Goal: Information Seeking & Learning: Learn about a topic

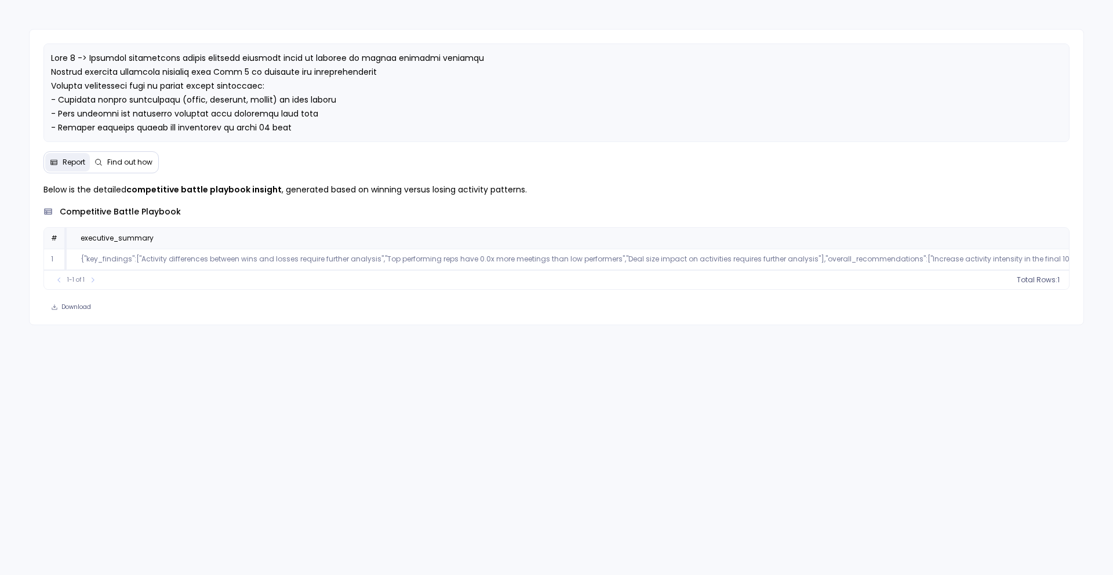
scroll to position [0, 1372]
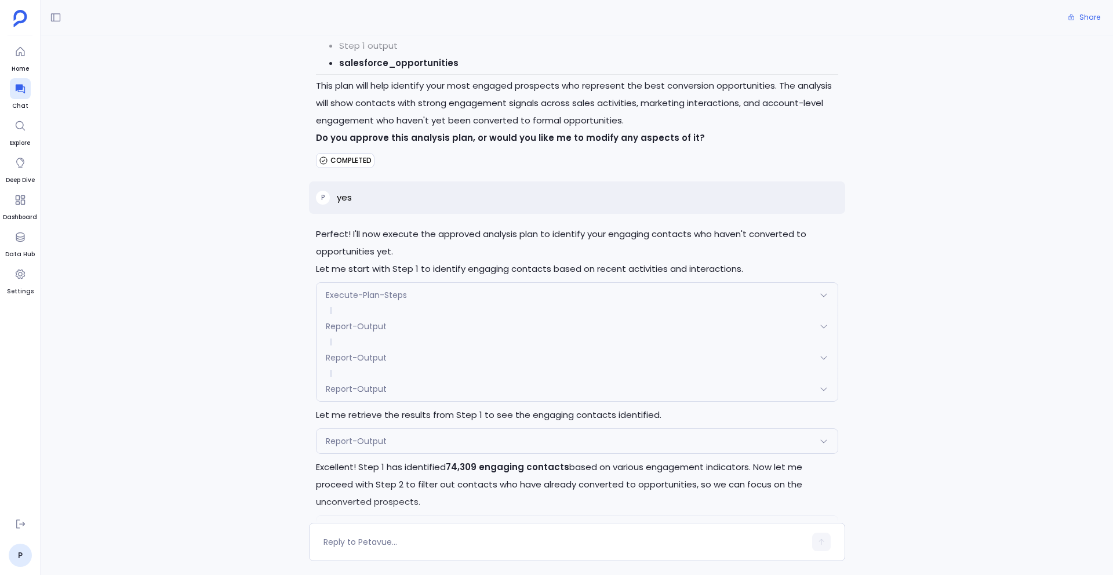
scroll to position [949, 0]
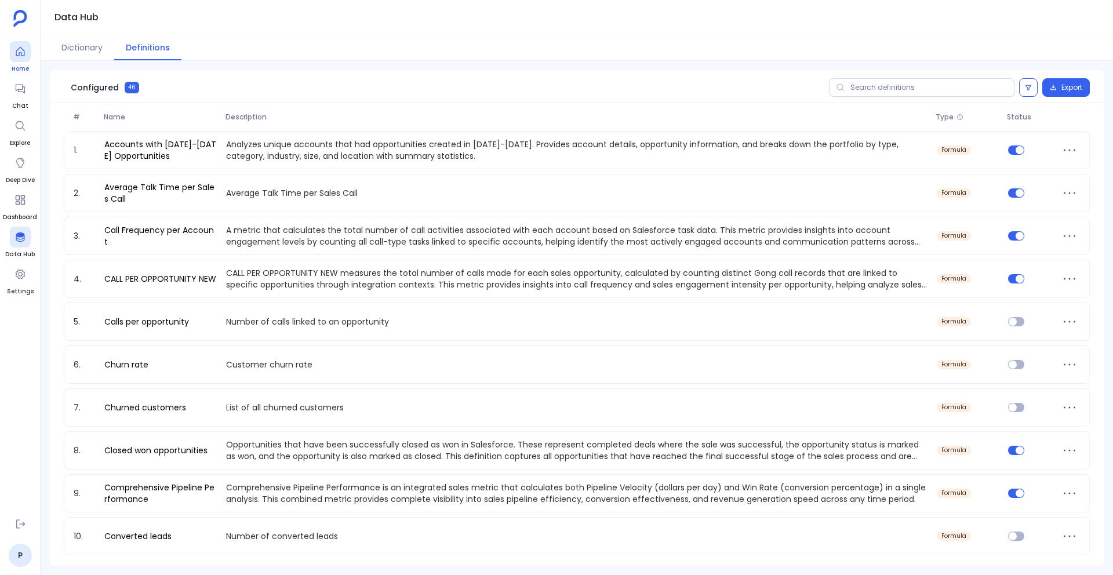
click at [13, 42] on div at bounding box center [20, 51] width 21 height 21
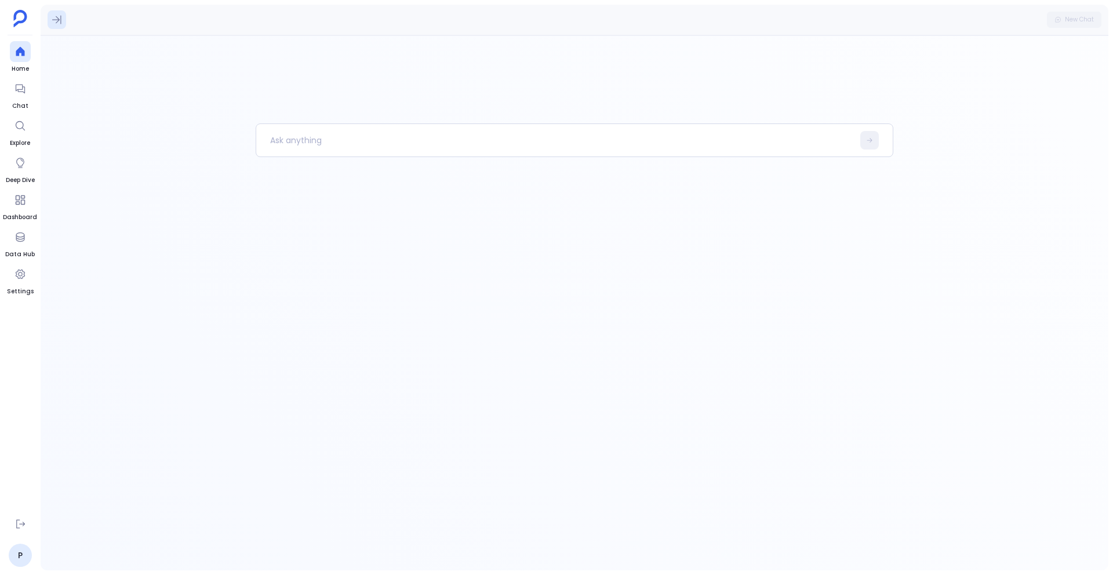
click at [56, 26] on button at bounding box center [57, 19] width 19 height 19
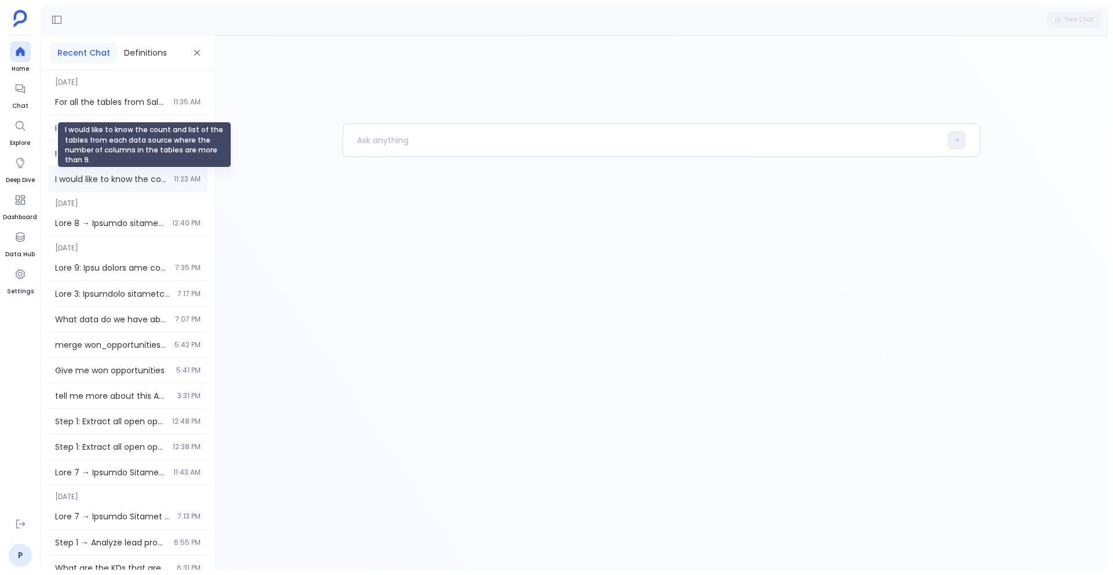
click at [139, 179] on span "I would like to know the count and list of the tables from each data source whe…" at bounding box center [111, 179] width 112 height 12
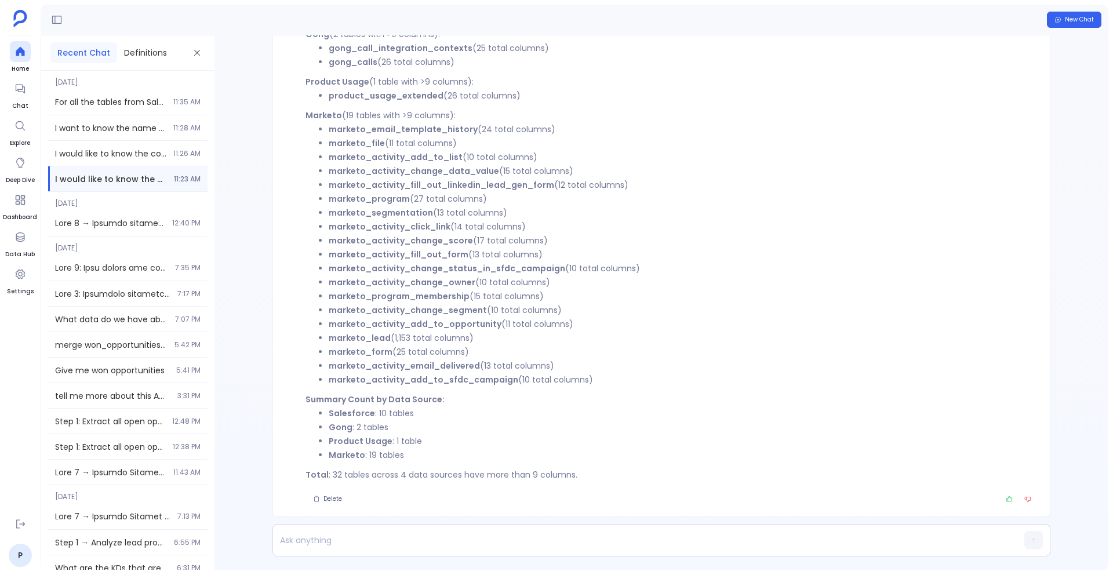
scroll to position [-5, 0]
click at [125, 160] on div "I would like to know the count and list of the tables from each data source whe…" at bounding box center [127, 153] width 159 height 25
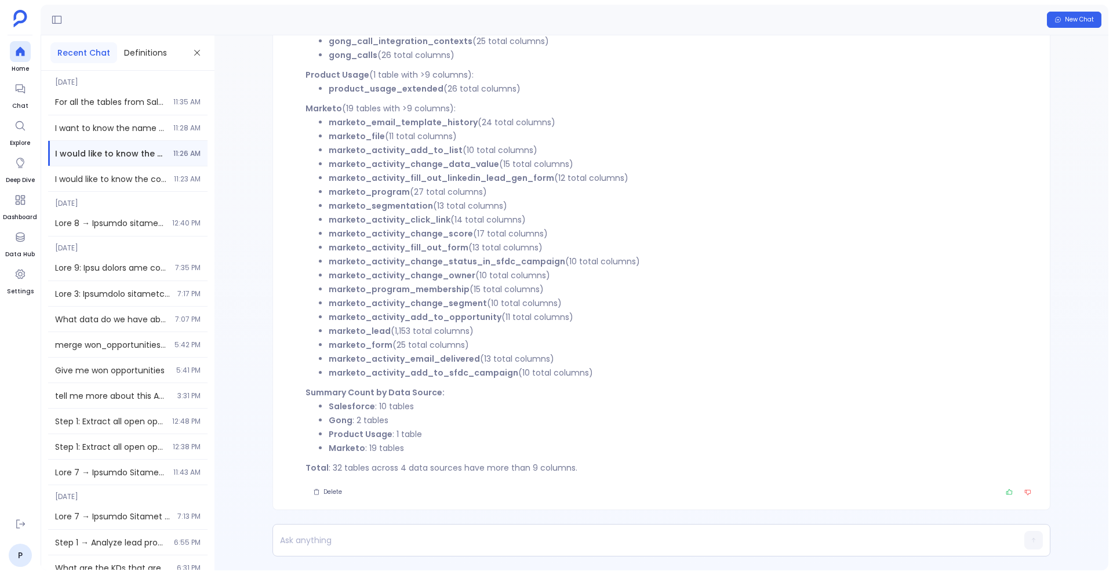
scroll to position [-271, 0]
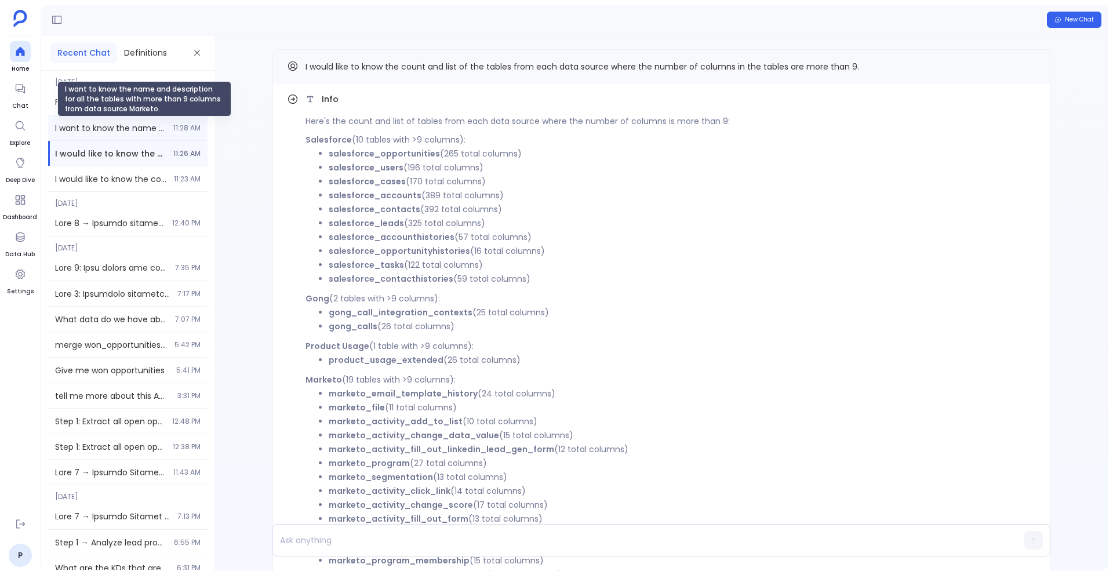
click at [125, 126] on span "I want to know the name and description for all the tables with more than 9 col…" at bounding box center [110, 128] width 111 height 12
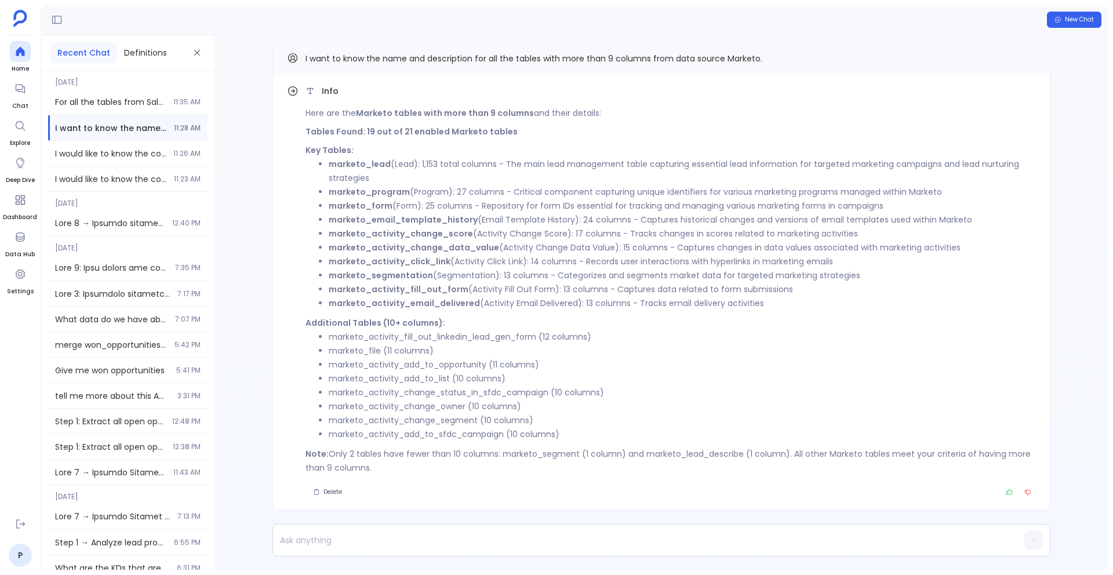
scroll to position [-8, 0]
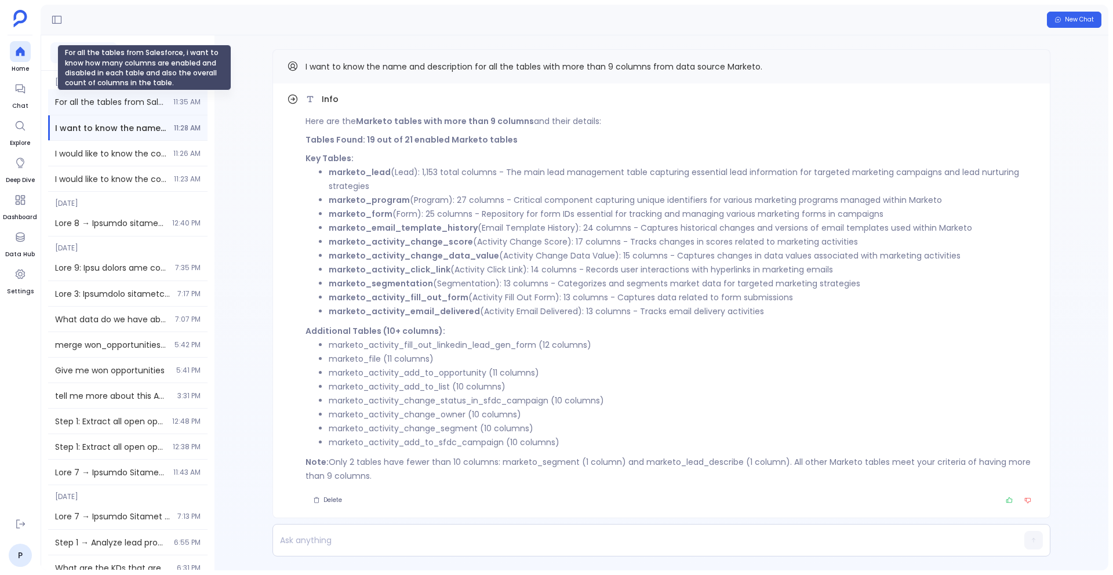
click at [119, 103] on span "For all the tables from Salesforce, i want to know how many columns are enabled…" at bounding box center [110, 102] width 111 height 12
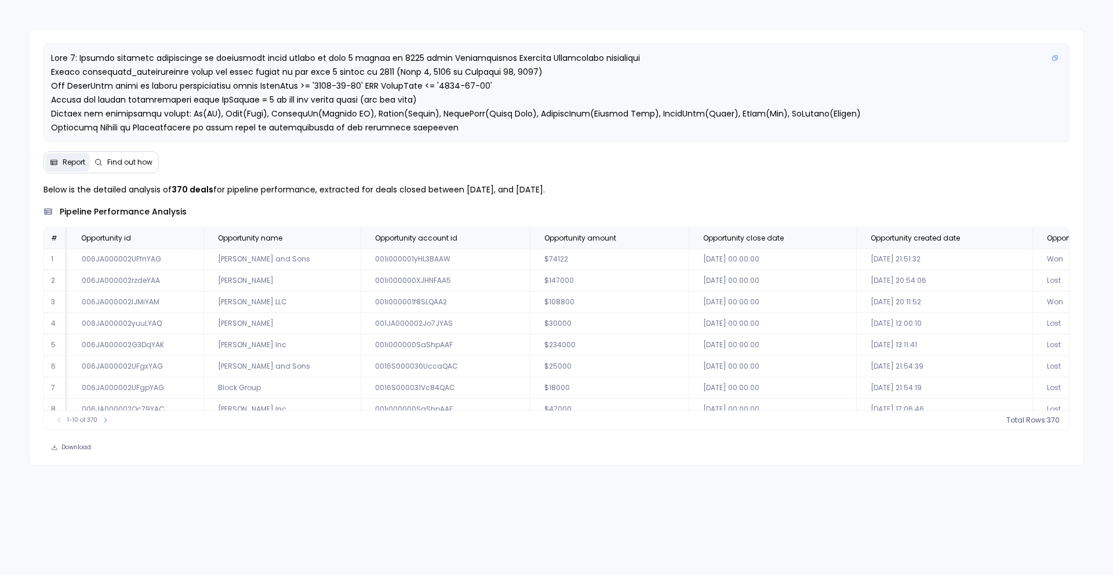
click at [205, 116] on span at bounding box center [456, 141] width 810 height 179
drag, startPoint x: 173, startPoint y: 109, endPoint x: 340, endPoint y: 119, distance: 167.3
click at [340, 119] on span at bounding box center [456, 141] width 810 height 179
click at [427, 103] on p at bounding box center [557, 141] width 1012 height 181
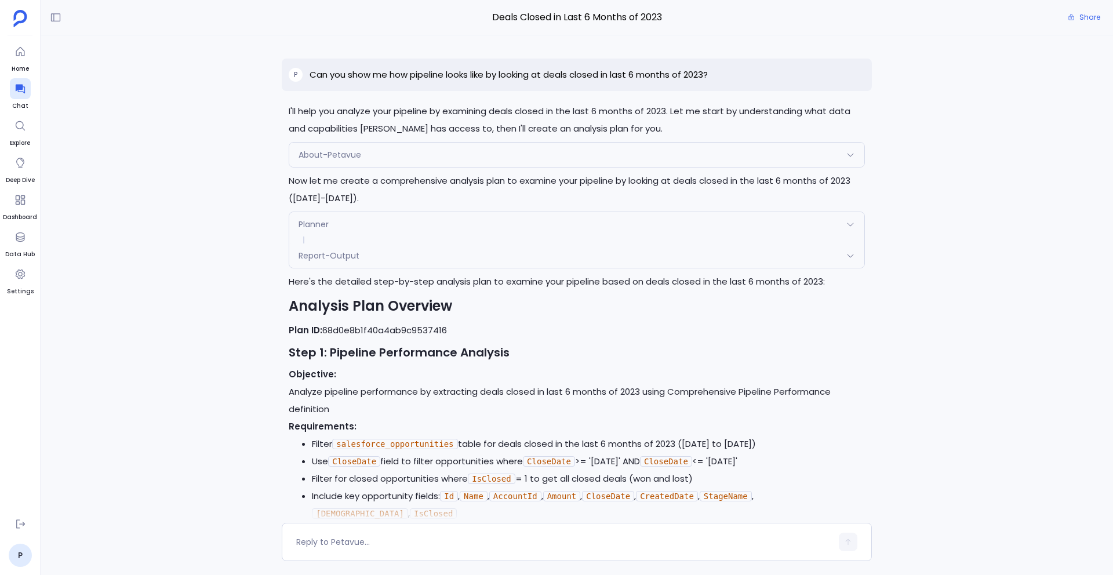
scroll to position [3579, 0]
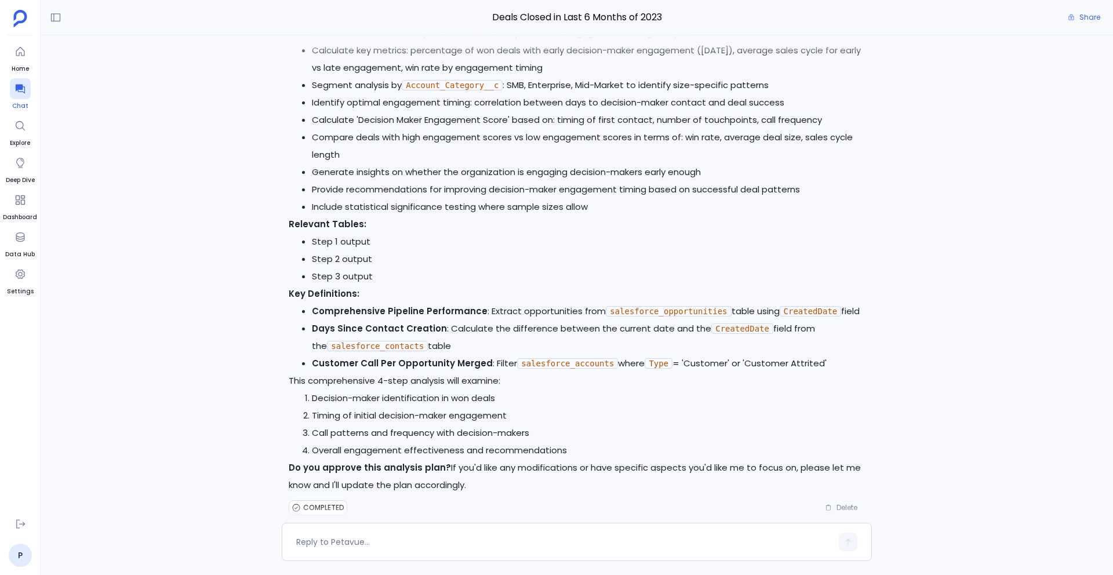
click at [19, 85] on icon at bounding box center [19, 89] width 9 height 9
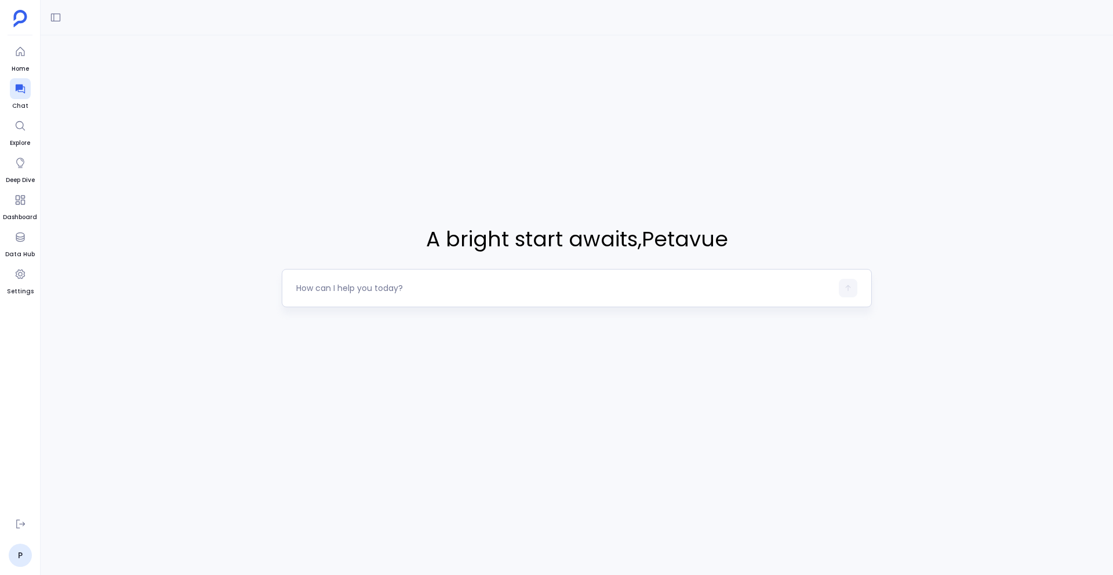
click at [295, 284] on div at bounding box center [577, 288] width 590 height 38
click at [311, 290] on textarea at bounding box center [564, 288] width 536 height 12
type textarea "What can we learn from high-converting campaigns to improve current ones?"
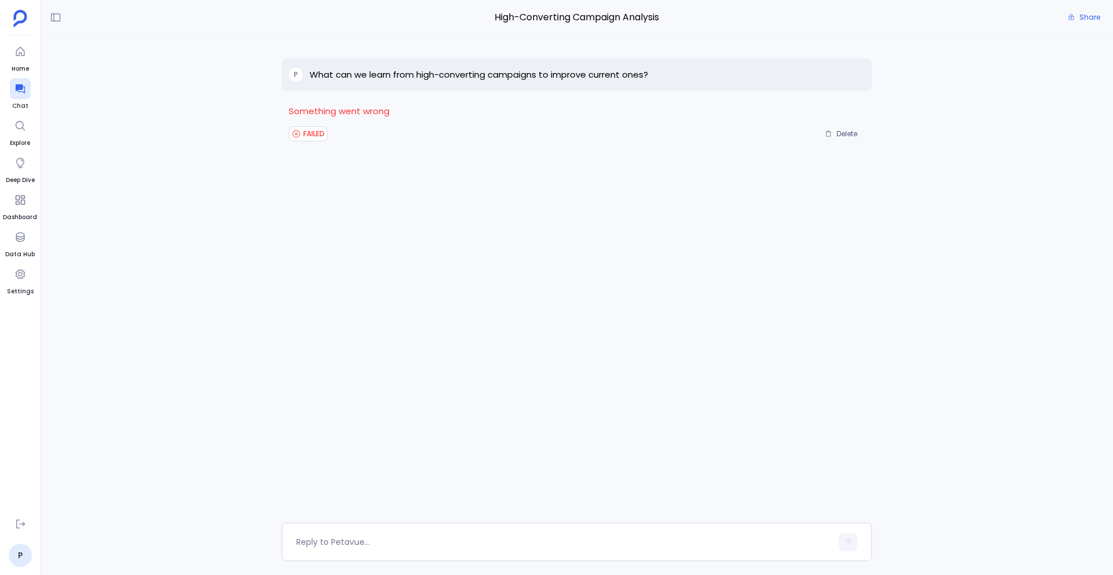
click at [297, 302] on div "P What can we learn from high-converting campaigns to improve current ones? Som…" at bounding box center [577, 279] width 590 height 488
click at [485, 79] on p "What can we learn from high-converting campaigns to improve current ones?" at bounding box center [479, 75] width 339 height 14
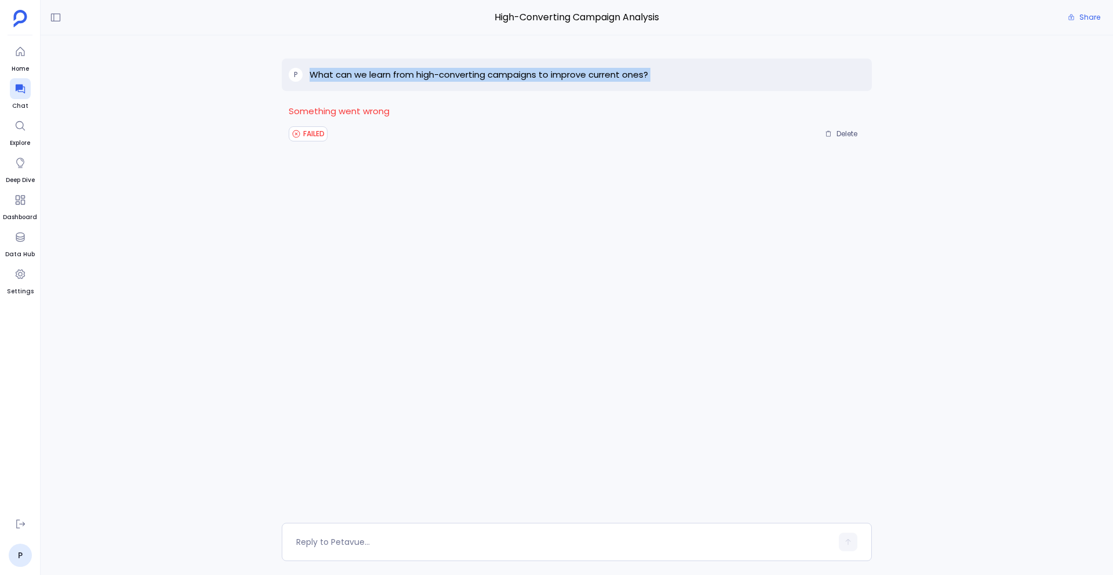
copy p "What can we learn from high-converting campaigns to improve current ones?"
click at [13, 98] on div at bounding box center [20, 88] width 21 height 21
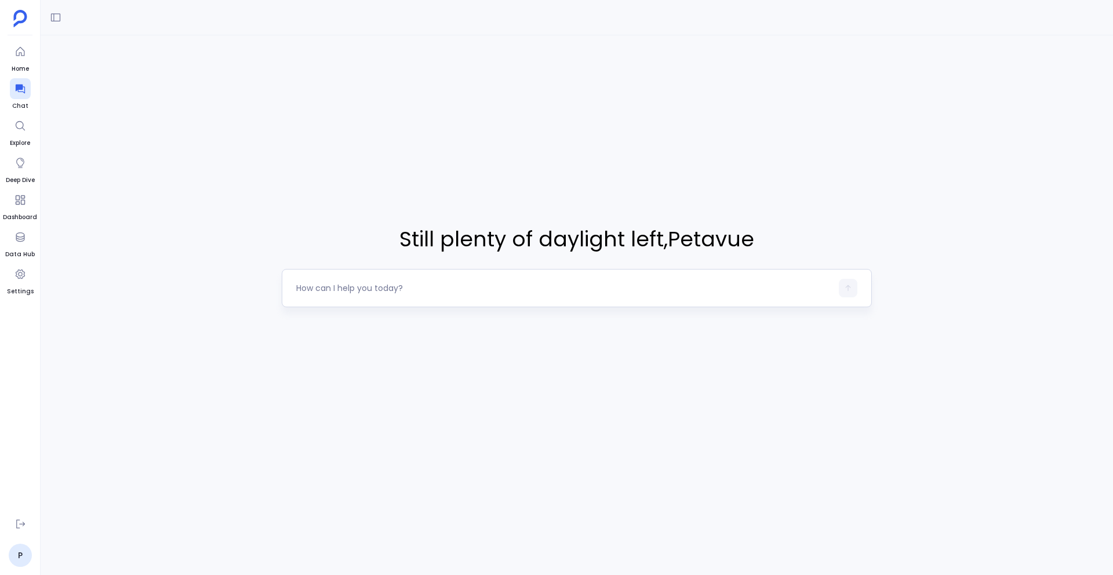
click at [491, 292] on textarea at bounding box center [564, 288] width 536 height 12
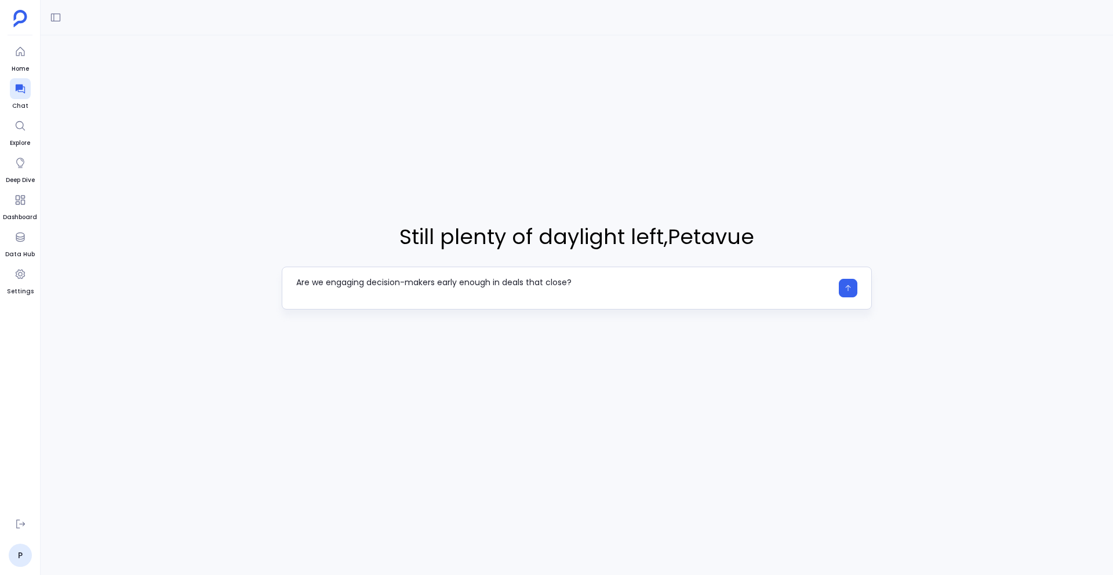
type textarea "Are we engaging decision-makers early enough in deals that close?"
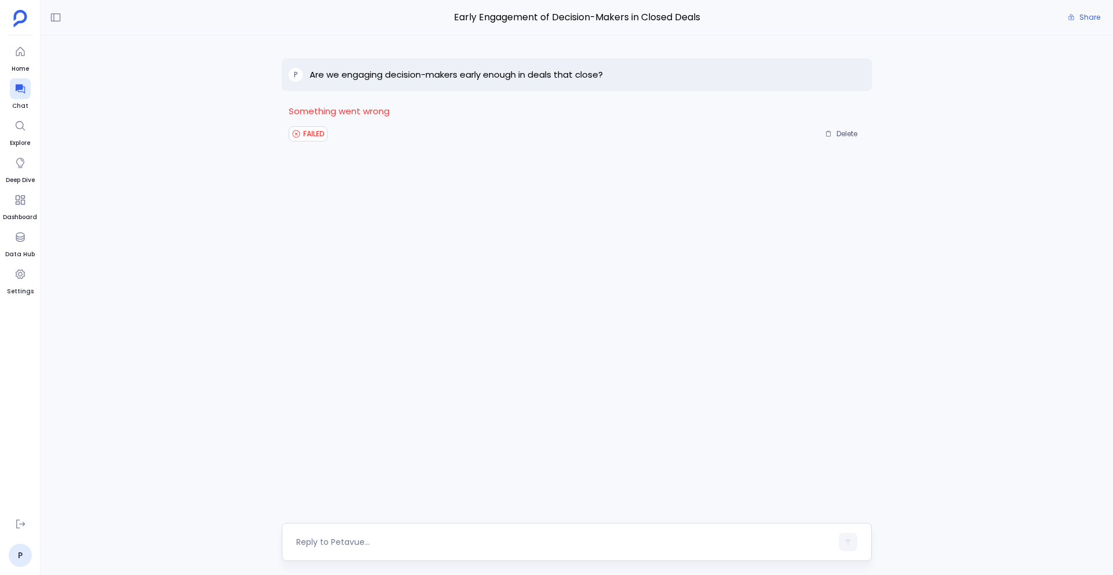
click at [357, 538] on textarea at bounding box center [564, 542] width 536 height 12
click at [336, 550] on div at bounding box center [564, 542] width 536 height 19
click at [329, 546] on textarea at bounding box center [564, 542] width 536 height 12
type textarea "Are we engaging decision-makers early enough in deals that close?"
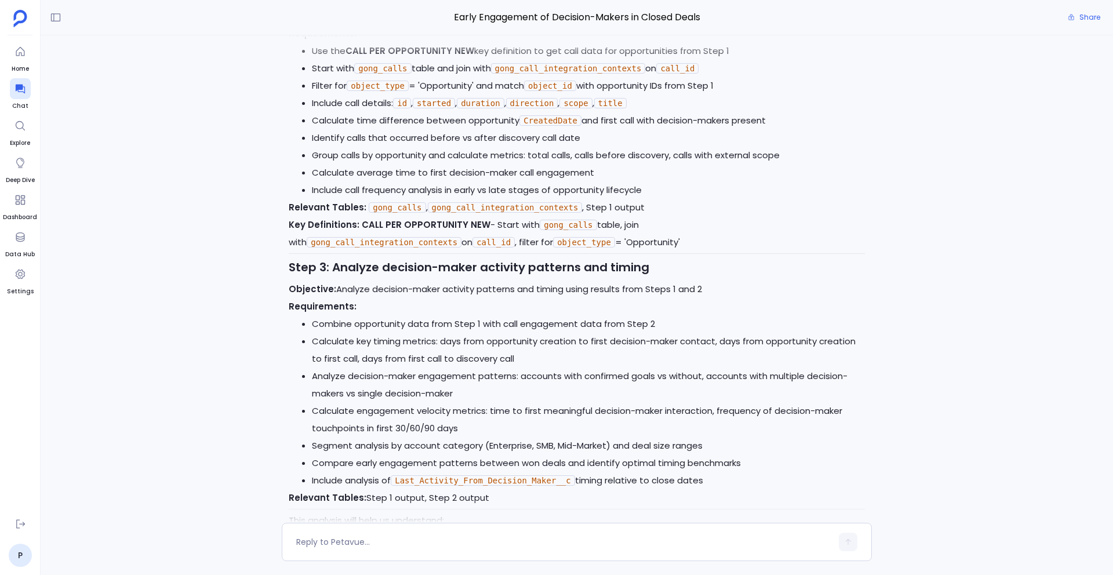
scroll to position [998, 0]
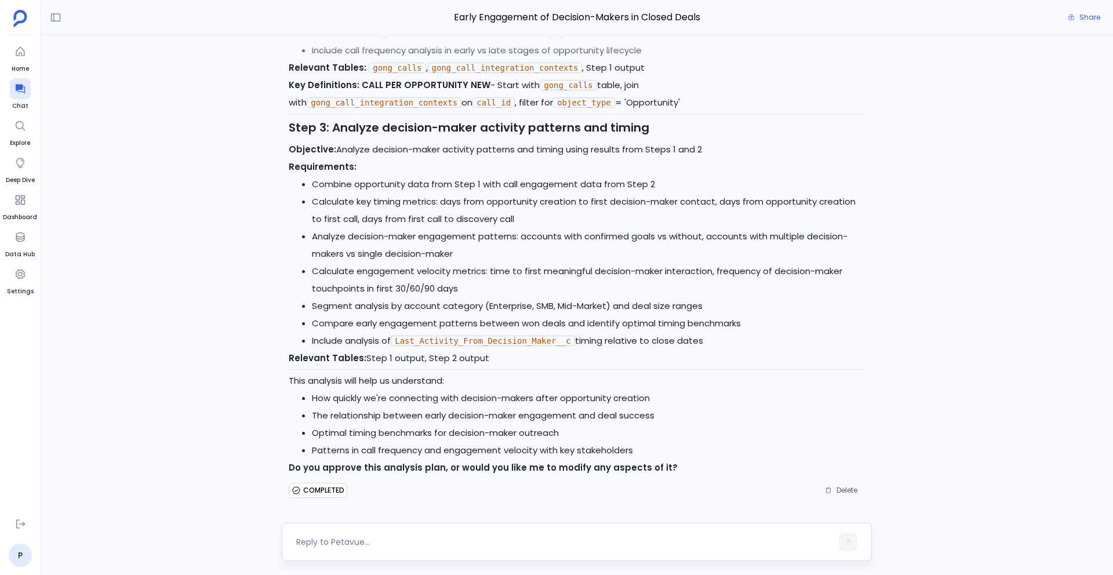
click at [383, 540] on textarea at bounding box center [564, 542] width 536 height 12
type textarea "yes"
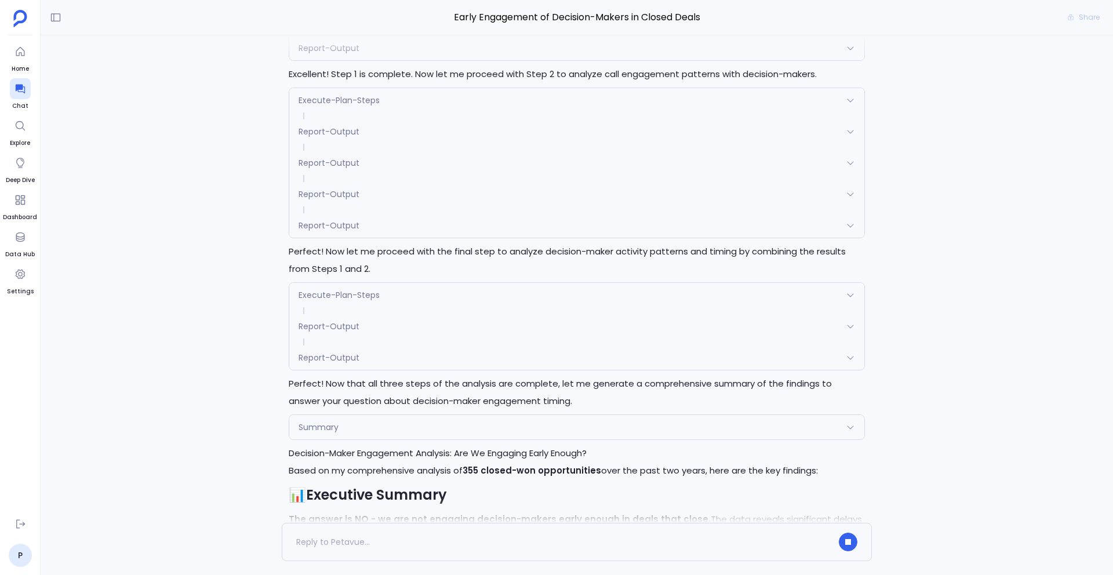
scroll to position [1711, 0]
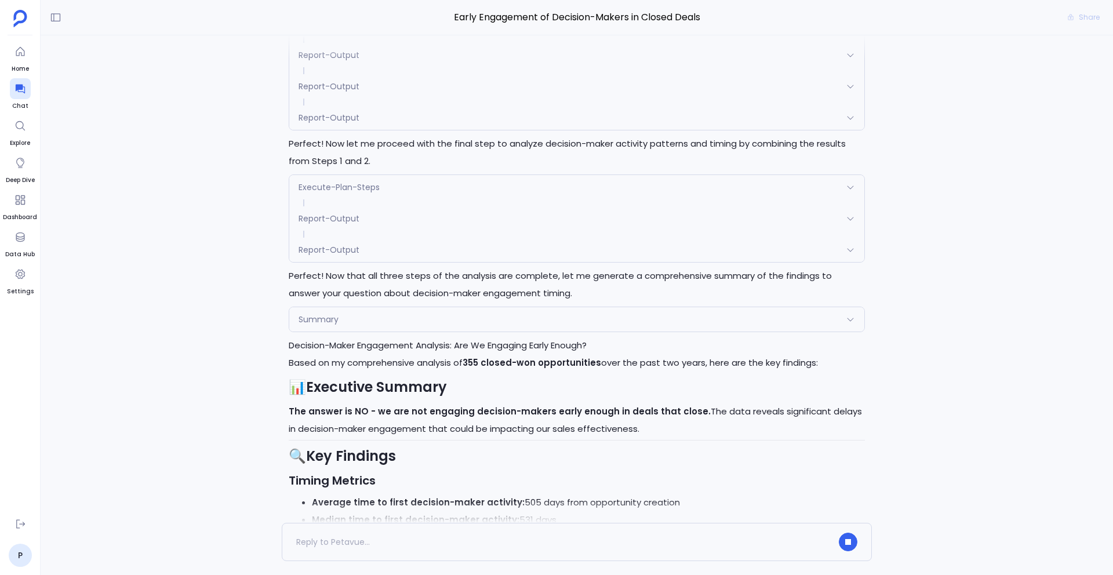
click at [422, 262] on div "Report-Output" at bounding box center [576, 250] width 575 height 24
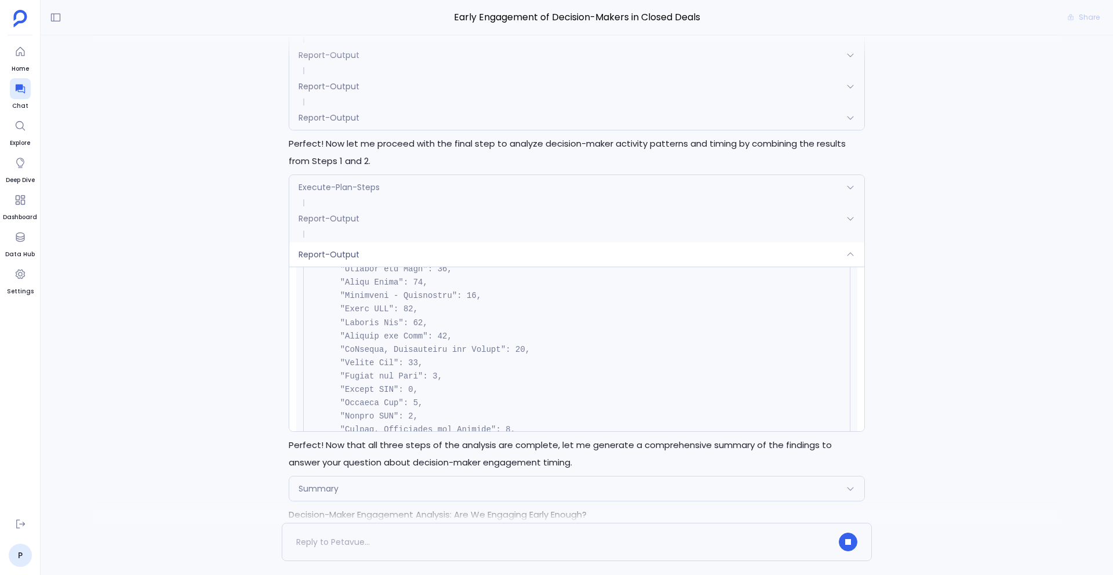
scroll to position [400, 0]
click at [405, 267] on div "Report-Output" at bounding box center [576, 254] width 575 height 24
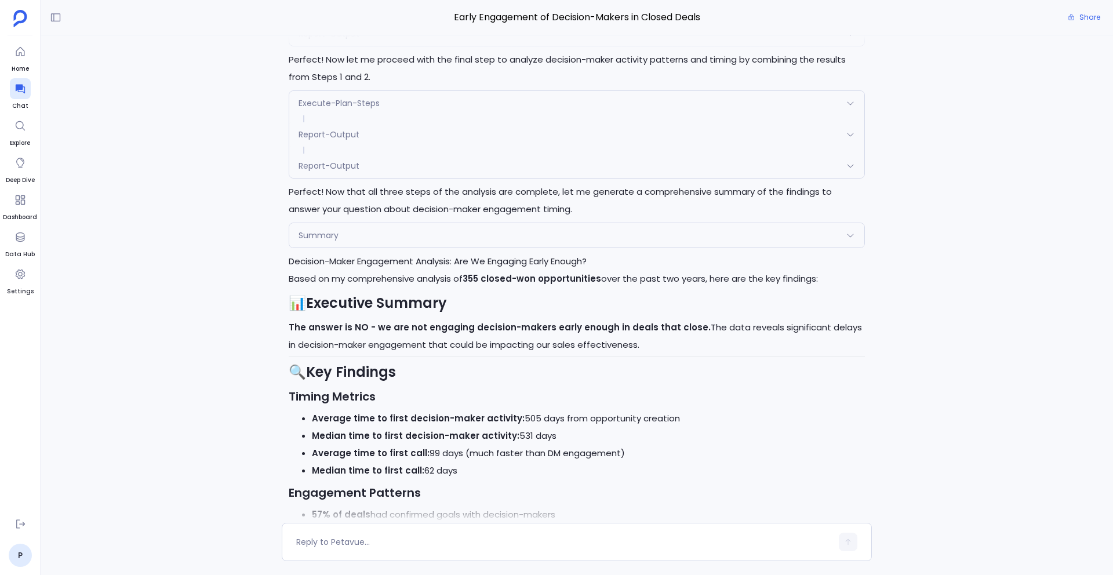
scroll to position [1740, 0]
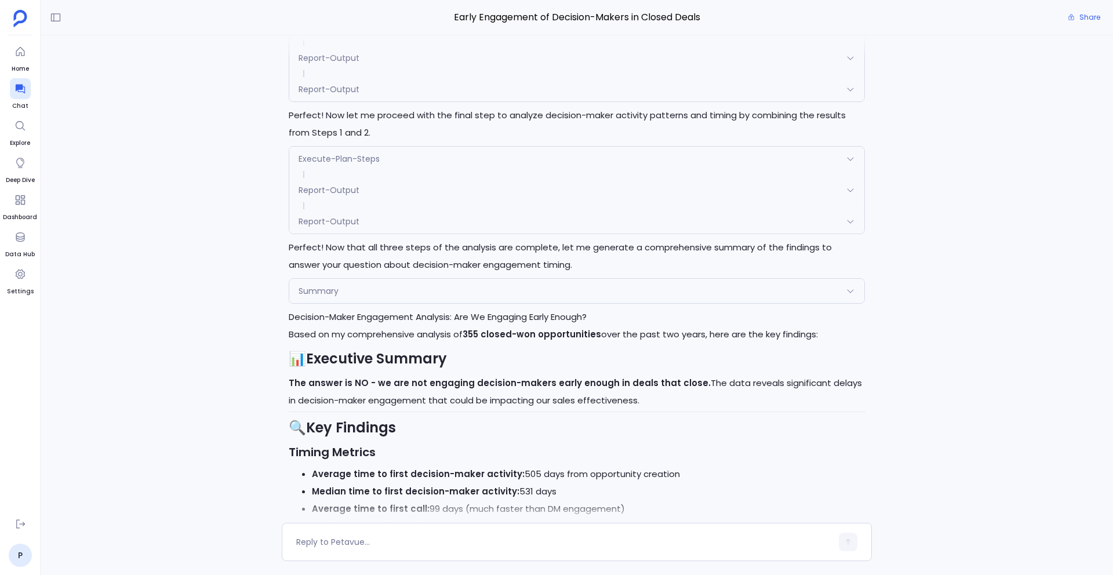
click at [375, 303] on div "Summary" at bounding box center [576, 291] width 575 height 24
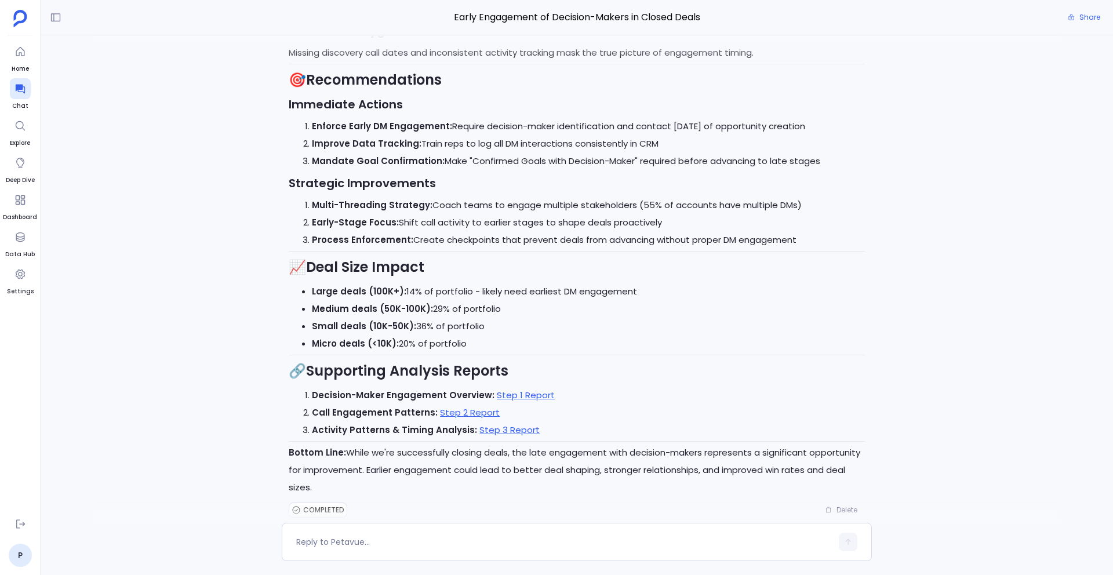
scroll to position [2927, 0]
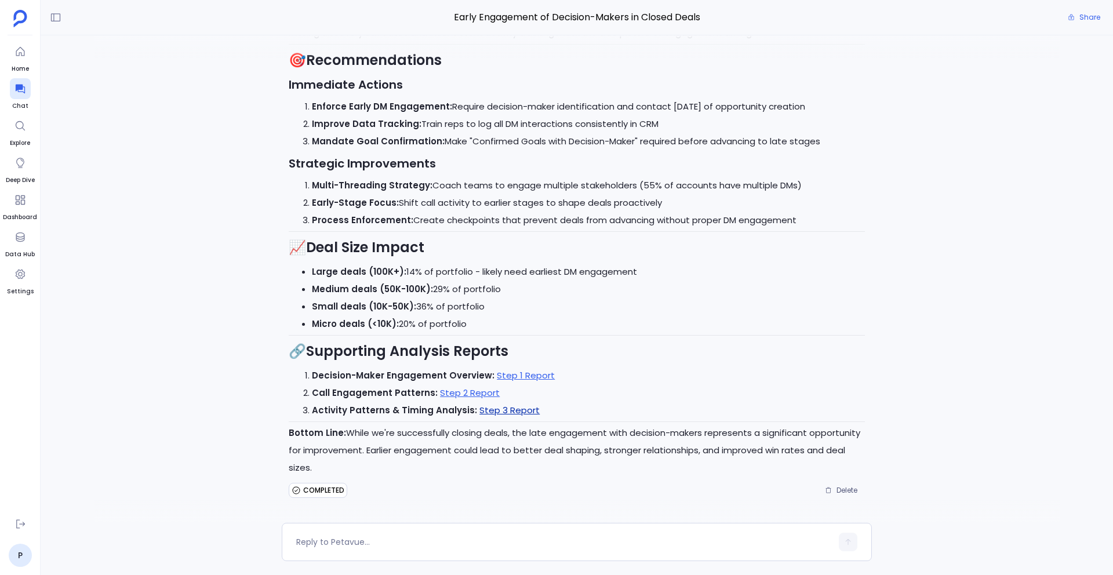
click at [497, 405] on link "Step 3 Report" at bounding box center [510, 410] width 60 height 12
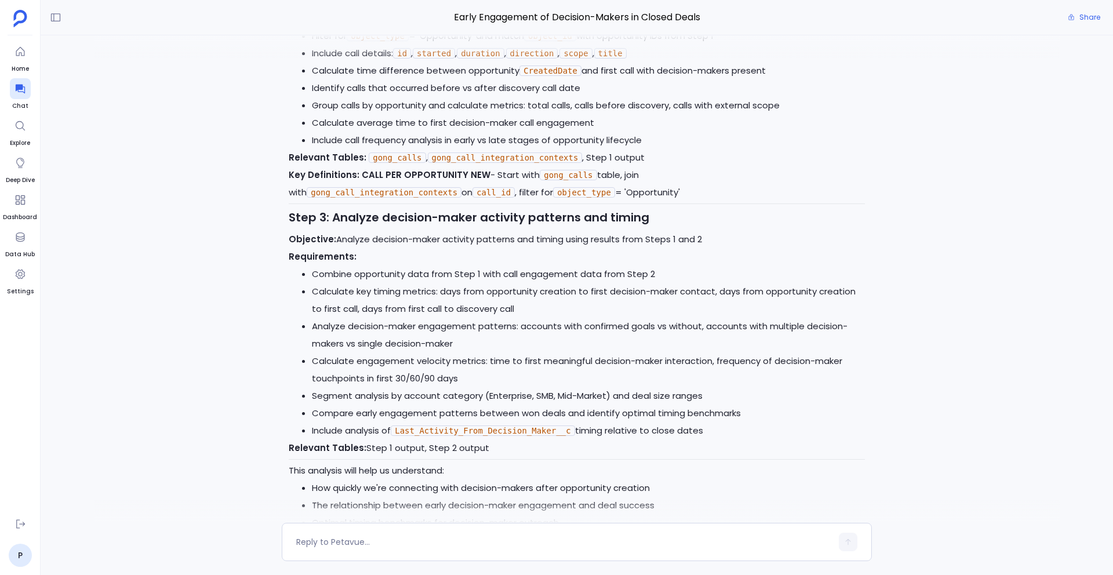
scroll to position [878, 0]
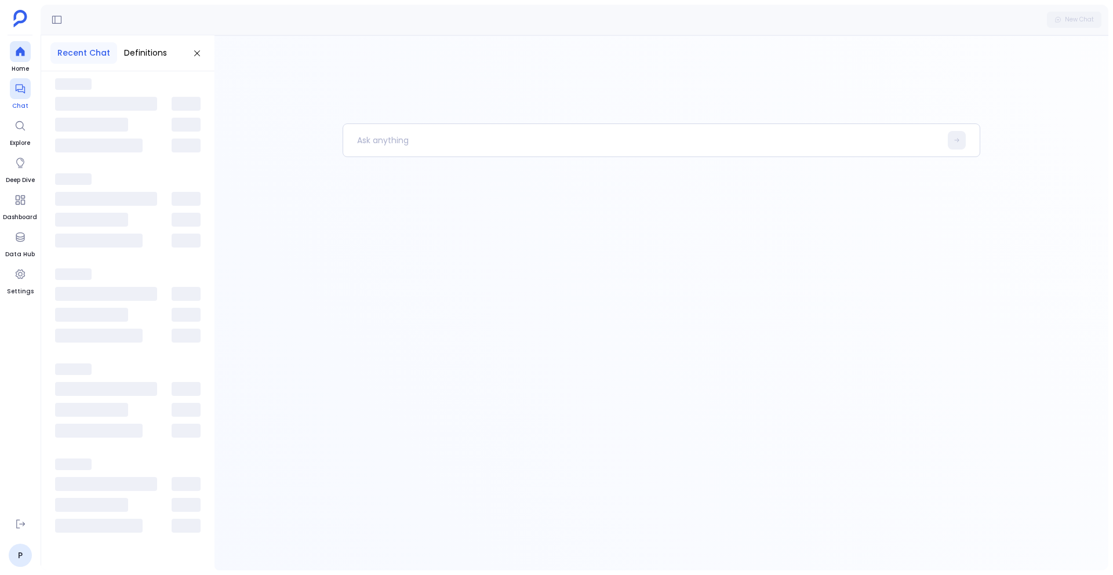
click at [20, 87] on icon at bounding box center [20, 89] width 12 height 12
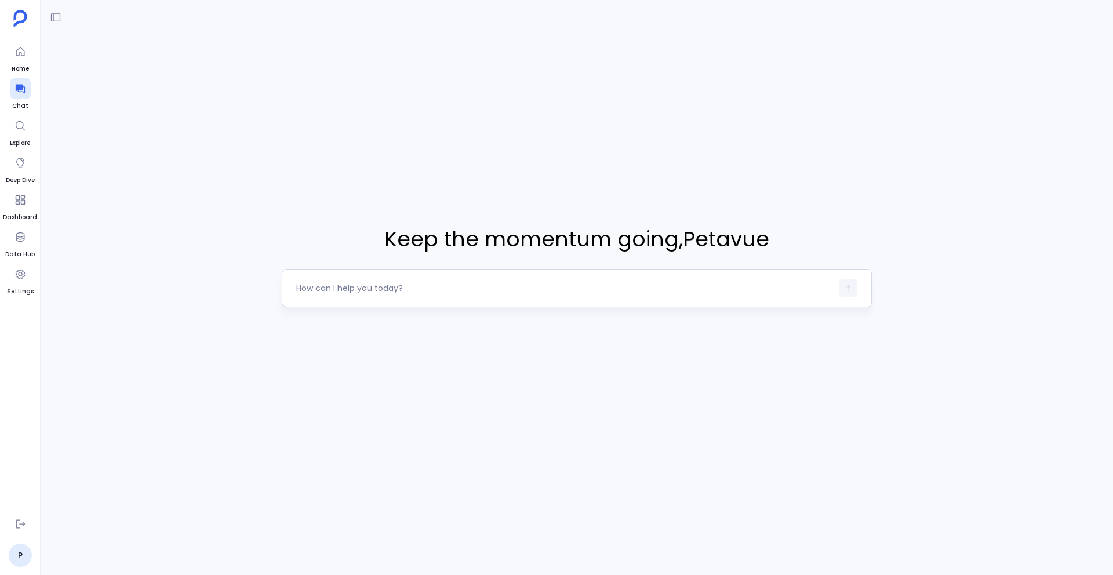
click at [353, 289] on textarea at bounding box center [564, 288] width 536 height 12
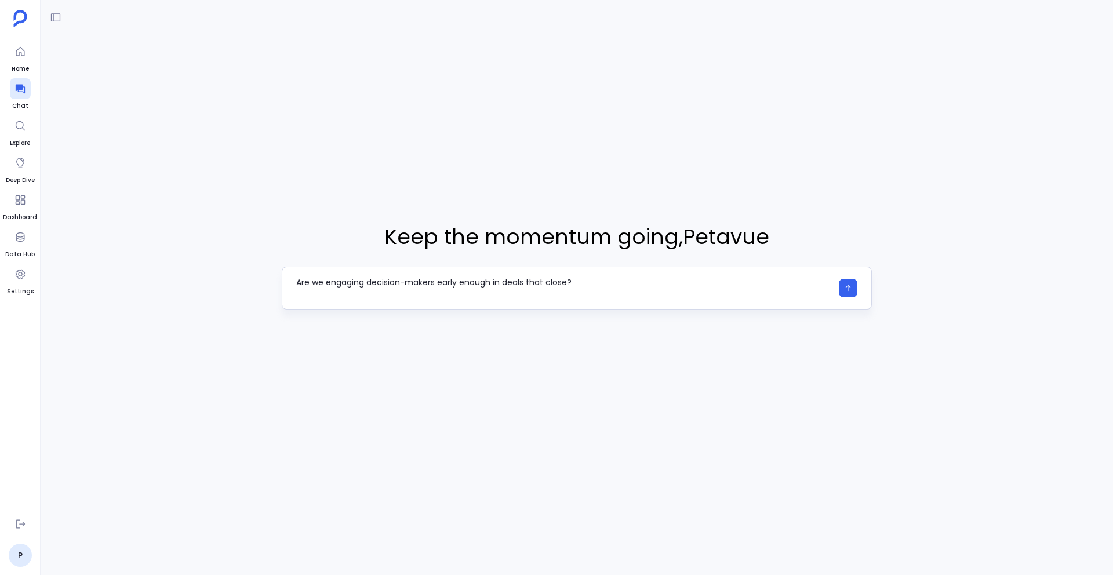
type textarea "Are we engaging decision-makers early enough in deals that close?"
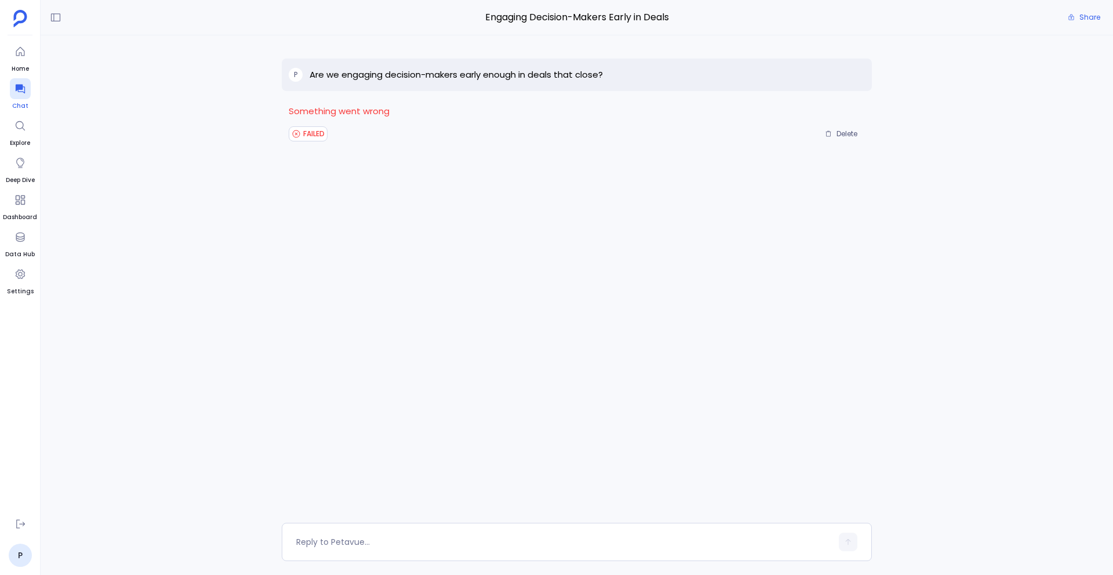
click at [11, 89] on div at bounding box center [20, 88] width 21 height 21
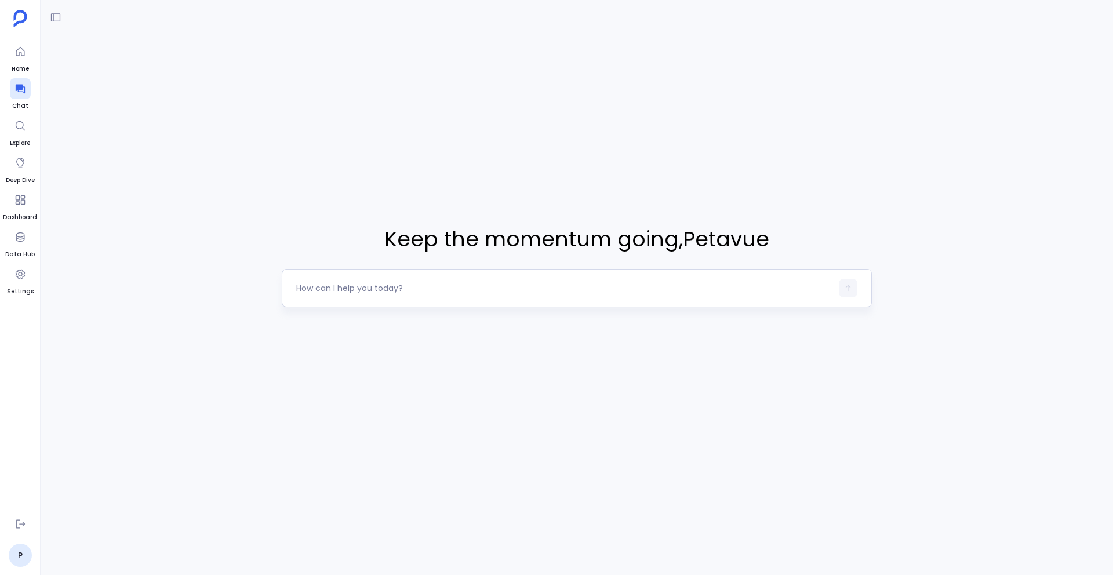
click at [361, 273] on div at bounding box center [577, 288] width 590 height 38
click at [345, 285] on textarea at bounding box center [564, 288] width 536 height 12
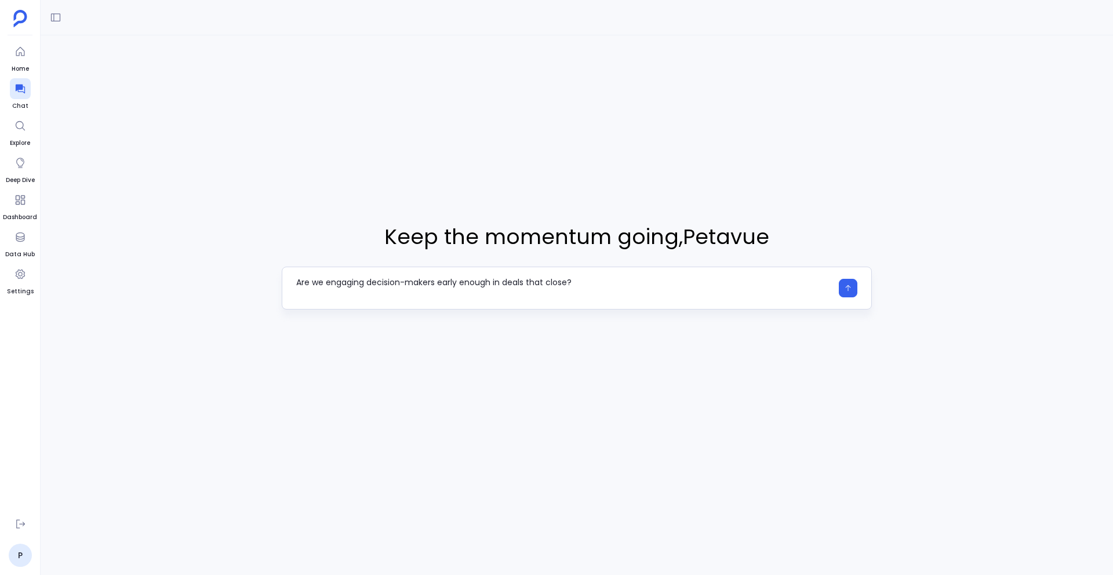
type textarea "Are we engaging decision-makers early enough in deals that close?"
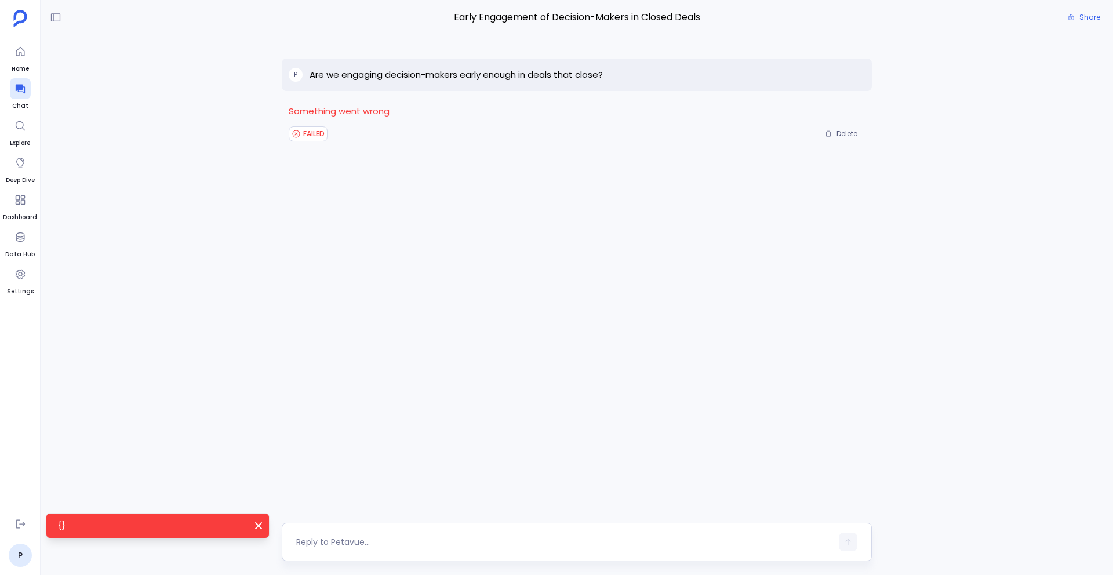
click at [336, 540] on textarea at bounding box center [564, 542] width 536 height 12
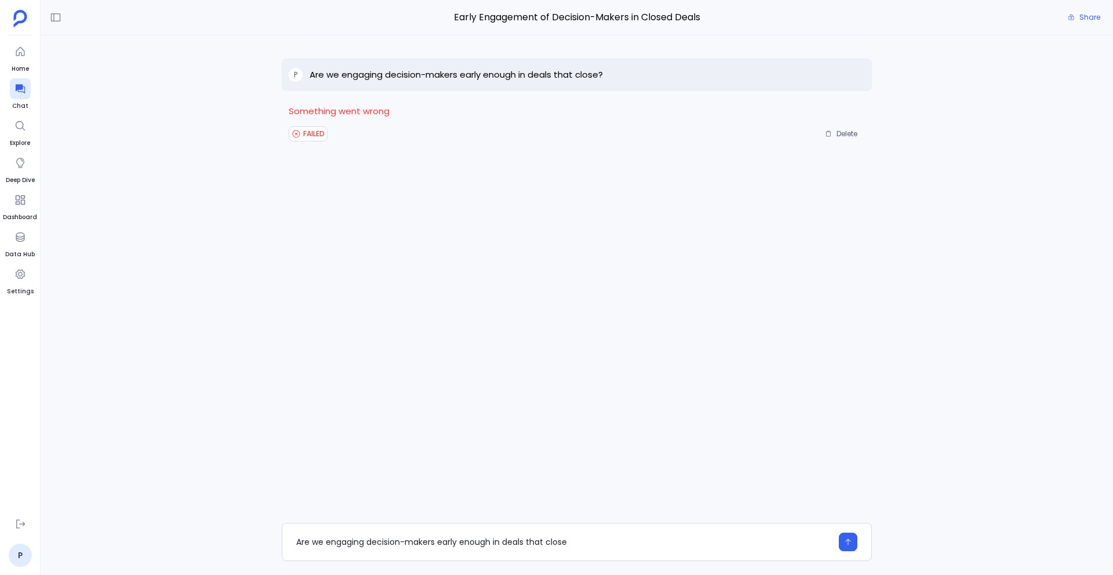
type textarea "Are we engaging decision-makers early enough in deals that close"
click at [409, 541] on textarea "Are we engaging decision-makers early enough in deals that close" at bounding box center [564, 542] width 536 height 12
click at [55, 17] on icon at bounding box center [56, 18] width 12 height 12
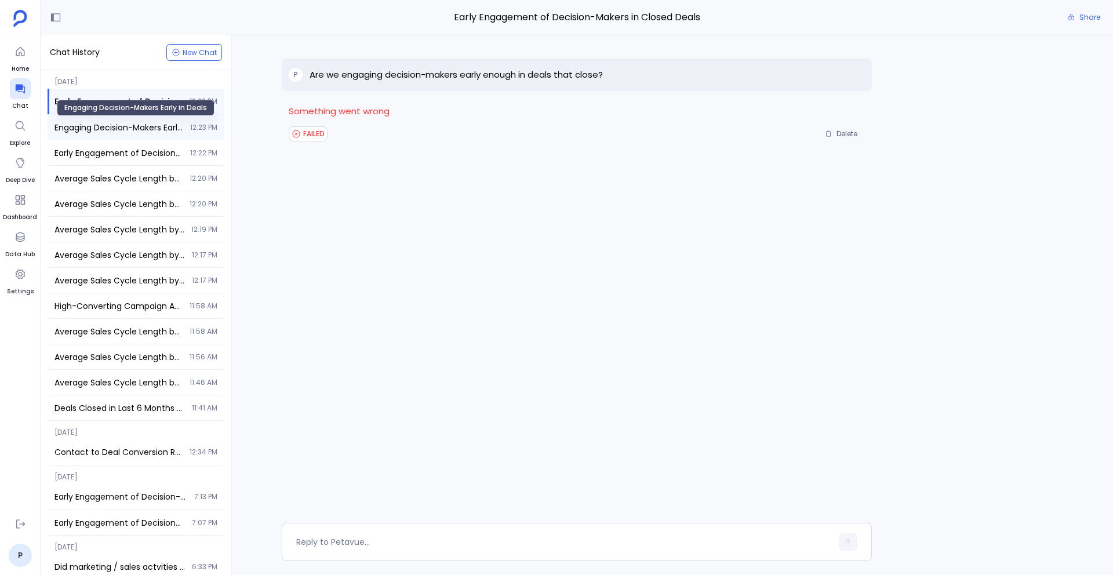
click at [95, 130] on span "Engaging Decision-Makers Early in Deals" at bounding box center [119, 128] width 129 height 12
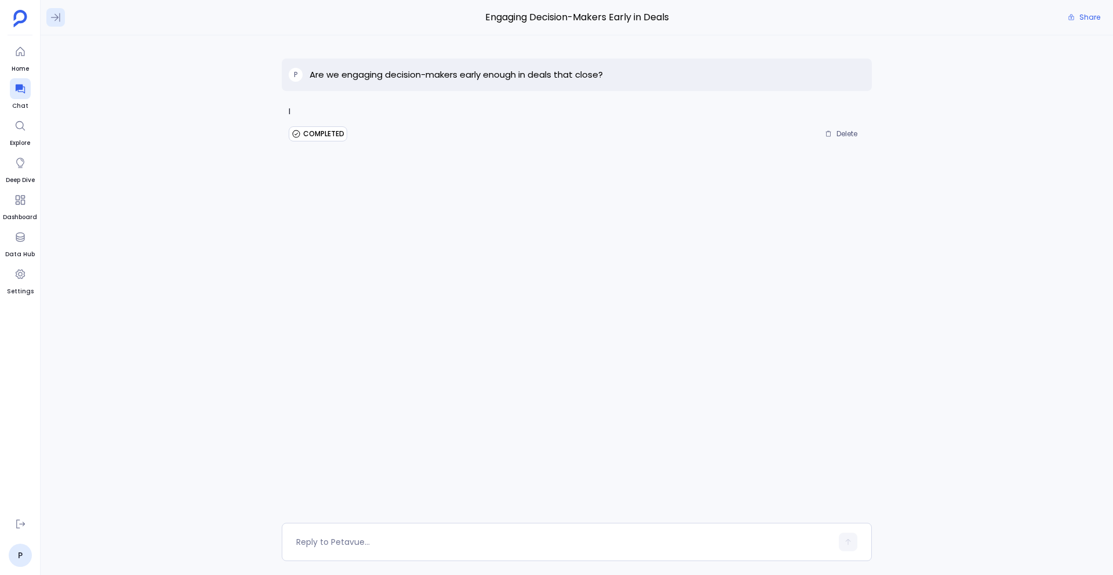
click at [58, 14] on icon at bounding box center [56, 18] width 12 height 12
click at [56, 16] on icon at bounding box center [55, 17] width 9 height 9
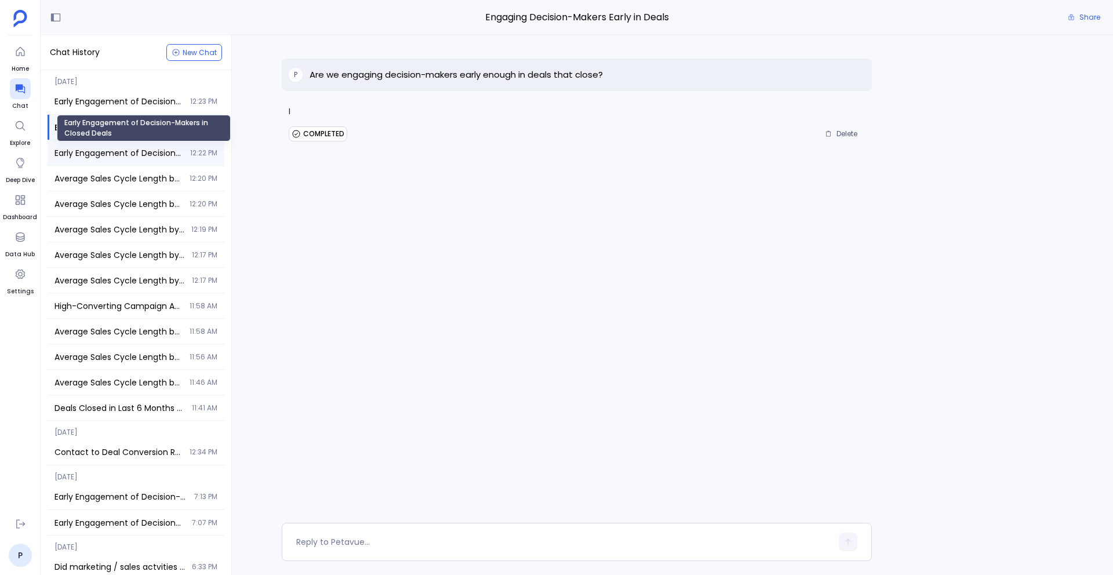
click at [107, 158] on span "Early Engagement of Decision-Makers in Closed Deals" at bounding box center [119, 153] width 129 height 12
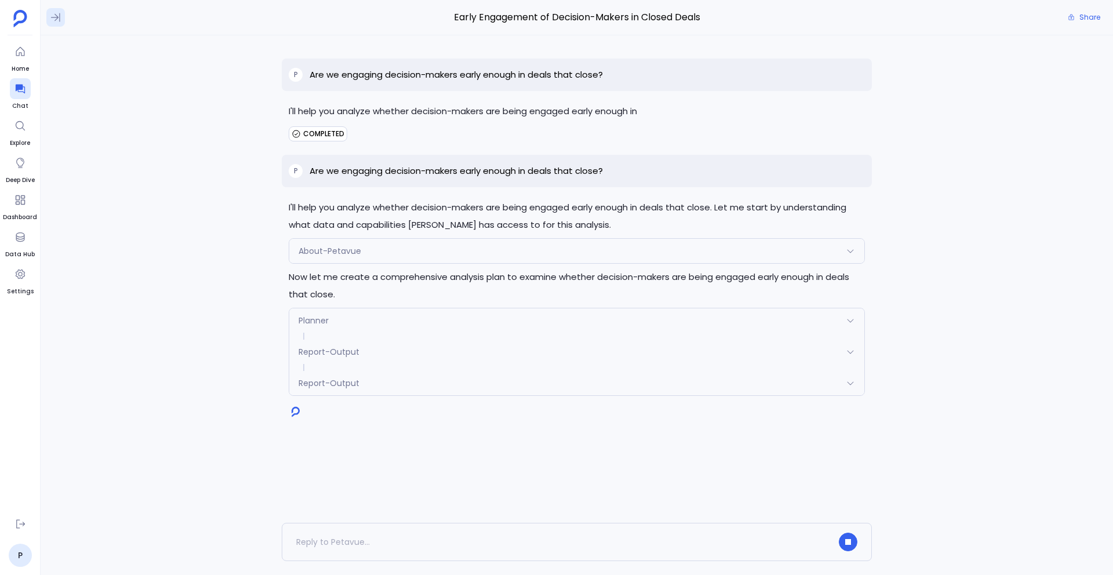
click at [56, 14] on icon at bounding box center [56, 18] width 12 height 12
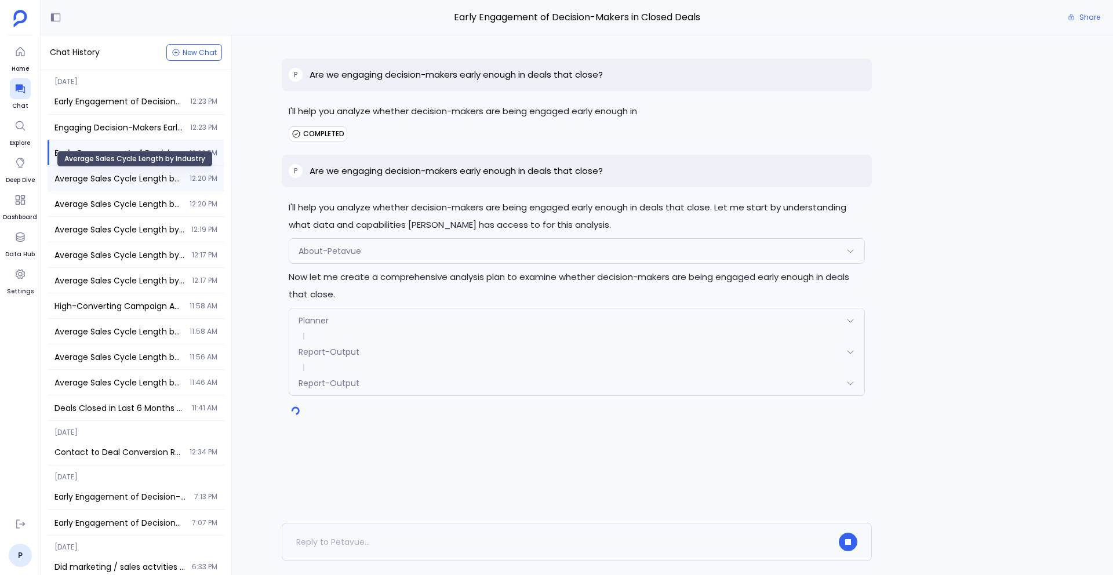
click at [125, 175] on span "Average Sales Cycle Length by Industry" at bounding box center [119, 179] width 128 height 12
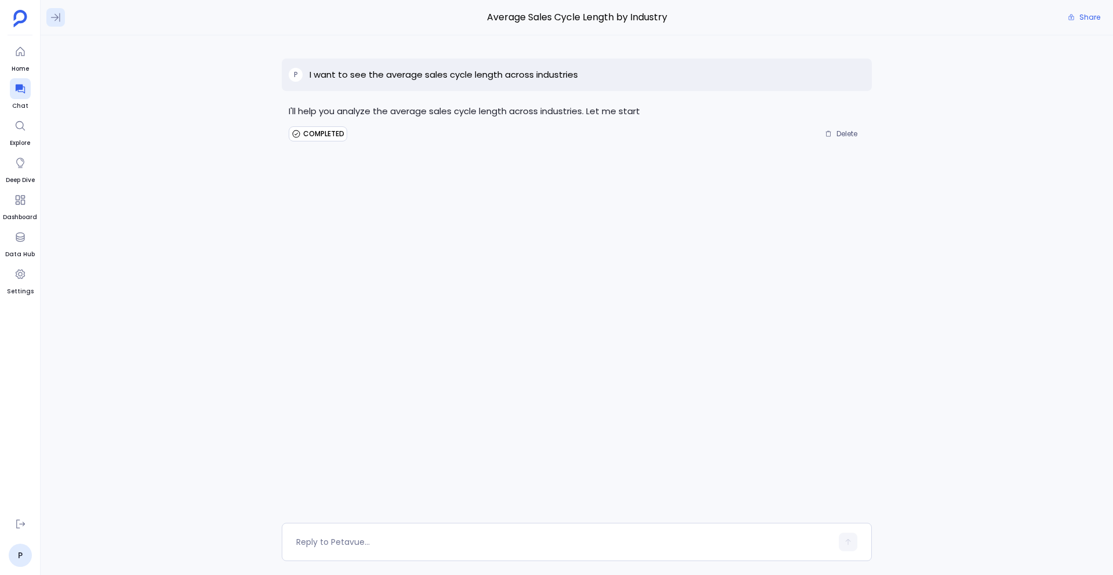
click at [58, 19] on icon at bounding box center [56, 18] width 12 height 12
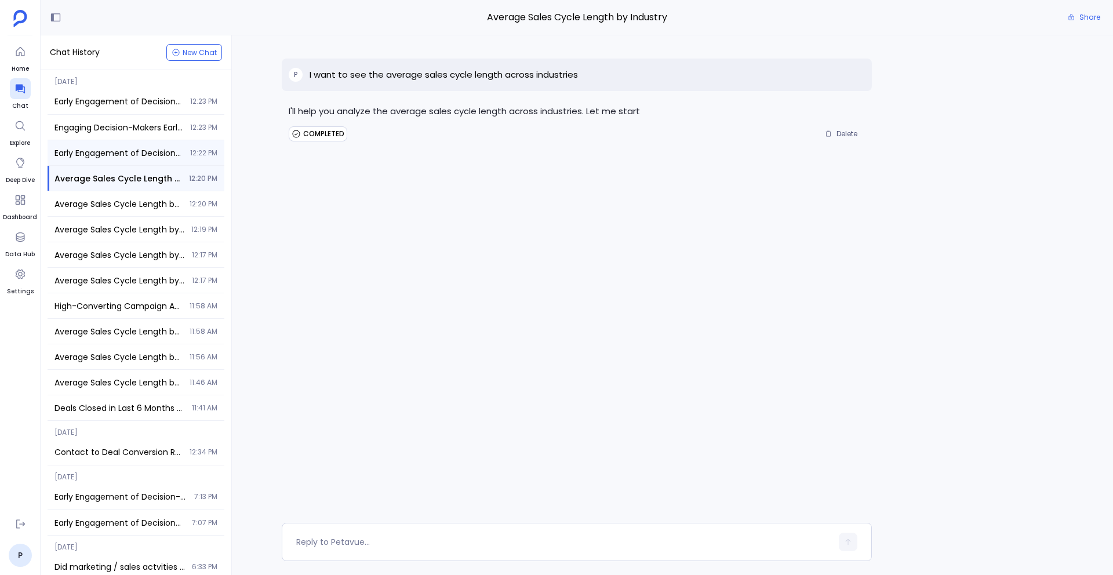
click at [107, 153] on span "Early Engagement of Decision-Makers in Closed Deals" at bounding box center [119, 153] width 129 height 12
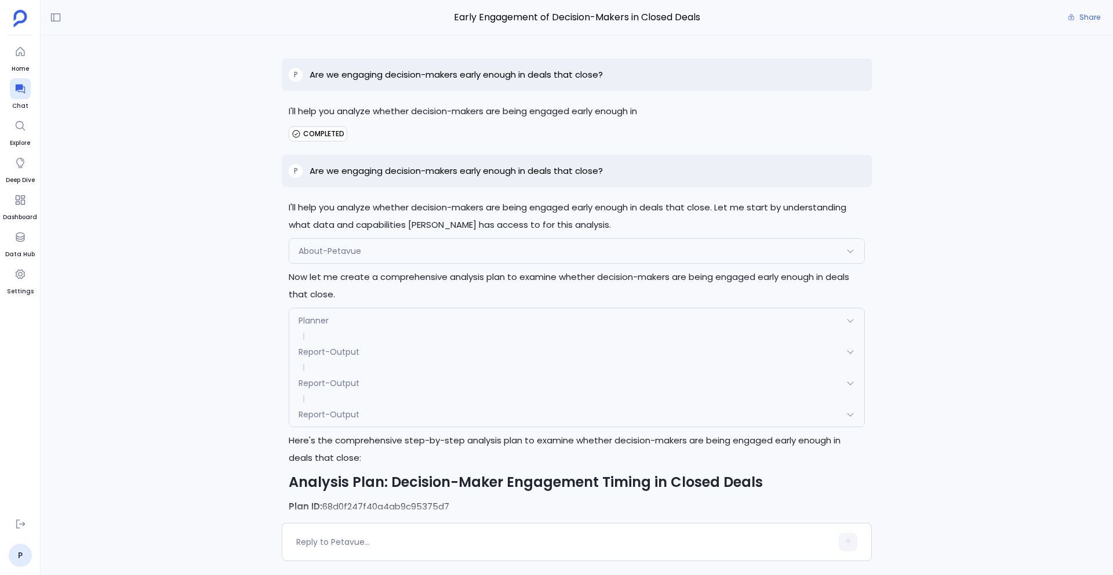
click at [511, 69] on p "Are we engaging decision-makers early enough in deals that close?" at bounding box center [456, 75] width 293 height 14
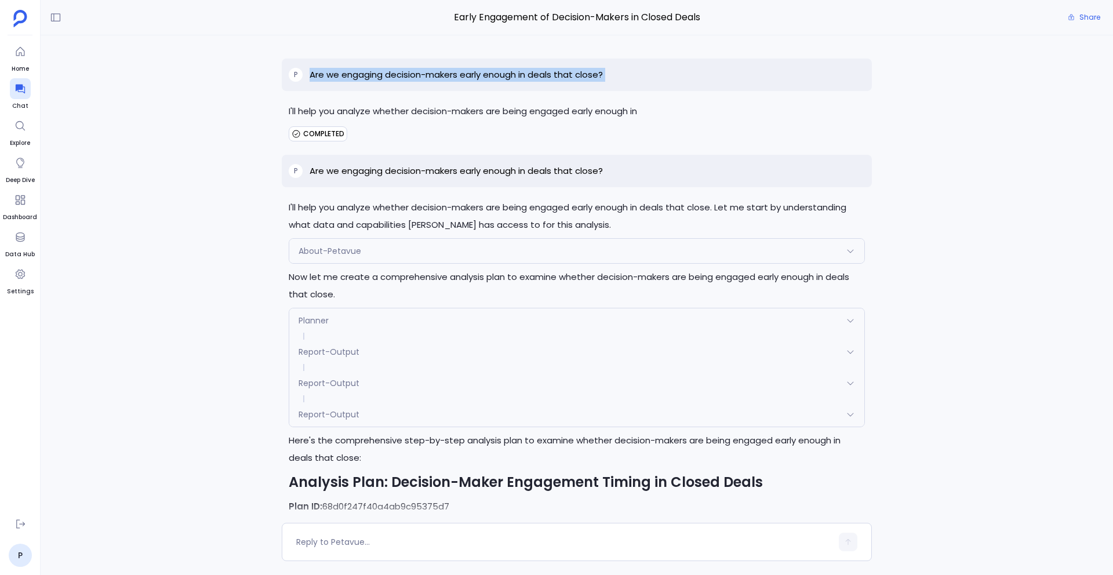
copy p "Are we engaging decision-makers early enough in deals that close?"
click at [21, 87] on icon at bounding box center [19, 89] width 9 height 9
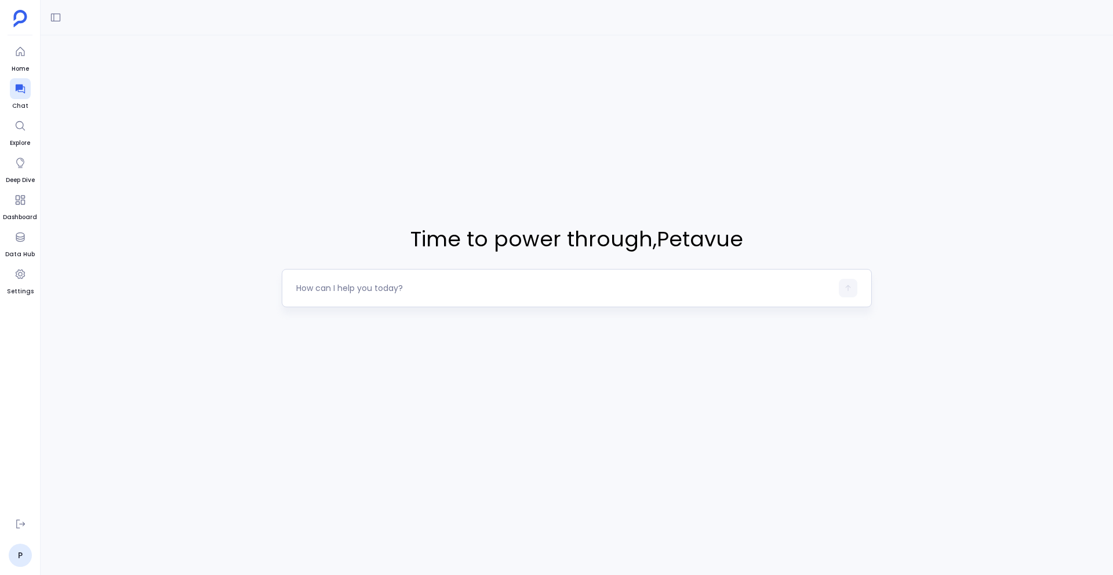
click at [362, 277] on div at bounding box center [577, 288] width 590 height 38
click at [336, 286] on textarea at bounding box center [564, 288] width 536 height 12
type textarea "Are we engaging decision-makers early enough in deals that close?"
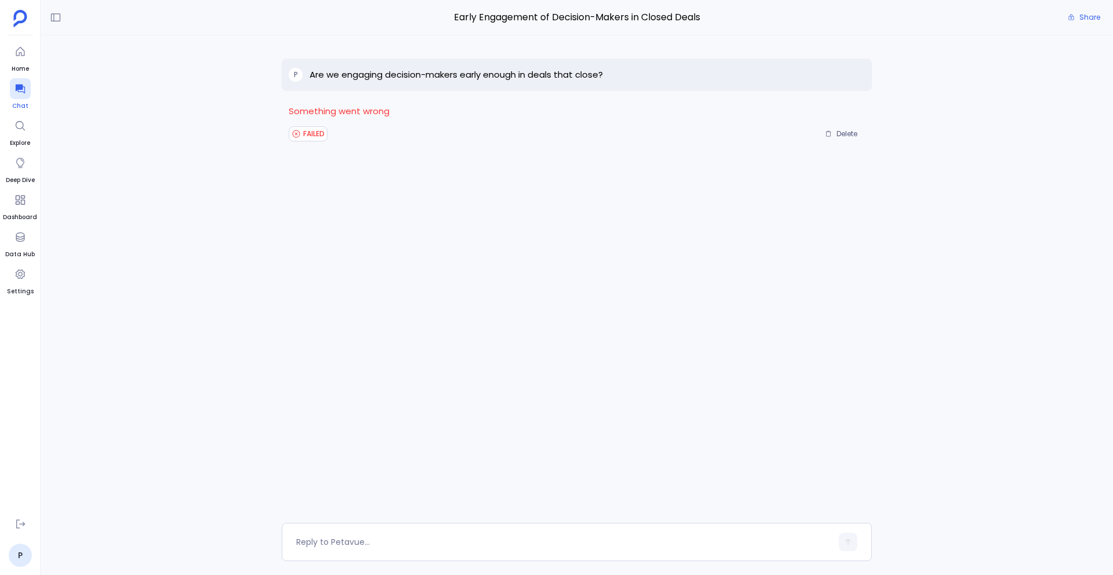
click at [16, 84] on icon at bounding box center [20, 89] width 12 height 12
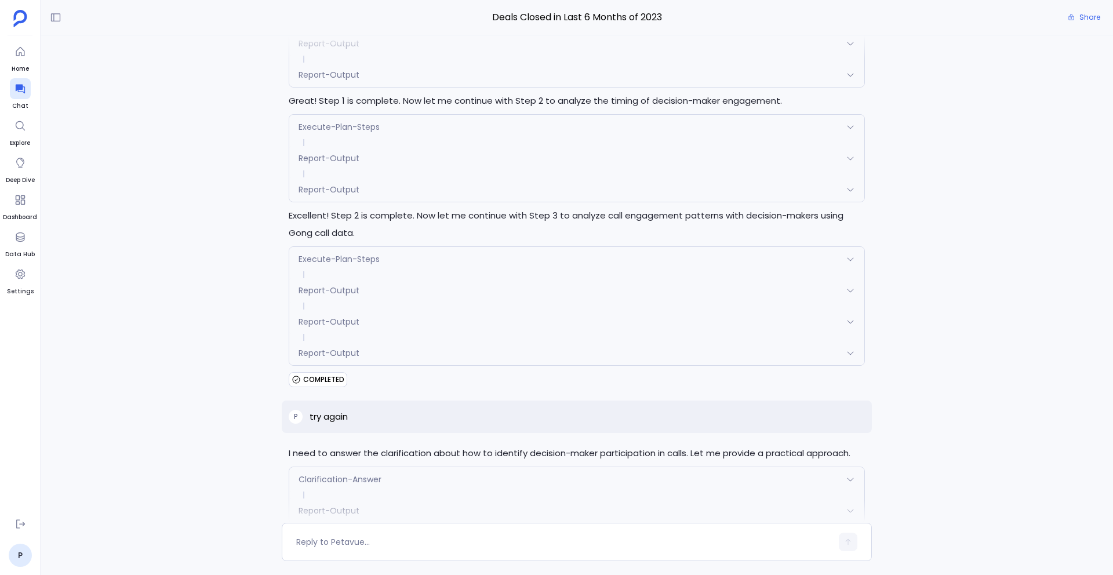
scroll to position [4246, 0]
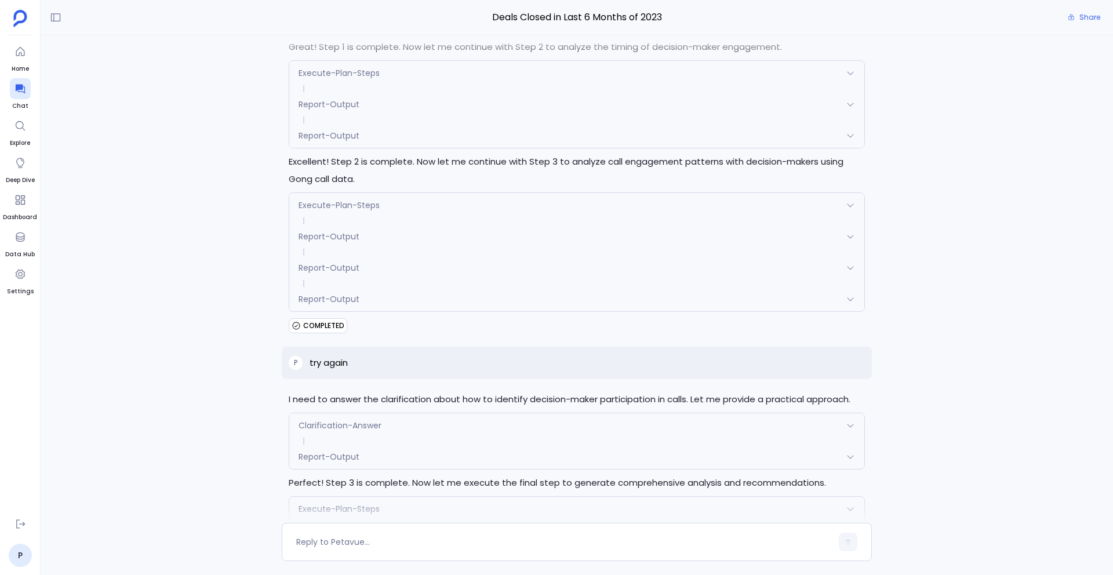
click at [387, 311] on div "Request { "name": "Report-Output", "args": { "reportId": "68d0eebff40a4ab9c9537…" at bounding box center [576, 318] width 575 height 14
click at [373, 287] on div "Report-Output" at bounding box center [576, 299] width 575 height 24
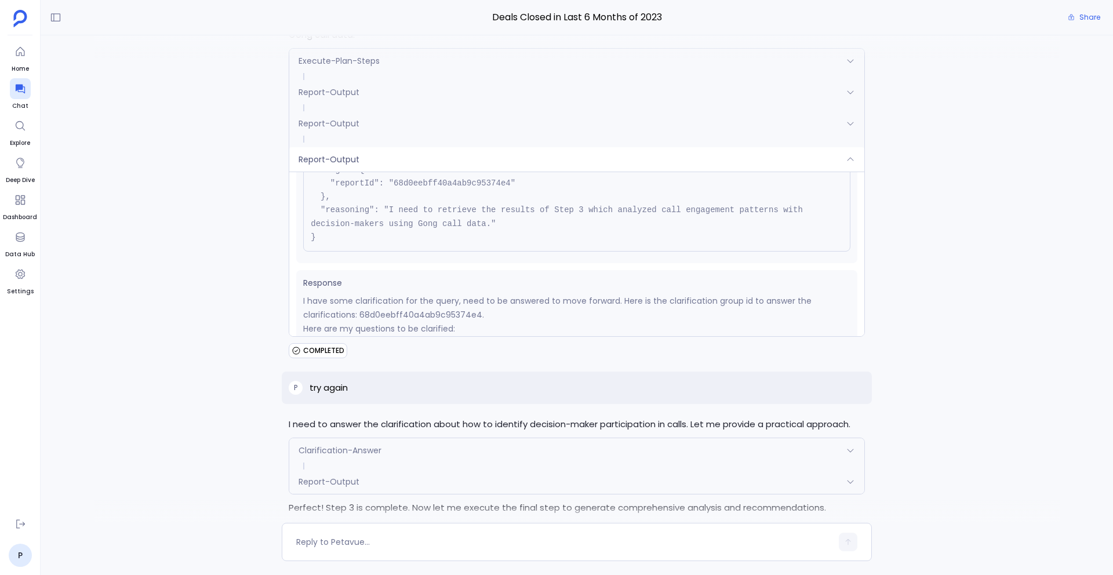
scroll to position [83, 0]
click at [387, 147] on div "Report-Output" at bounding box center [576, 159] width 575 height 24
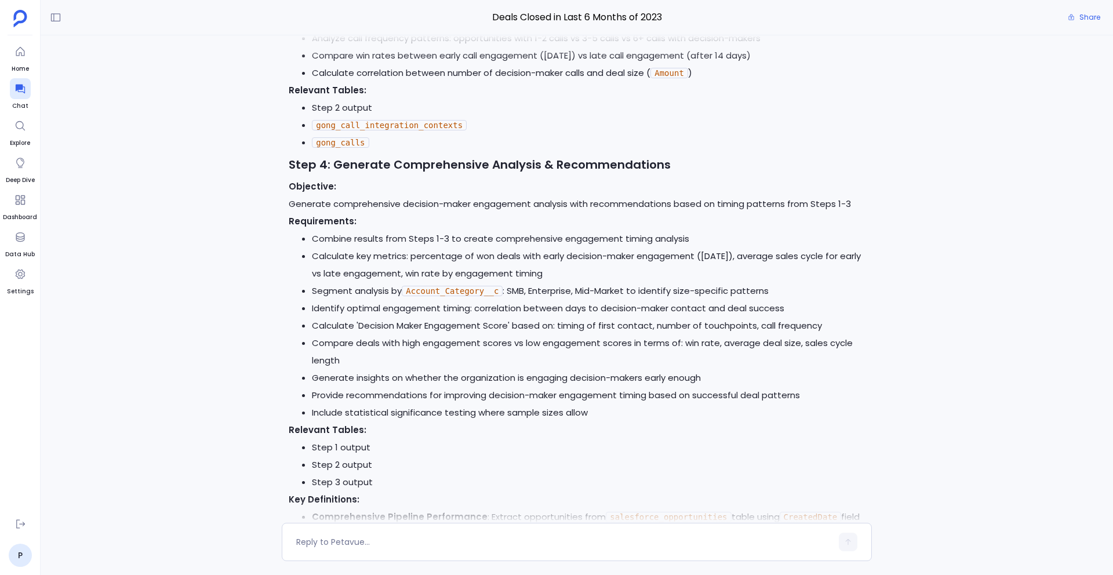
scroll to position [3370, 0]
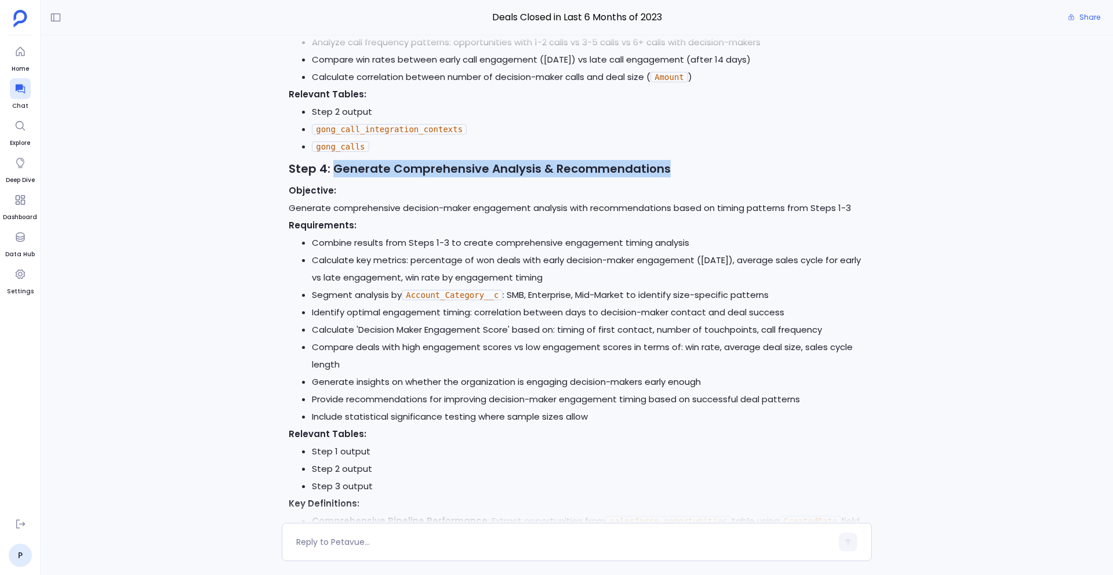
drag, startPoint x: 332, startPoint y: 149, endPoint x: 784, endPoint y: 155, distance: 451.7
click at [785, 160] on h3 "Step 4: Generate Comprehensive Analysis & Recommendations" at bounding box center [577, 168] width 576 height 17
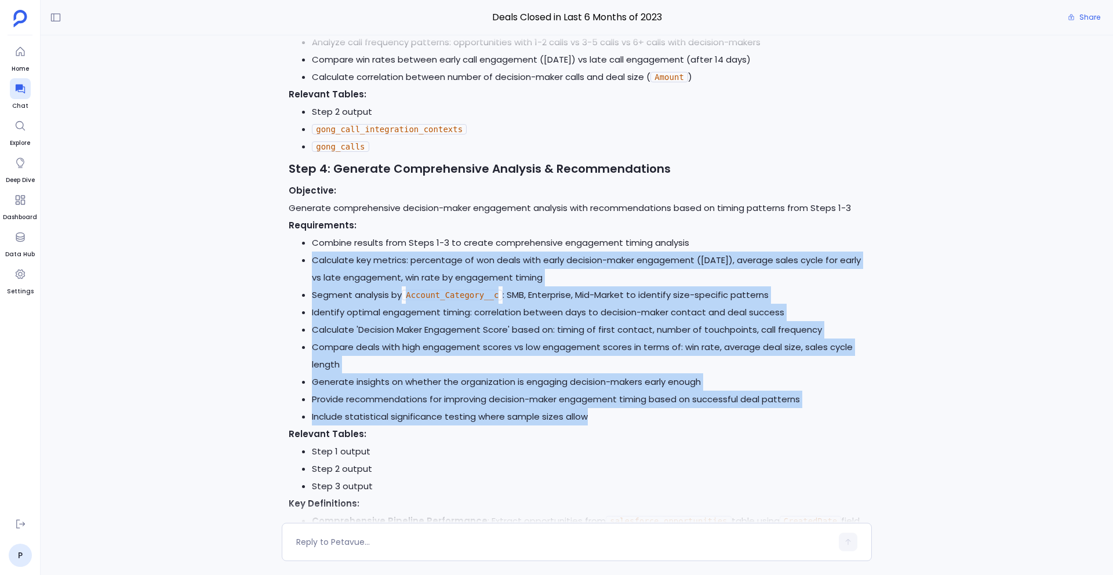
drag, startPoint x: 626, startPoint y: 398, endPoint x: 271, endPoint y: 234, distance: 390.2
click at [271, 234] on div "P Can you show me how pipeline looks like by looking at deals closed in last 6 …" at bounding box center [577, 279] width 1073 height 488
click at [571, 344] on li "Compare deals with high engagement scores vs low engagement scores in terms of:…" at bounding box center [588, 356] width 553 height 35
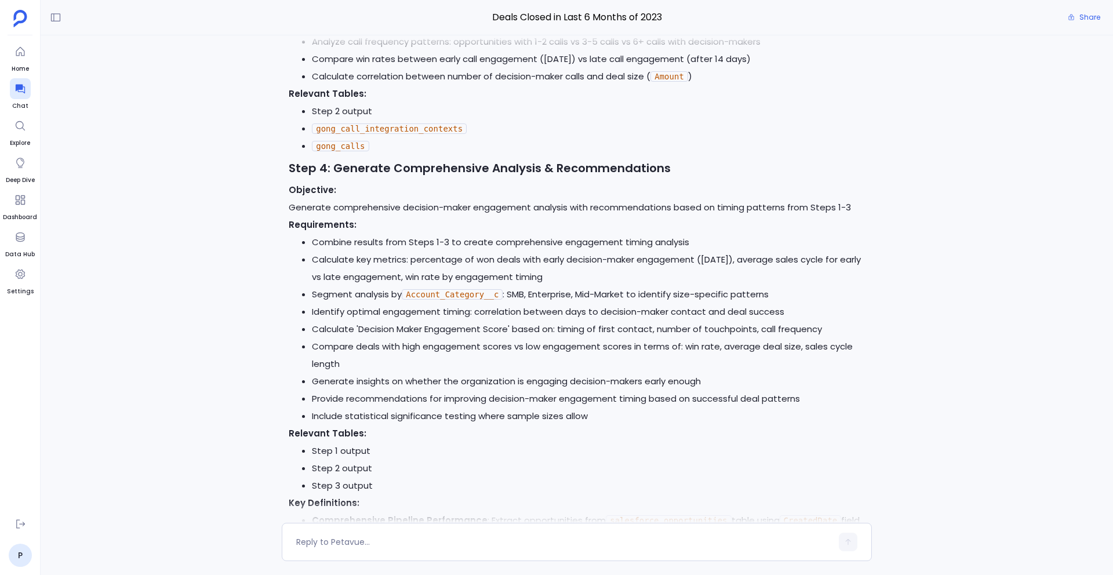
scroll to position [3076, 0]
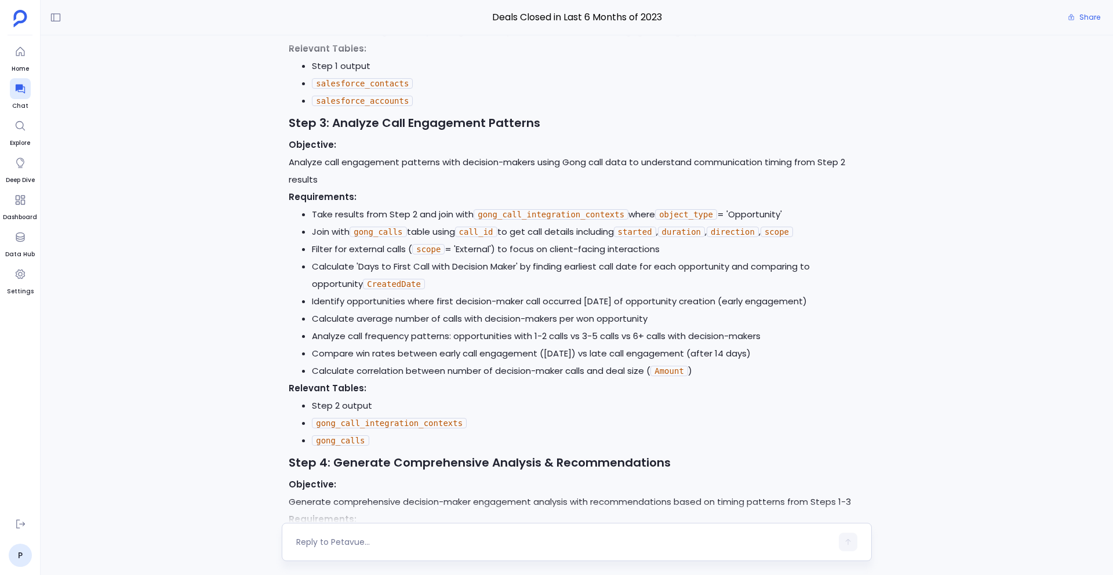
click at [436, 540] on textarea at bounding box center [564, 542] width 536 height 12
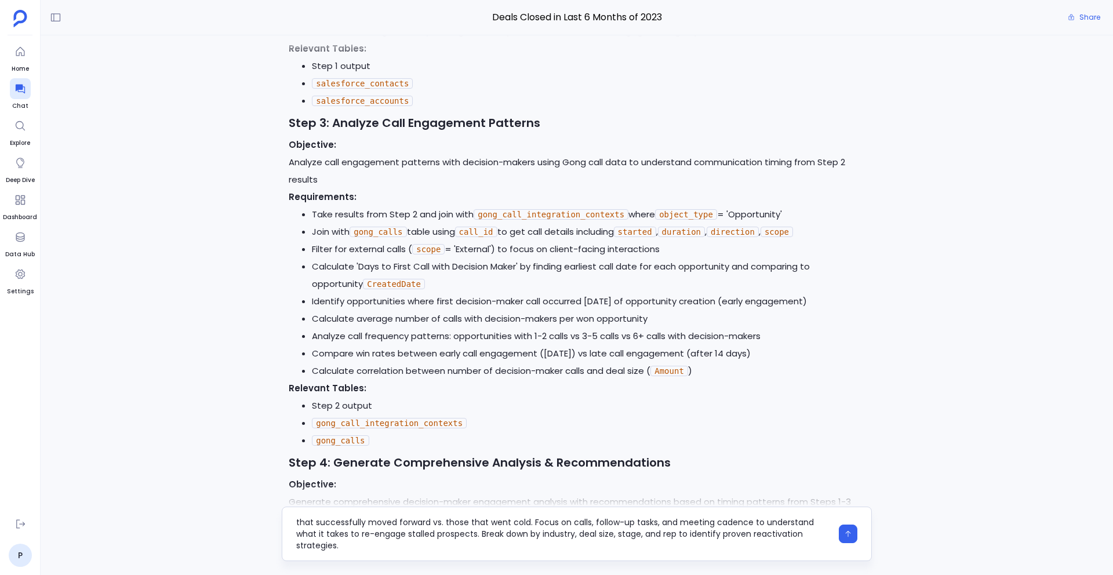
scroll to position [12, 0]
type textarea "I want to examine opportunities that have been in the same stage for > average …"
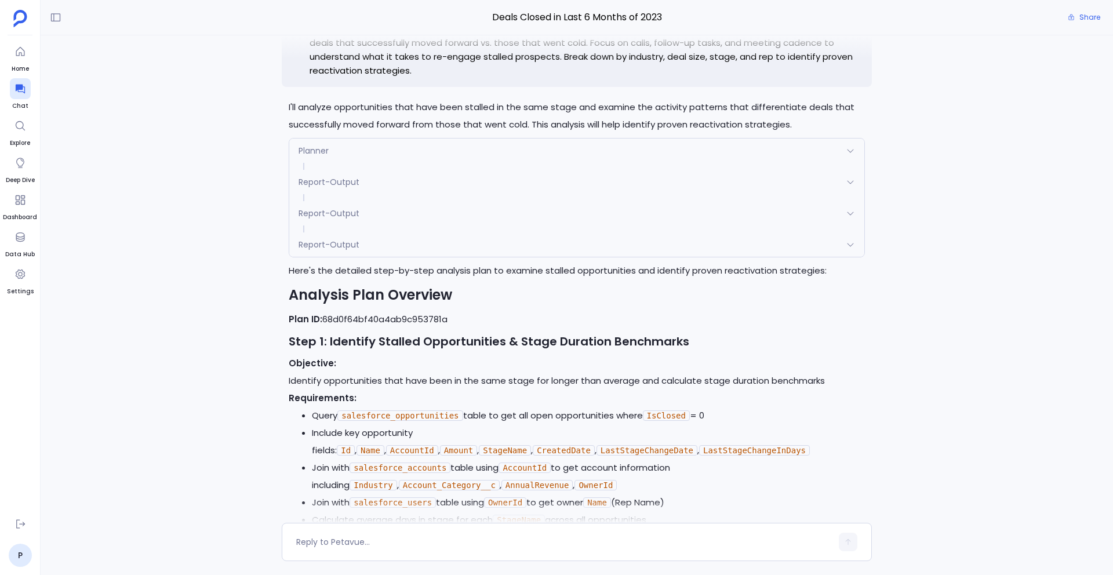
scroll to position [6385, 0]
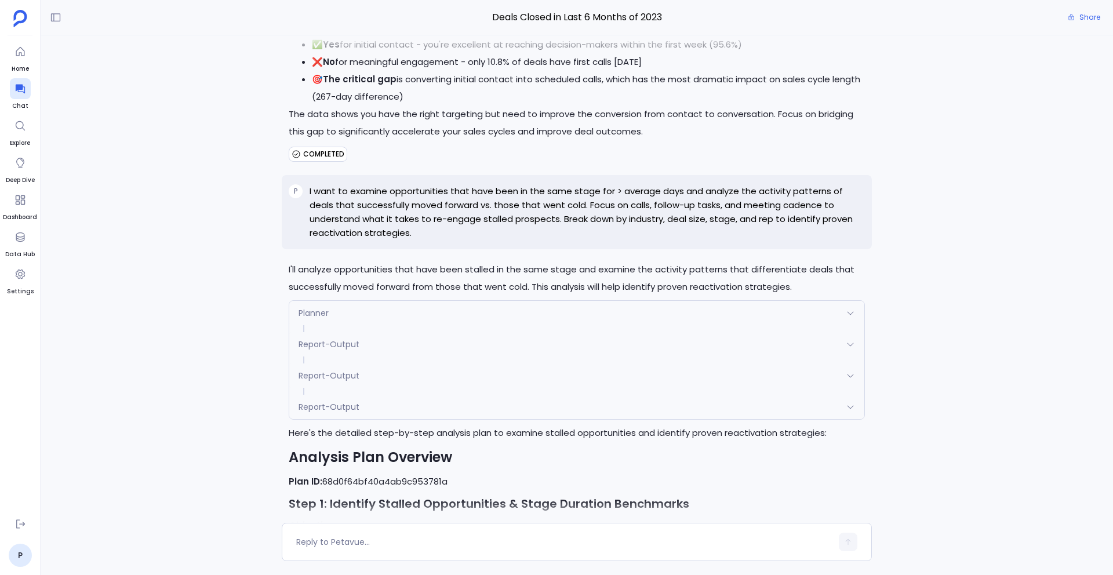
click at [388, 395] on div "Report-Output" at bounding box center [576, 407] width 575 height 24
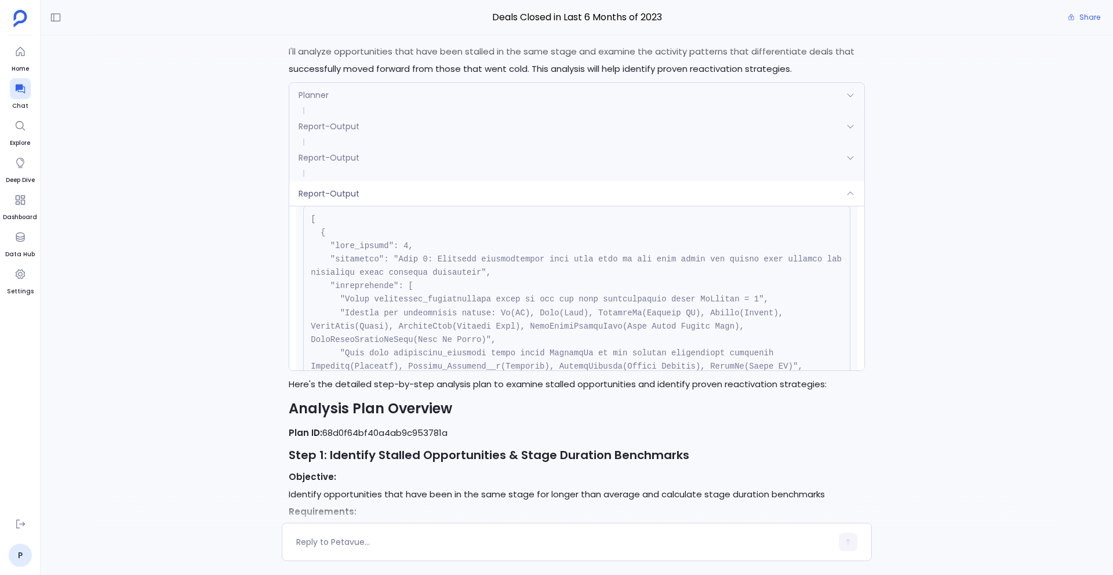
scroll to position [329, 0]
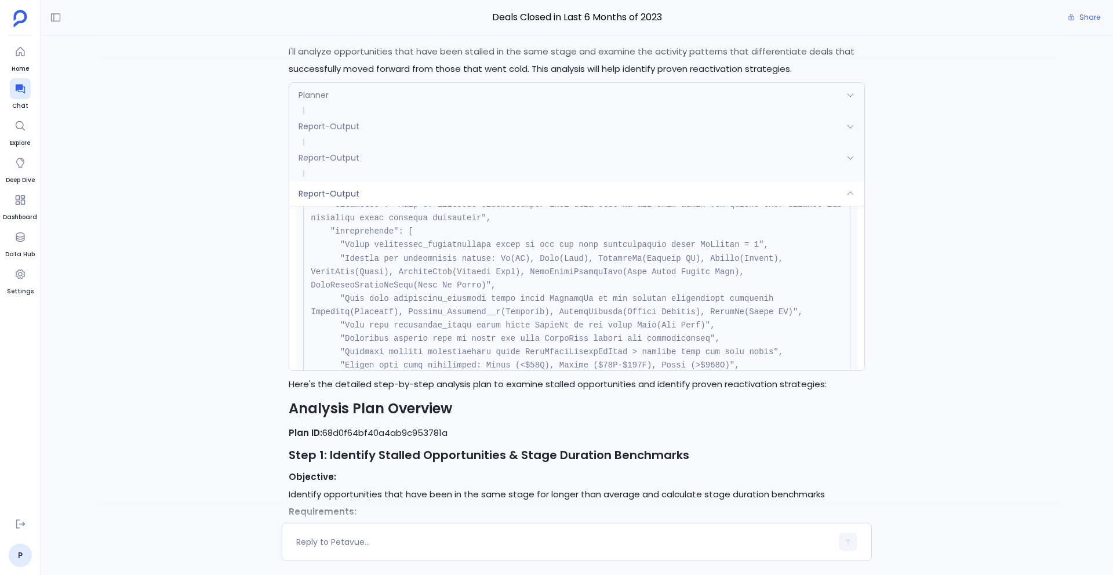
click at [438, 181] on div "Report-Output" at bounding box center [576, 193] width 575 height 24
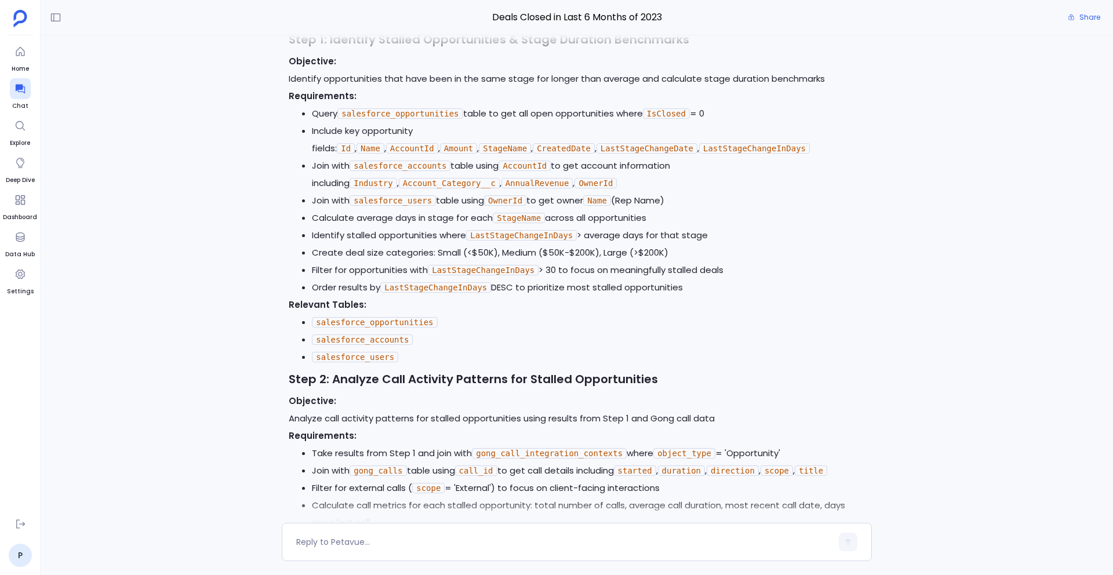
scroll to position [6810, 0]
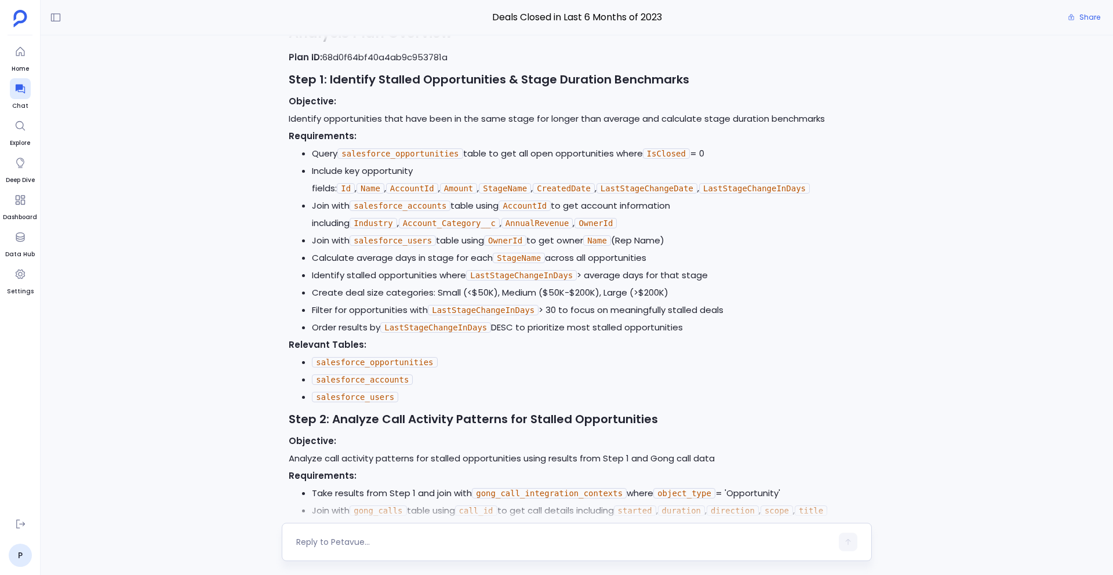
click at [392, 537] on textarea at bounding box center [564, 542] width 536 height 12
type textarea "How will you calculate average days in stage?"
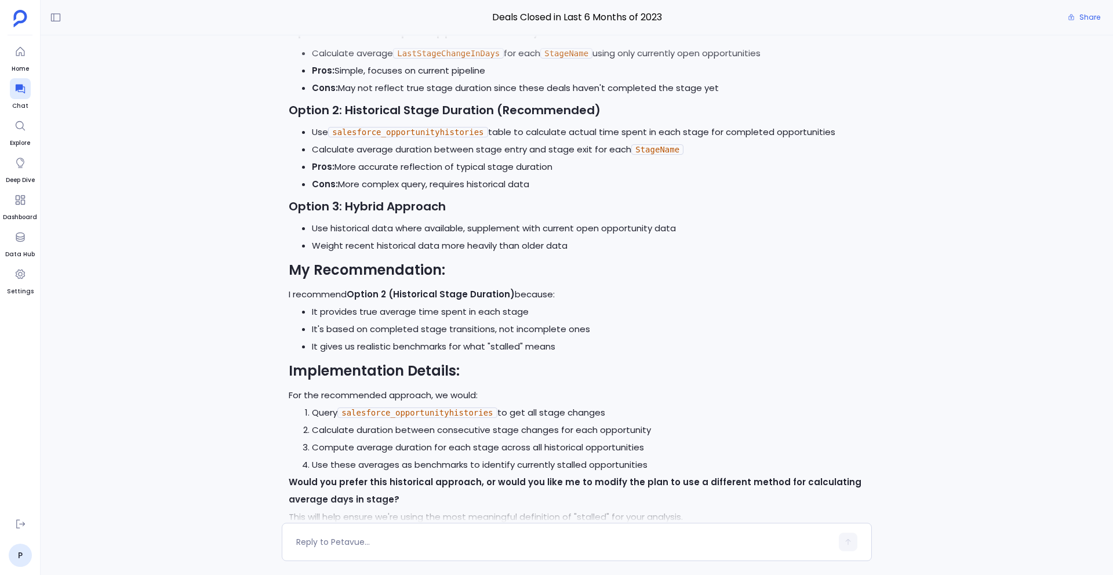
scroll to position [8822, 0]
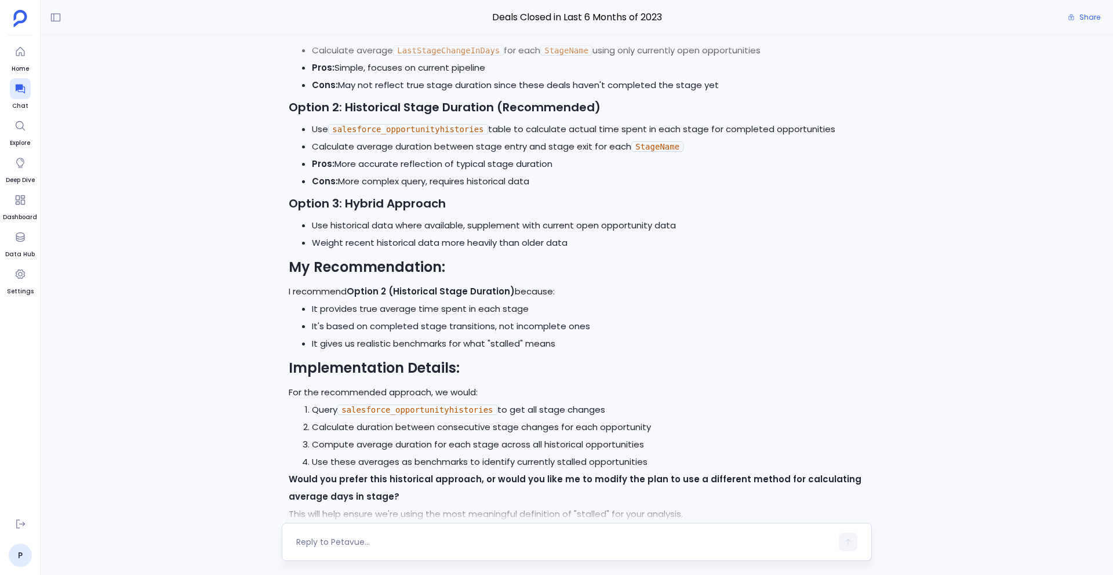
click at [422, 553] on div at bounding box center [577, 542] width 590 height 38
click at [404, 547] on textarea at bounding box center [564, 542] width 536 height 12
type textarea "Which one have you included in plan?"
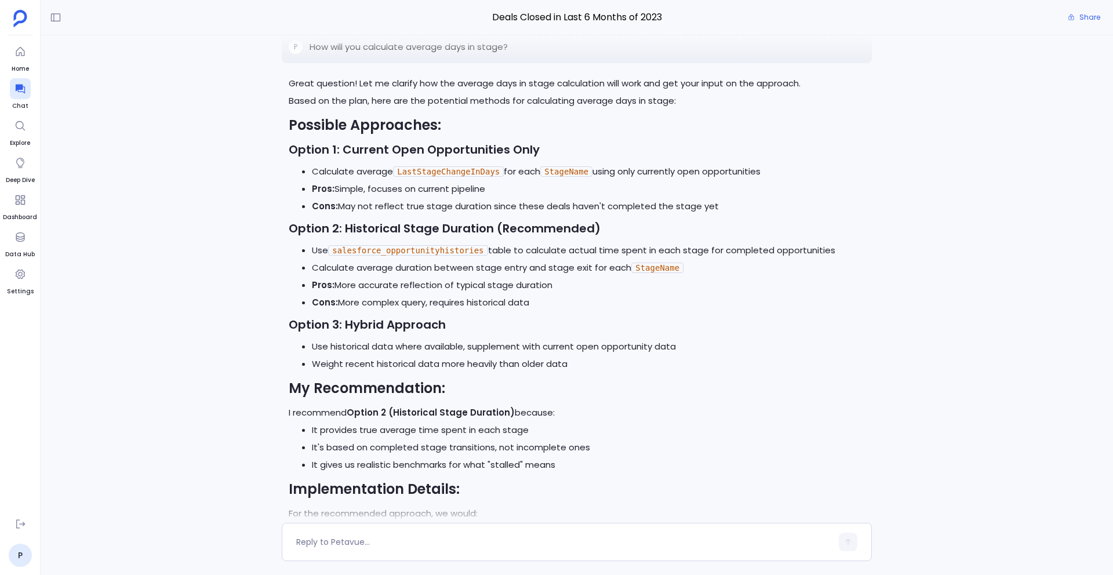
scroll to position [9156, 0]
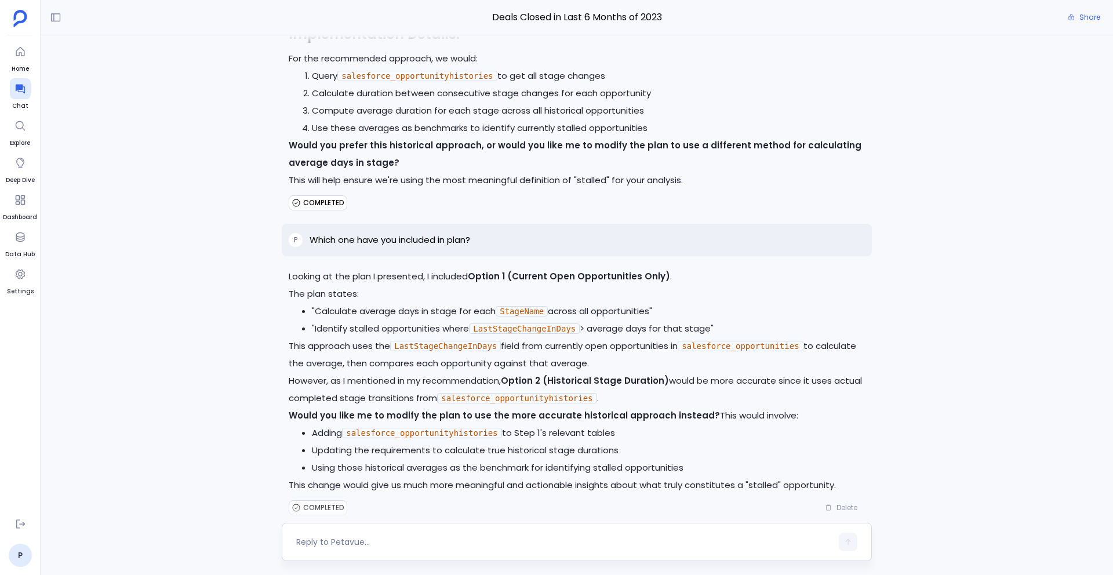
click at [413, 539] on textarea at bounding box center [564, 542] width 536 height 12
type textarea "Go with the plan"
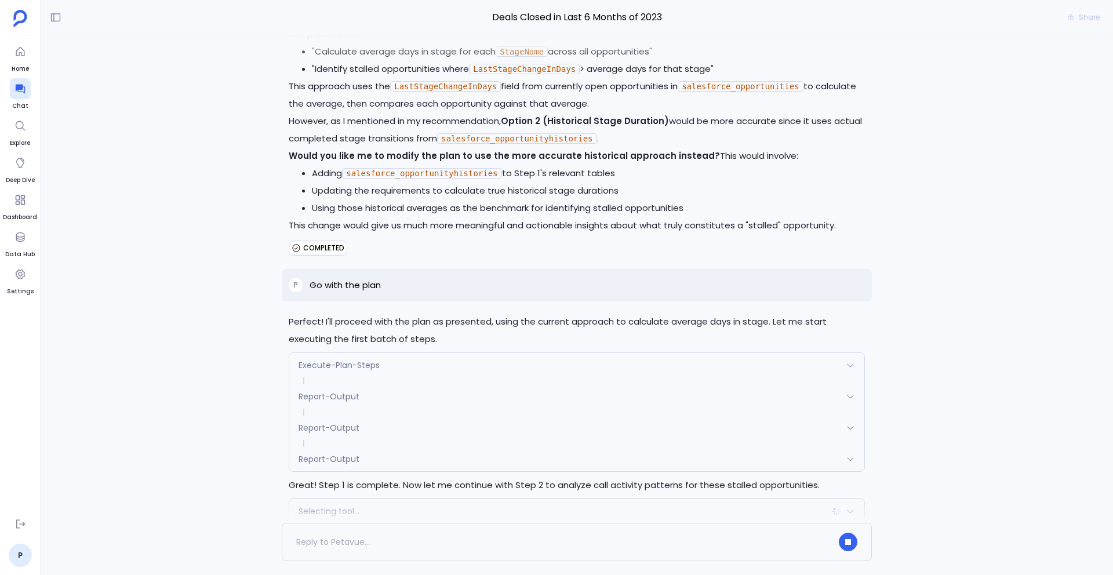
scroll to position [9446, 0]
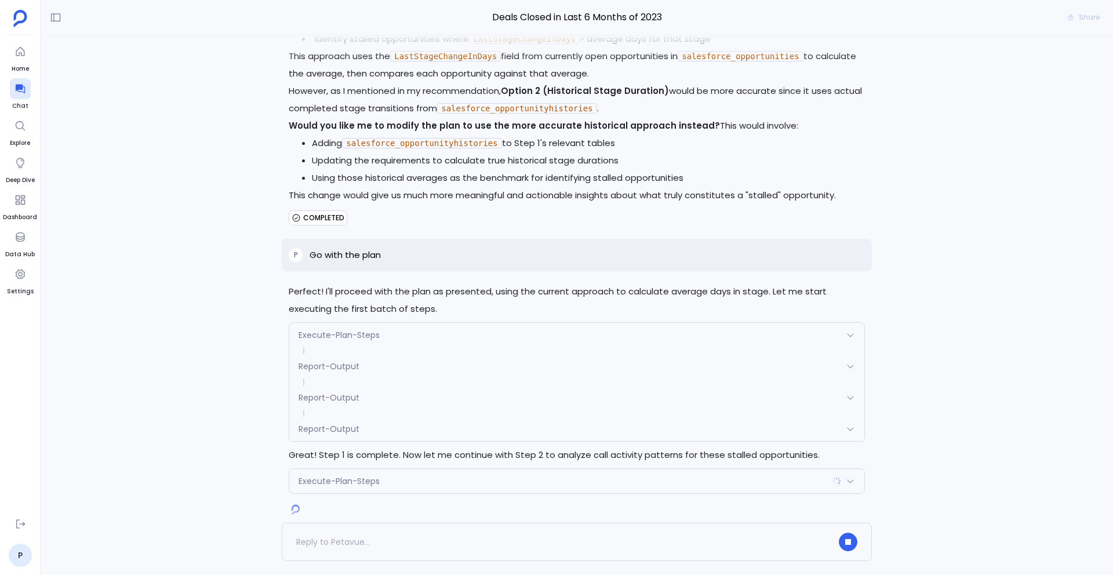
click at [377, 417] on div "Report-Output" at bounding box center [576, 429] width 575 height 24
click at [411, 422] on div "Report-Output" at bounding box center [576, 434] width 575 height 24
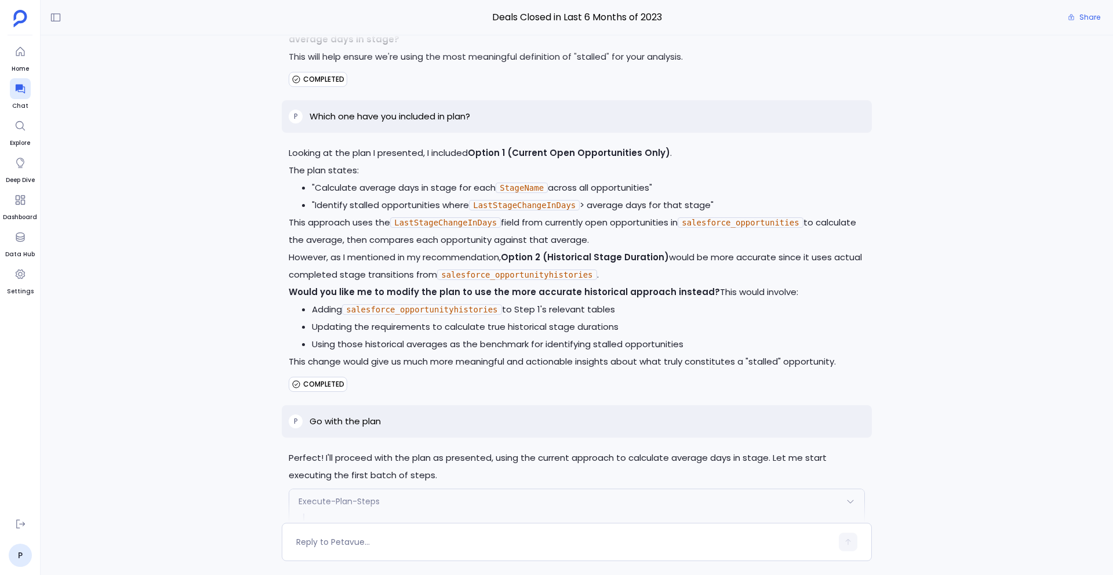
scroll to position [9882, 0]
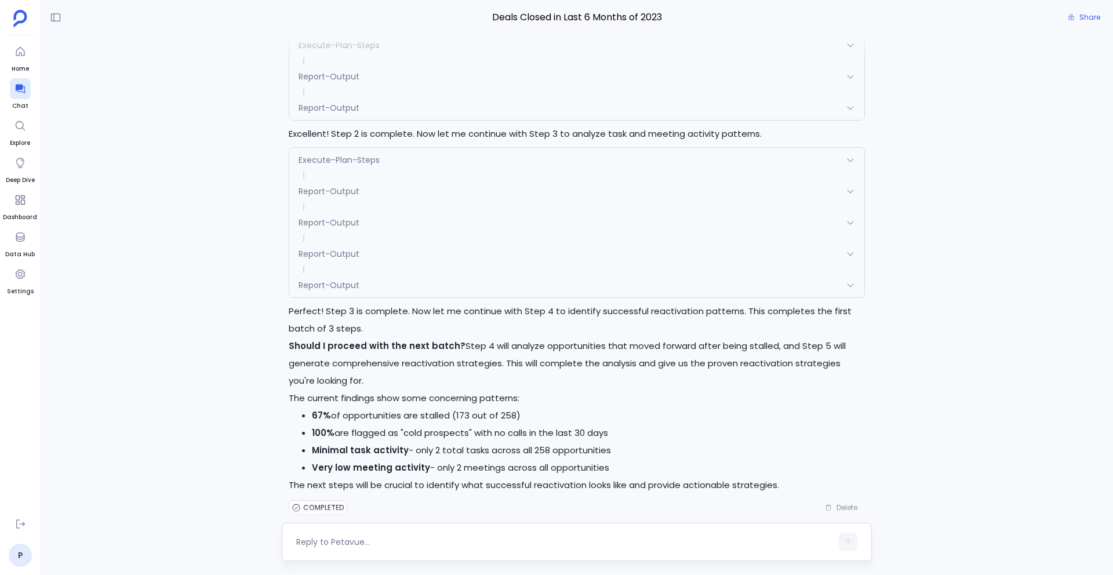
click at [491, 532] on div at bounding box center [577, 542] width 590 height 38
click at [392, 538] on textarea at bounding box center [564, 542] width 536 height 12
type textarea "yes, oroceed"
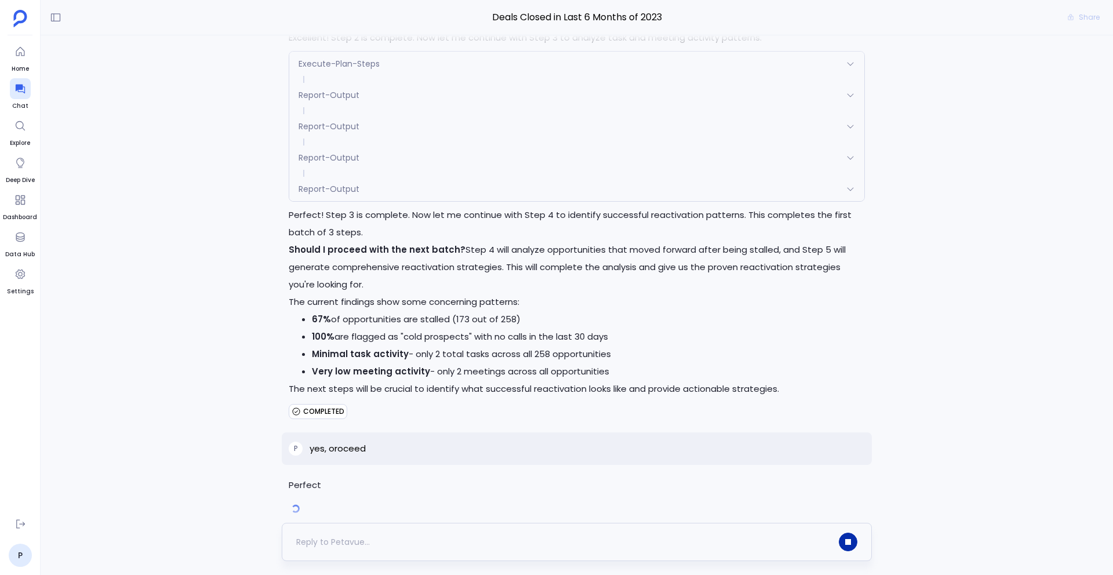
click at [851, 545] on button "button" at bounding box center [848, 542] width 19 height 19
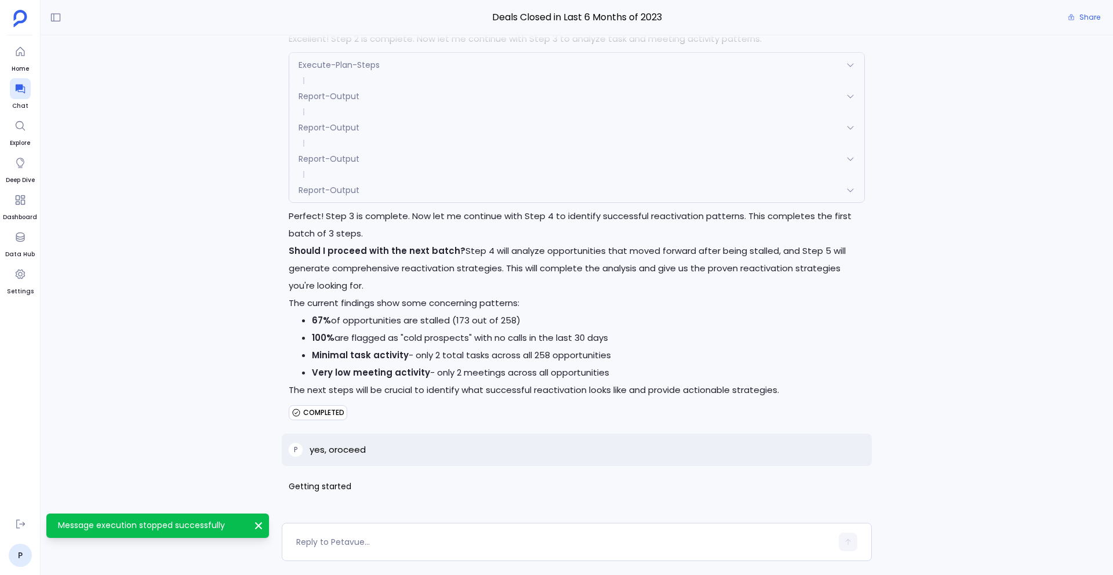
scroll to position [9959, 0]
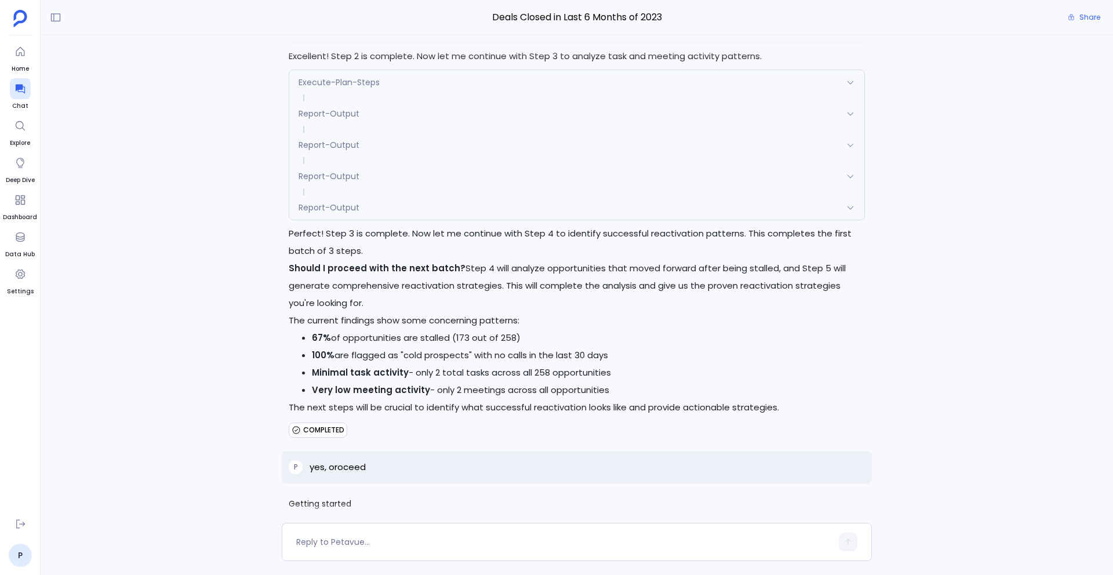
click at [838, 451] on div "P yes, oroceed" at bounding box center [577, 467] width 590 height 32
click at [811, 462] on div "P yes, oroceed" at bounding box center [577, 467] width 590 height 32
click at [521, 463] on div "P yes, oroceed" at bounding box center [577, 467] width 590 height 32
click at [791, 452] on div "P yes, oroceed" at bounding box center [577, 467] width 590 height 32
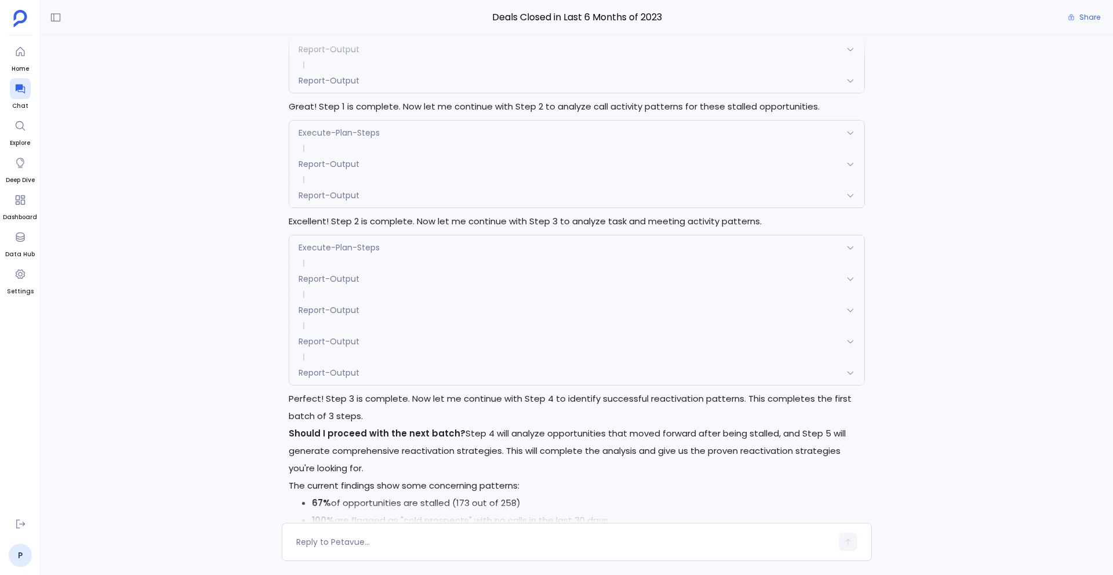
scroll to position [9392, 0]
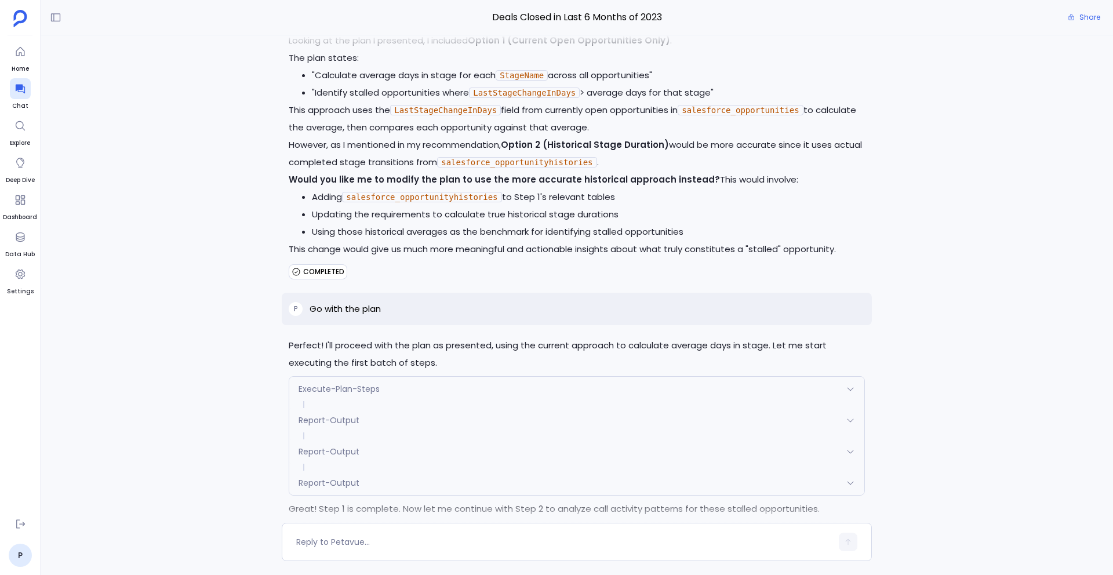
click at [811, 300] on div "P Go with the plan" at bounding box center [577, 309] width 590 height 32
click at [848, 341] on p "Perfect! I'll proceed with the plan as presented, using the current approach to…" at bounding box center [577, 354] width 576 height 35
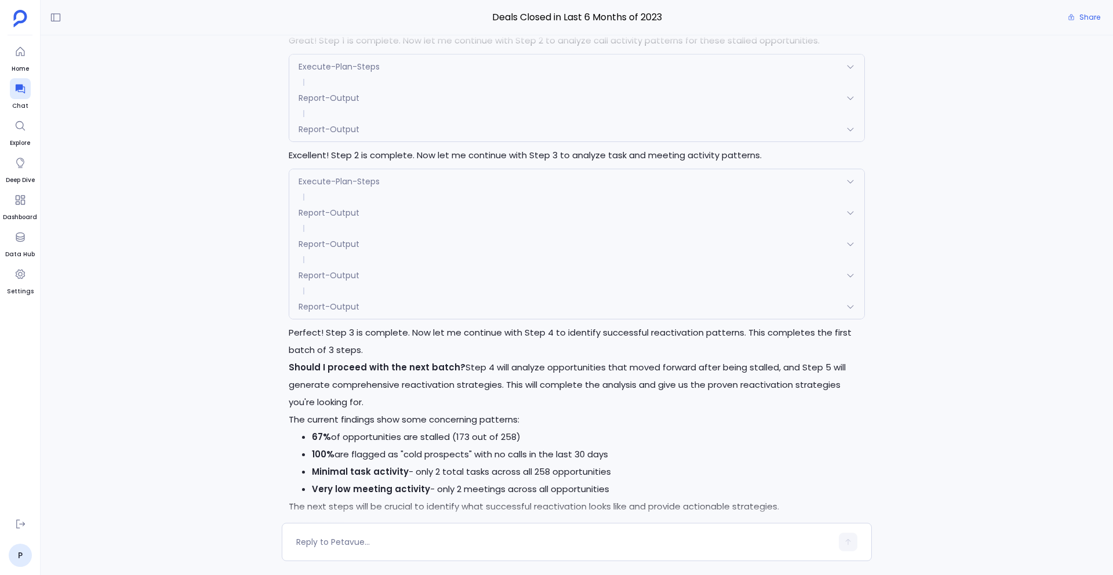
scroll to position [9959, 0]
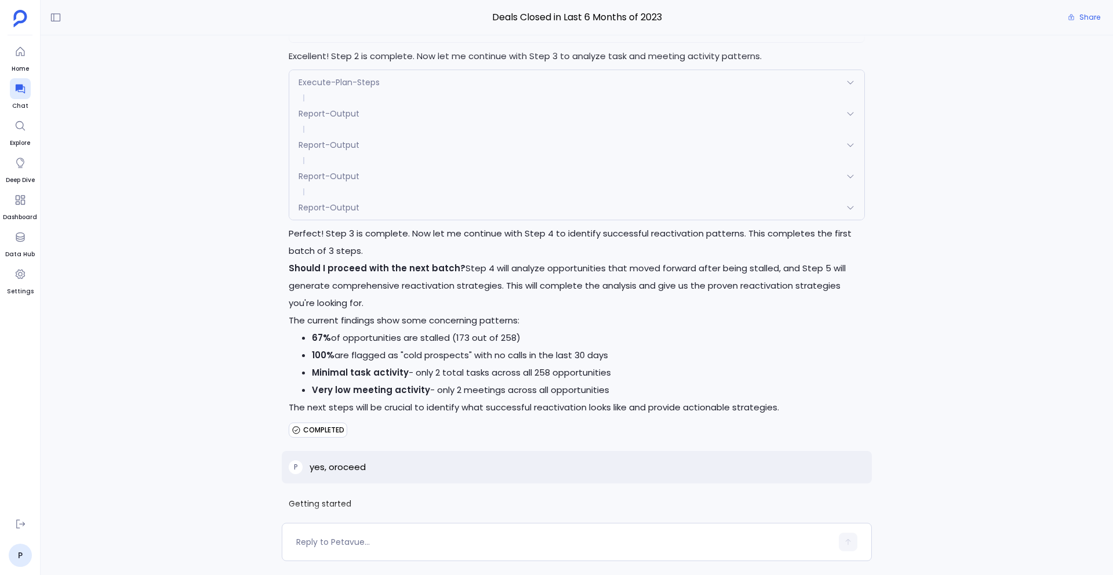
click at [834, 495] on span "Getting started" at bounding box center [577, 503] width 576 height 17
click at [723, 495] on span "Getting started" at bounding box center [577, 503] width 576 height 17
click at [350, 460] on p "yes, oroceed" at bounding box center [338, 467] width 56 height 14
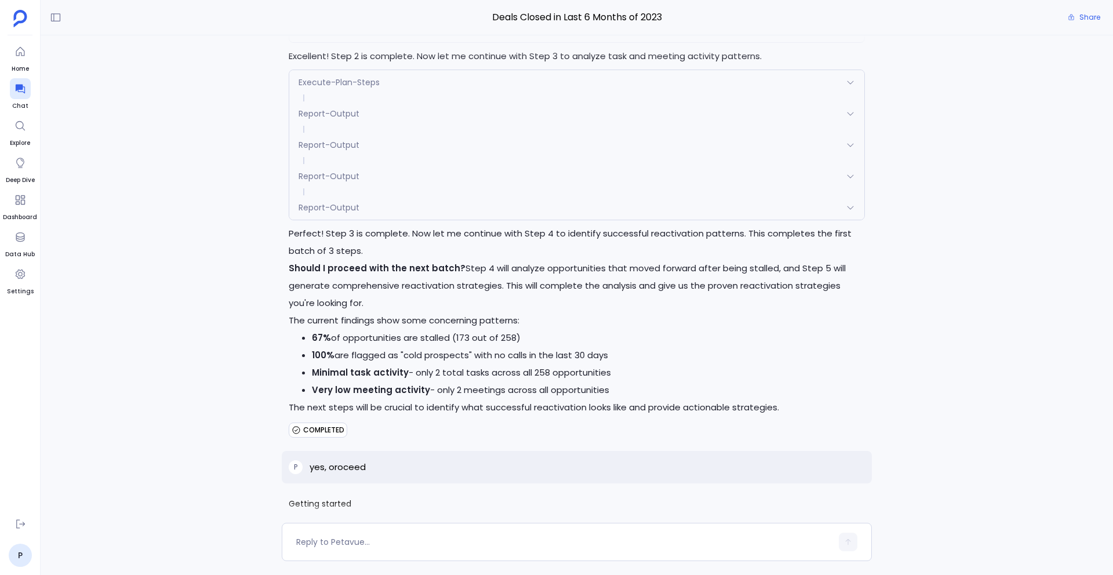
click at [350, 460] on p "yes, oroceed" at bounding box center [338, 467] width 56 height 14
copy p "yes, oroceed"
click at [343, 546] on textarea at bounding box center [564, 542] width 536 height 12
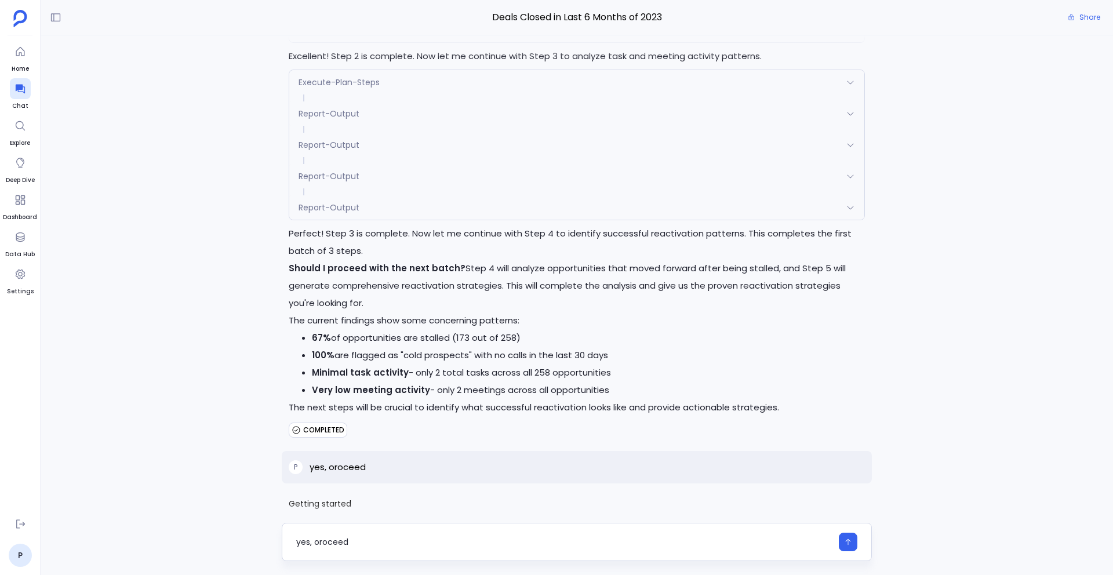
click at [321, 543] on textarea "yes, oroceed" at bounding box center [564, 542] width 536 height 12
type textarea "yes, proceed"
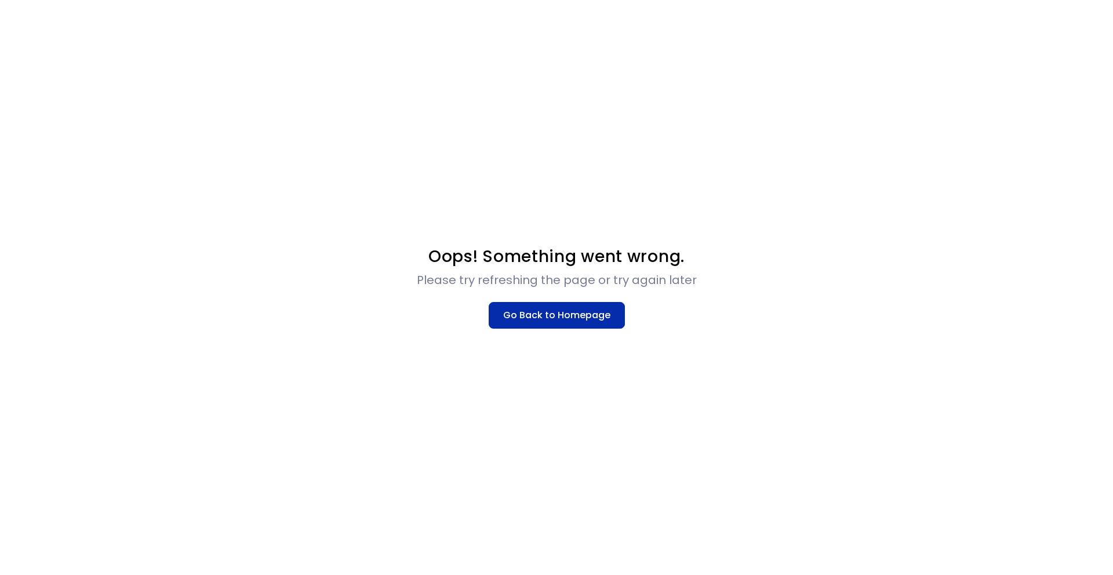
click at [564, 312] on button "Go Back to Homepage" at bounding box center [557, 315] width 136 height 27
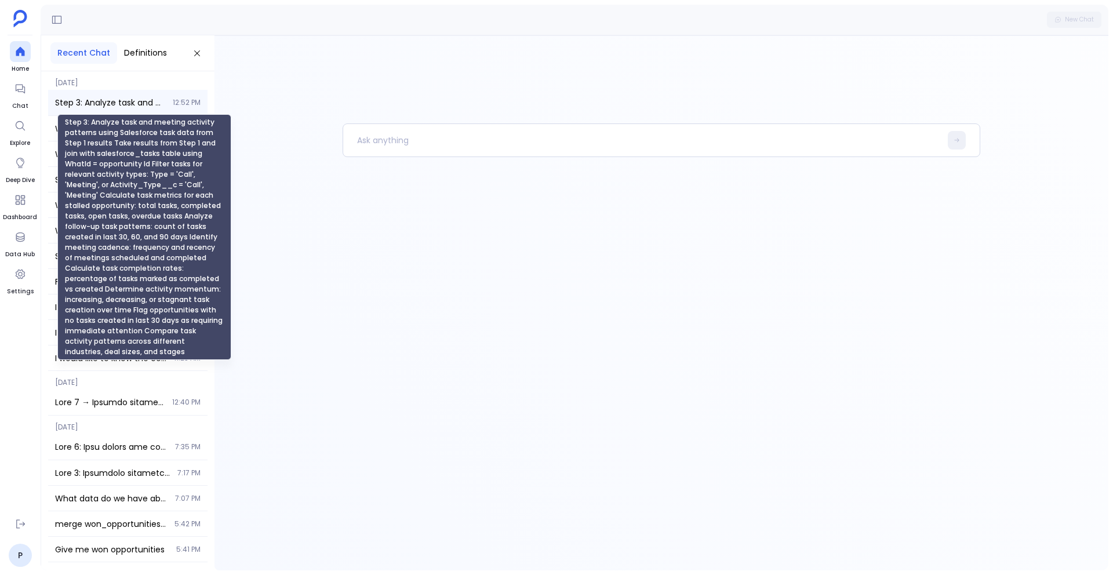
click at [128, 101] on span "Step 3: Analyze task and meeting activity patterns using Salesforce task data f…" at bounding box center [110, 103] width 111 height 12
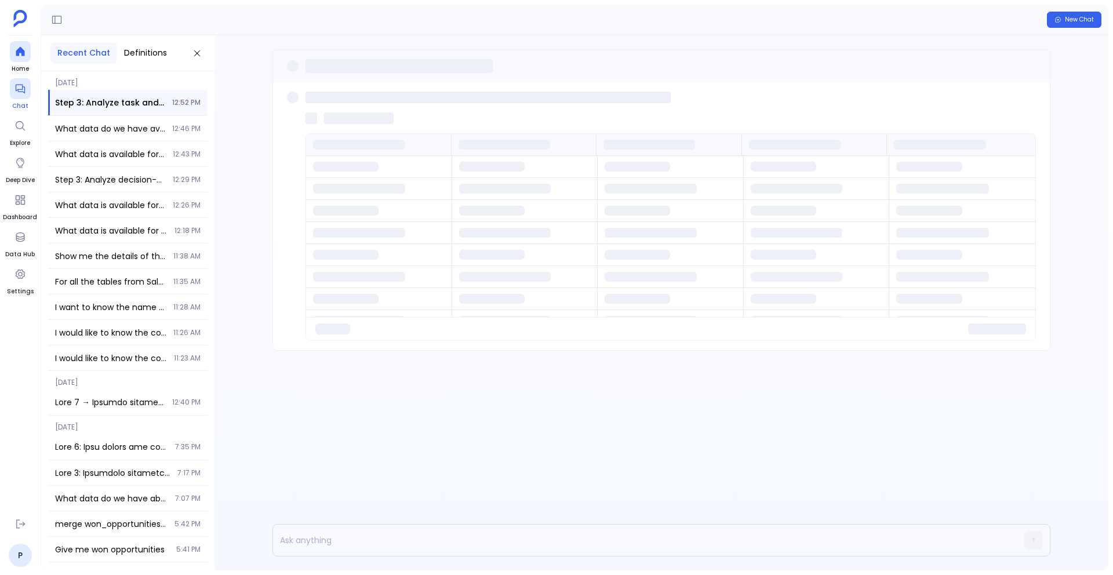
click at [21, 92] on icon at bounding box center [19, 89] width 9 height 9
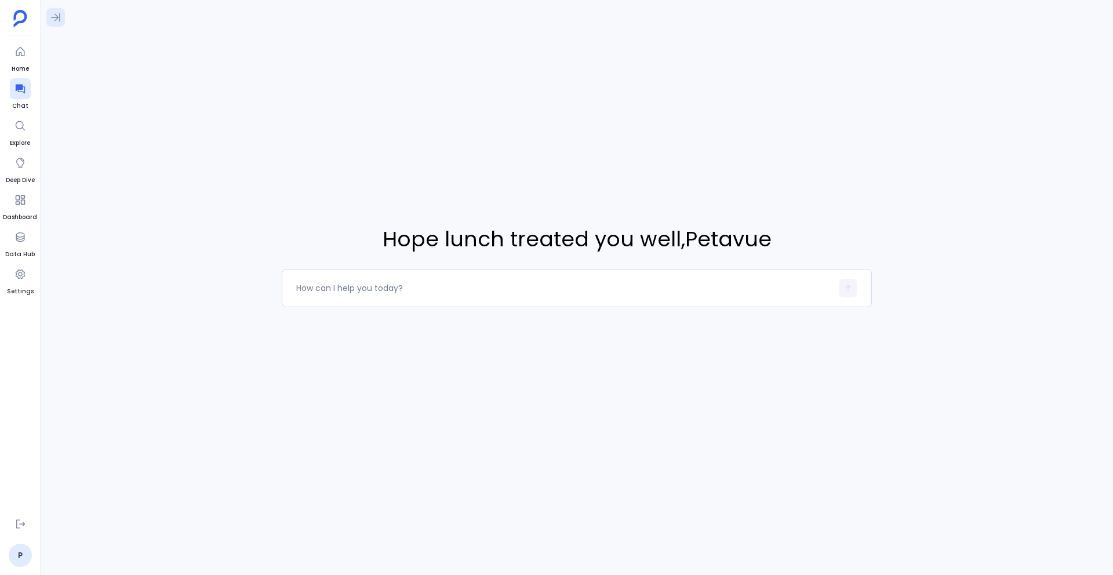
click at [60, 18] on icon at bounding box center [56, 18] width 12 height 12
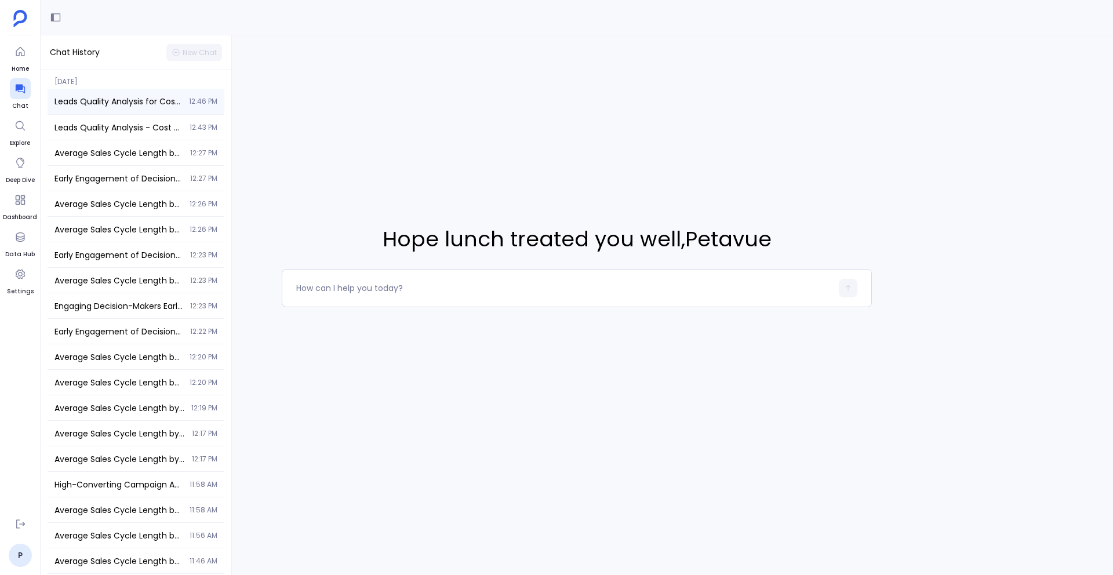
click at [129, 114] on div "Leads Quality Analysis for Cost Optimization 12:46 PM" at bounding box center [136, 102] width 177 height 26
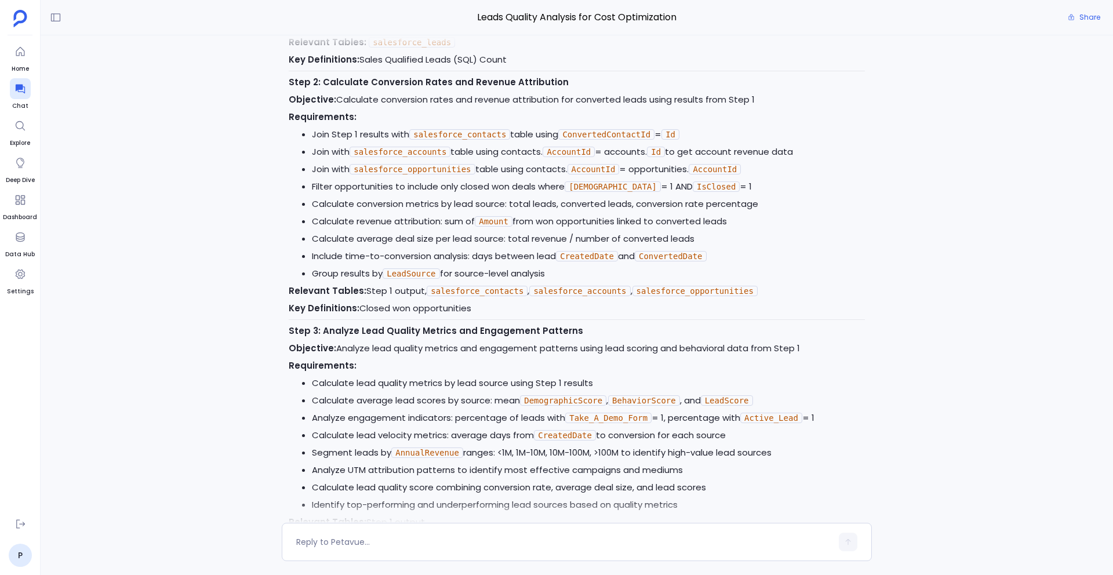
scroll to position [699, 0]
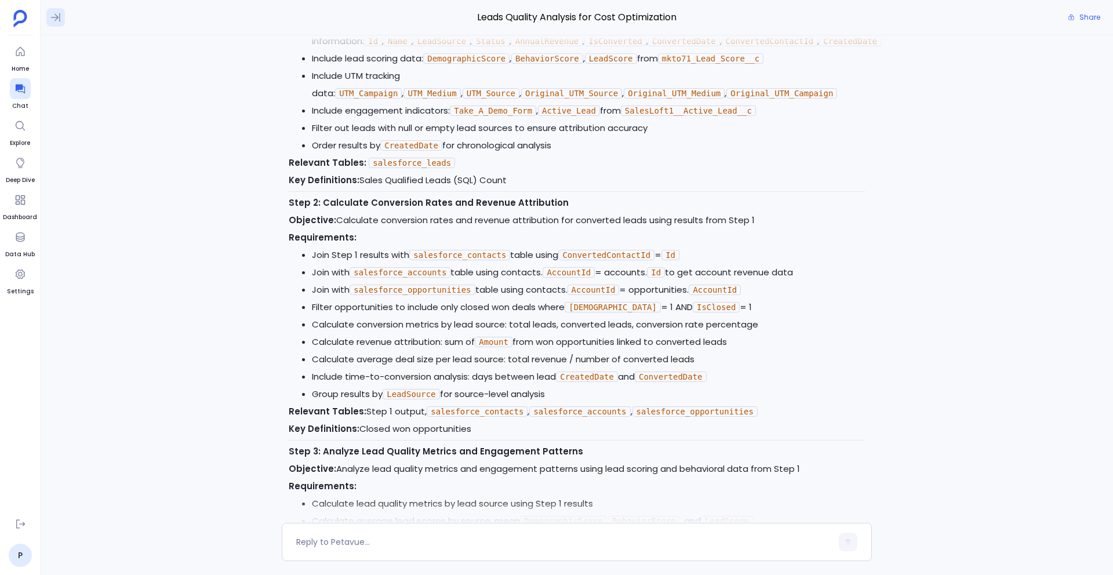
click at [56, 21] on icon at bounding box center [56, 18] width 12 height 12
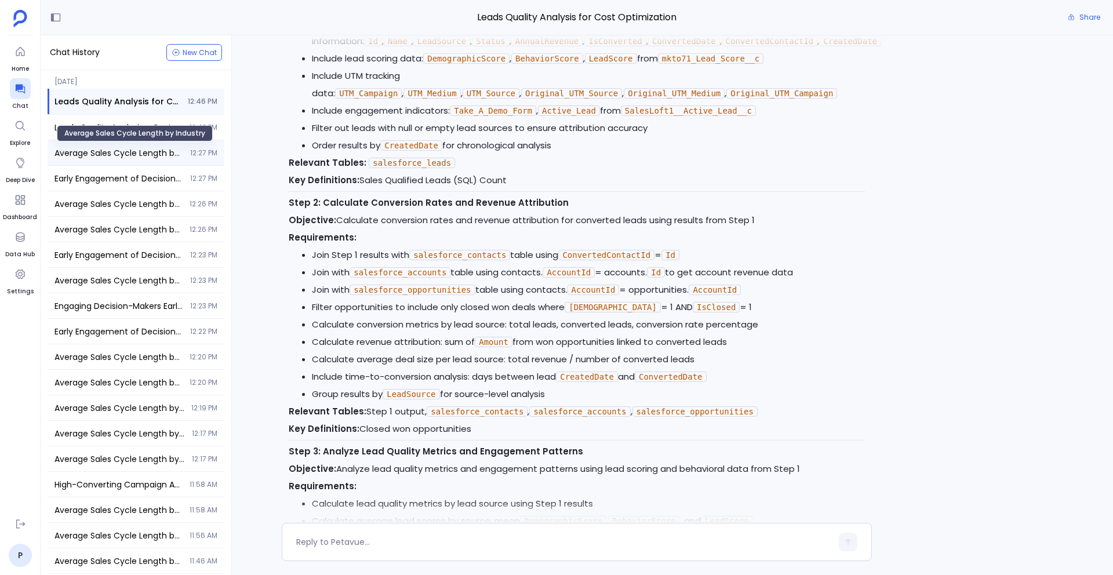
click at [107, 151] on span "Average Sales Cycle Length by Industry" at bounding box center [119, 153] width 129 height 12
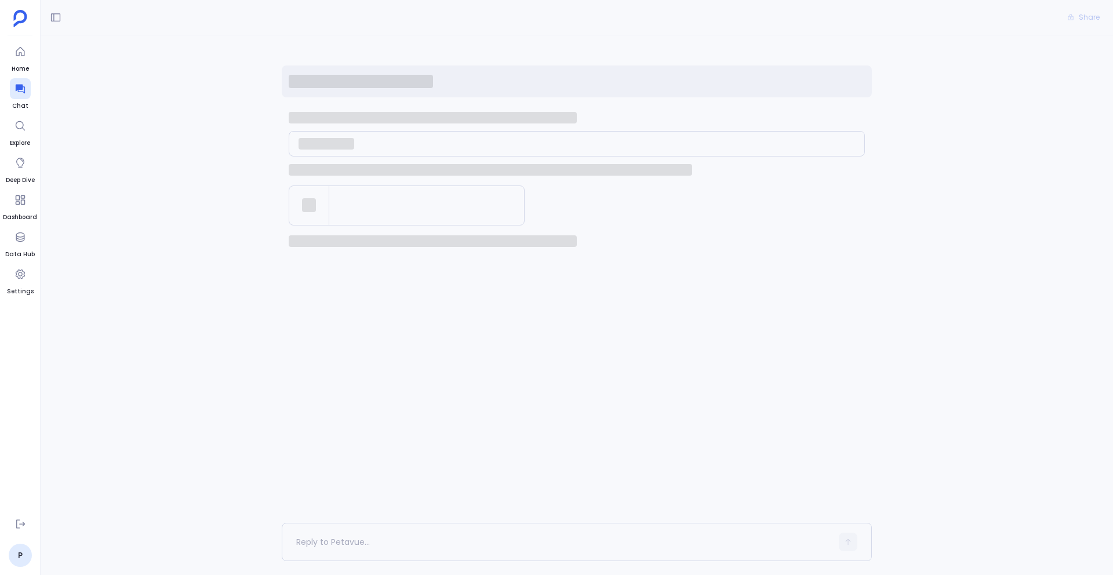
scroll to position [391, 0]
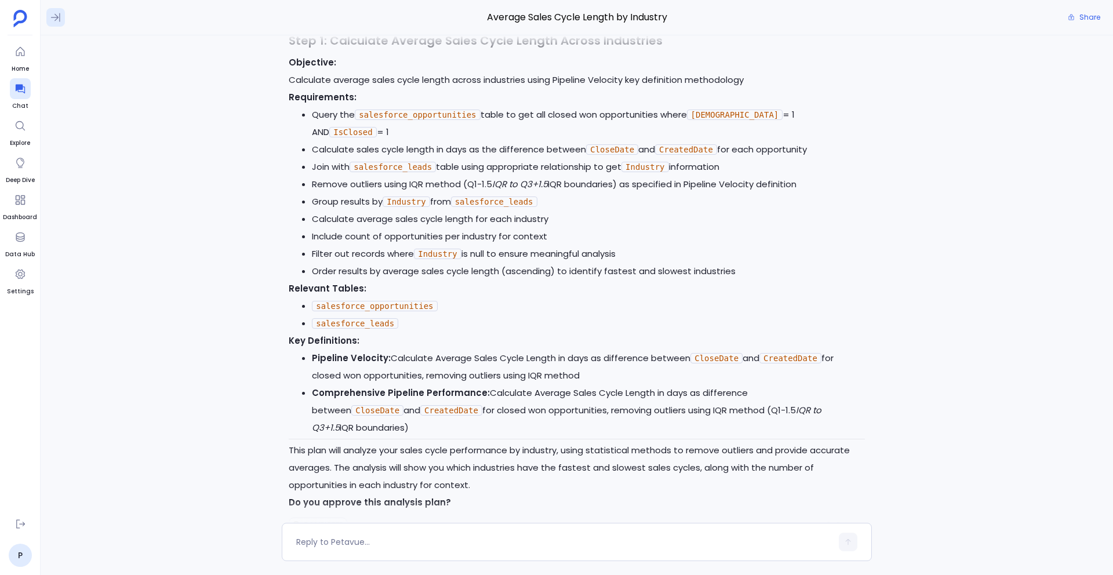
click at [56, 14] on icon at bounding box center [56, 18] width 12 height 12
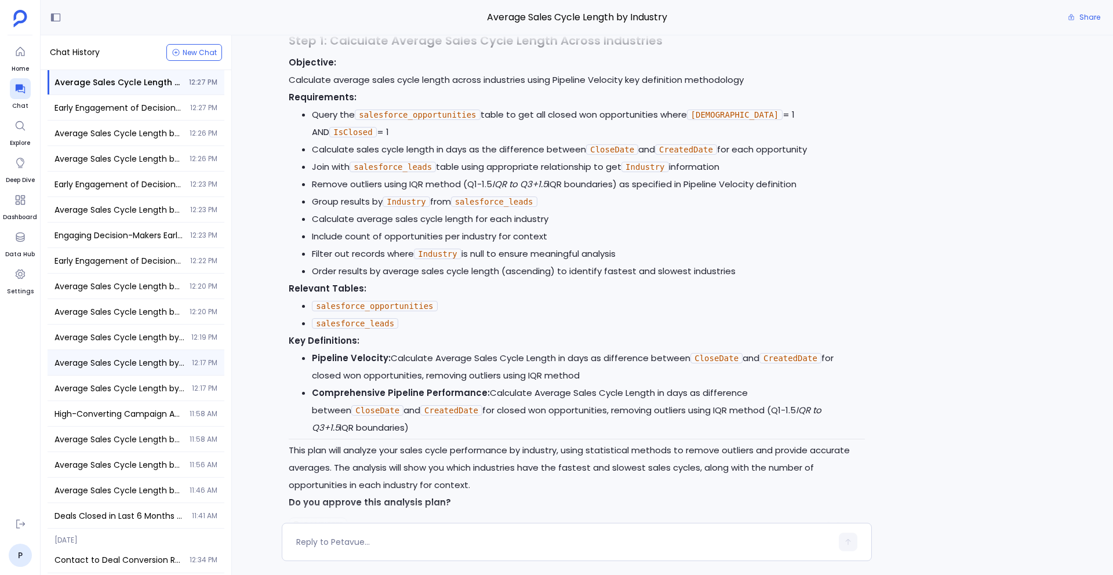
scroll to position [75, 0]
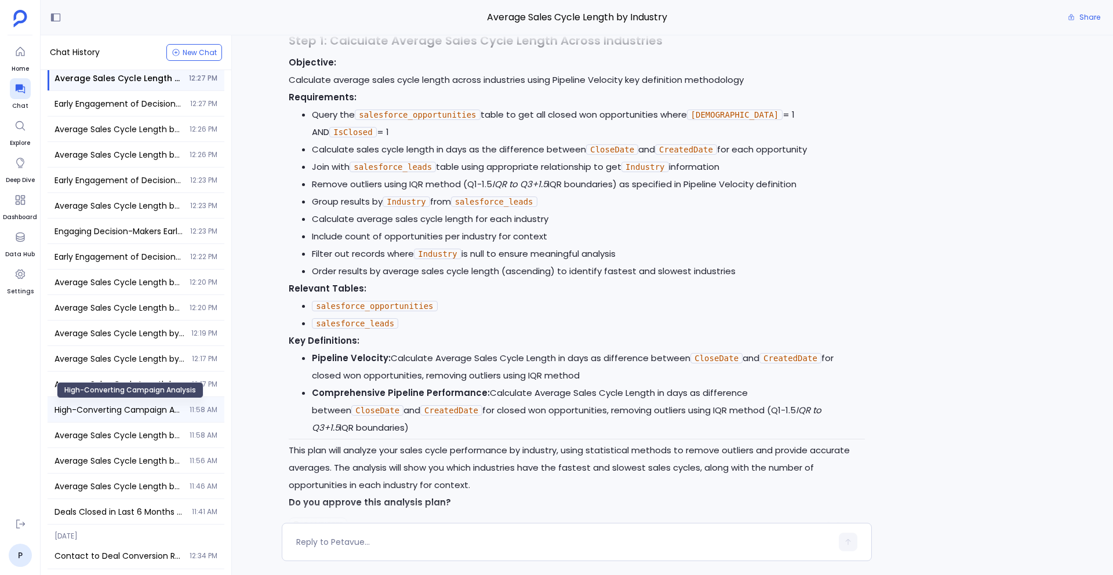
click at [144, 409] on span "High-Converting Campaign Analysis" at bounding box center [119, 410] width 128 height 12
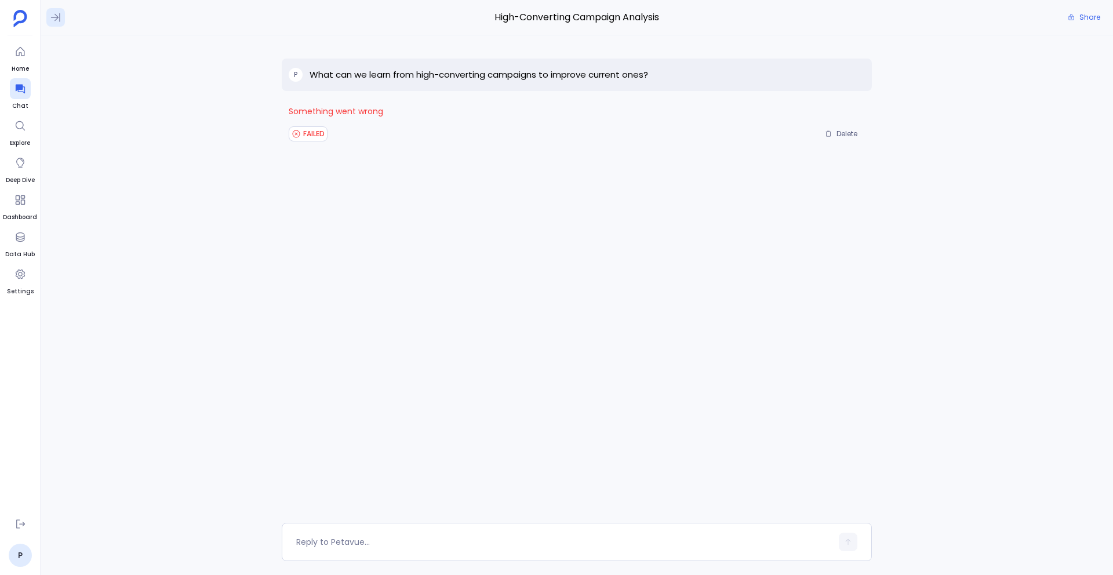
click at [56, 17] on icon at bounding box center [55, 17] width 9 height 9
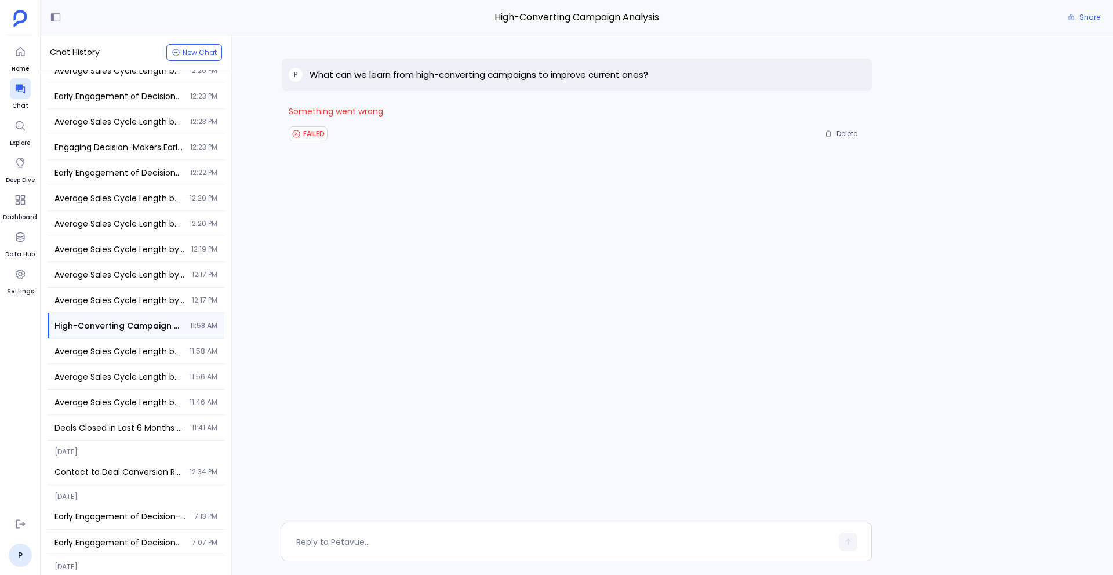
scroll to position [177, 0]
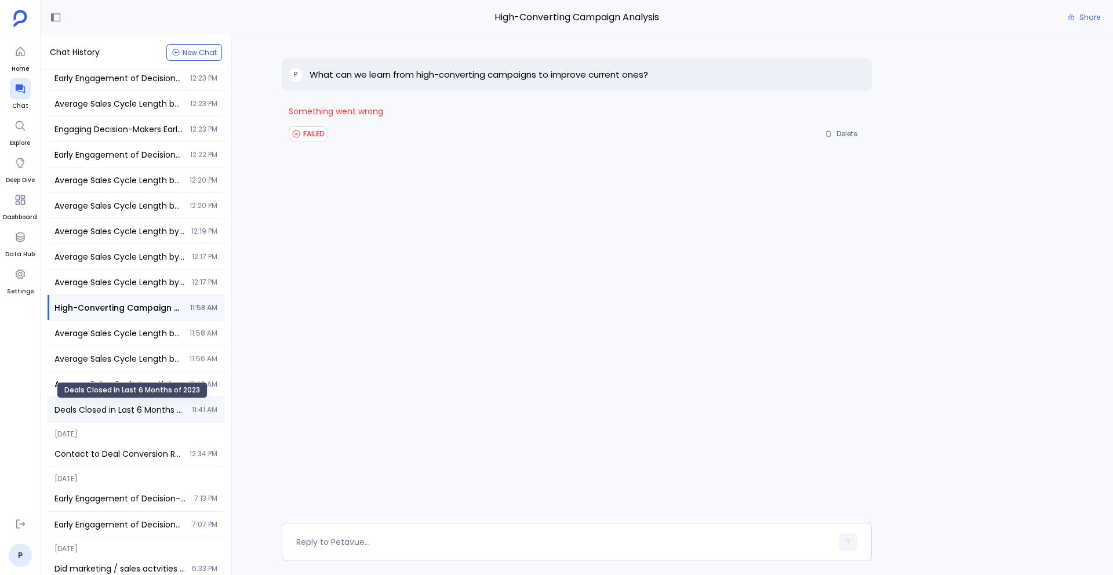
click at [117, 413] on span "Deals Closed in Last 6 Months of 2023" at bounding box center [120, 410] width 130 height 12
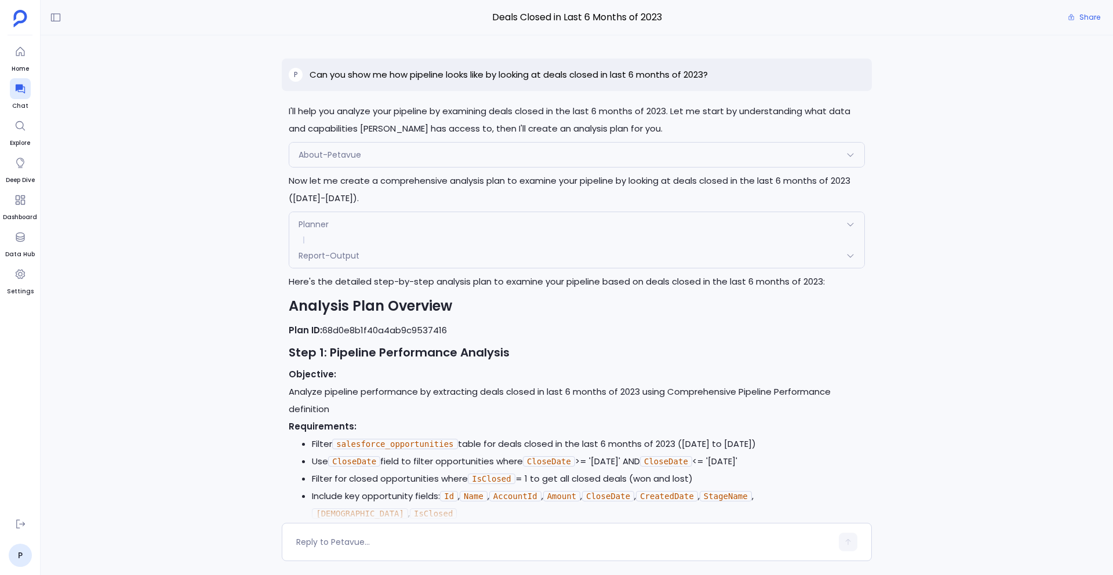
scroll to position [10135, 0]
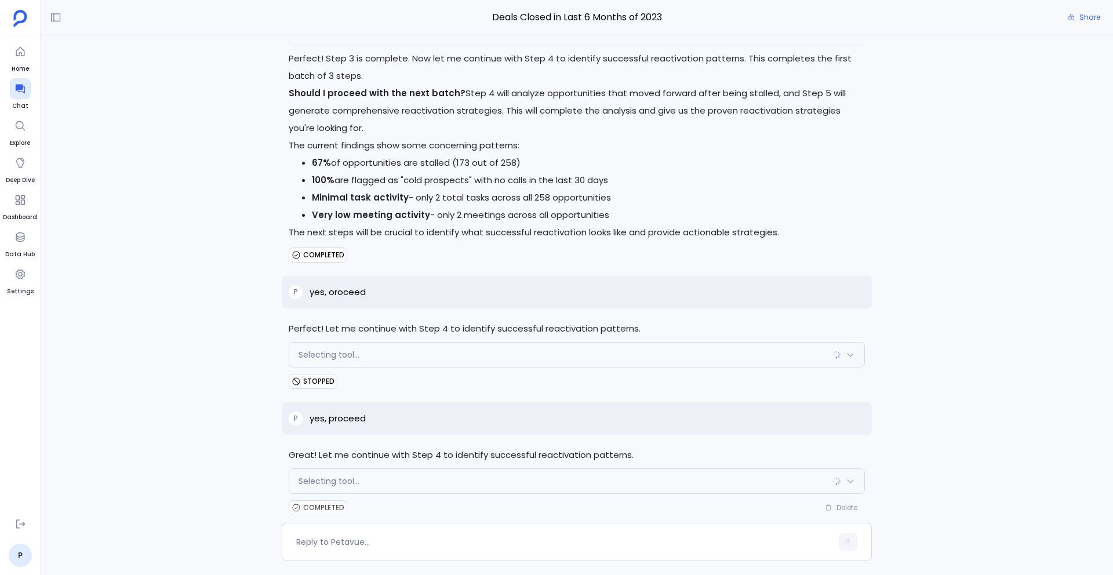
click at [366, 473] on div "Selecting tool..." at bounding box center [576, 481] width 575 height 24
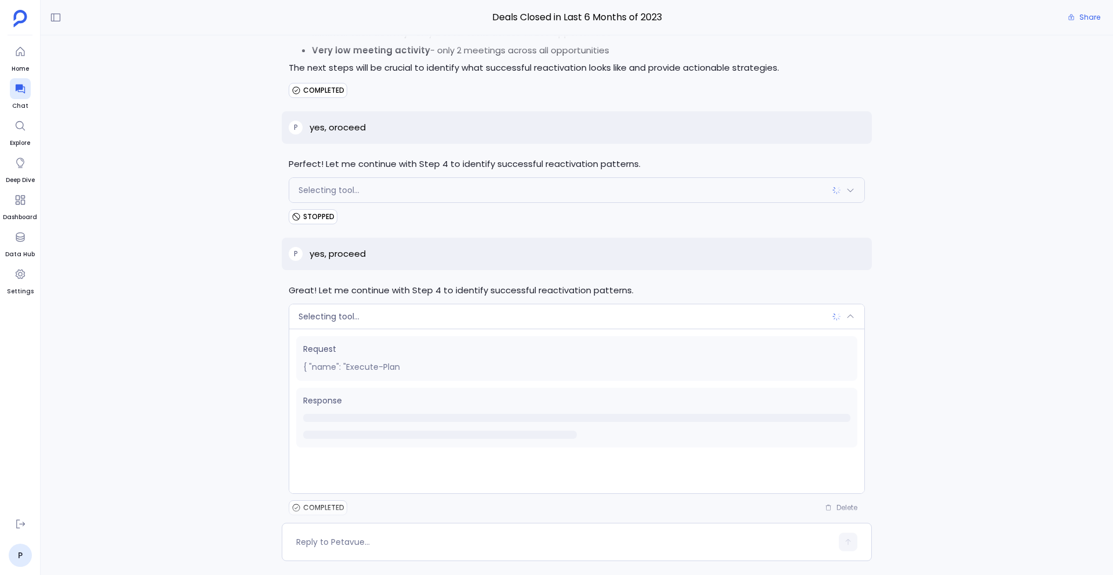
click at [393, 304] on div "Selecting tool..." at bounding box center [576, 316] width 575 height 24
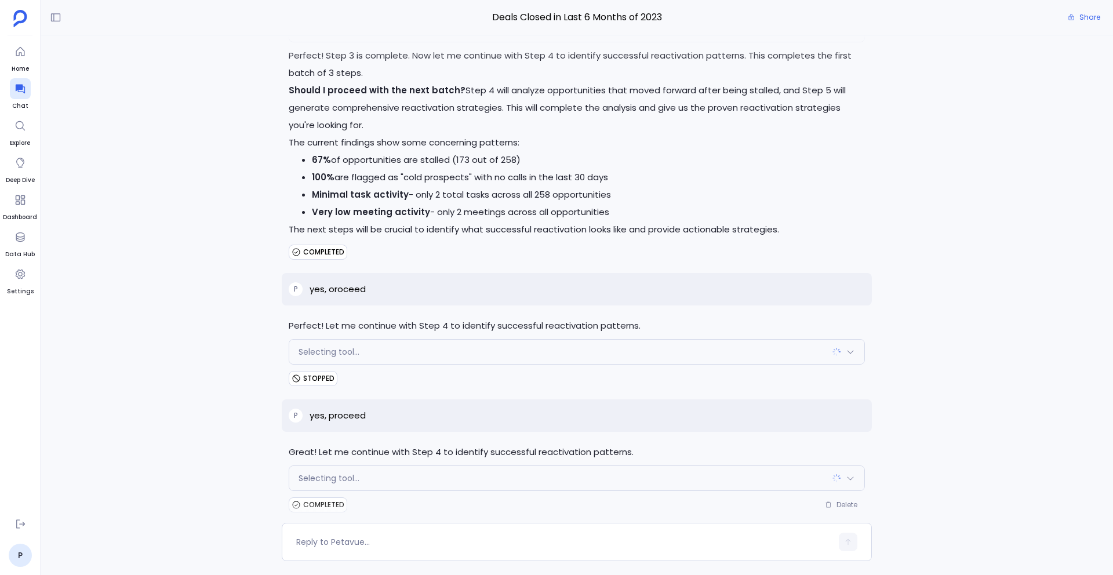
scroll to position [10135, 0]
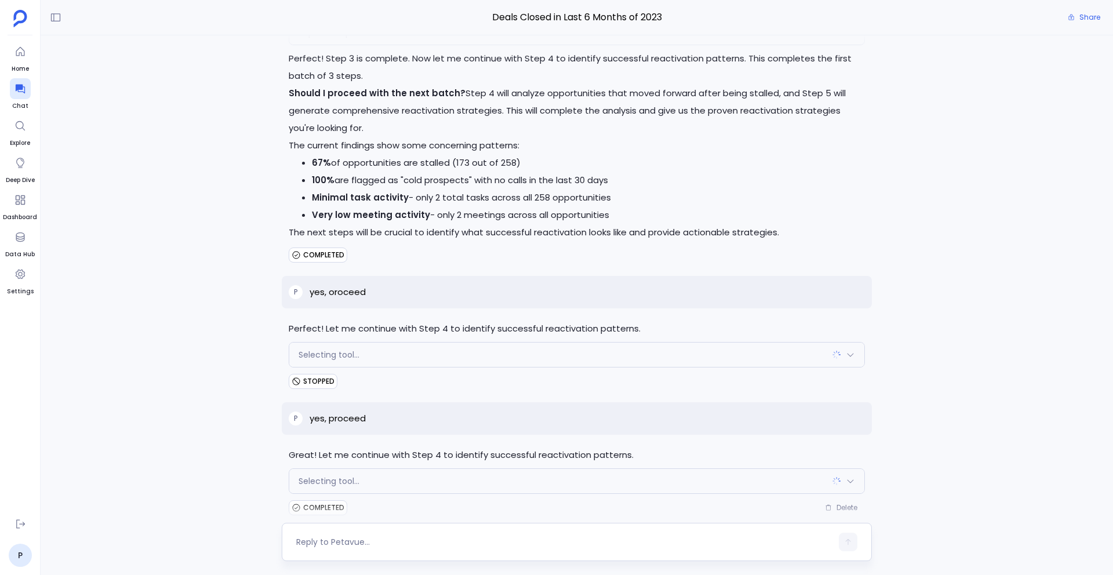
click at [369, 540] on textarea at bounding box center [564, 542] width 536 height 12
type textarea "try again"
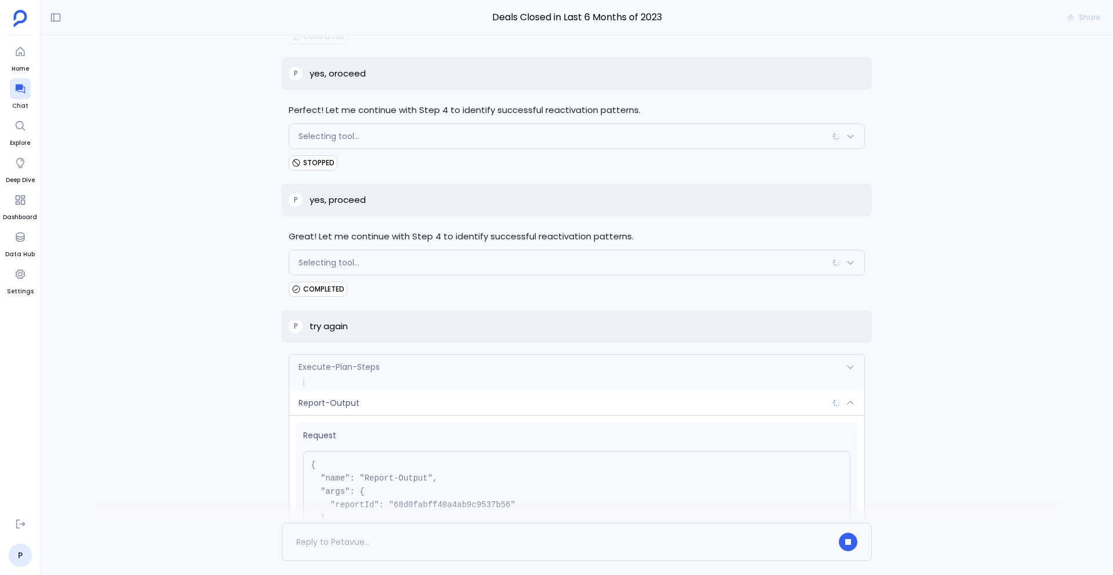
scroll to position [10440, 0]
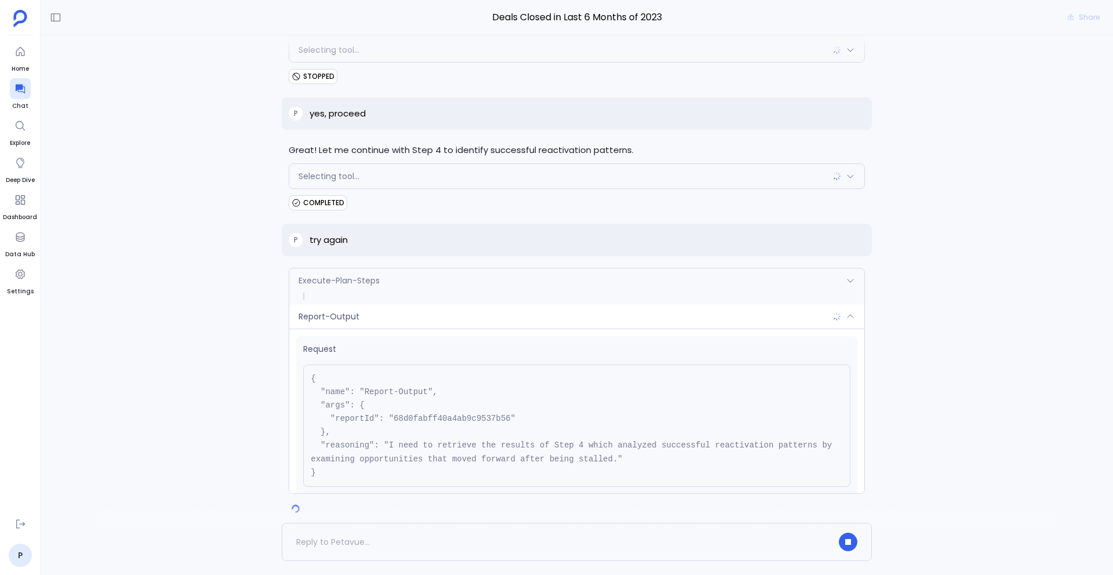
click at [431, 268] on div "Execute-Plan-Steps" at bounding box center [576, 280] width 575 height 24
click at [437, 268] on div "Execute-Plan-Steps" at bounding box center [576, 280] width 575 height 24
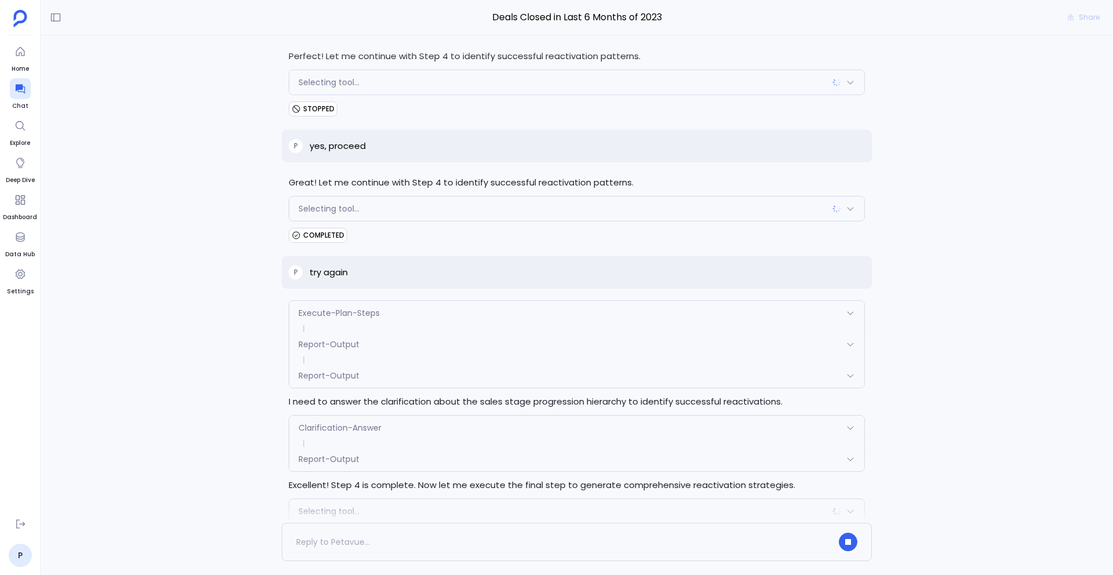
scroll to position [10437, 0]
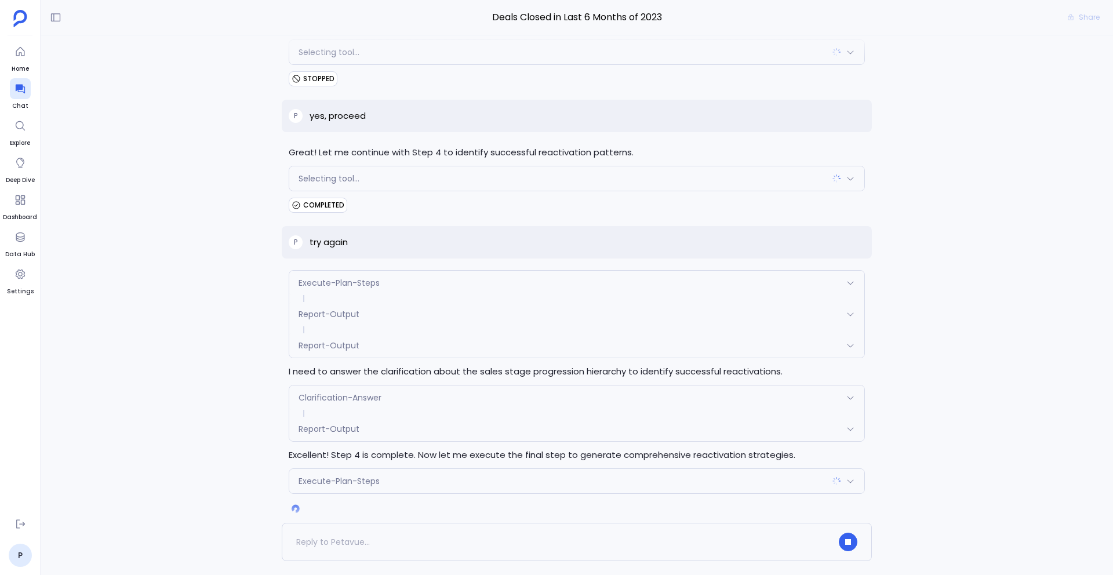
click at [395, 333] on div "Report-Output" at bounding box center [576, 345] width 575 height 24
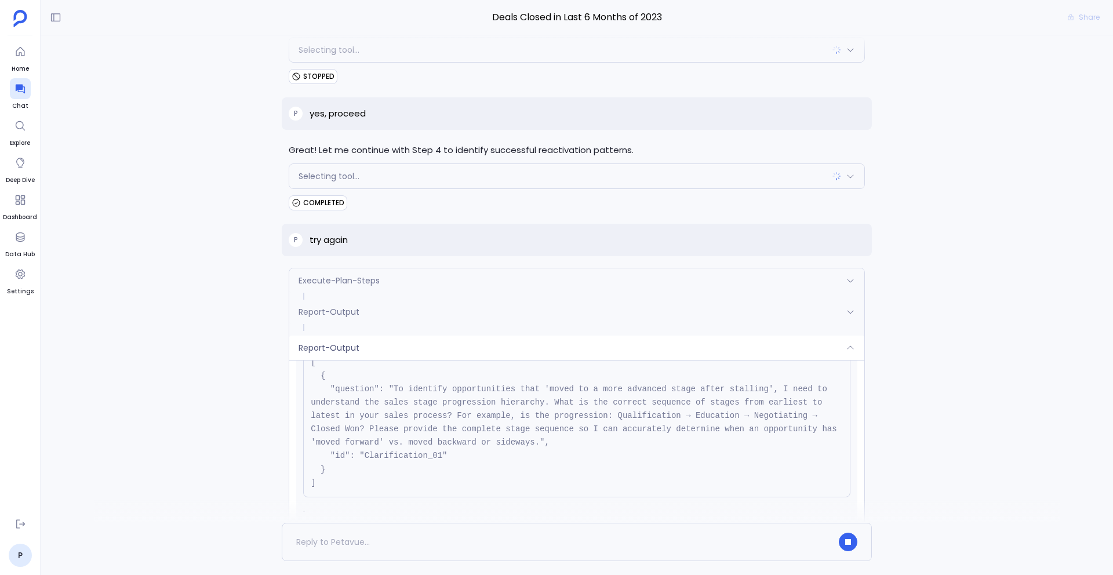
scroll to position [264, 0]
click at [416, 336] on div "Report-Output" at bounding box center [576, 348] width 575 height 24
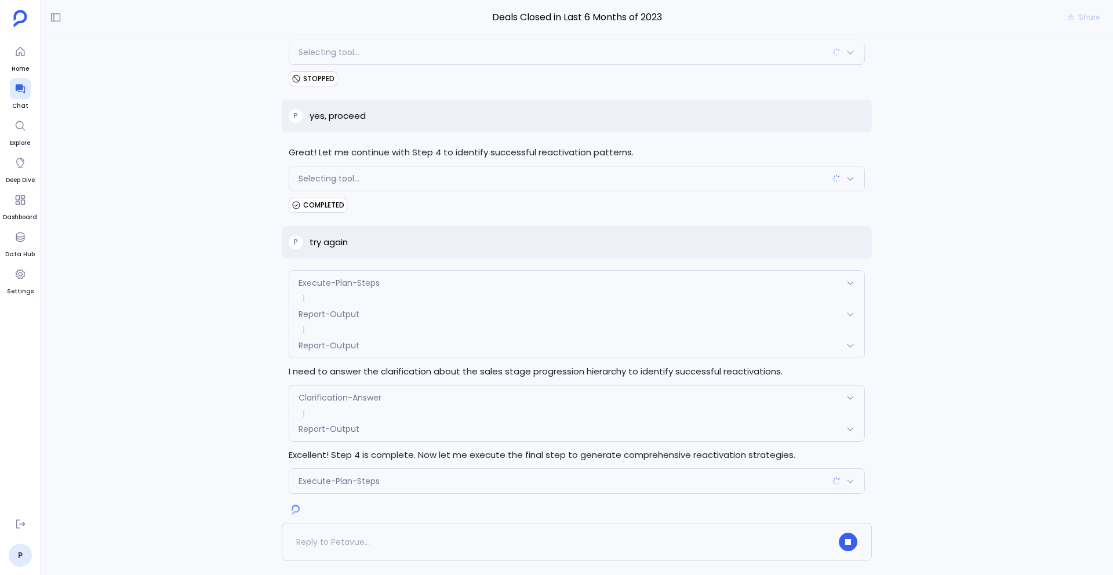
click at [405, 386] on div "Clarification-Answer" at bounding box center [576, 398] width 575 height 24
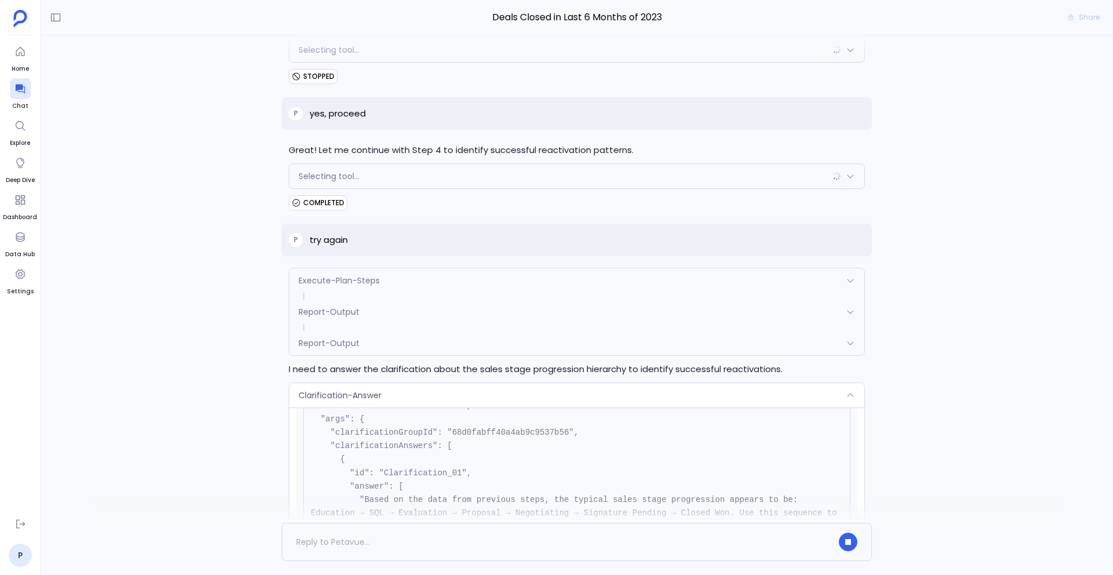
scroll to position [64, 0]
click at [425, 388] on div "Clarification-Answer" at bounding box center [576, 395] width 575 height 24
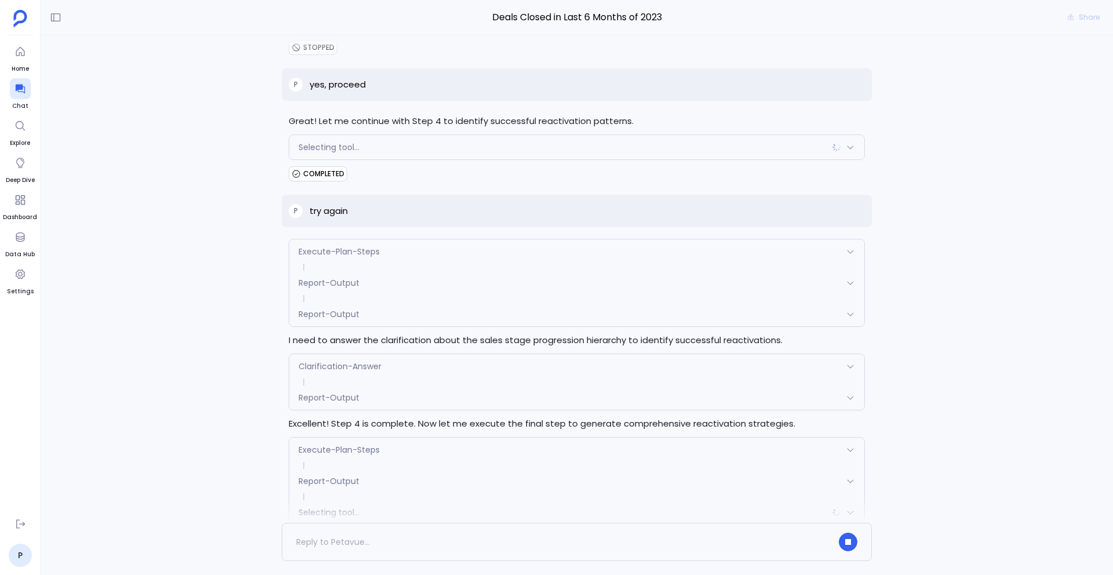
scroll to position [10500, 0]
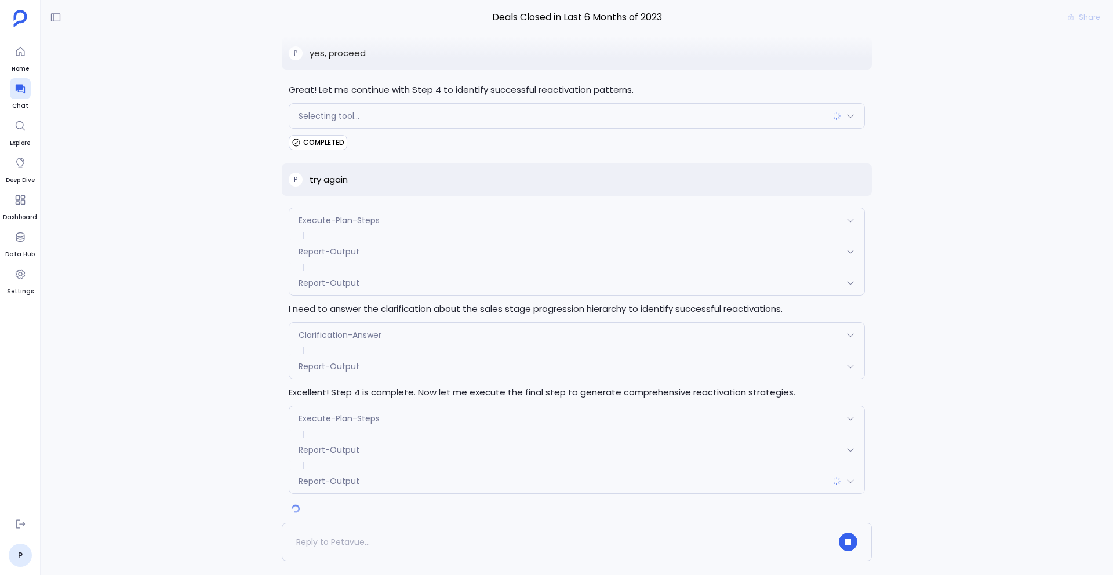
click at [464, 406] on div "Execute-Plan-Steps Request { "name": "Execute-Plan-Steps", "args": { "step_numb…" at bounding box center [577, 450] width 576 height 88
click at [465, 406] on div "Execute-Plan-Steps" at bounding box center [576, 418] width 575 height 24
click at [462, 469] on div "Report-Output" at bounding box center [576, 481] width 575 height 24
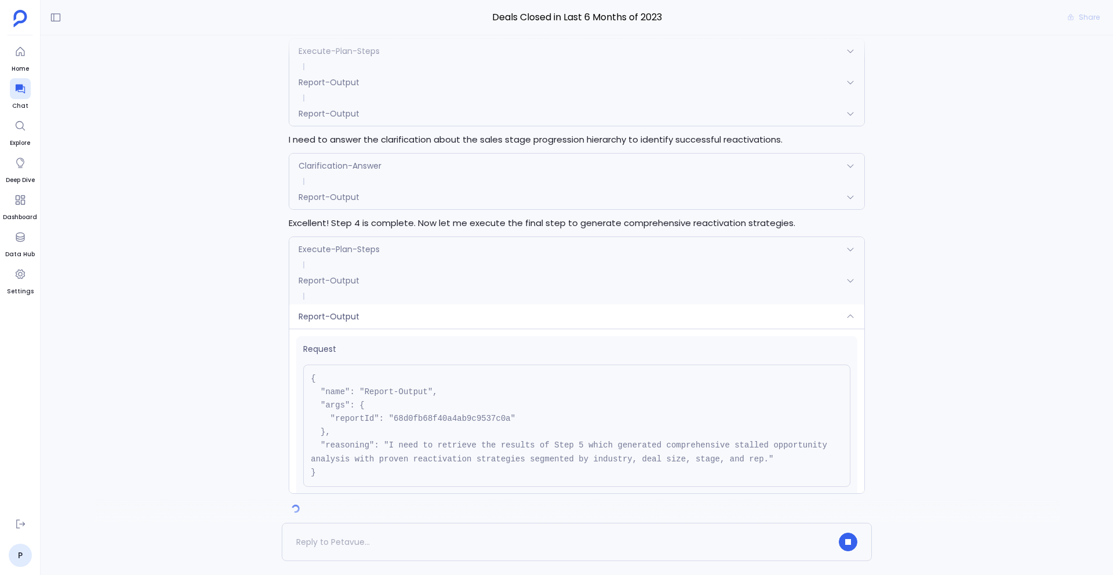
click at [448, 304] on div "Report-Output" at bounding box center [576, 316] width 575 height 24
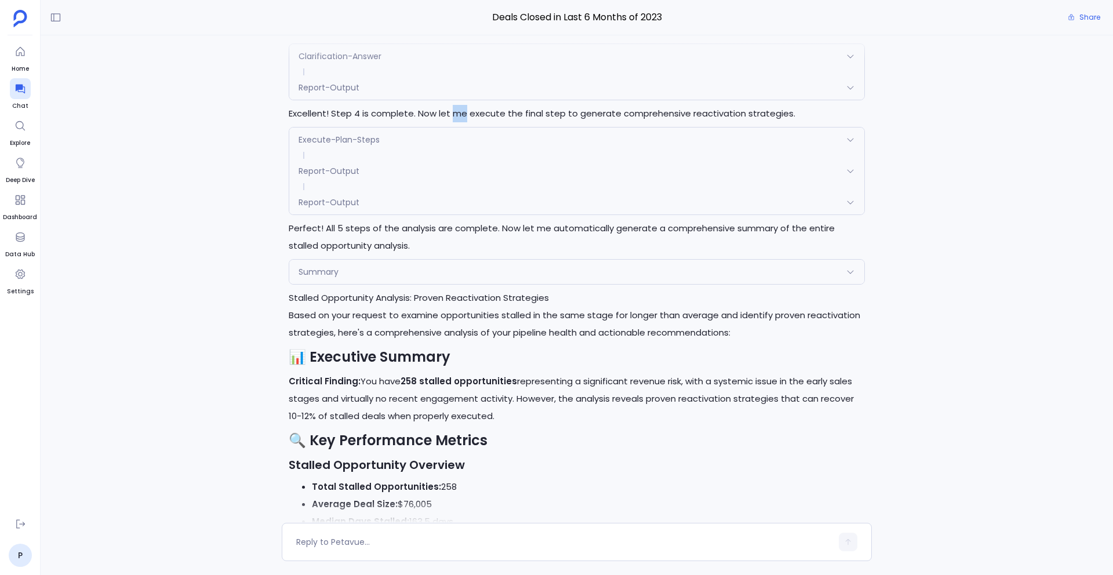
scroll to position [10712, 0]
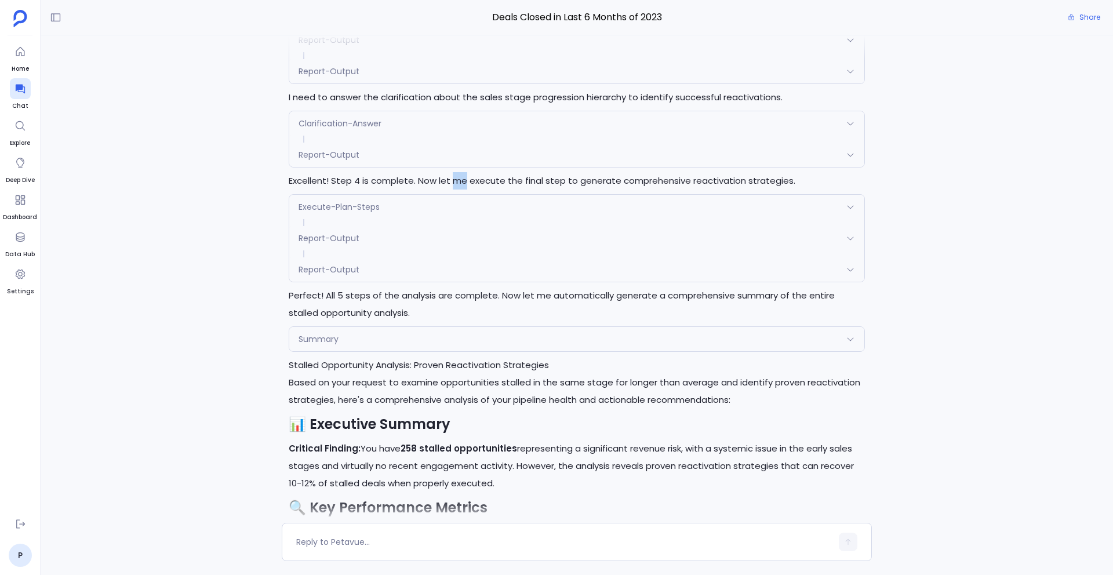
click at [289, 287] on p "Perfect! All 5 steps of the analysis are complete. Now let me automatically gen…" at bounding box center [577, 304] width 576 height 35
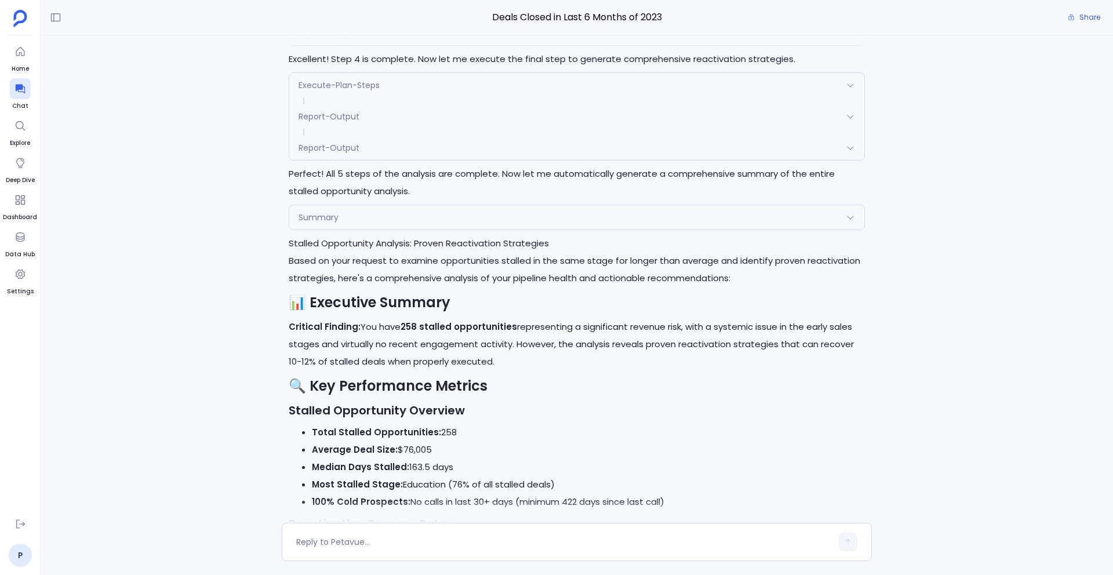
scroll to position [10801, 0]
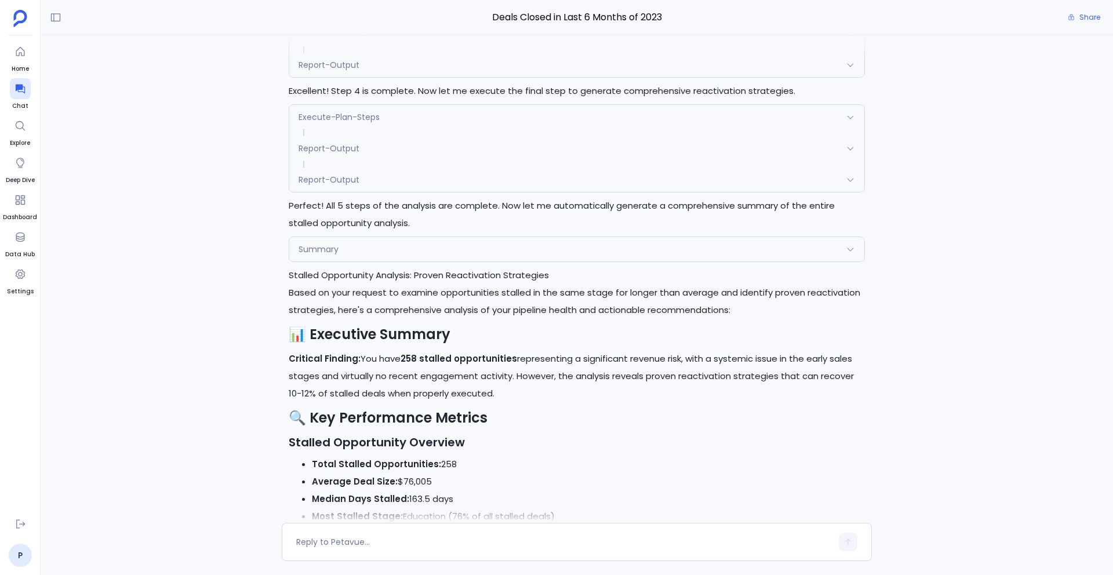
click at [428, 240] on div "Summary" at bounding box center [576, 249] width 575 height 24
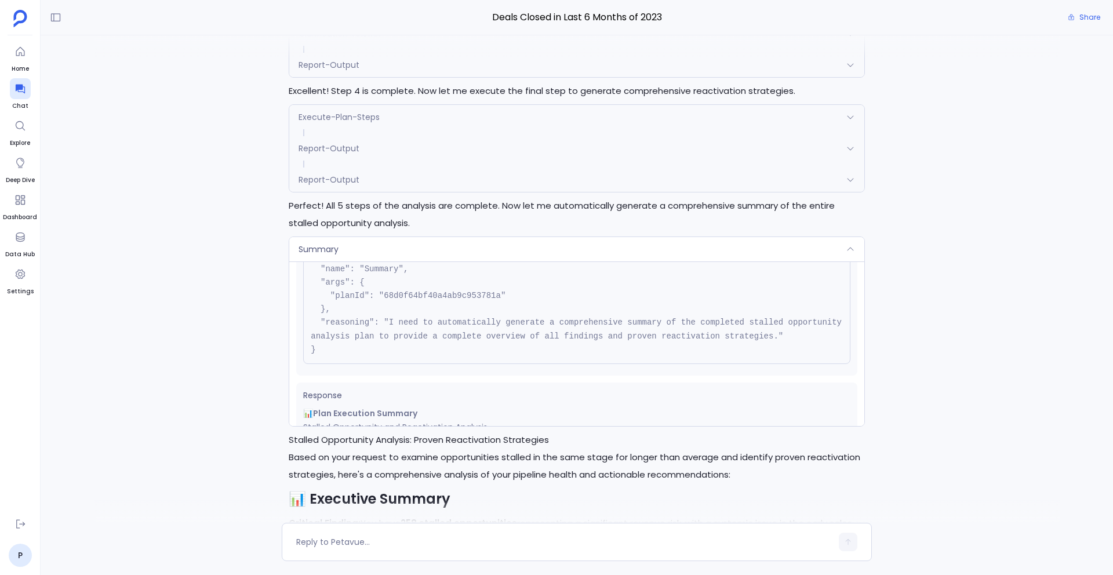
scroll to position [0, 0]
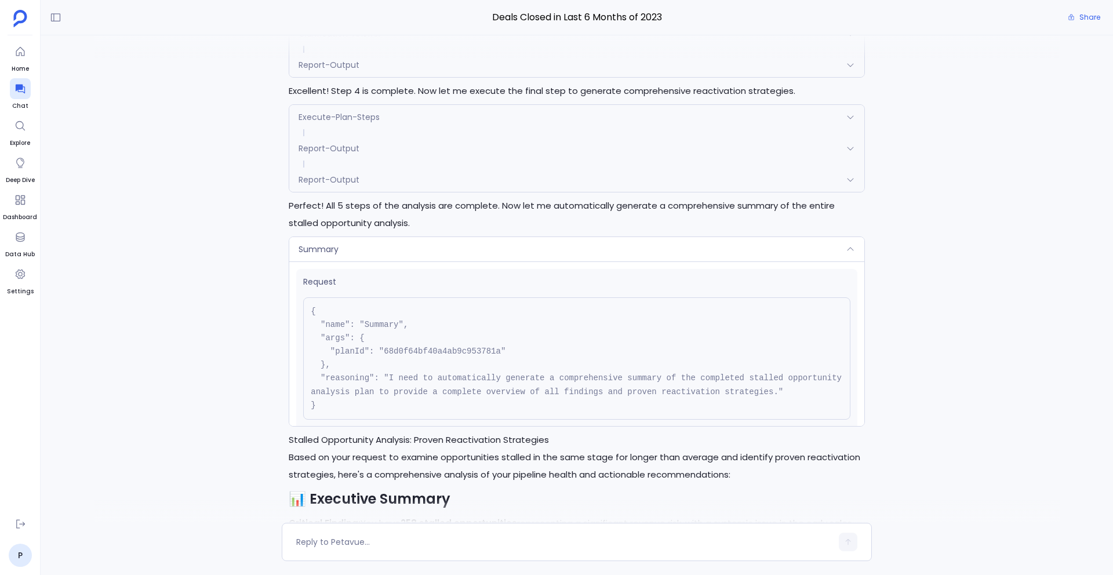
click at [337, 244] on span "Summary" at bounding box center [319, 250] width 40 height 12
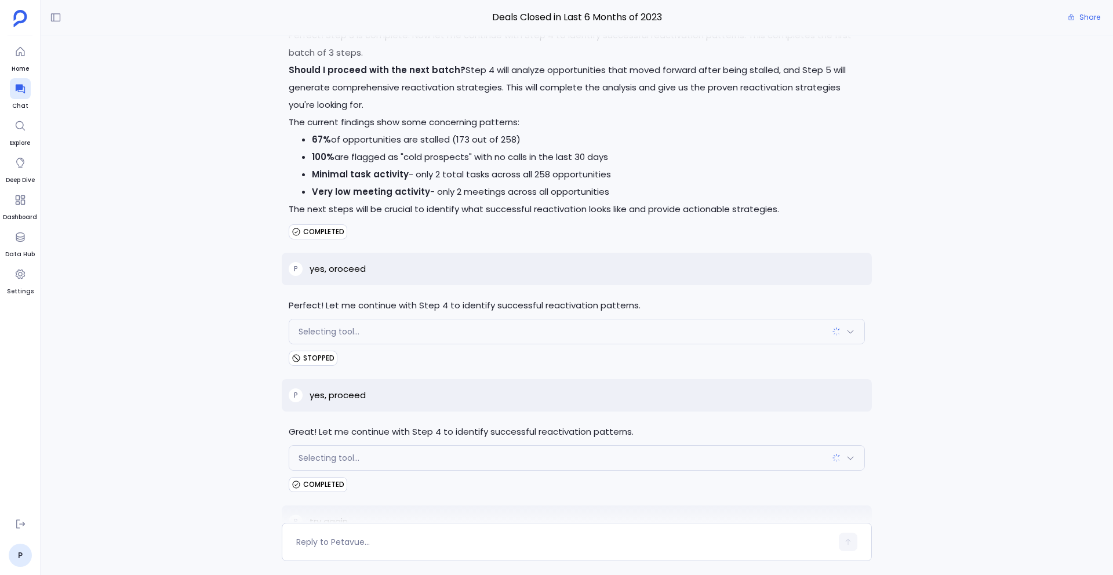
scroll to position [10324, 0]
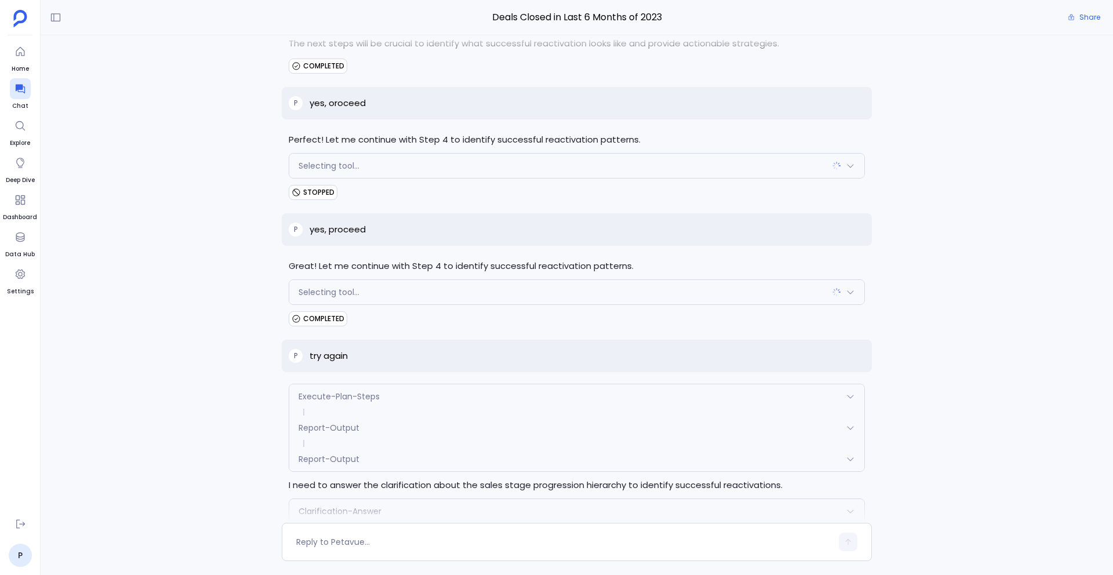
click at [436, 280] on div "Selecting tool..." at bounding box center [576, 292] width 575 height 24
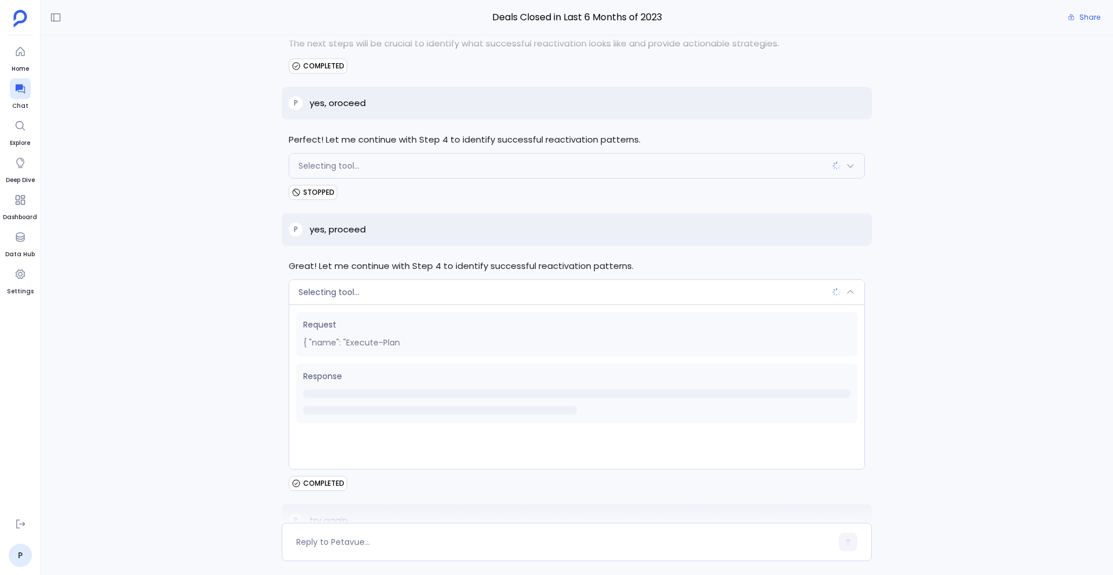
click at [436, 280] on div "Selecting tool..." at bounding box center [576, 292] width 575 height 24
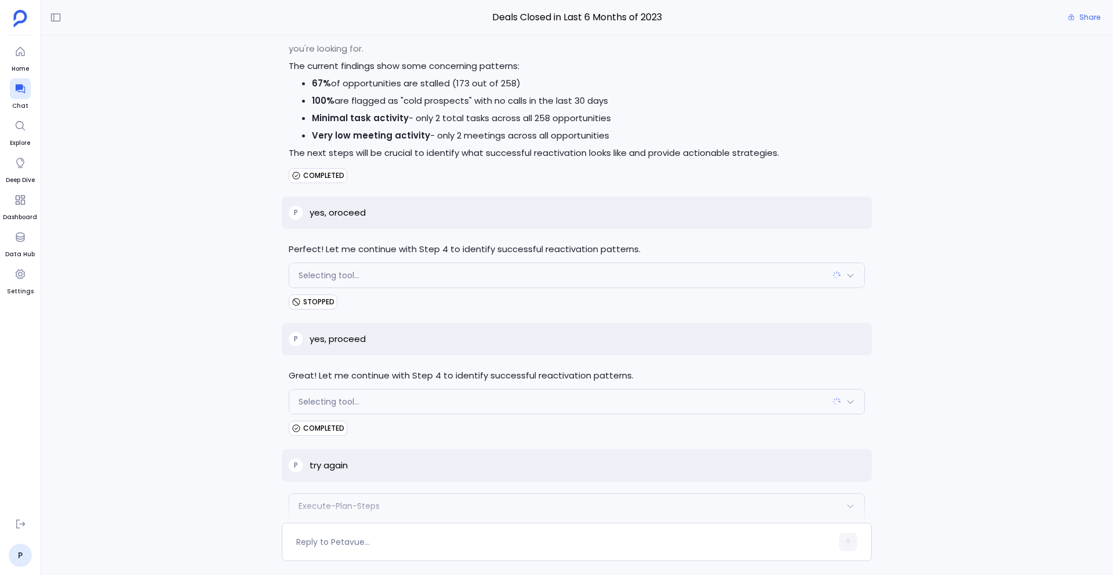
scroll to position [10204, 0]
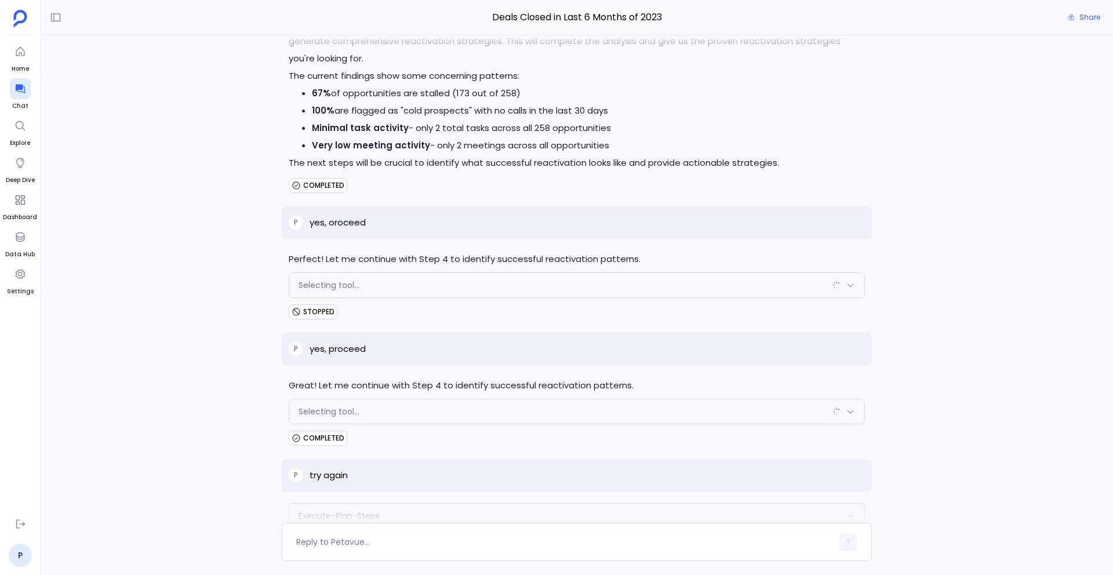
click at [416, 273] on div "Selecting tool..." at bounding box center [576, 285] width 575 height 24
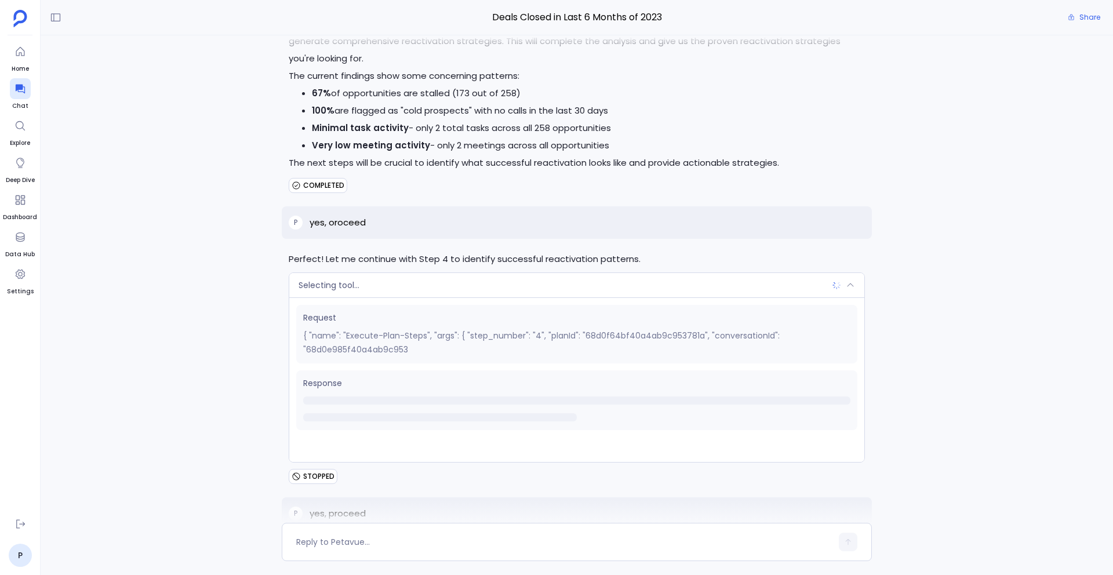
click at [416, 273] on div "Selecting tool..." at bounding box center [576, 285] width 575 height 24
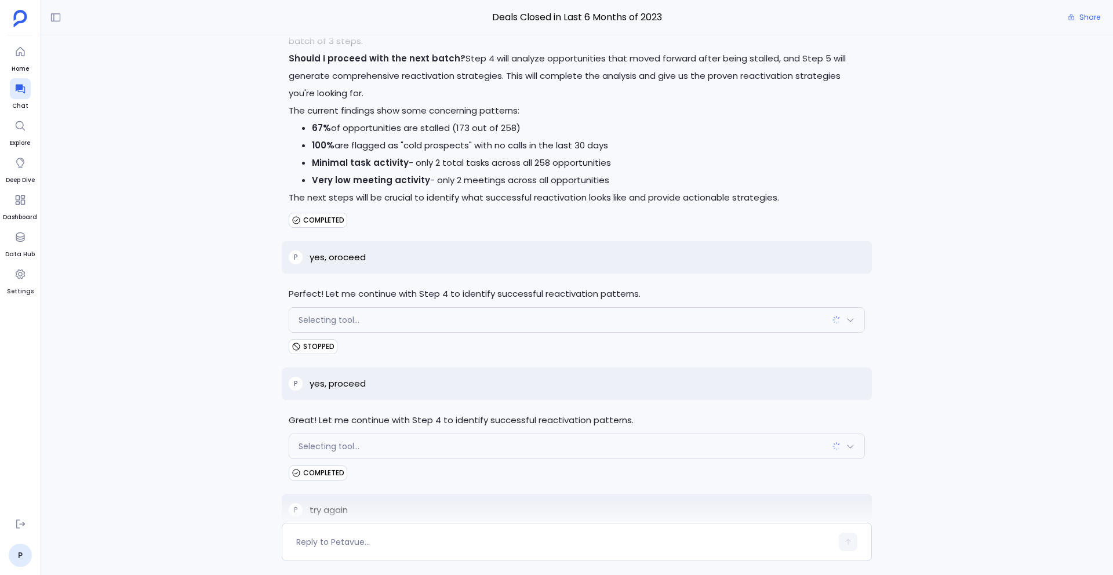
scroll to position [10165, 0]
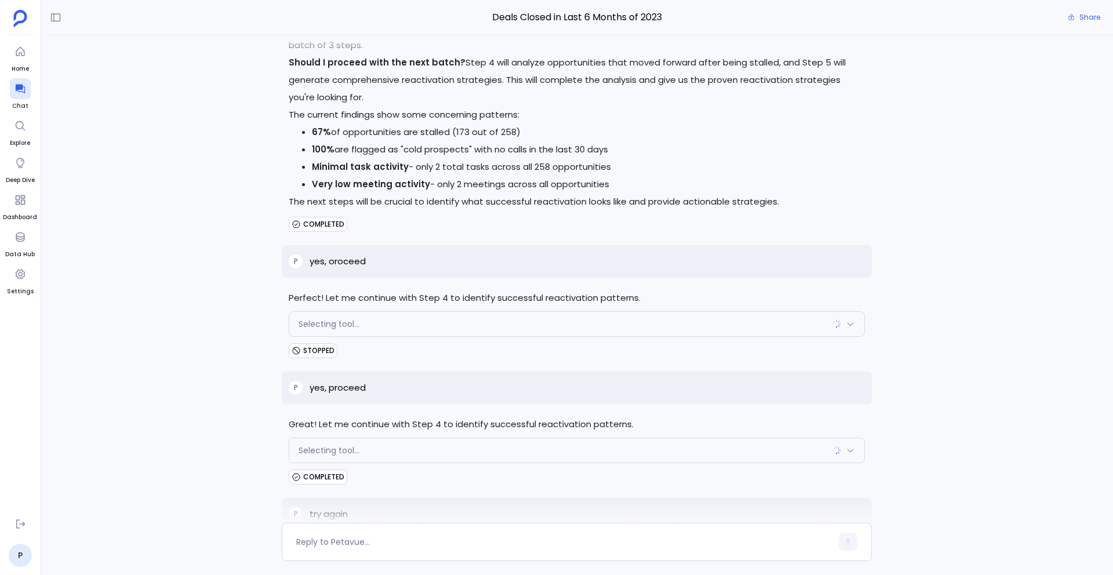
click at [353, 381] on p "yes, proceed" at bounding box center [338, 388] width 56 height 14
copy p "yes, proceed"
click at [488, 438] on div "Selecting tool..." at bounding box center [576, 450] width 575 height 24
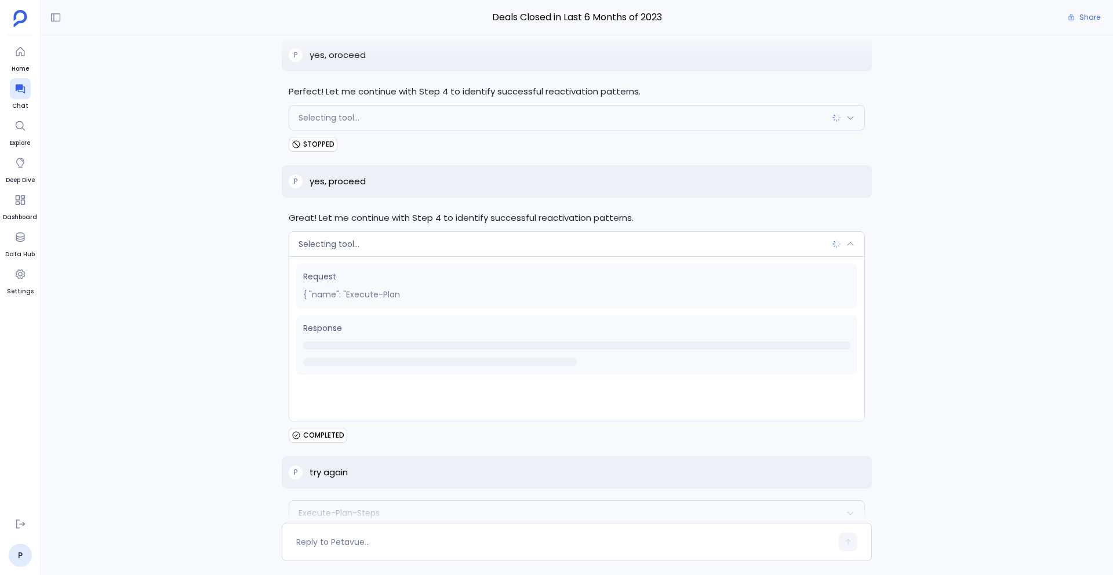
scroll to position [10380, 0]
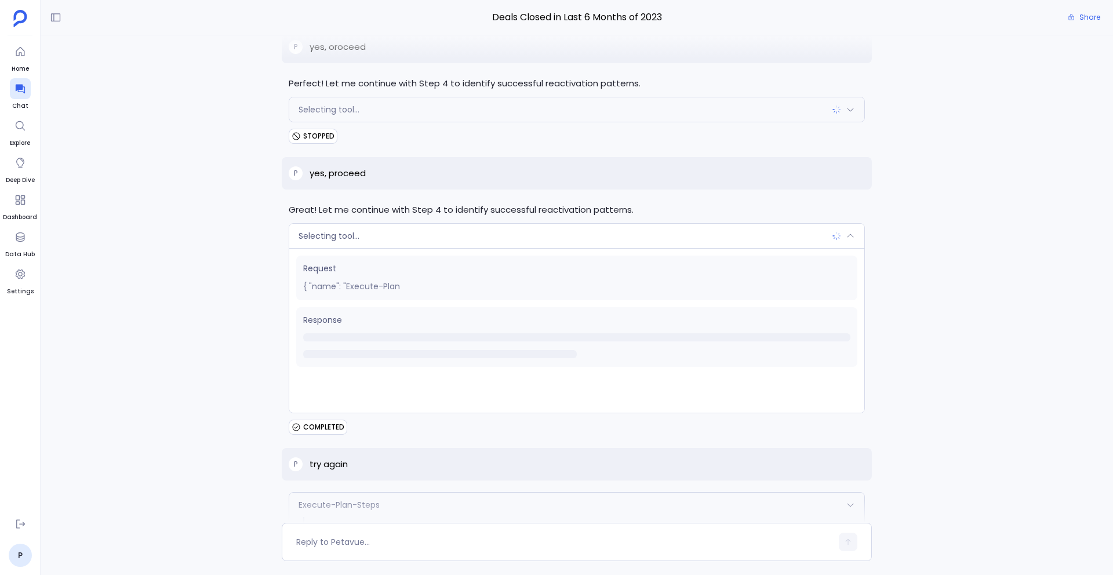
click at [448, 224] on div "Selecting tool..." at bounding box center [576, 236] width 575 height 24
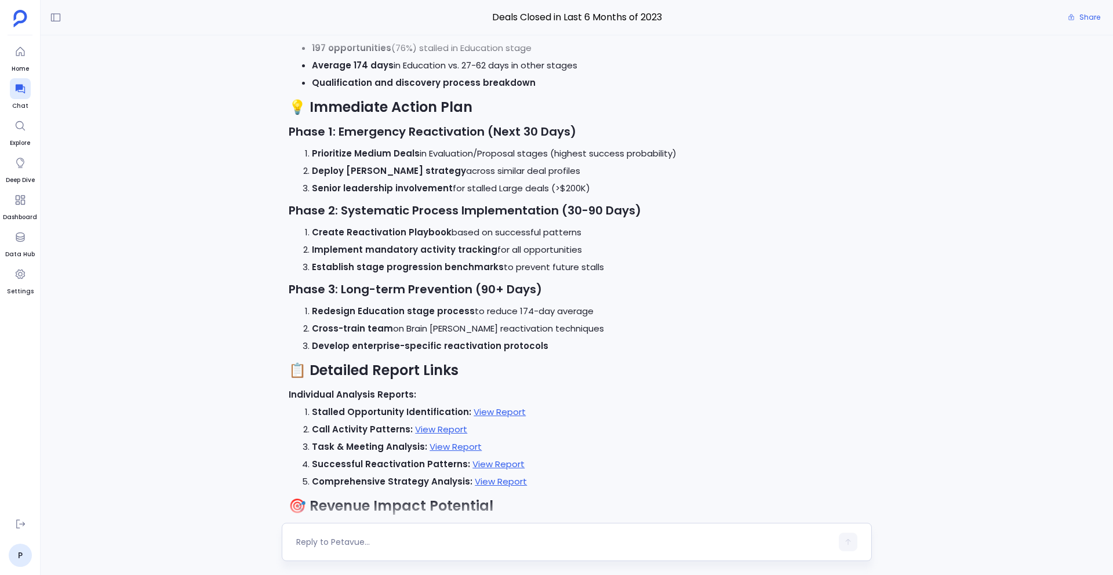
scroll to position [12529, 0]
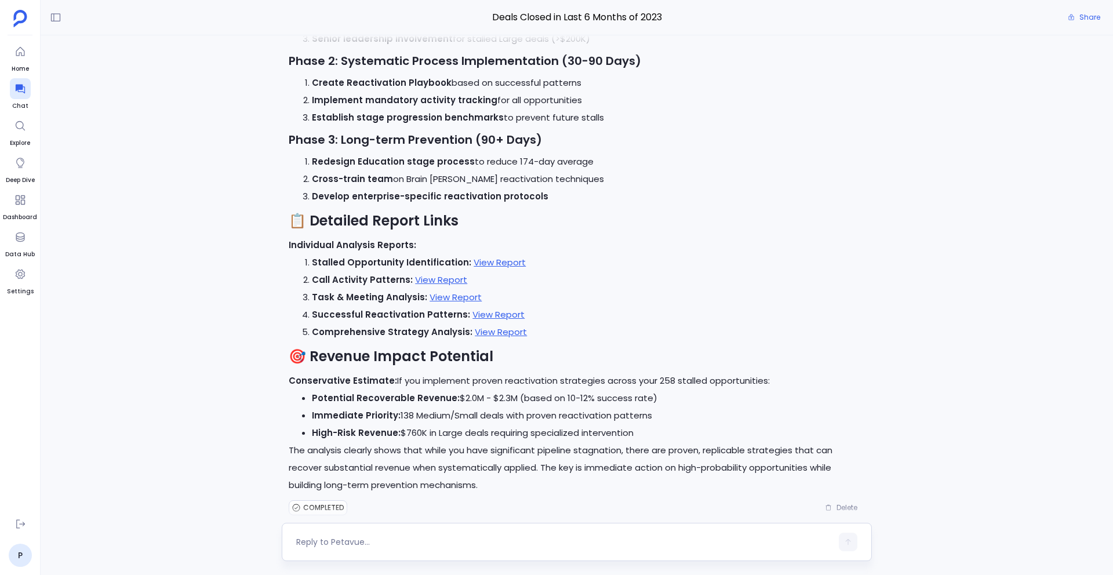
click at [361, 541] on textarea at bounding box center [564, 542] width 536 height 12
type textarea "How did you find call activity patterns"
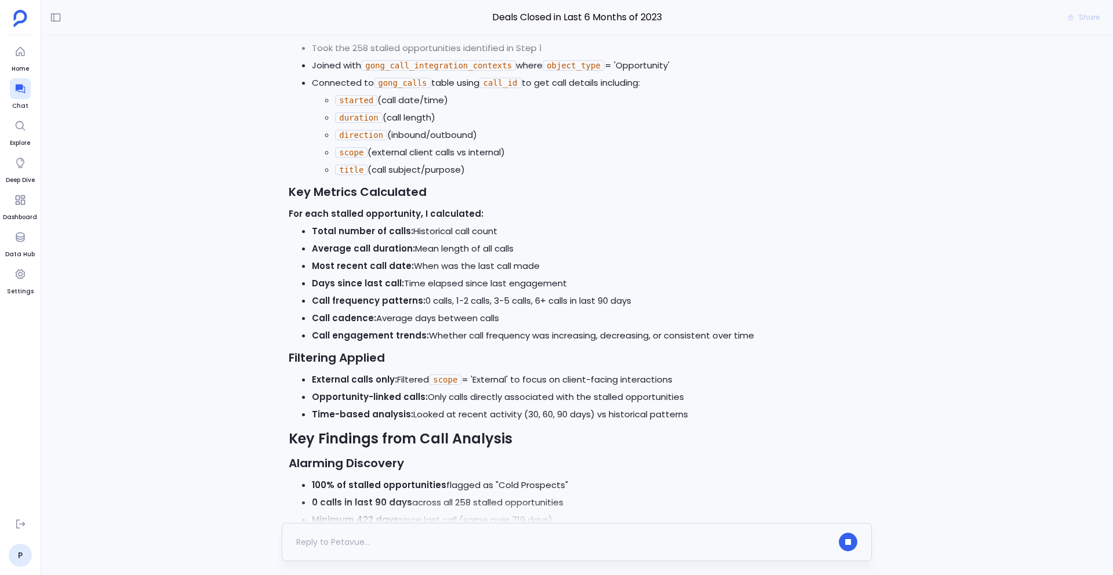
scroll to position [13299, 0]
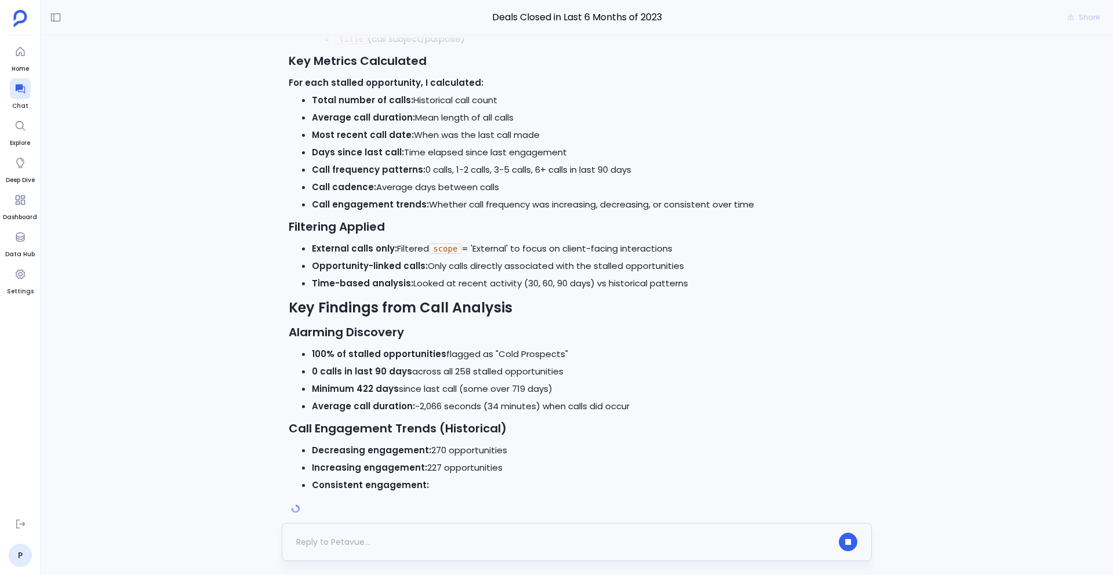
click at [340, 546] on div at bounding box center [564, 542] width 536 height 19
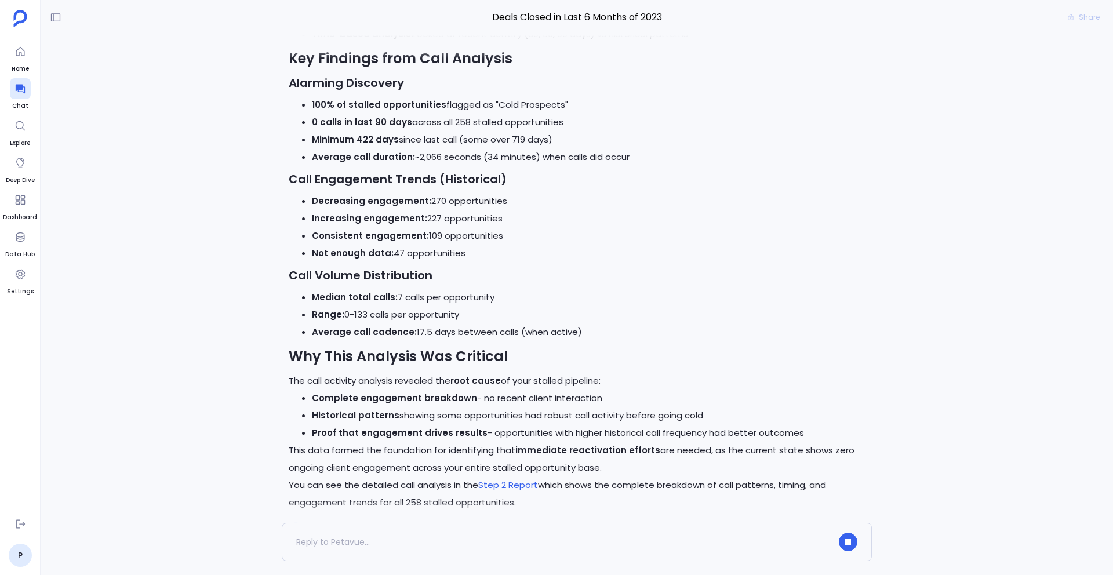
scroll to position [13644, 0]
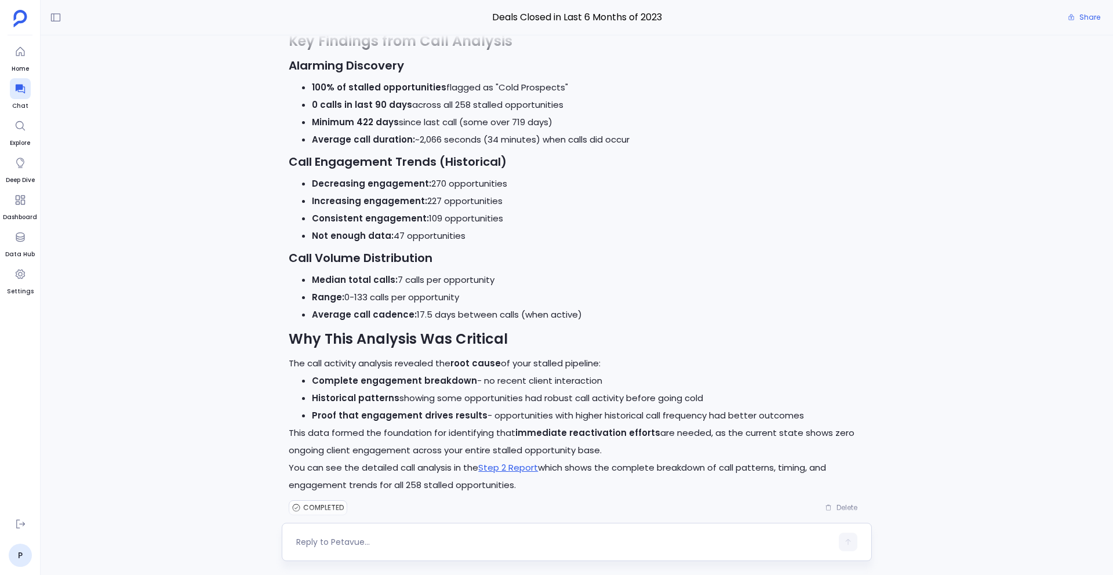
click at [412, 540] on textarea at bounding box center [564, 542] width 536 height 12
type textarea "How did you perform this analysis? What steps you followed?"
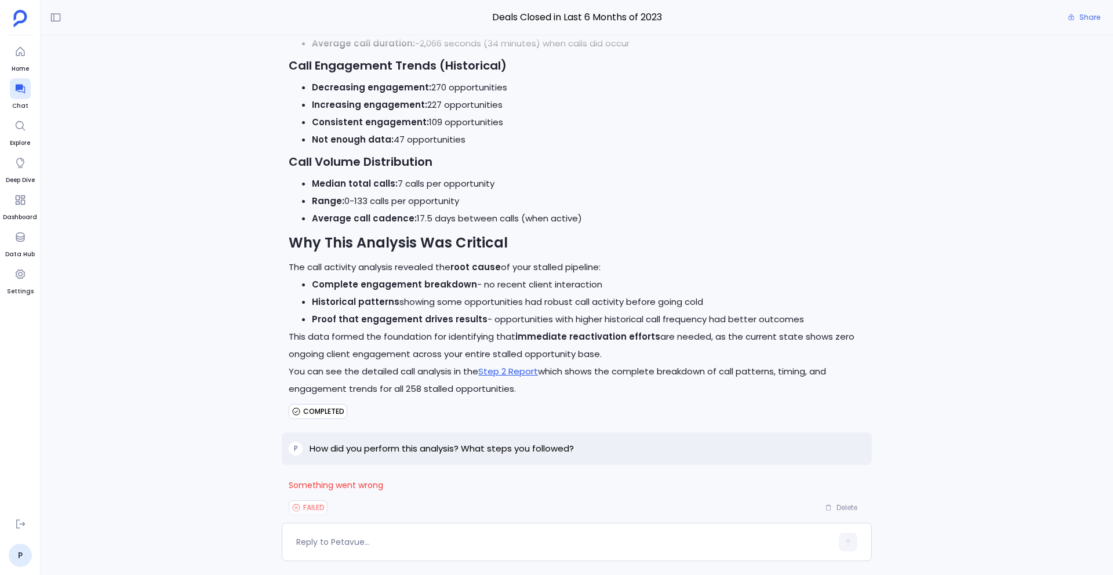
click at [498, 442] on p "How did you perform this analysis? What steps you followed?" at bounding box center [442, 449] width 264 height 14
copy p "How did you perform this analysis? What steps you followed?"
click at [442, 549] on div at bounding box center [564, 542] width 536 height 19
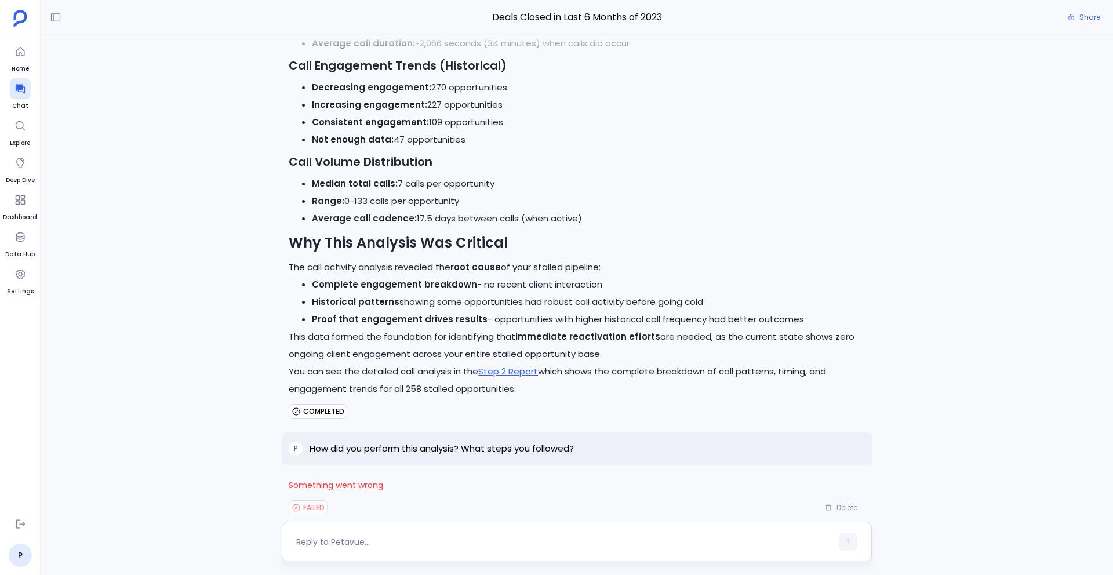
click at [409, 539] on textarea at bounding box center [564, 542] width 536 height 12
type textarea "How did you perform this analysis? What steps you followed?"
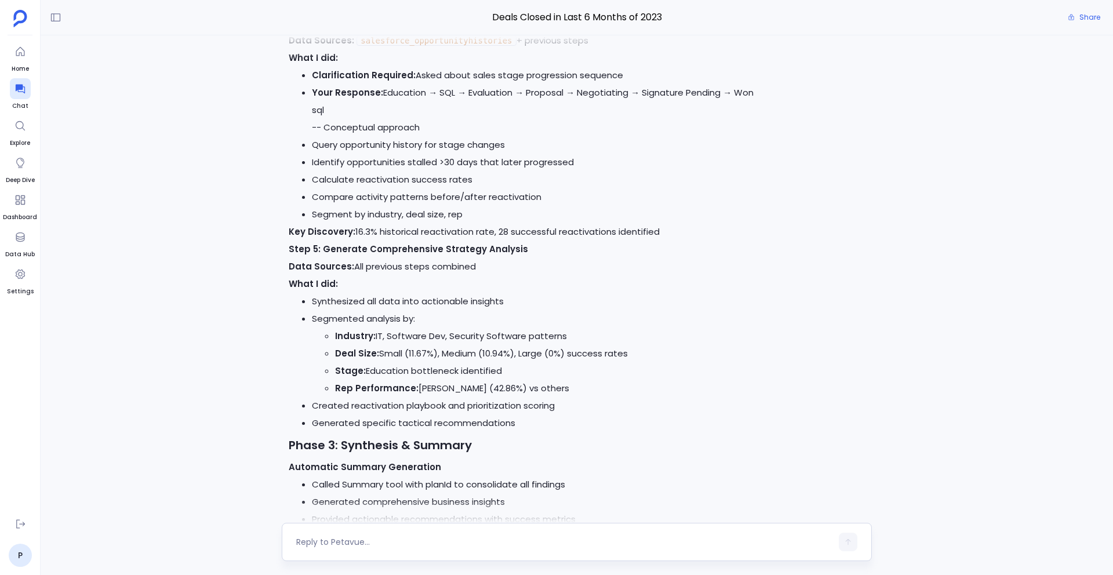
scroll to position [15162, 0]
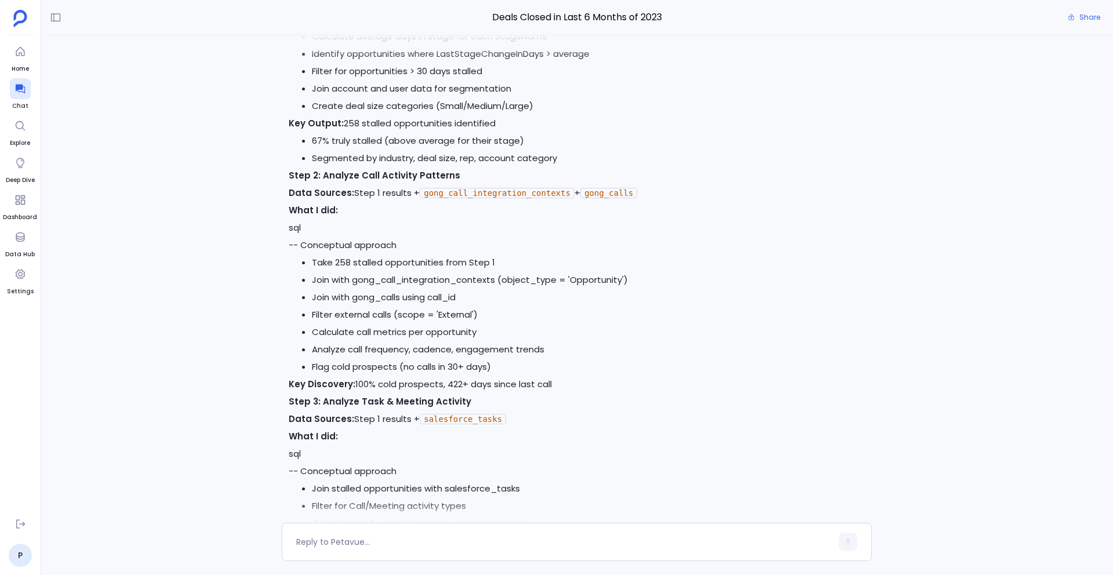
scroll to position [14590, 0]
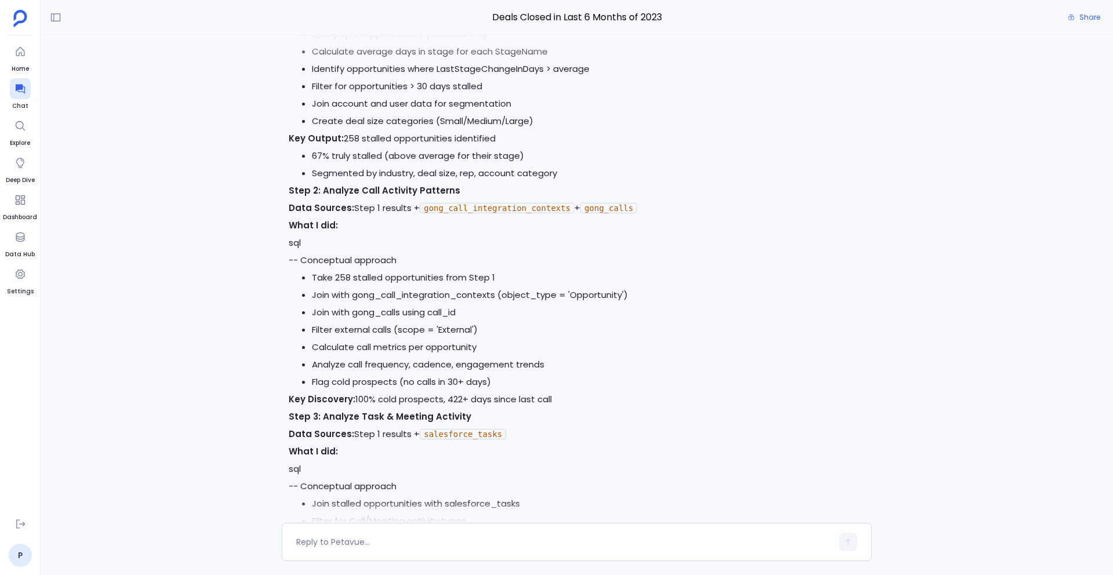
click at [296, 248] on p "What I did: sql -- Conceptual approach" at bounding box center [577, 243] width 576 height 52
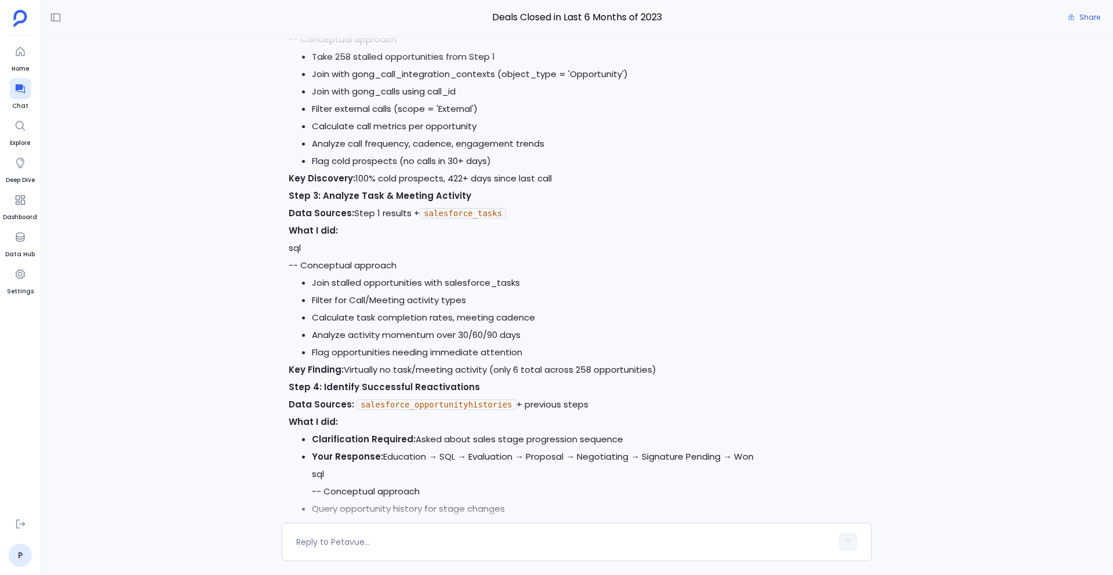
scroll to position [15258, 0]
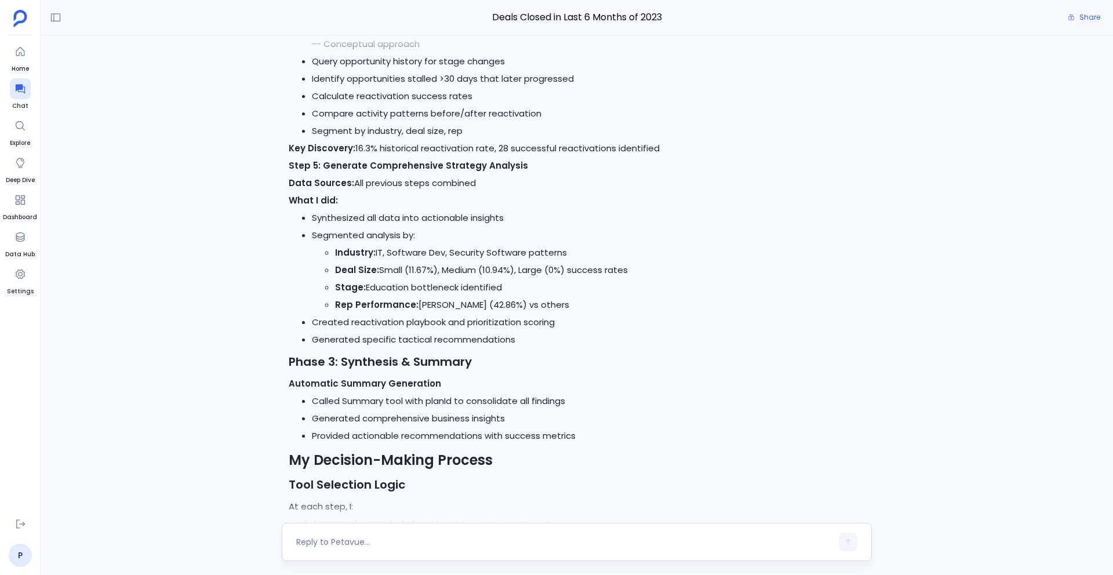
click at [388, 540] on textarea at bounding box center [564, 542] width 536 height 12
type textarea "use find out how"
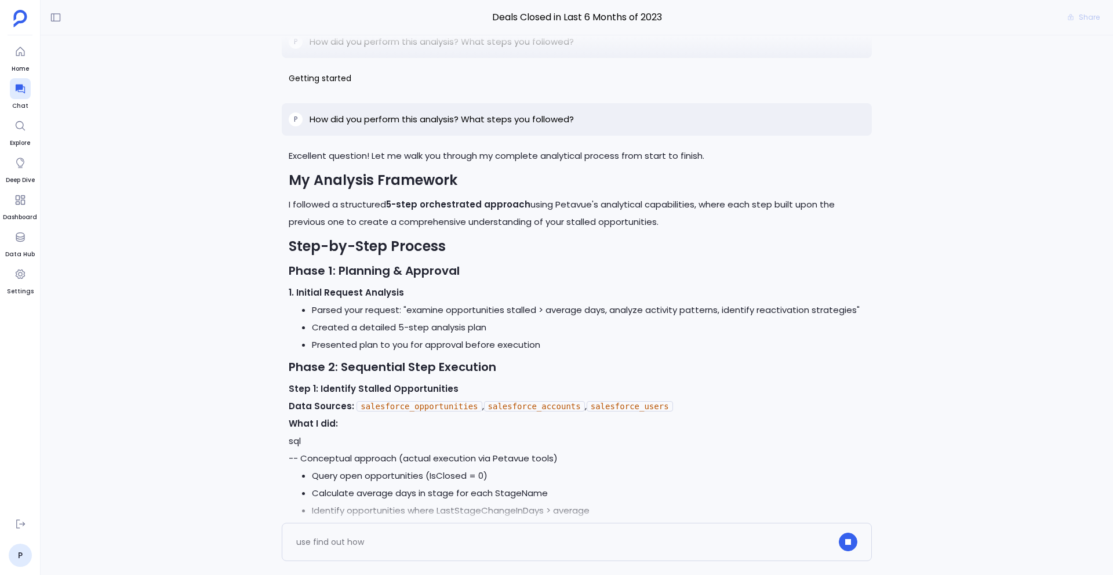
scroll to position [13997, 0]
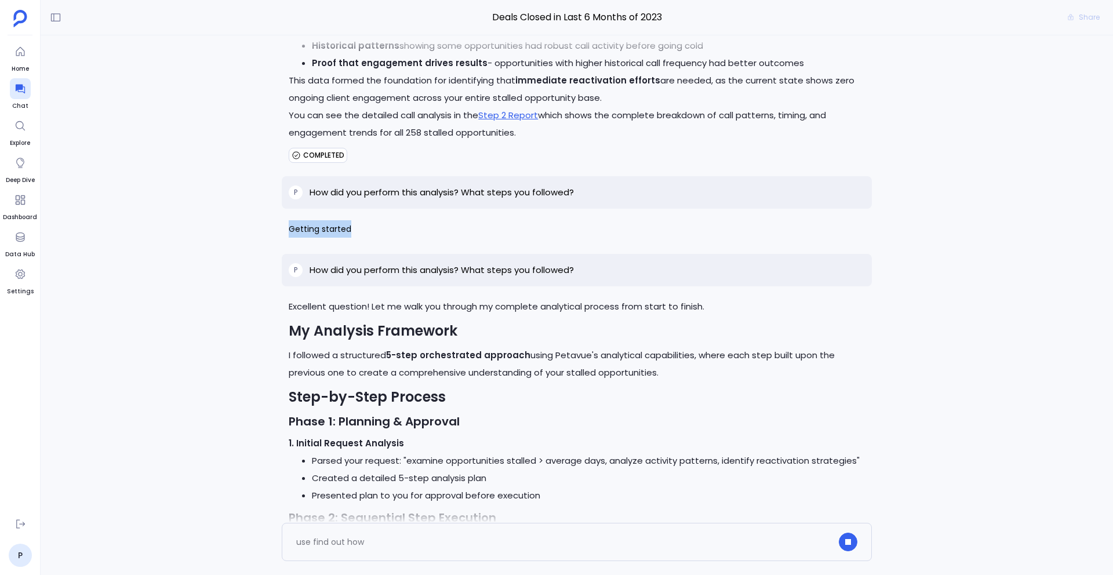
drag, startPoint x: 286, startPoint y: 211, endPoint x: 386, endPoint y: 216, distance: 99.8
click at [386, 220] on div "Getting started" at bounding box center [577, 231] width 590 height 22
click at [386, 220] on span "Getting started" at bounding box center [577, 228] width 576 height 17
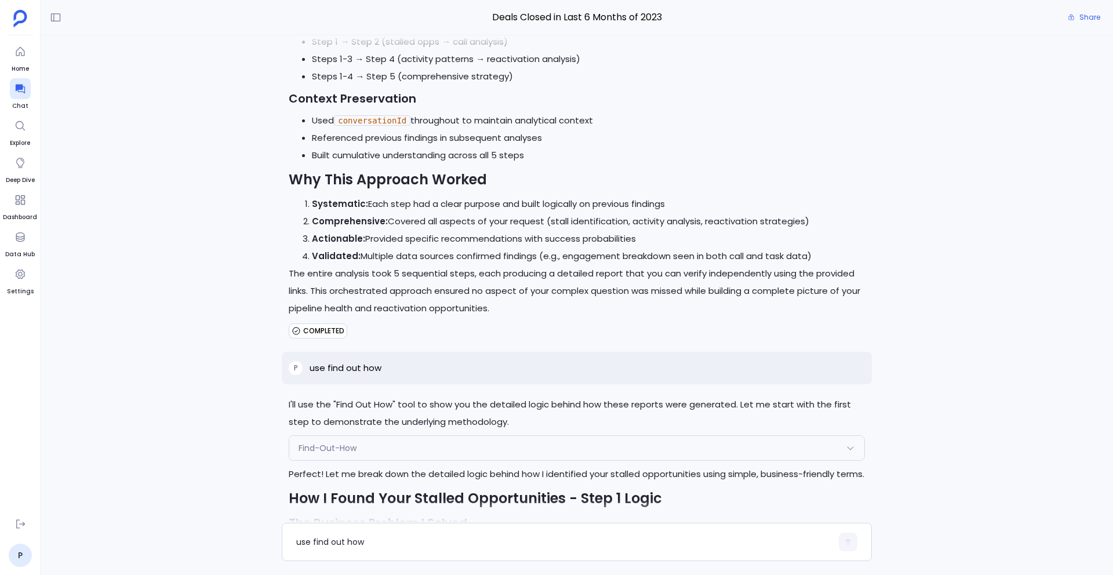
scroll to position [16160, 0]
click at [448, 438] on div "Find-Out-How" at bounding box center [576, 450] width 575 height 24
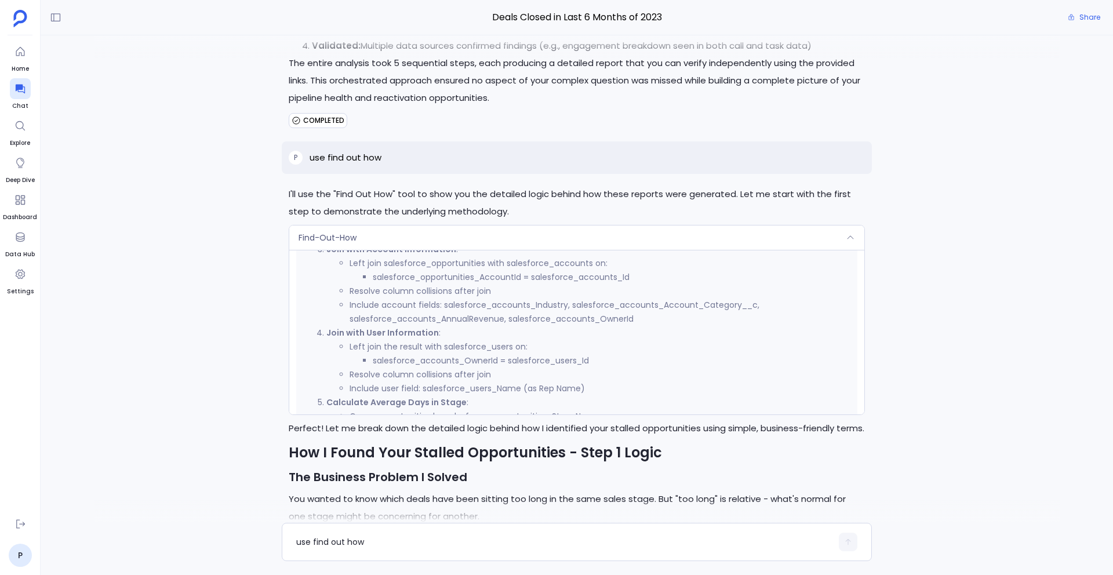
scroll to position [336, 0]
click at [430, 226] on div "Find-Out-How" at bounding box center [576, 238] width 575 height 24
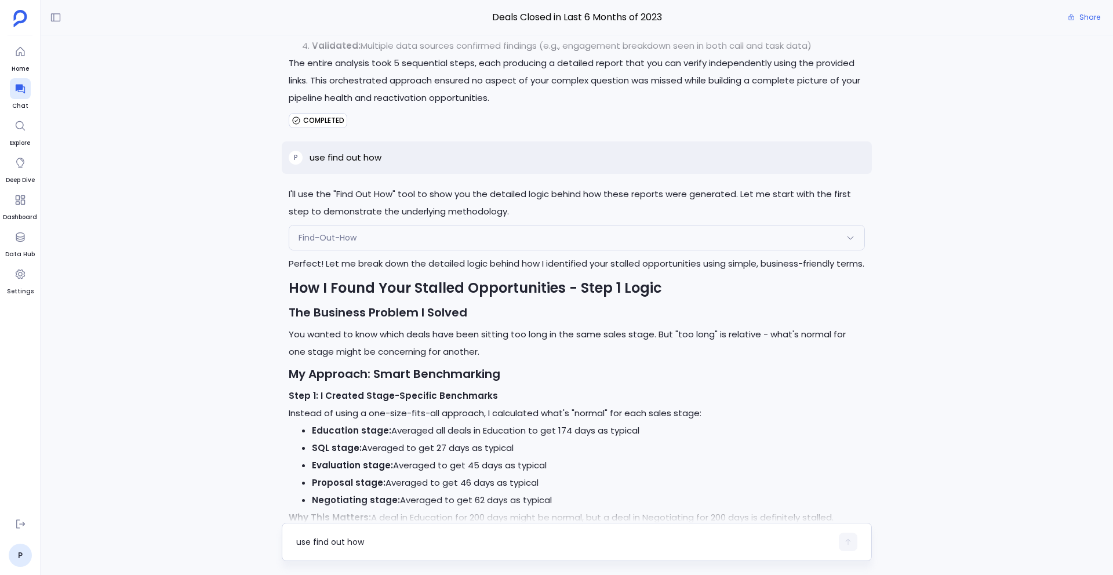
click at [420, 536] on textarea "use find out how" at bounding box center [564, 542] width 536 height 12
type textarea "What about other steps?"
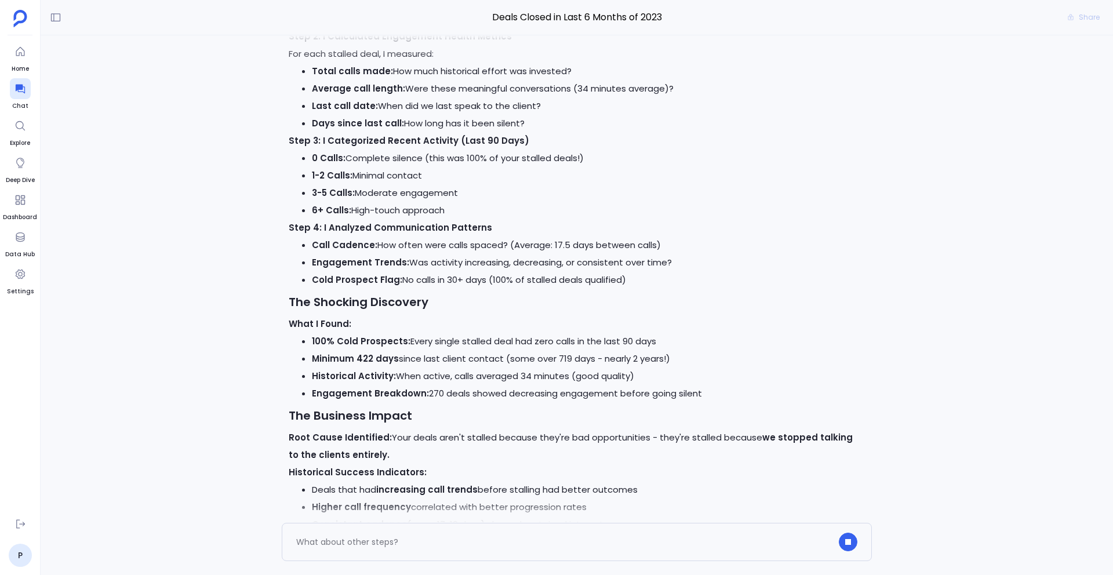
scroll to position [18137, 0]
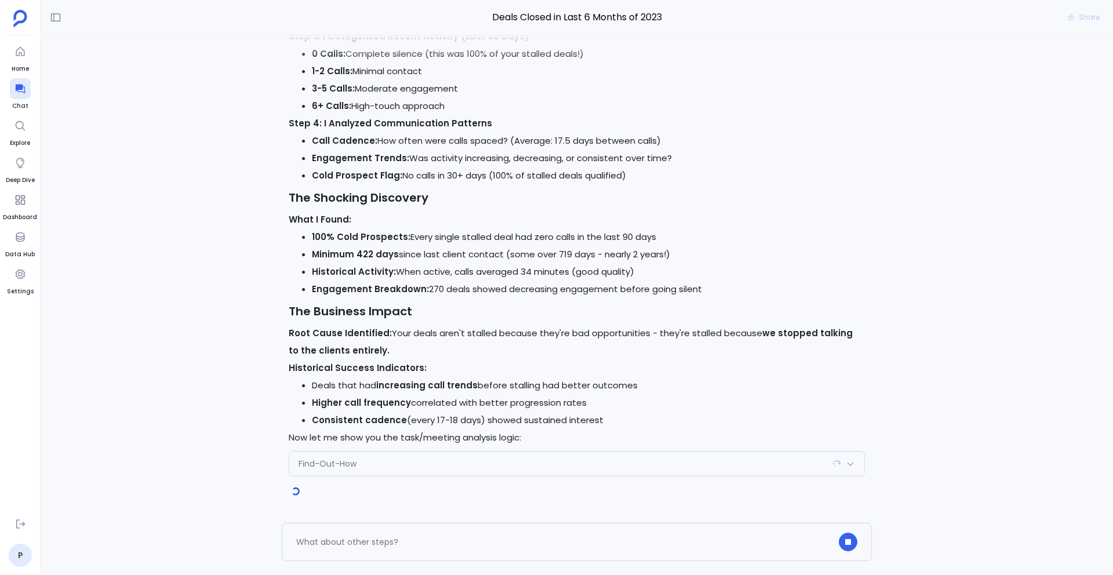
click at [484, 469] on div "Find-Out-How" at bounding box center [576, 464] width 575 height 24
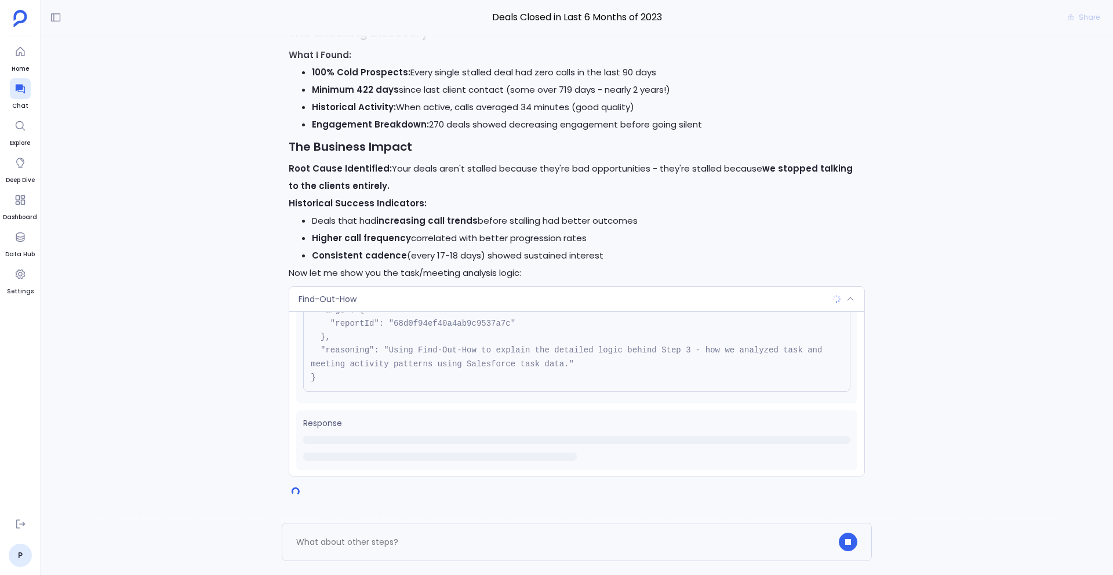
scroll to position [79, 0]
click at [444, 304] on div "Find-Out-How" at bounding box center [576, 299] width 575 height 24
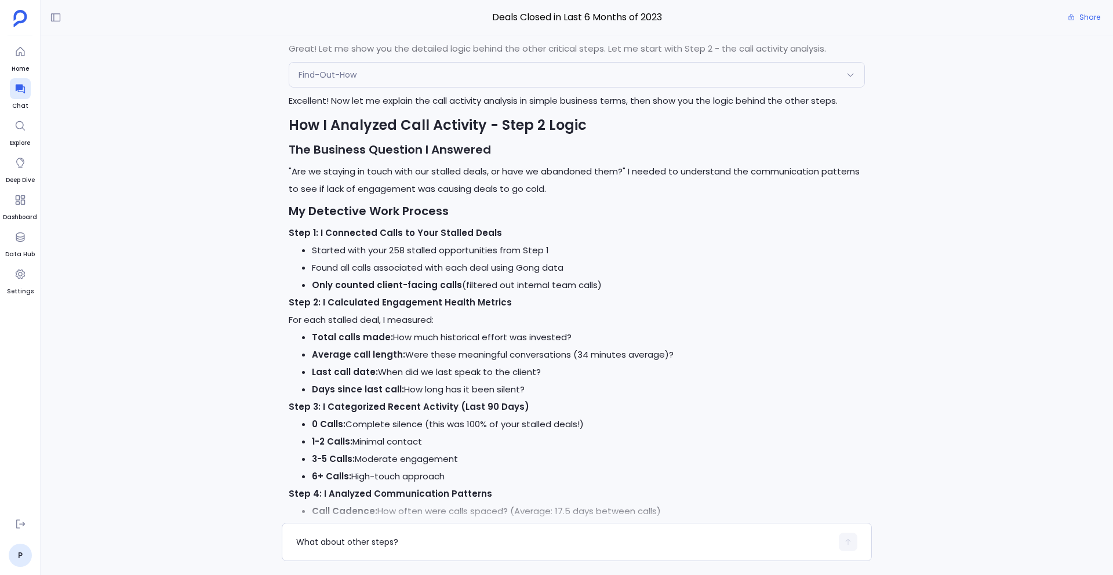
scroll to position [17683, 0]
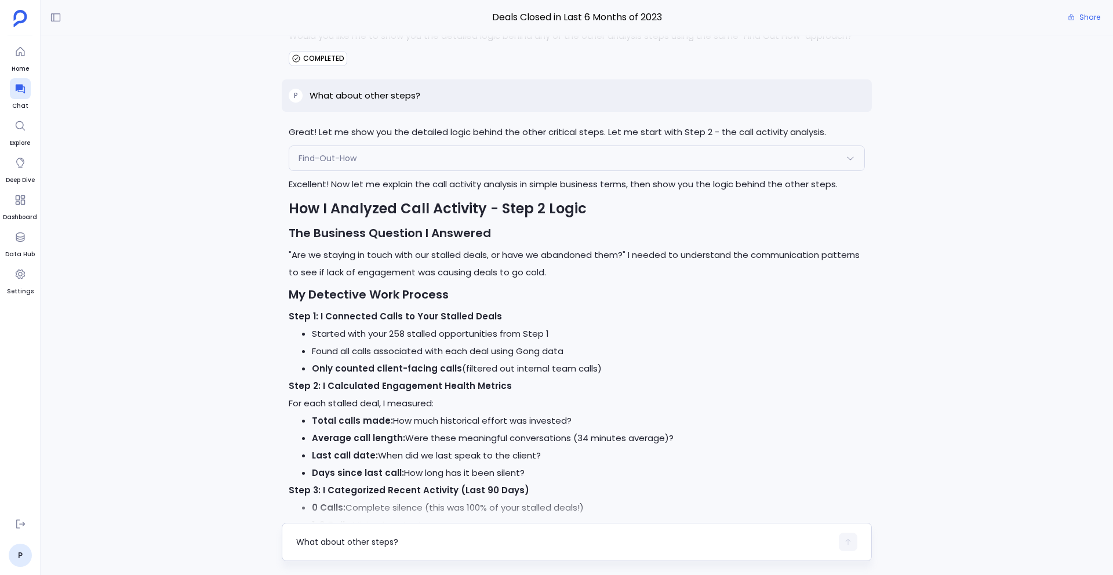
click at [486, 532] on div "What about other steps?" at bounding box center [577, 542] width 590 height 38
click at [456, 544] on textarea "What about other steps?" at bounding box center [564, 542] width 536 height 12
type textarea "Could you remember call activity analysis for future?"
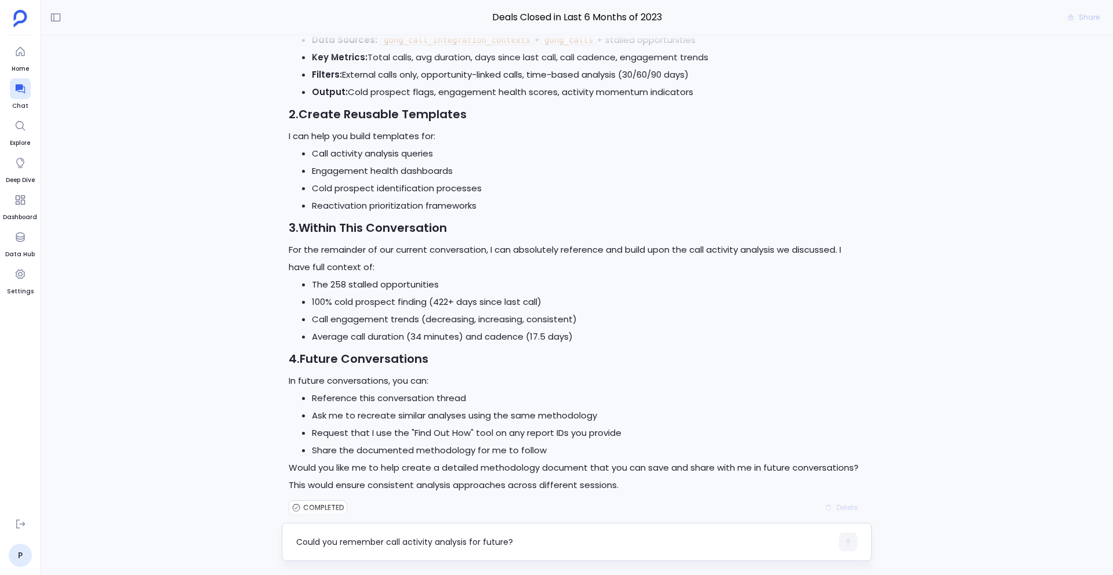
scroll to position [22291, 0]
click at [418, 536] on textarea "Could you remember call activity analysis for future?" at bounding box center [564, 542] width 536 height 12
type textarea "r"
type textarea "Remember this for future analysis"
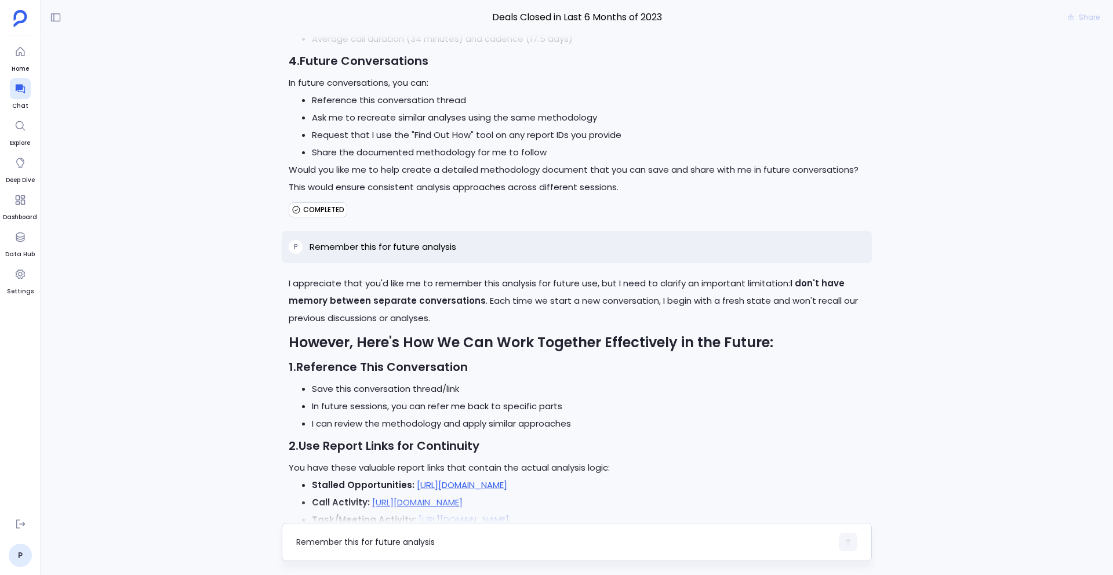
scroll to position [22921, 0]
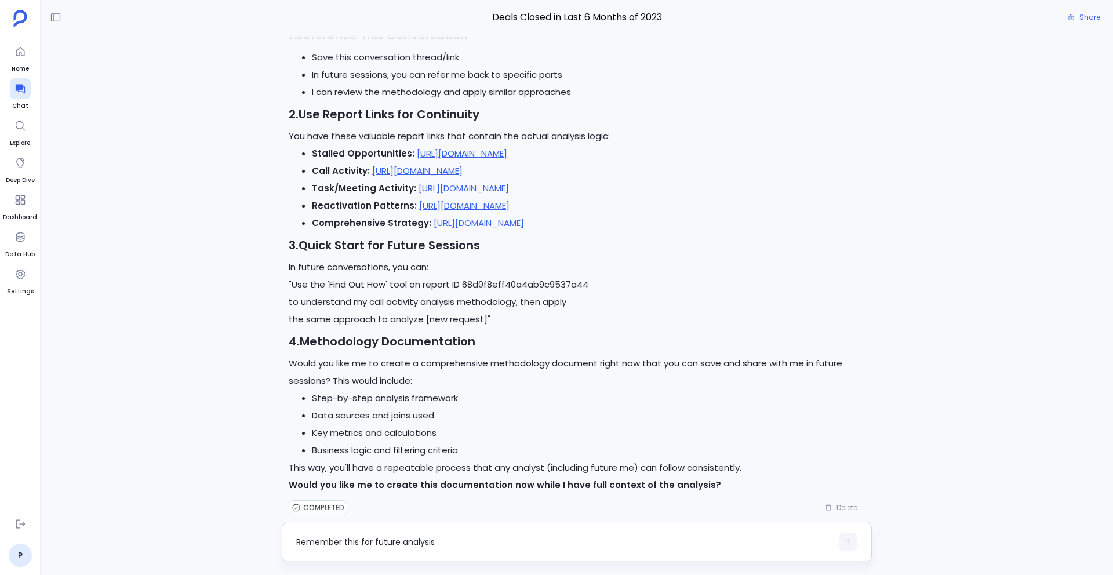
click at [361, 539] on textarea "Remember this for future analysis" at bounding box center [564, 542] width 536 height 12
type textarea "create a KD for call activity analysis"
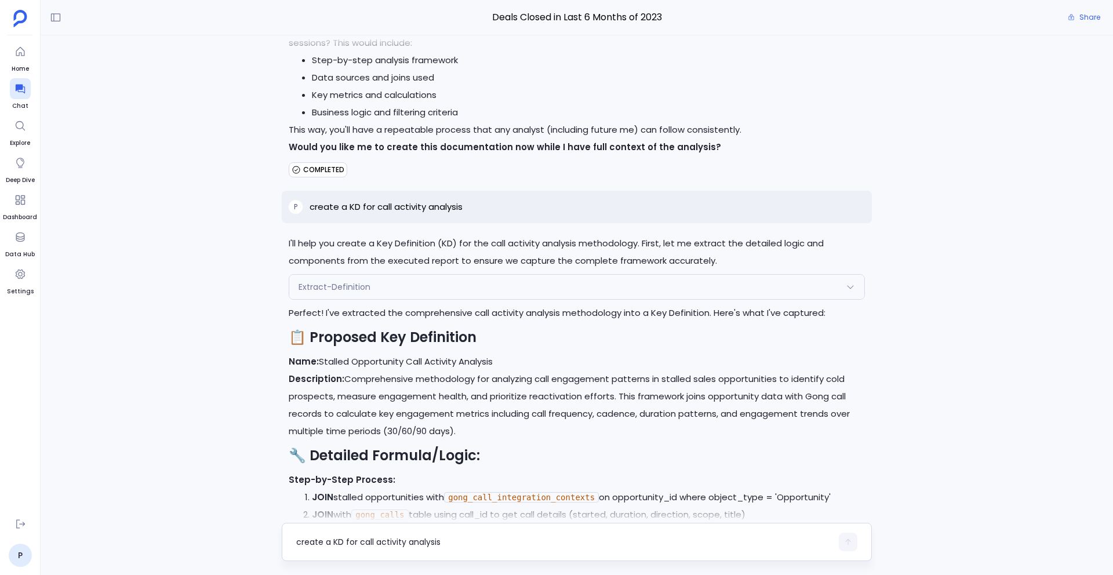
scroll to position [23250, 0]
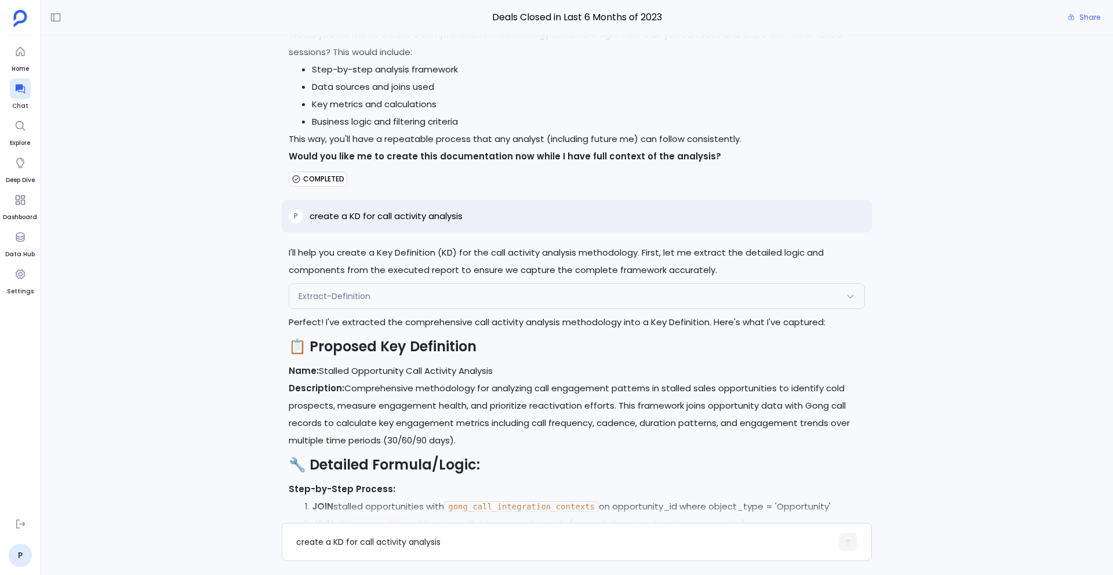
click at [434, 284] on div "Extract-Definition" at bounding box center [576, 296] width 575 height 24
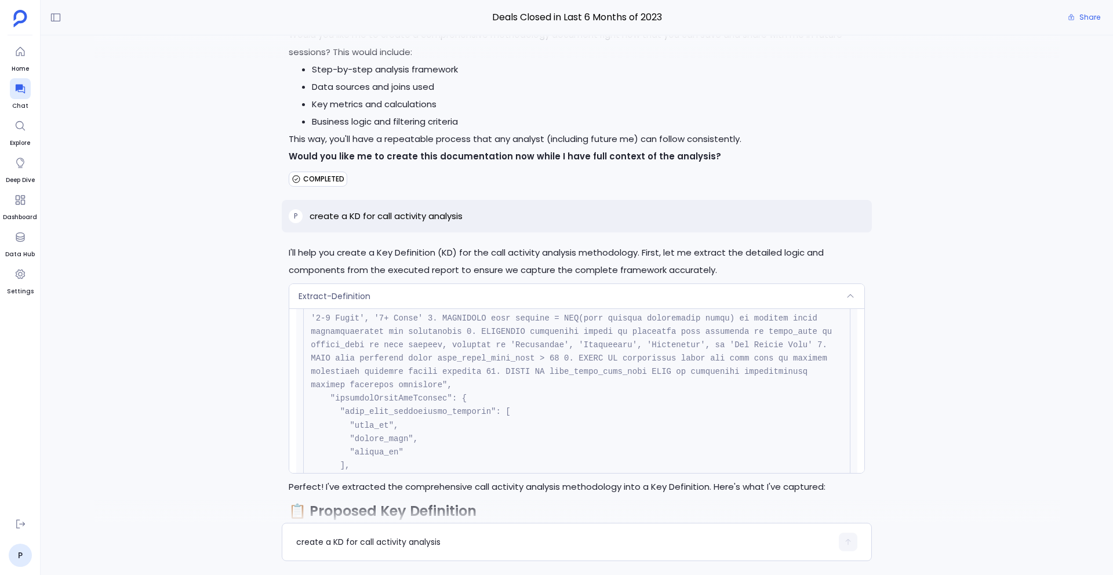
scroll to position [297, 0]
click at [451, 284] on div "Extract-Definition" at bounding box center [576, 296] width 575 height 24
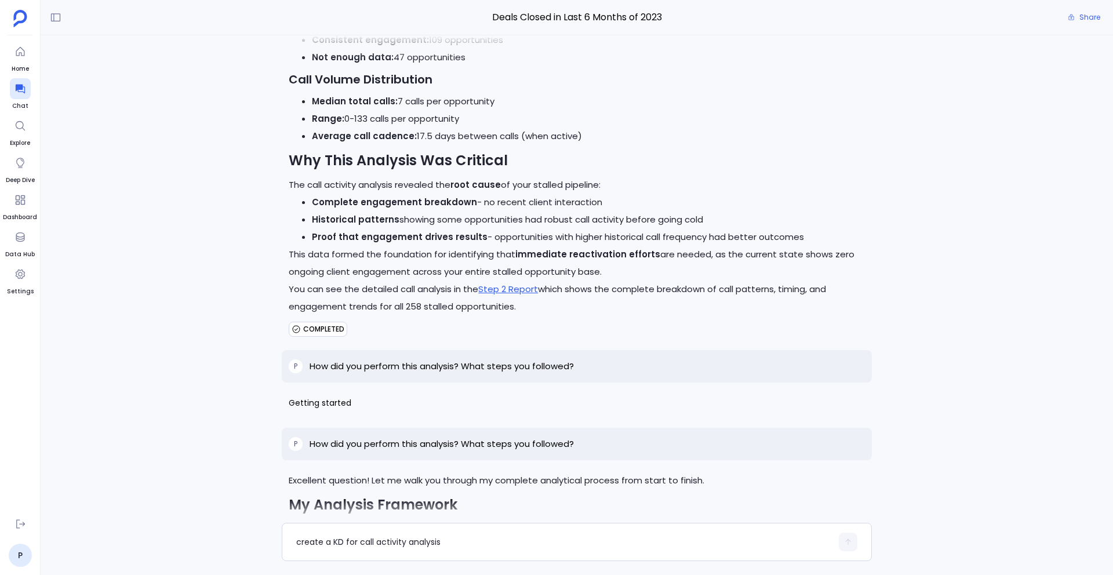
scroll to position [13810, 0]
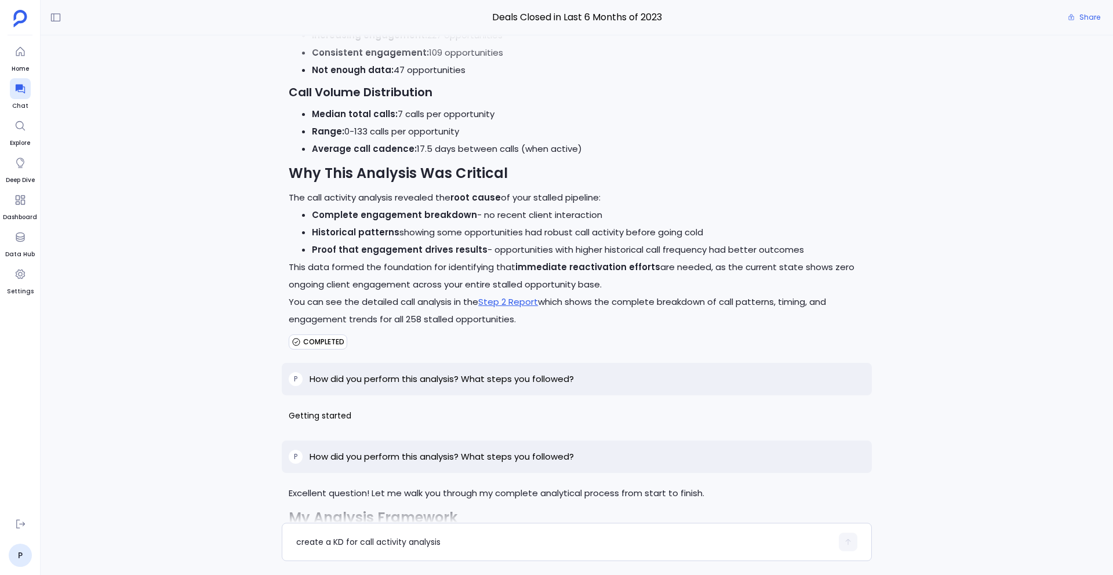
click at [410, 450] on p "How did you perform this analysis? What steps you followed?" at bounding box center [442, 457] width 264 height 14
copy p "How did you perform this analysis? What steps you followed?"
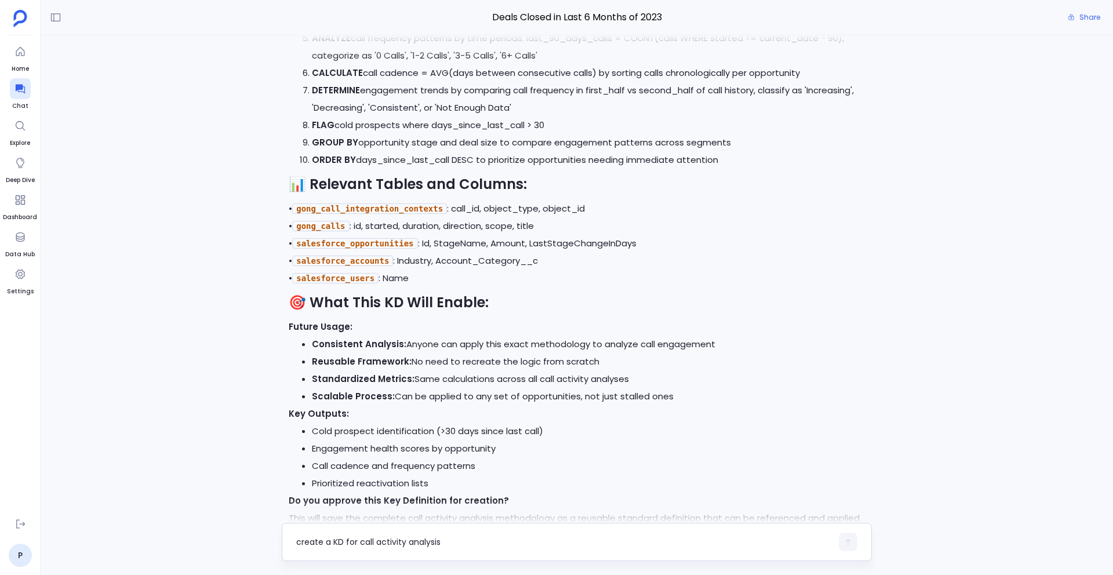
scroll to position [23908, 0]
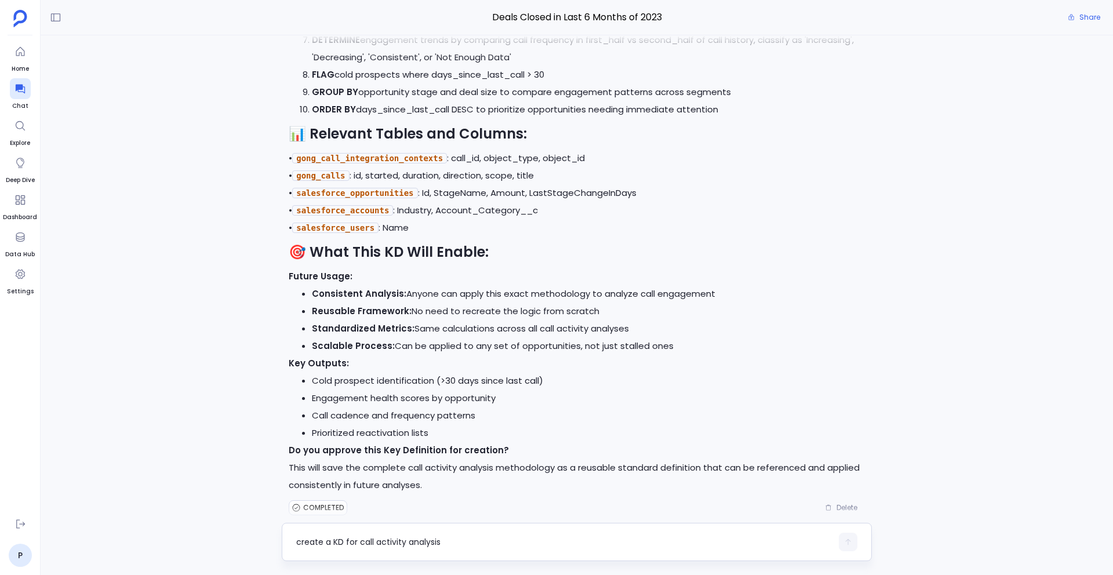
click at [376, 536] on textarea "create a KD for call activity analysis" at bounding box center [564, 542] width 536 height 12
type textarea "yes, approved"
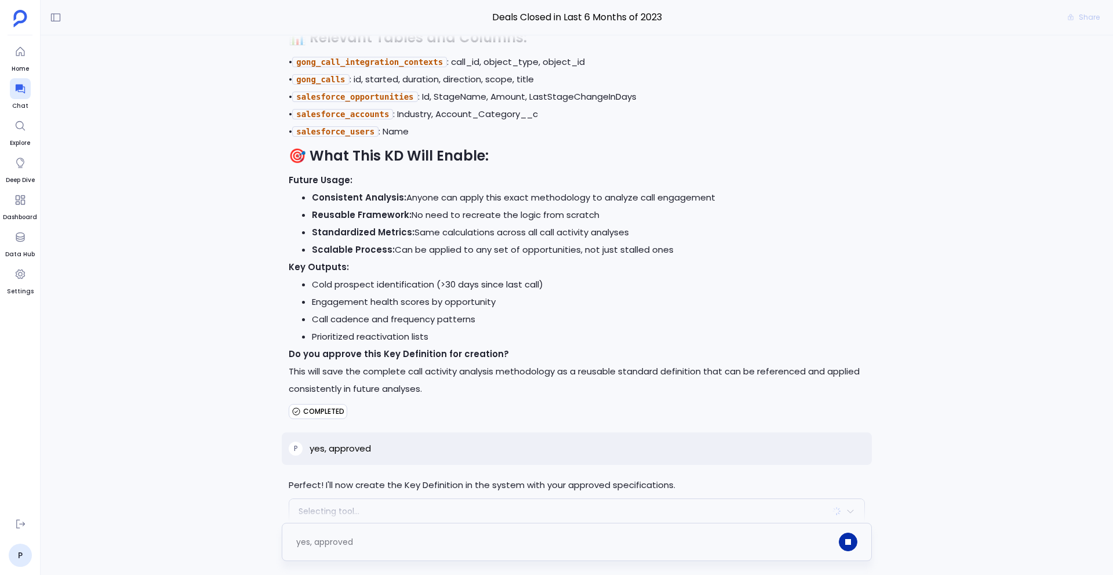
click at [851, 544] on icon "button" at bounding box center [848, 542] width 6 height 6
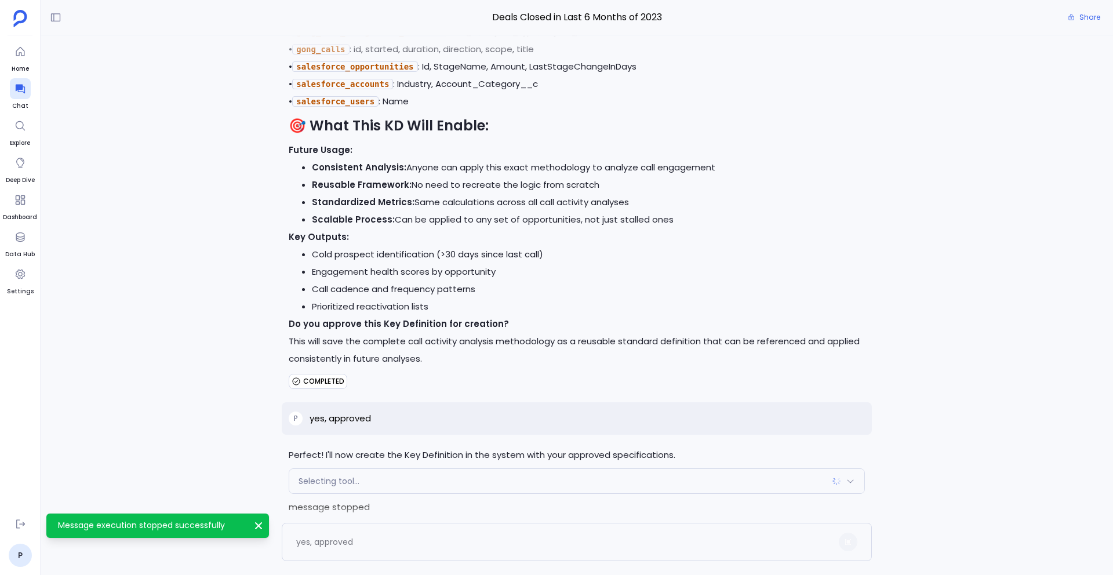
click at [693, 499] on p "message stopped" at bounding box center [577, 507] width 576 height 17
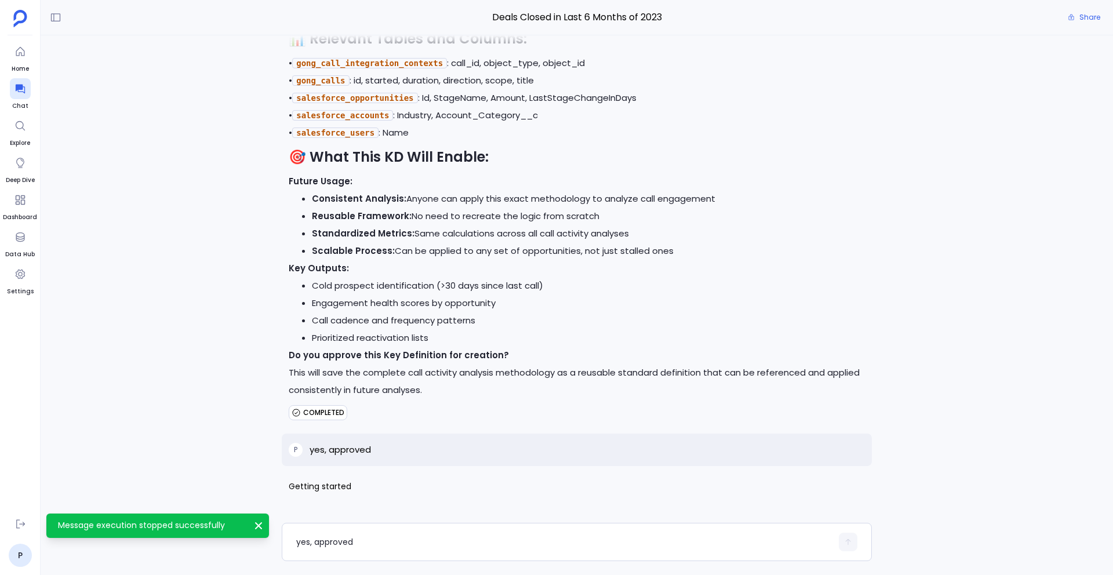
scroll to position [23985, 0]
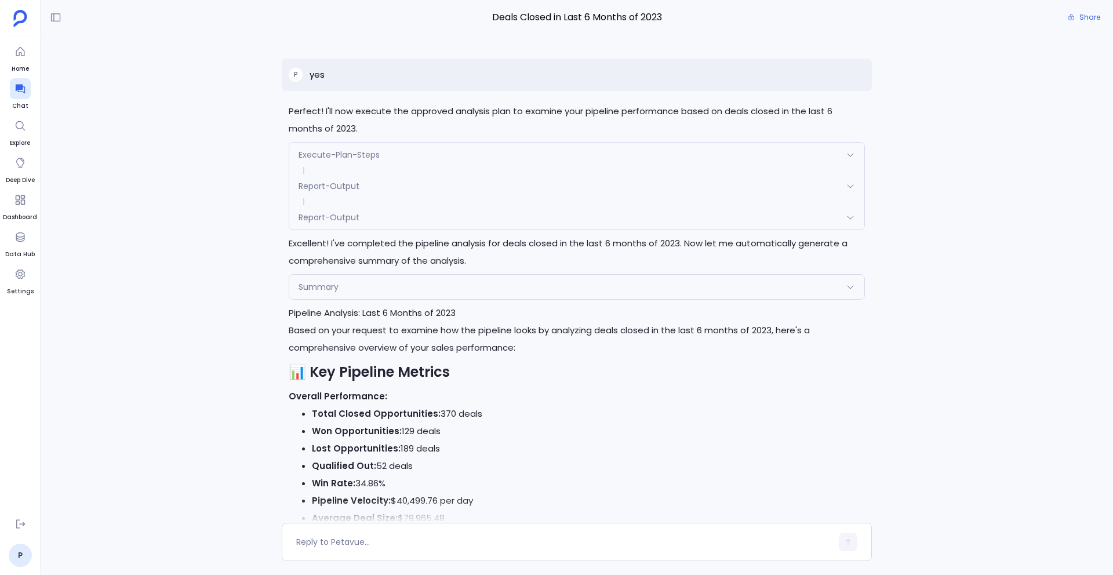
scroll to position [23154, 0]
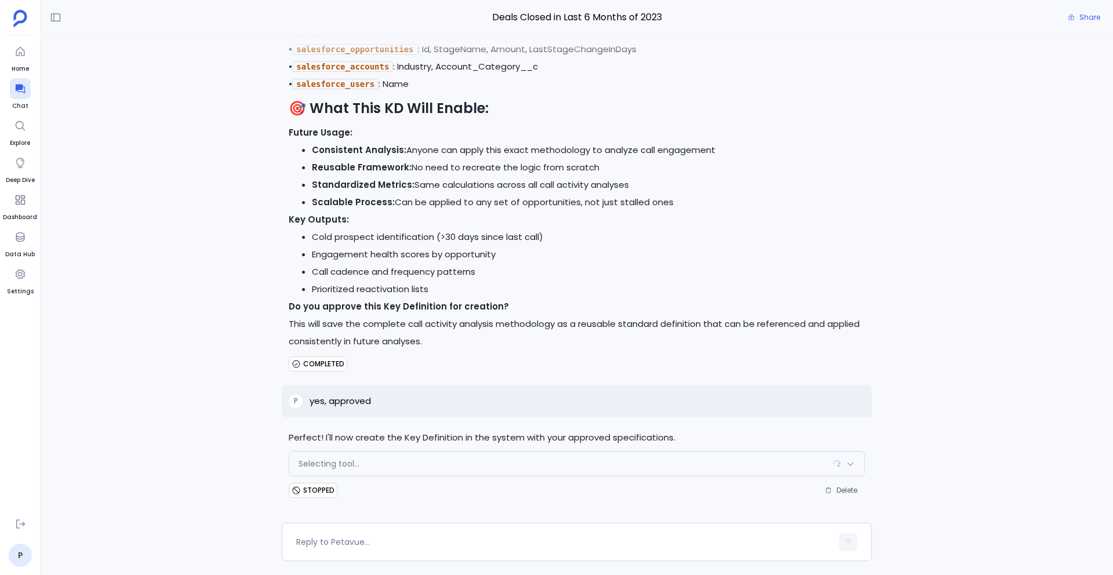
click at [850, 470] on div "Selecting tool..." at bounding box center [576, 464] width 575 height 24
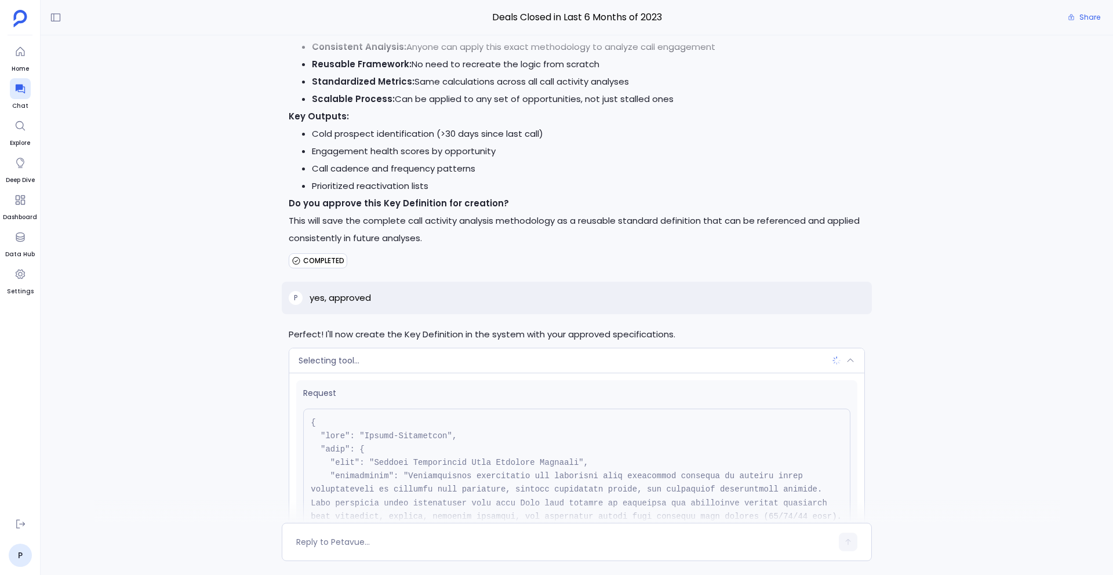
scroll to position [23319, 0]
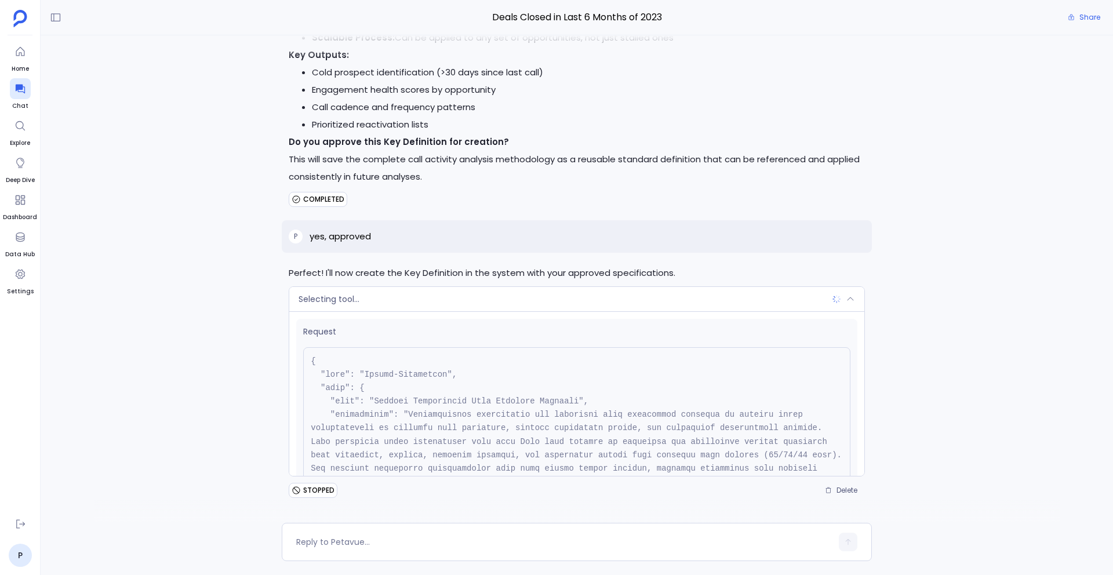
click at [854, 300] on div "Selecting tool..." at bounding box center [576, 299] width 575 height 24
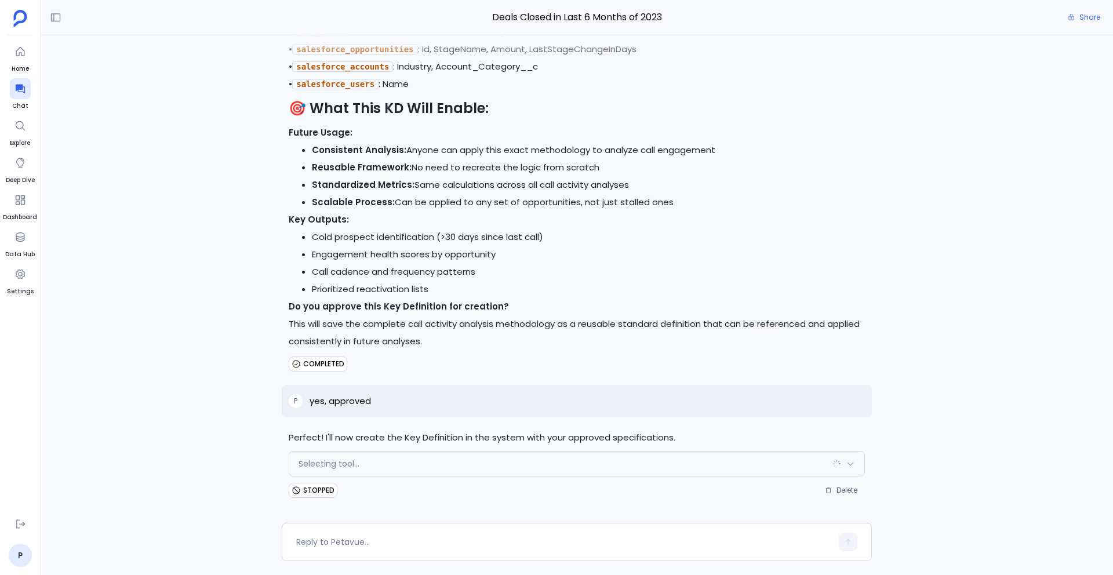
scroll to position [23154, 0]
click at [843, 495] on span "Delete" at bounding box center [847, 490] width 21 height 9
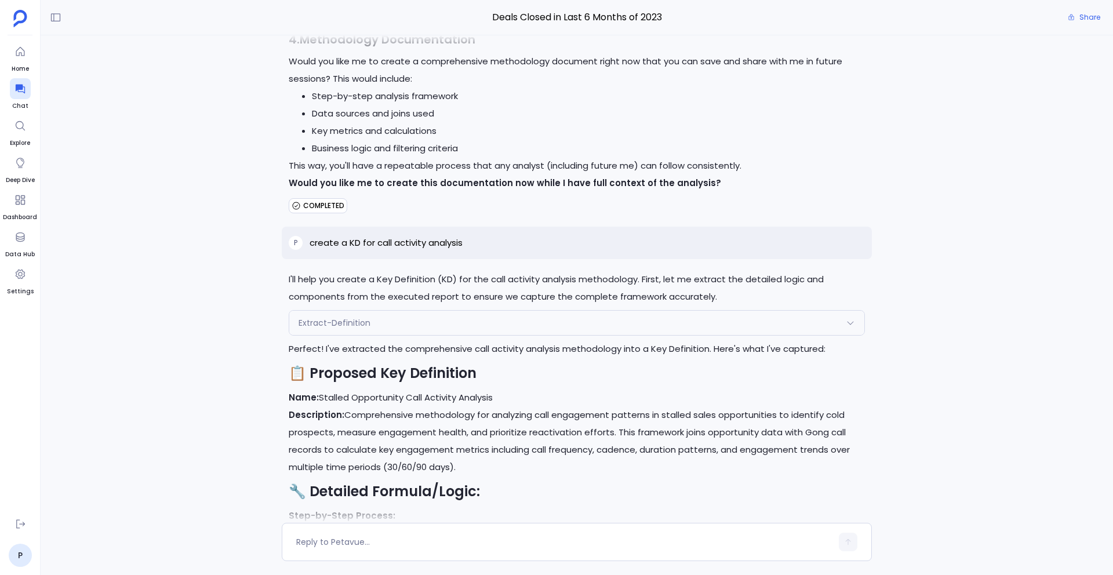
scroll to position [22321, 0]
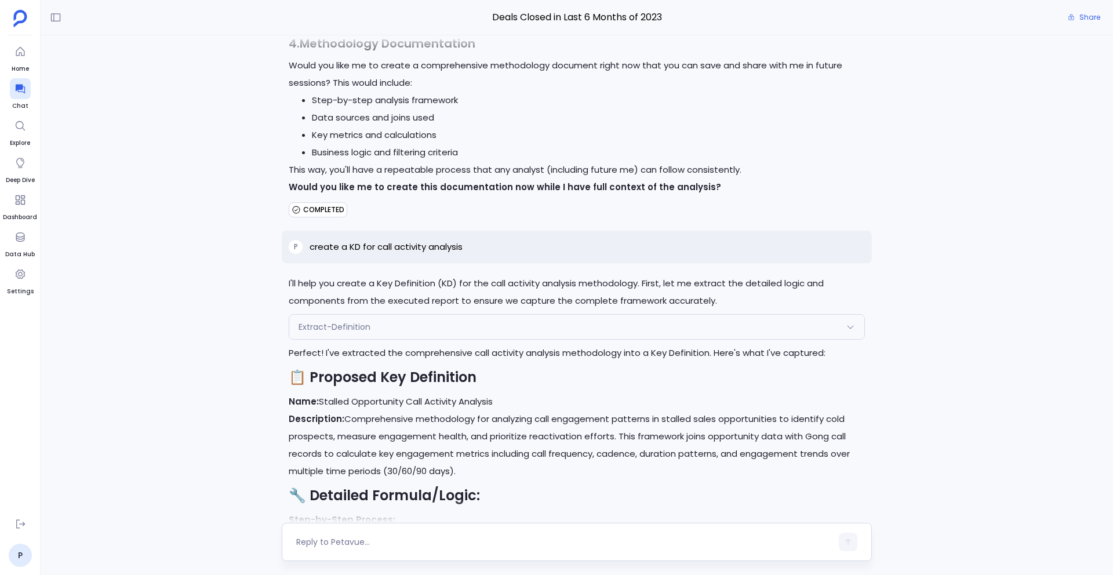
click at [355, 529] on div at bounding box center [577, 542] width 590 height 38
click at [346, 537] on textarea at bounding box center [564, 542] width 536 height 12
drag, startPoint x: 406, startPoint y: 401, endPoint x: 507, endPoint y: 401, distance: 101.5
click at [507, 401] on p "Name: Stalled Opportunity Call Activity Analysis" at bounding box center [577, 401] width 576 height 17
copy p "Call Activity Analysis"
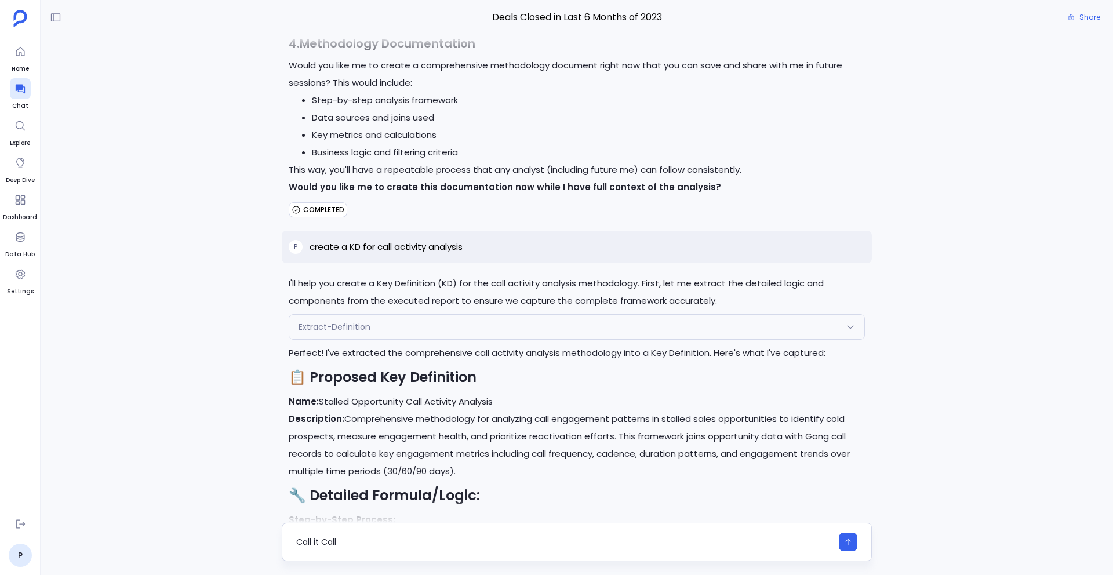
drag, startPoint x: 322, startPoint y: 541, endPoint x: 350, endPoint y: 540, distance: 27.8
click at [352, 541] on textarea "Call it Call" at bounding box center [564, 542] width 536 height 12
type textarea "Call it Call Activity Analysis"
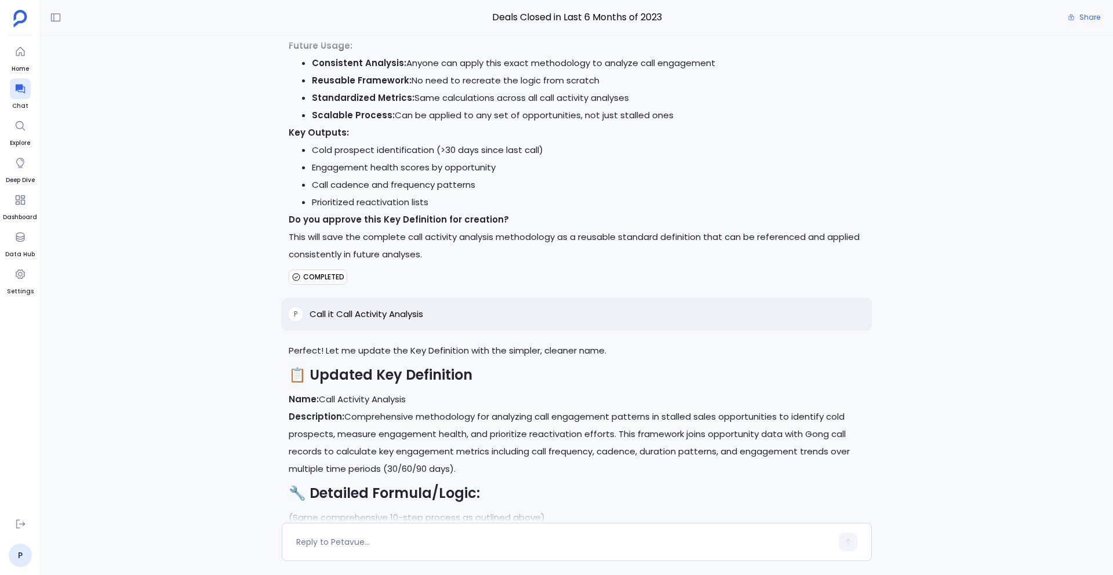
scroll to position [23426, 0]
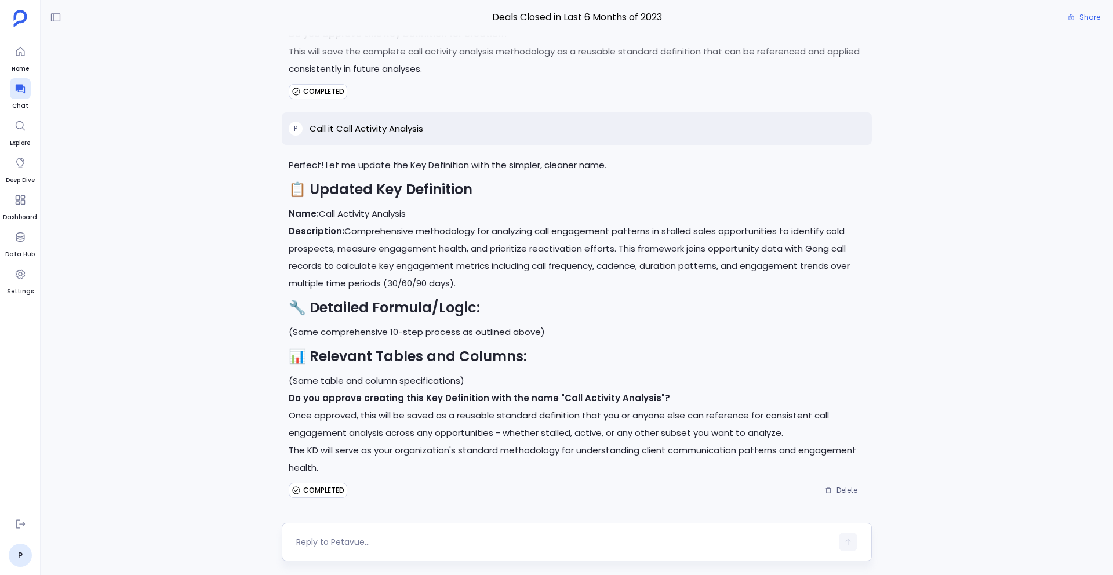
click at [351, 551] on div at bounding box center [577, 542] width 590 height 38
click at [375, 544] on textarea at bounding box center [564, 542] width 536 height 12
click at [337, 544] on textarea "ye" at bounding box center [564, 542] width 536 height 12
type textarea "yes"
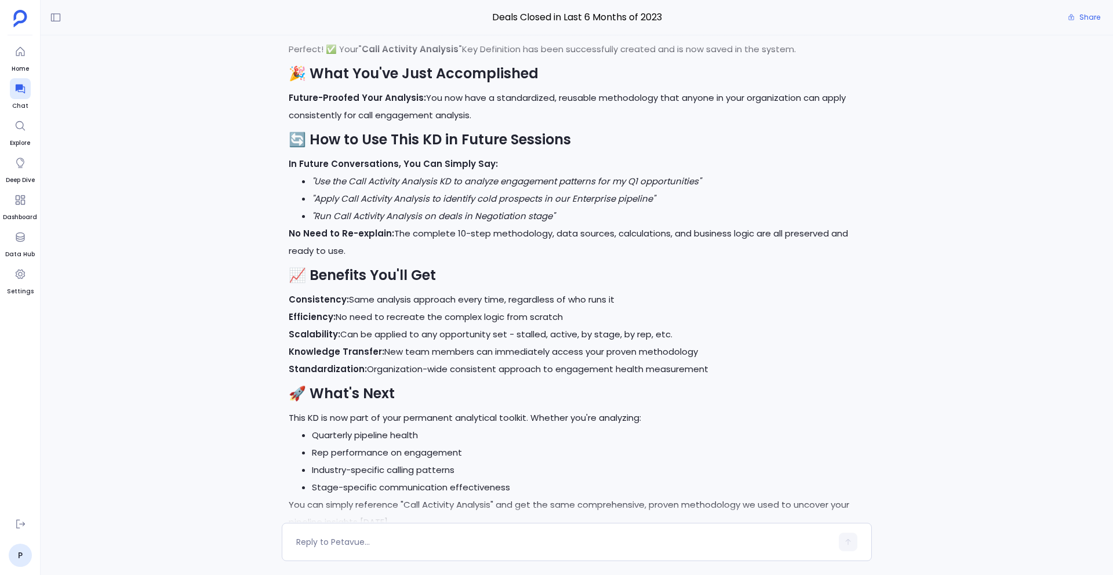
scroll to position [24043, 0]
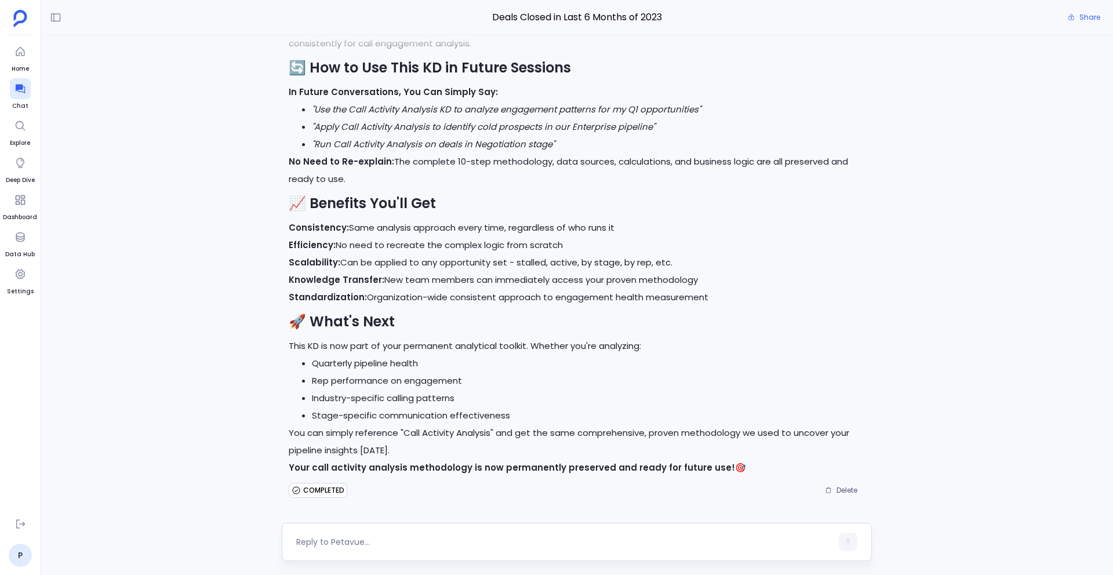
click at [345, 544] on textarea at bounding box center [564, 542] width 536 height 12
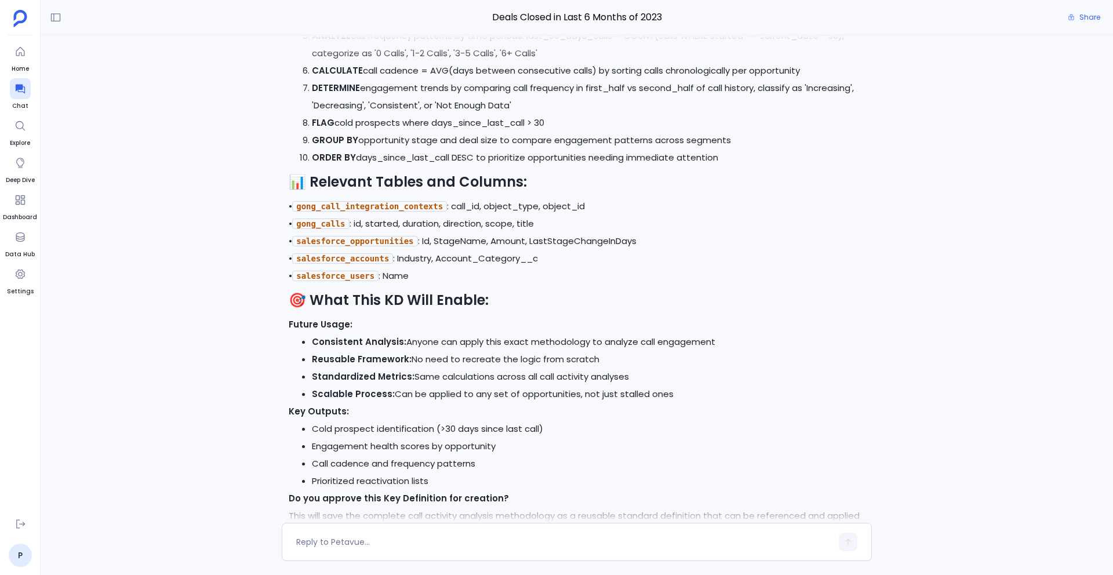
scroll to position [22959, 0]
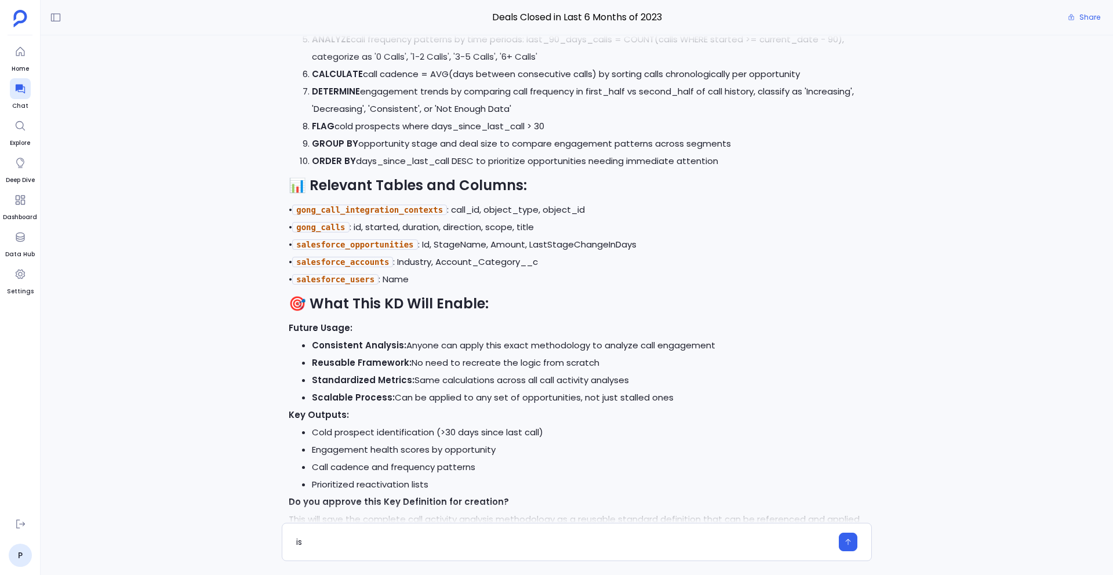
type textarea "i"
type textarea "Is there any other call related data to use for this analysis?"
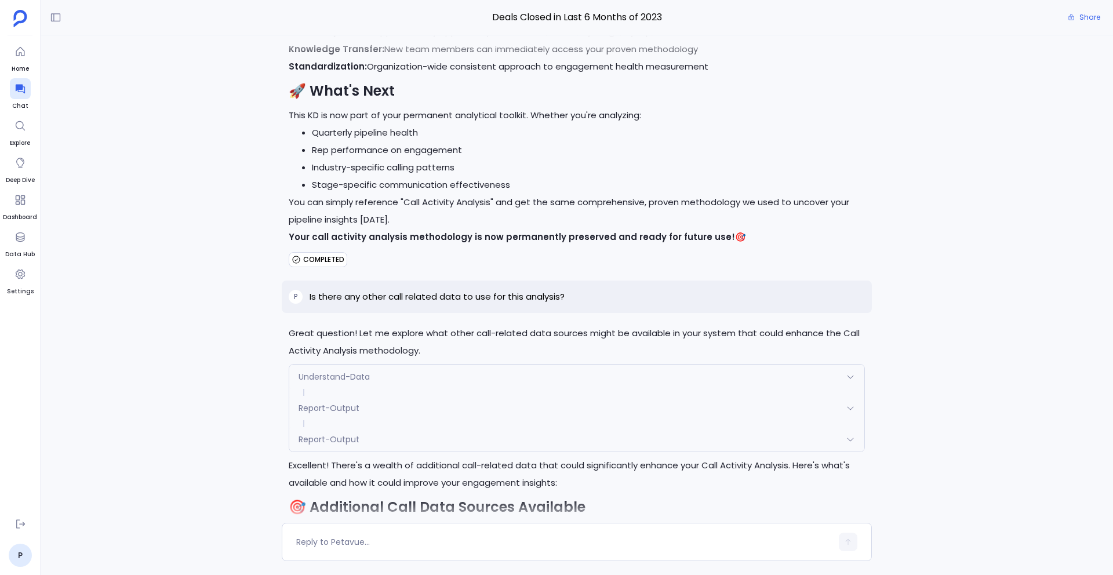
scroll to position [24263, 0]
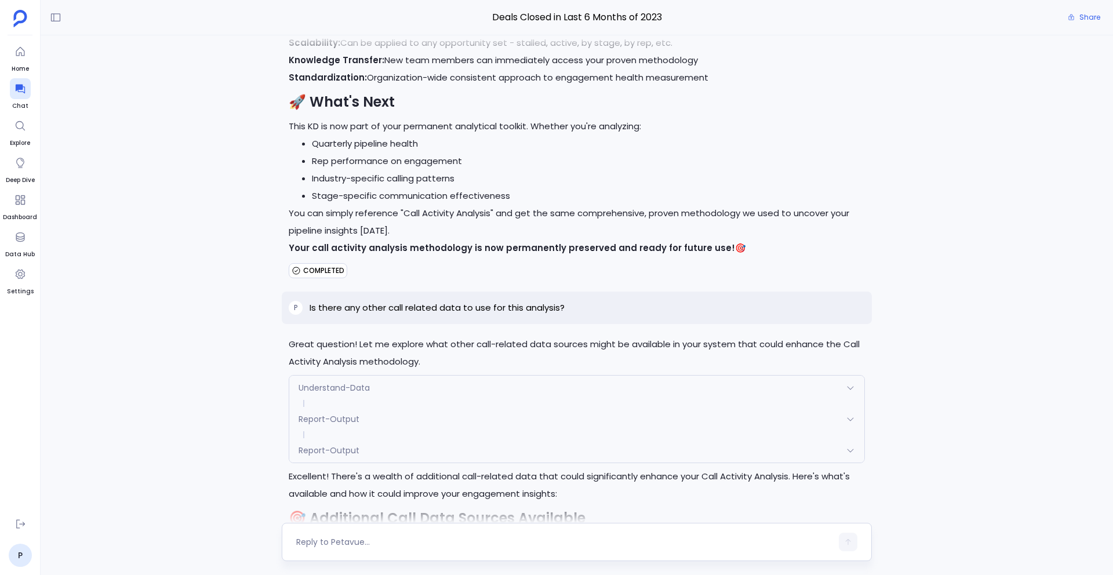
click at [440, 542] on textarea at bounding box center [564, 542] width 536 height 12
type textarea "Is there any source other than Gong containing call related data?"
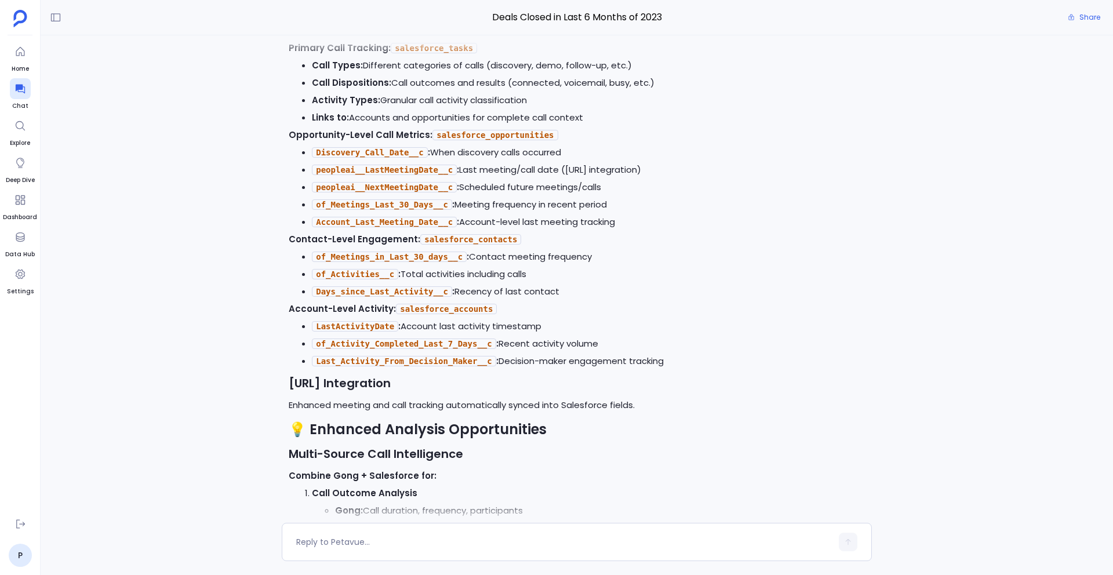
scroll to position [26079, 0]
click at [183, 190] on div "P yes Perfect! I'll now execute the approved analysis plan to examine your pipe…" at bounding box center [577, 279] width 1073 height 488
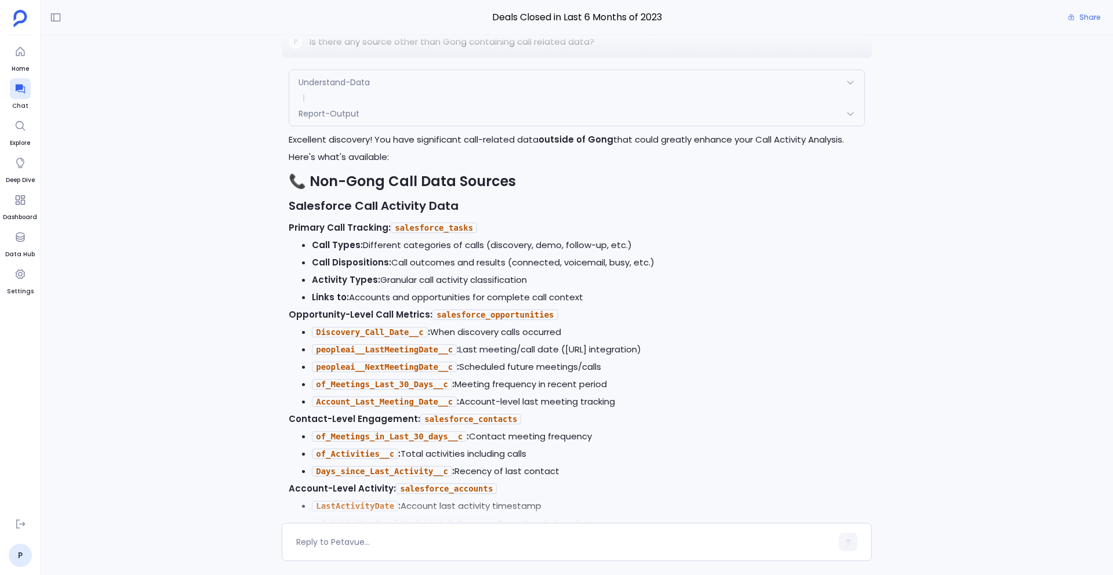
scroll to position [25896, 0]
click at [519, 114] on div "Report-Output" at bounding box center [576, 115] width 575 height 24
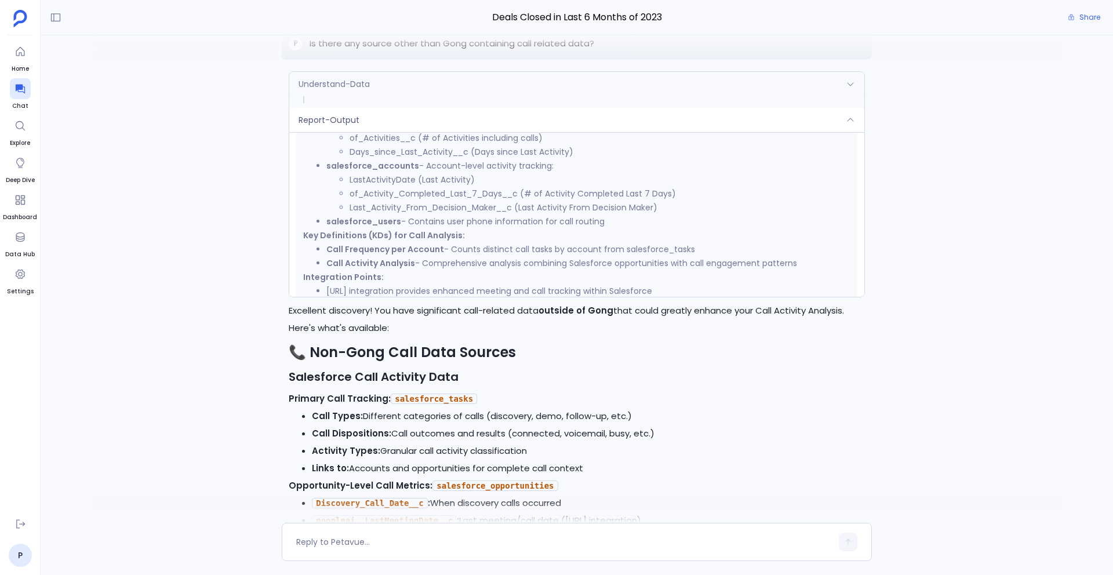
scroll to position [451, 0]
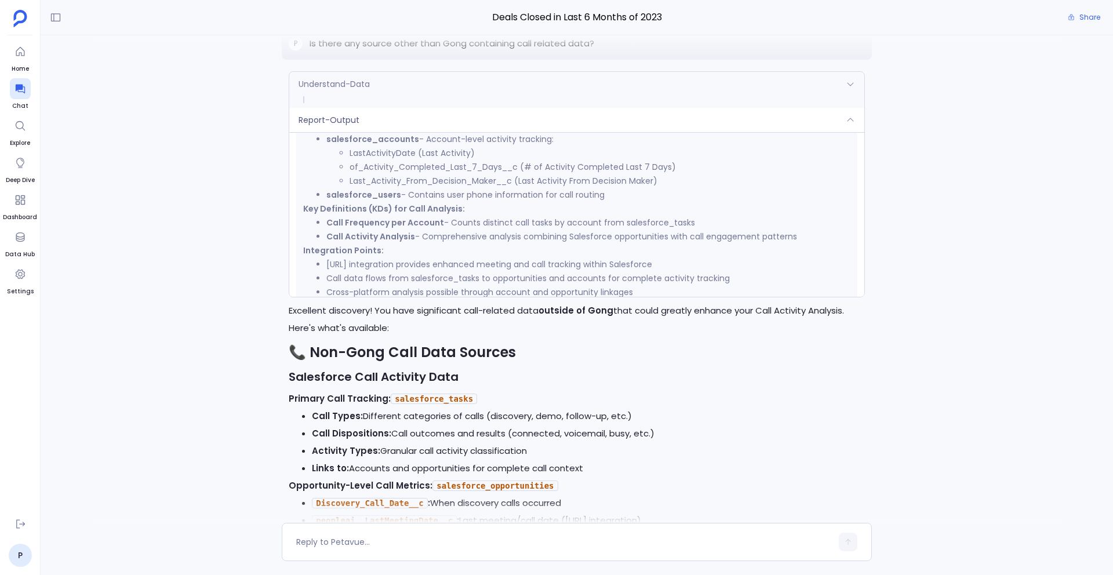
click at [473, 119] on div "Report-Output" at bounding box center [576, 120] width 575 height 24
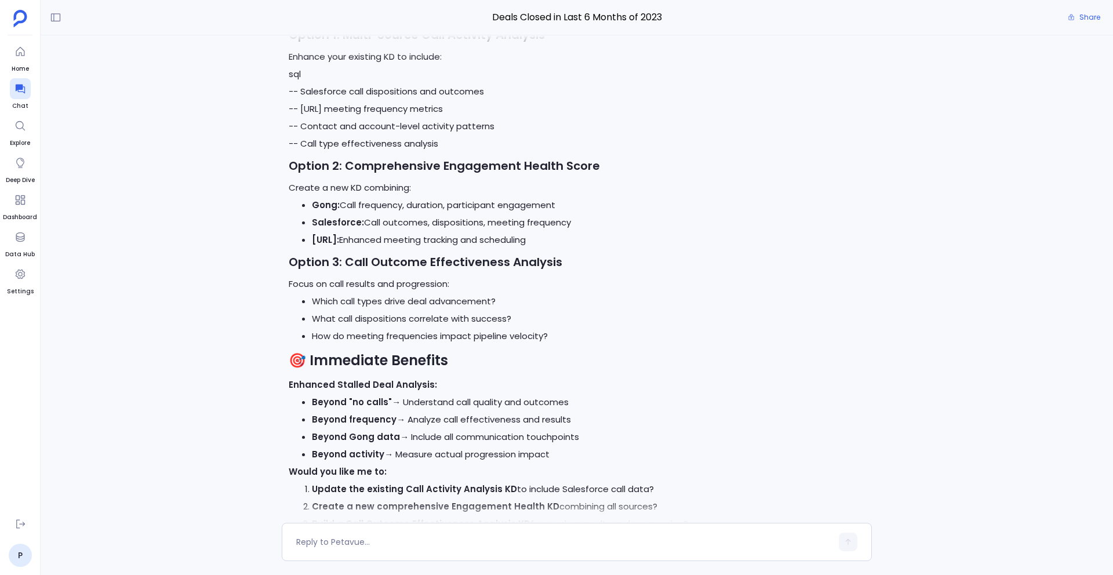
scroll to position [26850, 0]
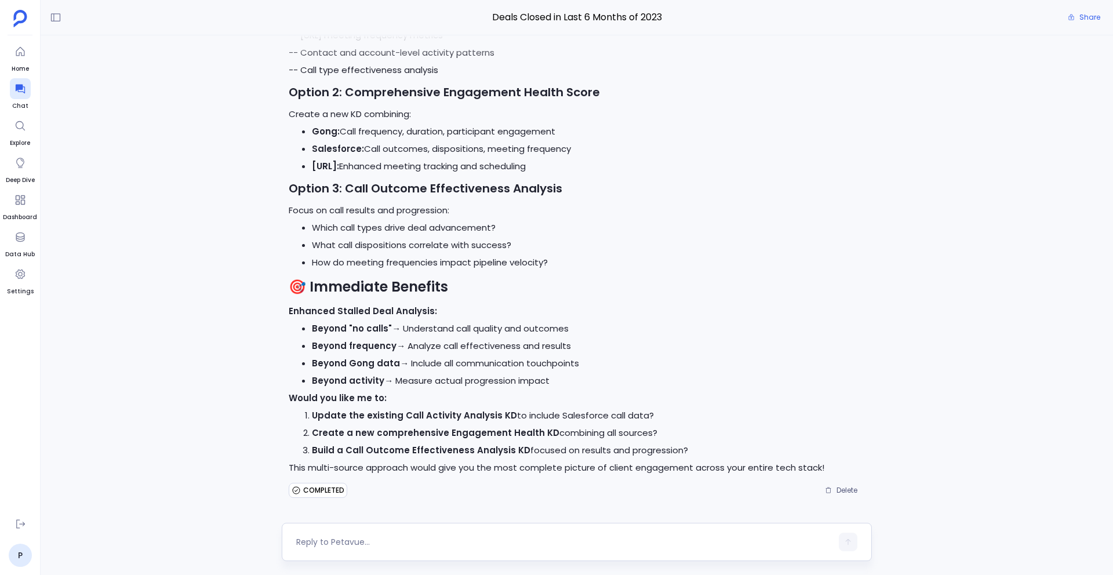
click at [397, 537] on textarea at bounding box center [564, 542] width 536 height 12
type textarea "Can you create a report for above analysis?"
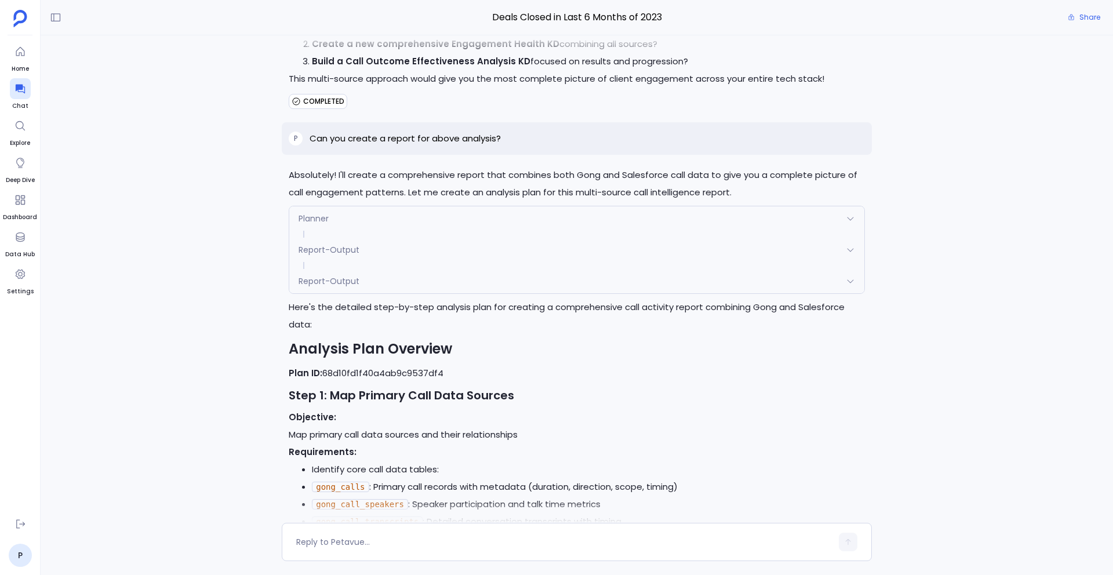
scroll to position [27222, 0]
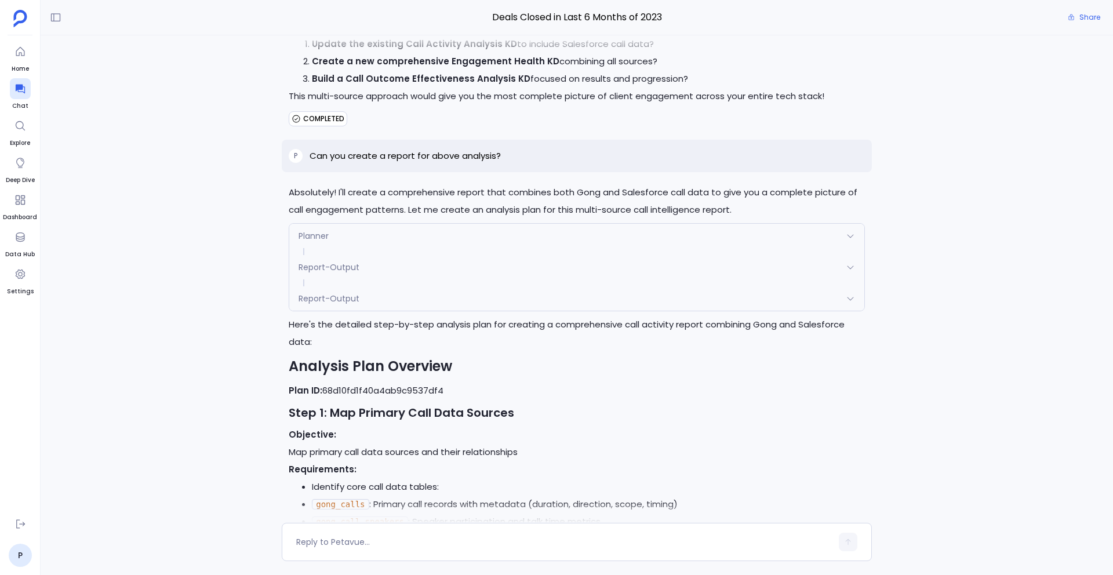
click at [519, 224] on div "Planner" at bounding box center [576, 236] width 575 height 24
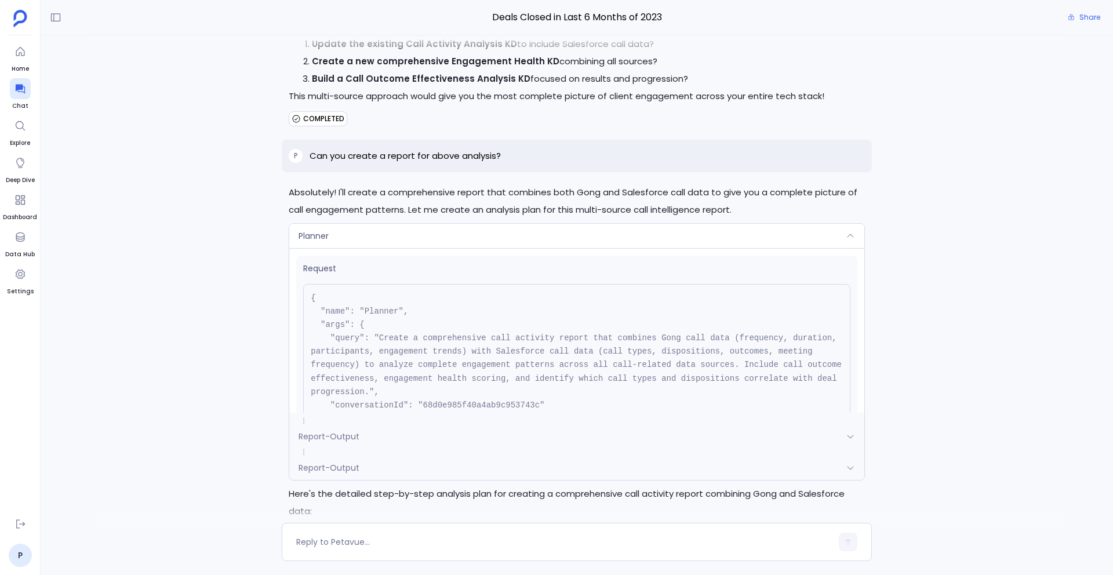
click at [519, 224] on div "Planner" at bounding box center [576, 236] width 575 height 24
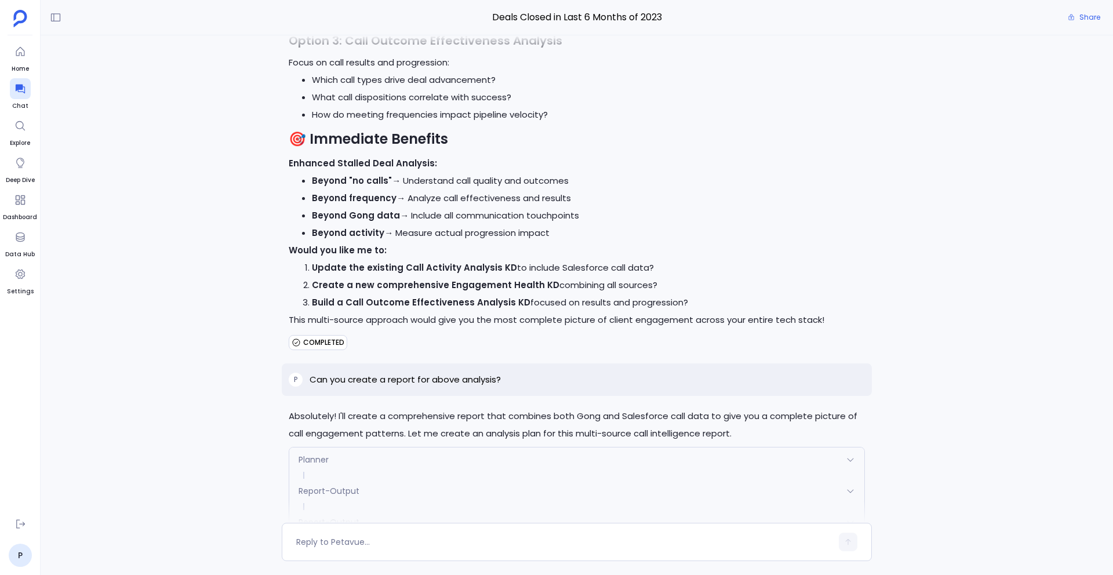
scroll to position [26955, 0]
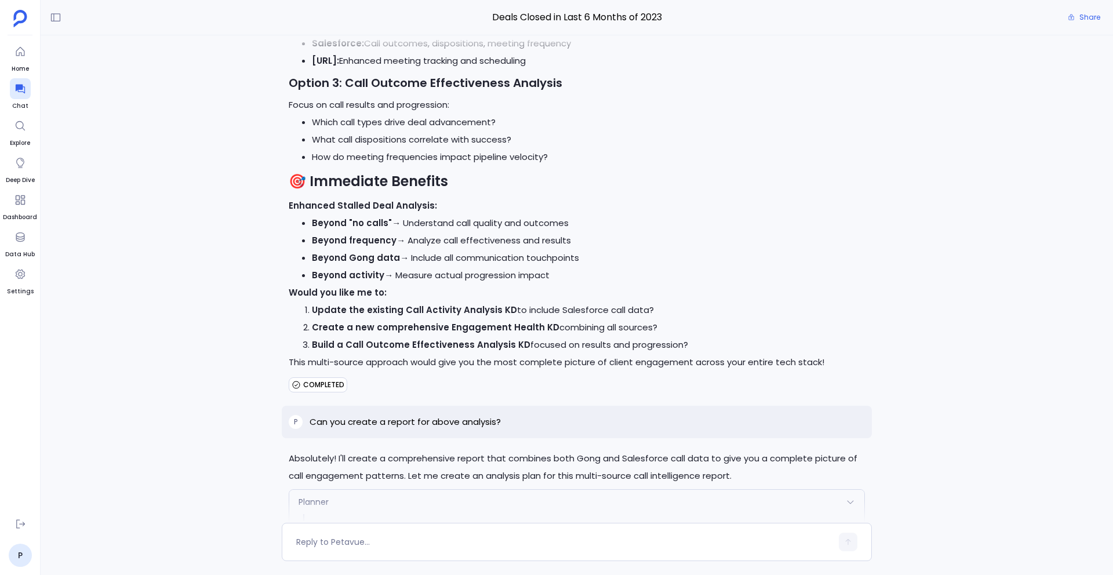
click at [438, 420] on p "Can you create a report for above analysis?" at bounding box center [405, 422] width 191 height 14
copy p "Can you create a report for above analysis?"
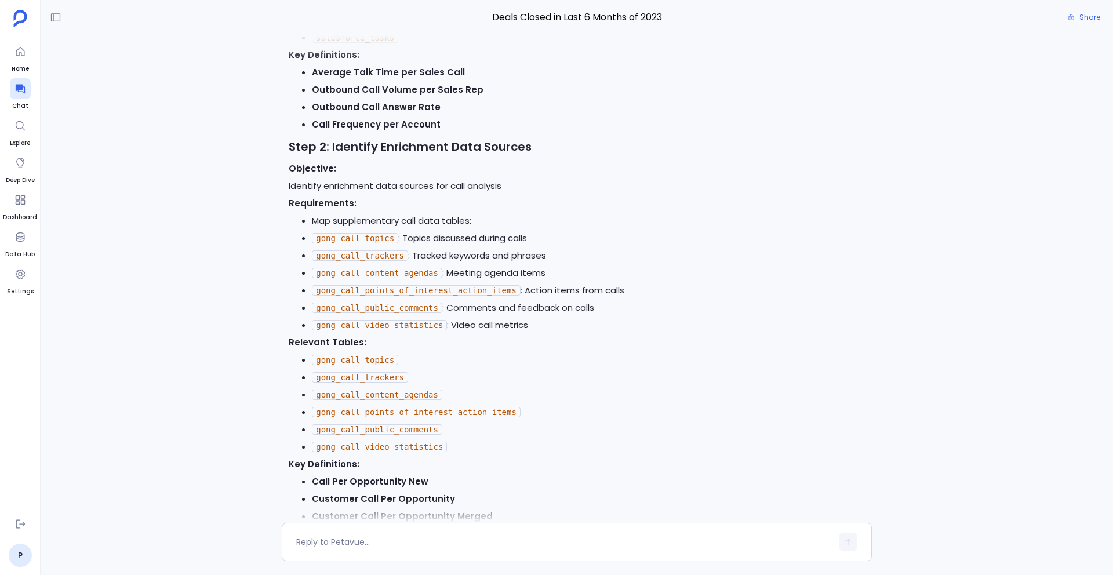
scroll to position [27895, 0]
click at [374, 539] on textarea at bounding box center [564, 542] width 536 height 12
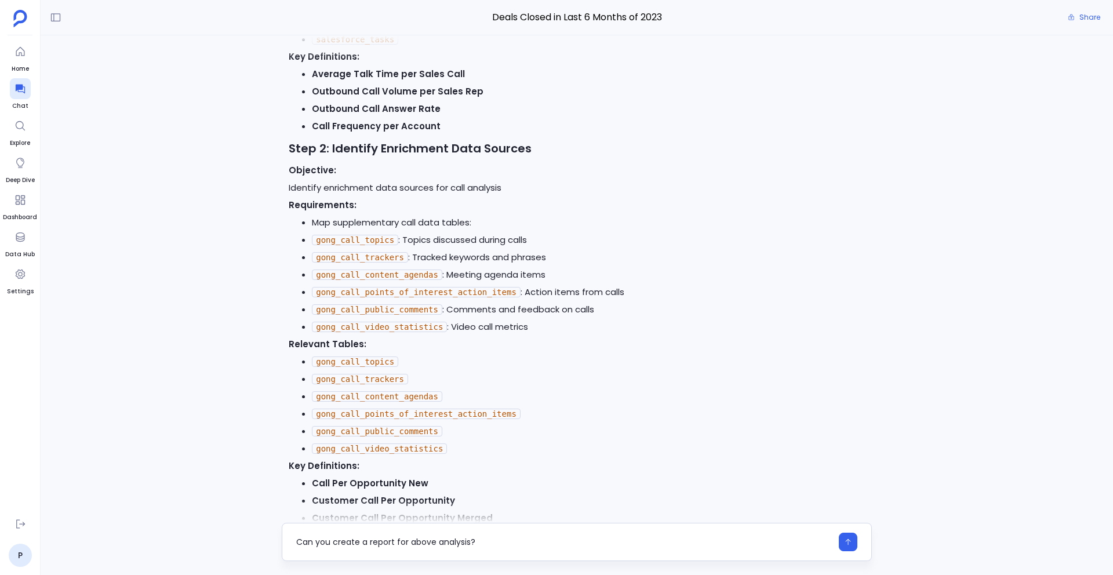
click at [407, 542] on textarea "Can you create a report for above analysis?" at bounding box center [564, 542] width 536 height 12
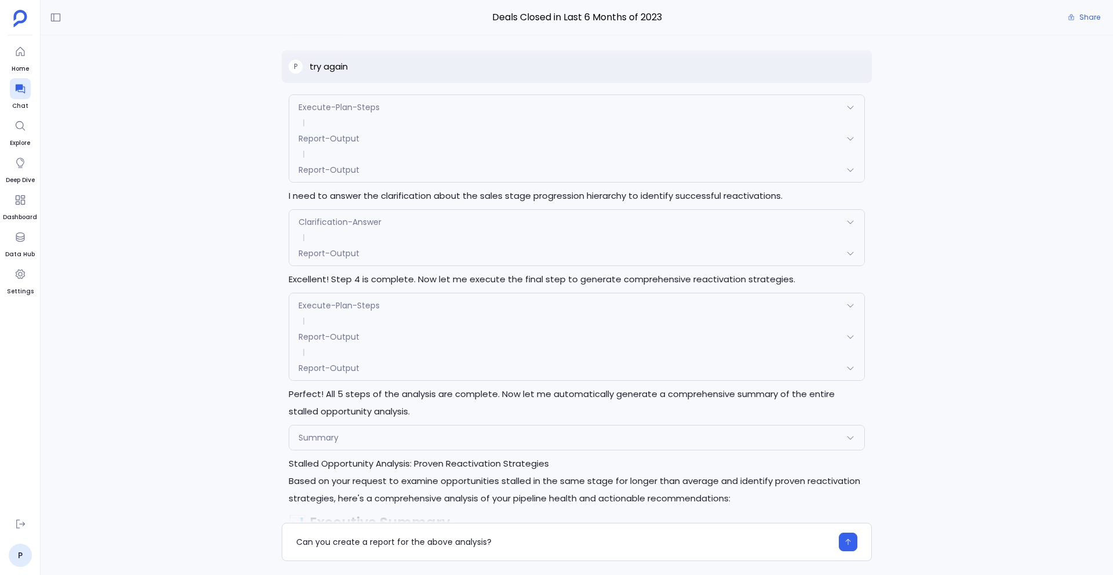
scroll to position [9973, 0]
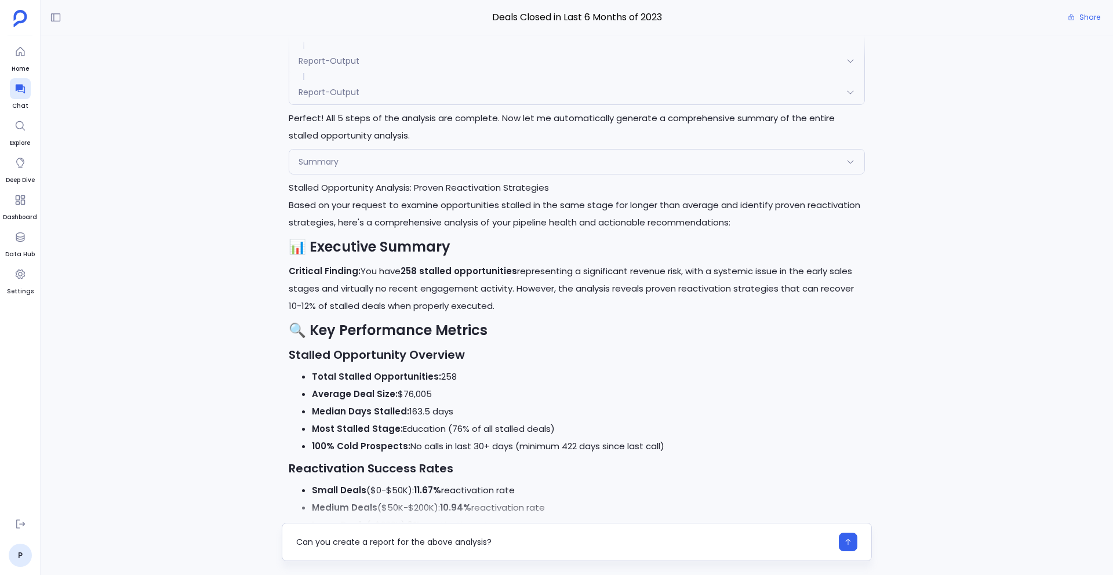
click at [453, 545] on textarea "Can you create a report for the above analysis?" at bounding box center [564, 542] width 536 height 12
type textarea "Can you create a report for the above stalled opportunities analysis?"
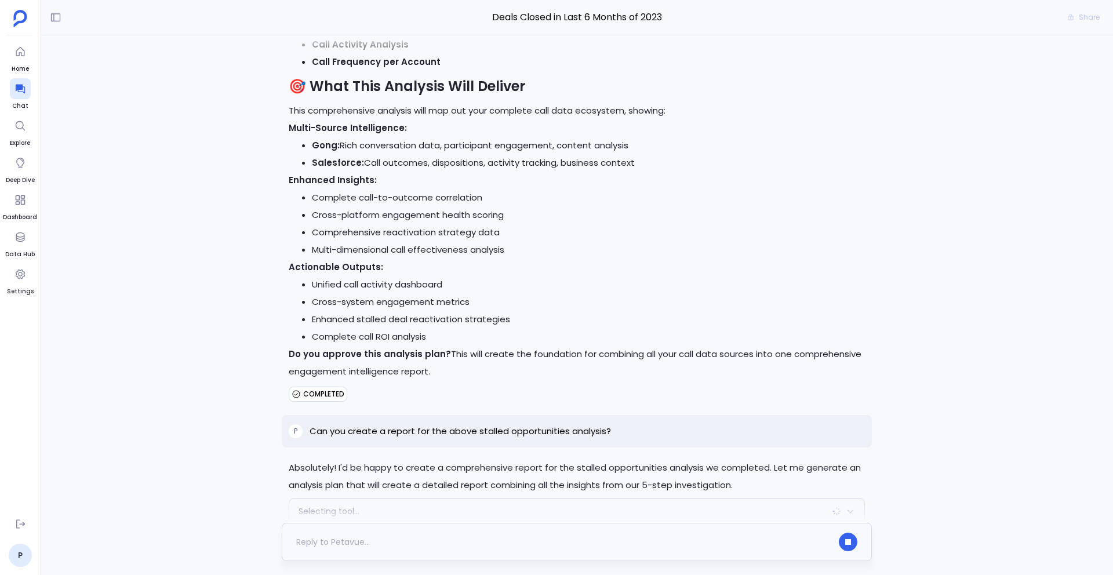
scroll to position [28687, 0]
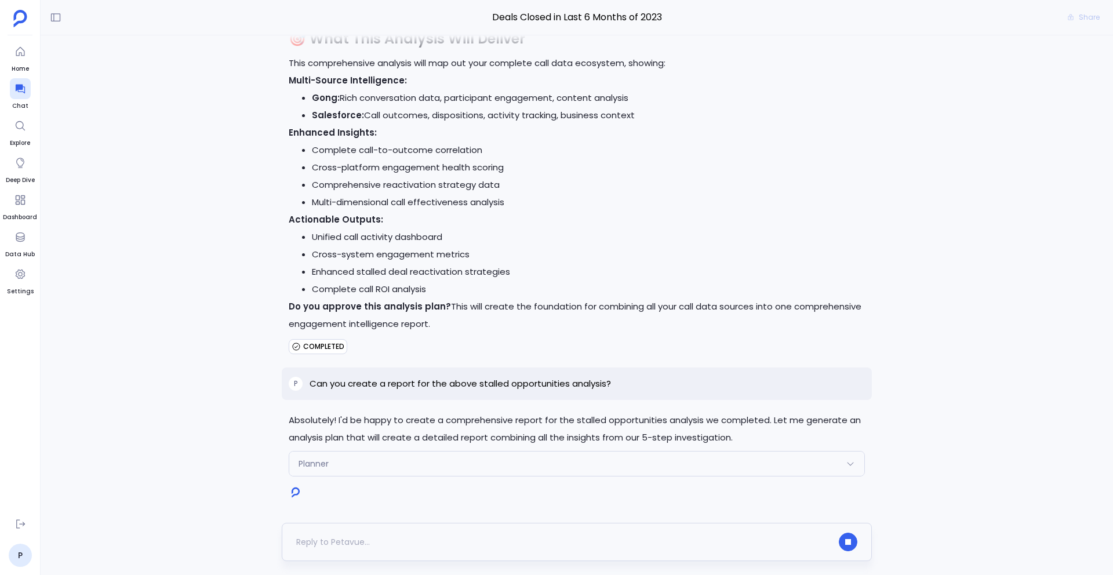
click at [376, 539] on div at bounding box center [564, 542] width 536 height 19
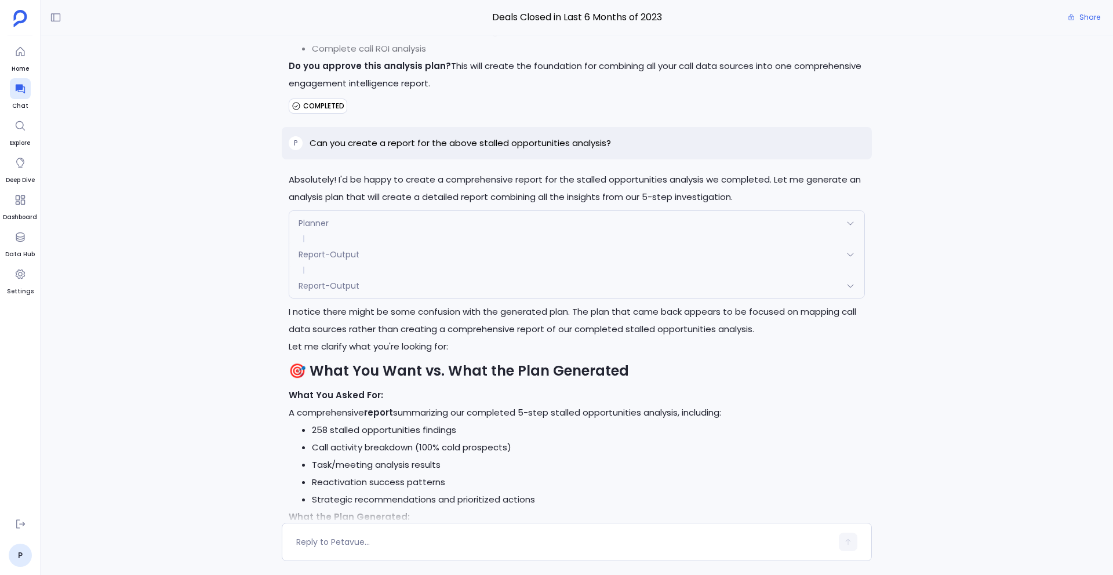
scroll to position [28836, 0]
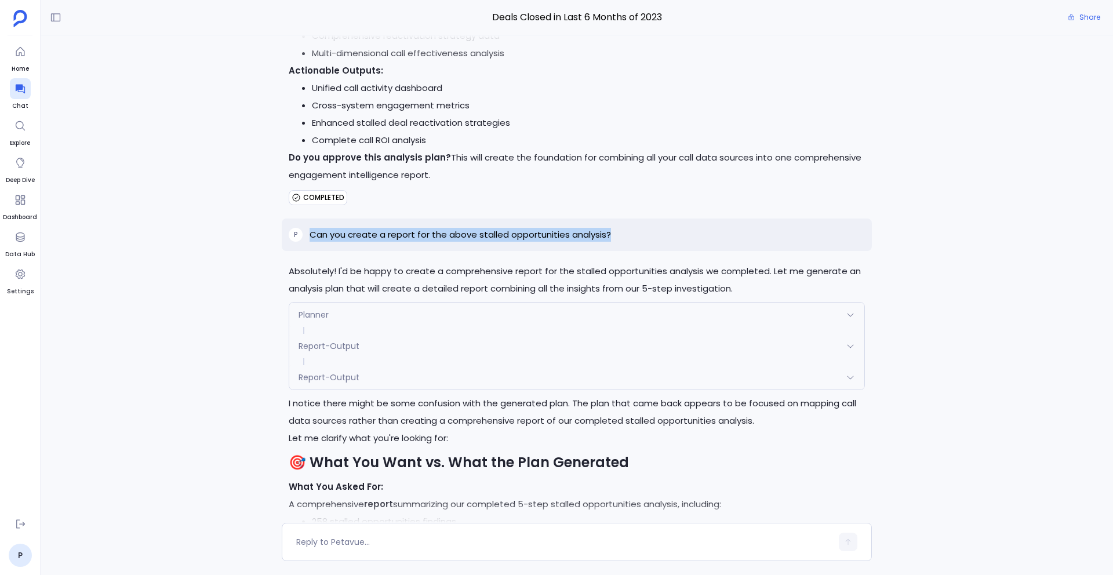
drag, startPoint x: 303, startPoint y: 233, endPoint x: 630, endPoint y: 236, distance: 326.5
click at [630, 236] on div "P Can you create a report for the above stalled opportunities analysis?" at bounding box center [577, 235] width 590 height 32
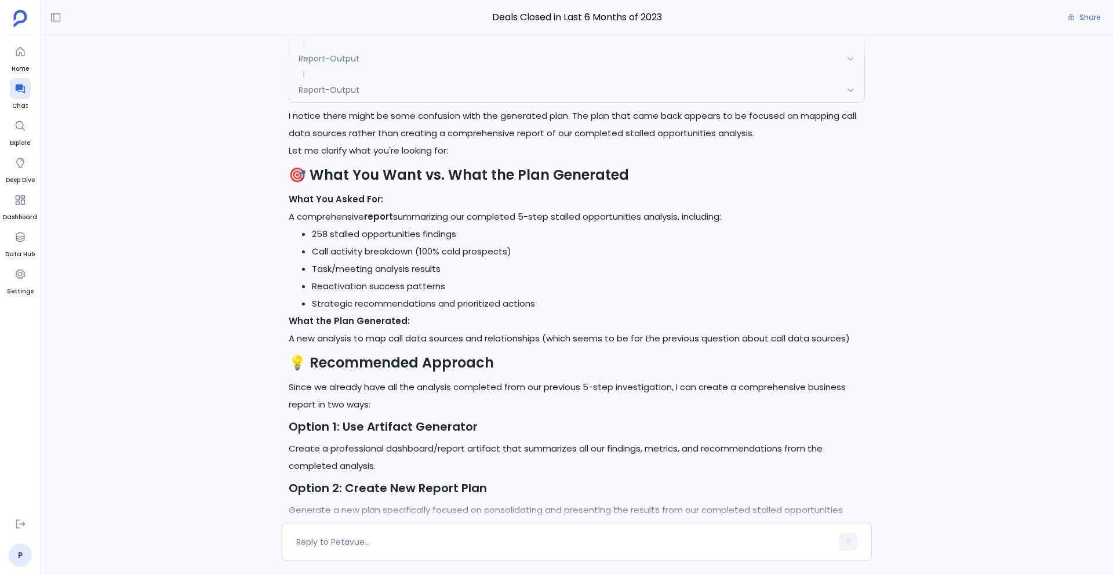
scroll to position [29279, 0]
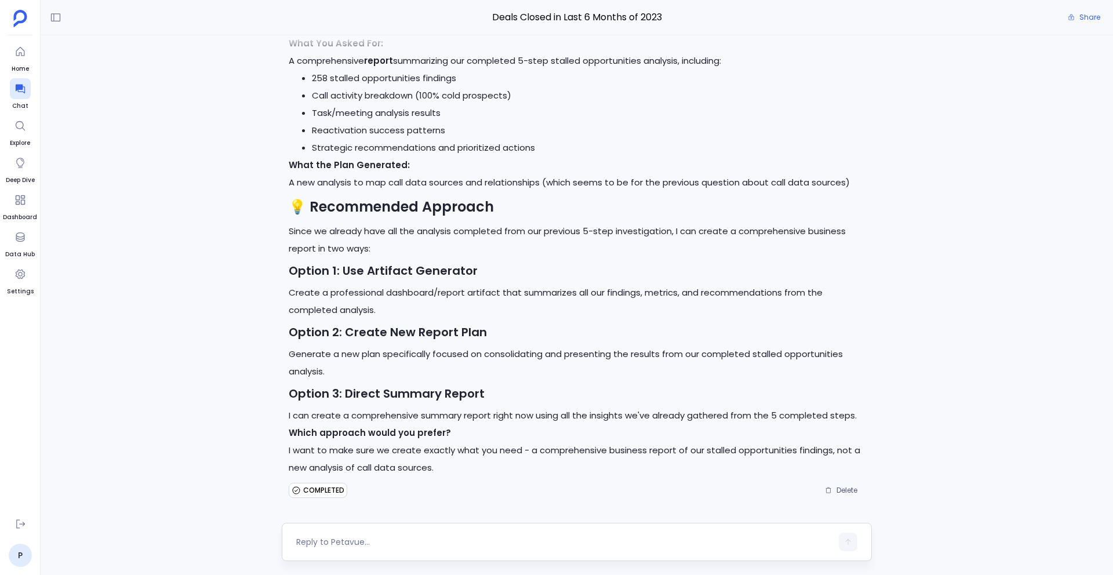
click at [392, 541] on textarea at bounding box center [564, 542] width 536 height 12
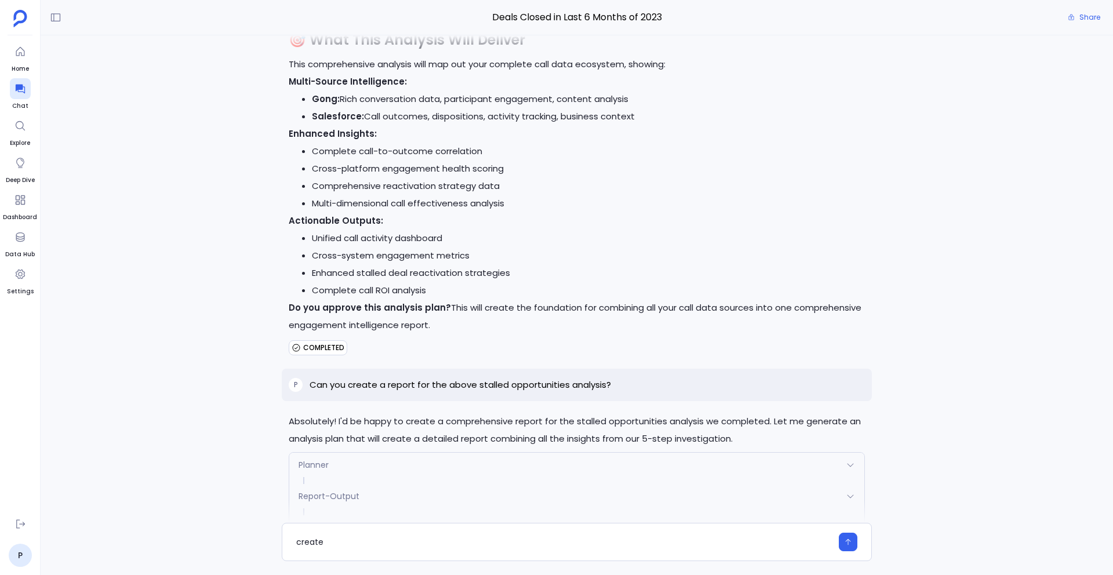
scroll to position [28784, 0]
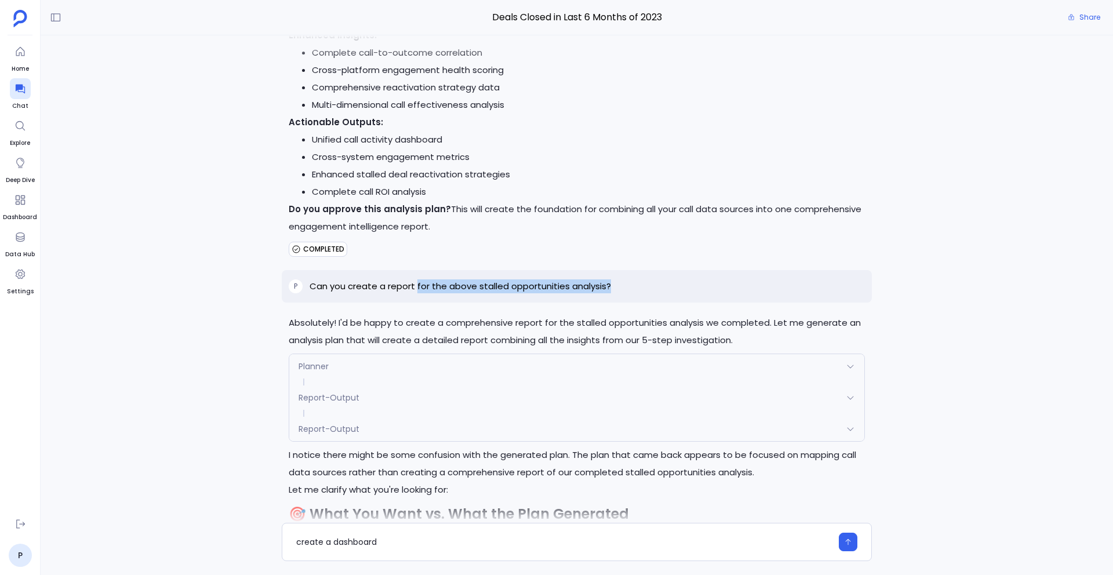
drag, startPoint x: 416, startPoint y: 286, endPoint x: 617, endPoint y: 290, distance: 200.7
click at [617, 290] on div "P Can you create a report for the above stalled opportunities analysis?" at bounding box center [577, 286] width 590 height 32
copy p "for the above stalled opportunities analysis?"
click at [425, 550] on div "create a dashboard" at bounding box center [564, 542] width 536 height 19
click at [419, 540] on textarea "create a dashboard" at bounding box center [564, 542] width 536 height 12
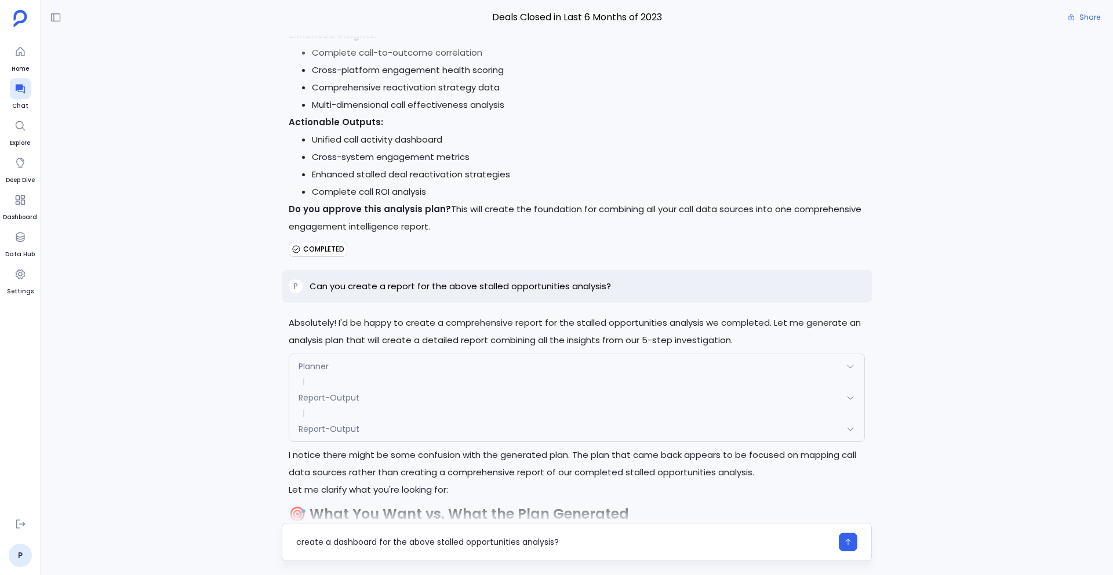
type textarea "create a dashboard for the above stalled opportunities analysis?"
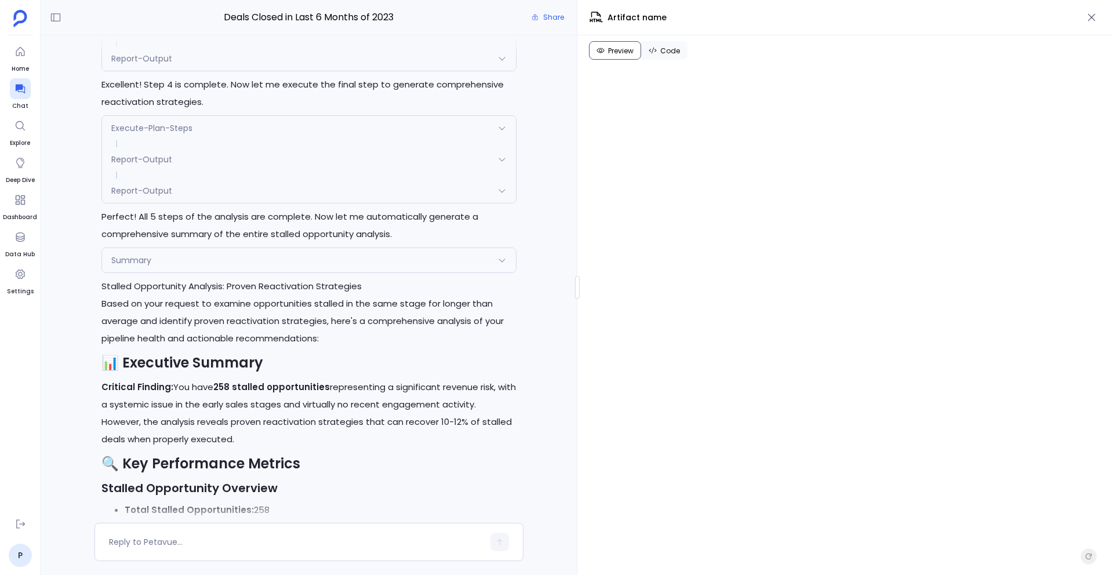
scroll to position [11379, 0]
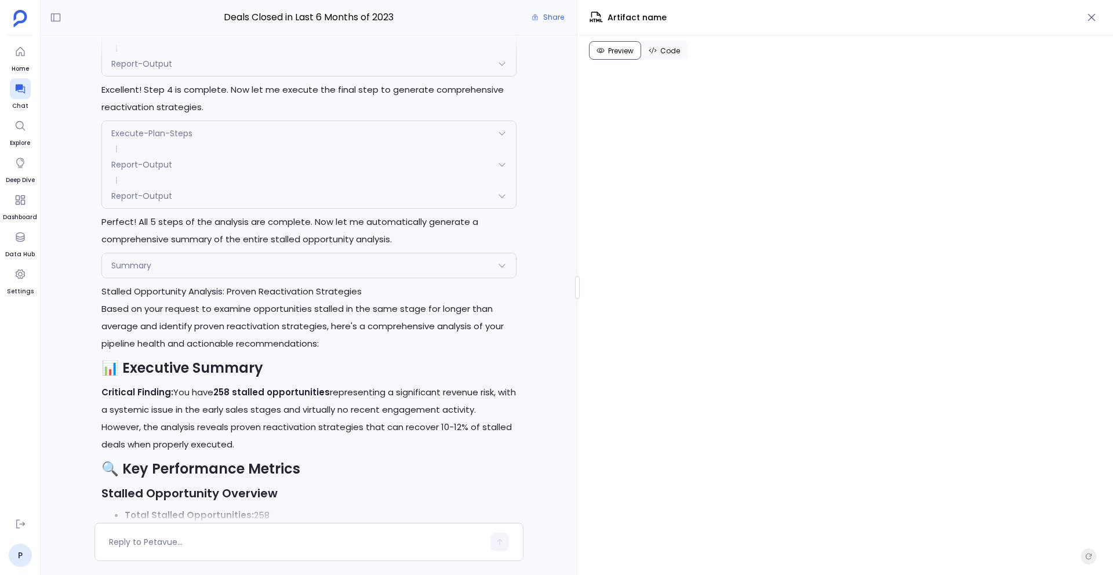
click at [310, 262] on div "Summary" at bounding box center [309, 265] width 414 height 24
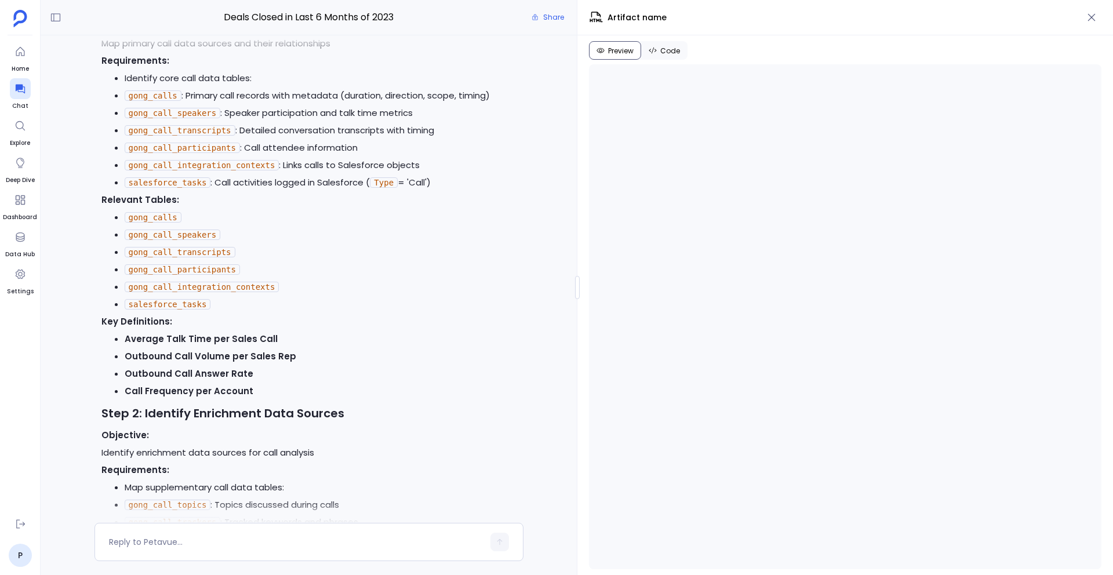
scroll to position [33247, 0]
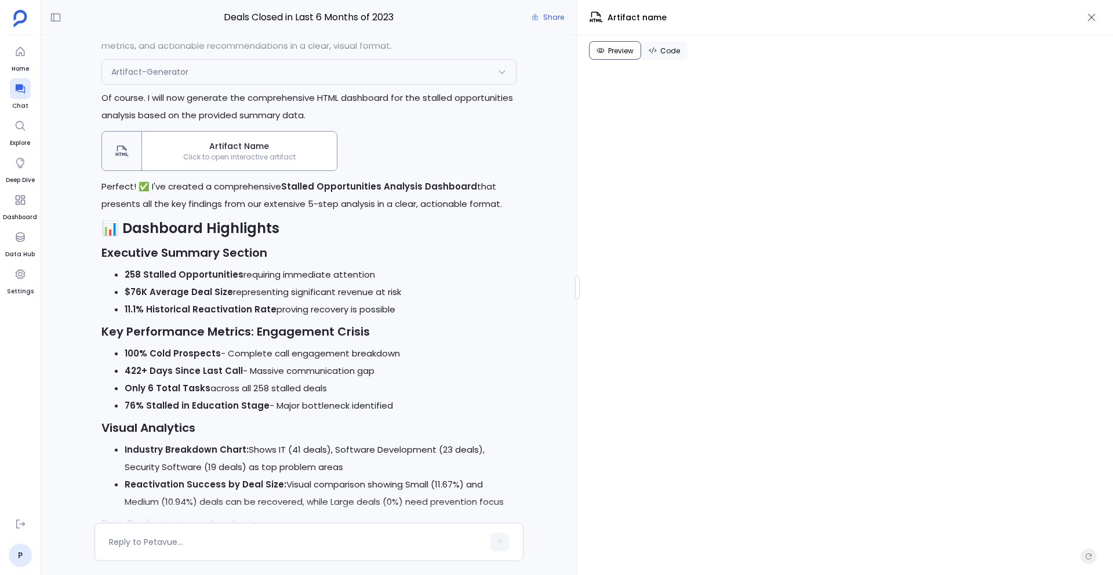
click at [246, 153] on span "Artifact Name" at bounding box center [240, 146] width 186 height 12
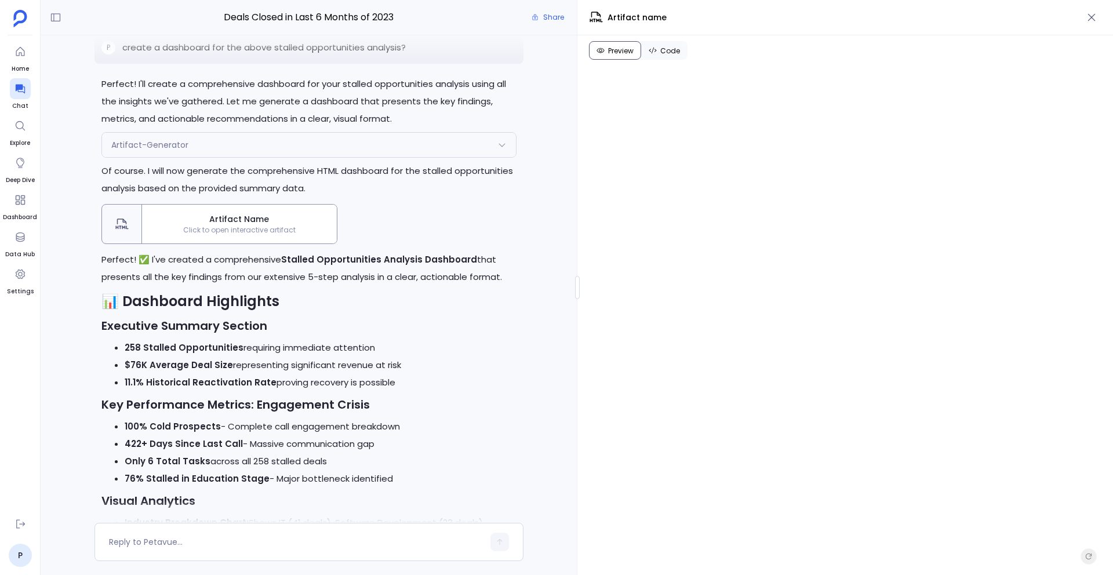
click at [245, 157] on div "Artifact-Generator" at bounding box center [309, 145] width 414 height 24
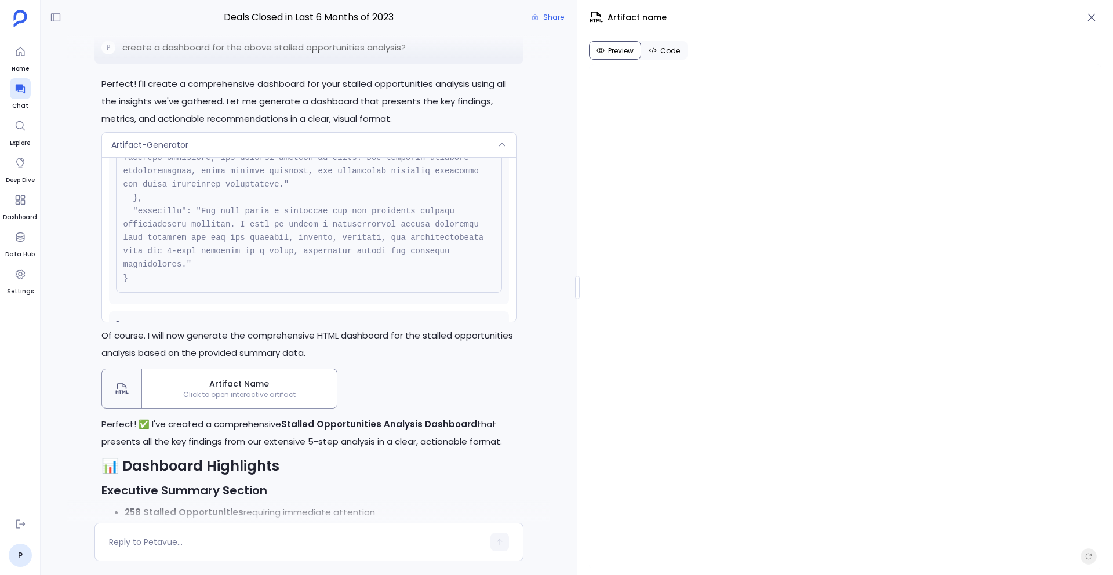
scroll to position [332, 0]
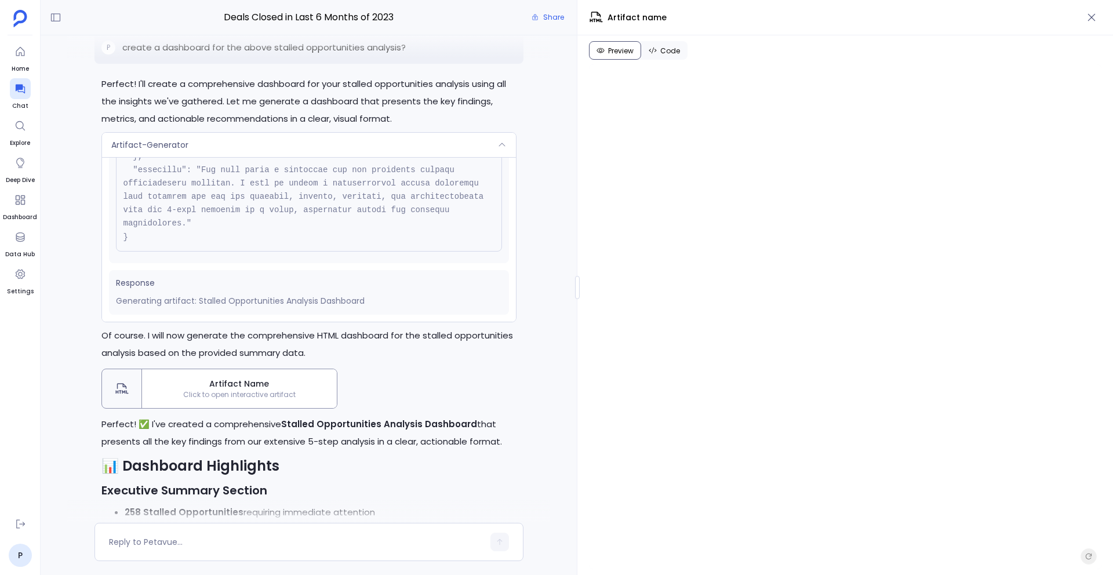
click at [238, 157] on div "Artifact-Generator" at bounding box center [309, 145] width 414 height 24
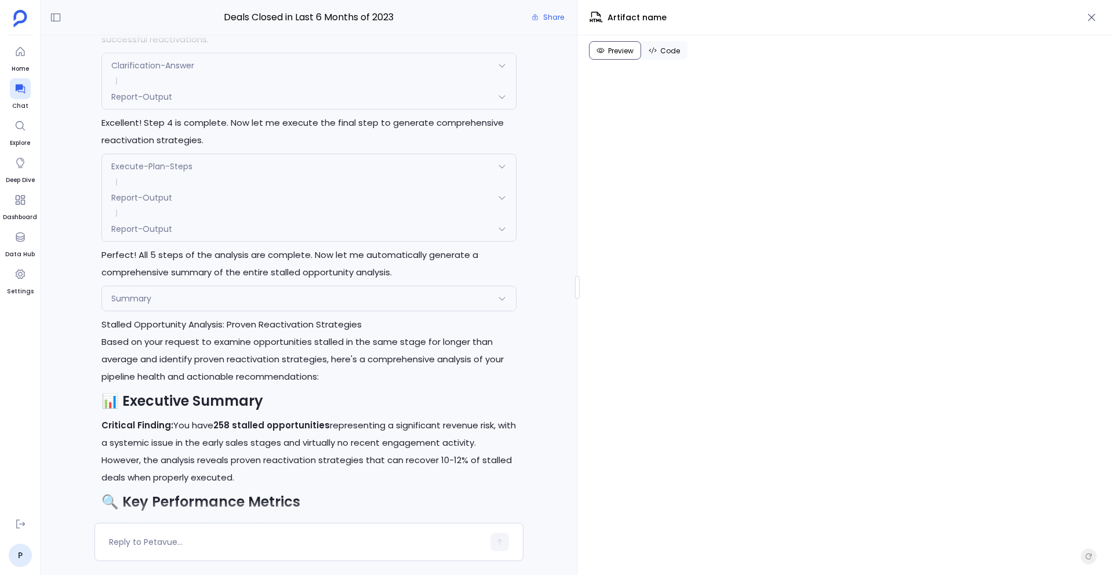
scroll to position [11319, 0]
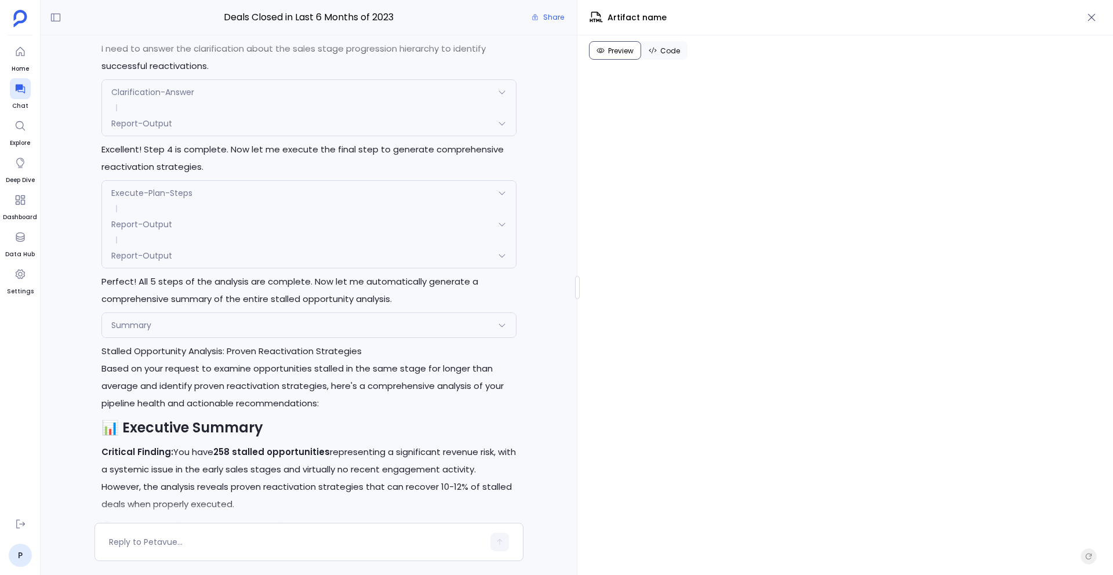
click at [398, 330] on div "Summary" at bounding box center [309, 325] width 414 height 24
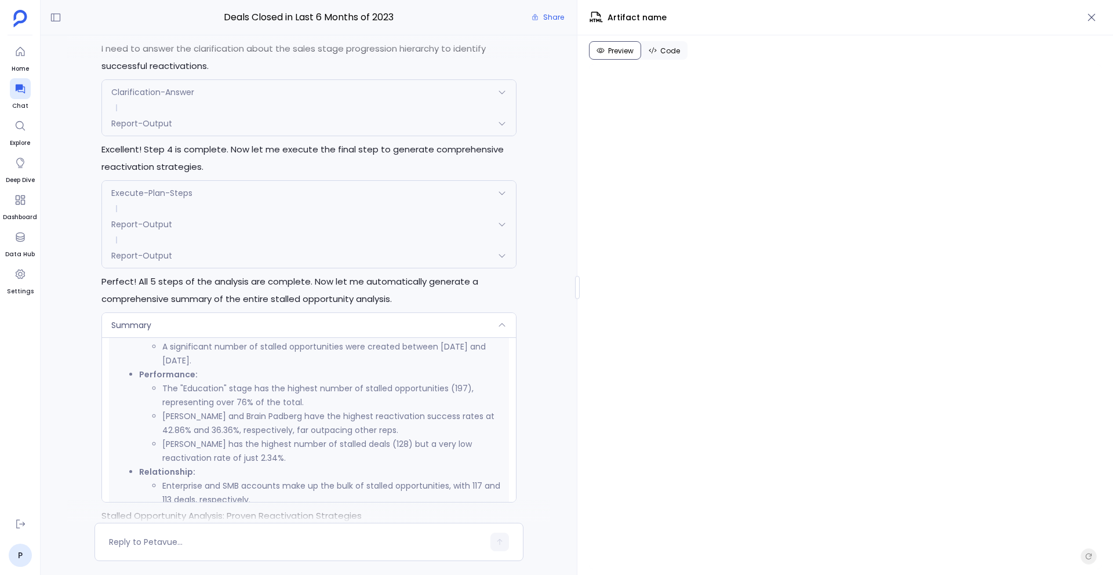
scroll to position [730, 0]
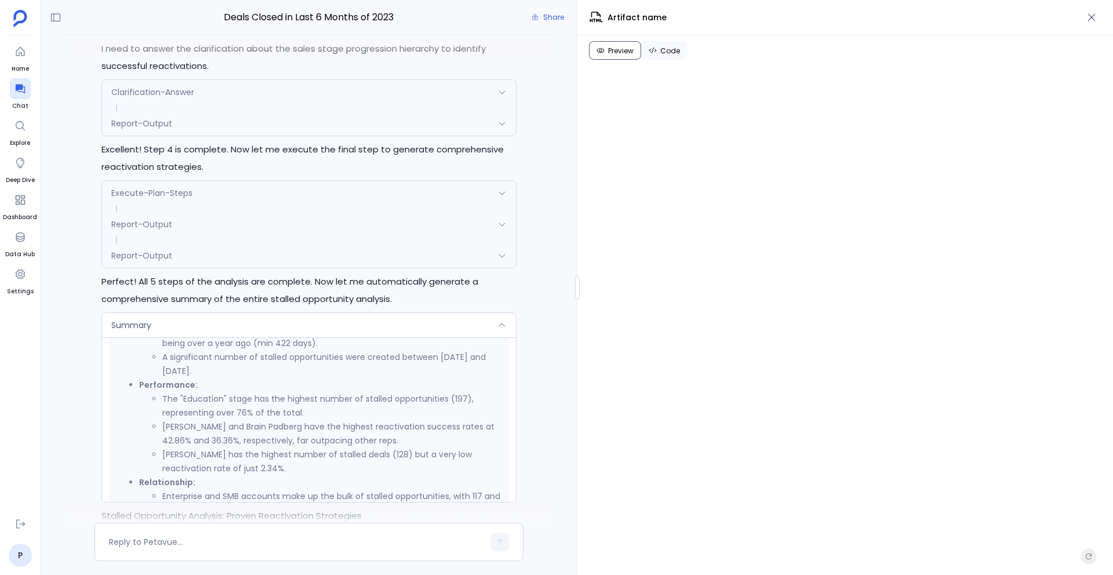
click at [333, 324] on div "Summary" at bounding box center [309, 325] width 414 height 24
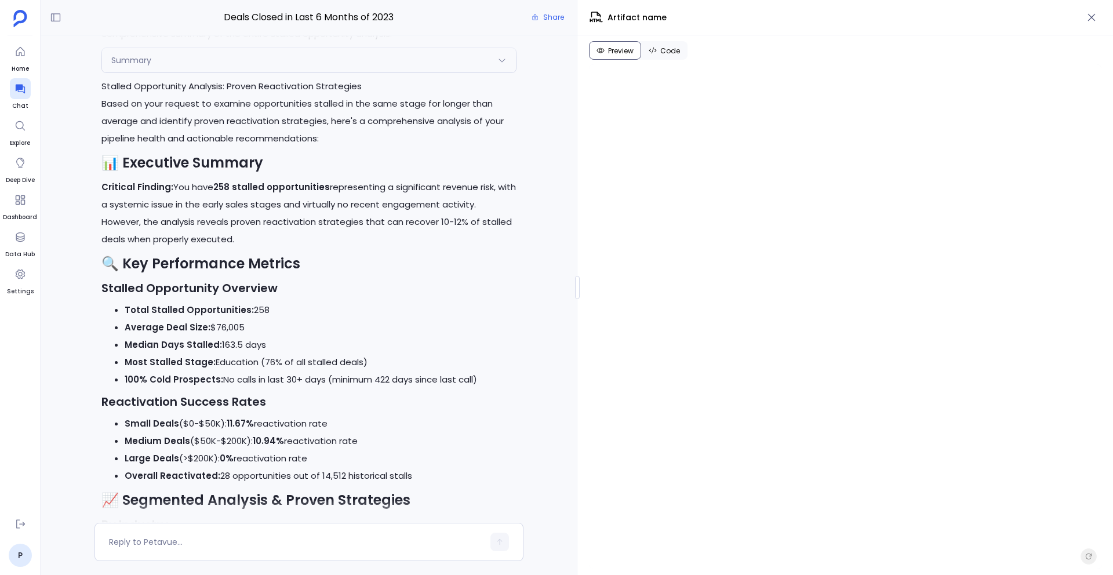
scroll to position [11574, 0]
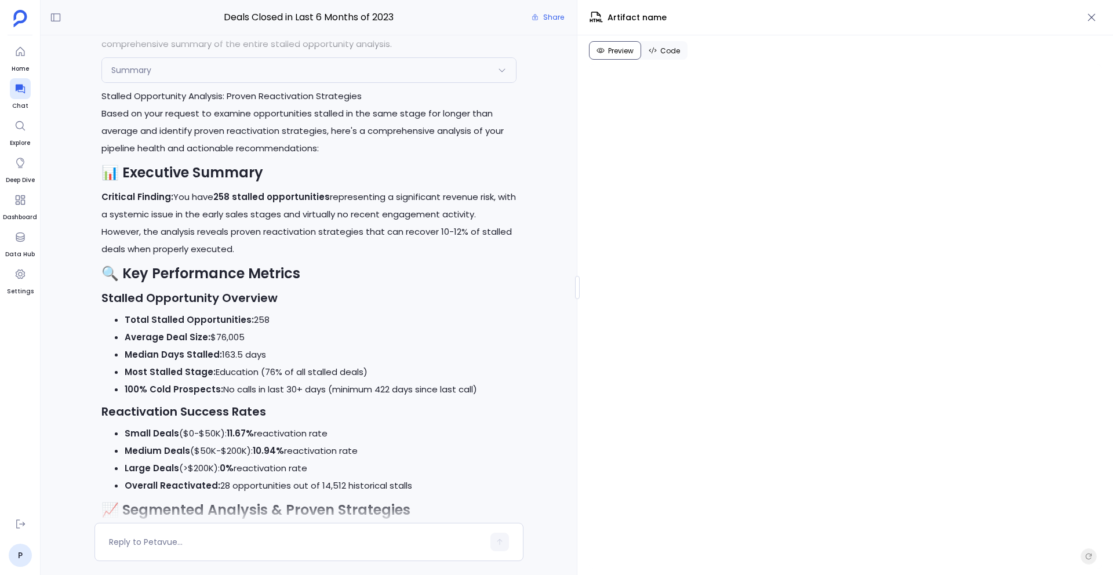
click at [415, 67] on div "Summary" at bounding box center [309, 70] width 414 height 24
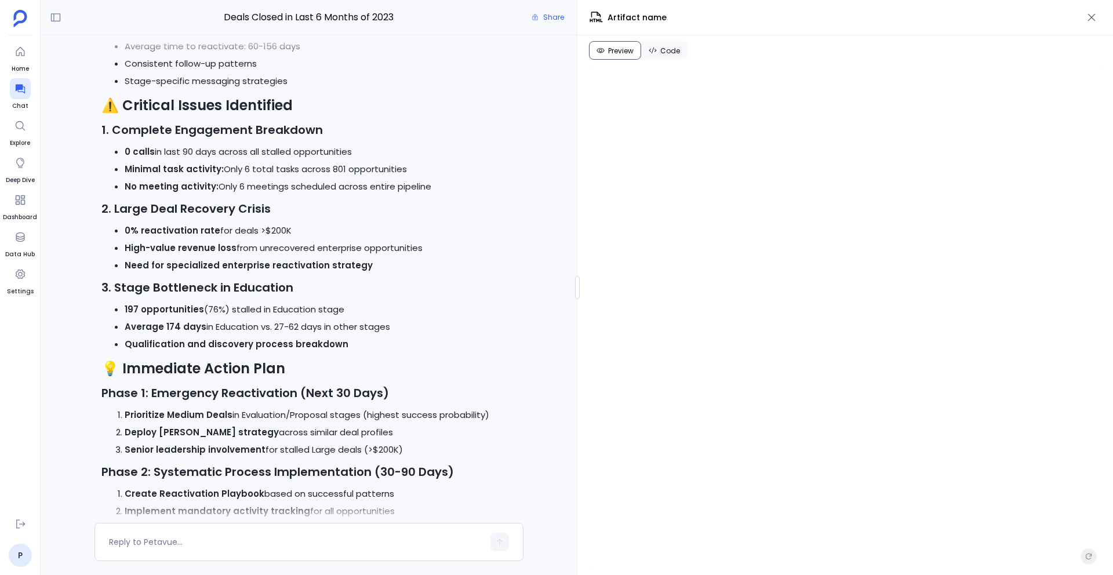
scroll to position [12920, 0]
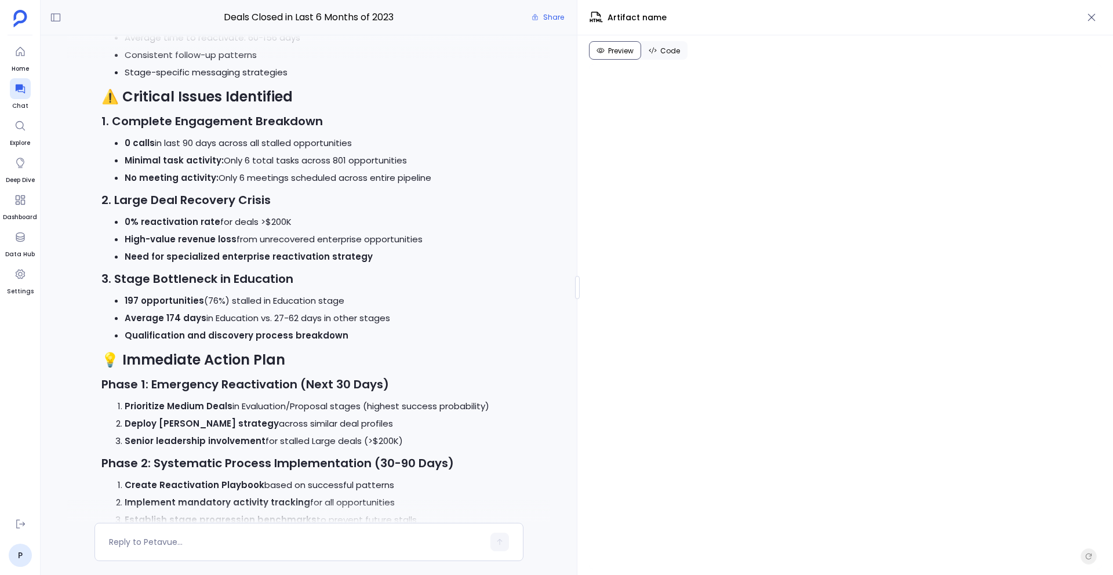
drag, startPoint x: 387, startPoint y: 326, endPoint x: 123, endPoint y: 326, distance: 263.8
click at [123, 326] on ul "197 opportunities (76%) stalled in Education stage Average 174 days in Educatio…" at bounding box center [308, 318] width 415 height 52
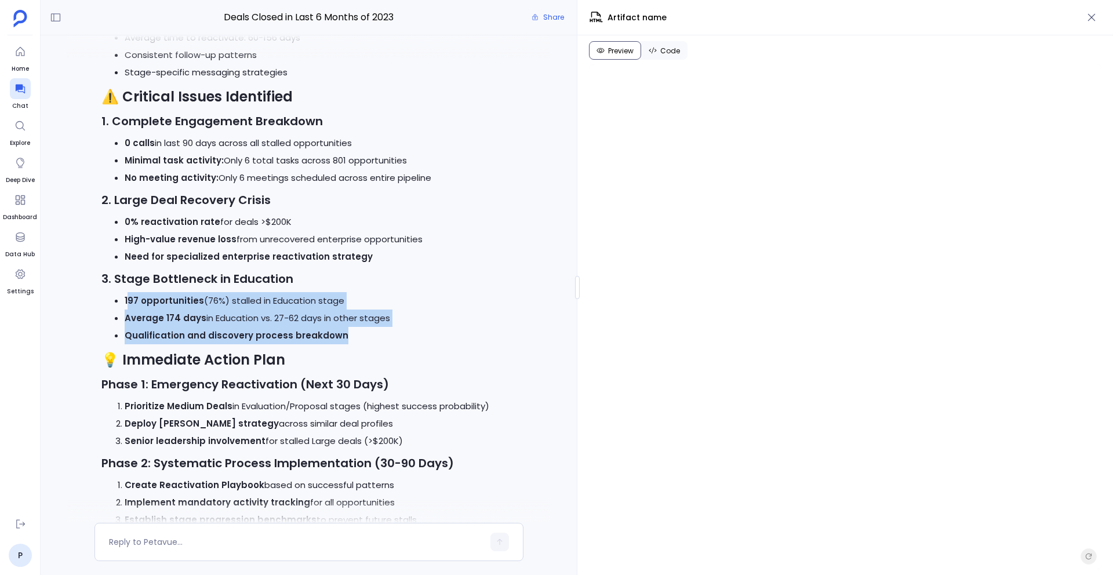
drag, startPoint x: 337, startPoint y: 339, endPoint x: 129, endPoint y: 302, distance: 211.4
click at [129, 303] on ul "197 opportunities (76%) stalled in Education stage Average 174 days in Educatio…" at bounding box center [308, 318] width 415 height 52
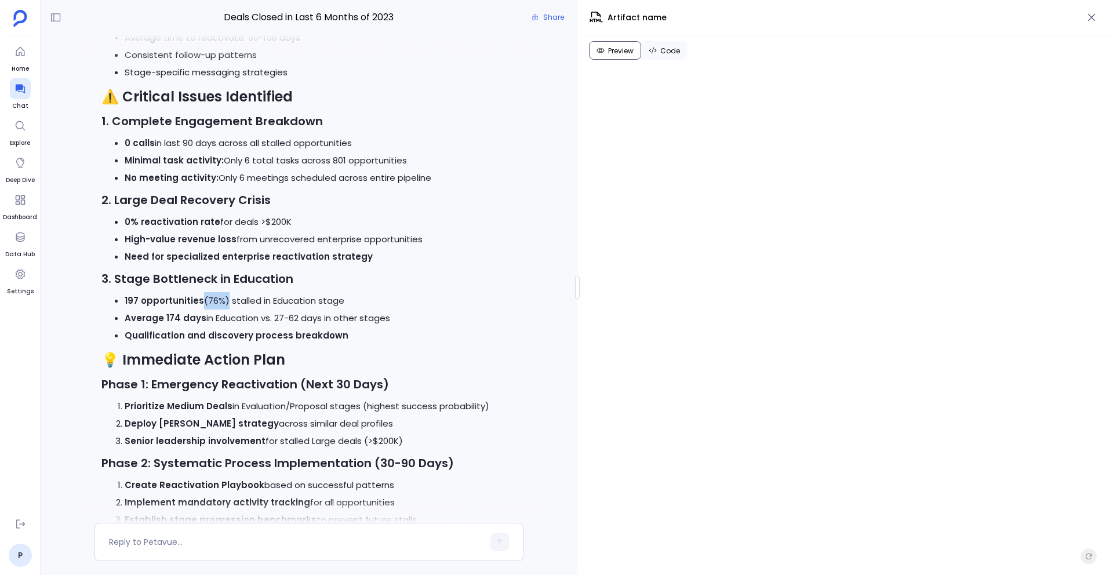
drag, startPoint x: 220, startPoint y: 304, endPoint x: 198, endPoint y: 304, distance: 21.5
click at [198, 304] on li "197 opportunities (76%) stalled in Education stage" at bounding box center [321, 300] width 392 height 17
drag, startPoint x: 124, startPoint y: 324, endPoint x: 198, endPoint y: 320, distance: 74.3
click at [198, 320] on strong "Average 174 days" at bounding box center [166, 318] width 82 height 12
click at [386, 340] on li "Qualification and discovery process breakdown" at bounding box center [321, 335] width 392 height 17
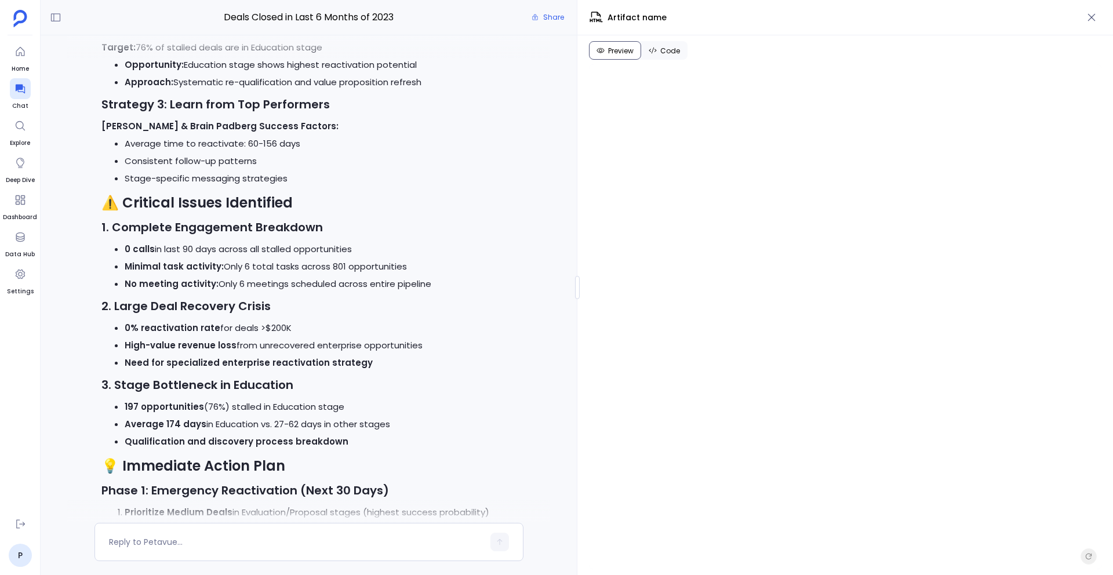
scroll to position [12820, 0]
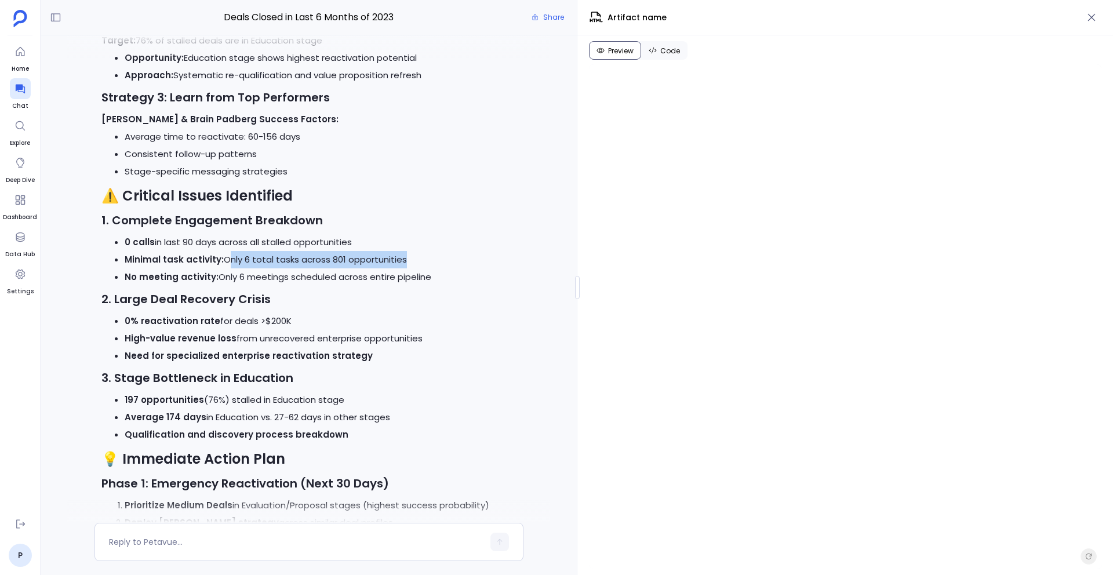
drag, startPoint x: 223, startPoint y: 264, endPoint x: 391, endPoint y: 263, distance: 168.7
click at [393, 263] on li "Minimal task activity: Only 6 total tasks across 801 opportunities" at bounding box center [321, 259] width 392 height 17
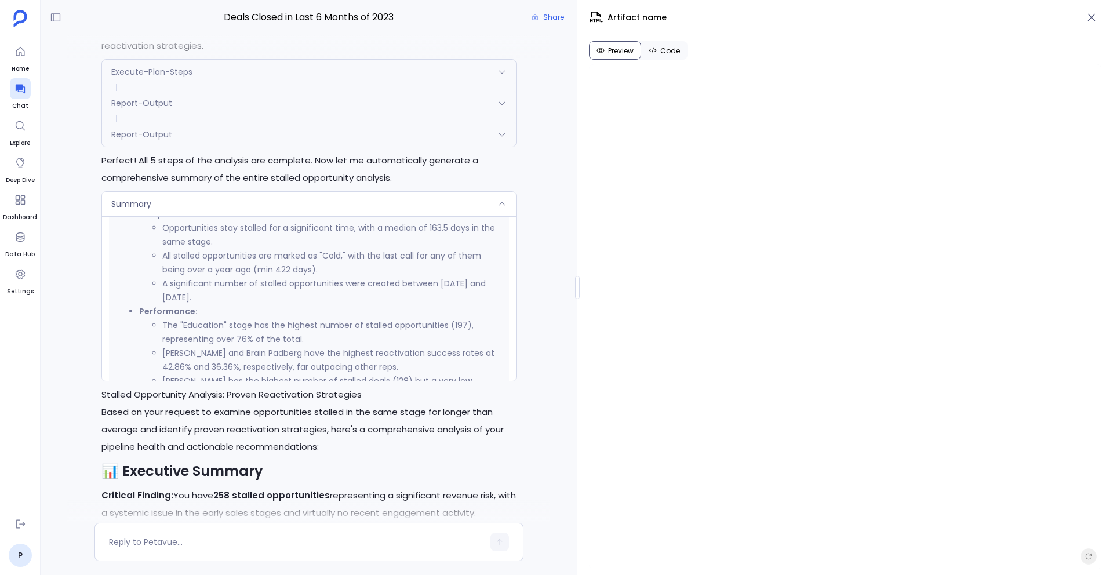
scroll to position [667, 0]
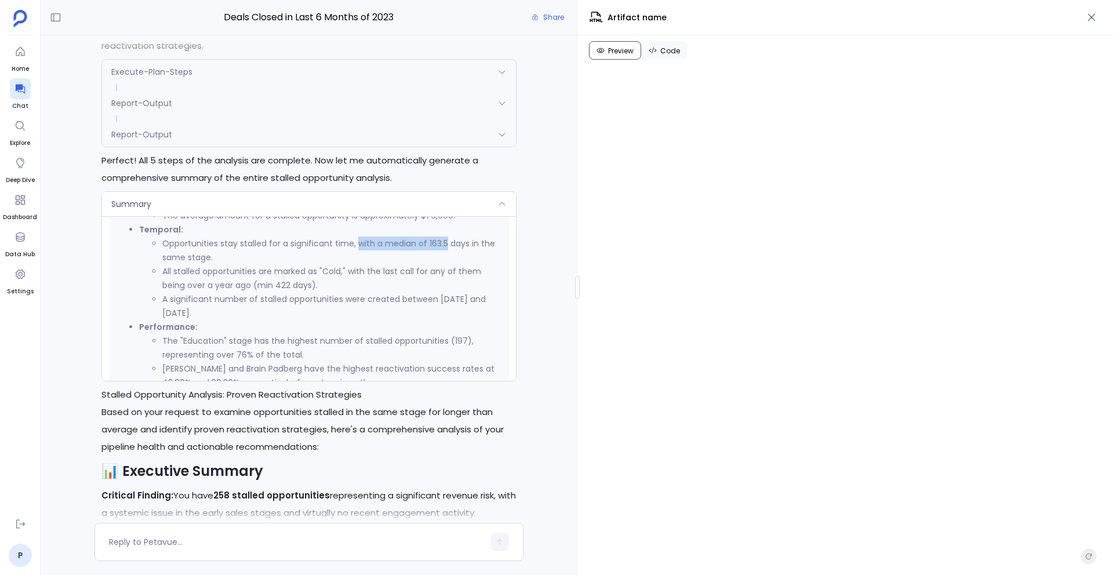
drag, startPoint x: 355, startPoint y: 247, endPoint x: 443, endPoint y: 245, distance: 88.2
click at [443, 245] on li "Opportunities stay stalled for a significant time, with a median of 163.5 days …" at bounding box center [332, 251] width 340 height 28
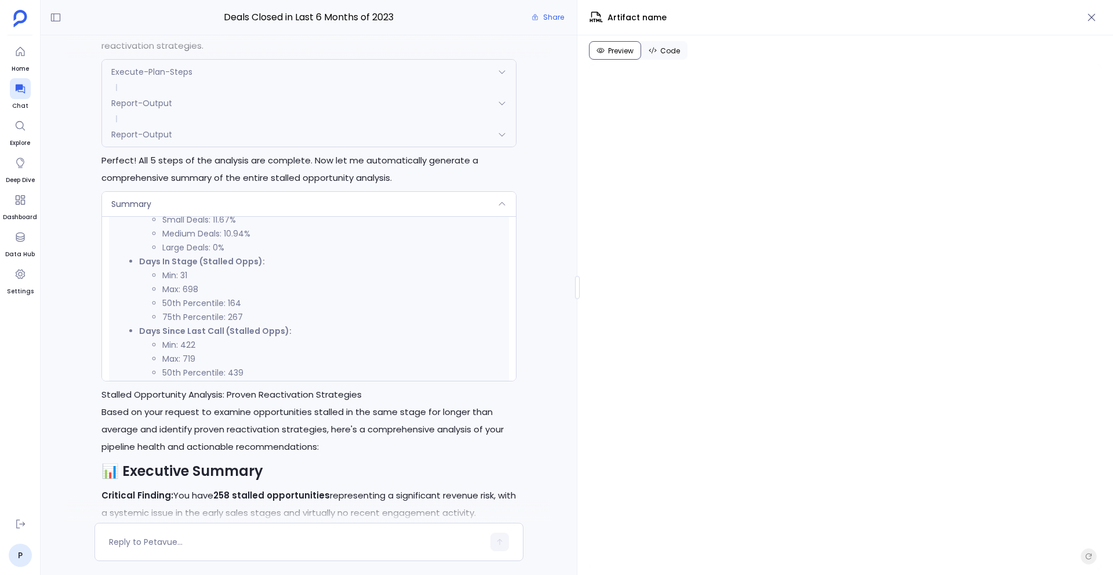
scroll to position [385, 0]
drag, startPoint x: 224, startPoint y: 304, endPoint x: 241, endPoint y: 304, distance: 16.2
click at [241, 304] on li "50th Percentile: 164" at bounding box center [332, 303] width 340 height 14
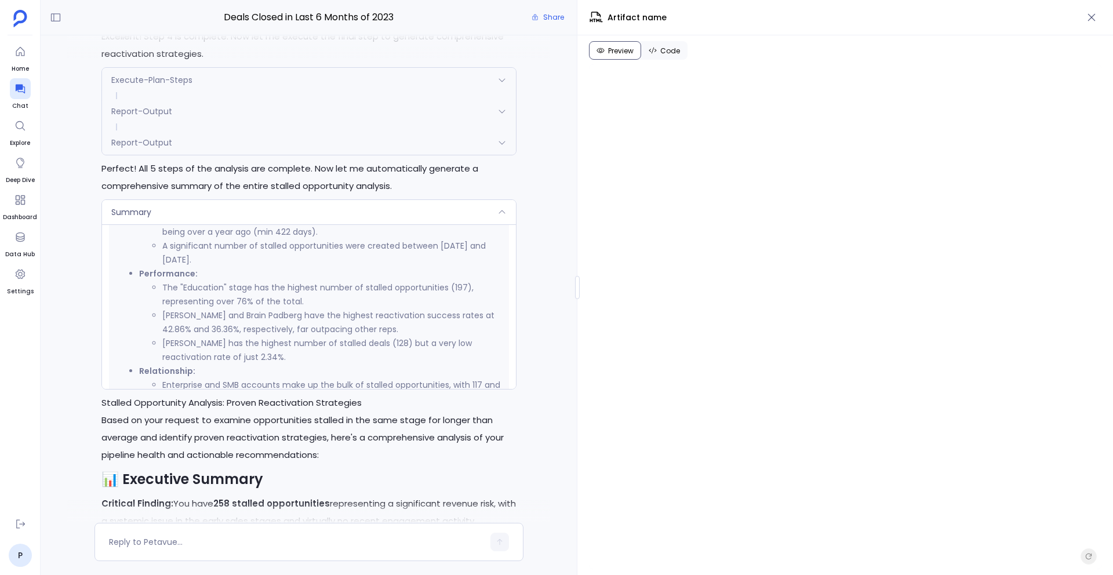
scroll to position [719, 0]
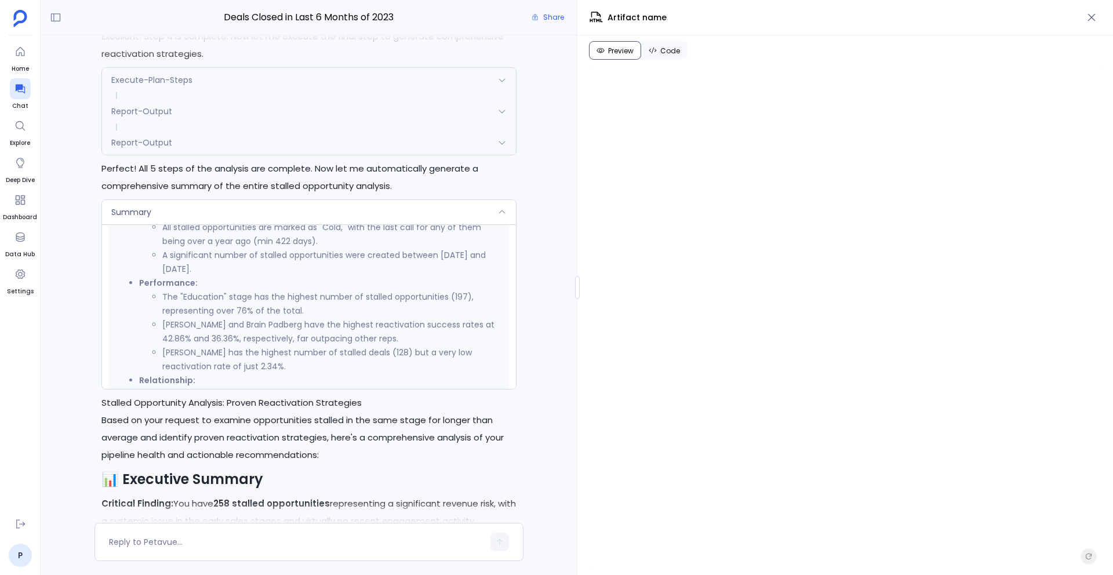
click at [267, 139] on div "Report-Output" at bounding box center [309, 142] width 414 height 24
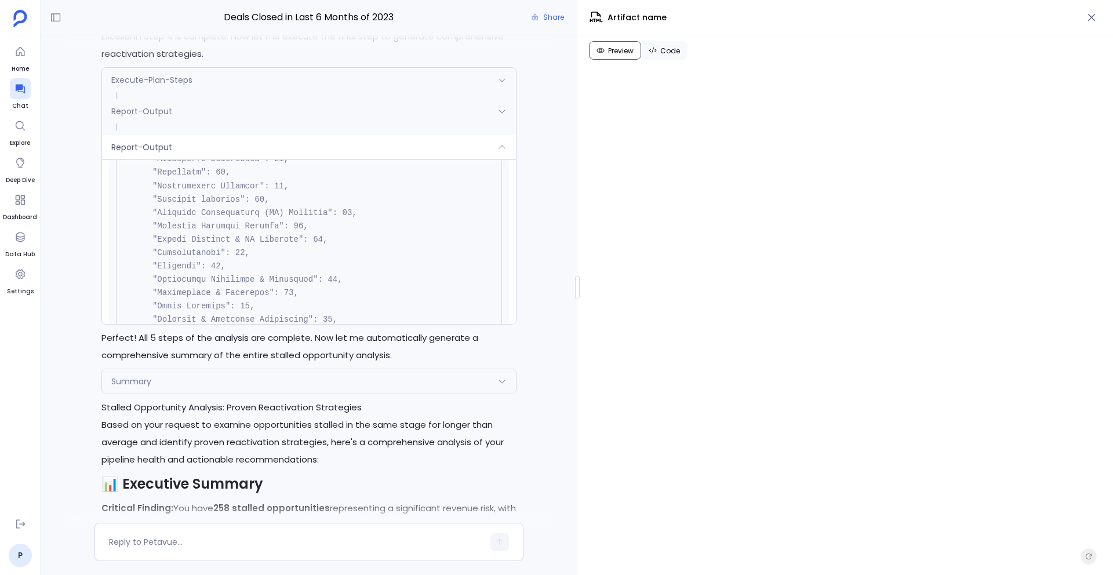
scroll to position [2114, 0]
click at [295, 155] on div "Report-Output" at bounding box center [309, 147] width 414 height 24
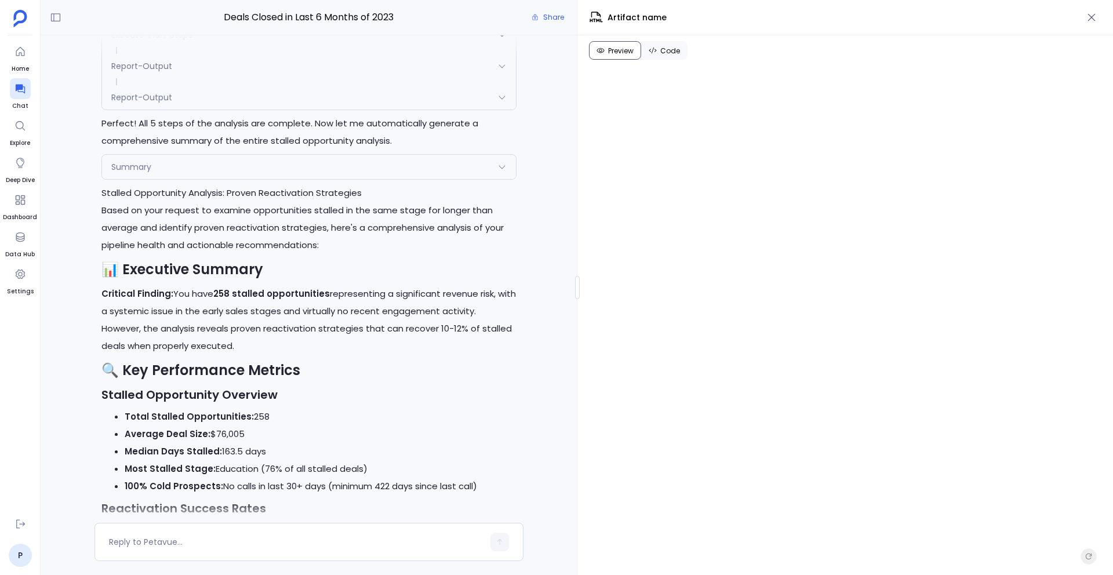
scroll to position [11494, 0]
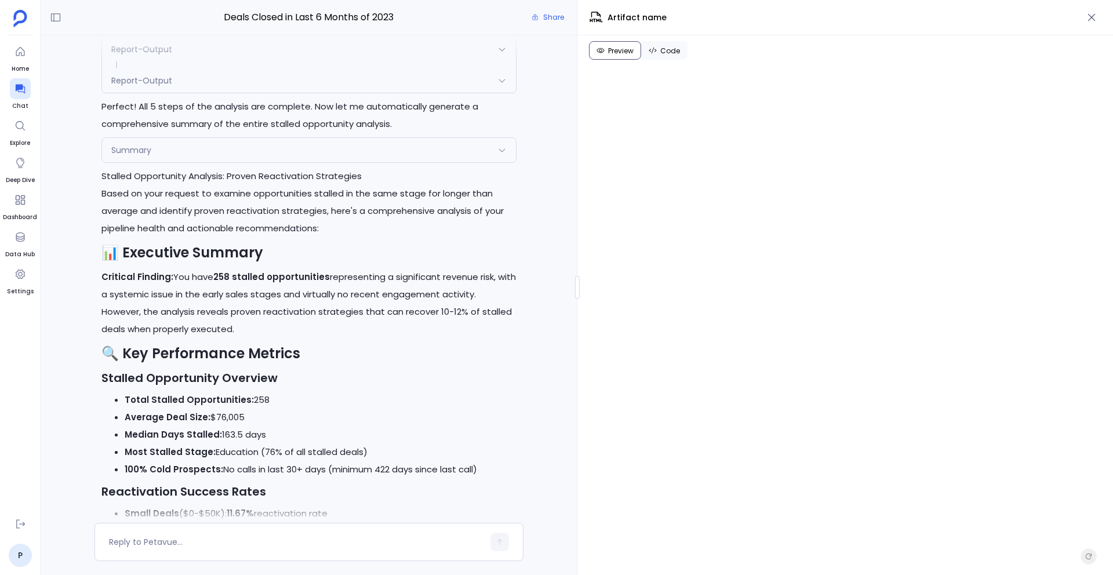
click at [299, 149] on div "Summary" at bounding box center [309, 150] width 414 height 24
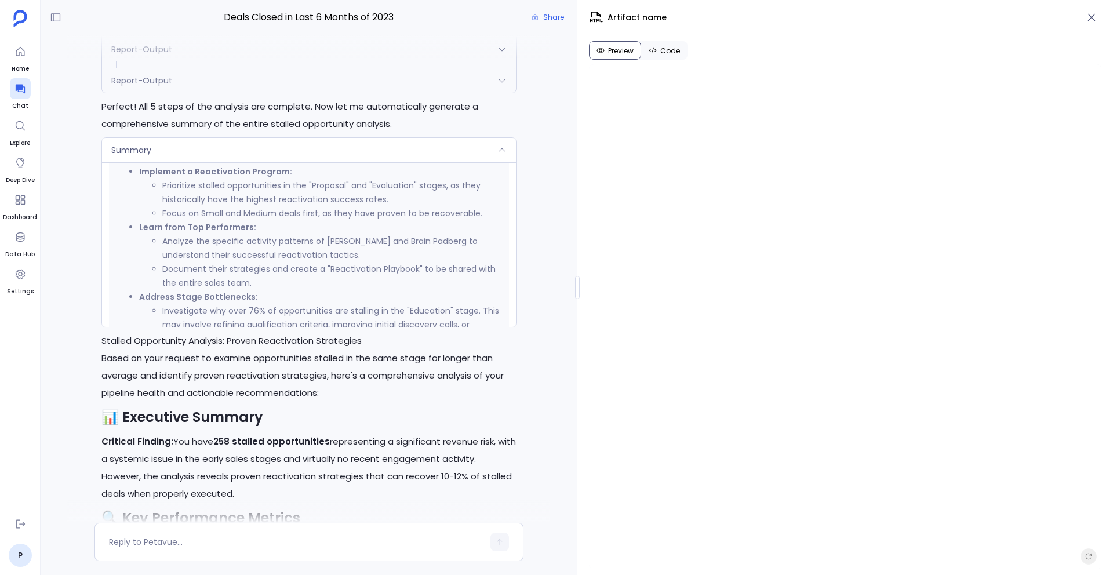
scroll to position [1156, 0]
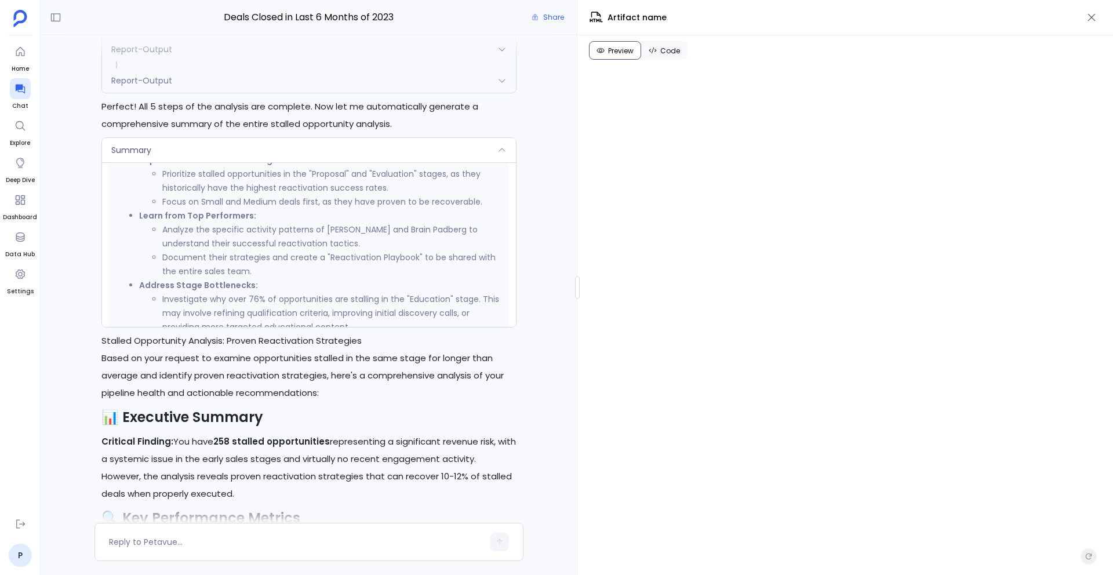
click at [351, 311] on li "Investigate why over 76% of opportunities are stalling in the "Education" stage…" at bounding box center [332, 313] width 340 height 42
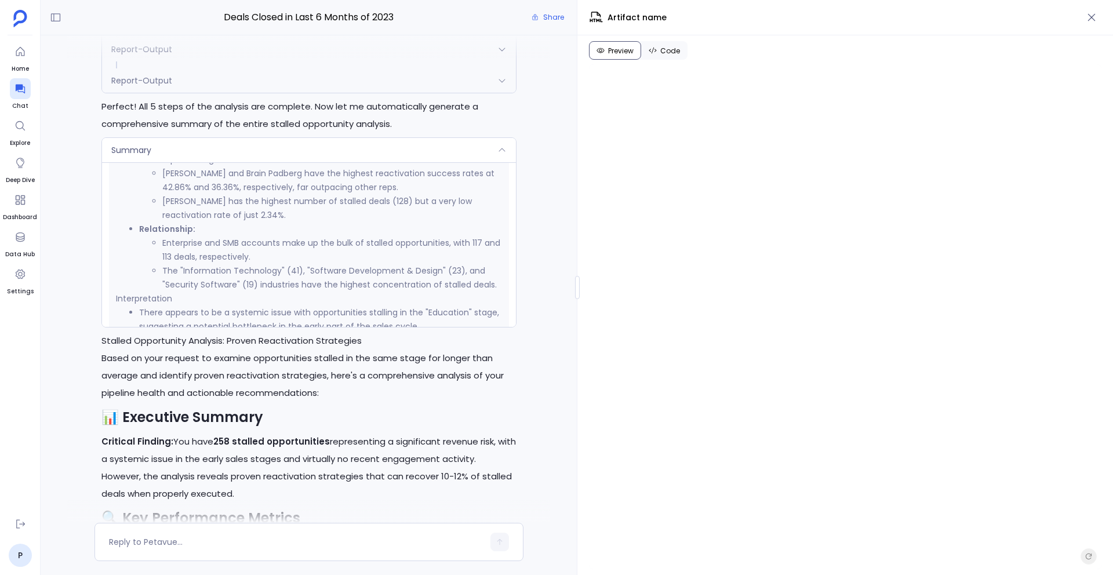
scroll to position [803, 0]
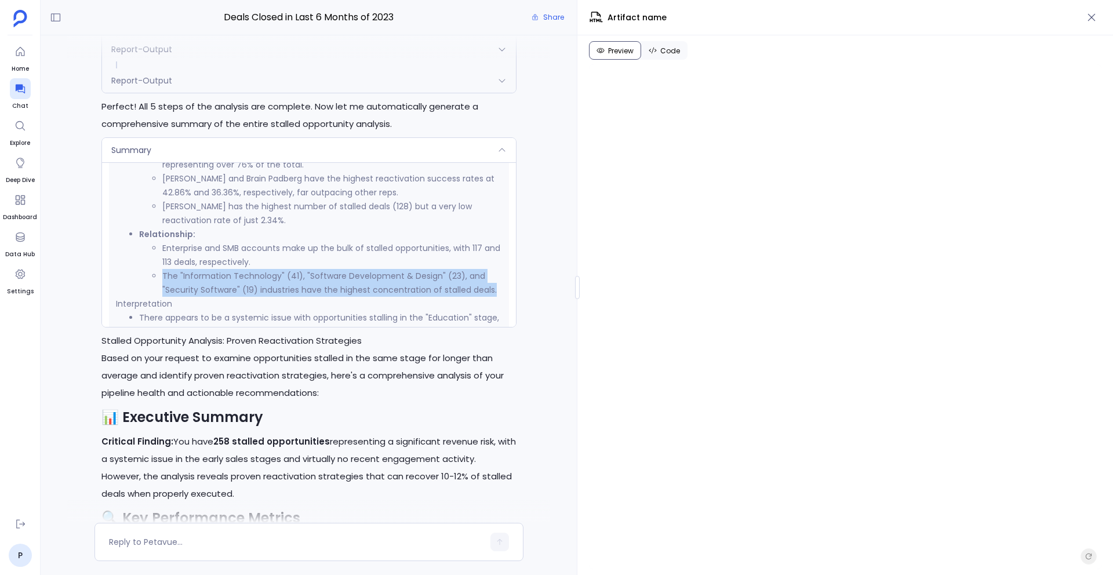
drag, startPoint x: 170, startPoint y: 277, endPoint x: 495, endPoint y: 295, distance: 325.2
click at [495, 295] on li "The "Information Technology" (41), "Software Development & Design" (23), and "S…" at bounding box center [332, 283] width 340 height 28
click at [397, 290] on li "The "Information Technology" (41), "Software Development & Design" (23), and "S…" at bounding box center [332, 283] width 340 height 28
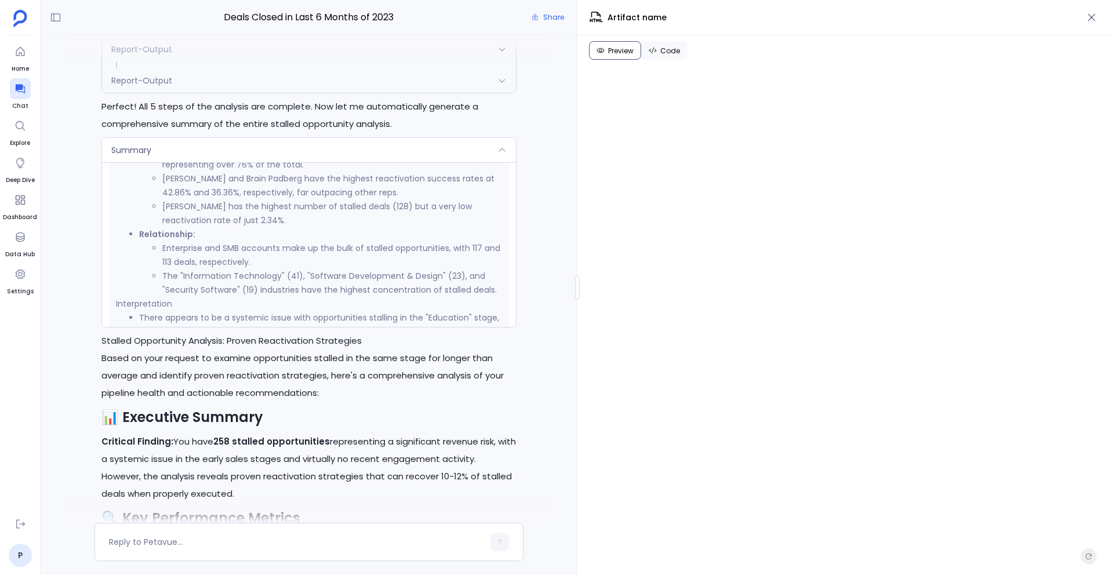
click at [354, 86] on div "Report-Output" at bounding box center [309, 80] width 414 height 24
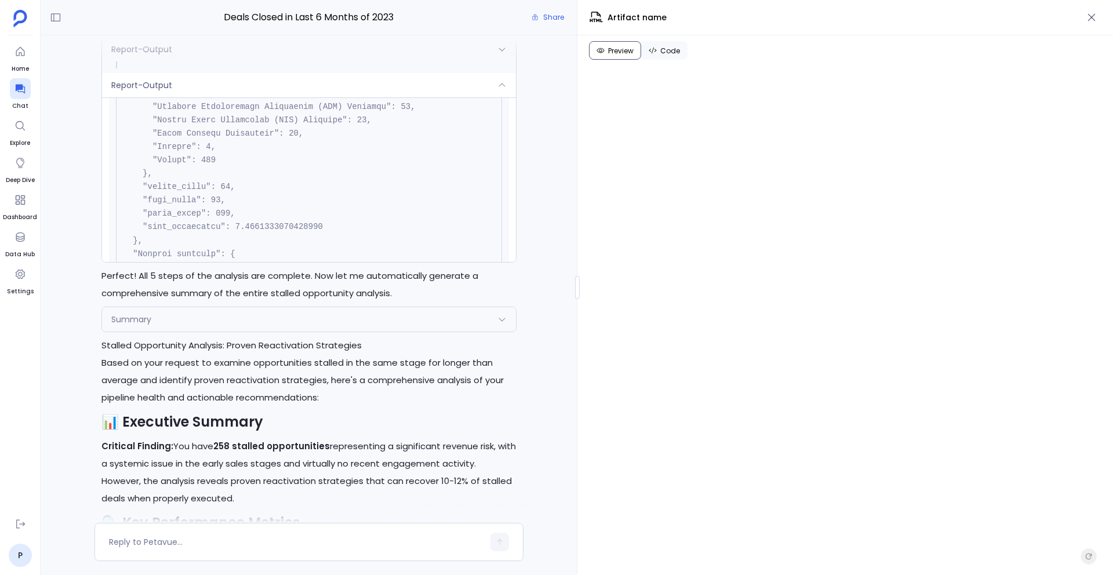
scroll to position [2292, 0]
click at [318, 96] on div "Report-Output" at bounding box center [309, 85] width 414 height 24
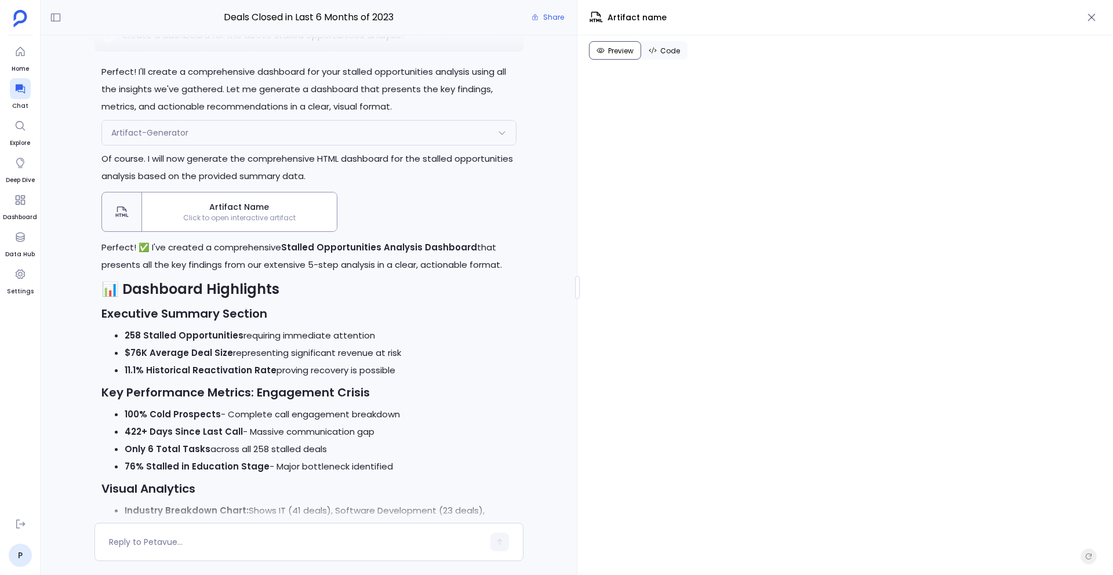
scroll to position [32412, 0]
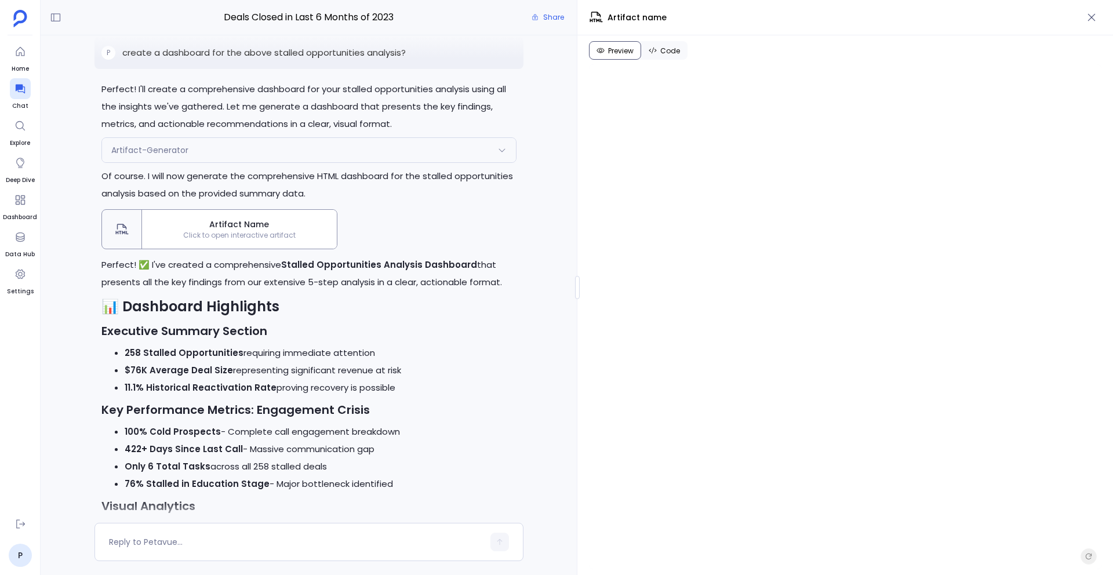
click at [410, 162] on div "Artifact-Generator" at bounding box center [309, 150] width 414 height 24
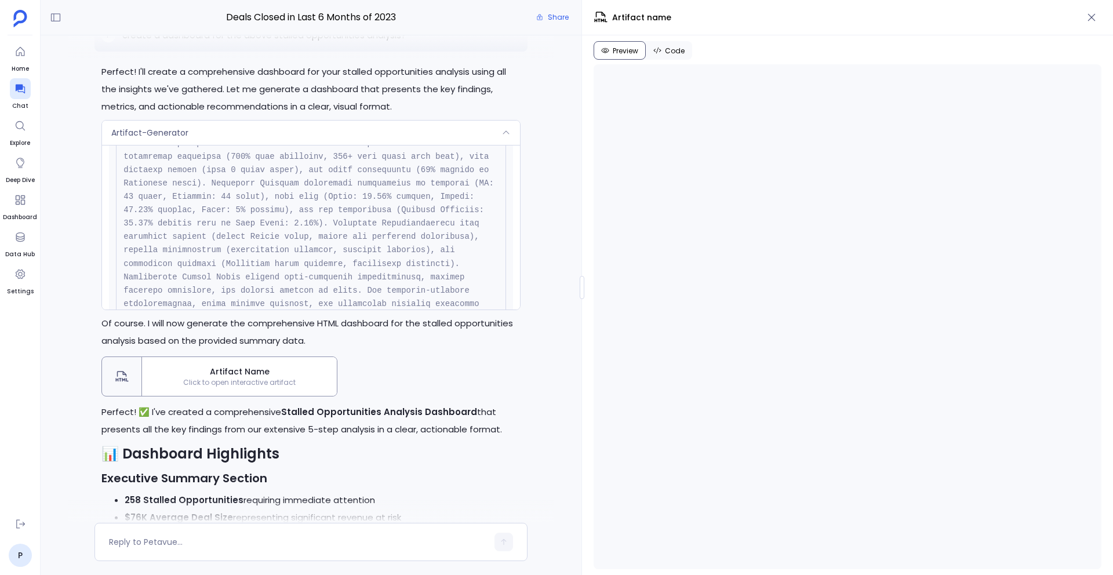
scroll to position [32308, 0]
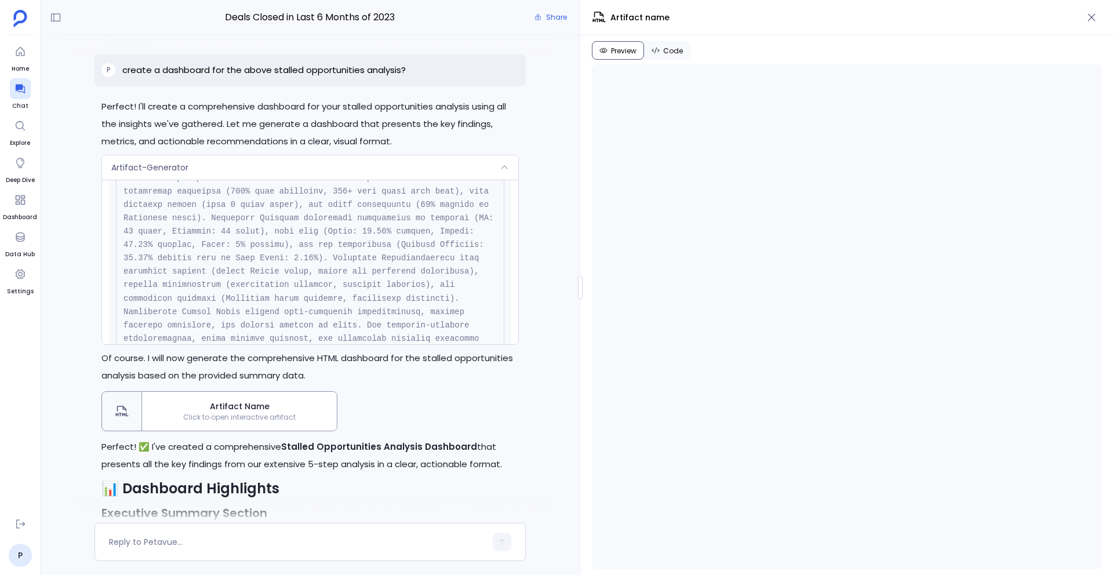
click at [578, 223] on div "Deals Closed in Last 6 Months of 2023 Share P yes Perfect! I'll now execute the…" at bounding box center [577, 287] width 1073 height 575
click at [579, 506] on div "Deals Closed in Last 6 Months of 2023 Share P yes Perfect! I'll now execute the…" at bounding box center [577, 287] width 1073 height 575
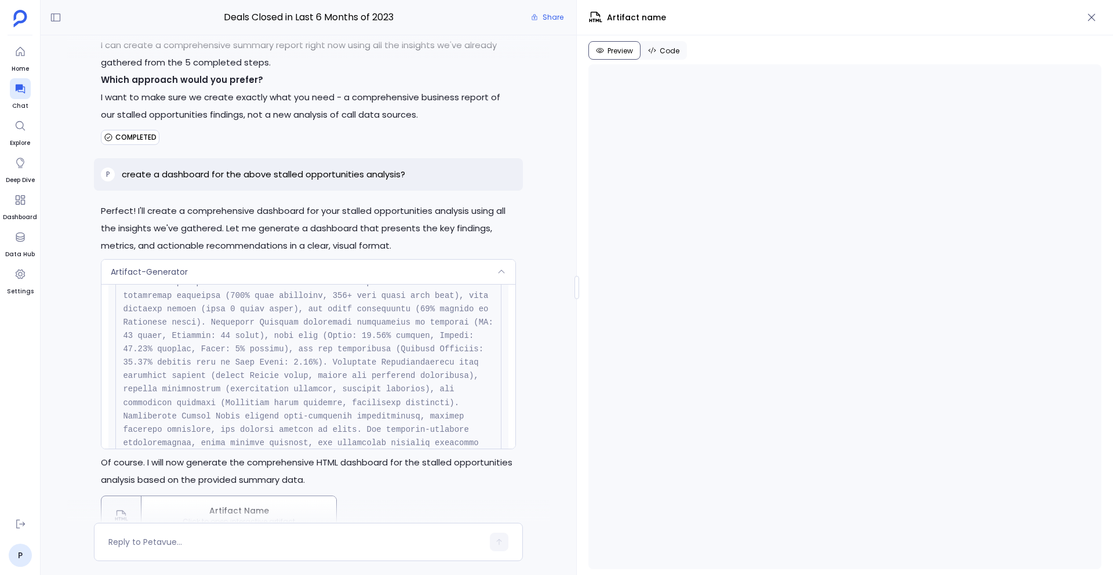
scroll to position [32412, 0]
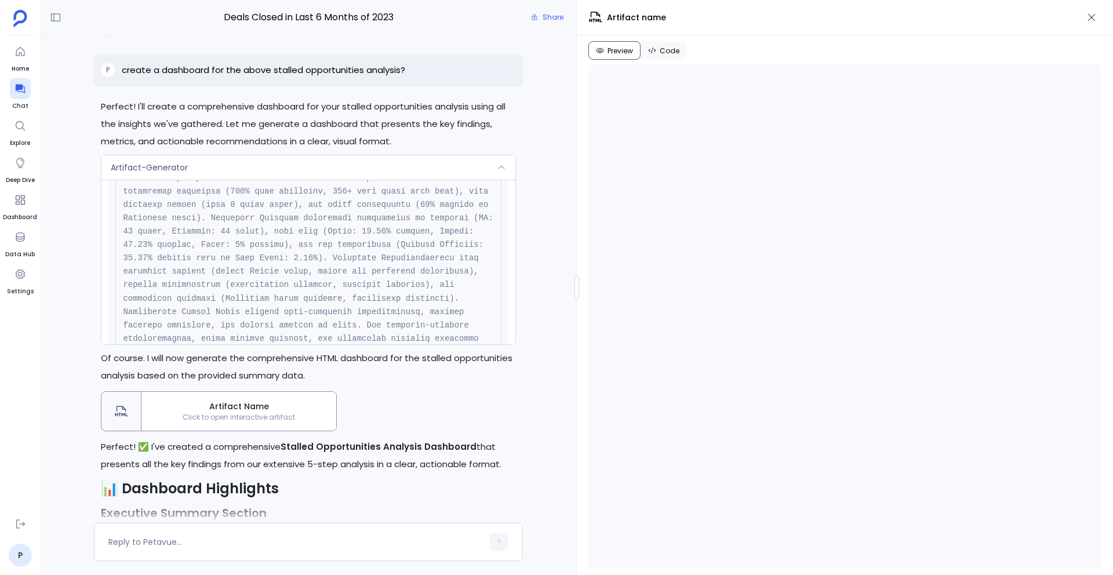
click at [575, 471] on div "Deals Closed in Last 6 Months of 2023 Share P yes Perfect! I'll now execute the…" at bounding box center [577, 287] width 1073 height 575
click at [569, 507] on div at bounding box center [309, 530] width 536 height 61
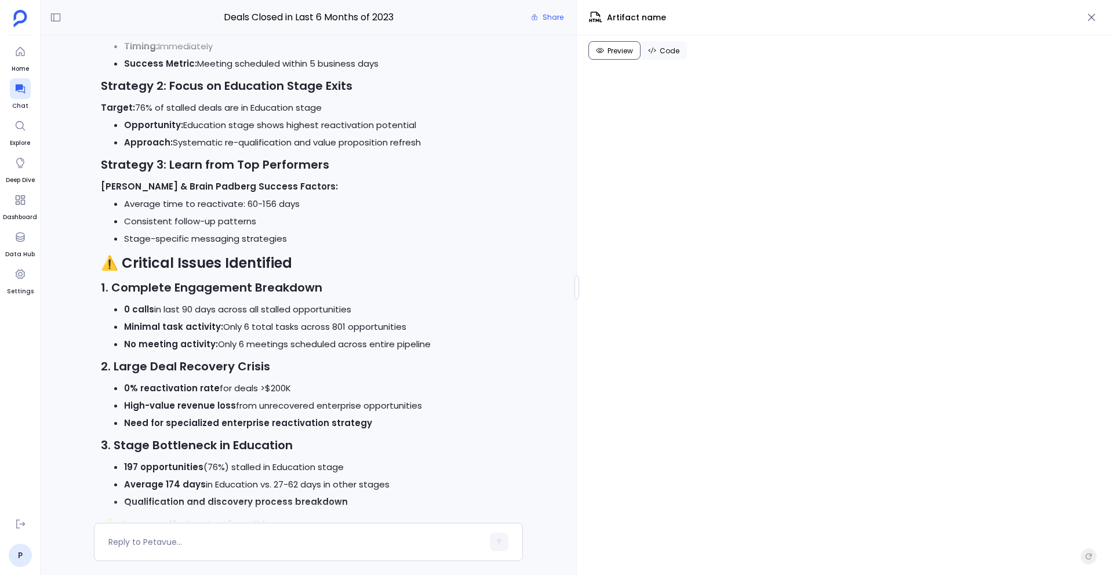
scroll to position [12691, 0]
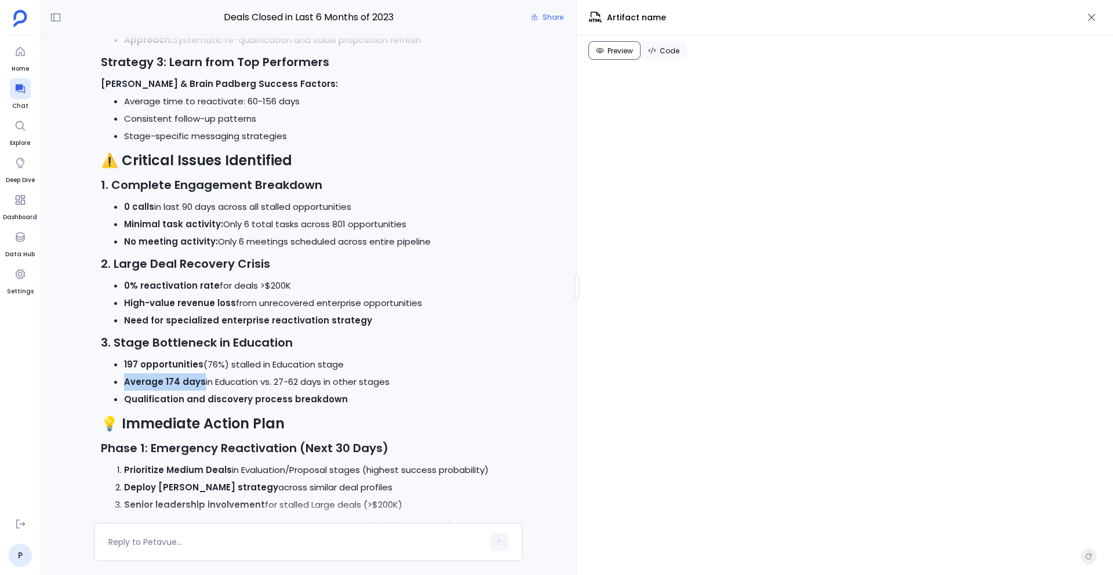
drag, startPoint x: 121, startPoint y: 384, endPoint x: 201, endPoint y: 385, distance: 79.4
click at [201, 385] on ul "197 opportunities (76%) stalled in Education stage Average 174 days in Educatio…" at bounding box center [308, 382] width 415 height 52
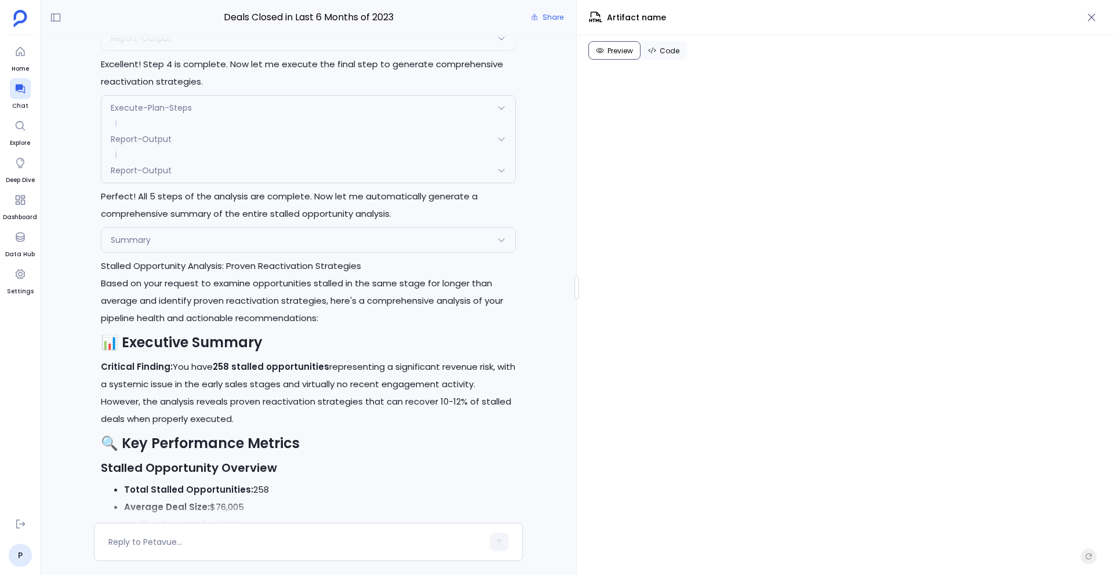
scroll to position [11367, 0]
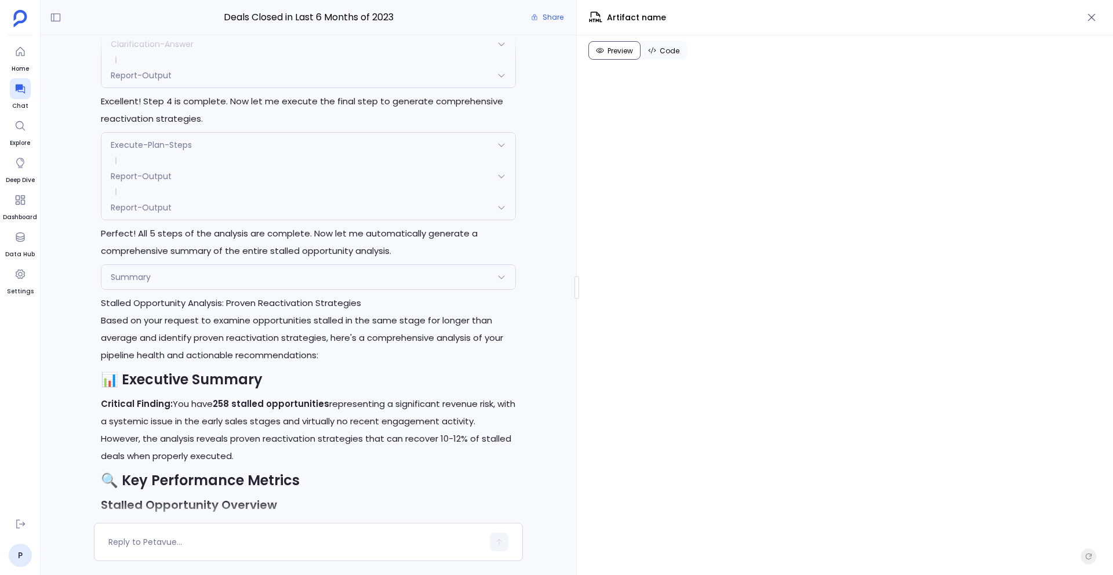
click at [233, 273] on div "Summary" at bounding box center [307, 277] width 413 height 24
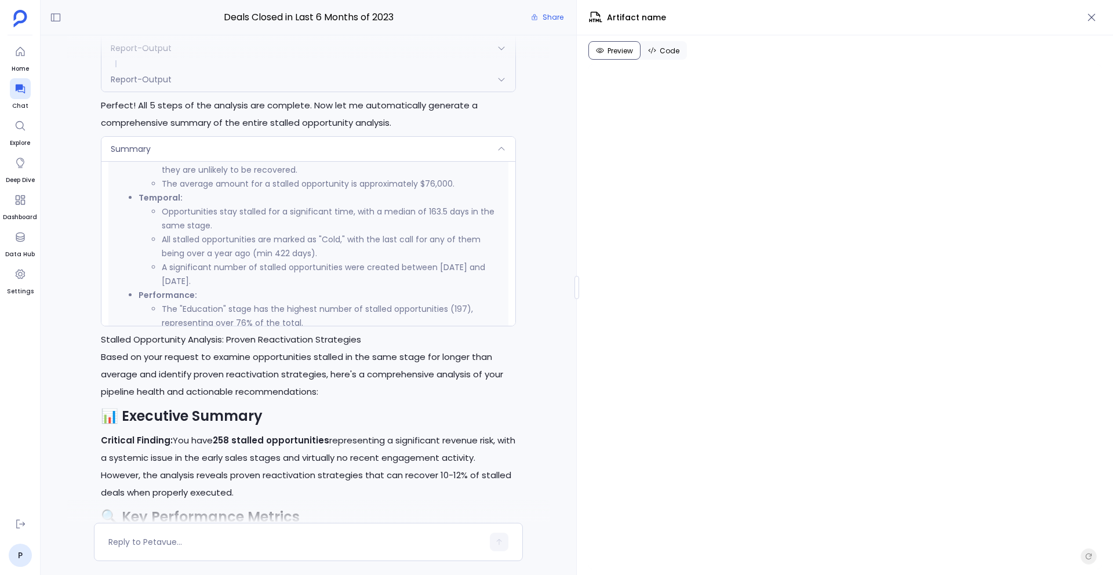
scroll to position [641, 0]
drag, startPoint x: 423, startPoint y: 217, endPoint x: 467, endPoint y: 217, distance: 43.5
click at [467, 217] on li "Opportunities stay stalled for a significant time, with a median of 163.5 days …" at bounding box center [331, 221] width 339 height 28
click at [388, 241] on li "All stalled opportunities are marked as "Cold," with the last call for any of t…" at bounding box center [331, 249] width 339 height 28
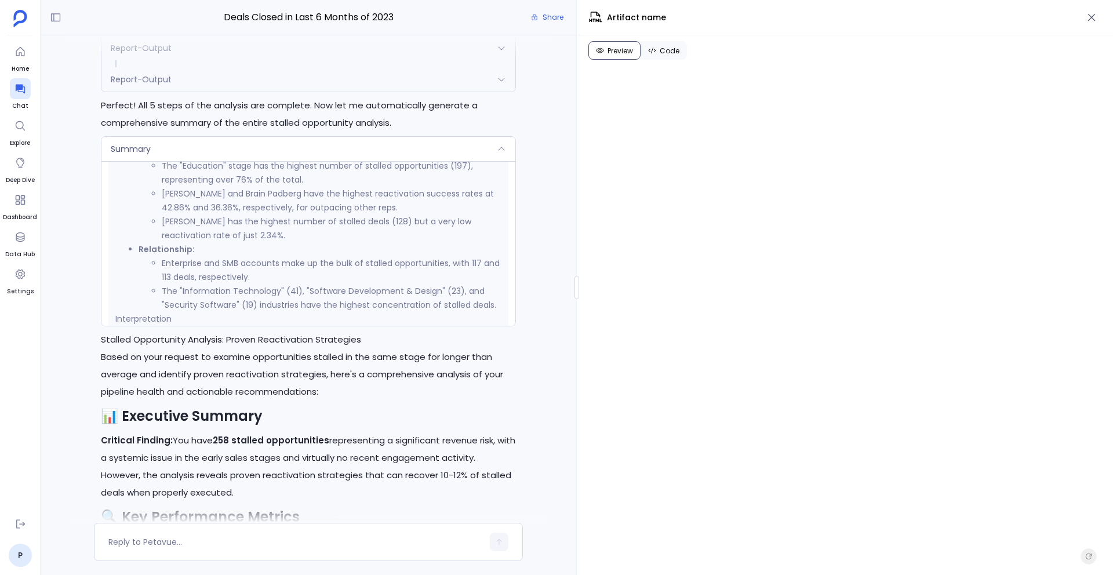
scroll to position [787, 0]
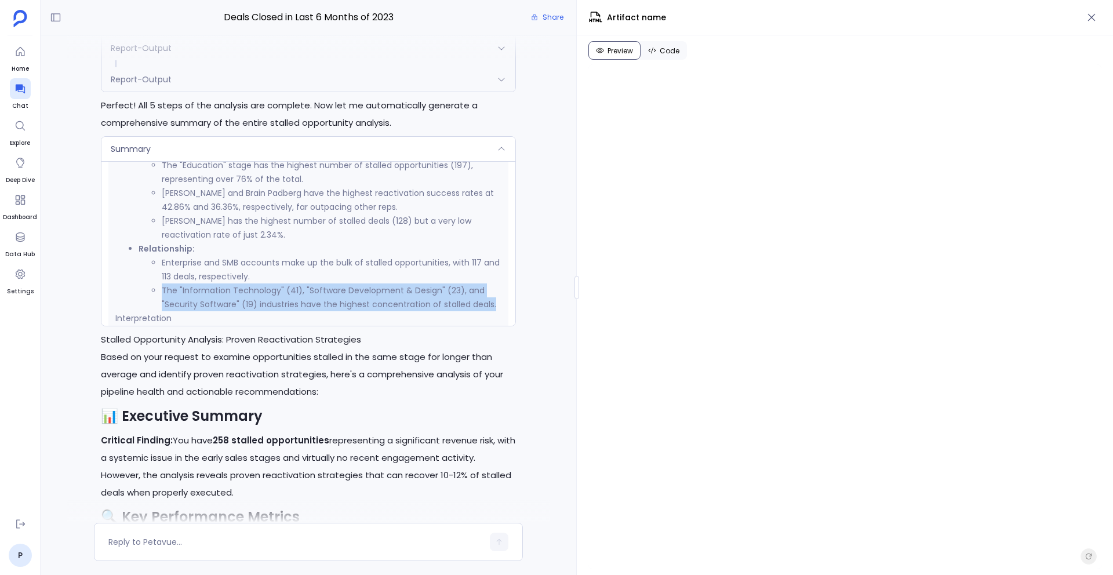
drag, startPoint x: 162, startPoint y: 289, endPoint x: 501, endPoint y: 311, distance: 339.9
click at [501, 311] on div "Response 📊 Plan Execution Summary Stalled Opportunity and Reactivation Analysis…" at bounding box center [308, 247] width 400 height 1367
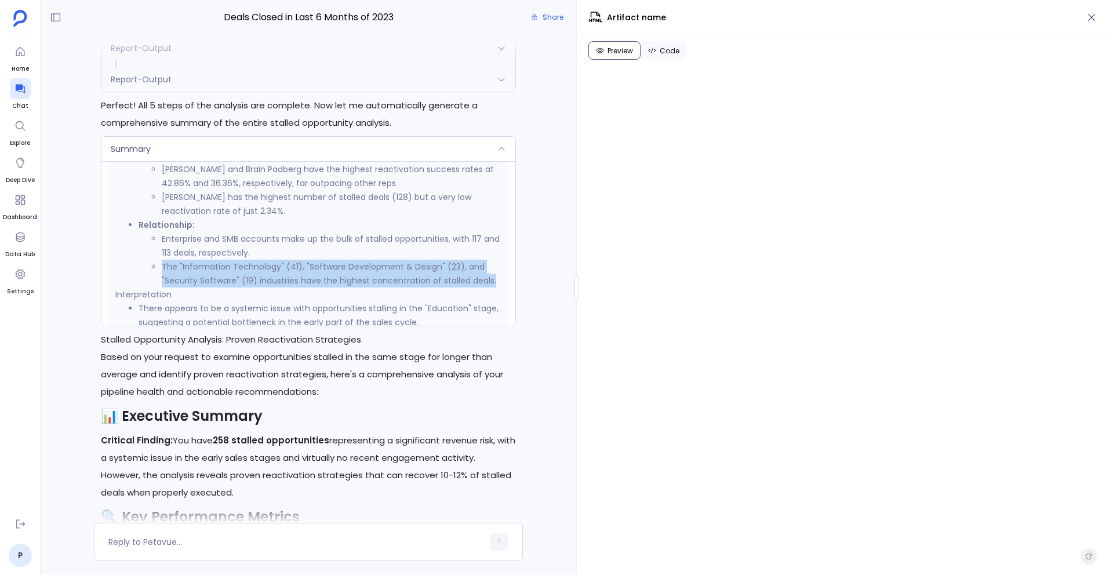
scroll to position [825, 0]
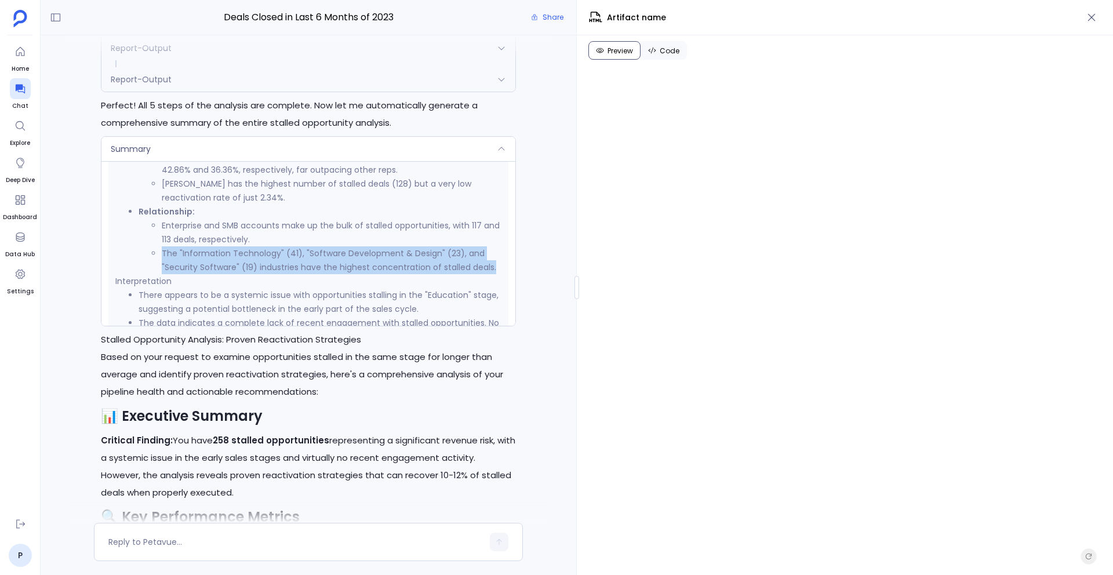
click at [219, 83] on div "Report-Output" at bounding box center [307, 79] width 413 height 24
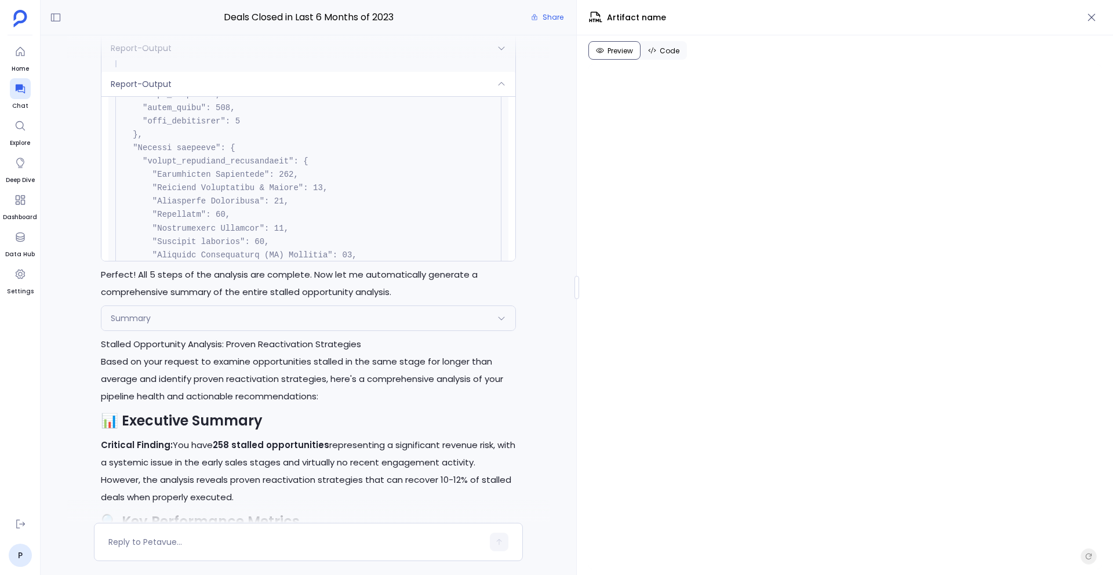
scroll to position [1999, 0]
drag, startPoint x: 151, startPoint y: 183, endPoint x: 319, endPoint y: 184, distance: 168.2
click at [259, 323] on div "Summary" at bounding box center [307, 318] width 413 height 24
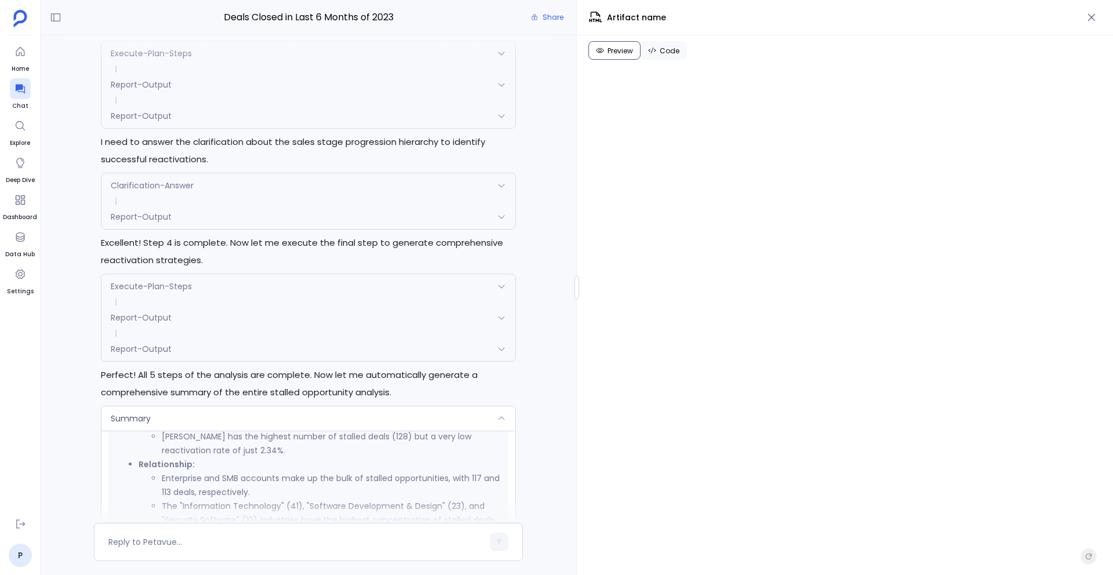
scroll to position [11226, 0]
click at [141, 279] on div "Execute-Plan-Steps" at bounding box center [307, 286] width 413 height 24
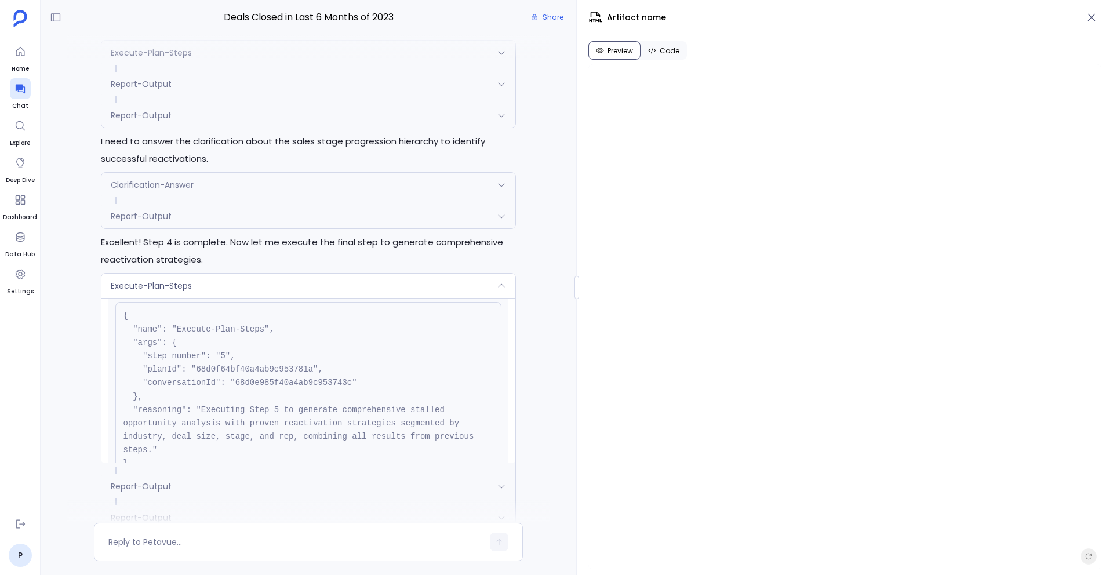
scroll to position [24, 0]
click at [154, 292] on span "Execute-Plan-Steps" at bounding box center [151, 286] width 81 height 12
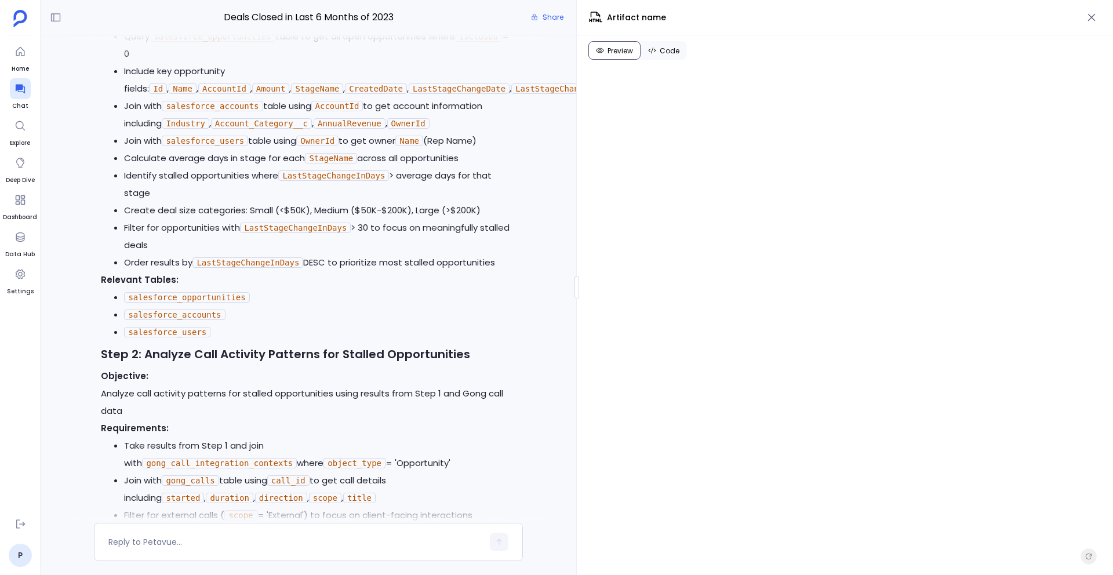
scroll to position [6806, 0]
click at [396, 290] on p "Relevant Tables:" at bounding box center [308, 281] width 415 height 17
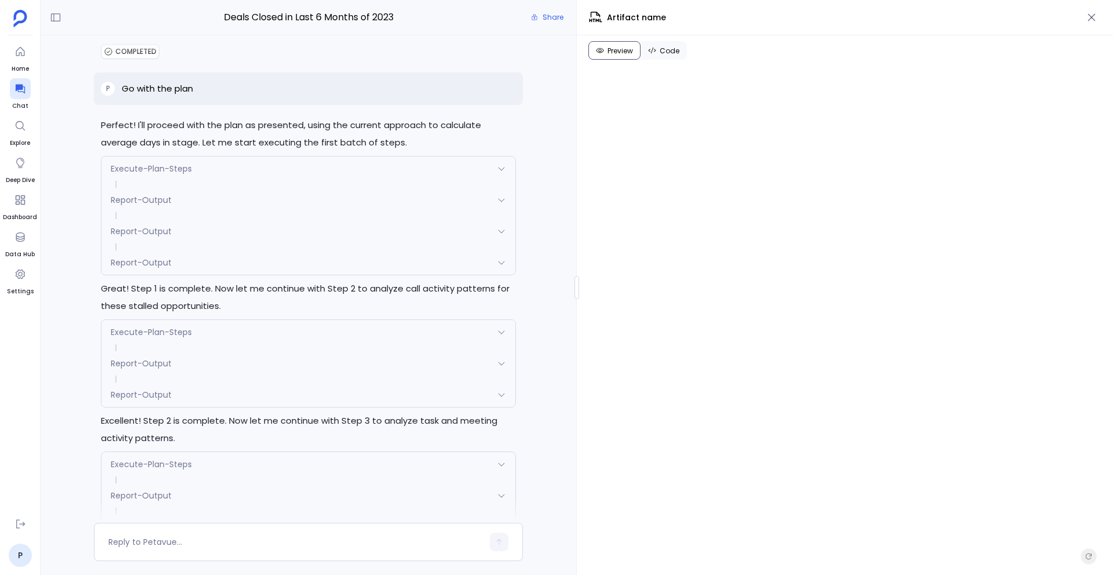
scroll to position [10160, 0]
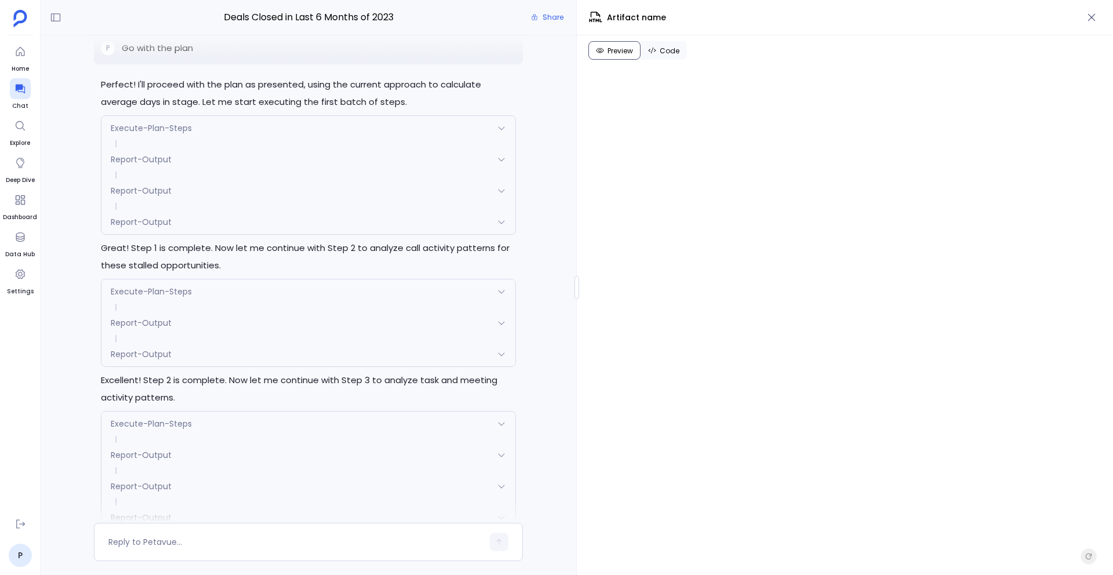
click at [232, 221] on div "Report-Output" at bounding box center [307, 222] width 413 height 24
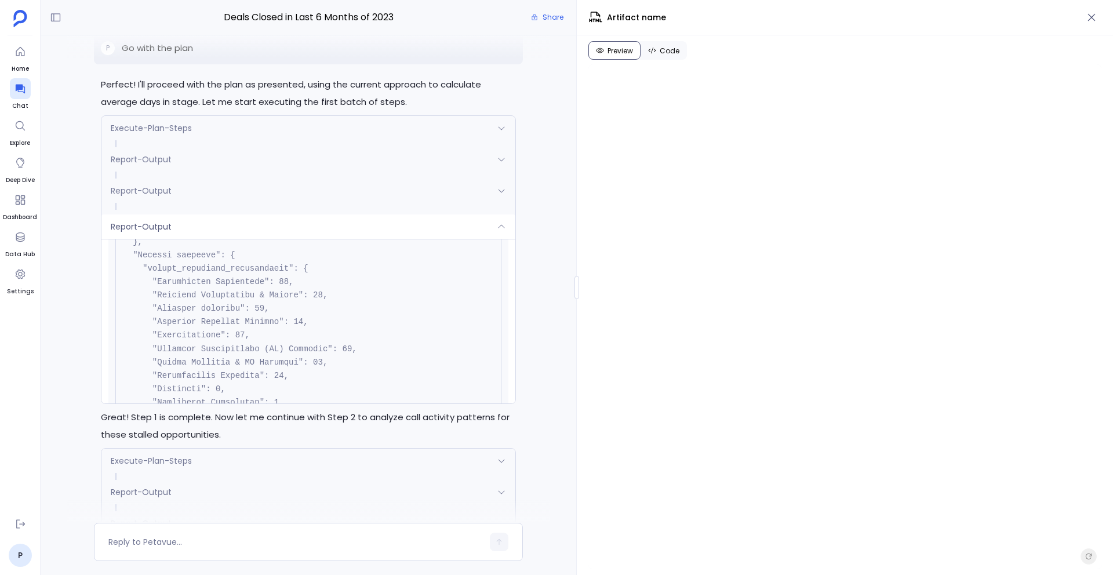
scroll to position [2029, 0]
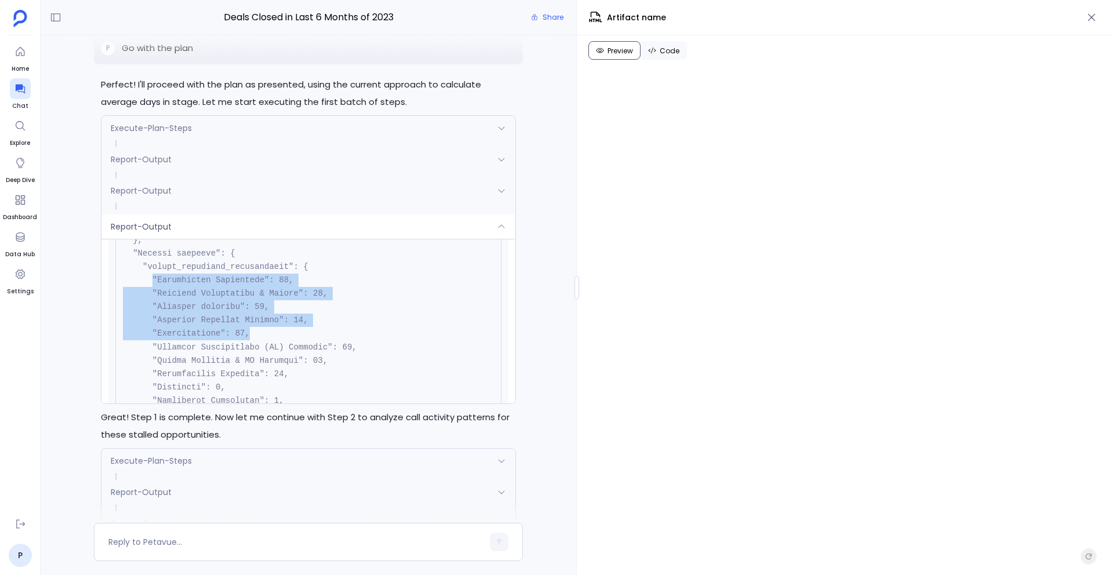
drag, startPoint x: 154, startPoint y: 282, endPoint x: 299, endPoint y: 344, distance: 158.2
click at [299, 343] on pre at bounding box center [308, 354] width 386 height 3684
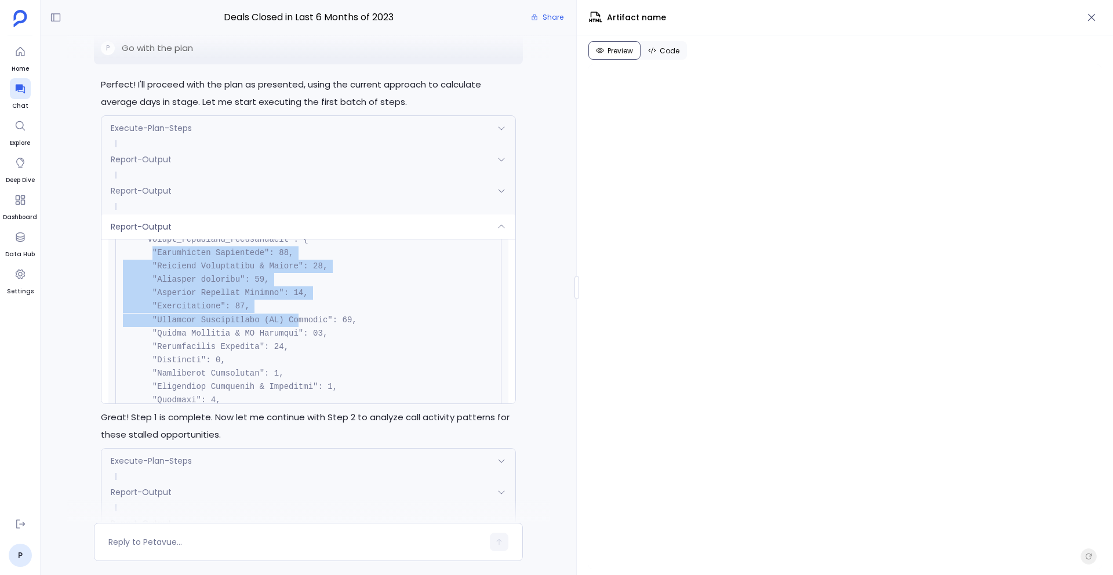
scroll to position [2053, 0]
click at [435, 361] on pre at bounding box center [308, 330] width 386 height 3684
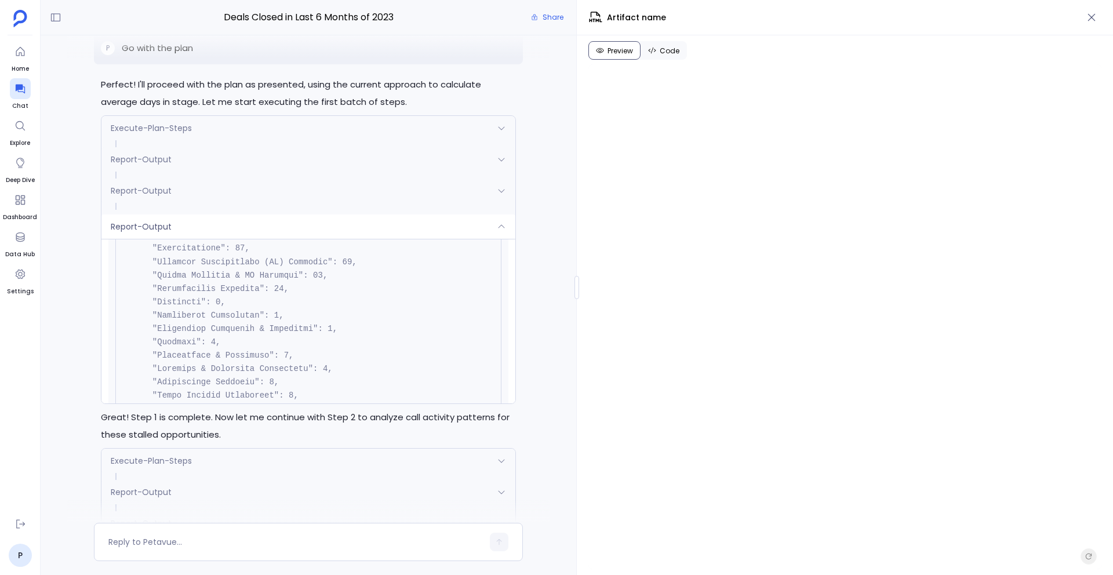
scroll to position [2115, 0]
drag, startPoint x: 237, startPoint y: 302, endPoint x: 144, endPoint y: 302, distance: 92.8
click at [144, 302] on pre at bounding box center [308, 268] width 386 height 3684
click at [375, 342] on pre at bounding box center [308, 217] width 386 height 3684
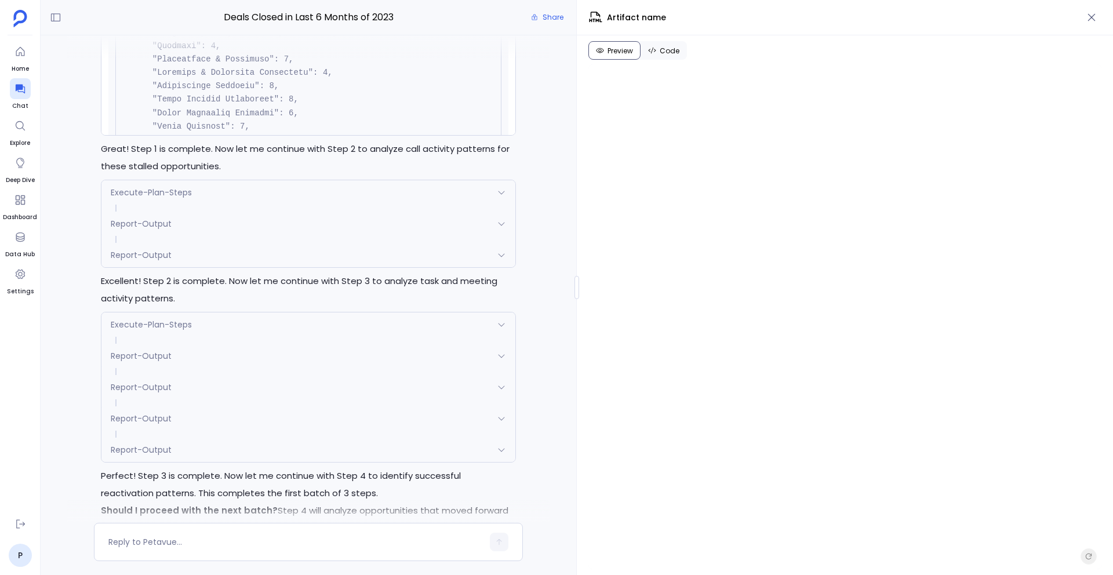
scroll to position [10432, 0]
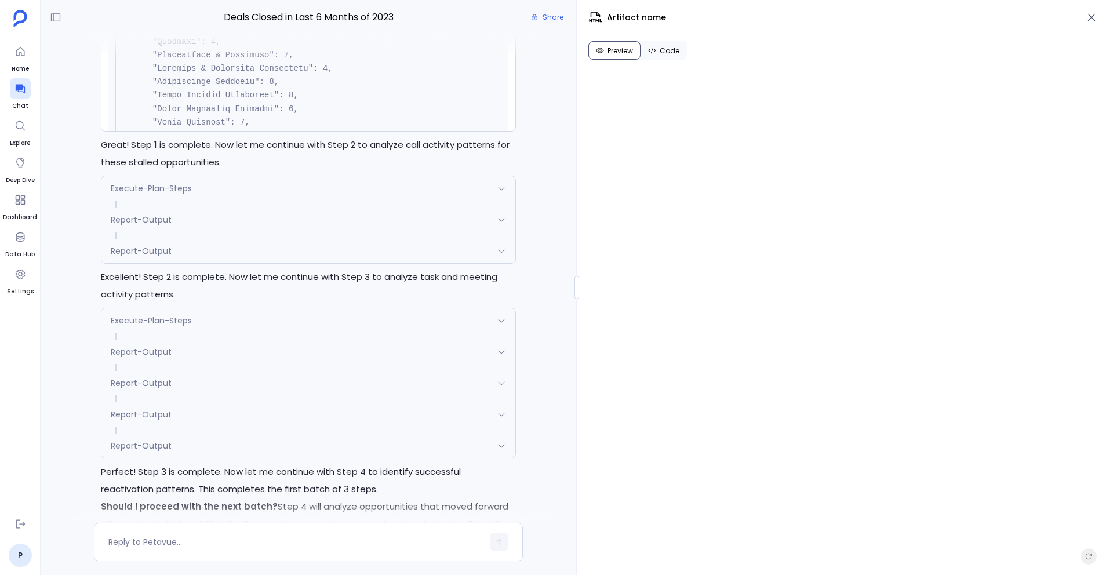
click at [253, 257] on div "Report-Output" at bounding box center [307, 251] width 413 height 24
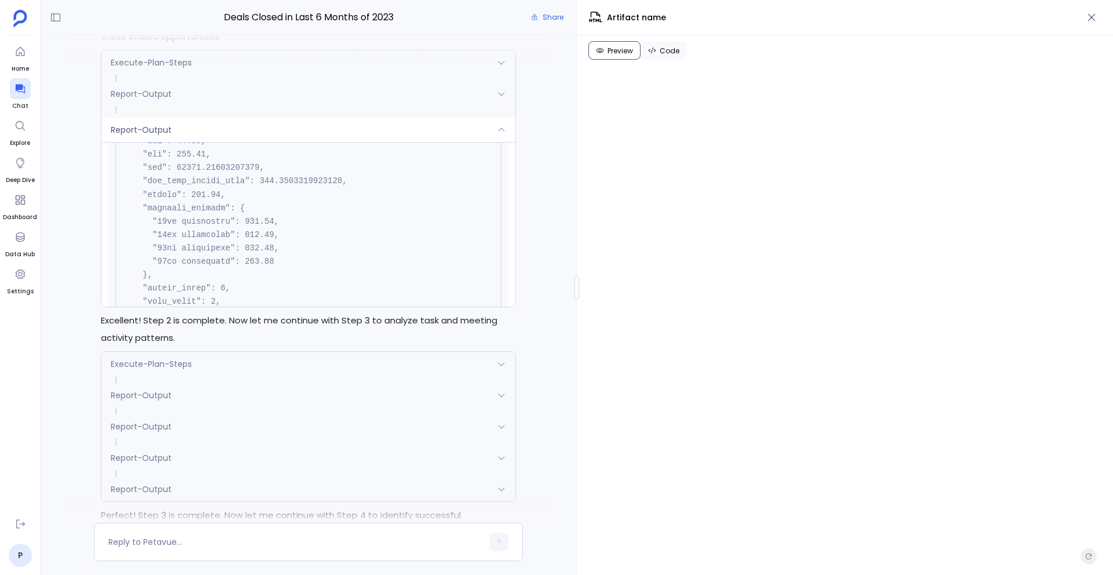
scroll to position [3386, 0]
drag, startPoint x: 244, startPoint y: 210, endPoint x: 262, endPoint y: 209, distance: 17.4
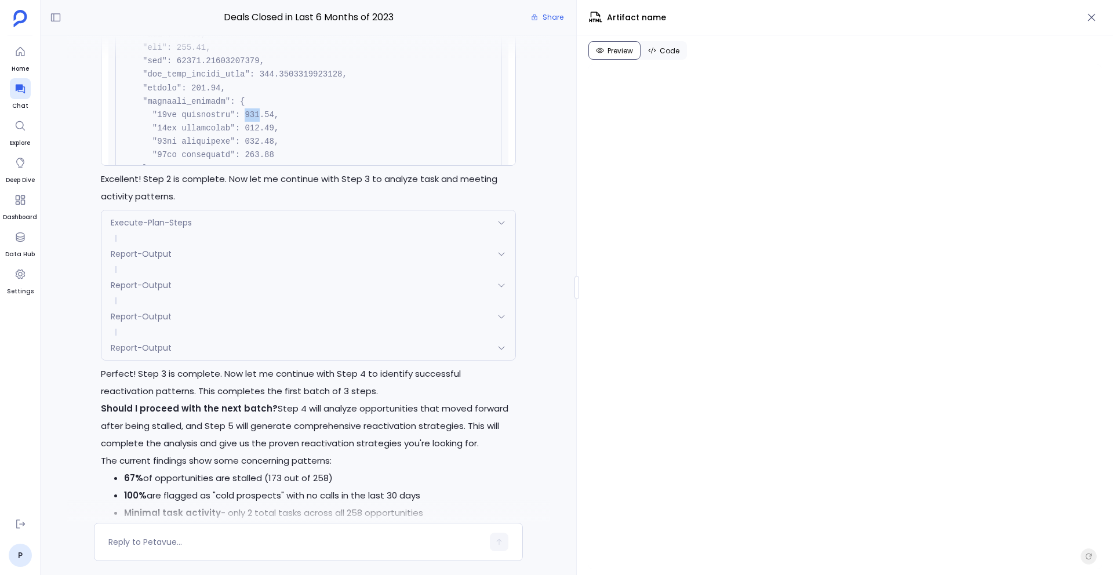
scroll to position [10535, 0]
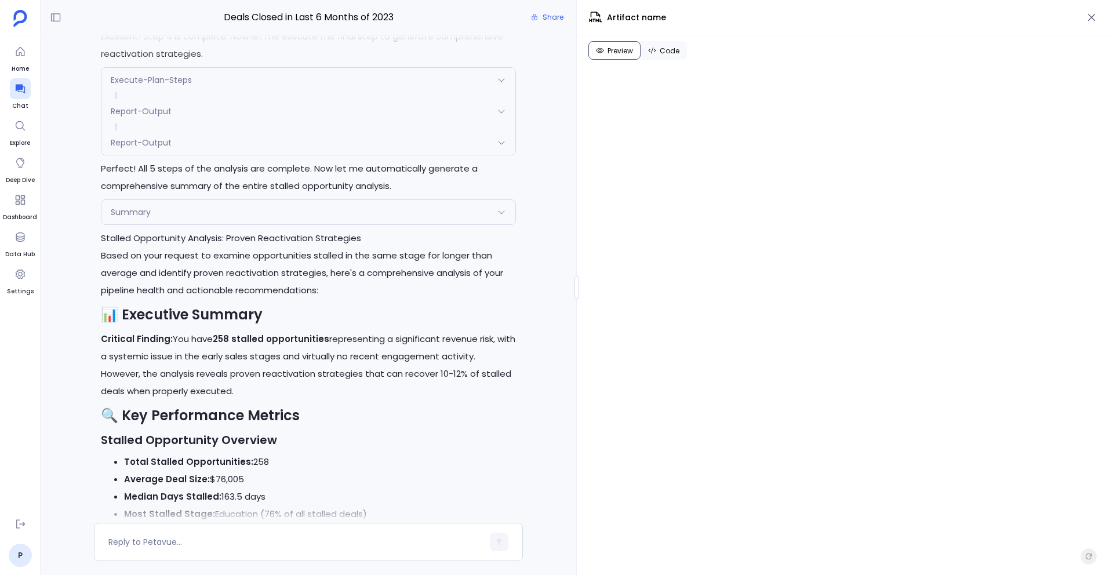
click at [303, 215] on div "Summary" at bounding box center [307, 212] width 413 height 24
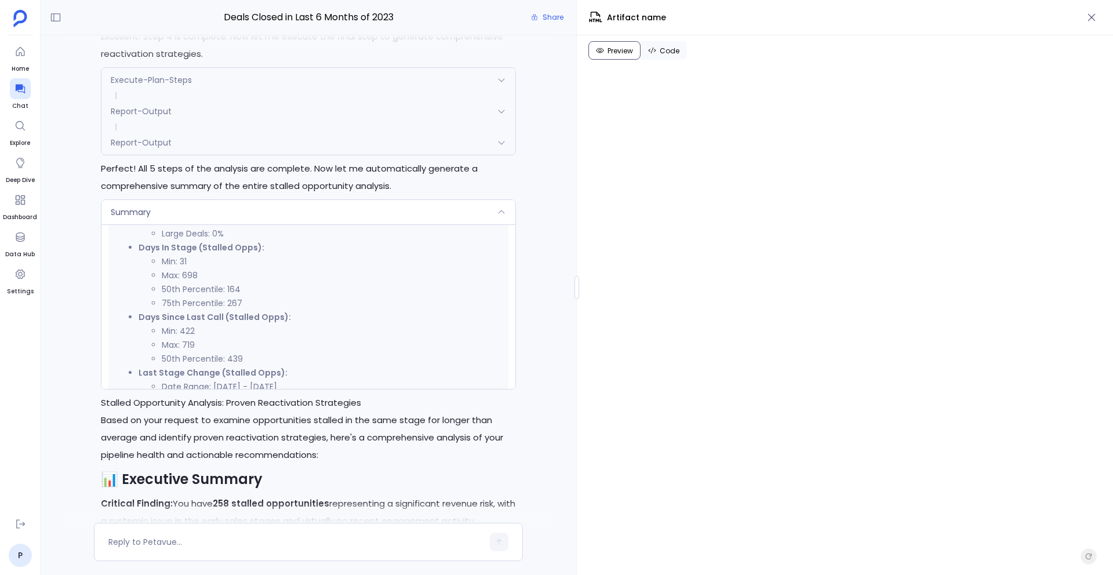
scroll to position [402, 0]
drag, startPoint x: 224, startPoint y: 295, endPoint x: 256, endPoint y: 295, distance: 31.3
click at [256, 295] on li "50th Percentile: 164" at bounding box center [331, 294] width 339 height 14
click at [255, 295] on li "50th Percentile: 164" at bounding box center [331, 294] width 339 height 14
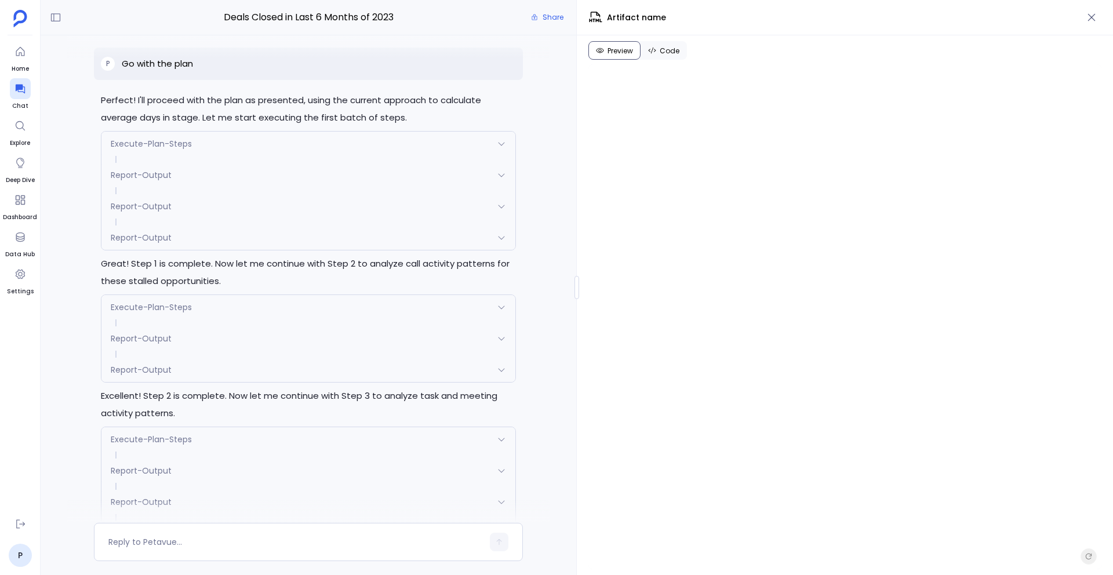
scroll to position [10175, 0]
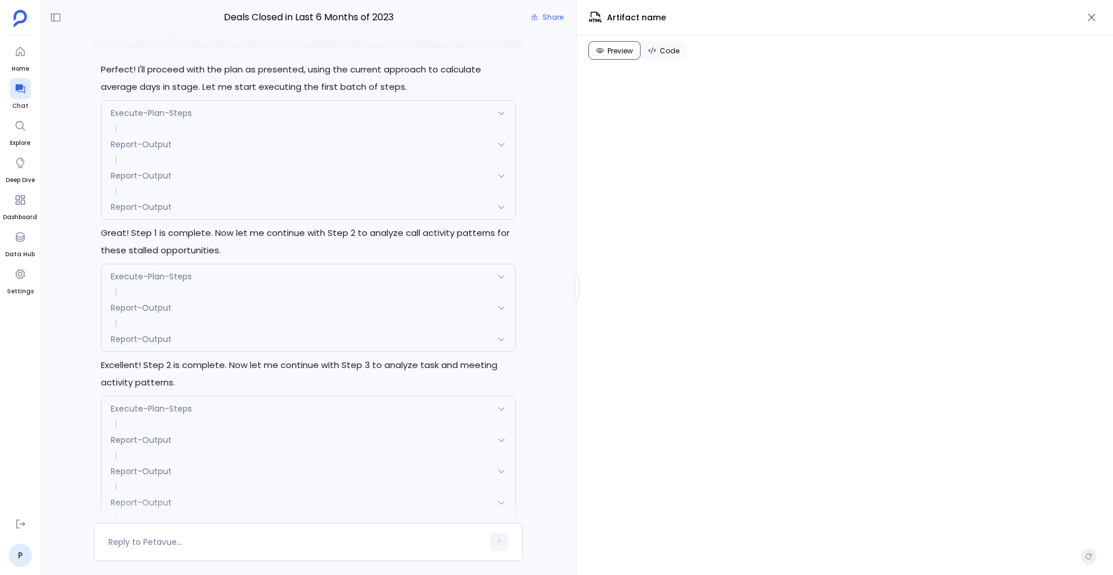
click at [211, 205] on div "Report-Output" at bounding box center [307, 207] width 413 height 24
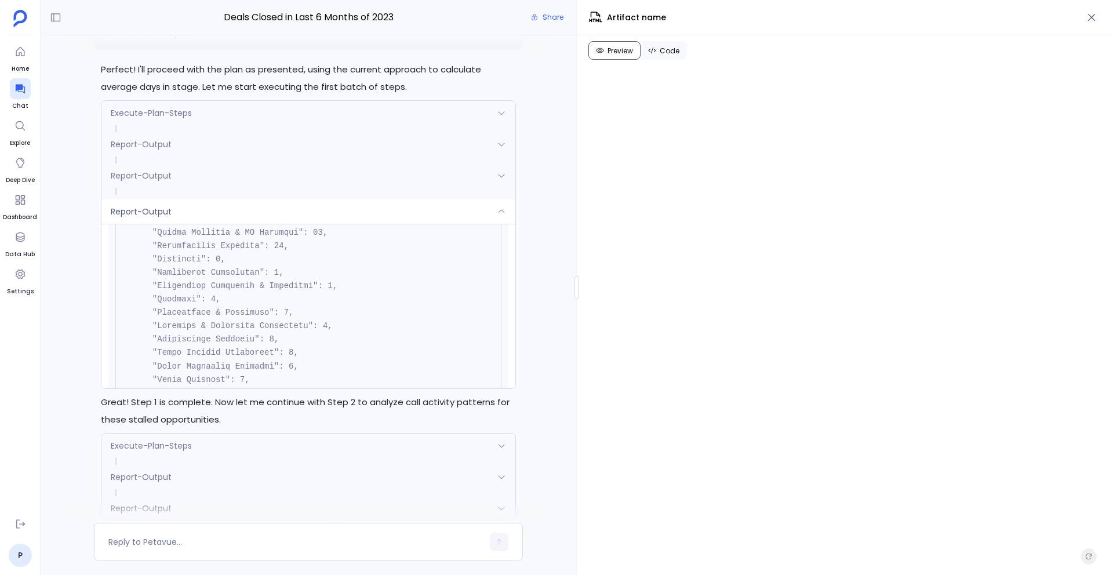
click at [211, 205] on div "Report-Output" at bounding box center [307, 211] width 413 height 24
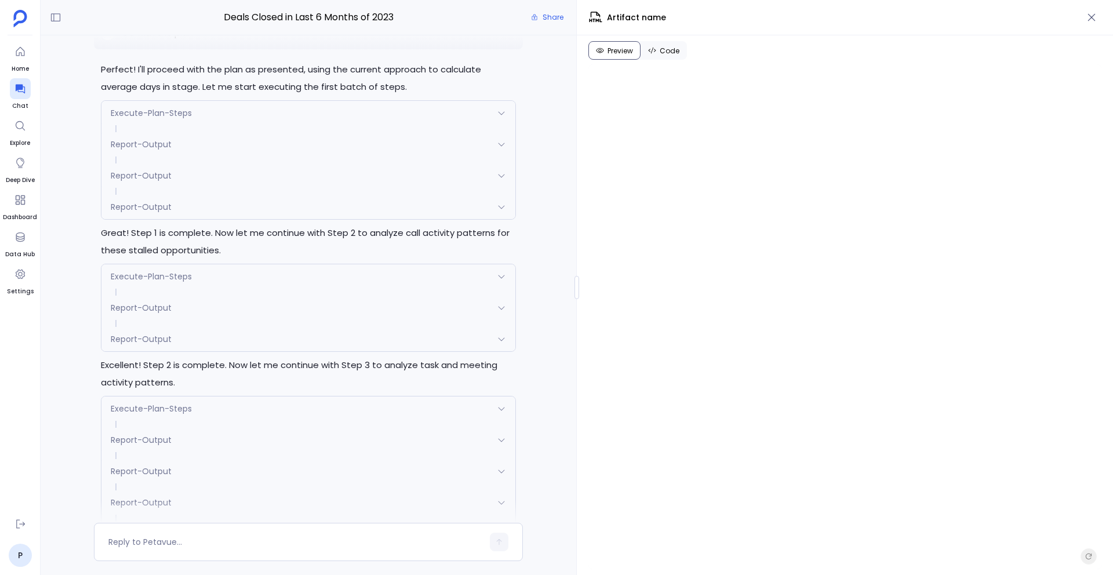
click at [186, 343] on div "Report-Output" at bounding box center [307, 339] width 413 height 24
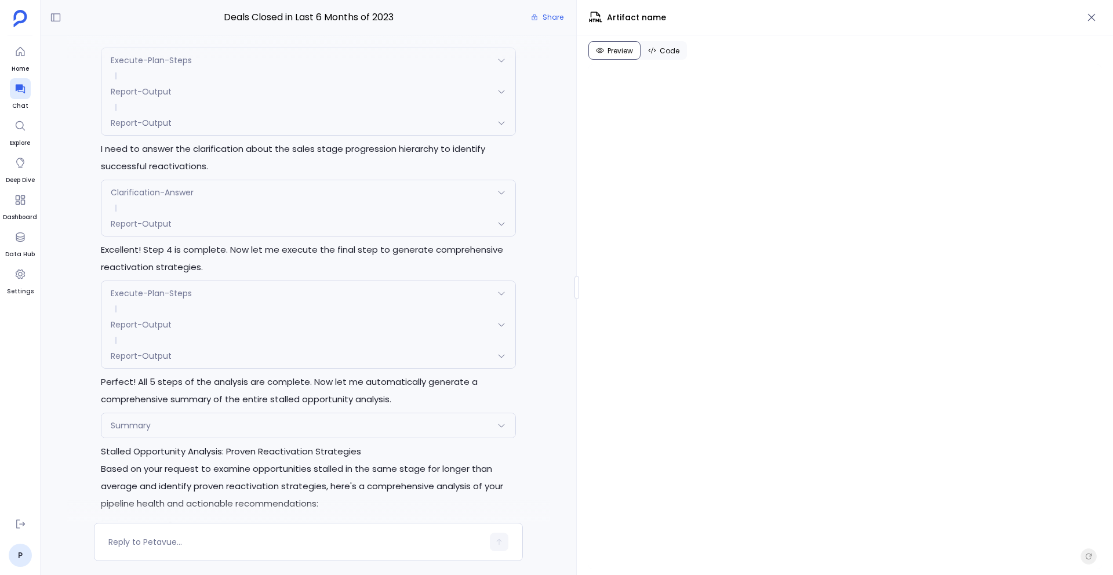
scroll to position [11559, 0]
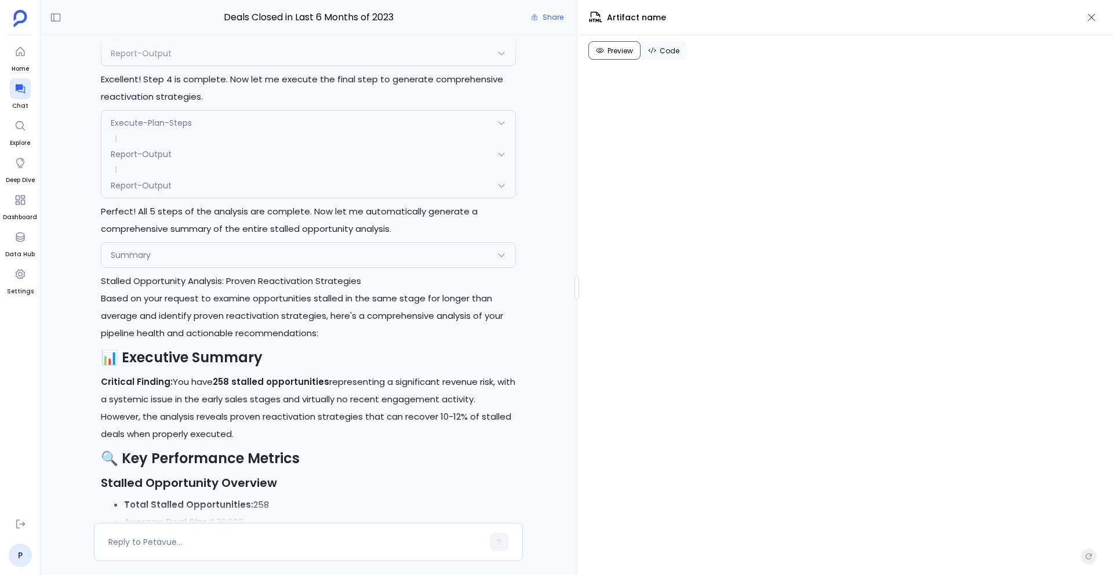
click at [165, 262] on div "Summary" at bounding box center [307, 255] width 413 height 24
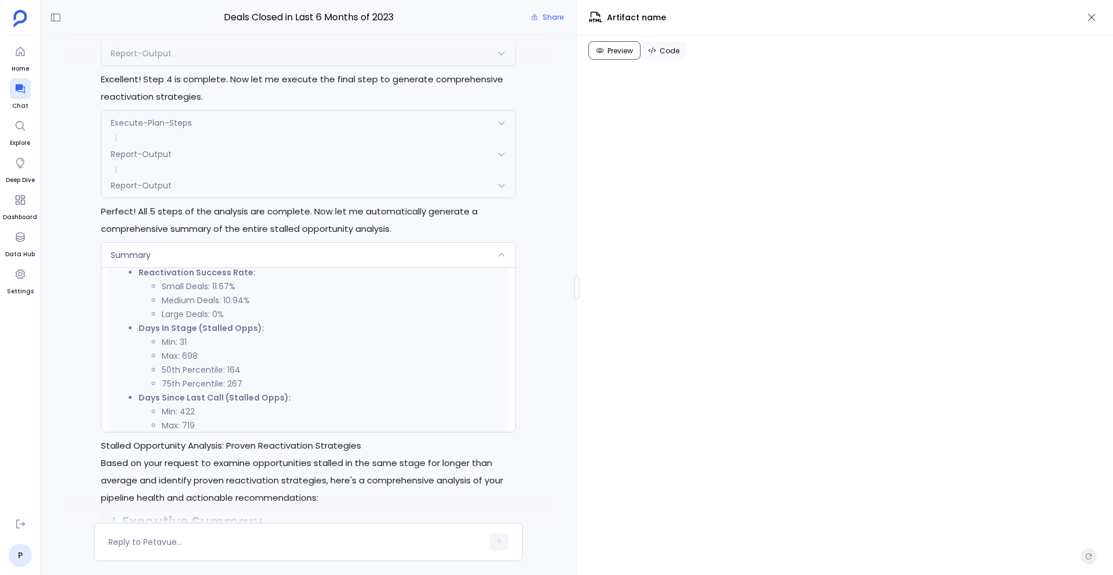
scroll to position [369, 0]
drag, startPoint x: 139, startPoint y: 329, endPoint x: 260, endPoint y: 332, distance: 120.6
click at [260, 332] on li "Days In Stage (Stalled Opps): Min: 31 Max: 698 50th Percentile: 164 75th Percen…" at bounding box center [320, 356] width 362 height 70
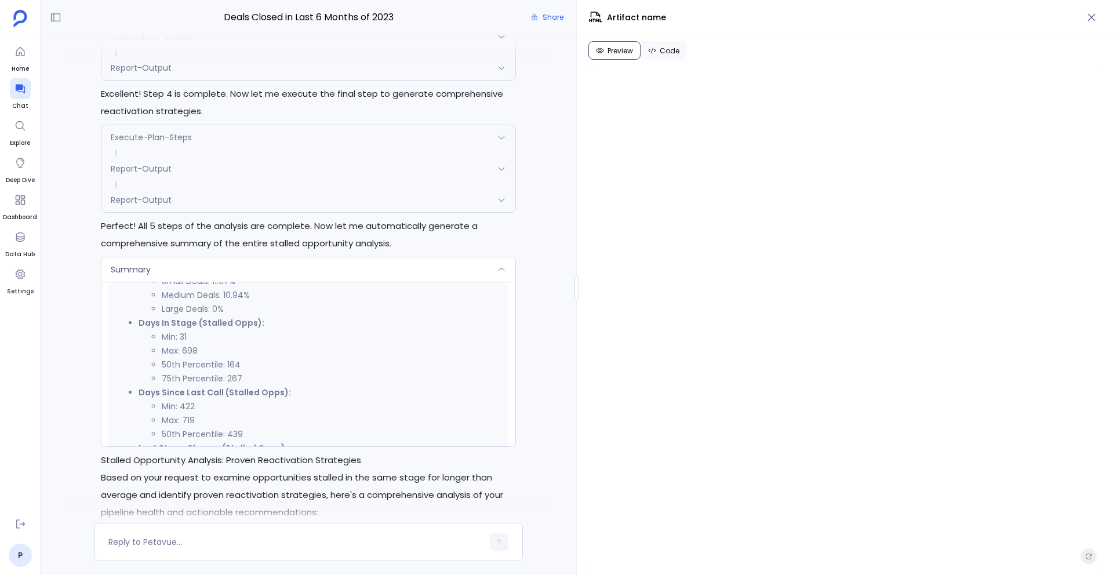
click at [229, 398] on strong "Days Since Last Call (Stalled Opps):" at bounding box center [215, 393] width 153 height 12
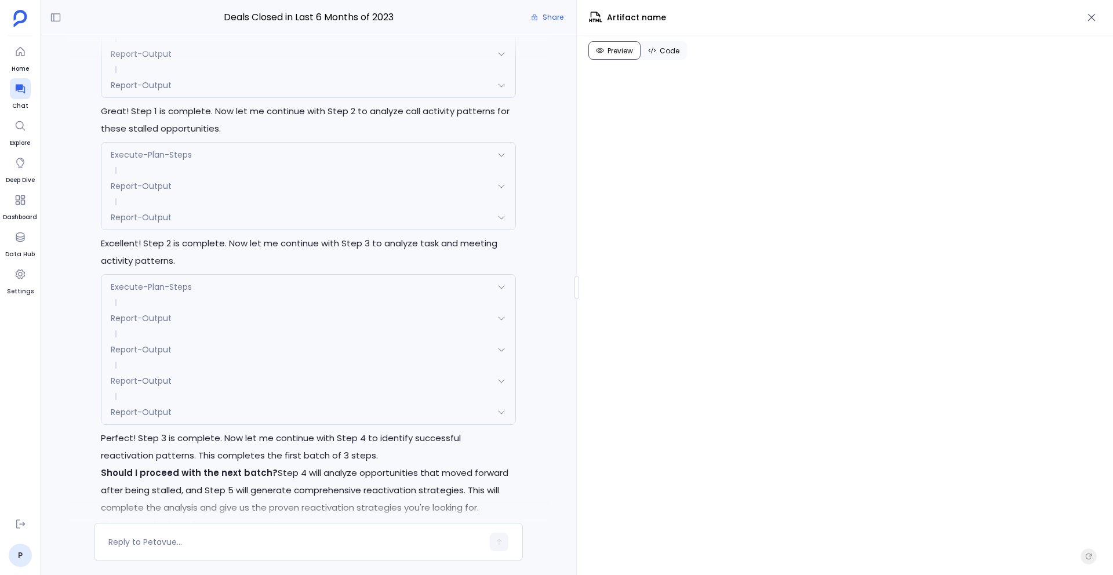
scroll to position [10267, 0]
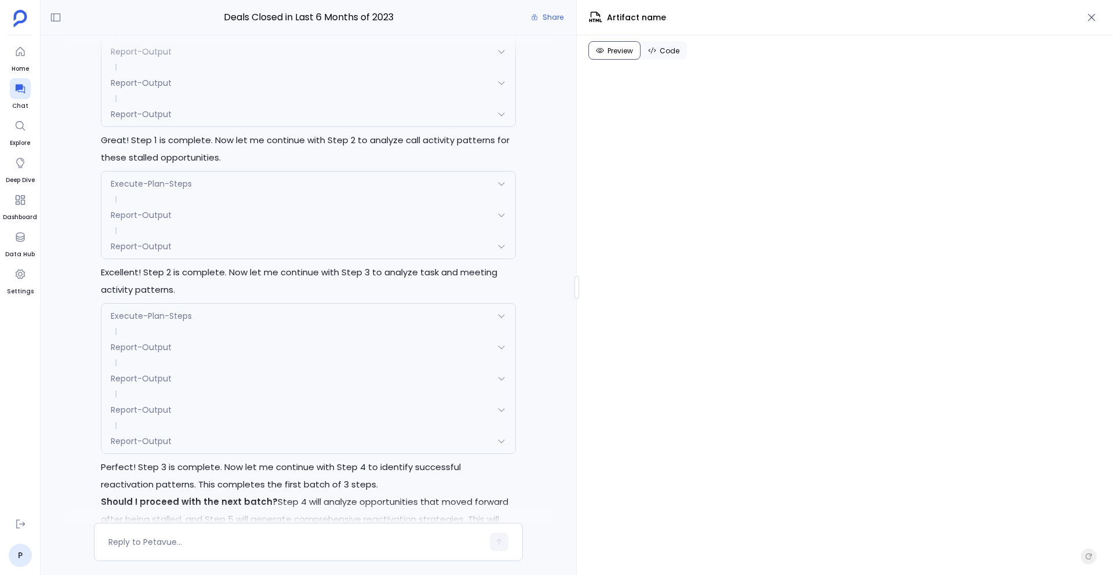
click at [205, 237] on div "Report-Output" at bounding box center [307, 246] width 413 height 24
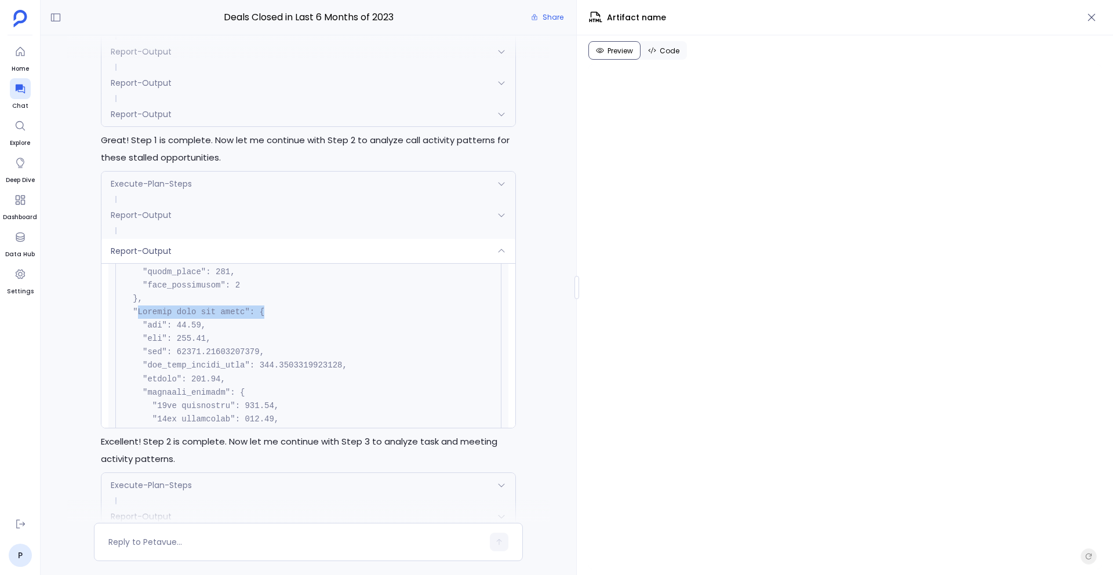
drag, startPoint x: 135, startPoint y: 315, endPoint x: 267, endPoint y: 312, distance: 131.7
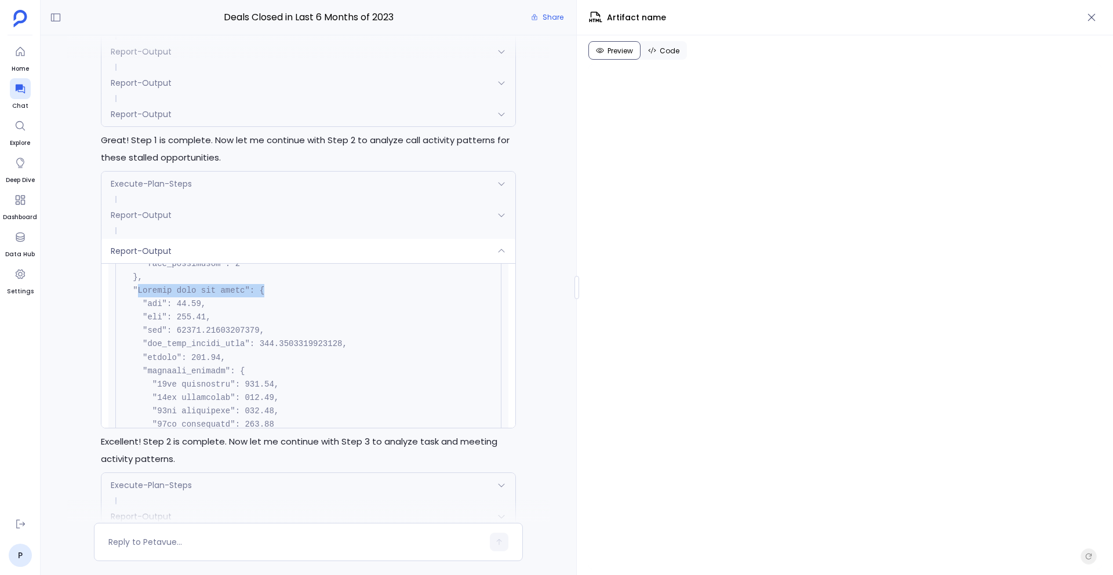
scroll to position [3335, 0]
drag, startPoint x: 143, startPoint y: 354, endPoint x: 250, endPoint y: 354, distance: 107.3
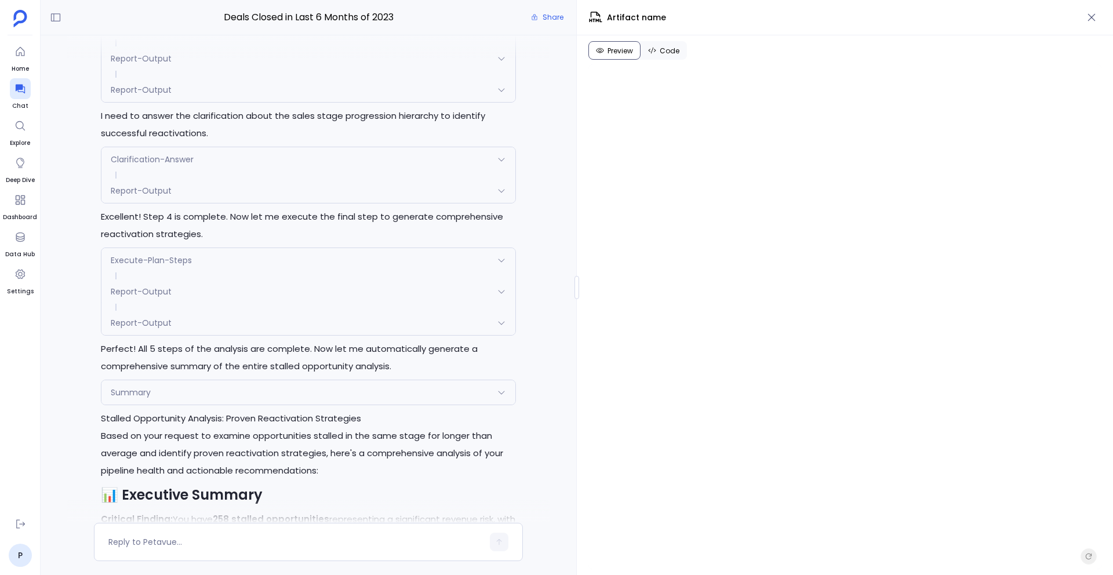
scroll to position [11490, 0]
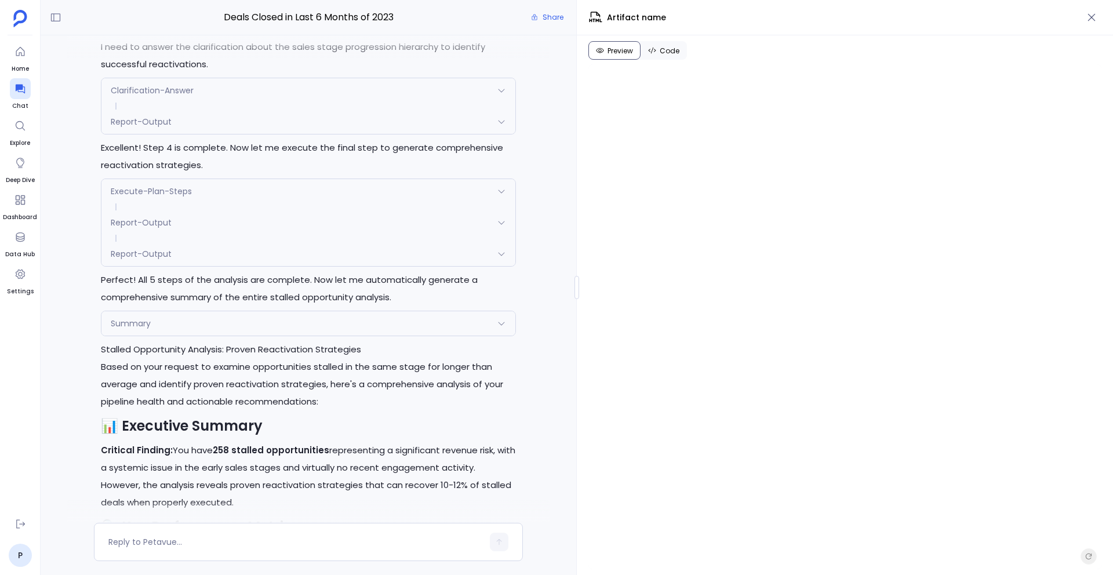
click at [175, 331] on div "Summary" at bounding box center [307, 323] width 413 height 24
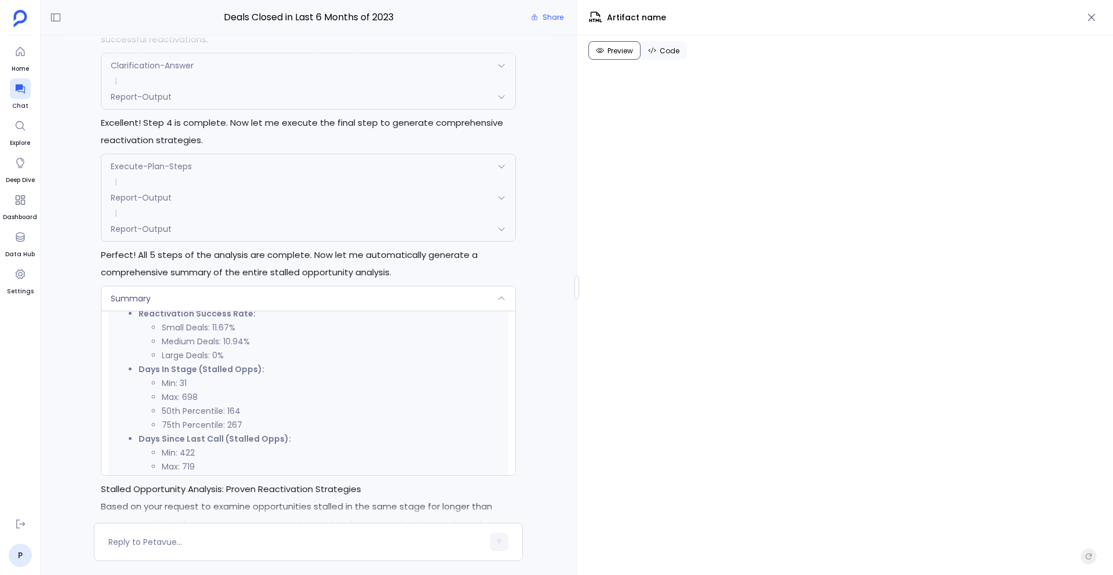
scroll to position [11321, 0]
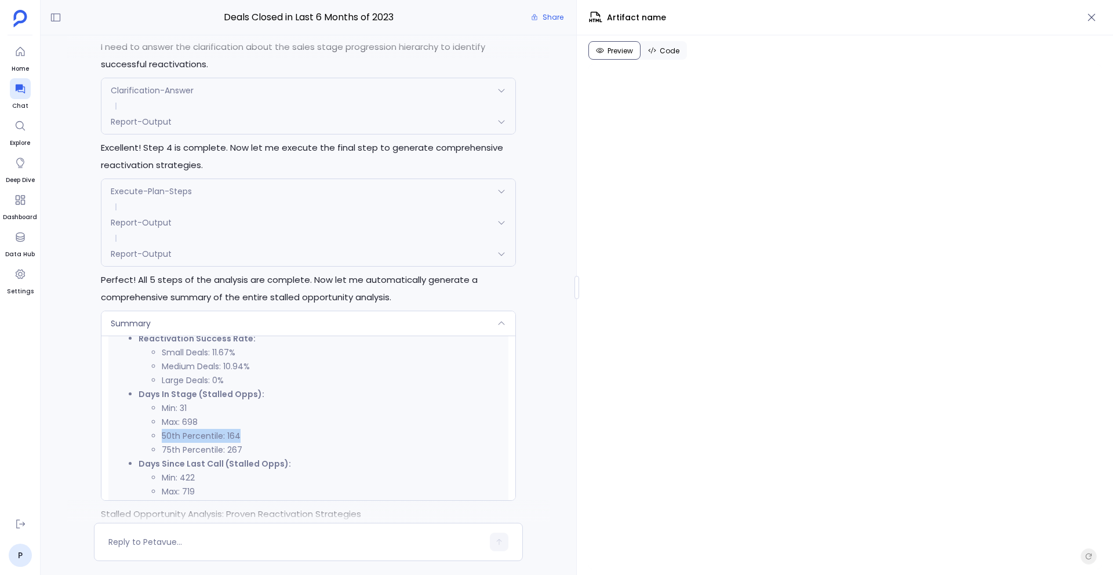
drag, startPoint x: 156, startPoint y: 434, endPoint x: 255, endPoint y: 435, distance: 99.2
click at [255, 435] on ul "Min: 31 Max: 698 50th Percentile: 164 75th Percentile: 267" at bounding box center [320, 429] width 362 height 56
click at [239, 476] on li "Min: 422" at bounding box center [331, 478] width 339 height 14
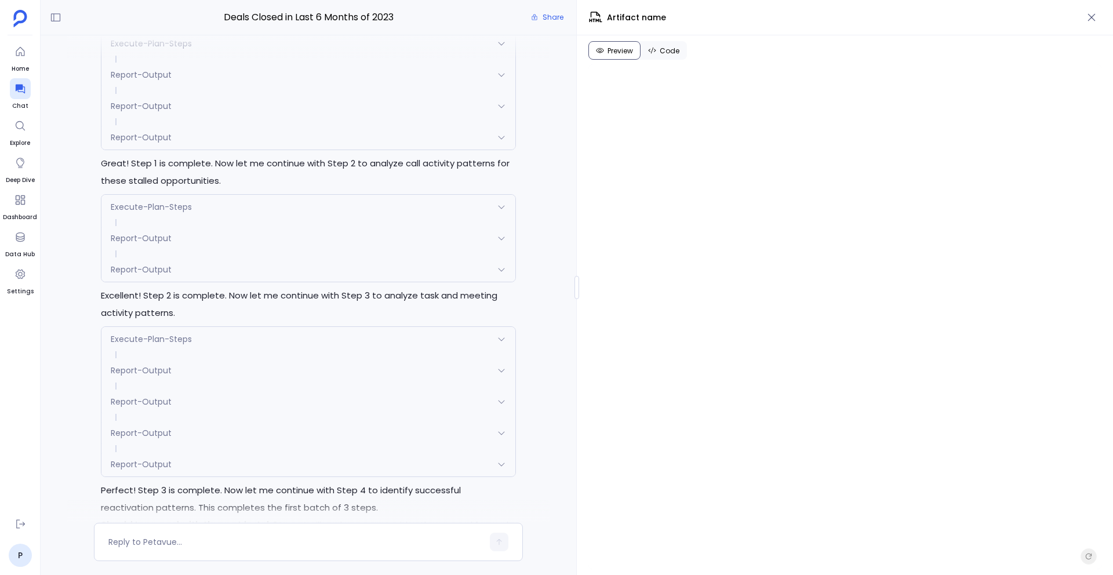
scroll to position [10212, 0]
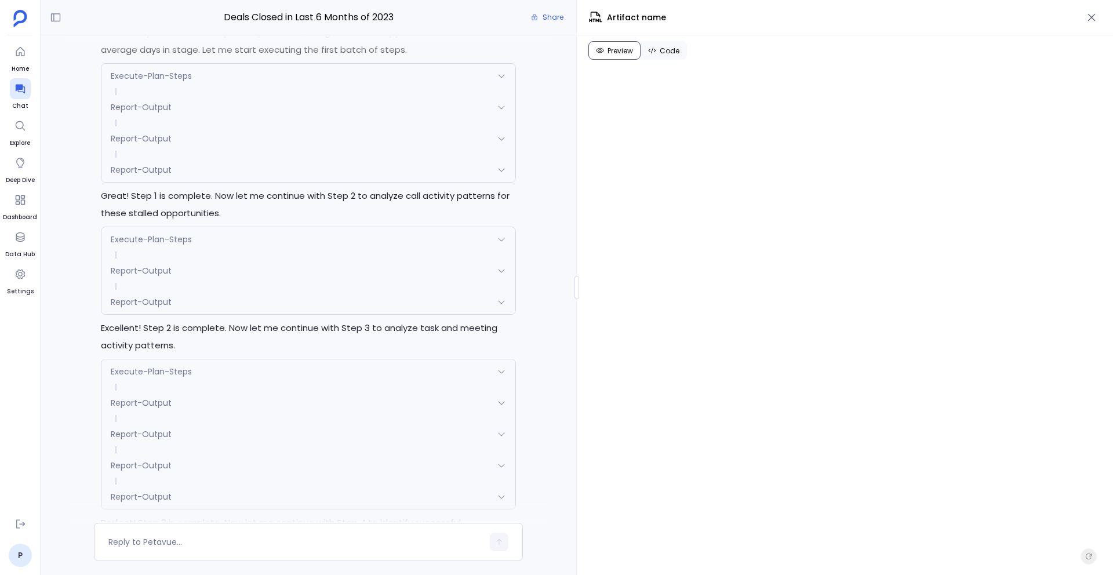
click at [183, 308] on div "Report-Output" at bounding box center [307, 302] width 413 height 24
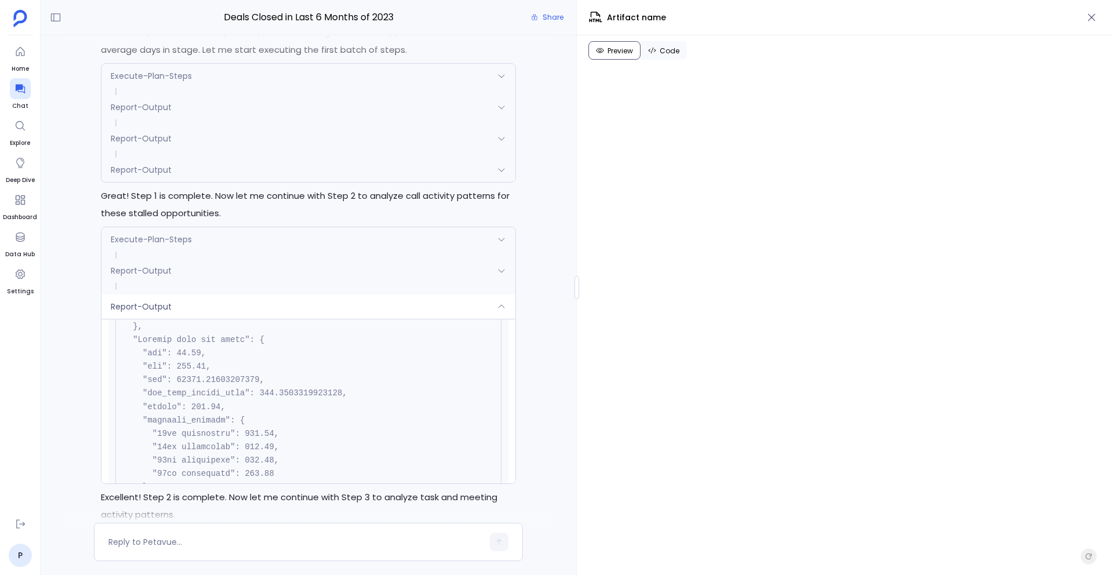
click at [380, 176] on div "Report-Output" at bounding box center [307, 170] width 413 height 24
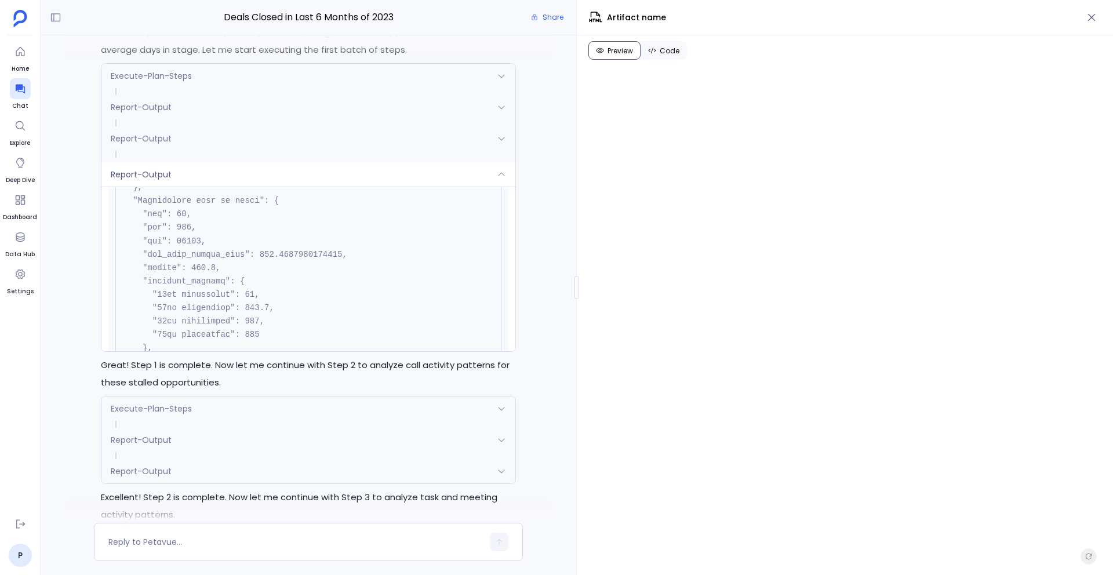
scroll to position [1814, 0]
drag, startPoint x: 195, startPoint y: 263, endPoint x: 216, endPoint y: 263, distance: 20.9
click at [216, 263] on code at bounding box center [240, 516] width 234 height 3665
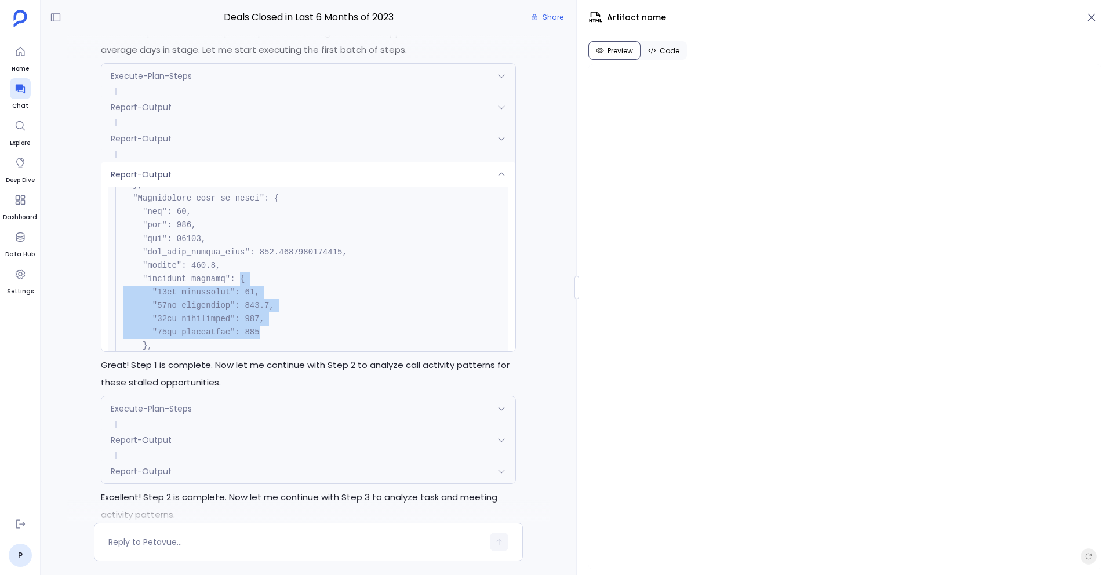
drag, startPoint x: 239, startPoint y: 284, endPoint x: 277, endPoint y: 337, distance: 66.1
click at [277, 337] on pre at bounding box center [308, 527] width 386 height 3684
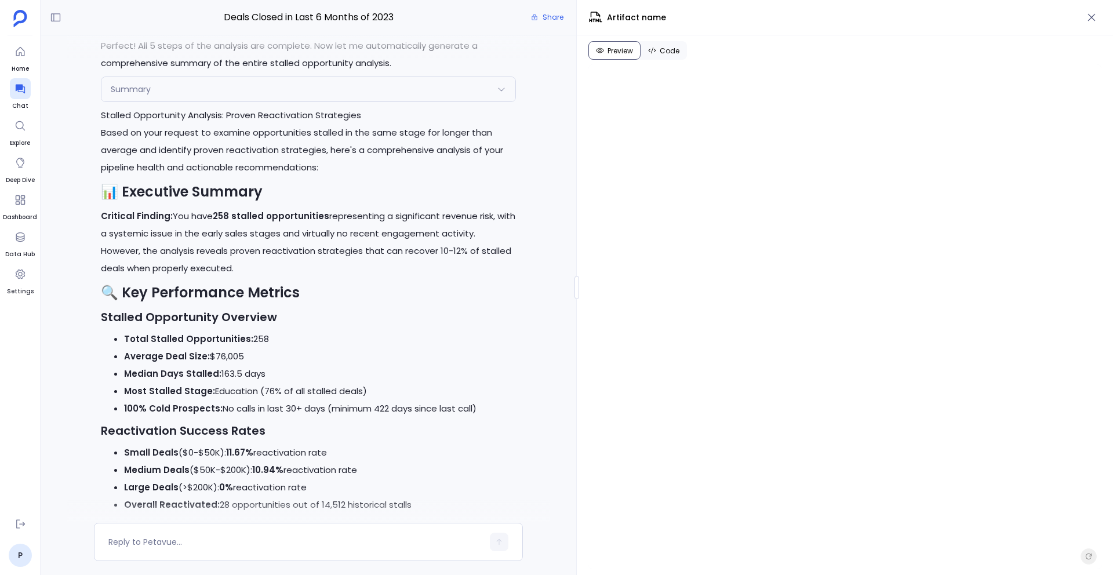
scroll to position [11740, 0]
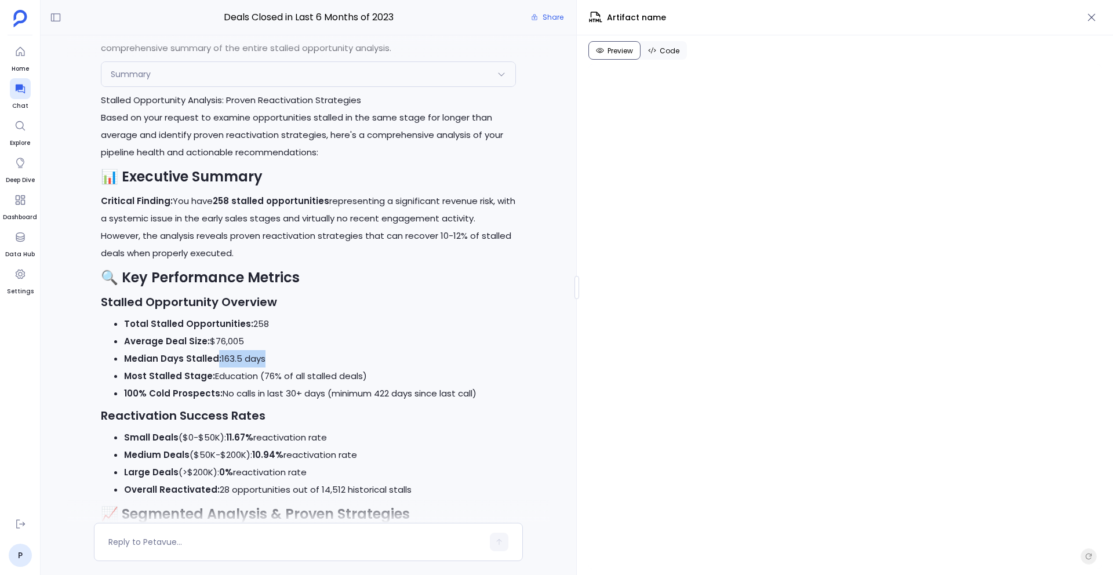
drag, startPoint x: 215, startPoint y: 362, endPoint x: 259, endPoint y: 362, distance: 43.5
click at [259, 362] on li "Median Days Stalled: 163.5 days" at bounding box center [319, 358] width 391 height 17
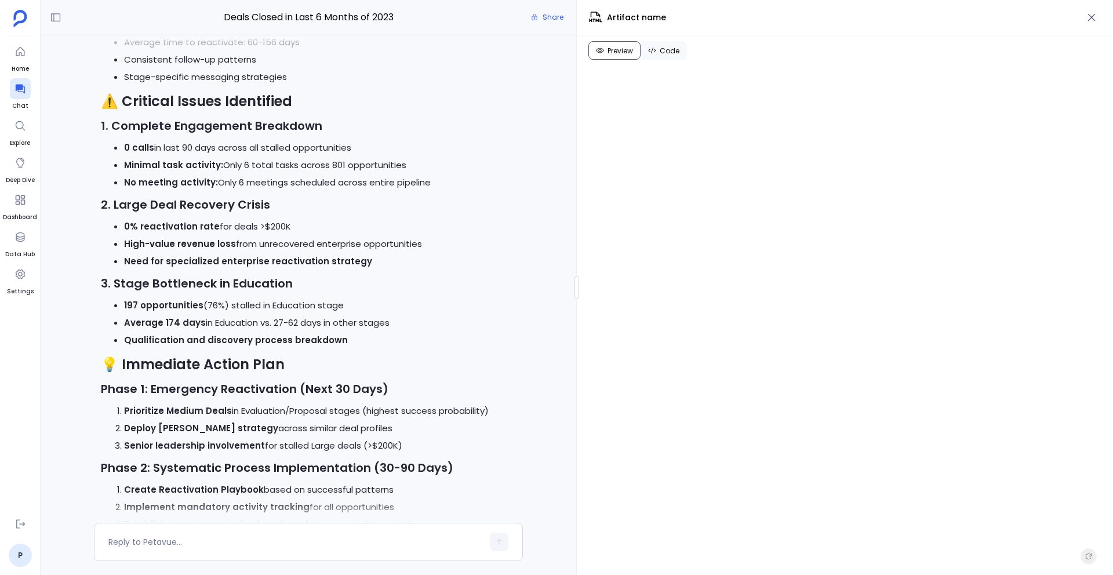
scroll to position [12931, 0]
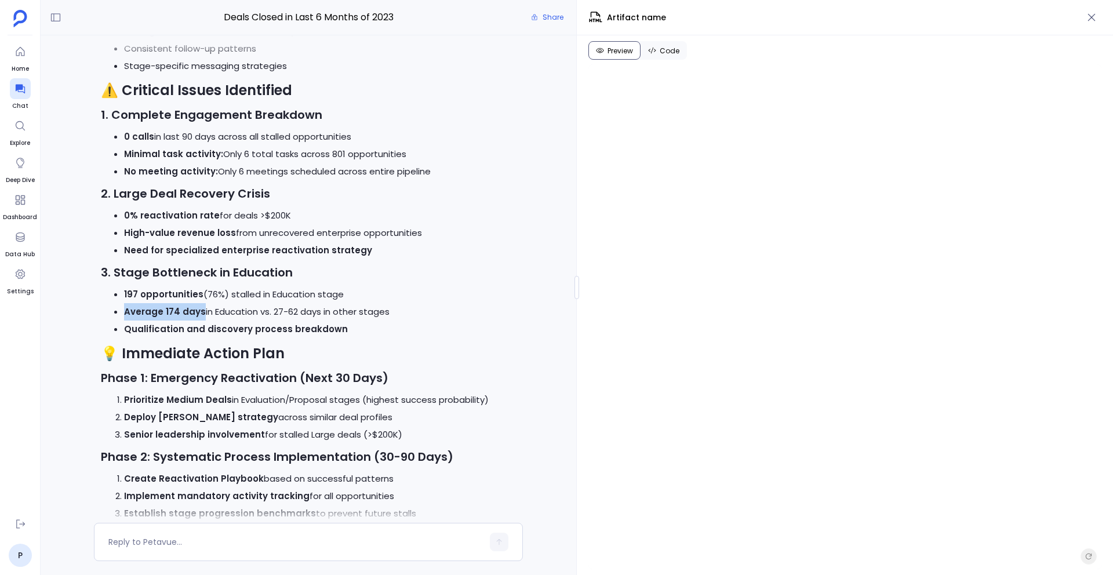
drag, startPoint x: 124, startPoint y: 313, endPoint x: 199, endPoint y: 315, distance: 74.8
click at [201, 315] on li "Average 174 days in Education vs. 27-62 days in other stages" at bounding box center [319, 311] width 391 height 17
click at [241, 394] on li "Prioritize Medium Deals in Evaluation/Proposal stages (highest success probabil…" at bounding box center [319, 399] width 391 height 17
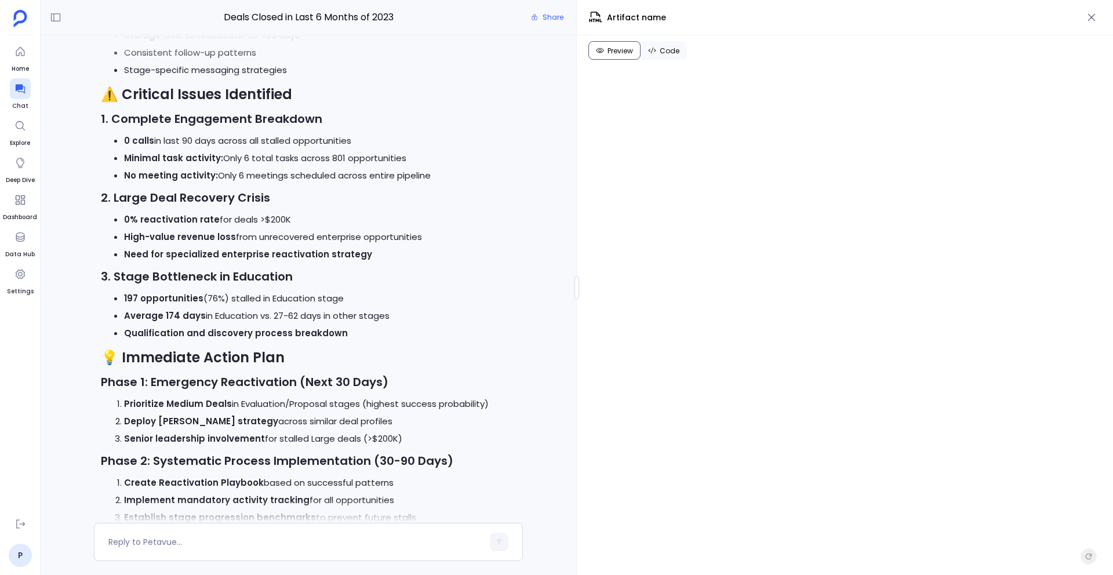
scroll to position [12929, 0]
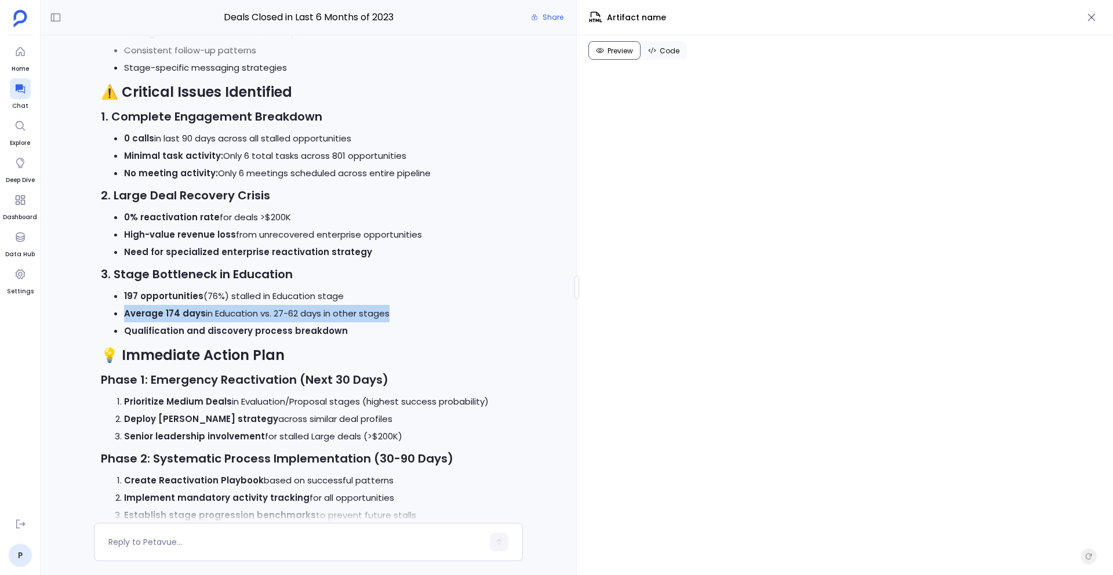
drag, startPoint x: 125, startPoint y: 316, endPoint x: 382, endPoint y: 313, distance: 257.5
click at [382, 313] on li "Average 174 days in Education vs. 27-62 days in other stages" at bounding box center [319, 313] width 391 height 17
click at [348, 314] on li "Average 174 days in Education vs. 27-62 days in other stages" at bounding box center [319, 313] width 391 height 17
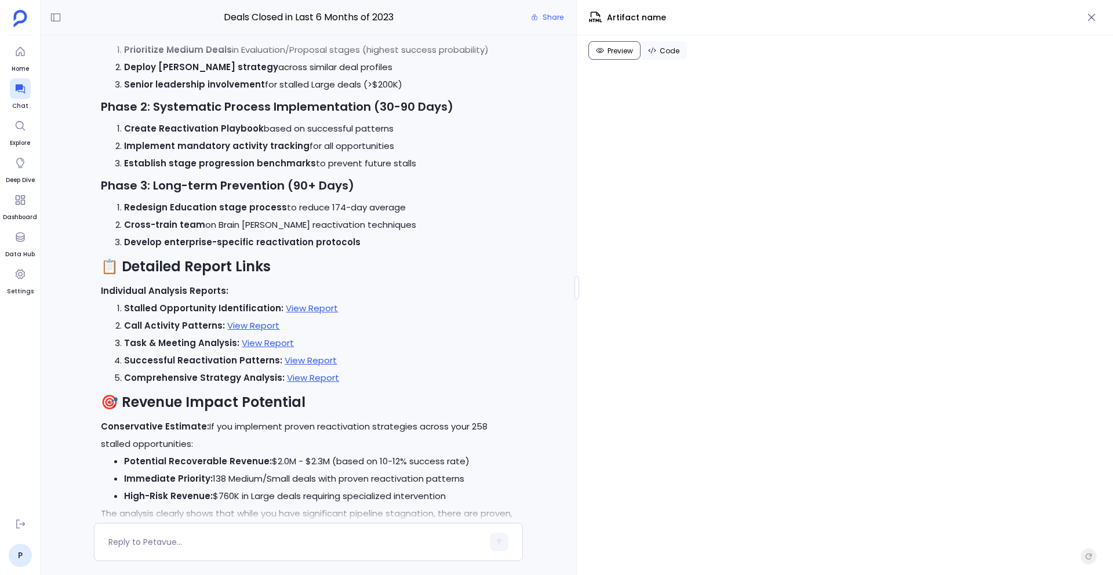
scroll to position [13300, 0]
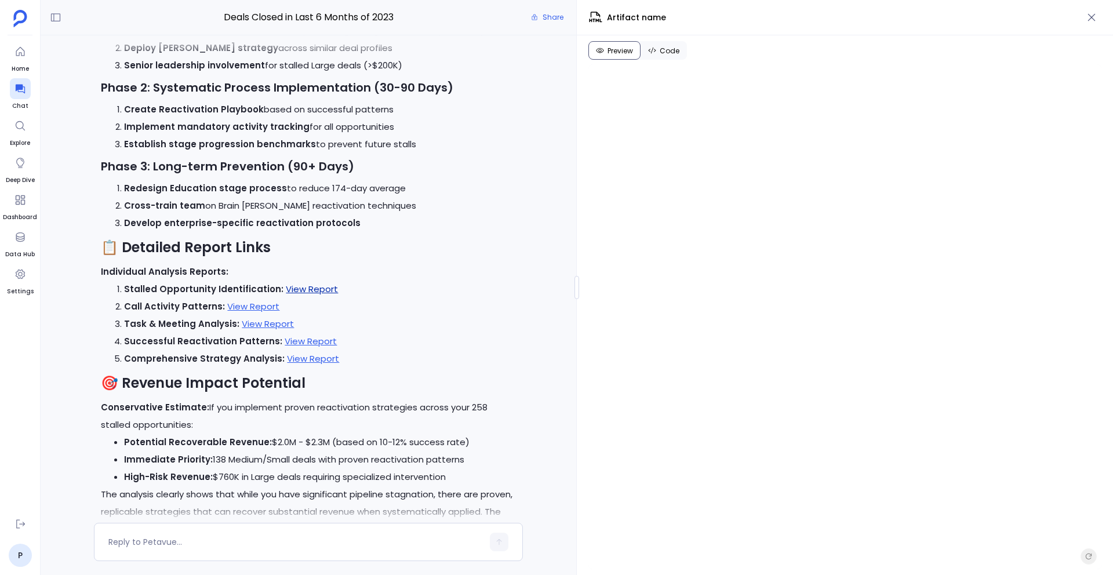
click at [306, 291] on link "View Report" at bounding box center [312, 289] width 52 height 12
click at [245, 310] on link "View Report" at bounding box center [253, 306] width 52 height 12
click at [270, 328] on link "View Report" at bounding box center [268, 324] width 52 height 12
click at [306, 342] on link "View Report" at bounding box center [311, 341] width 52 height 12
click at [293, 365] on link "View Report" at bounding box center [313, 359] width 52 height 12
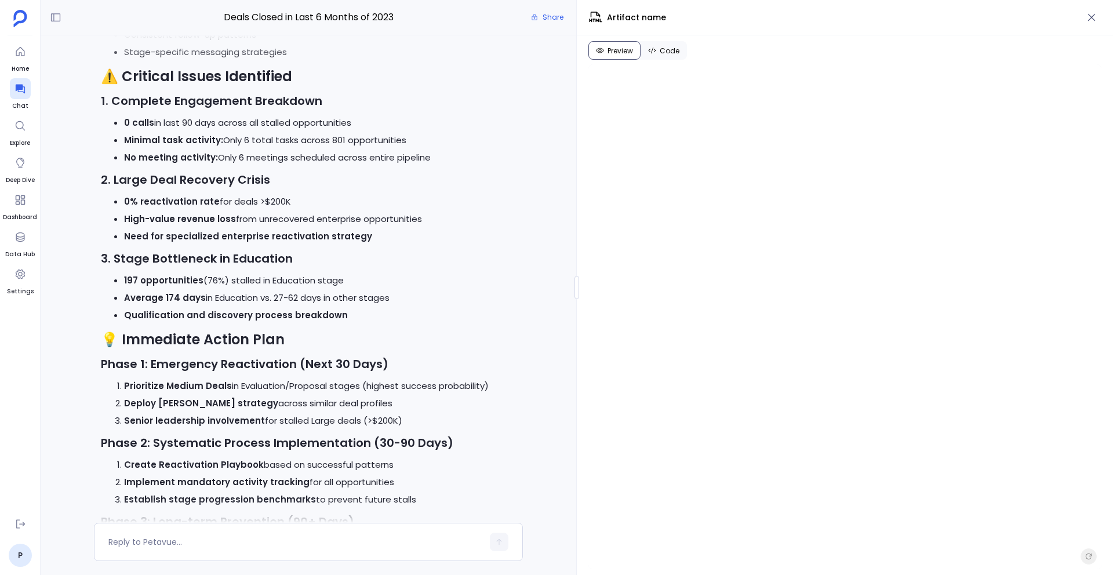
scroll to position [12934, 0]
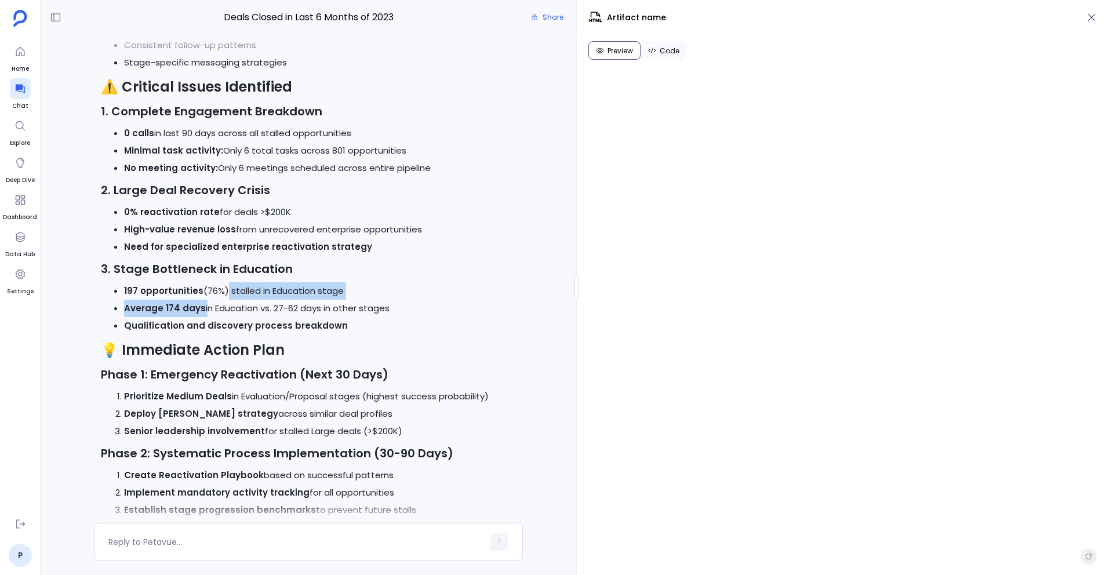
drag, startPoint x: 124, startPoint y: 311, endPoint x: 202, endPoint y: 313, distance: 78.9
click at [202, 313] on li "Average 174 days in Education vs. 27-62 days in other stages" at bounding box center [319, 308] width 391 height 17
click at [162, 306] on strong "Average 174 days" at bounding box center [165, 308] width 82 height 12
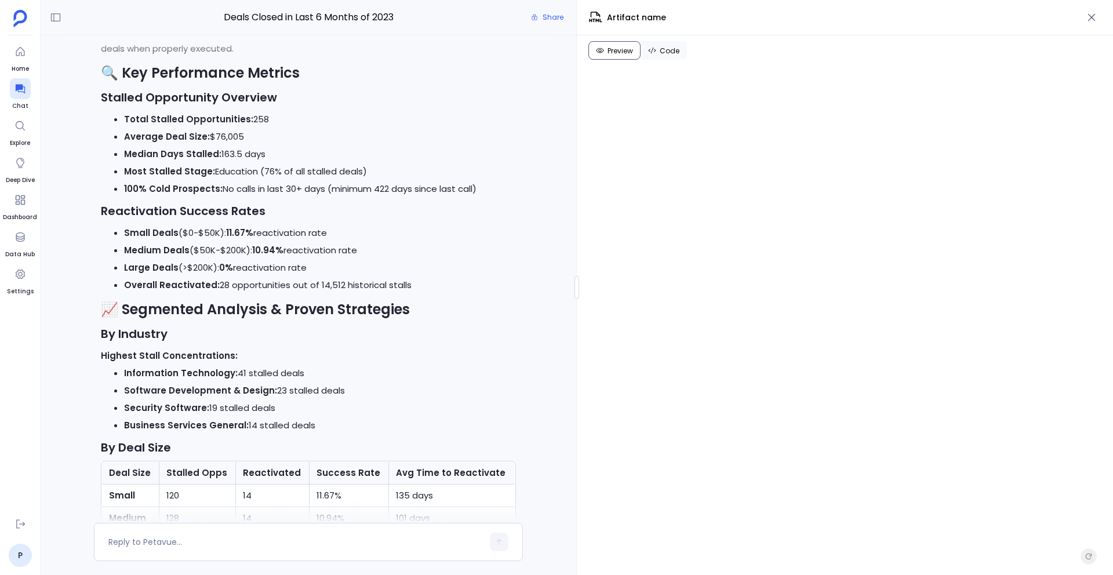
scroll to position [11941, 0]
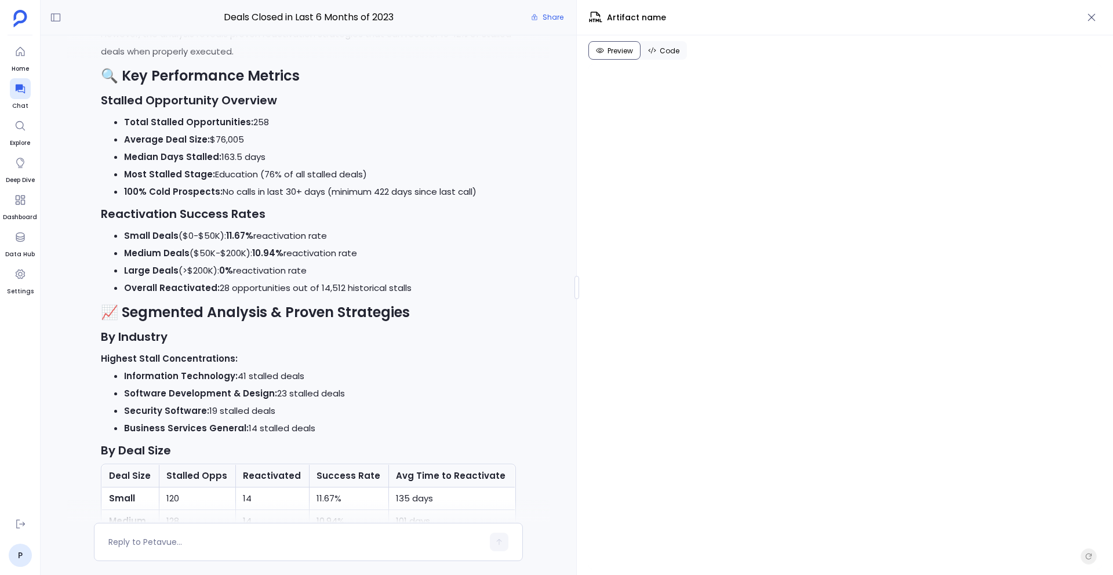
drag, startPoint x: 218, startPoint y: 158, endPoint x: 280, endPoint y: 159, distance: 62.1
click at [281, 159] on li "Median Days Stalled: 163.5 days" at bounding box center [319, 156] width 391 height 17
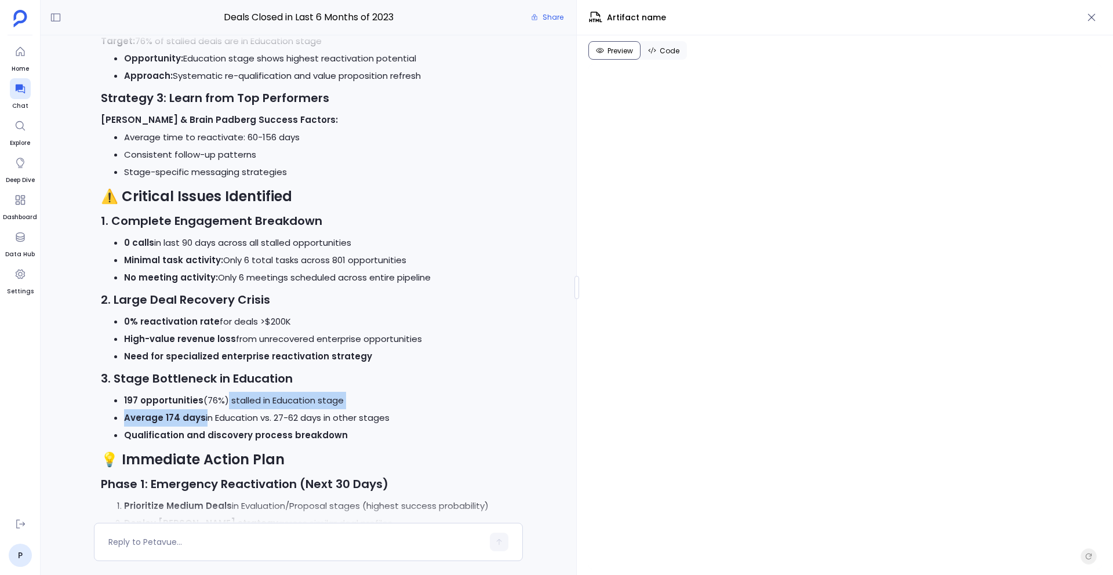
scroll to position [12825, 0]
drag, startPoint x: 124, startPoint y: 417, endPoint x: 248, endPoint y: 417, distance: 124.1
click at [248, 417] on li "Average 174 days in Education vs. 27-62 days in other stages" at bounding box center [319, 417] width 391 height 17
click at [341, 371] on div "Stalled Opportunity Analysis: Proven Reactivation Strategies Based on your requ…" at bounding box center [308, 18] width 415 height 2024
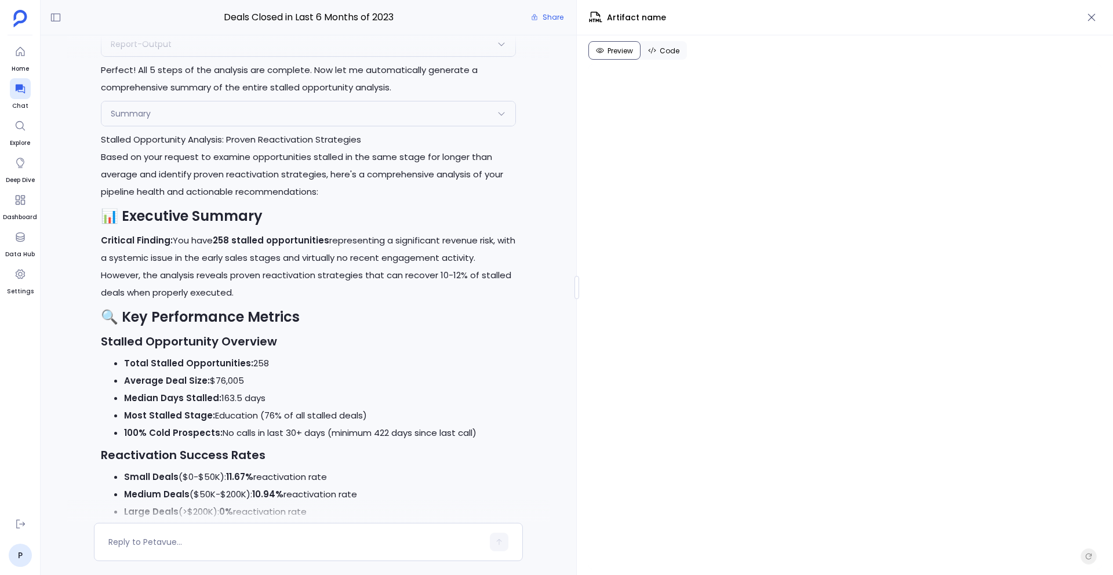
scroll to position [11708, 0]
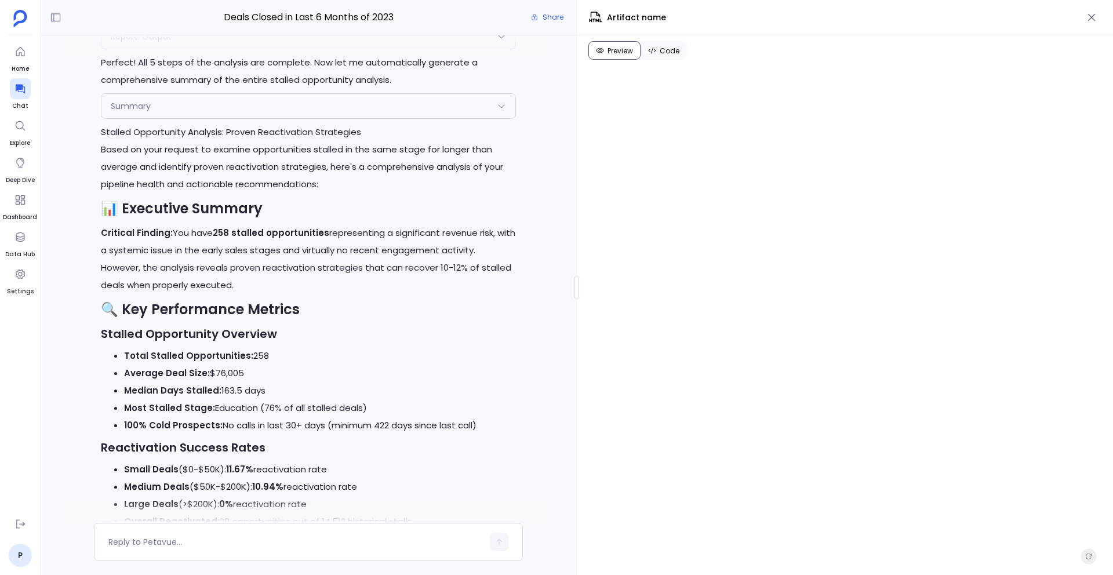
click at [336, 113] on div "Summary" at bounding box center [307, 106] width 413 height 24
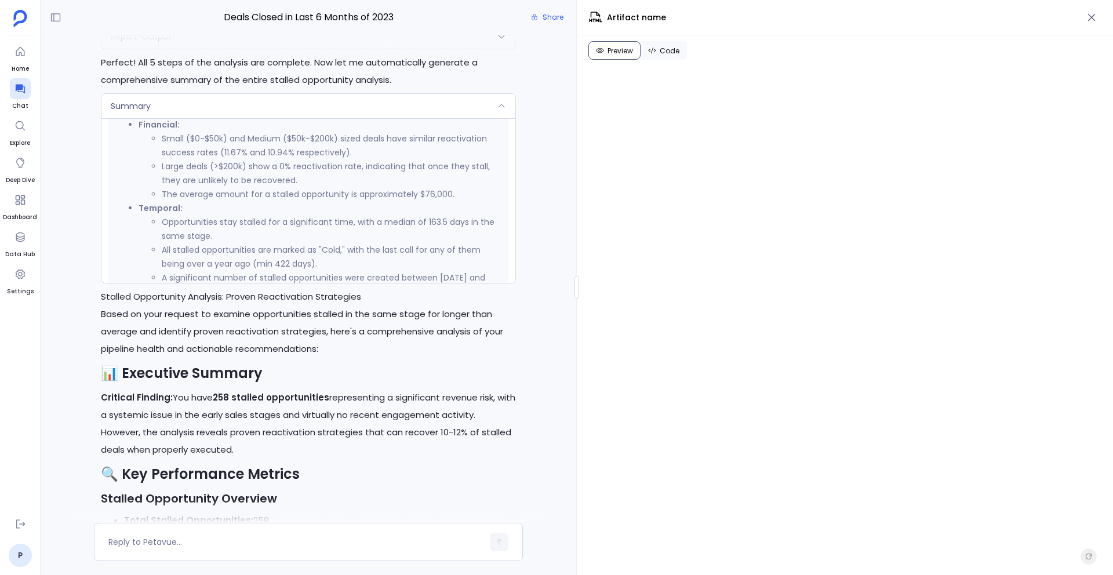
scroll to position [571, 0]
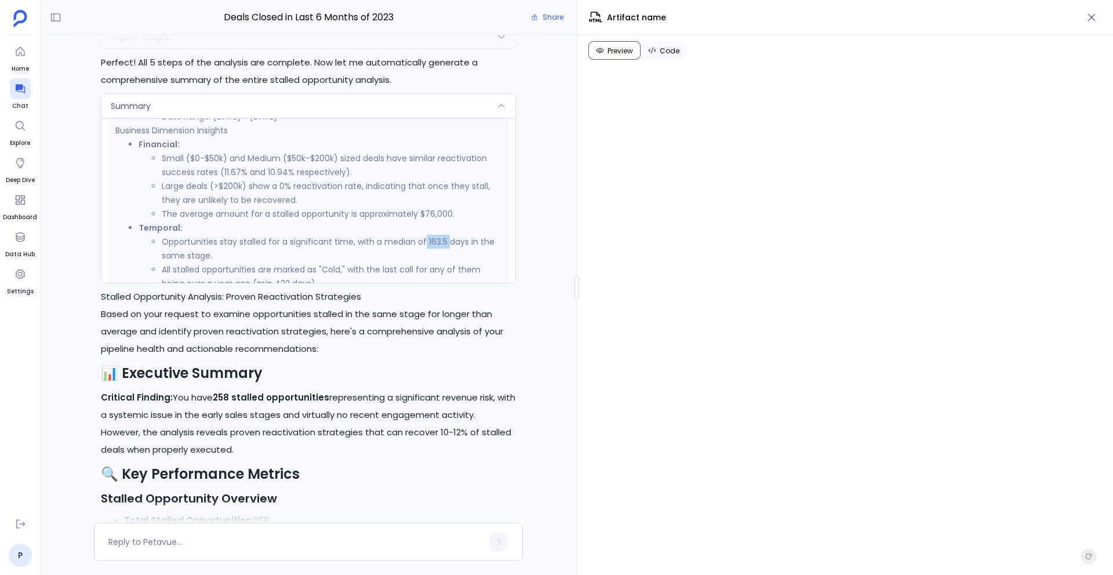
drag, startPoint x: 423, startPoint y: 245, endPoint x: 446, endPoint y: 247, distance: 23.3
click at [446, 247] on li "Opportunities stay stalled for a significant time, with a median of 163.5 days …" at bounding box center [331, 249] width 339 height 28
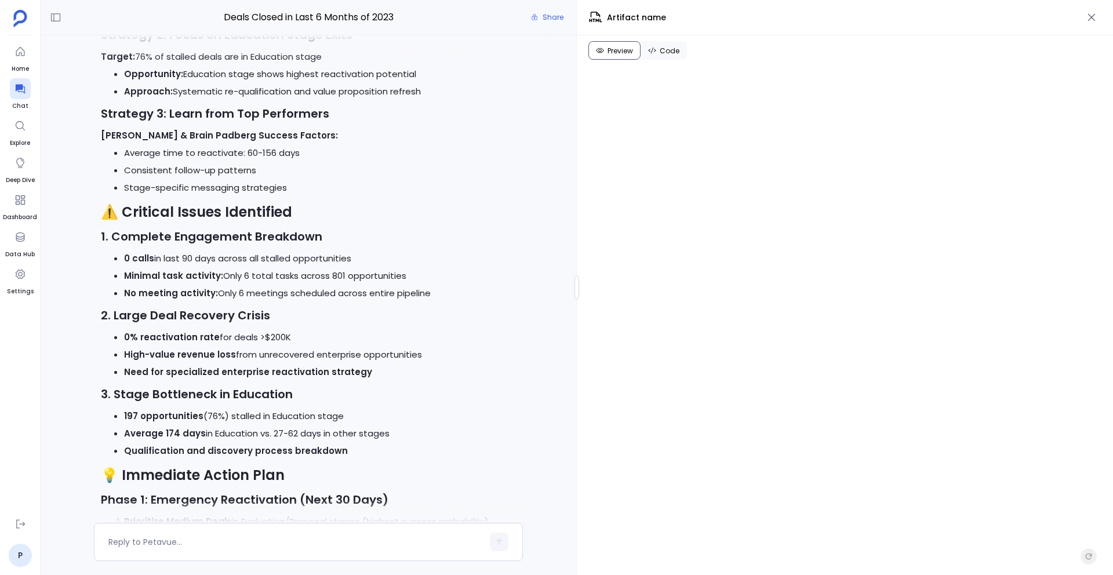
scroll to position [12888, 0]
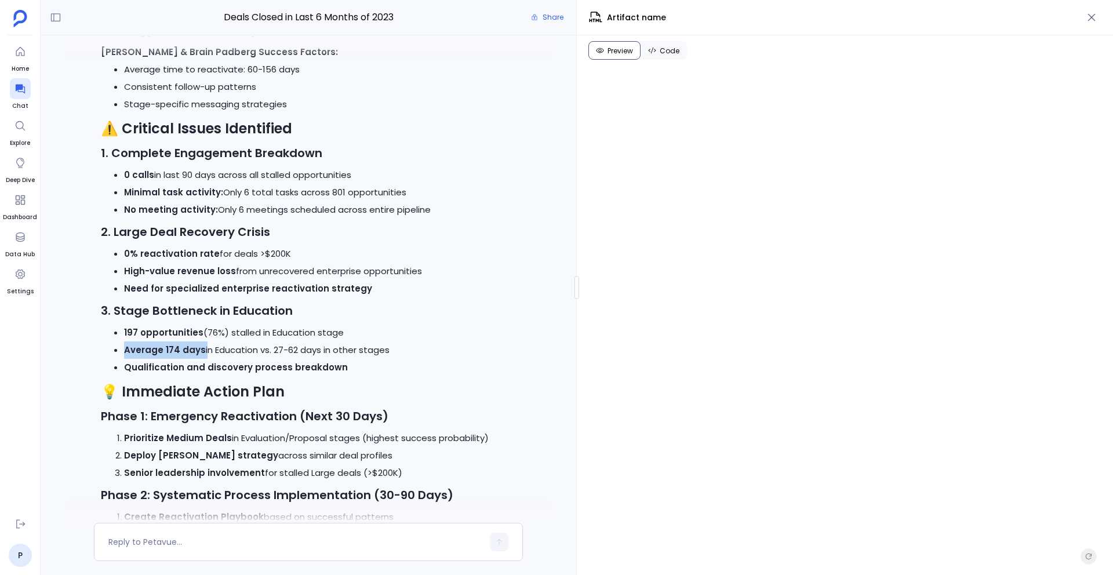
drag, startPoint x: 124, startPoint y: 352, endPoint x: 203, endPoint y: 360, distance: 79.2
click at [203, 359] on li "Average 174 days in Education vs. 27-62 days in other stages" at bounding box center [319, 350] width 391 height 17
click at [319, 194] on li "Minimal task activity: Only 6 total tasks across 801 opportunities" at bounding box center [319, 192] width 391 height 17
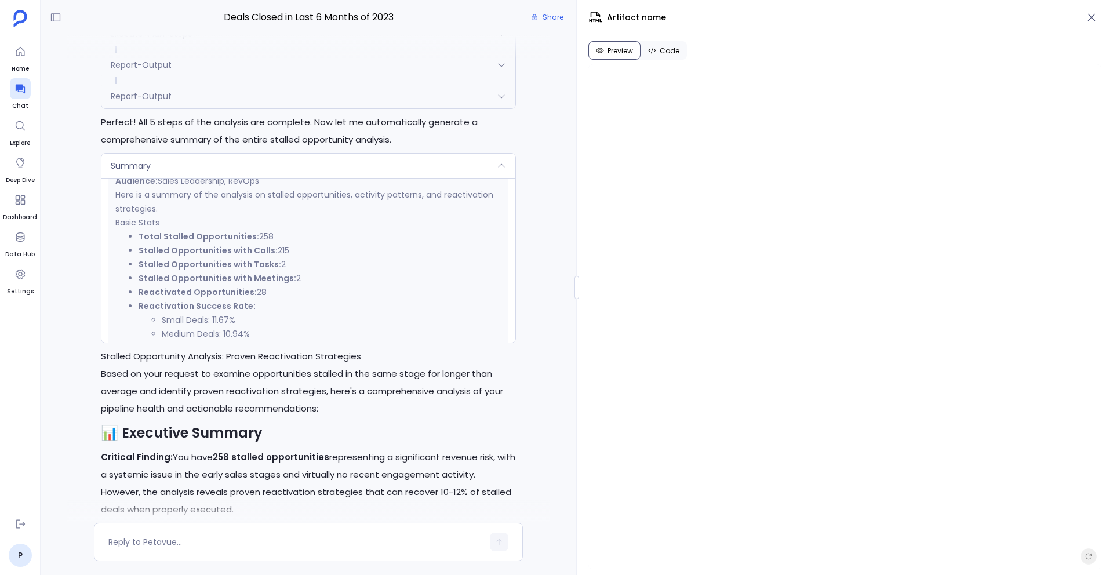
scroll to position [364, 0]
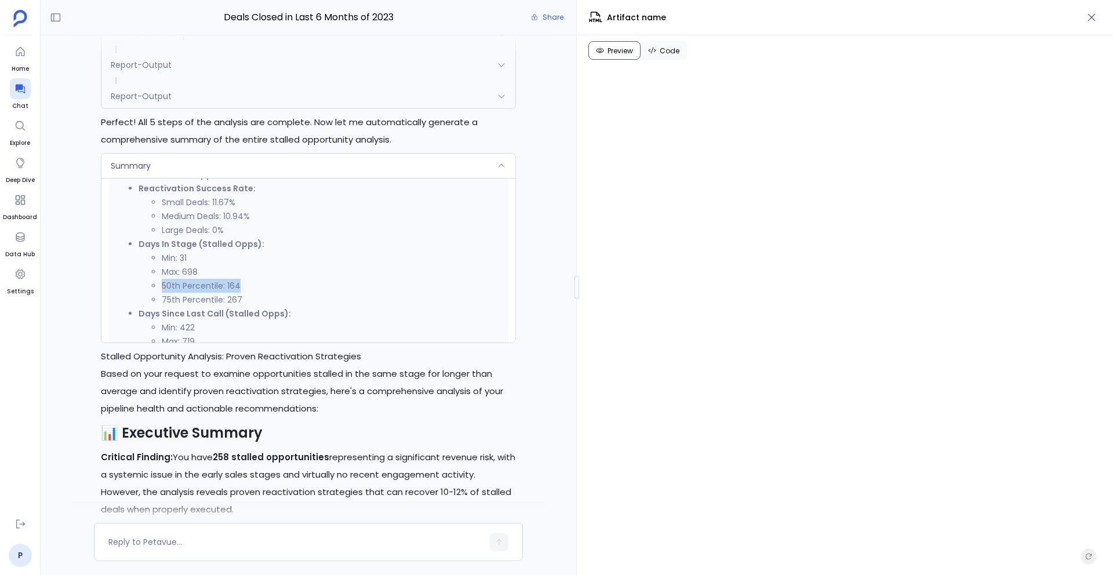
drag, startPoint x: 156, startPoint y: 288, endPoint x: 238, endPoint y: 292, distance: 81.9
click at [238, 292] on ul "Min: 31 Max: 698 50th Percentile: 164 75th Percentile: 267" at bounding box center [320, 279] width 362 height 56
click at [268, 391] on p "Based on your request to examine opportunities stalled in the same stage for lo…" at bounding box center [308, 391] width 415 height 52
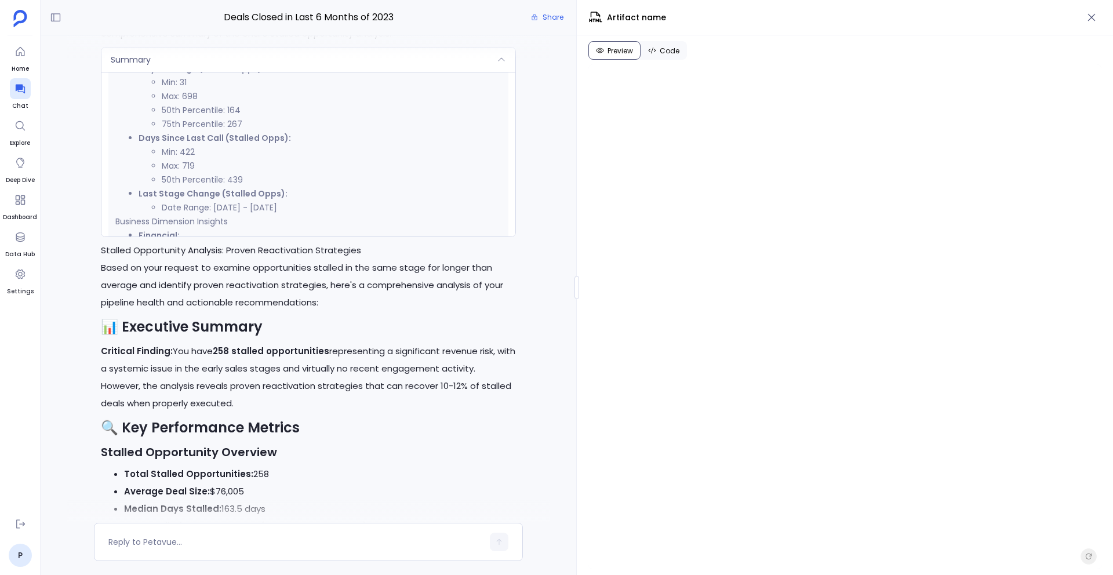
scroll to position [427, 0]
drag, startPoint x: 226, startPoint y: 120, endPoint x: 245, endPoint y: 120, distance: 19.1
click at [245, 120] on li "50th Percentile: 164" at bounding box center [331, 117] width 339 height 14
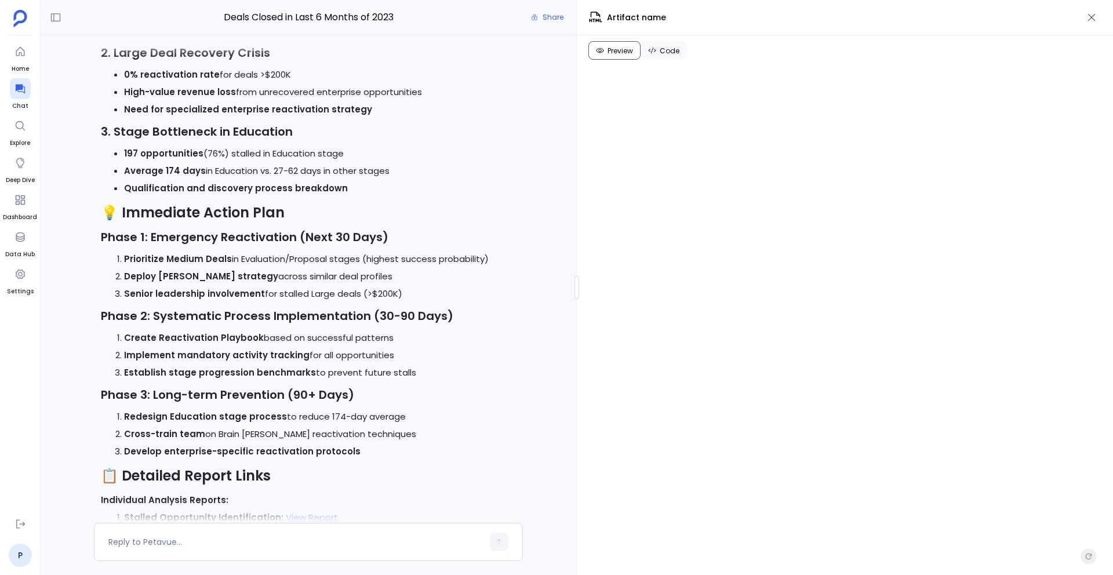
scroll to position [13066, 0]
drag, startPoint x: 123, startPoint y: 174, endPoint x: 203, endPoint y: 176, distance: 80.1
click at [204, 176] on ul "197 opportunities (76%) stalled in Education stage Average 174 days in Educatio…" at bounding box center [308, 172] width 415 height 52
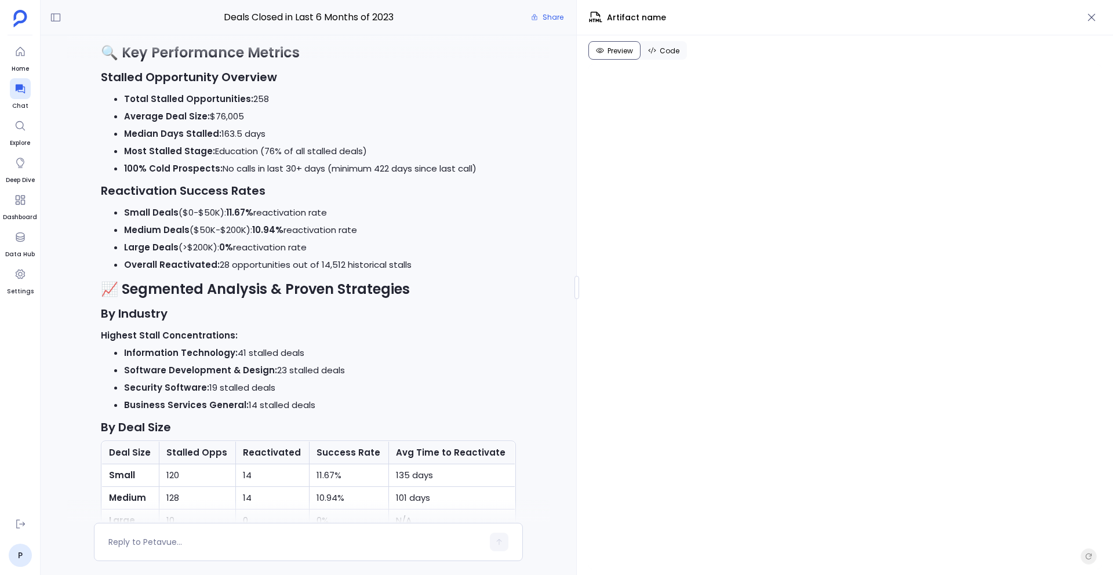
scroll to position [11937, 0]
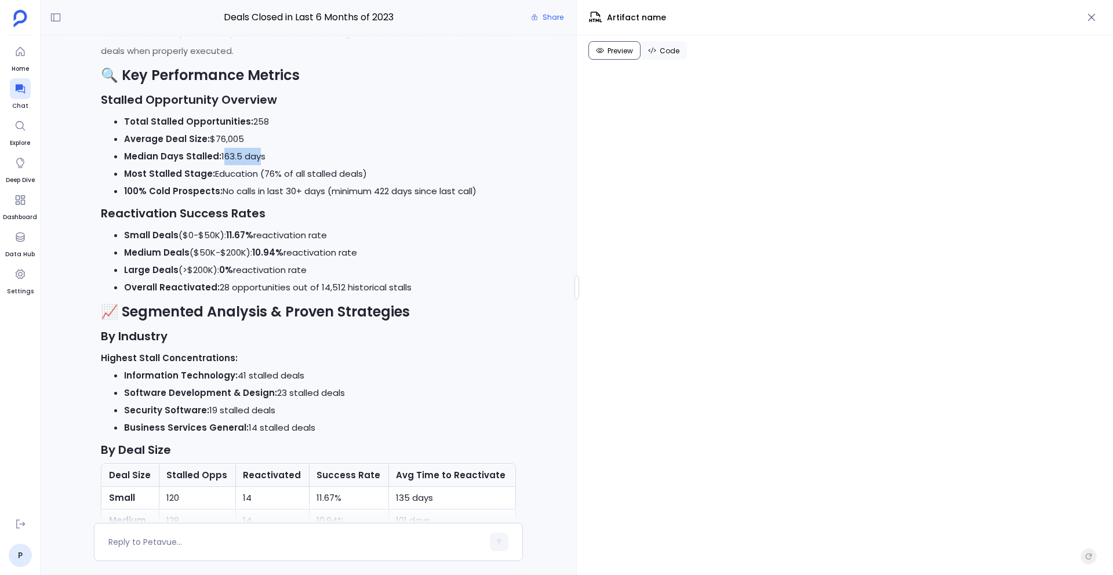
drag, startPoint x: 219, startPoint y: 159, endPoint x: 255, endPoint y: 158, distance: 36.0
click at [255, 158] on li "Median Days Stalled: 163.5 days" at bounding box center [319, 156] width 391 height 17
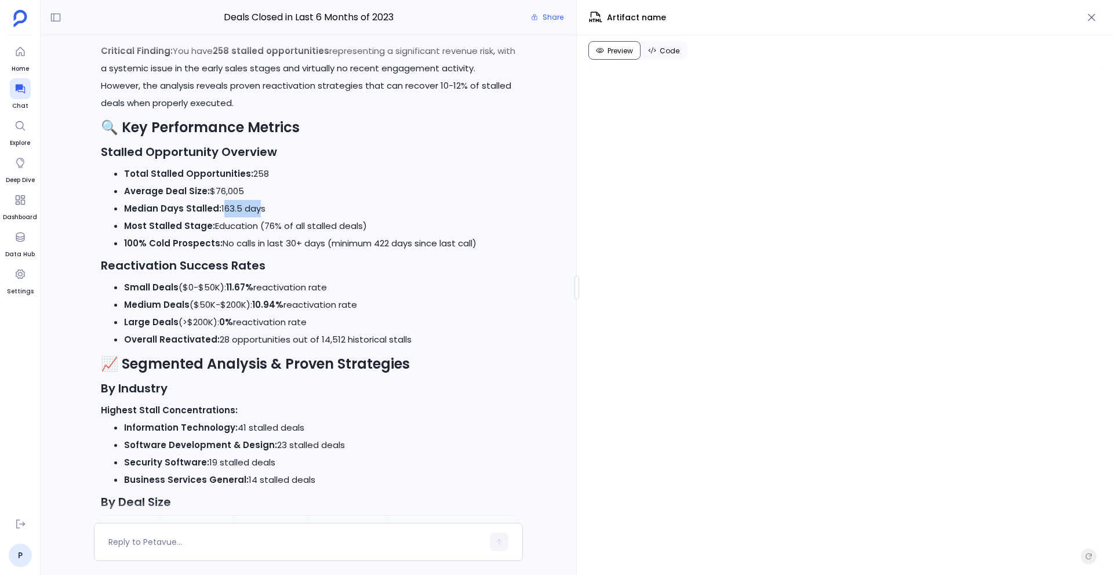
scroll to position [11887, 0]
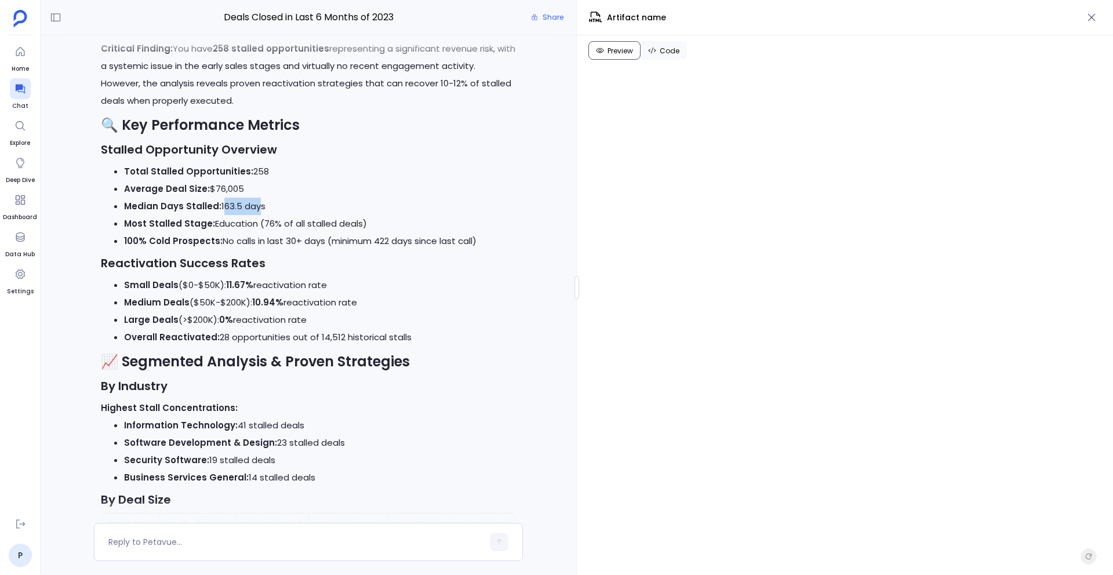
click at [174, 219] on li "Most Stalled Stage: Education (76% of all stalled deals)" at bounding box center [319, 223] width 391 height 17
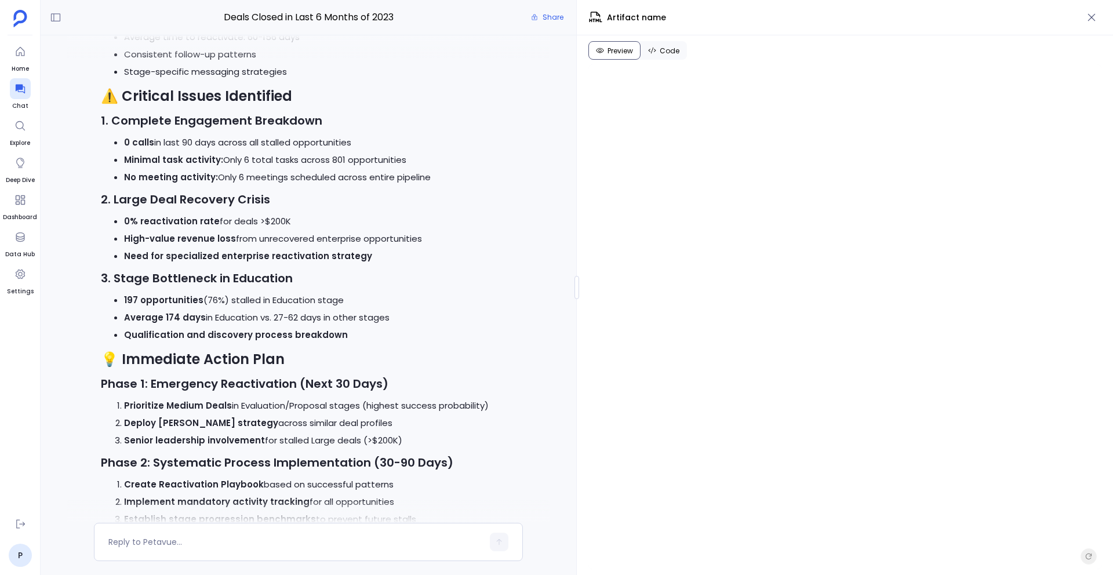
scroll to position [13055, 0]
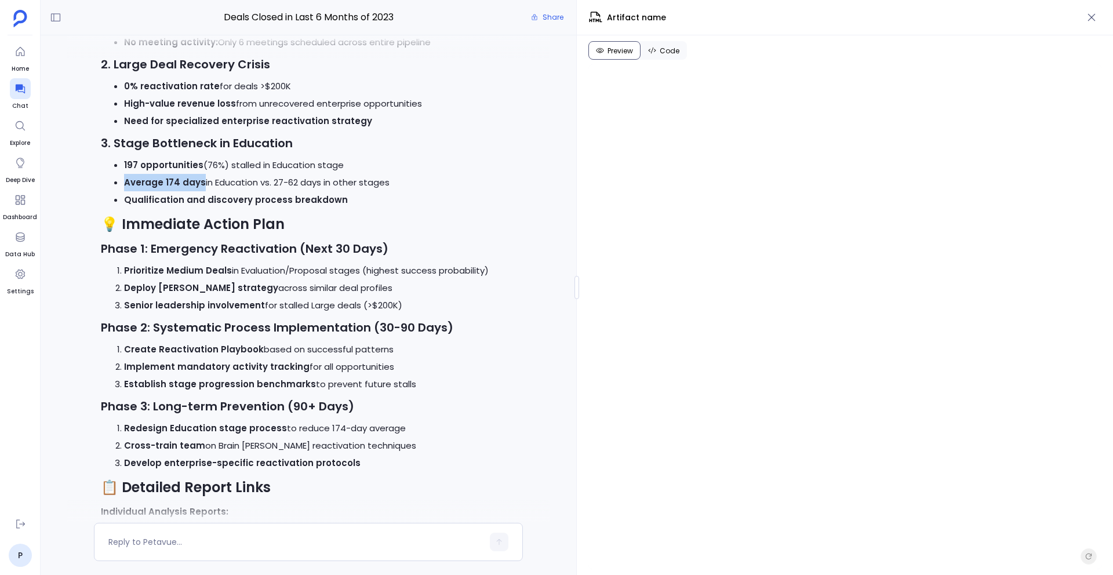
drag, startPoint x: 124, startPoint y: 182, endPoint x: 201, endPoint y: 186, distance: 77.8
click at [201, 186] on li "Average 174 days in Education vs. 27-62 days in other stages" at bounding box center [319, 182] width 391 height 17
click at [169, 187] on strong "Average 174 days" at bounding box center [165, 182] width 82 height 12
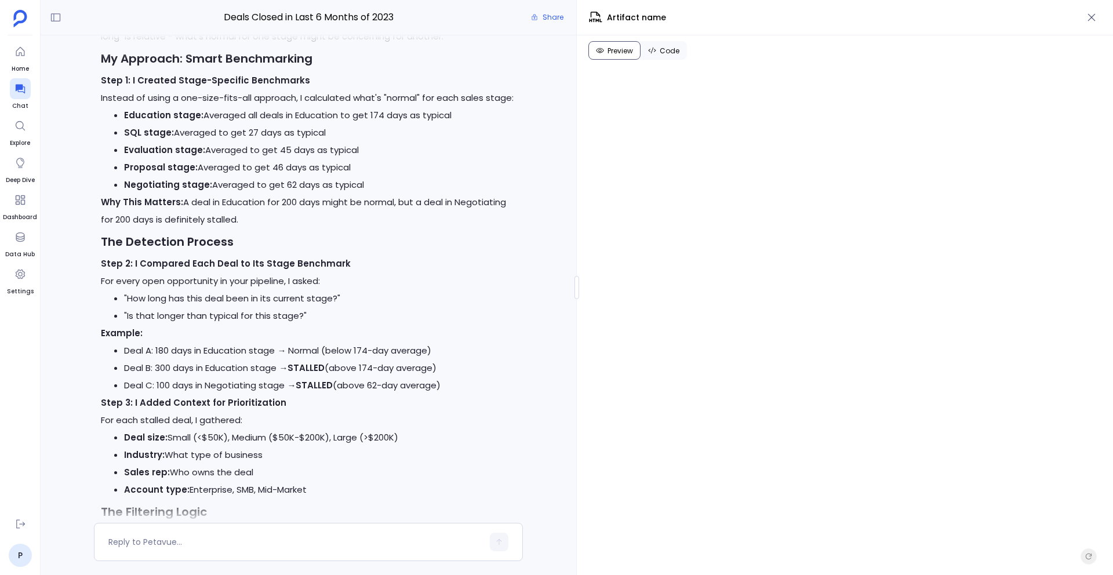
scroll to position [17745, 0]
click at [366, 348] on li "Deal A: 180 days in Education stage → Normal (below 174-day average)" at bounding box center [319, 348] width 391 height 17
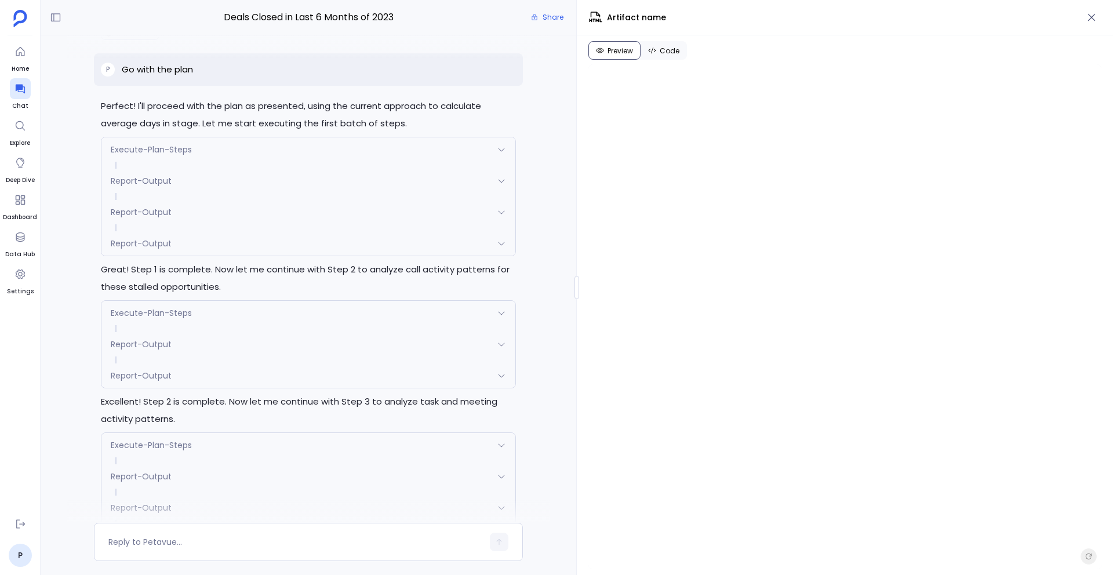
scroll to position [10124, 0]
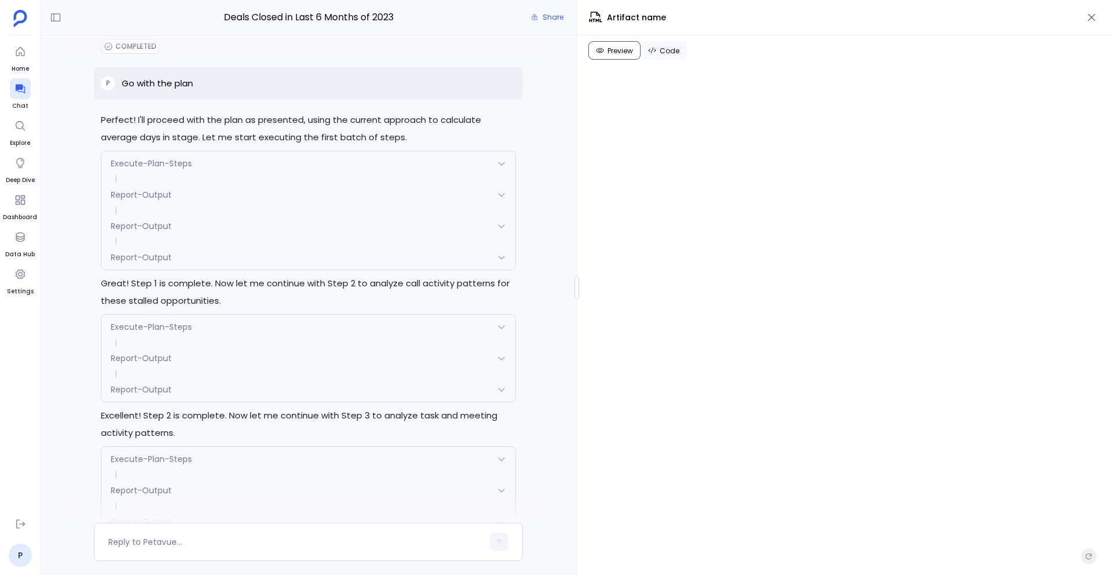
click at [138, 260] on span "Report-Output" at bounding box center [141, 258] width 61 height 12
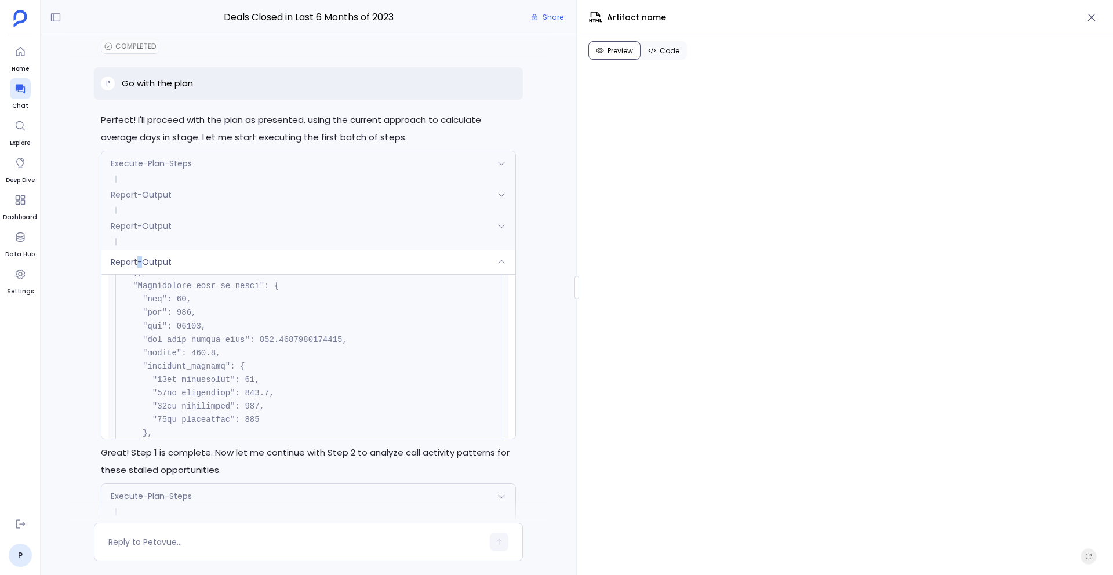
click at [138, 260] on span "Report-Output" at bounding box center [141, 262] width 61 height 12
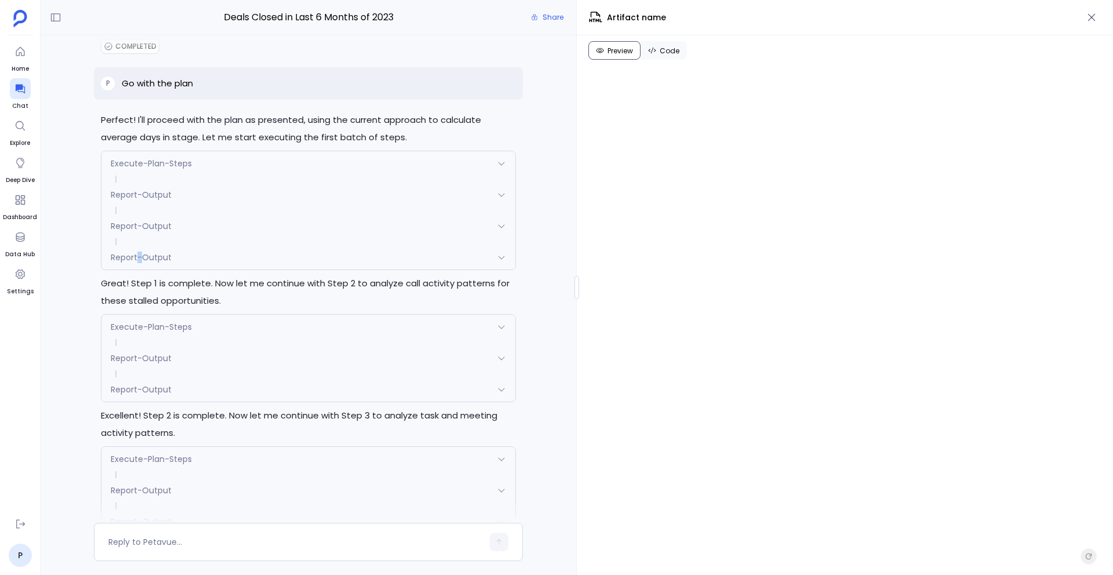
click at [138, 260] on span "Report-Output" at bounding box center [141, 258] width 61 height 12
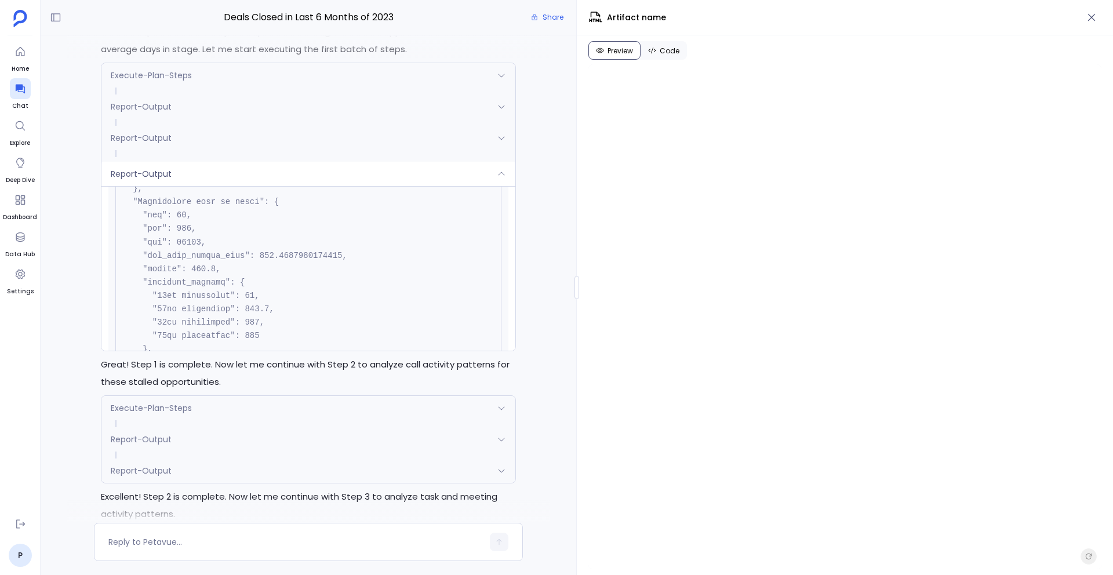
scroll to position [10350, 0]
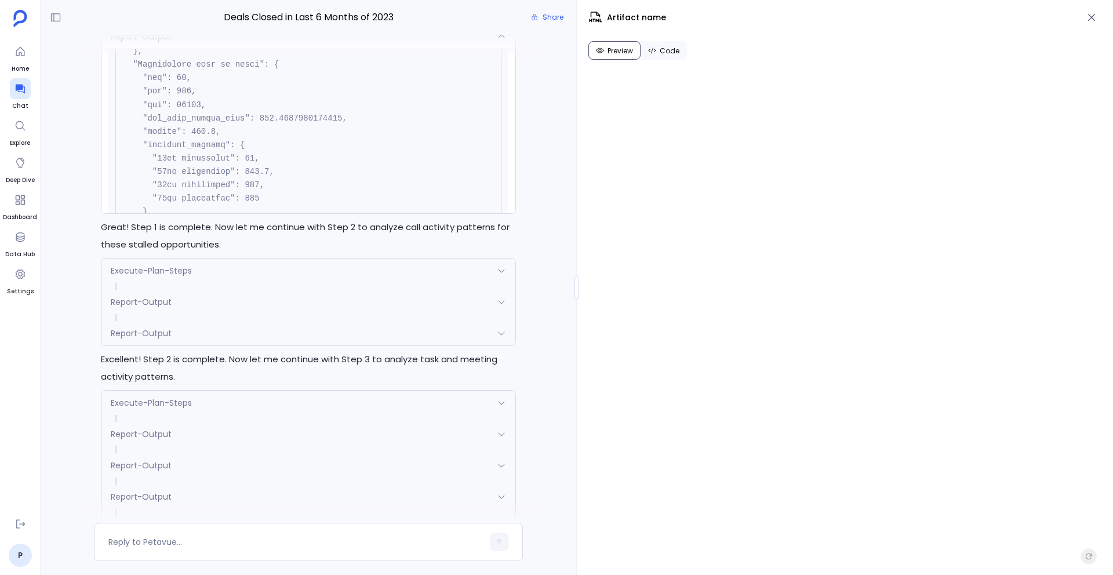
click at [148, 332] on span "Report-Output" at bounding box center [141, 334] width 61 height 12
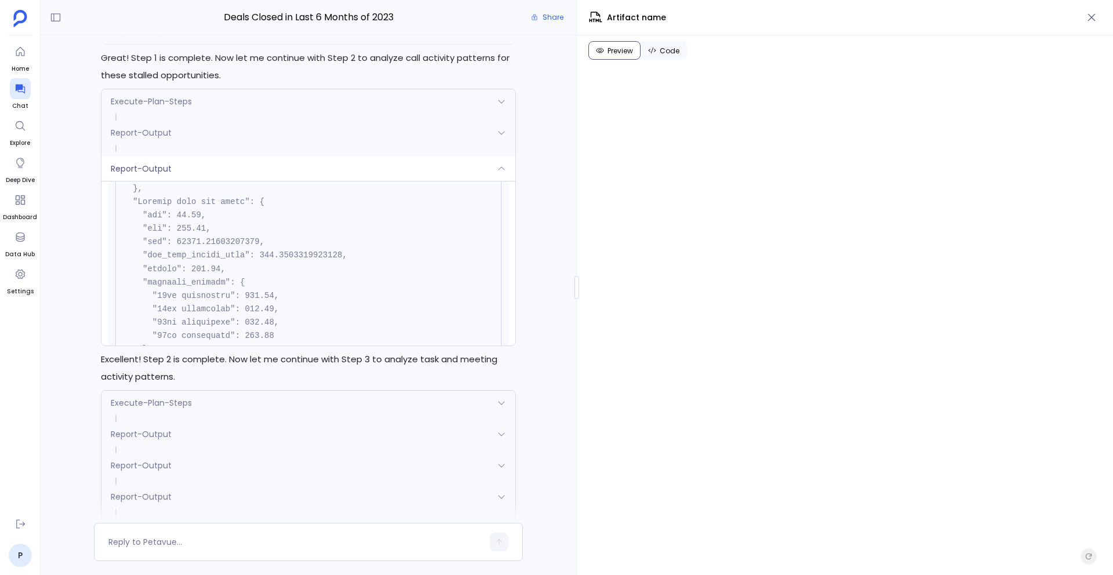
click at [143, 129] on span "Report-Output" at bounding box center [141, 133] width 61 height 12
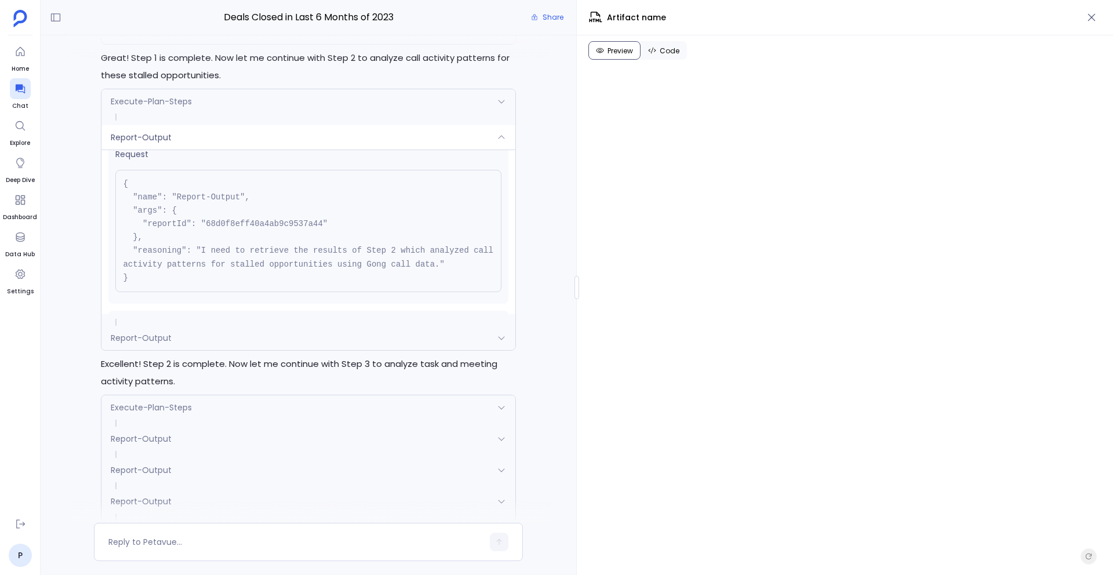
scroll to position [0, 0]
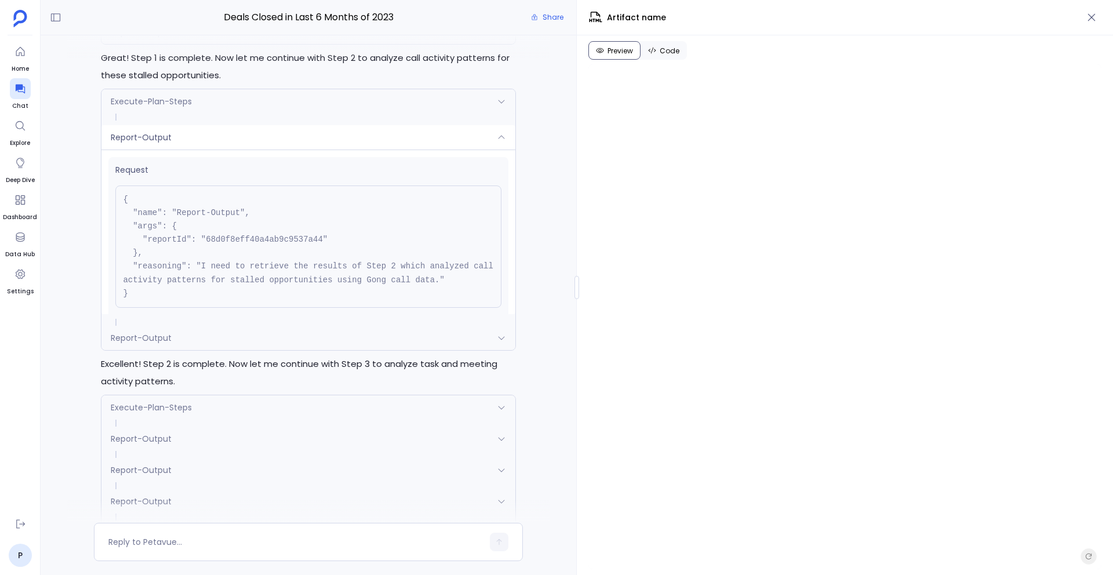
click at [182, 137] on div "Report-Output" at bounding box center [307, 137] width 413 height 24
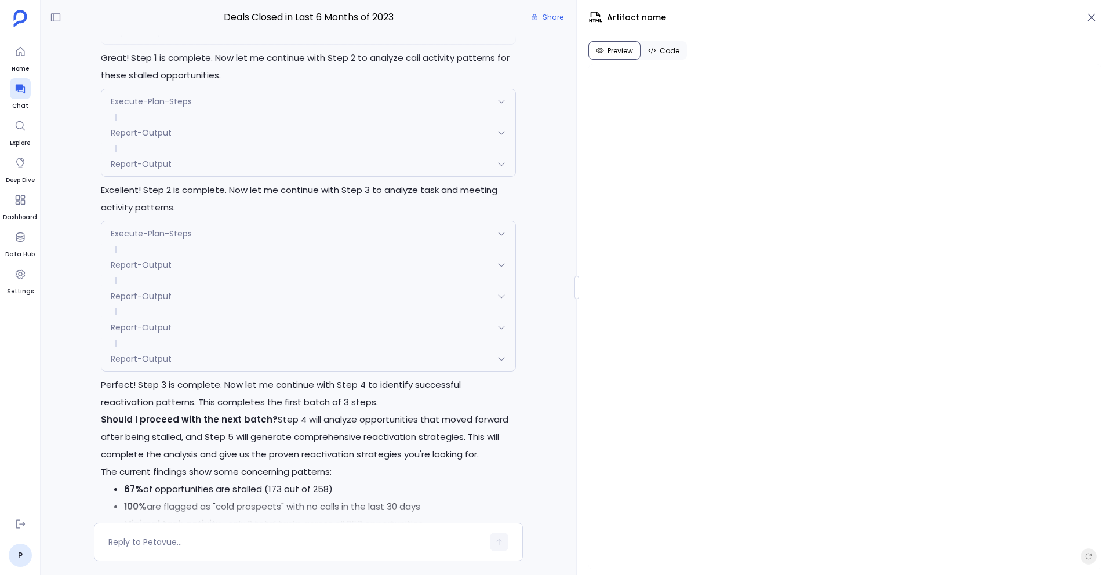
click at [189, 173] on div "Report-Output" at bounding box center [307, 164] width 413 height 24
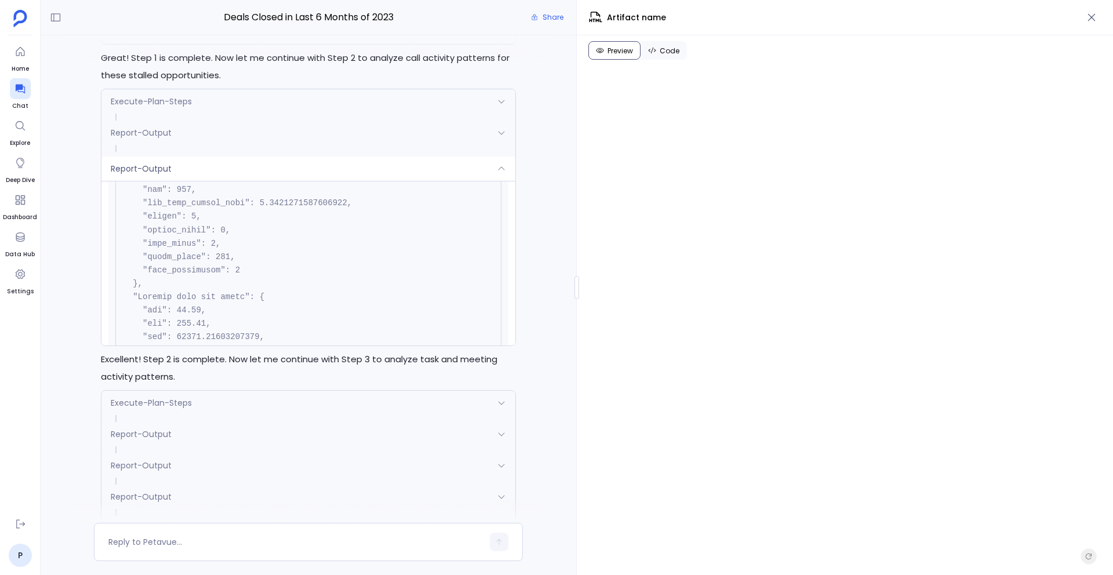
scroll to position [3321, 0]
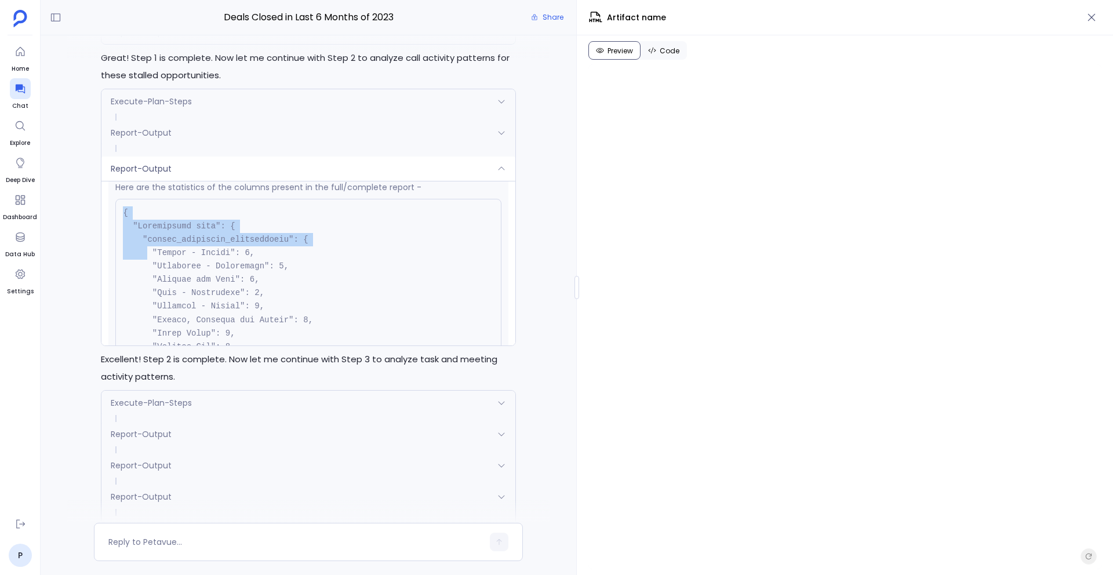
drag, startPoint x: 121, startPoint y: 213, endPoint x: 146, endPoint y: 250, distance: 45.2
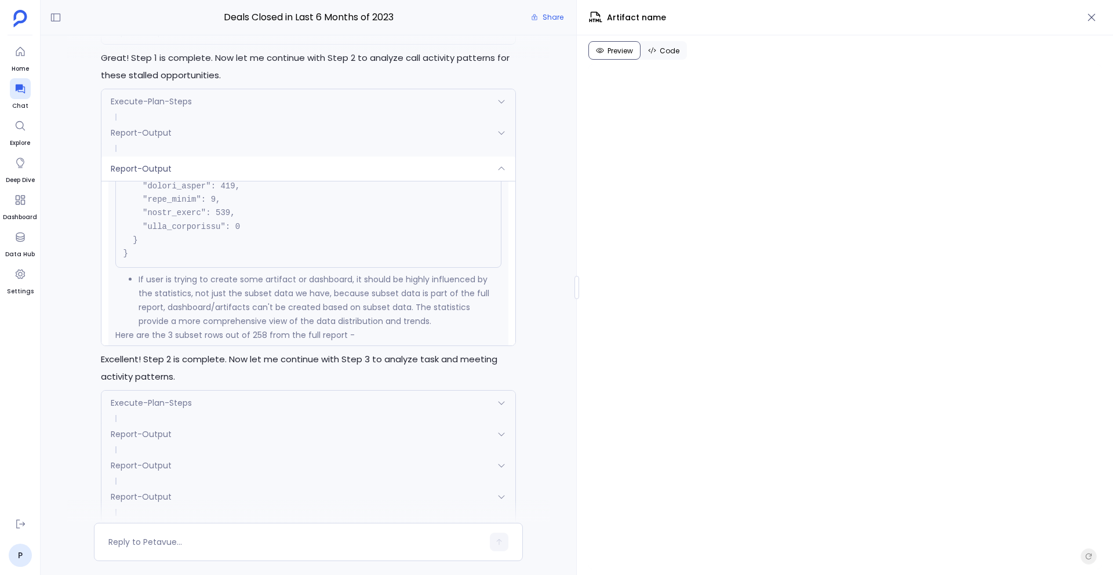
scroll to position [5228, 0]
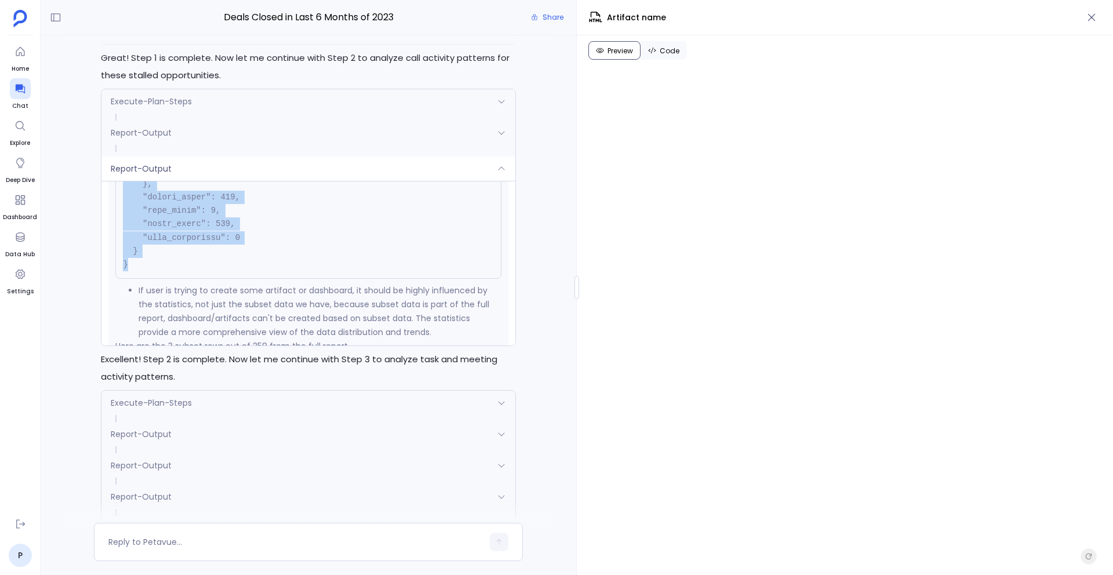
copy code "{ "Opportunity name": { "values_frequency_distribution": { "Gibson - Sporer": 4…"
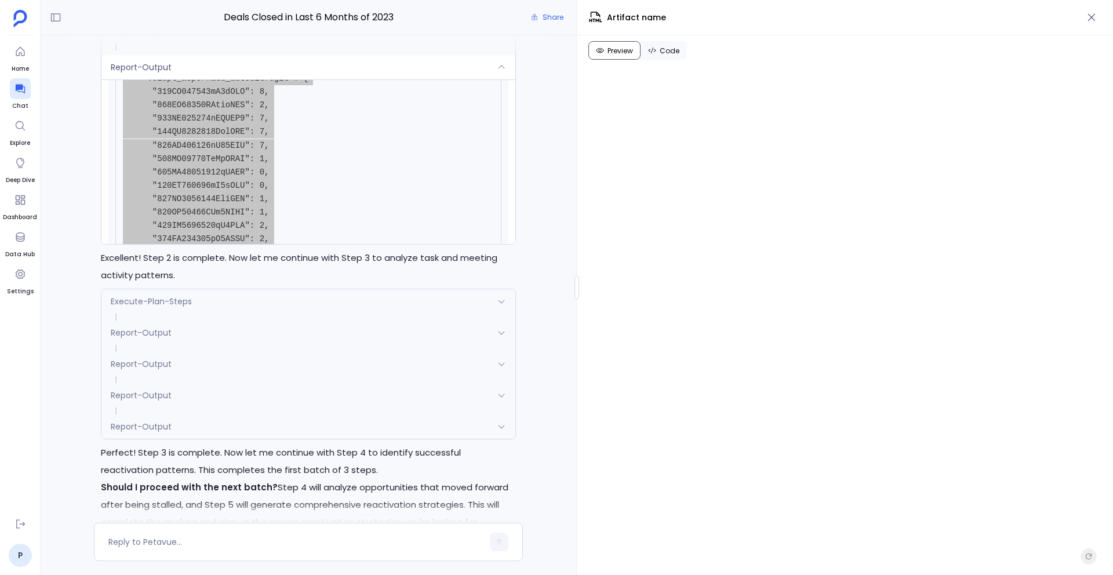
scroll to position [4902, 0]
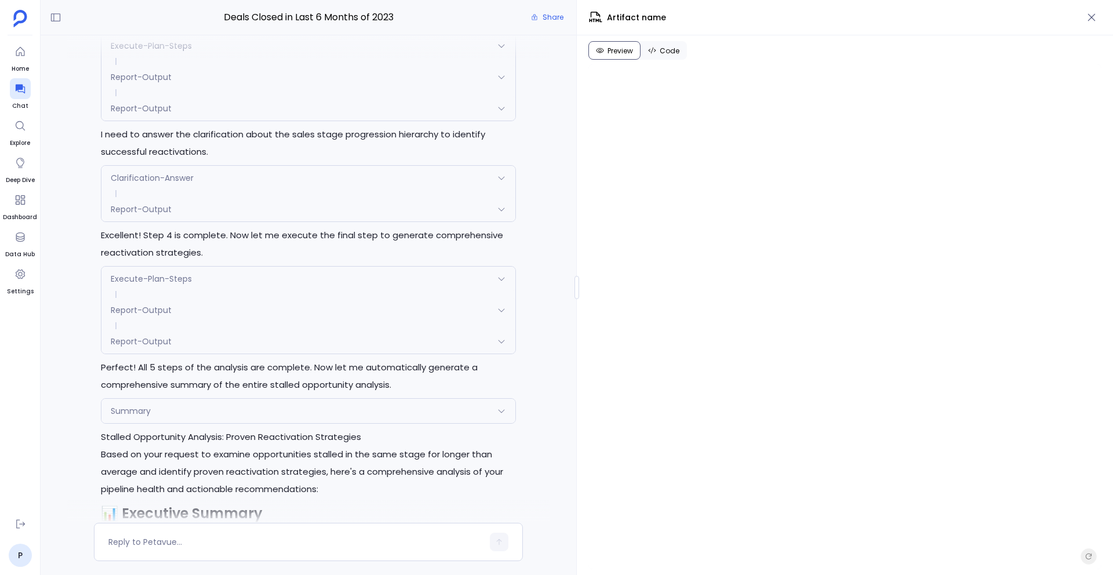
scroll to position [11406, 0]
click at [216, 201] on div "Report-Output" at bounding box center [307, 206] width 413 height 24
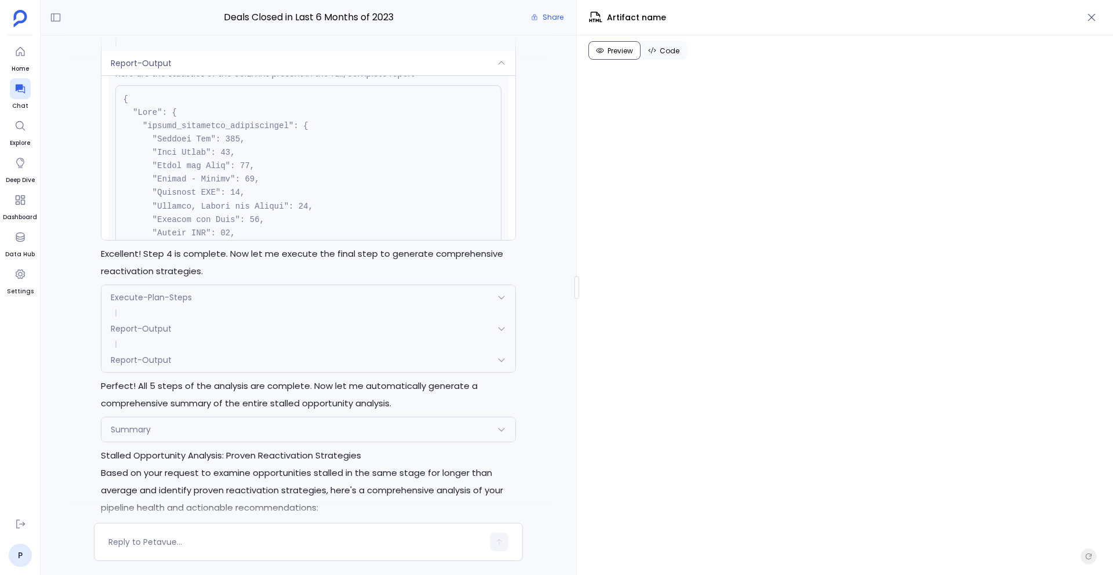
scroll to position [299, 0]
click at [318, 68] on div "Report-Output" at bounding box center [307, 63] width 413 height 24
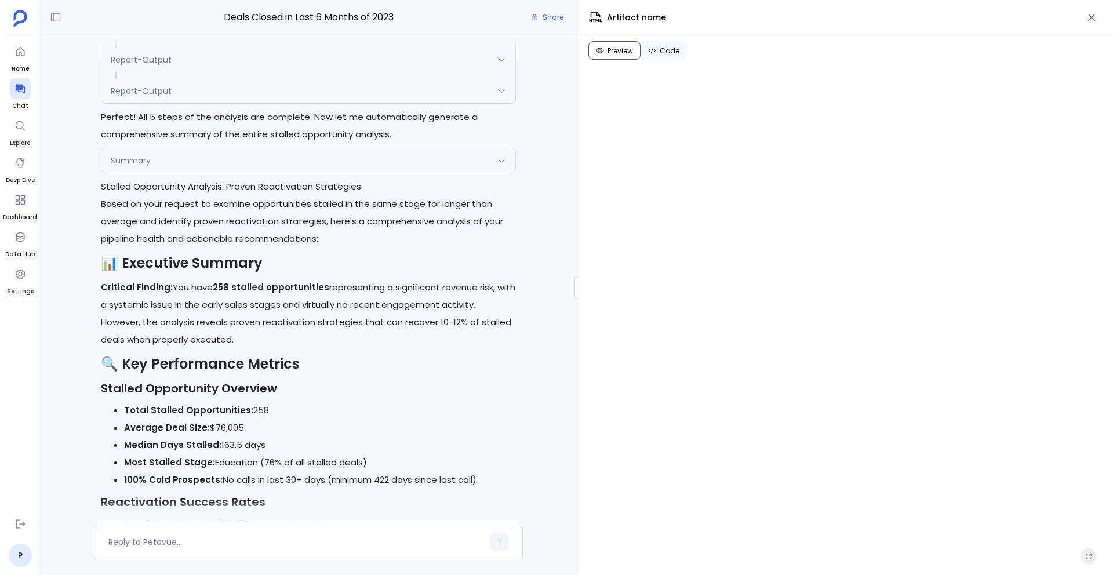
scroll to position [11483, 0]
click at [426, 163] on div "Summary" at bounding box center [307, 161] width 413 height 24
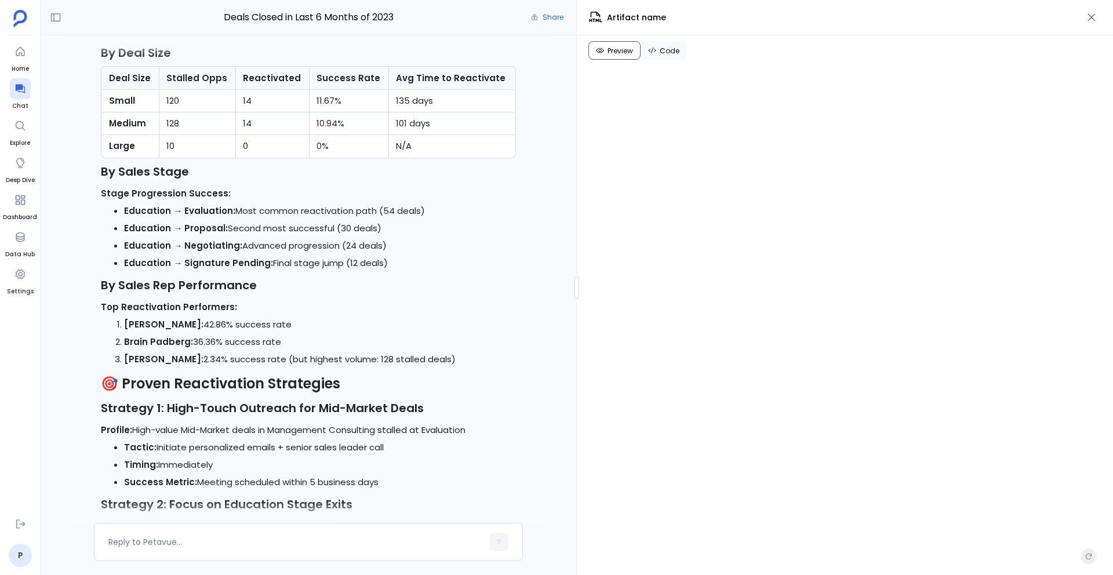
scroll to position [12333, 0]
drag, startPoint x: 116, startPoint y: 322, endPoint x: 443, endPoint y: 373, distance: 330.9
click at [443, 372] on div "Stalled Opportunity Analysis: Proven Reactivation Strategies Based on your requ…" at bounding box center [308, 505] width 415 height 2024
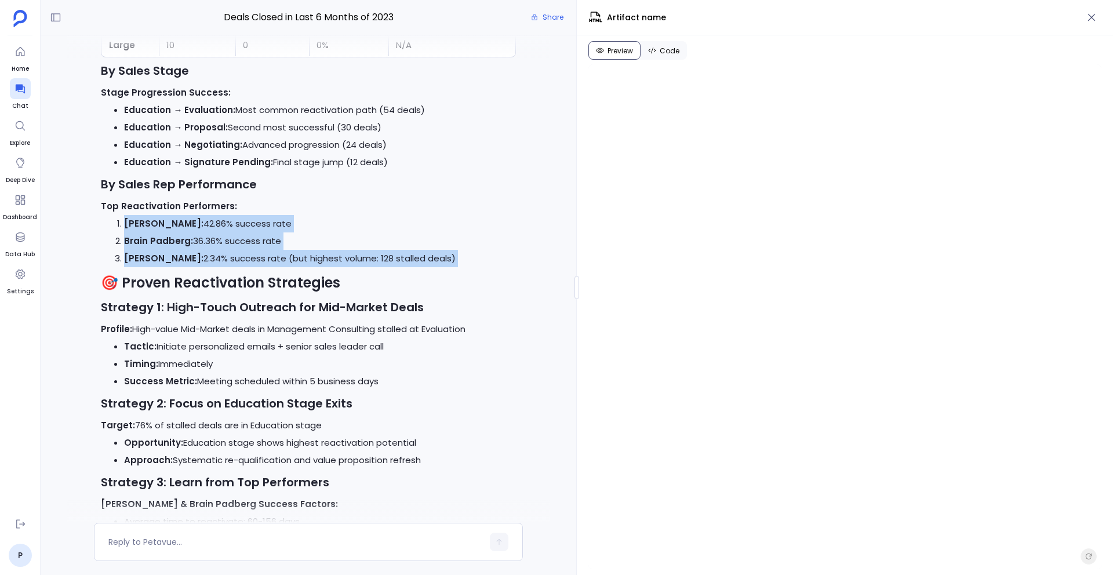
scroll to position [12434, 0]
click at [379, 337] on p "Profile: High-value Mid-Market deals in Management Consulting stalled at Evalua…" at bounding box center [308, 330] width 415 height 17
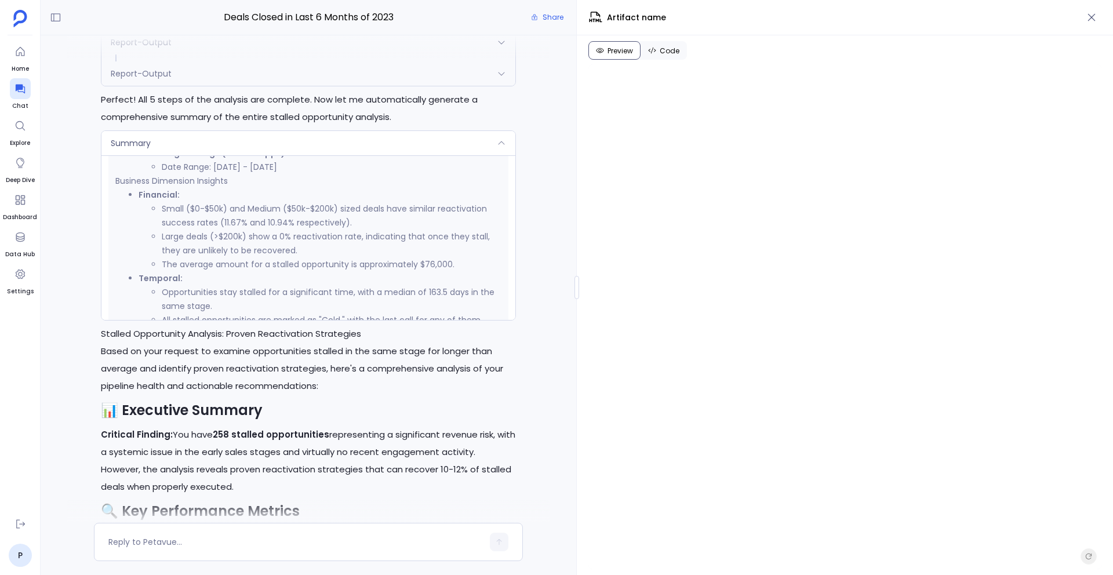
scroll to position [553, 0]
click at [276, 528] on div at bounding box center [308, 542] width 429 height 38
click at [242, 547] on textarea at bounding box center [295, 542] width 374 height 12
click at [247, 543] on textarea "Give me financial insights based on" at bounding box center [295, 542] width 374 height 12
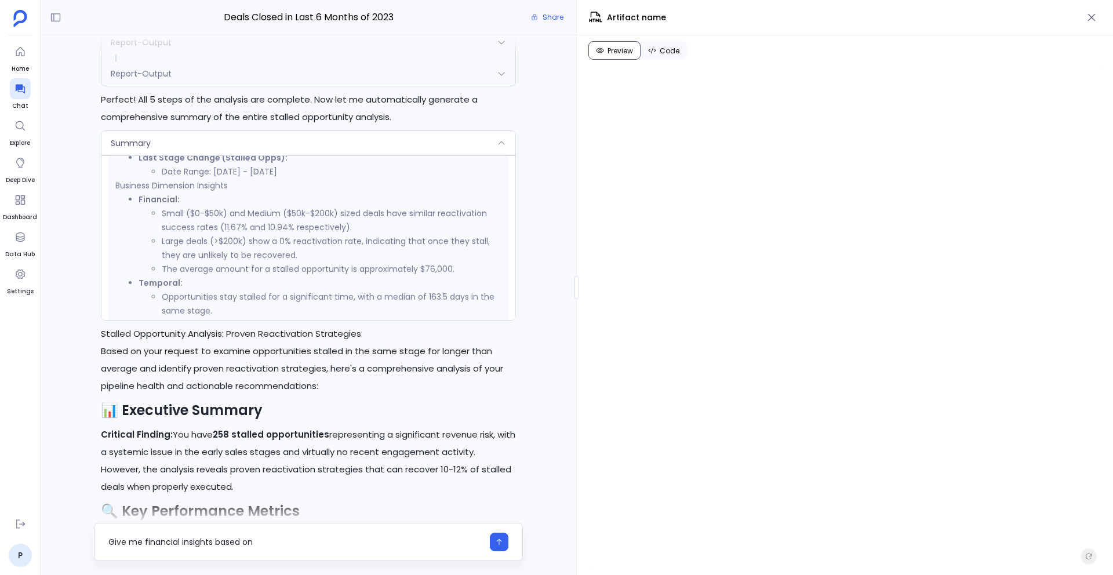
drag, startPoint x: 216, startPoint y: 544, endPoint x: 270, endPoint y: 542, distance: 54.0
click at [270, 542] on textarea "Give me financial insights based on" at bounding box center [295, 542] width 374 height 12
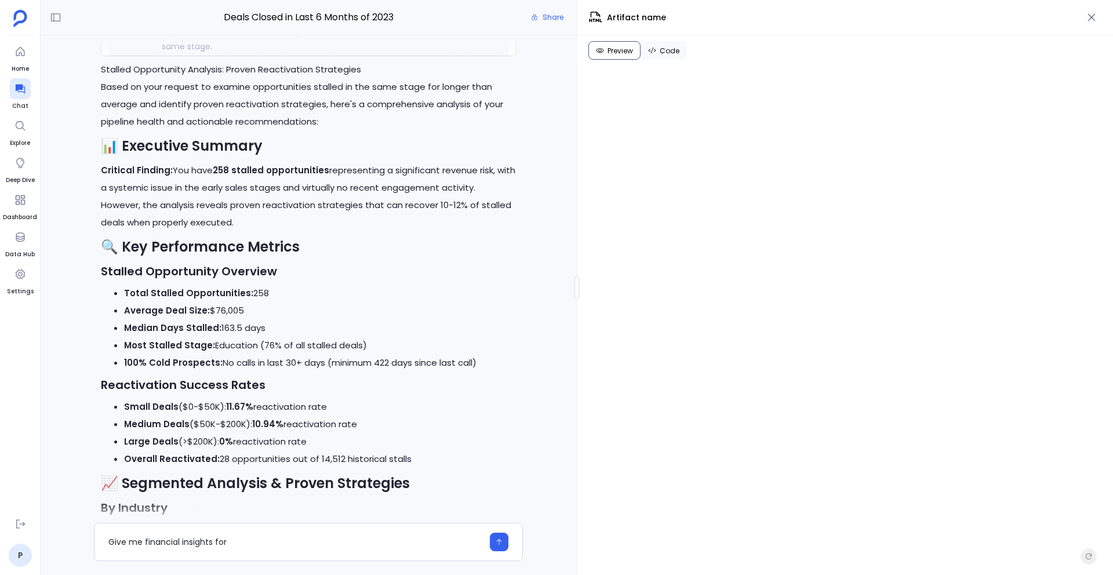
scroll to position [11763, 0]
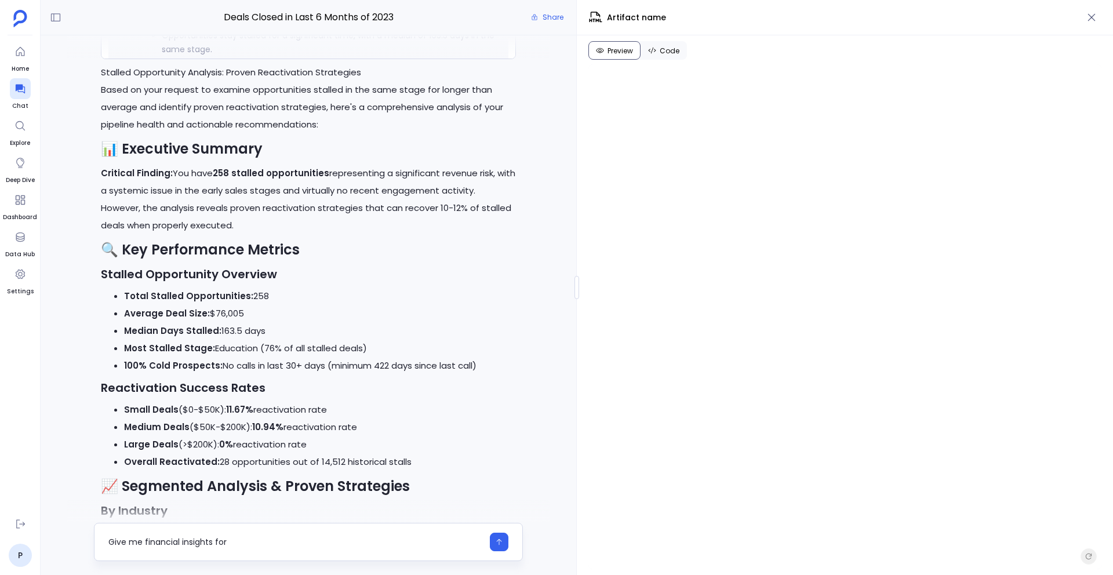
click at [165, 542] on textarea "Give me financial insights for" at bounding box center [295, 542] width 374 height 12
click at [199, 546] on textarea "Give me insights for" at bounding box center [295, 542] width 374 height 12
type textarea "Give me insights for call activity analysis"
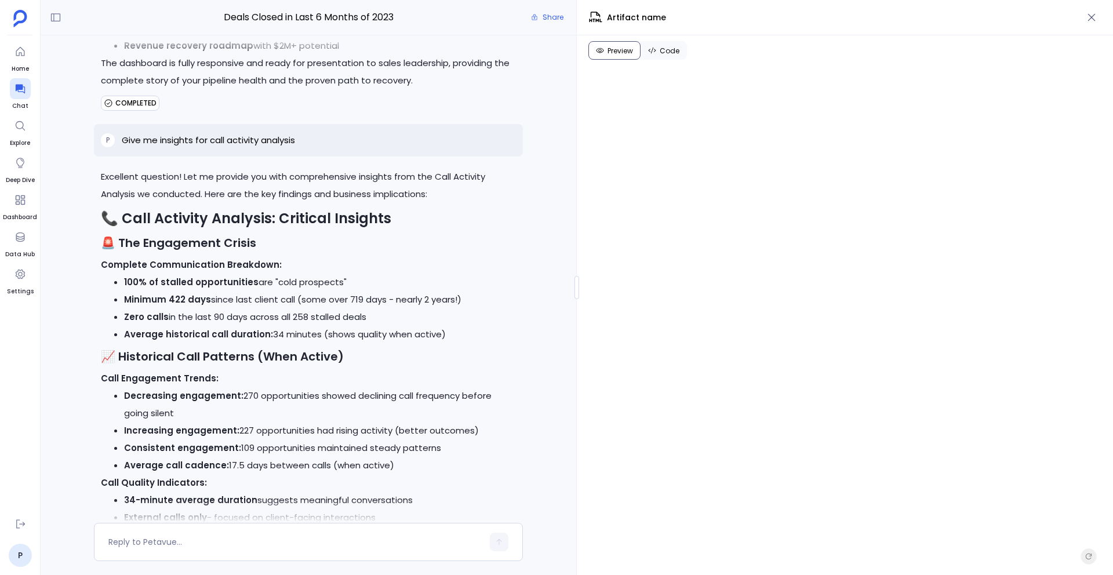
scroll to position [33598, 0]
click at [359, 273] on p "Complete Communication Breakdown:" at bounding box center [308, 263] width 415 height 17
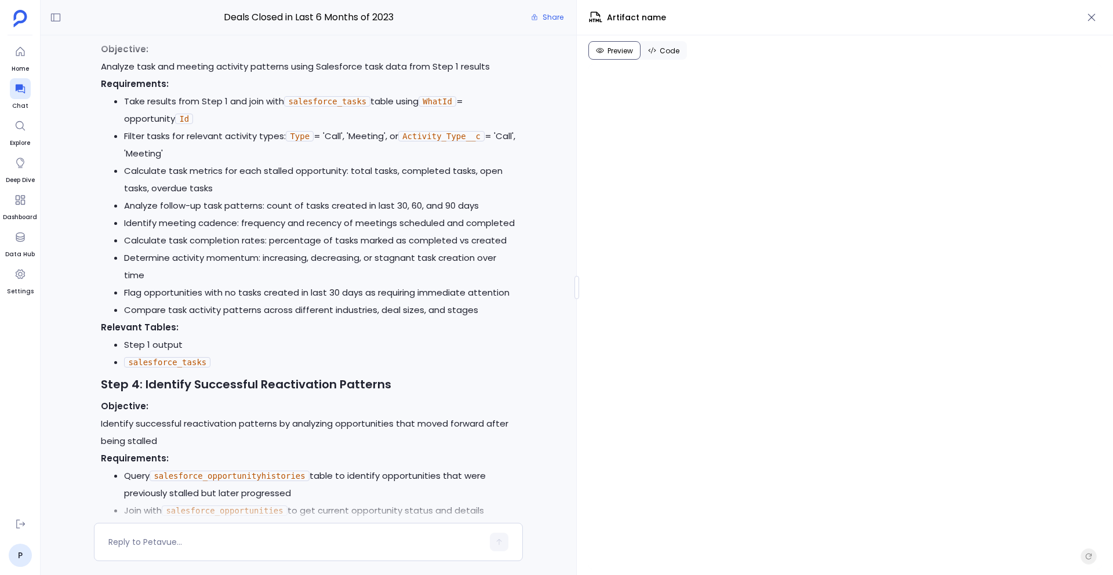
scroll to position [7506, 0]
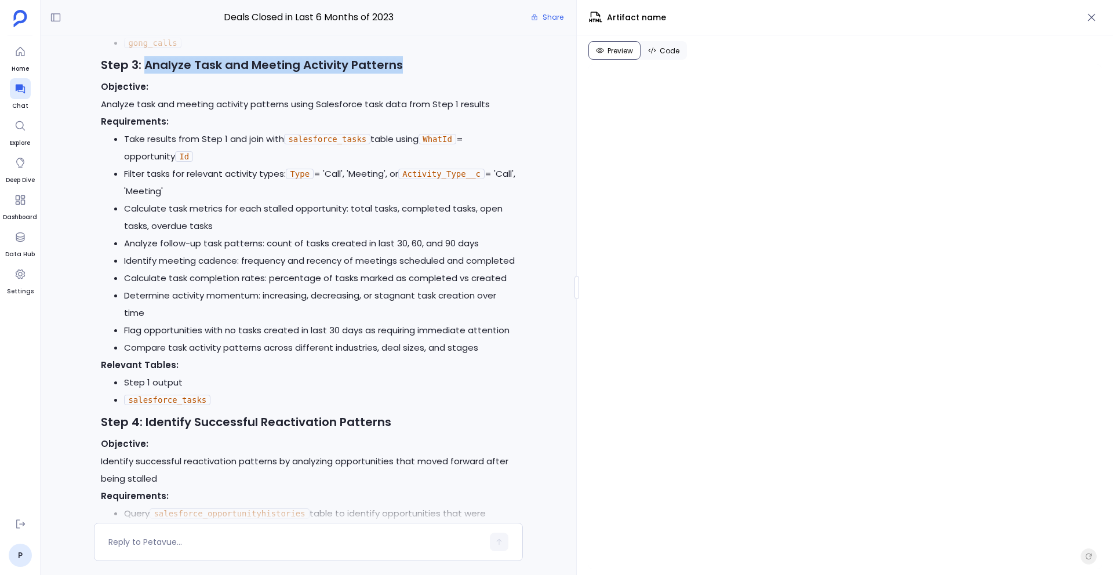
drag, startPoint x: 147, startPoint y: 86, endPoint x: 406, endPoint y: 82, distance: 259.2
click at [406, 74] on h3 "Step 3: Analyze Task and Meeting Activity Patterns" at bounding box center [308, 64] width 415 height 17
copy h3 "Analyze Task and Meeting Activity Patterns"
click at [189, 548] on div at bounding box center [295, 542] width 374 height 19
click at [158, 540] on textarea at bounding box center [295, 542] width 374 height 12
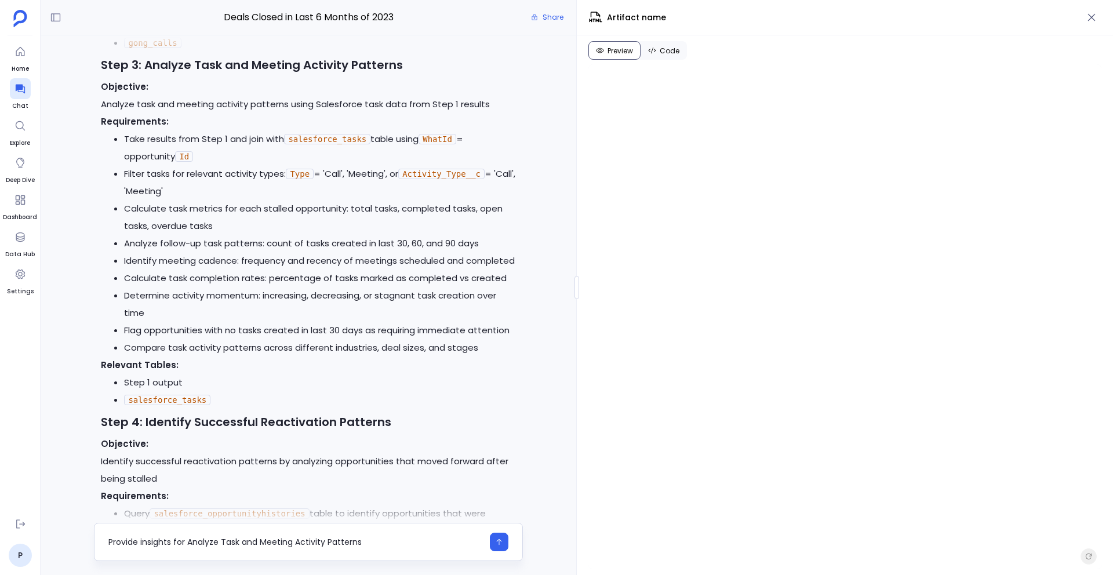
click at [200, 544] on textarea "Provide insights for Analyze Task and Meeting Activity Patterns" at bounding box center [295, 542] width 374 height 12
type textarea "Provide insights for Task and Meeting Activity Patterns"
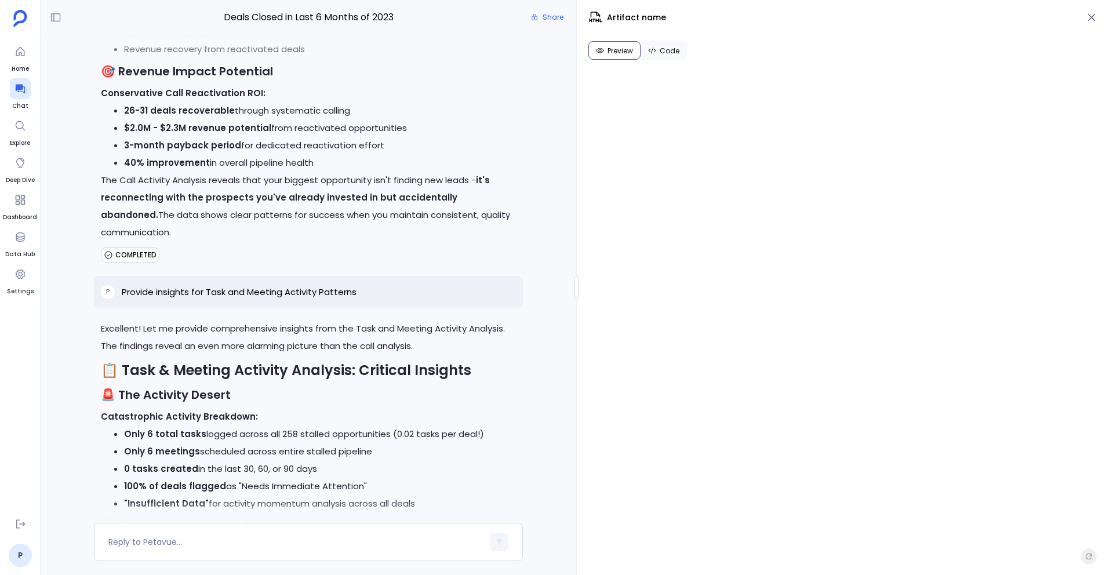
scroll to position [35316, 0]
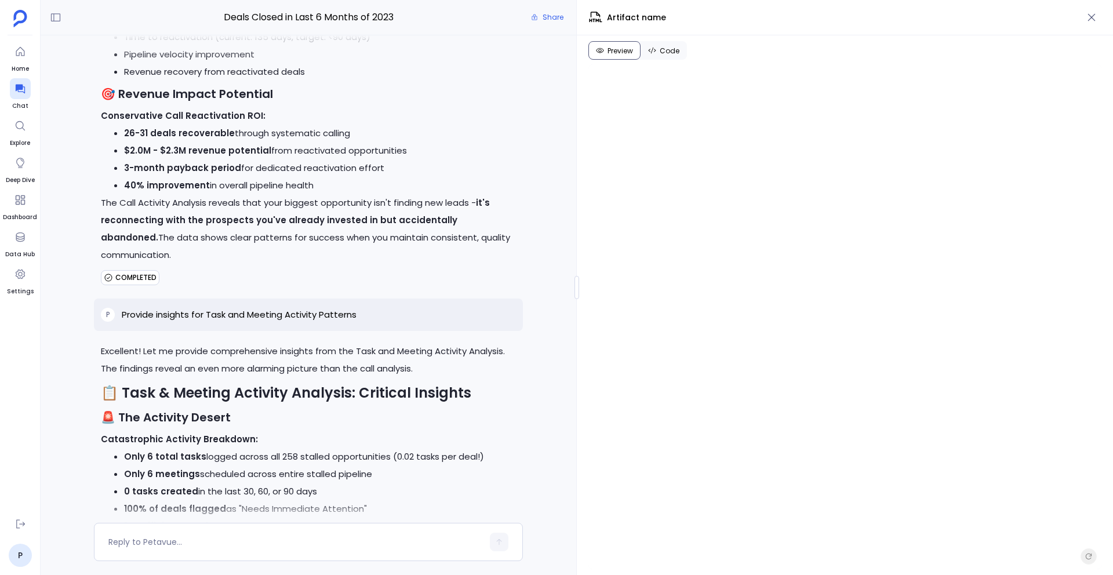
click at [314, 322] on p "Provide insights for Task and Meeting Activity Patterns" at bounding box center [239, 315] width 235 height 14
copy p "Provide insights for Task and Meeting Activity Patterns"
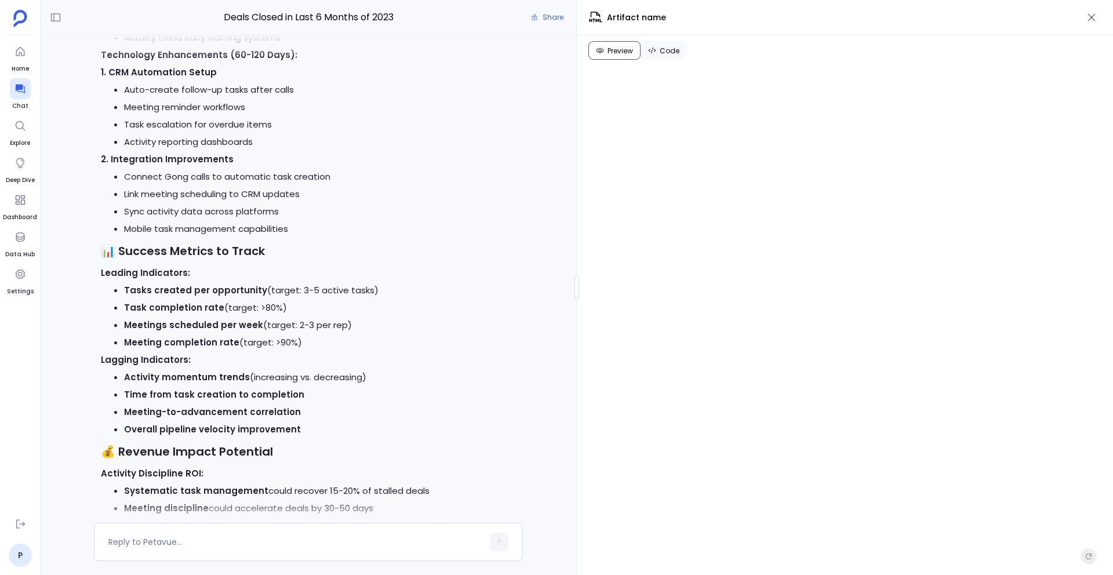
scroll to position [38010, 0]
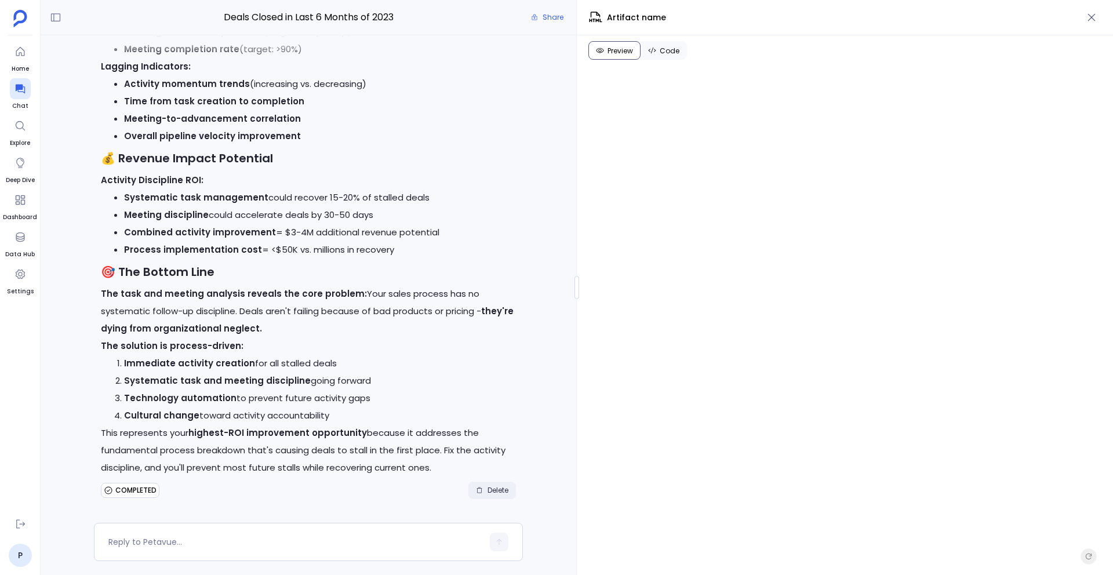
click at [488, 487] on span "Delete" at bounding box center [498, 490] width 21 height 9
click at [281, 542] on textarea at bounding box center [295, 542] width 374 height 12
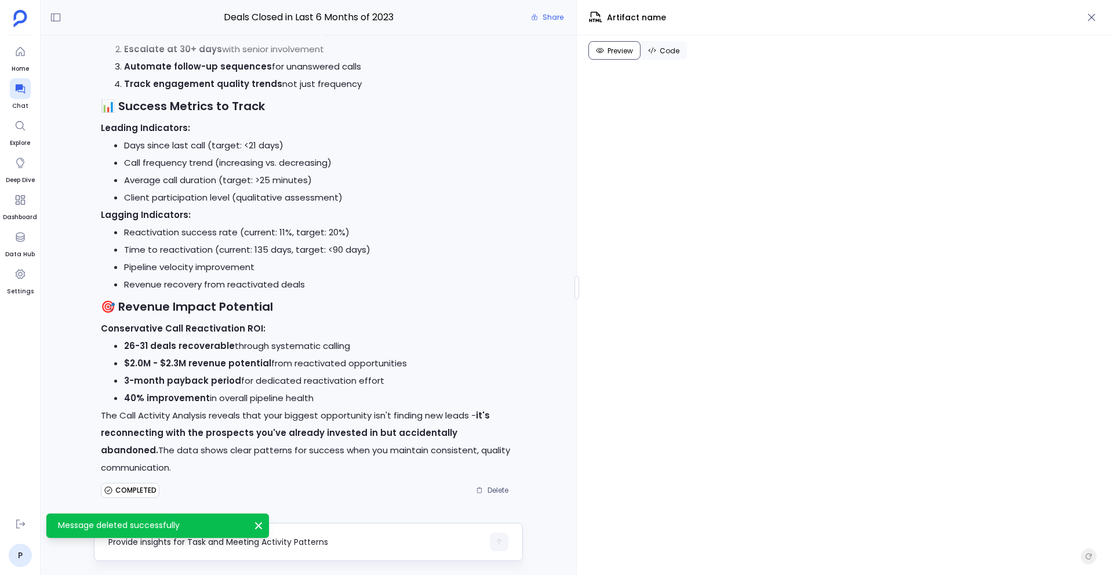
scroll to position [0, 0]
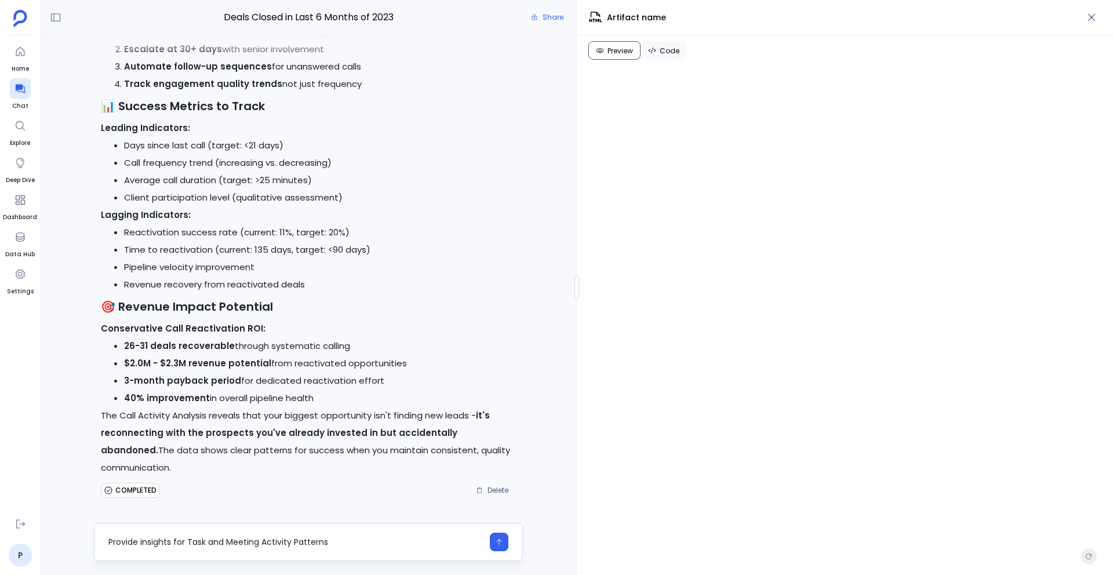
click at [152, 544] on textarea "Provide insights for Task and Meeting Activity Patterns" at bounding box center [295, 542] width 374 height 12
type textarea "Provide summary for Task and Meeting Activity Patterns"
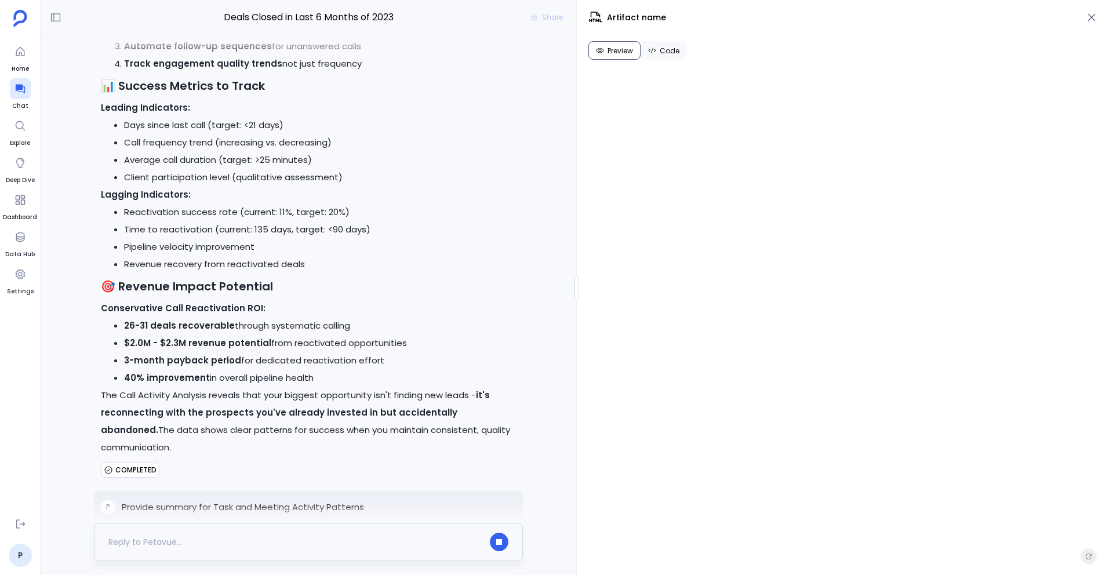
scroll to position [35219, 0]
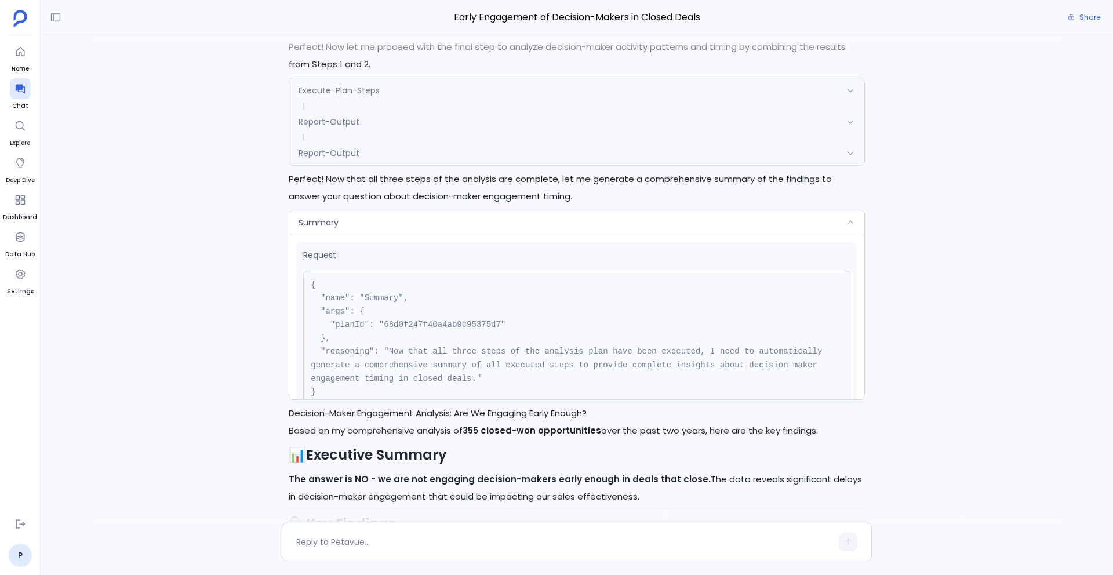
scroll to position [1778, 0]
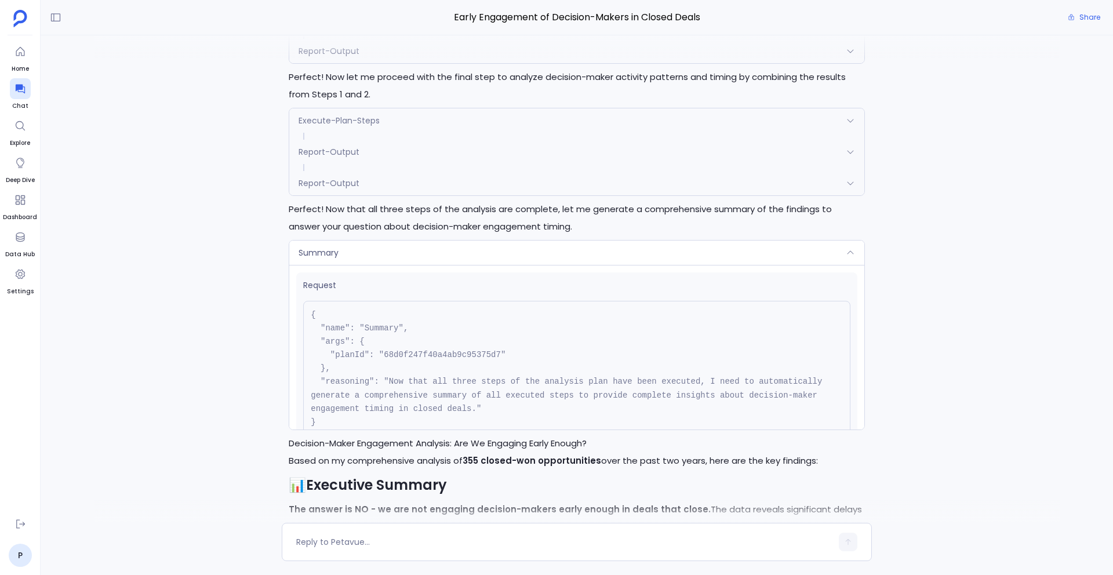
click at [362, 126] on span "Execute-Plan-Steps" at bounding box center [339, 121] width 81 height 12
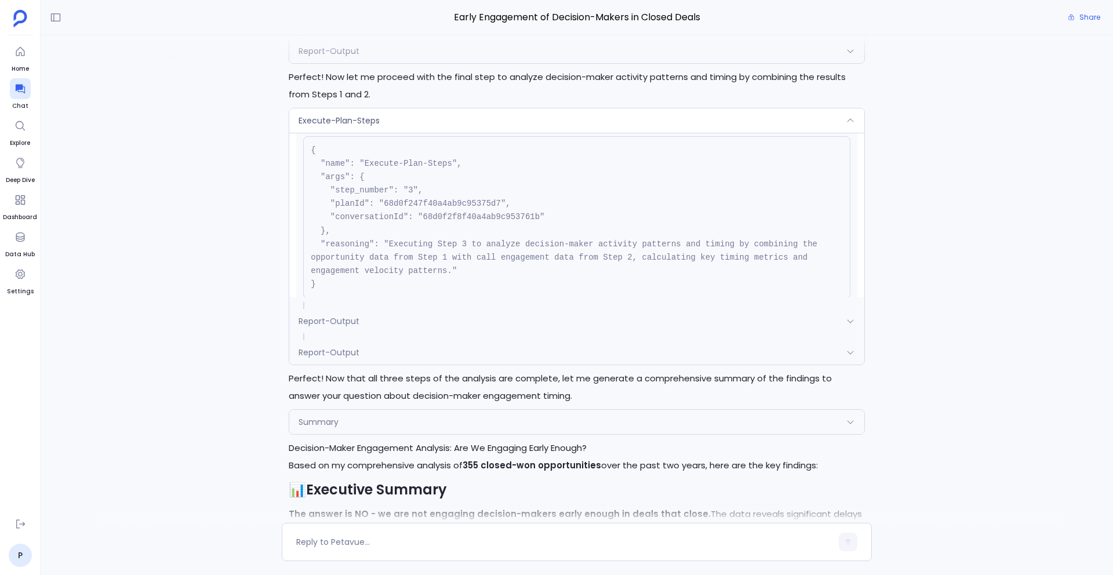
scroll to position [35, 0]
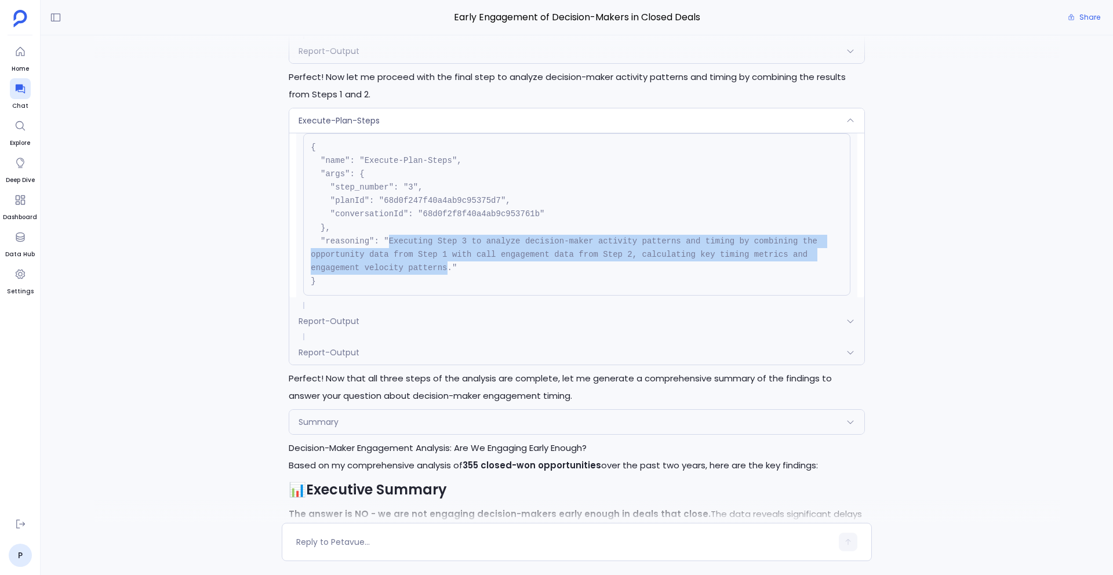
drag, startPoint x: 388, startPoint y: 257, endPoint x: 446, endPoint y: 289, distance: 66.5
click at [446, 290] on pre "{ "name": "Execute-Plan-Steps", "args": { "step_number": "3", "planId": "68d0f2…" at bounding box center [576, 214] width 547 height 162
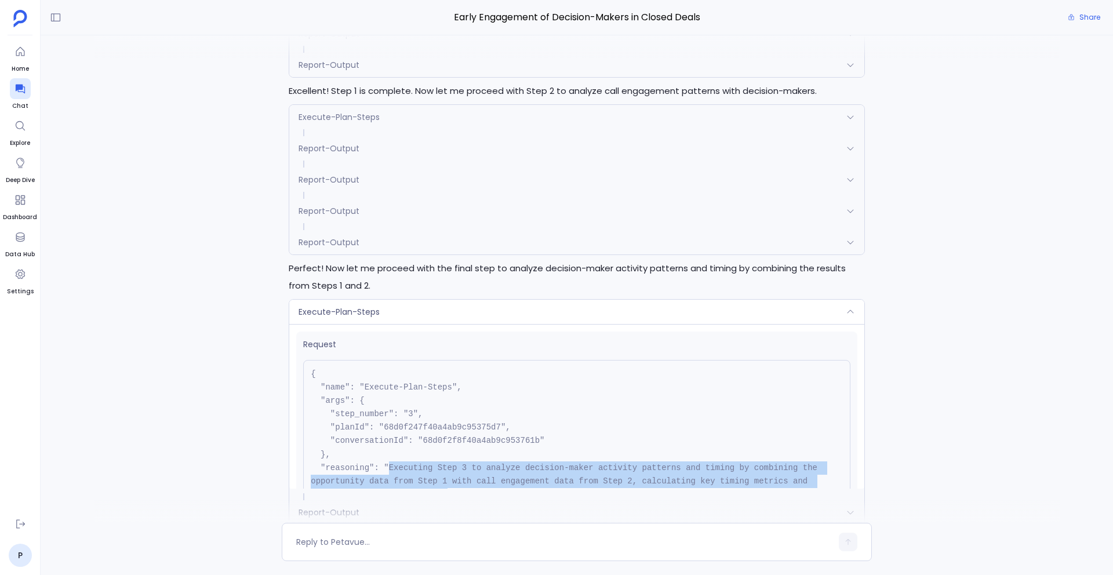
scroll to position [1565, 0]
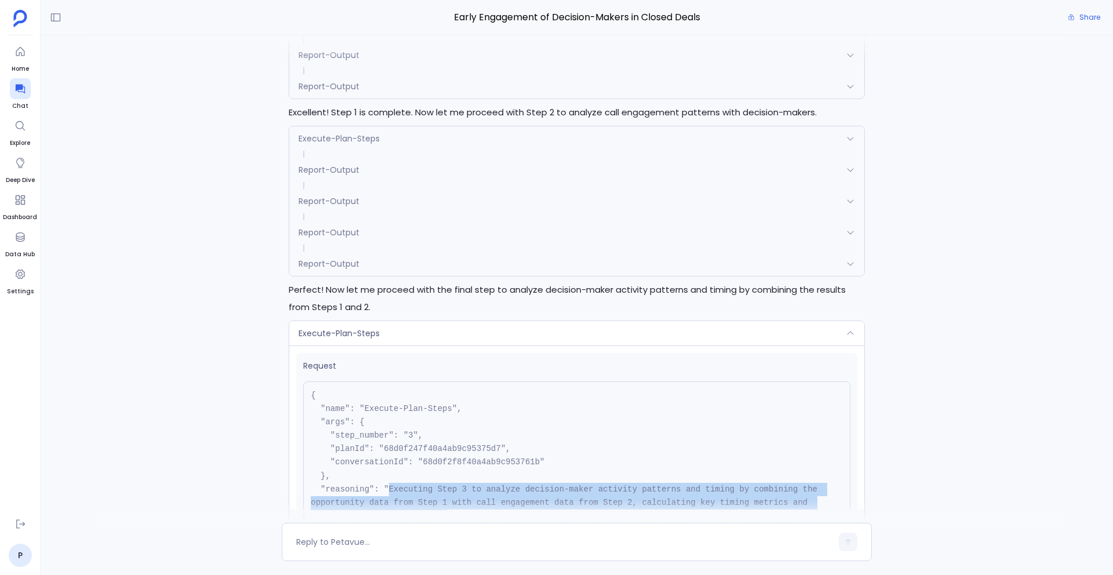
click at [403, 151] on div "Execute-Plan-Steps" at bounding box center [576, 138] width 575 height 24
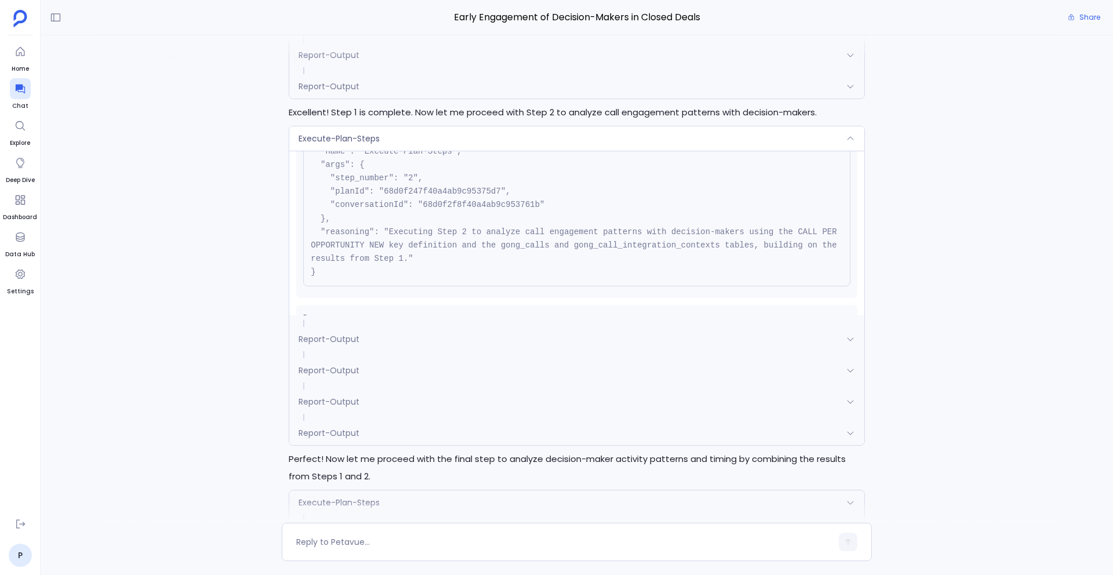
scroll to position [65, 0]
click at [438, 151] on div "Execute-Plan-Steps" at bounding box center [576, 138] width 575 height 24
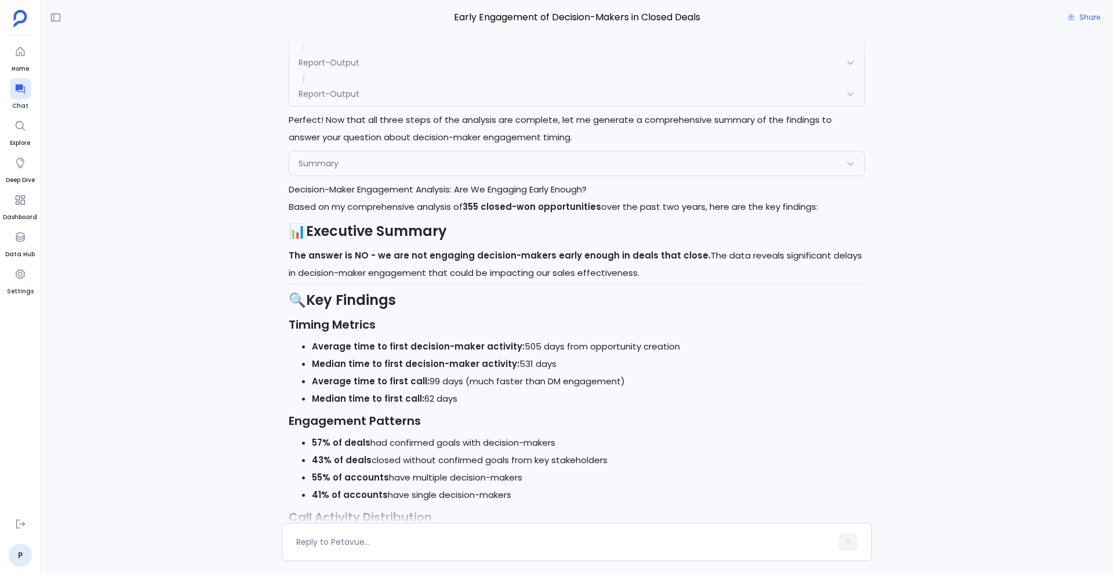
scroll to position [1868, 0]
click at [437, 175] on div "Summary" at bounding box center [576, 162] width 575 height 24
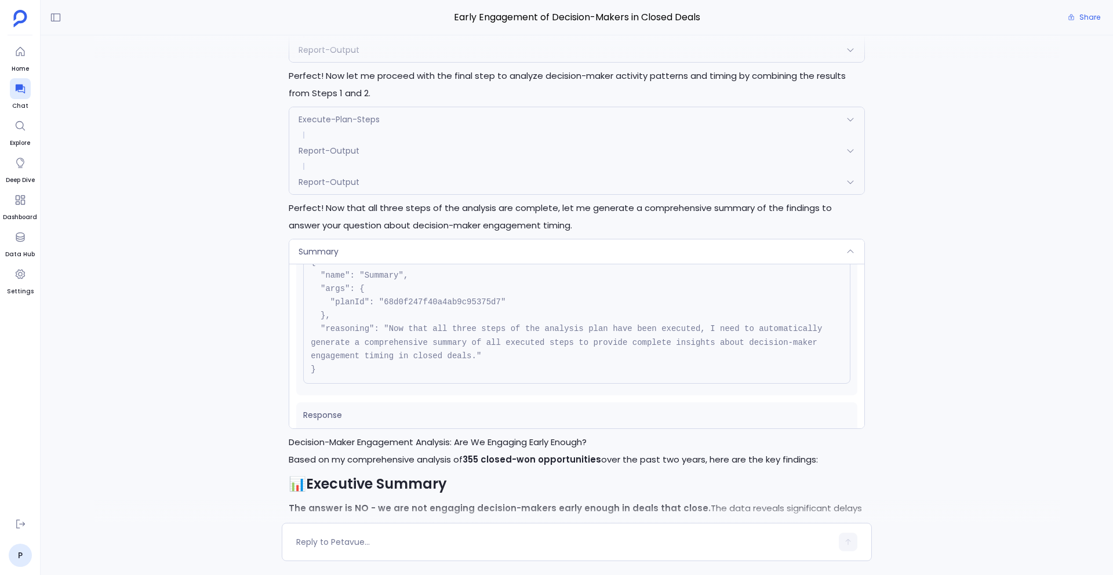
scroll to position [1768, 0]
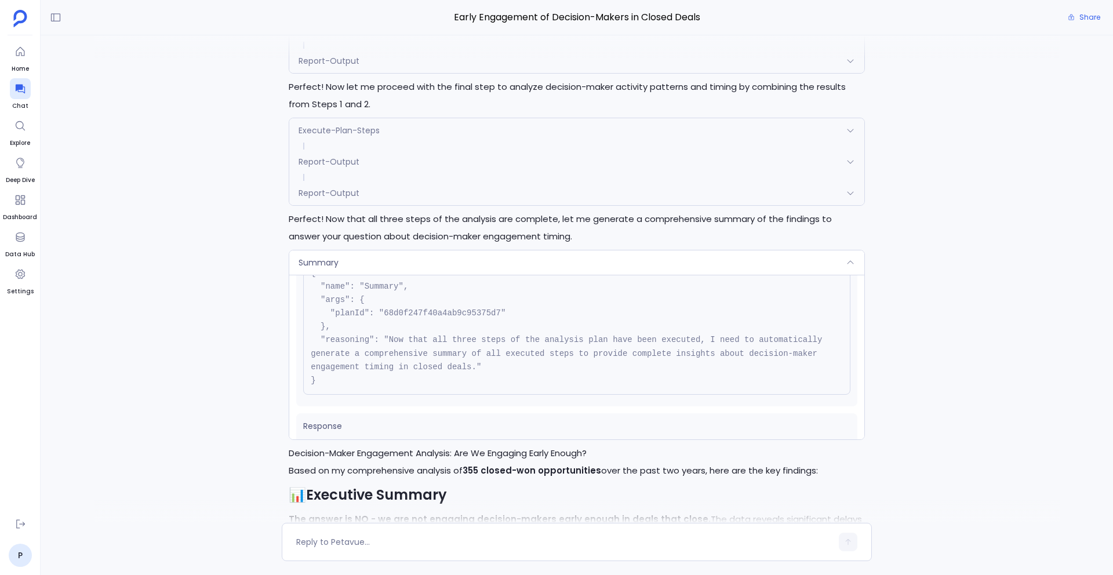
click at [415, 143] on div "Execute-Plan-Steps" at bounding box center [576, 130] width 575 height 24
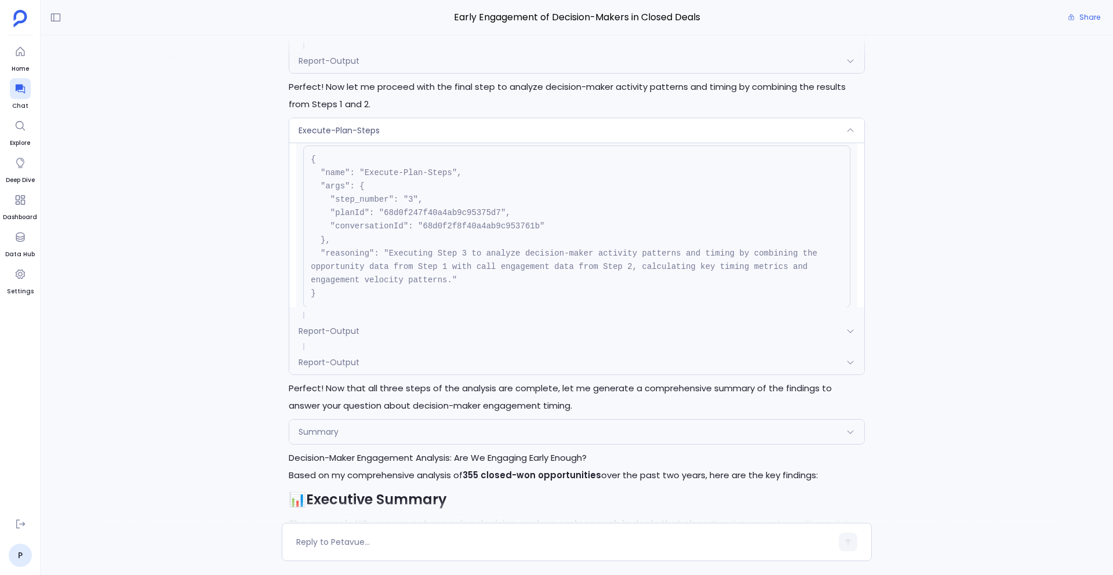
scroll to position [34, 0]
click at [455, 143] on div "Execute-Plan-Steps" at bounding box center [576, 130] width 575 height 24
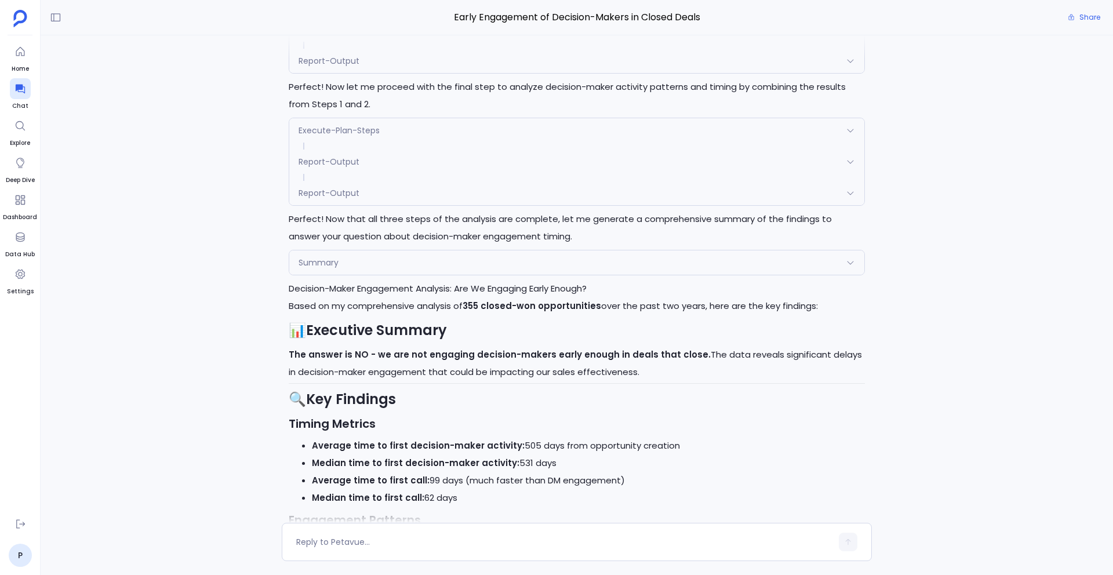
click at [446, 275] on div "Summary" at bounding box center [576, 262] width 575 height 24
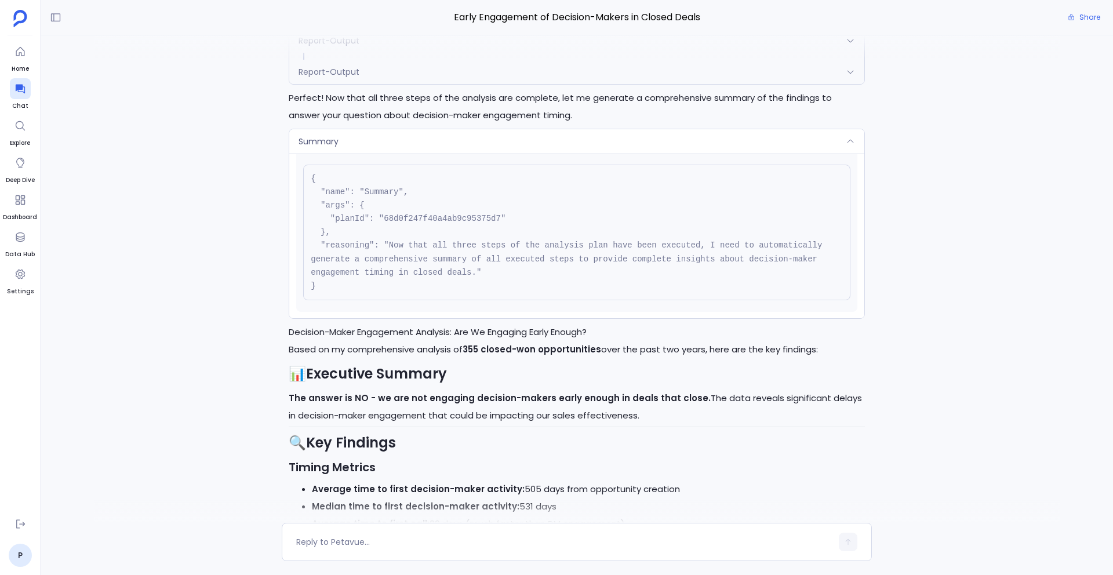
scroll to position [1847, 0]
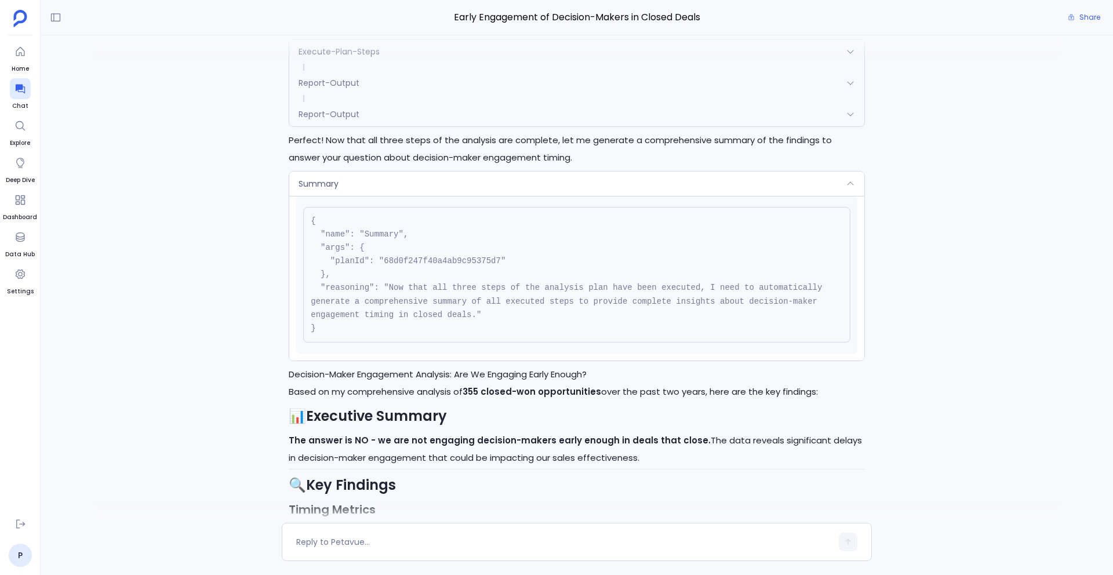
click at [426, 196] on div "Summary" at bounding box center [576, 184] width 575 height 24
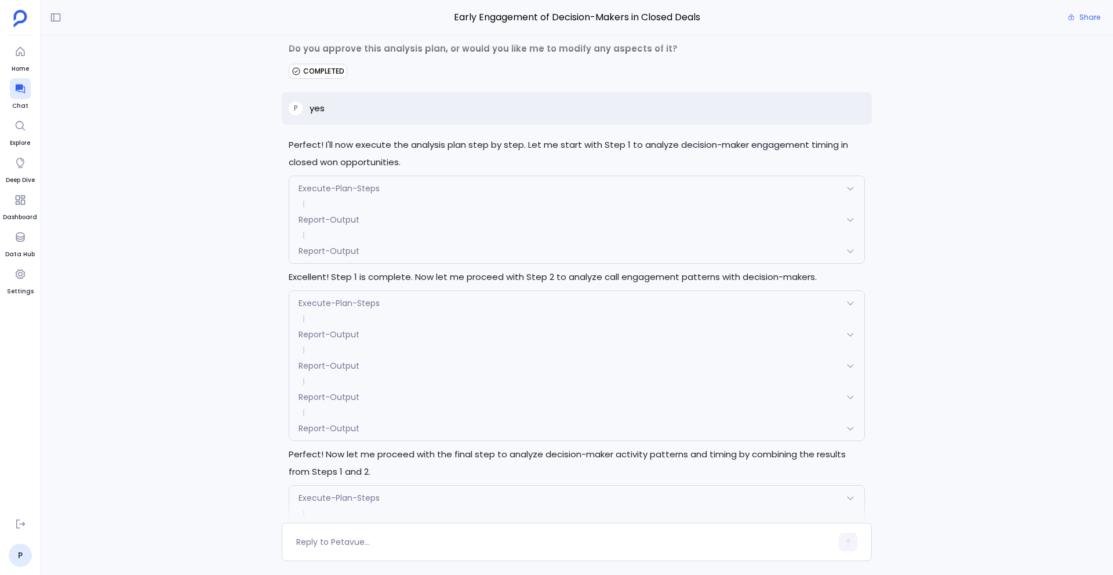
scroll to position [1390, 0]
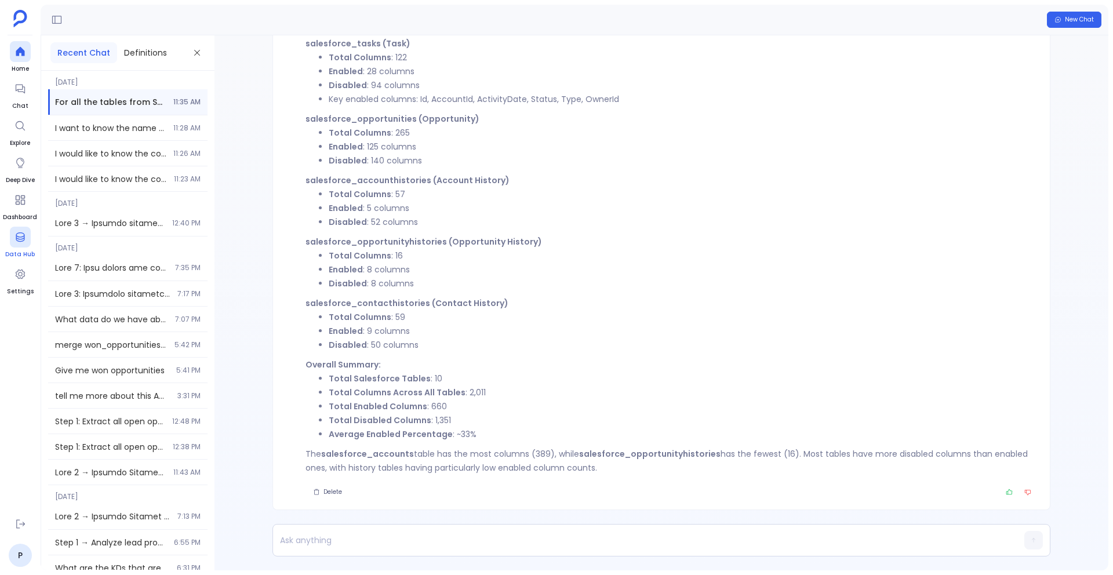
click at [21, 249] on link "Data Hub" at bounding box center [20, 243] width 30 height 32
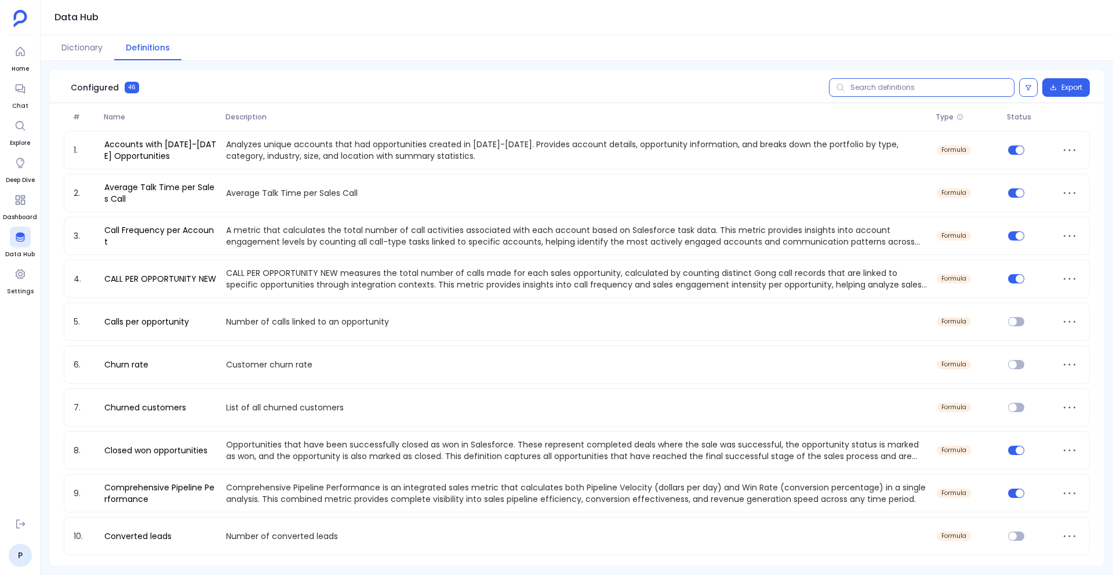
click at [860, 96] on input "text" at bounding box center [922, 87] width 186 height 19
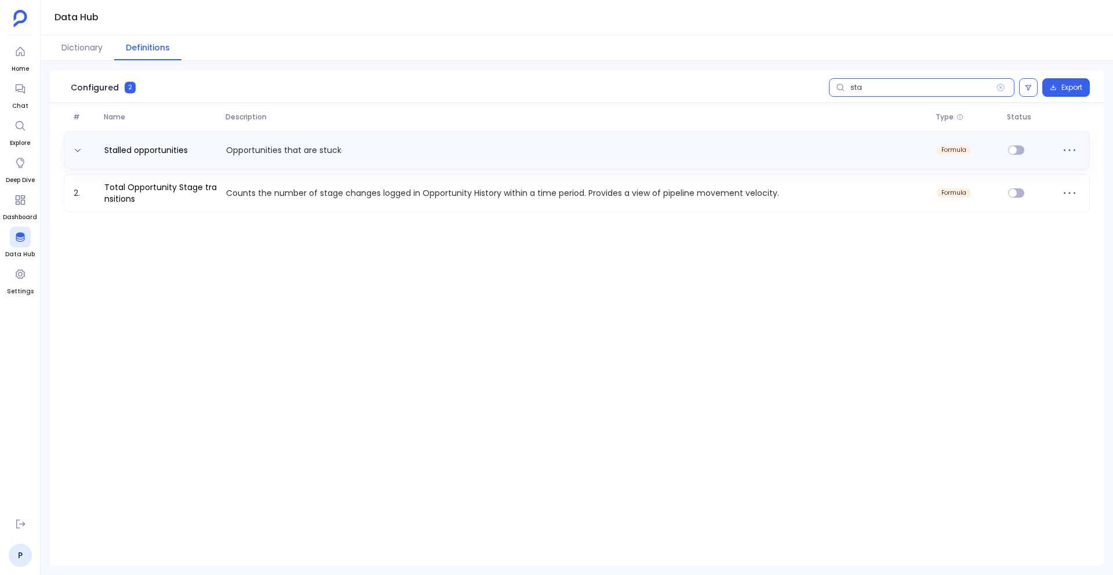
type input "sta"
click at [557, 156] on div "Stalled opportunities Opportunities that are stuck formula" at bounding box center [577, 150] width 1016 height 19
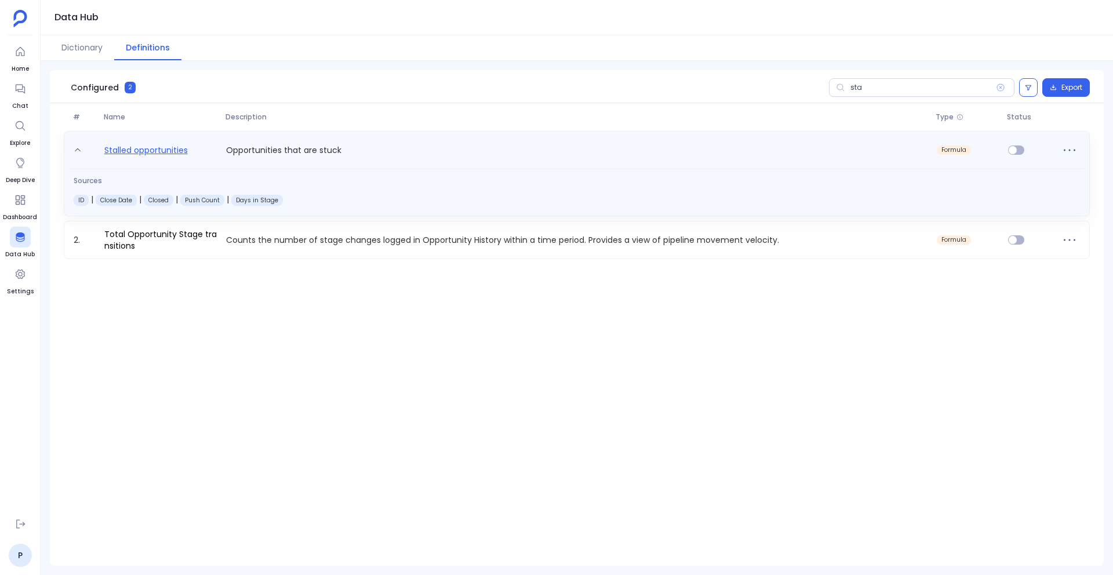
click at [179, 154] on link "Stalled opportunities" at bounding box center [146, 152] width 93 height 19
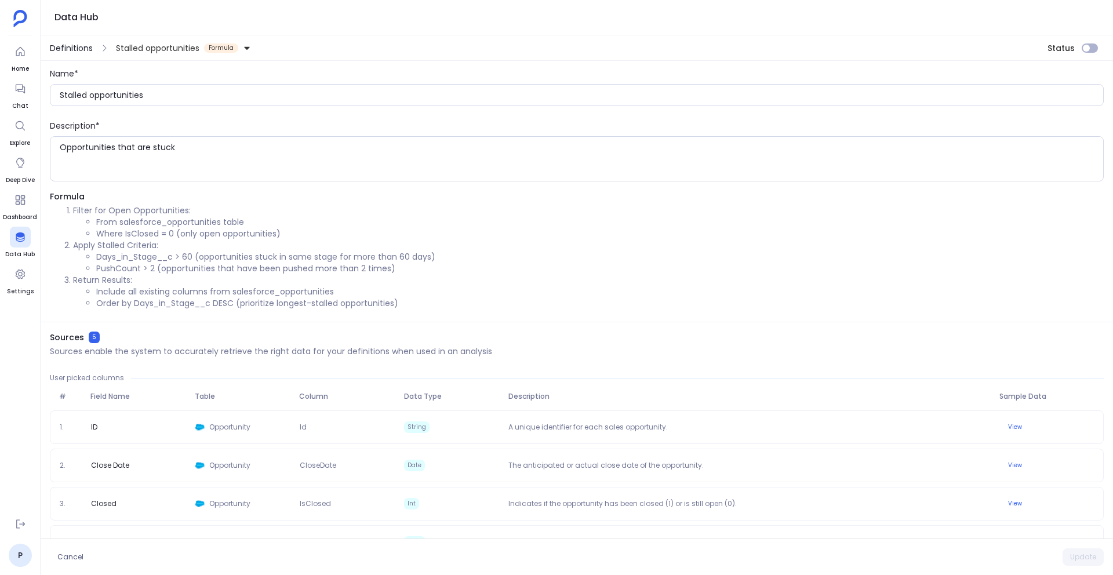
click at [67, 49] on span "Definitions" at bounding box center [71, 48] width 43 height 12
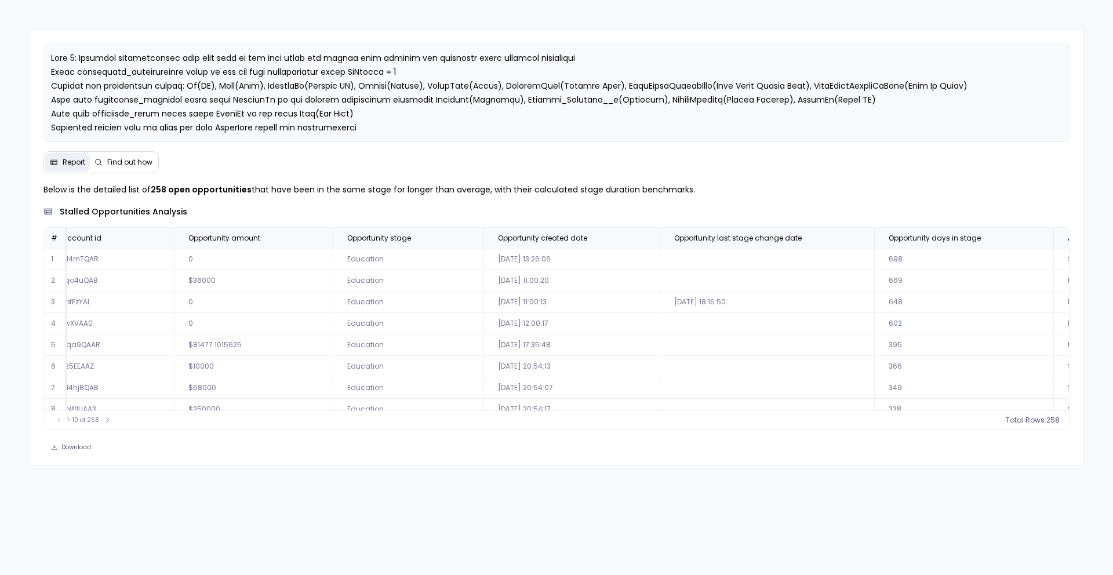
scroll to position [0, 466]
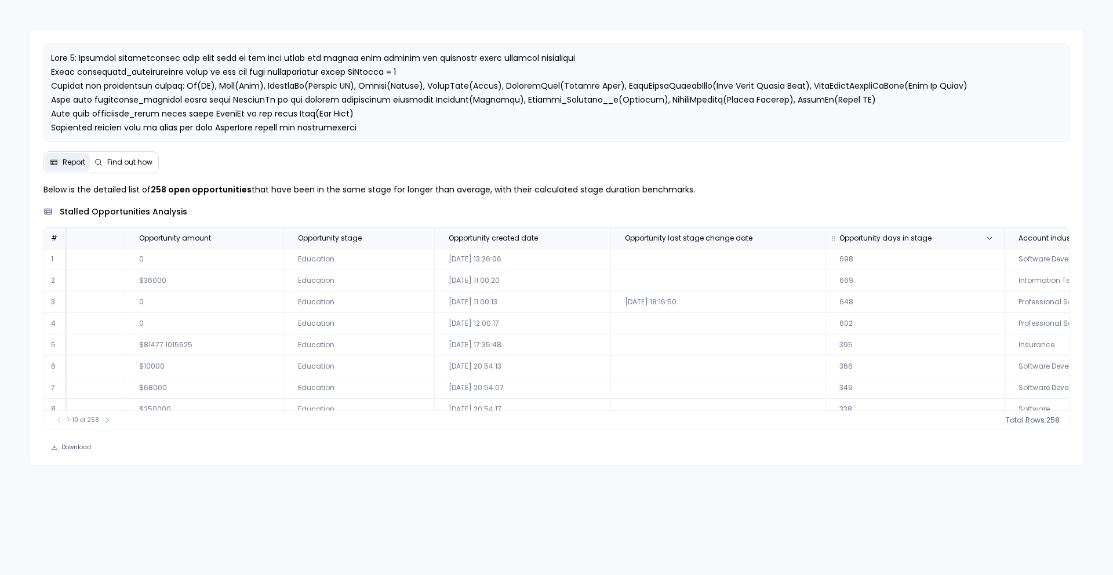
click at [840, 236] on span "Opportunity days in stage" at bounding box center [886, 238] width 92 height 9
click at [1036, 419] on span "258" at bounding box center [1039, 420] width 13 height 9
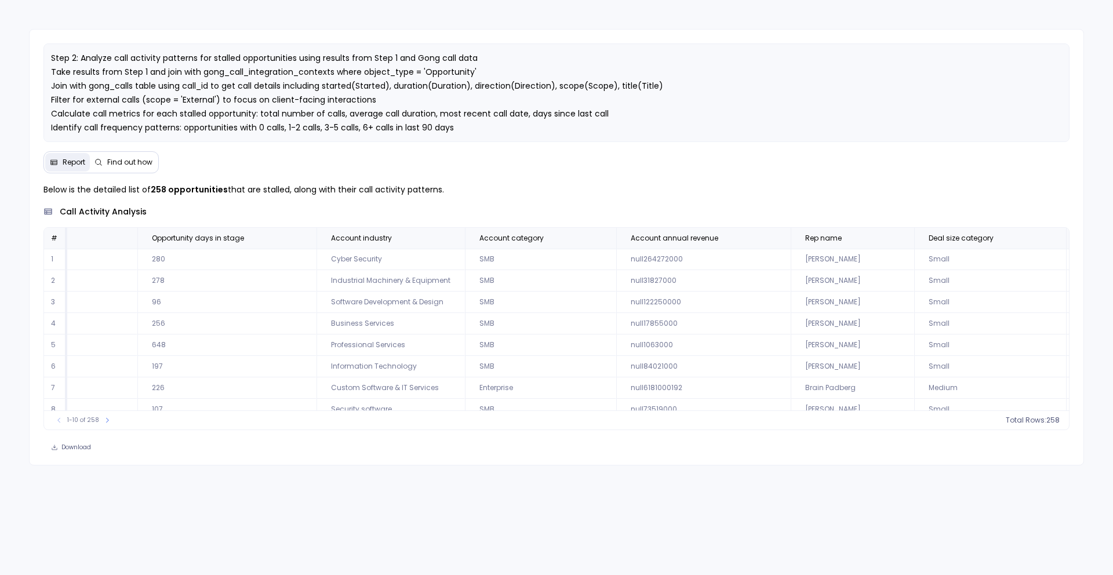
scroll to position [0, 1155]
click at [210, 243] on th "Opportunity days in stage" at bounding box center [225, 238] width 179 height 21
click at [1034, 424] on span "258" at bounding box center [1039, 420] width 13 height 9
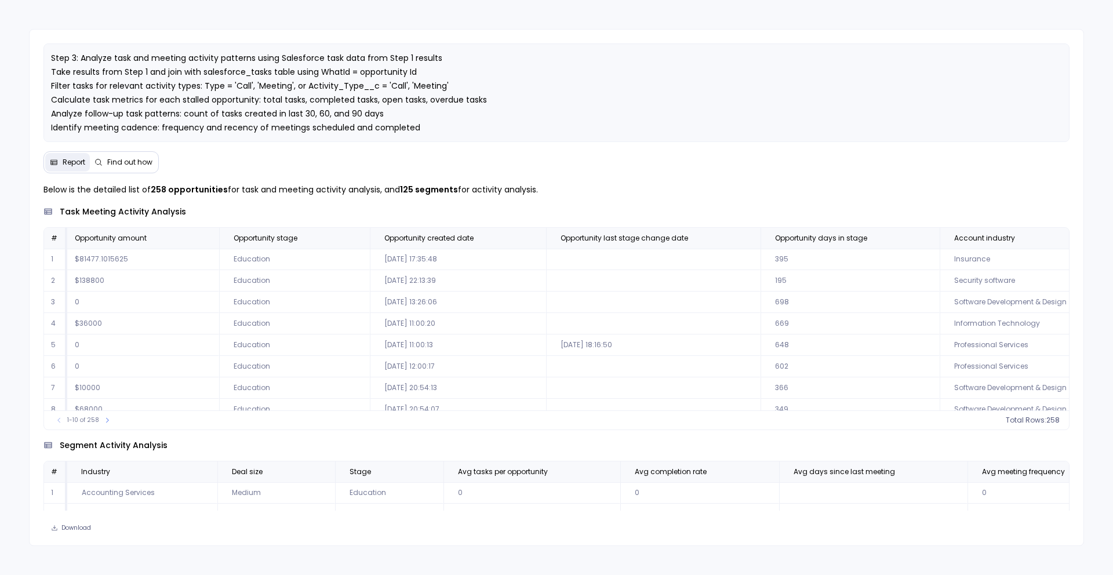
scroll to position [0, 541]
click at [764, 241] on span "Opportunity days in stage" at bounding box center [810, 238] width 92 height 9
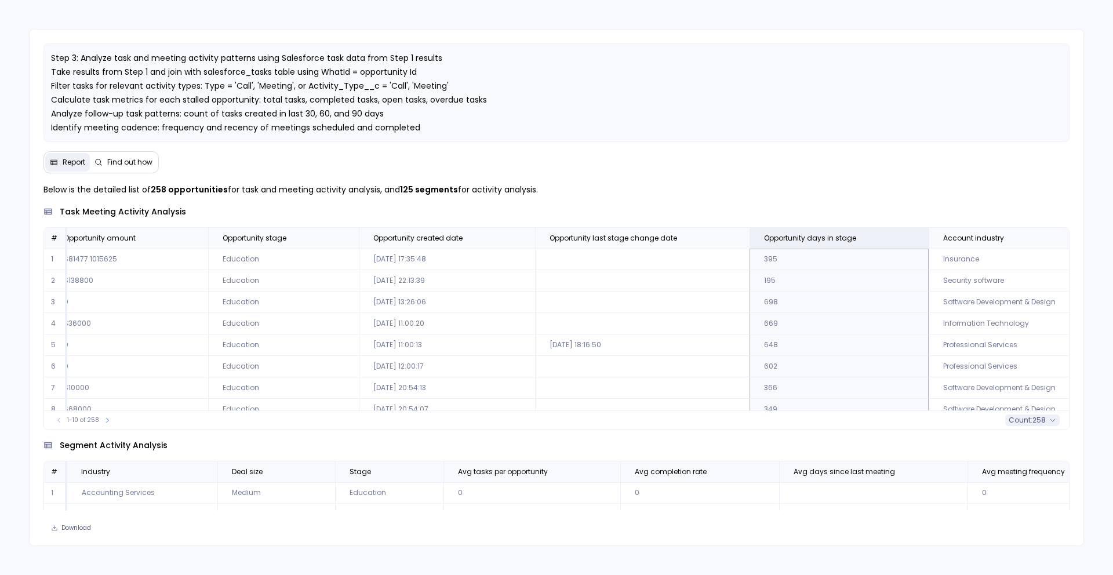
click at [1041, 420] on span "258" at bounding box center [1039, 420] width 13 height 9
click at [715, 440] on div "segment activity analysis" at bounding box center [556, 446] width 1027 height 12
click at [764, 234] on span "Opportunity days in stage" at bounding box center [810, 238] width 92 height 9
click at [1037, 425] on button "count : 258" at bounding box center [1032, 421] width 55 height 12
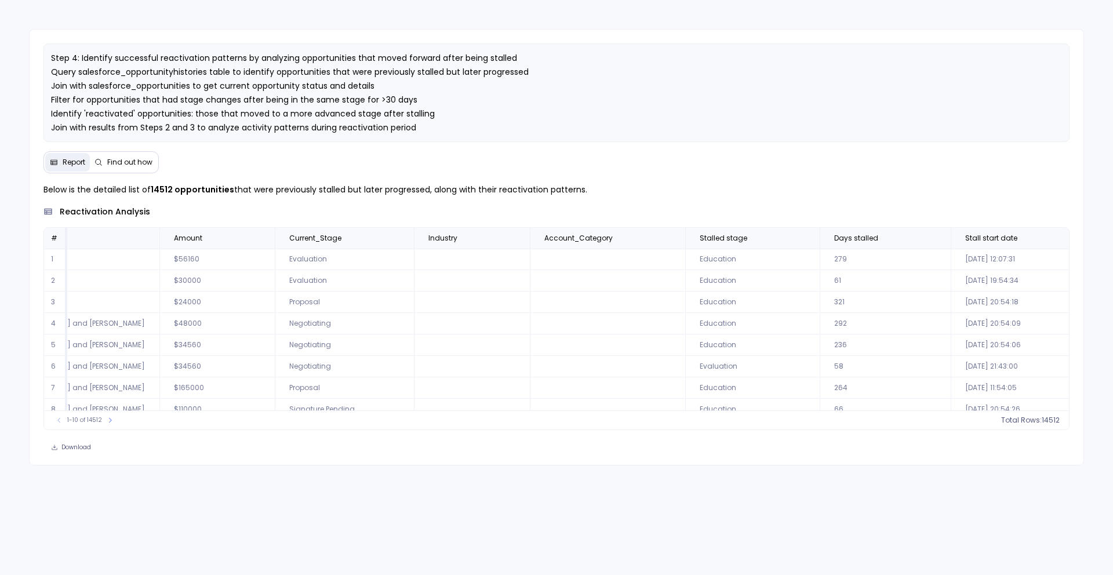
scroll to position [0, 132]
click at [827, 236] on span "Days stalled" at bounding box center [849, 238] width 44 height 9
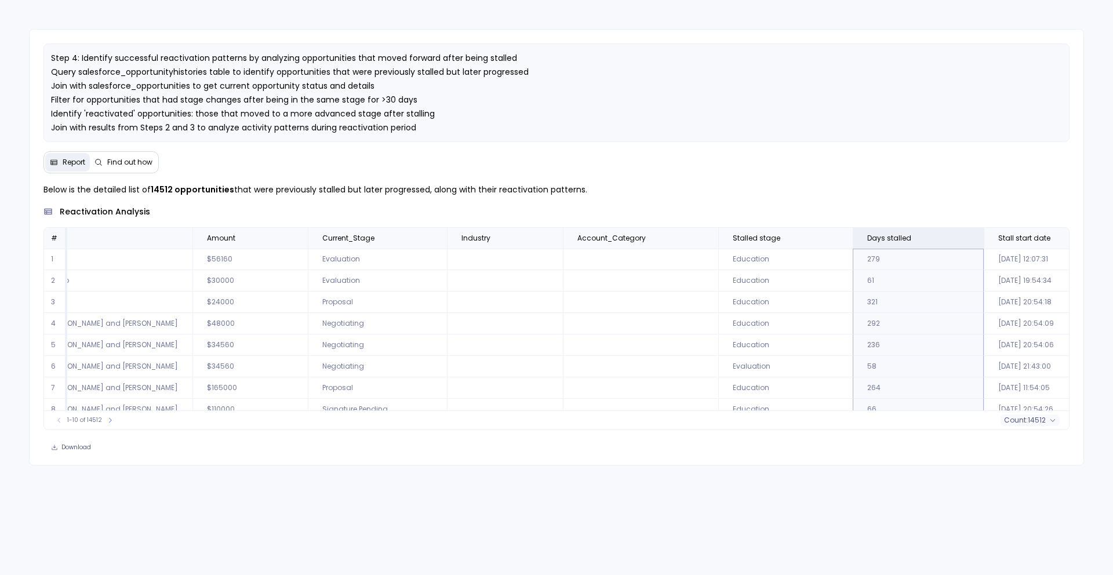
scroll to position [0, 276]
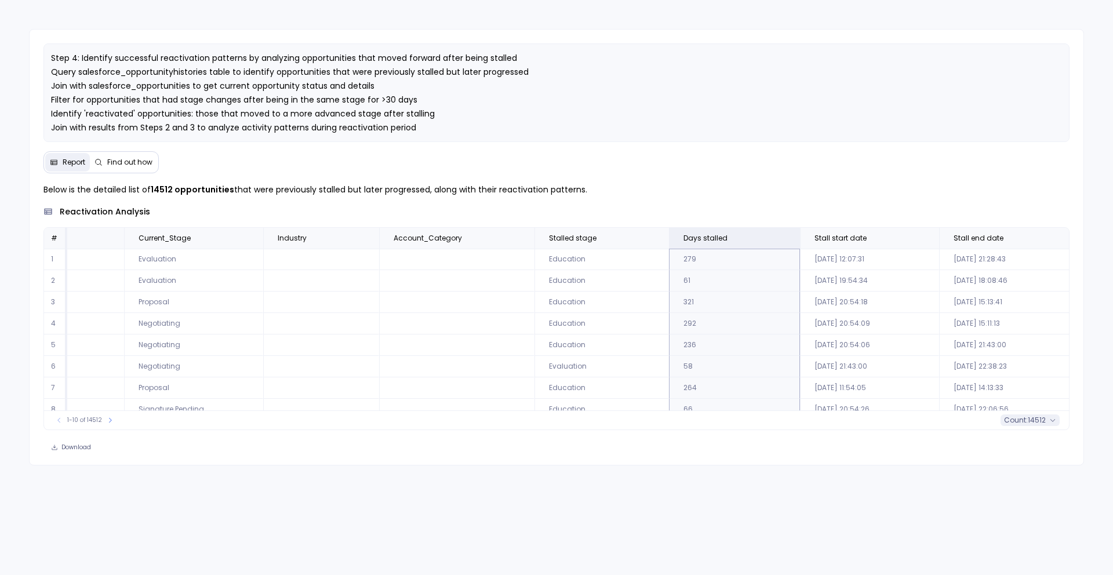
click at [1045, 420] on span "14512" at bounding box center [1037, 420] width 18 height 9
click at [962, 358] on span "mean : 229.58069184123485" at bounding box center [1000, 355] width 100 height 9
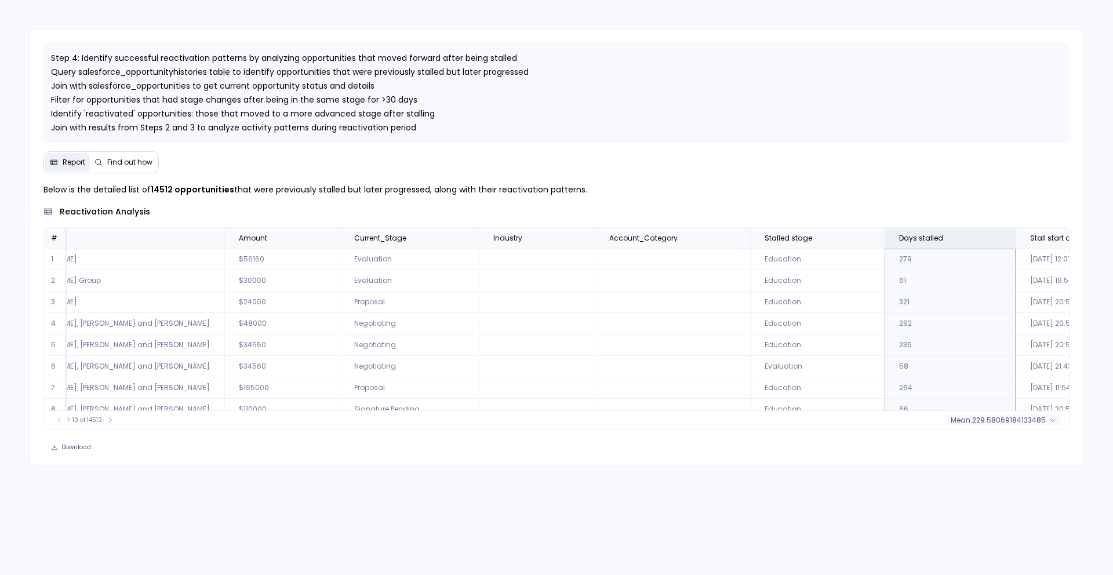
scroll to position [0, 0]
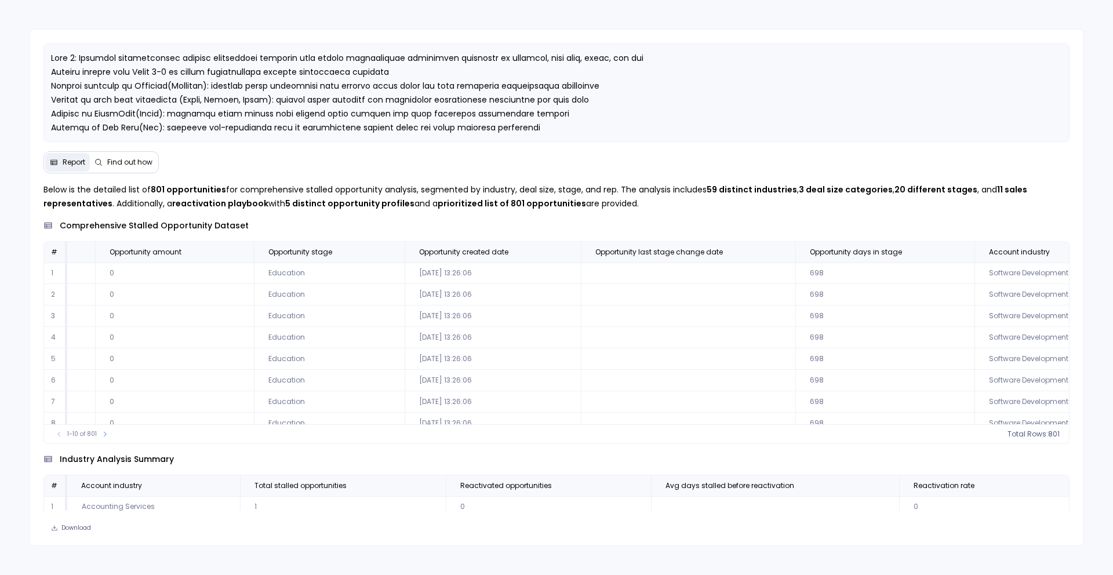
scroll to position [0, 434]
click at [867, 246] on th "Opportunity days in stage" at bounding box center [880, 252] width 179 height 21
click at [1050, 434] on icon at bounding box center [1053, 434] width 7 height 7
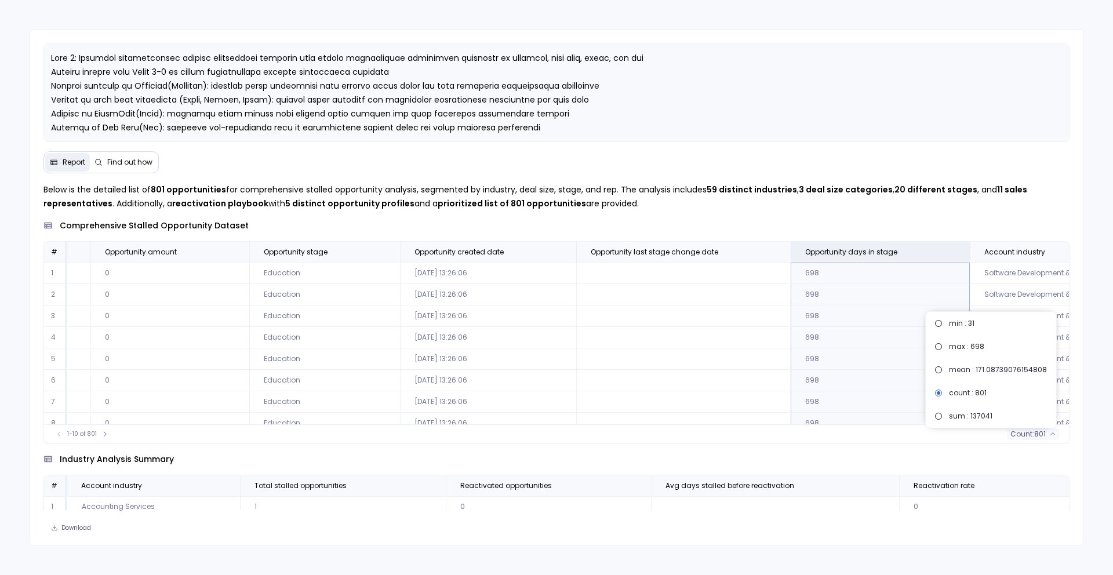
click at [907, 453] on div "industry analysis summary" at bounding box center [556, 459] width 1027 height 12
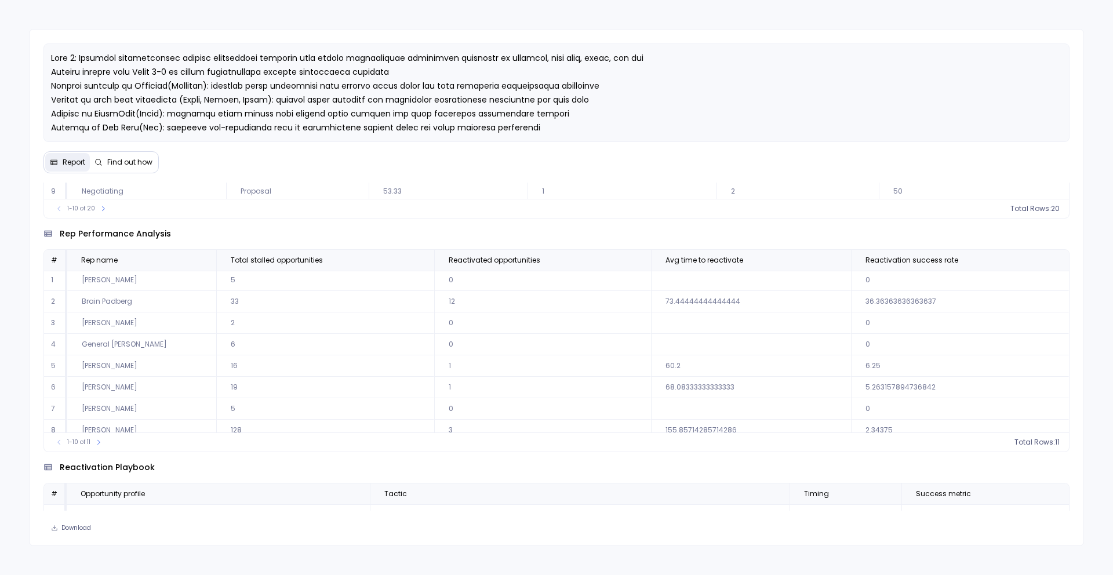
scroll to position [0, 0]
click at [50, 364] on td "5" at bounding box center [55, 367] width 23 height 21
click at [56, 369] on td "5" at bounding box center [55, 367] width 23 height 21
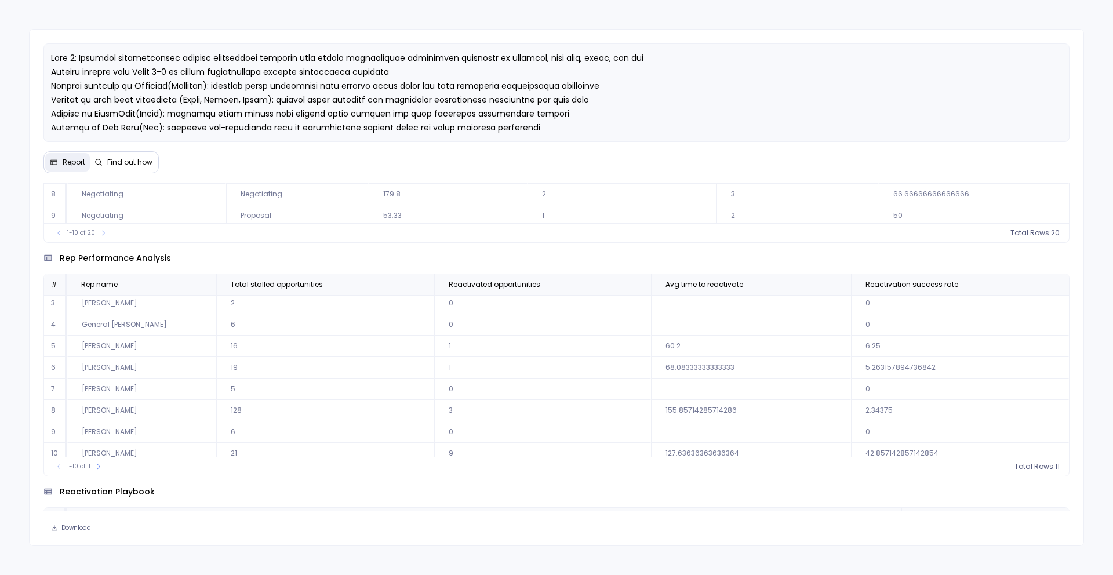
scroll to position [53, 0]
click at [96, 464] on icon at bounding box center [98, 466] width 7 height 7
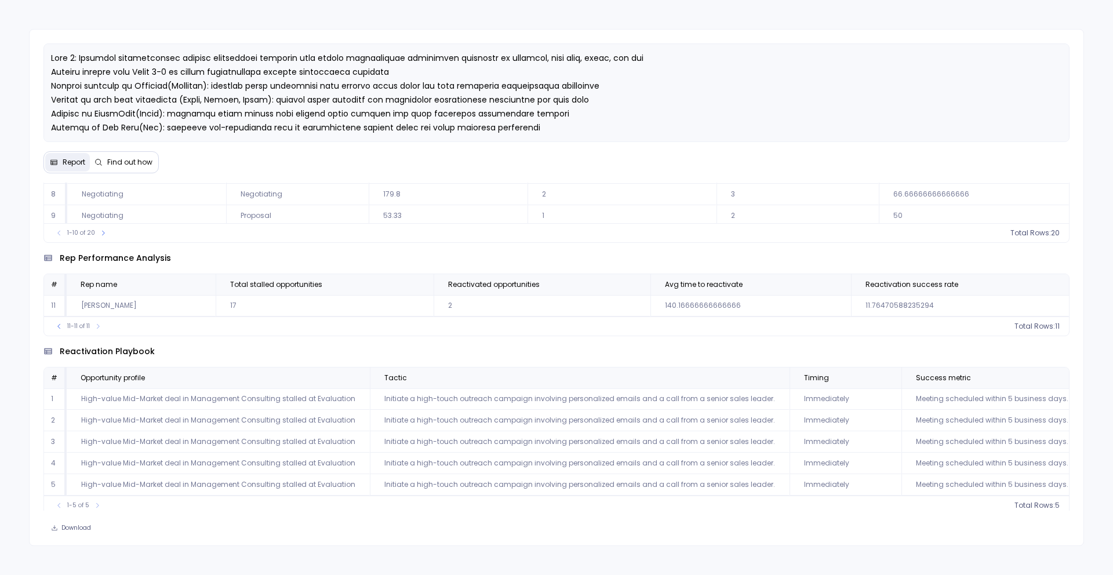
scroll to position [0, 0]
click at [60, 325] on icon at bounding box center [59, 326] width 7 height 7
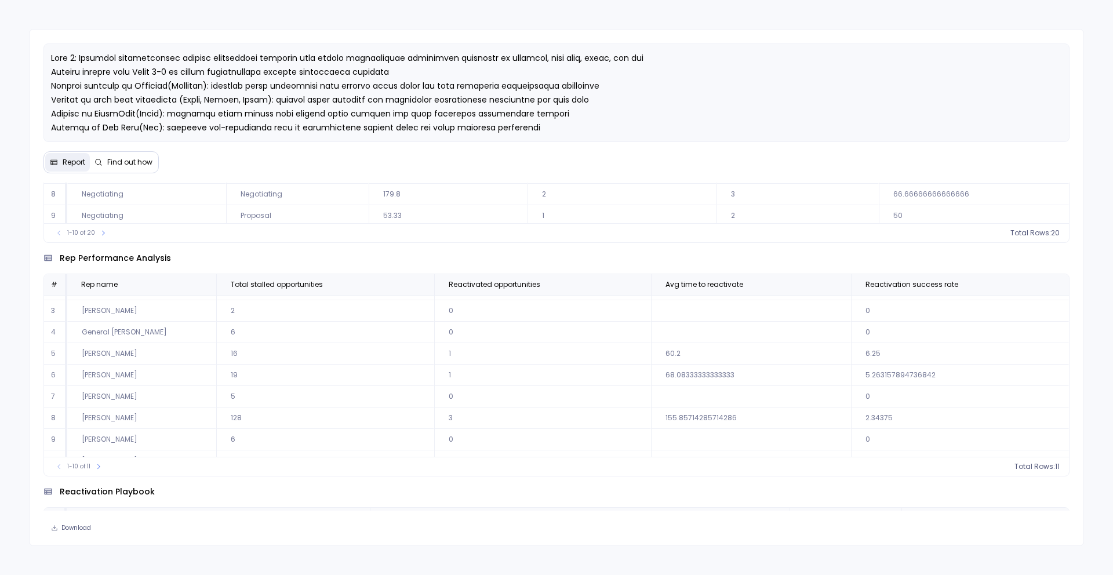
scroll to position [16, 0]
click at [99, 467] on icon at bounding box center [98, 466] width 7 height 7
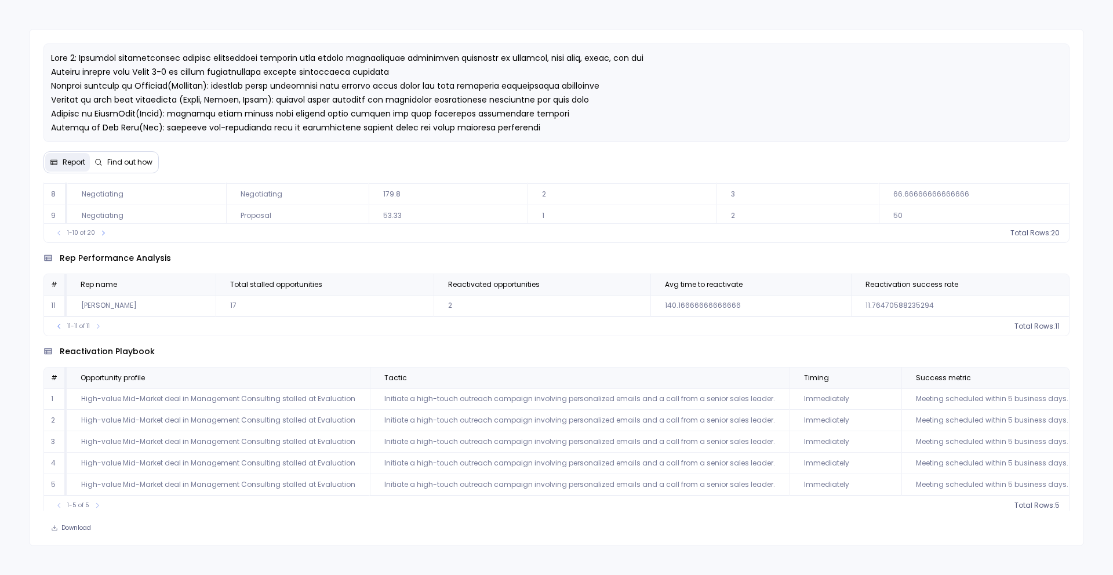
scroll to position [0, 0]
click at [61, 326] on icon at bounding box center [59, 326] width 7 height 7
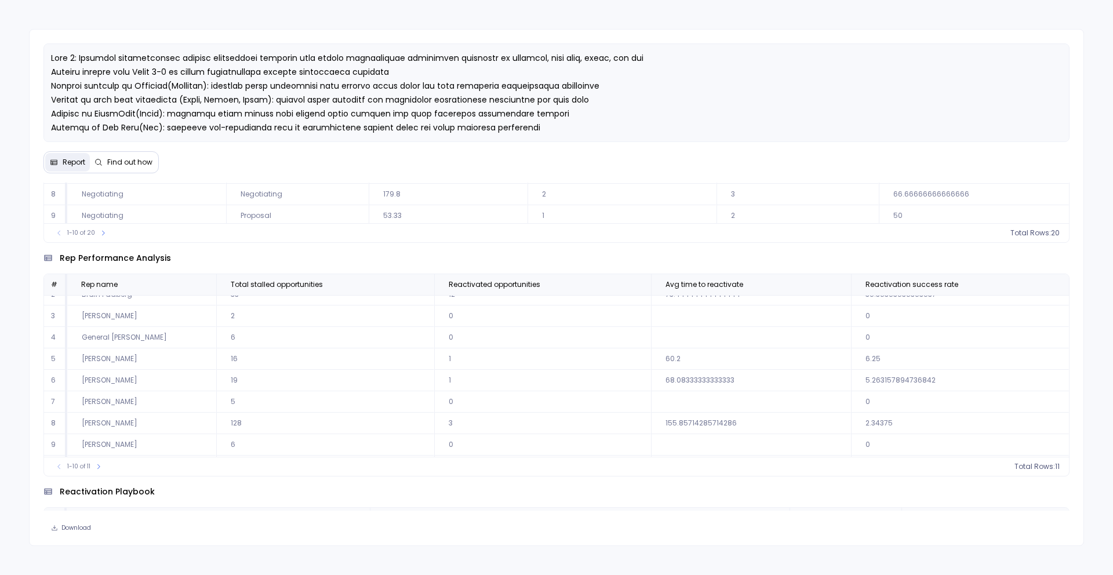
scroll to position [33, 0]
drag, startPoint x: 863, startPoint y: 381, endPoint x: 872, endPoint y: 382, distance: 9.3
click at [872, 382] on td "5.263157894736842" at bounding box center [960, 379] width 219 height 21
click at [865, 422] on td "2.34375" at bounding box center [960, 422] width 219 height 21
drag, startPoint x: 83, startPoint y: 357, endPoint x: 131, endPoint y: 357, distance: 47.6
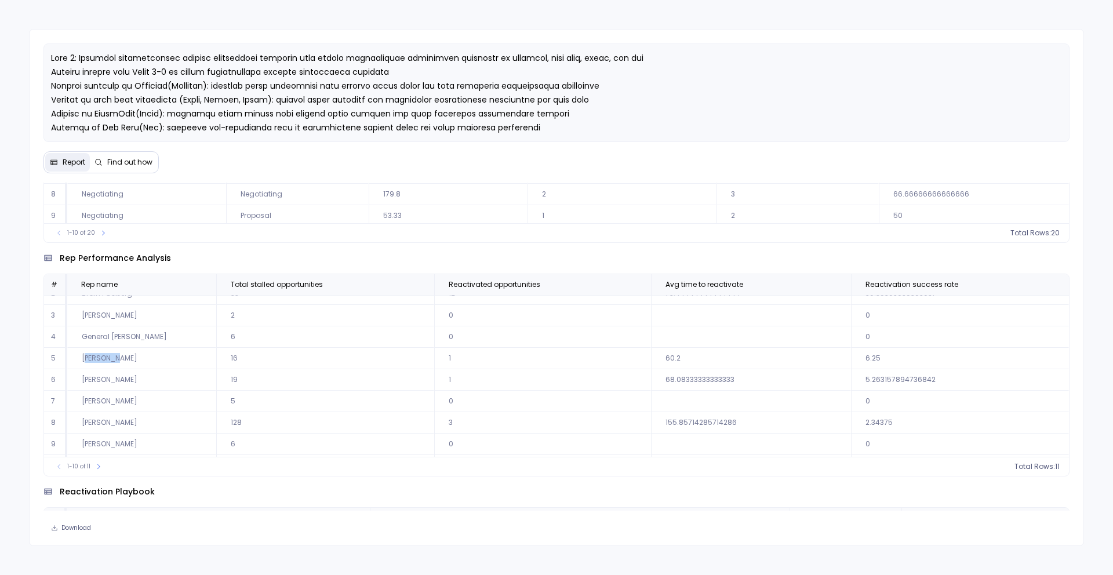
click at [132, 357] on td "[PERSON_NAME]" at bounding box center [142, 358] width 150 height 21
drag, startPoint x: 863, startPoint y: 355, endPoint x: 881, endPoint y: 354, distance: 18.6
click at [881, 354] on td "6.25" at bounding box center [960, 358] width 219 height 21
click at [99, 465] on icon at bounding box center [98, 466] width 7 height 7
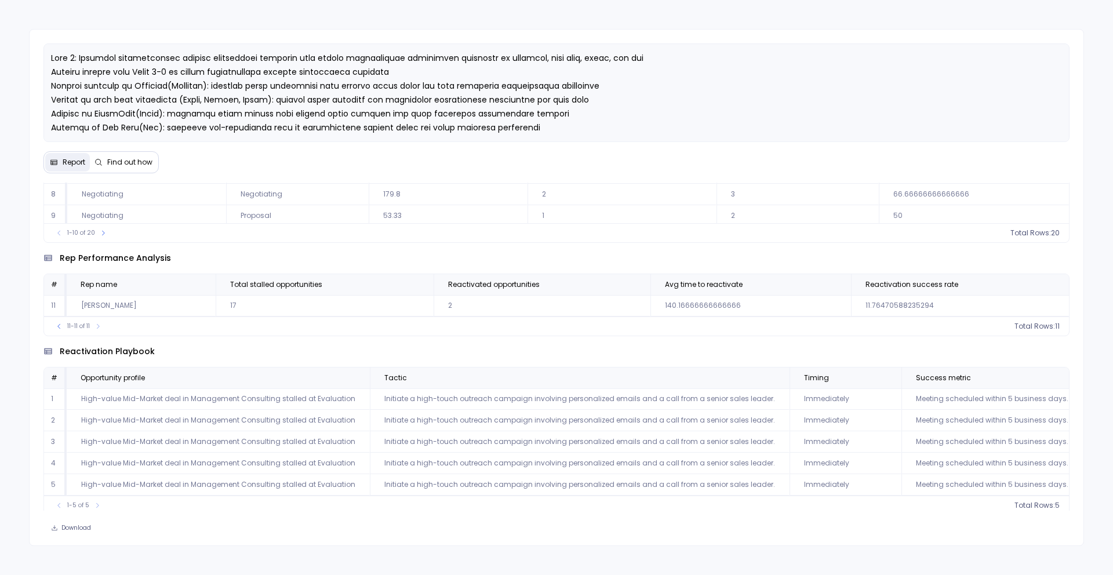
scroll to position [0, 0]
click at [59, 326] on icon at bounding box center [59, 326] width 7 height 7
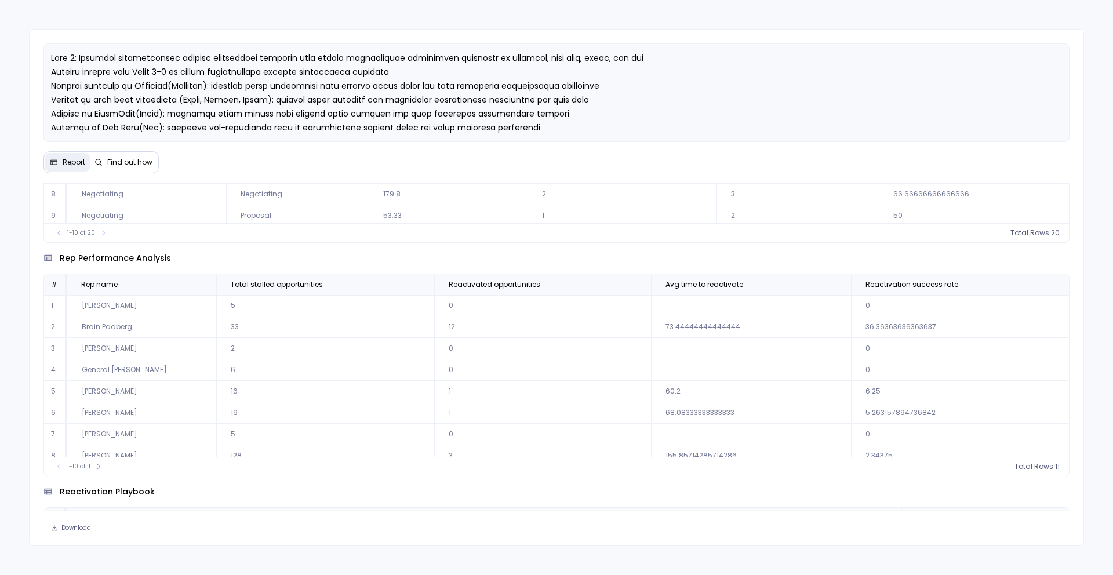
scroll to position [53, 0]
click at [103, 468] on button at bounding box center [99, 467] width 12 height 12
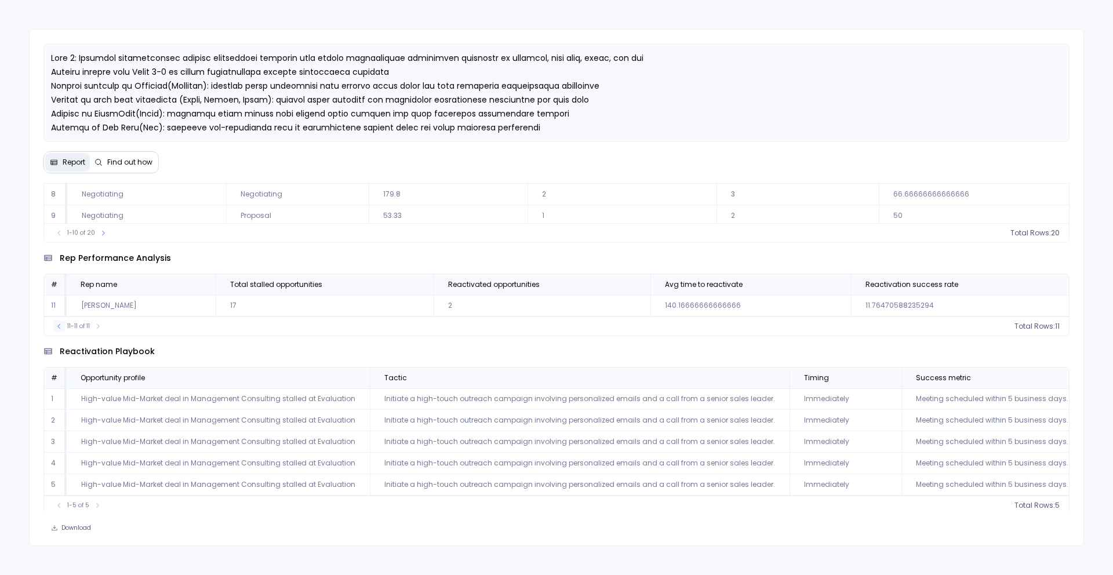
click at [59, 325] on icon at bounding box center [59, 326] width 7 height 7
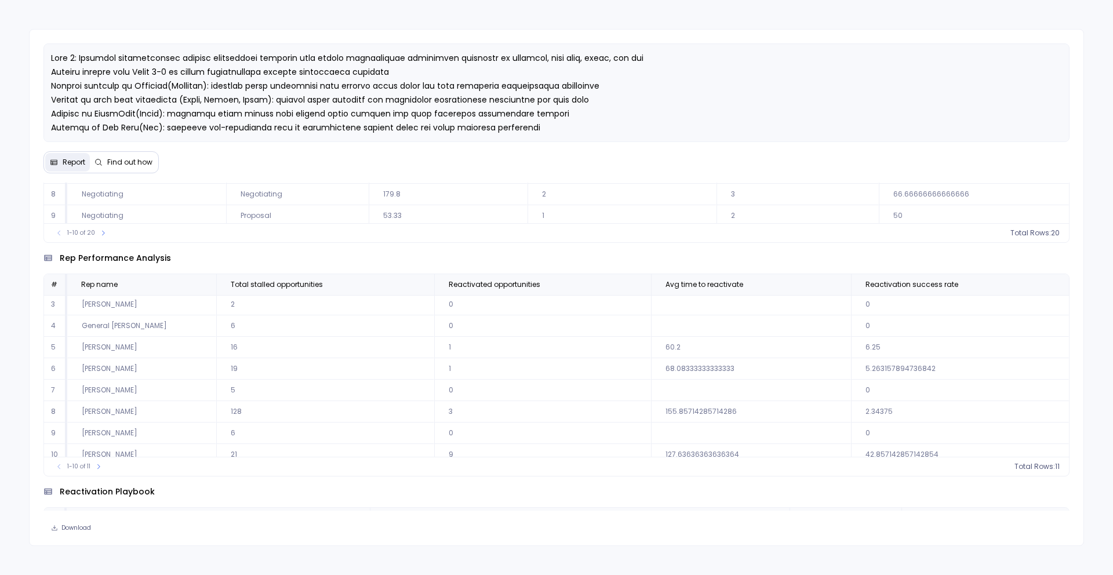
scroll to position [53, 0]
click at [99, 470] on button at bounding box center [99, 467] width 12 height 12
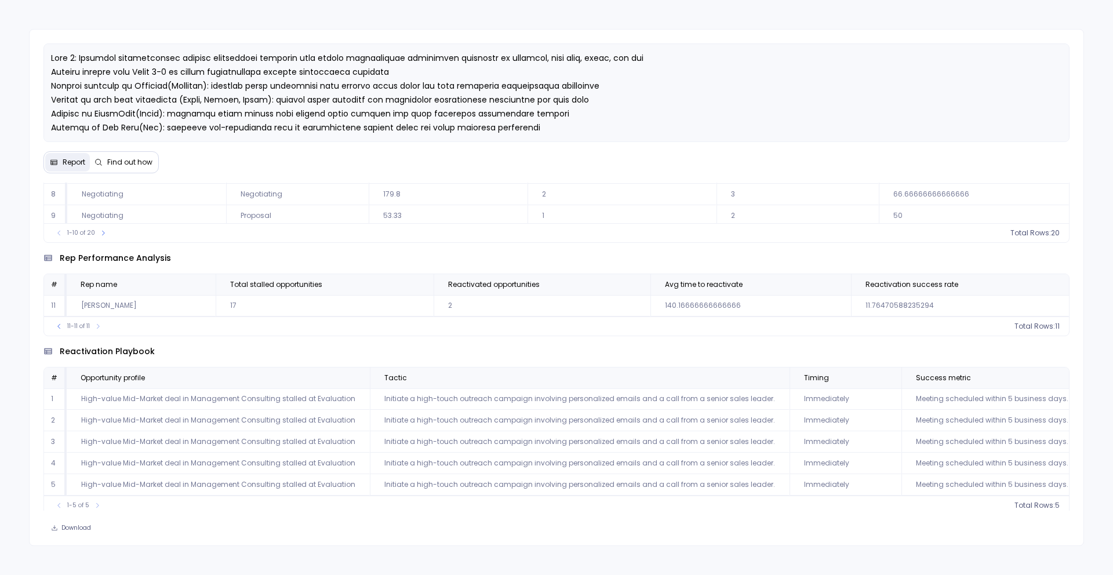
scroll to position [0, 0]
click at [59, 323] on icon at bounding box center [59, 326] width 7 height 7
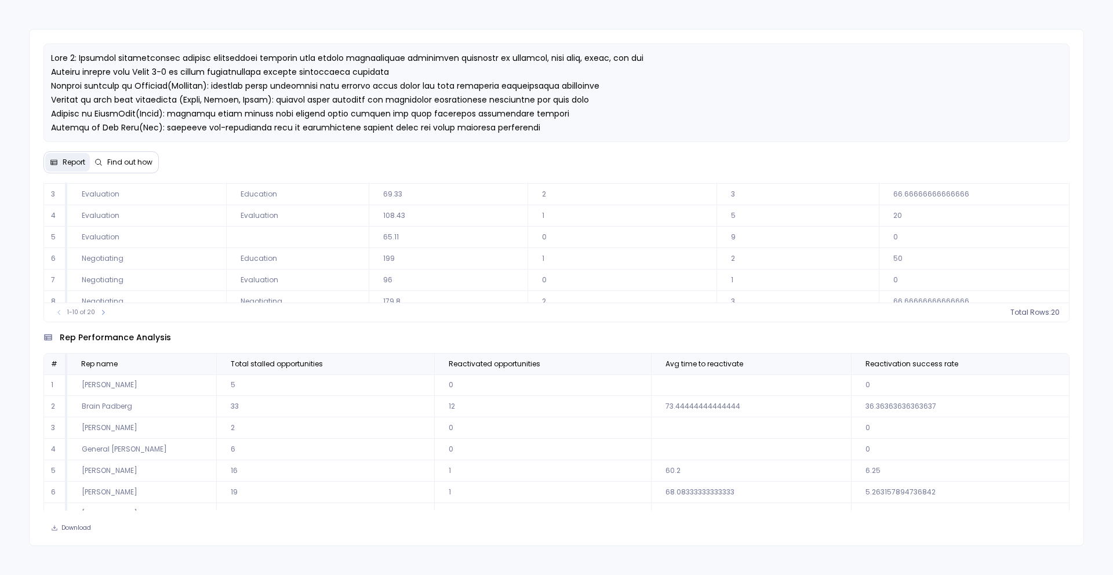
scroll to position [56, 0]
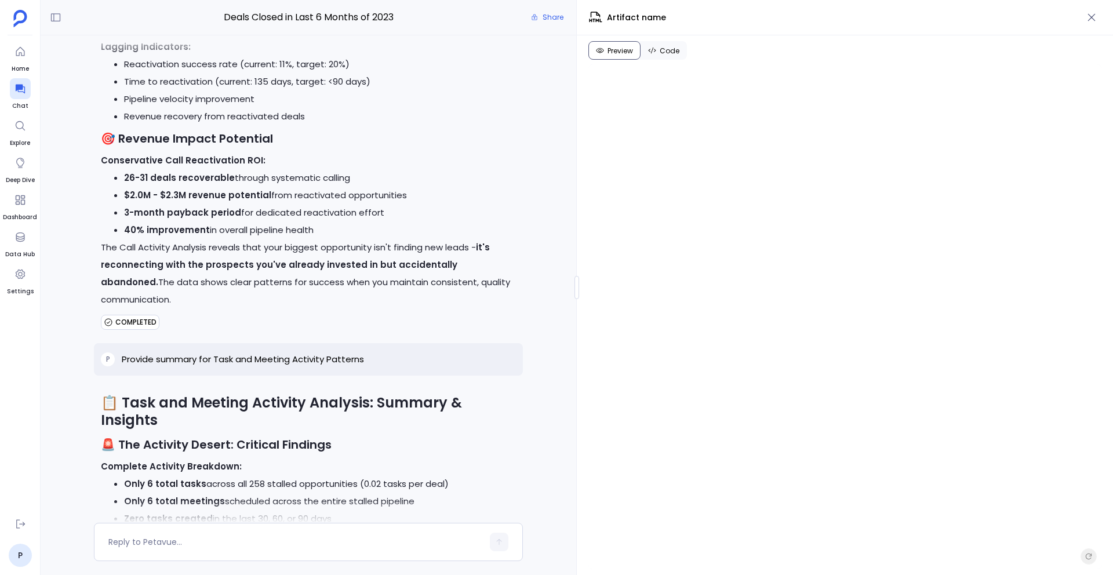
scroll to position [35306, 0]
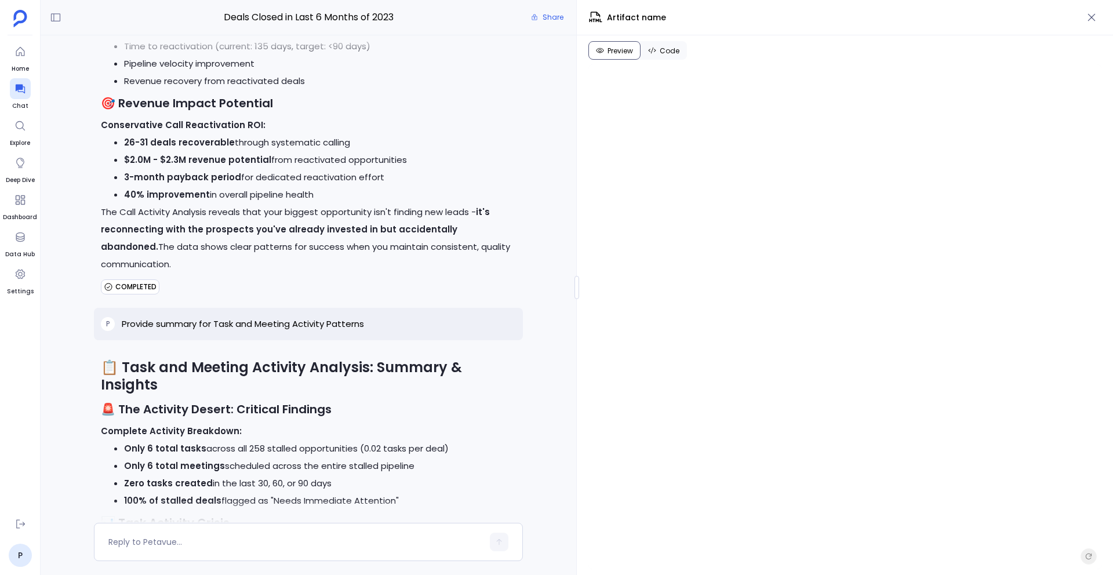
click at [273, 331] on p "Provide summary for Task and Meeting Activity Patterns" at bounding box center [243, 324] width 242 height 14
copy p "Provide summary for Task and Meeting Activity Patterns"
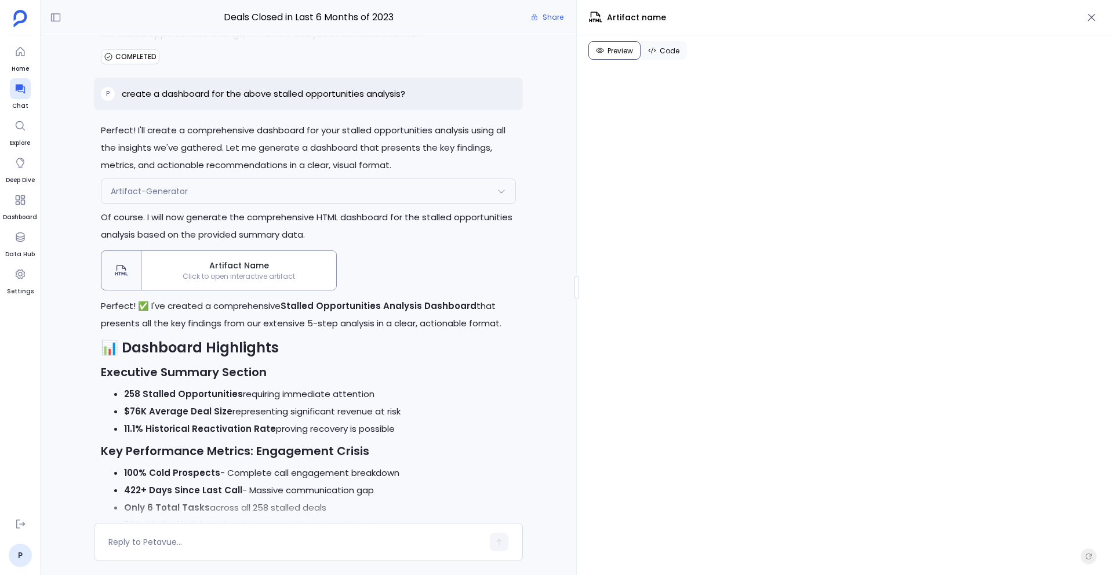
scroll to position [32539, 0]
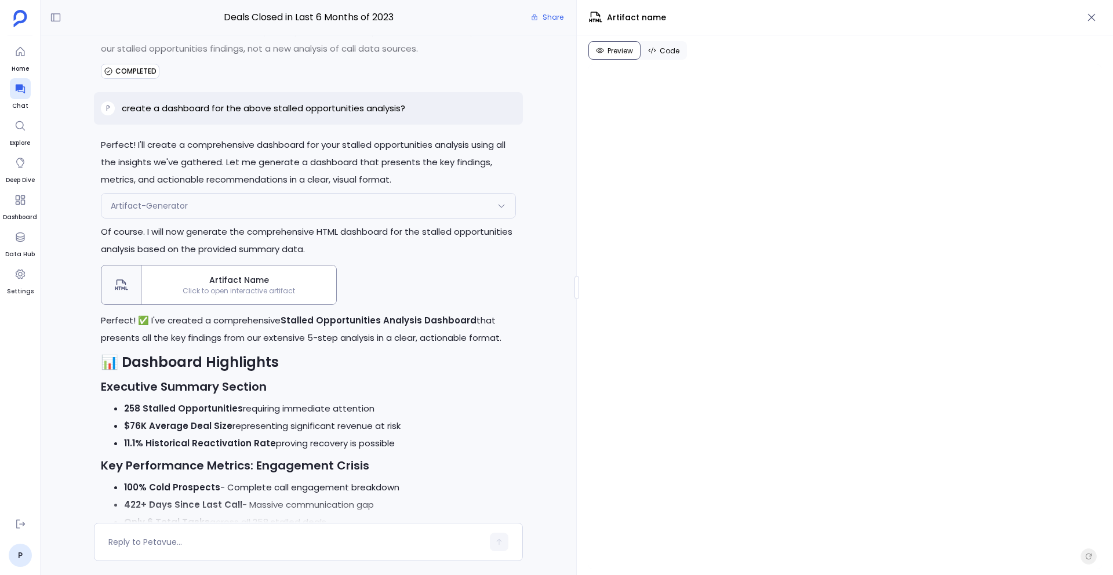
click at [214, 115] on p "create a dashboard for the above stalled opportunities analysis?" at bounding box center [264, 108] width 284 height 14
click at [549, 292] on div "P yes Perfect! I'll now execute the approved analysis plan to examine your pipe…" at bounding box center [309, 279] width 536 height 488
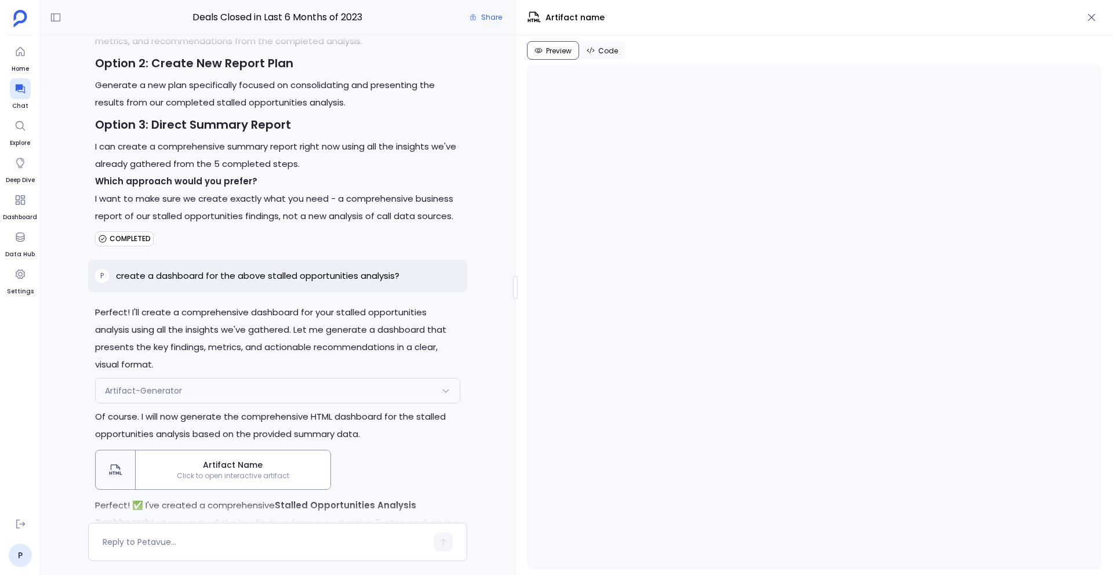
scroll to position [534, 0]
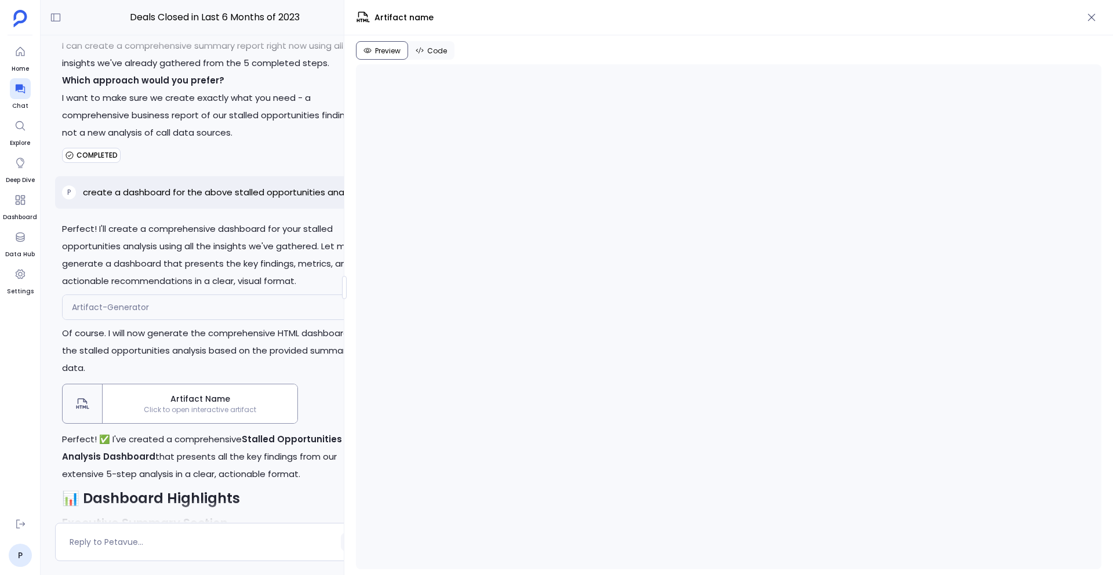
click at [343, 285] on div at bounding box center [344, 287] width 5 height 23
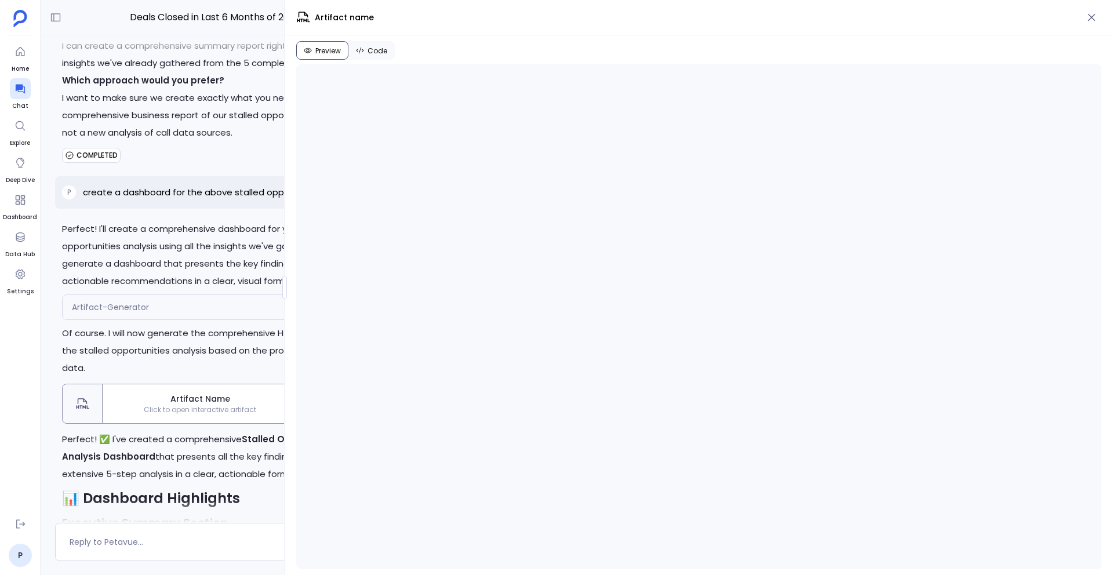
click at [285, 288] on div at bounding box center [284, 287] width 5 height 23
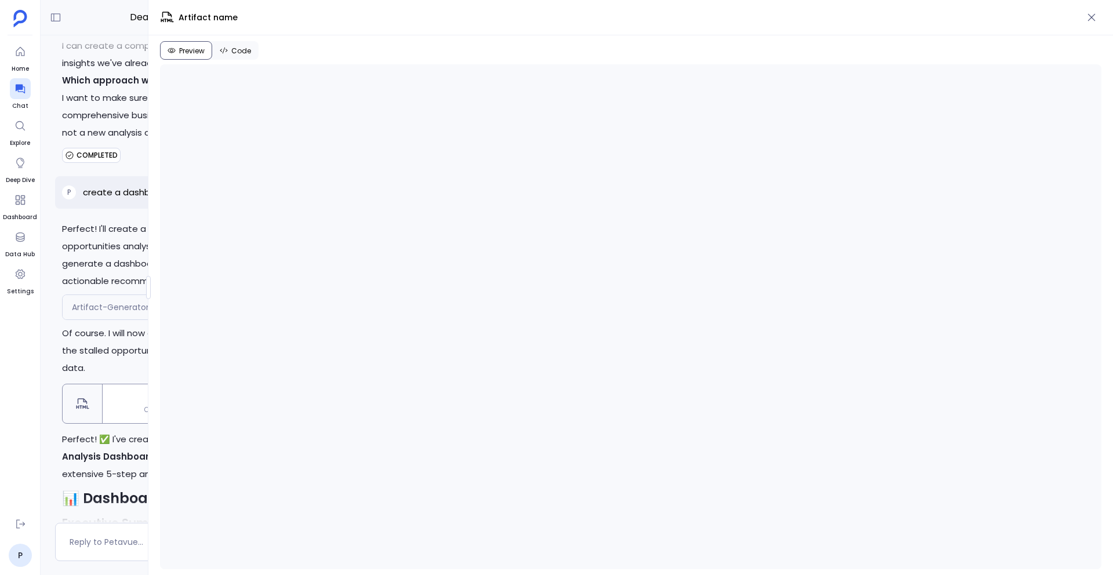
click at [71, 324] on div "Deals Closed in Last 6 Months of 2023 Share P yes Perfect! I'll now execute the…" at bounding box center [577, 287] width 1073 height 575
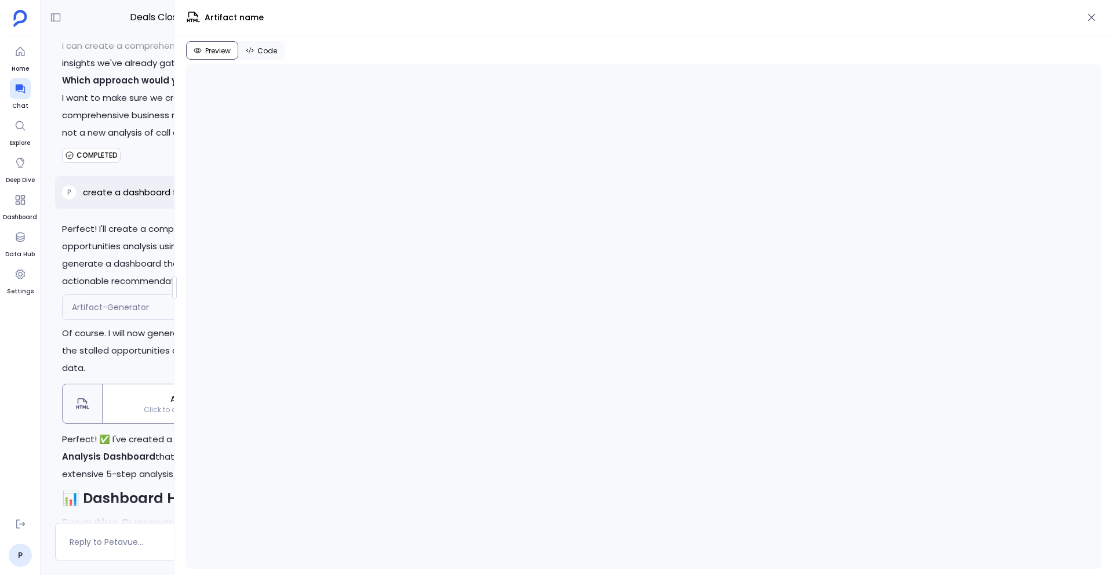
click at [173, 290] on div at bounding box center [174, 287] width 5 height 23
click at [186, 290] on div at bounding box center [186, 287] width 5 height 23
click at [198, 292] on iframe at bounding box center [649, 316] width 903 height 505
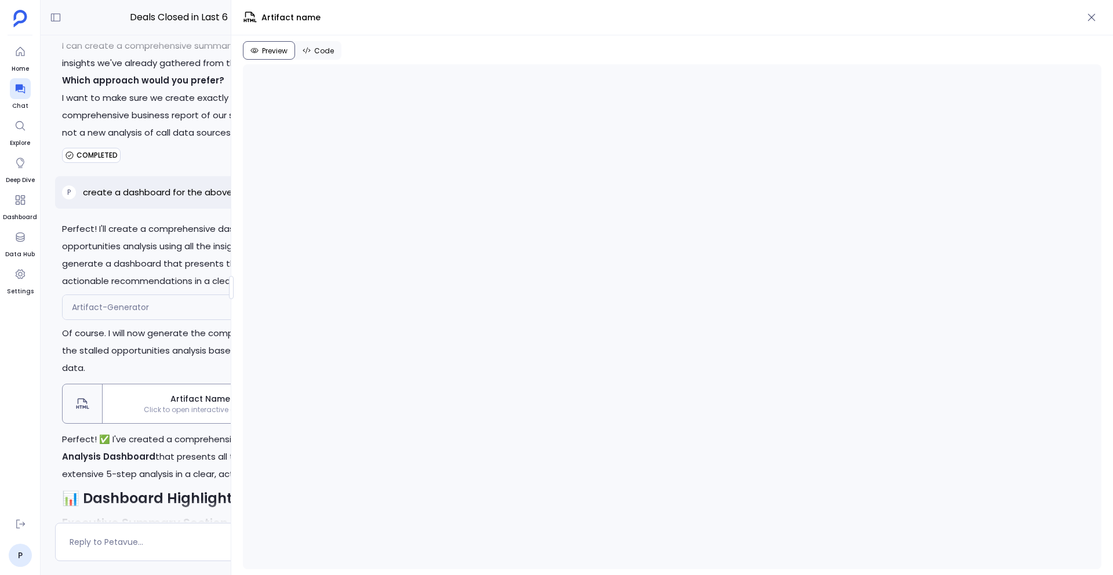
click at [231, 288] on div at bounding box center [231, 287] width 5 height 23
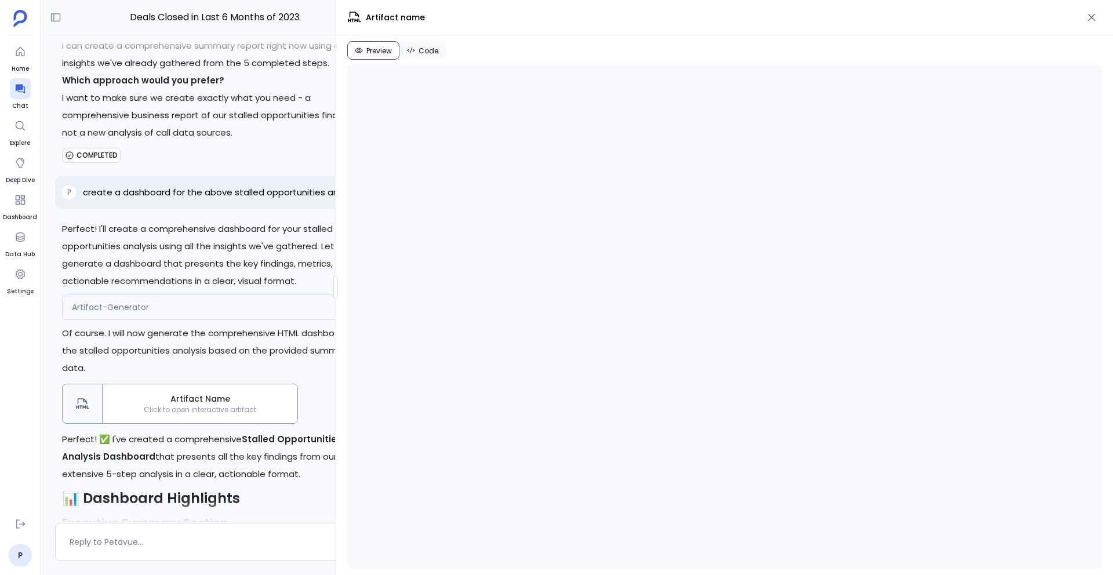
click at [334, 289] on div at bounding box center [335, 287] width 5 height 23
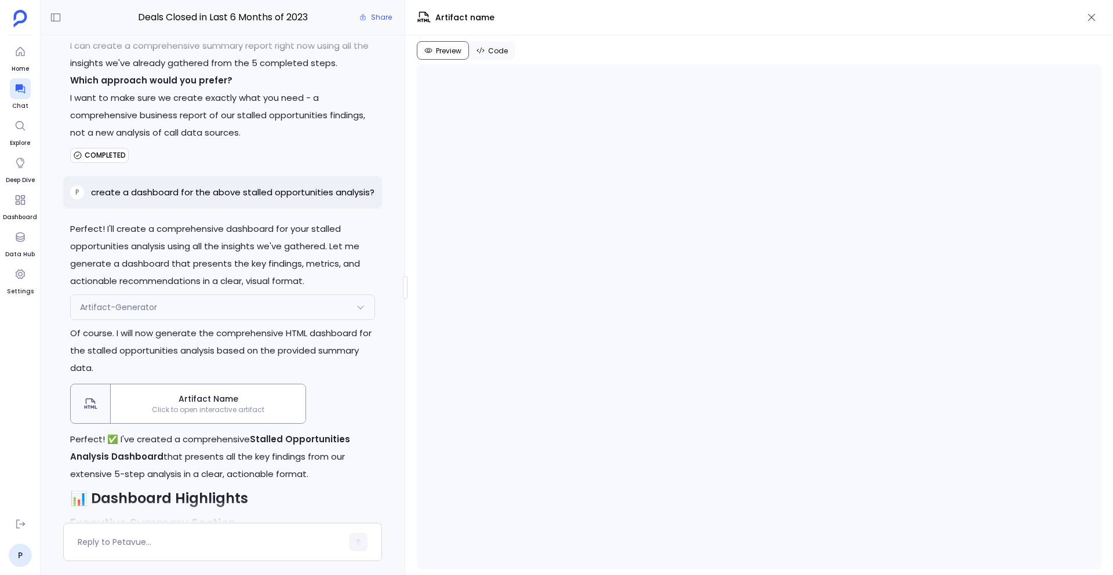
click at [408, 289] on div at bounding box center [405, 287] width 5 height 23
click at [400, 289] on div at bounding box center [402, 287] width 5 height 23
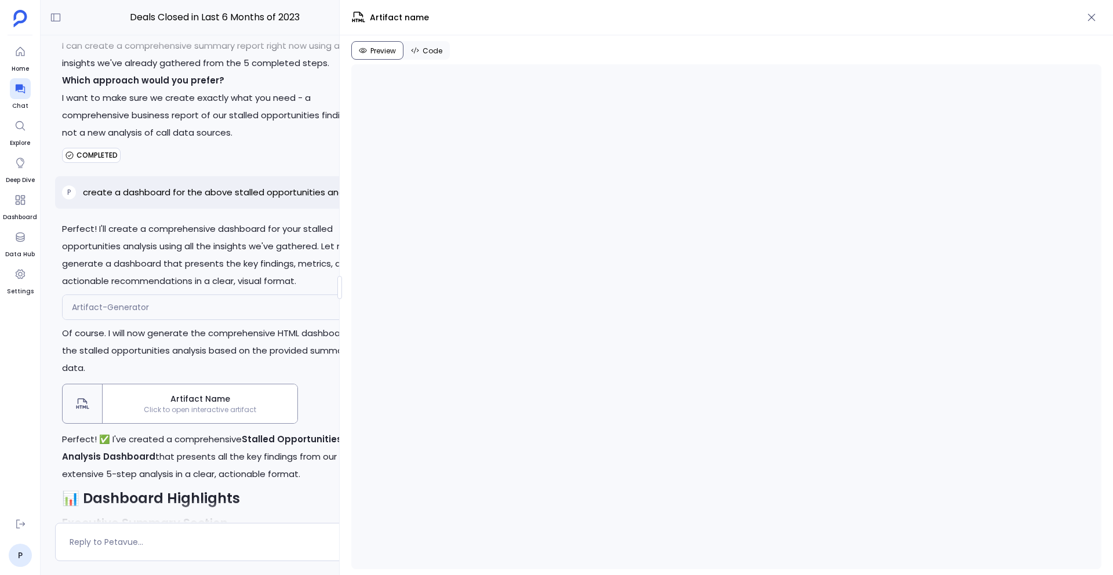
click at [337, 292] on div at bounding box center [339, 287] width 5 height 23
click at [360, 286] on div at bounding box center [361, 287] width 5 height 23
click at [367, 287] on div at bounding box center [369, 287] width 5 height 23
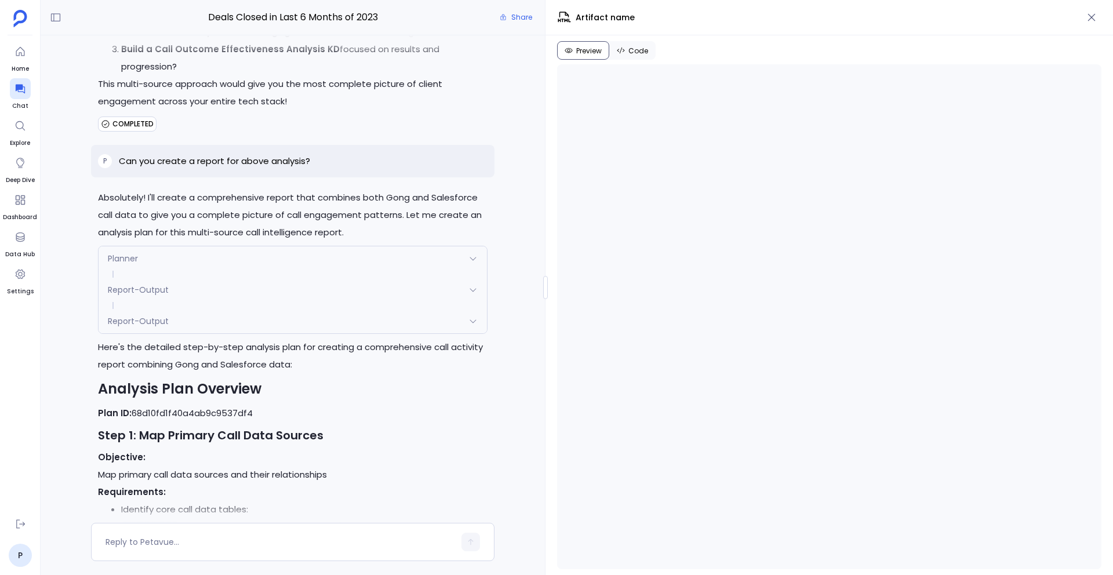
scroll to position [3754, 0]
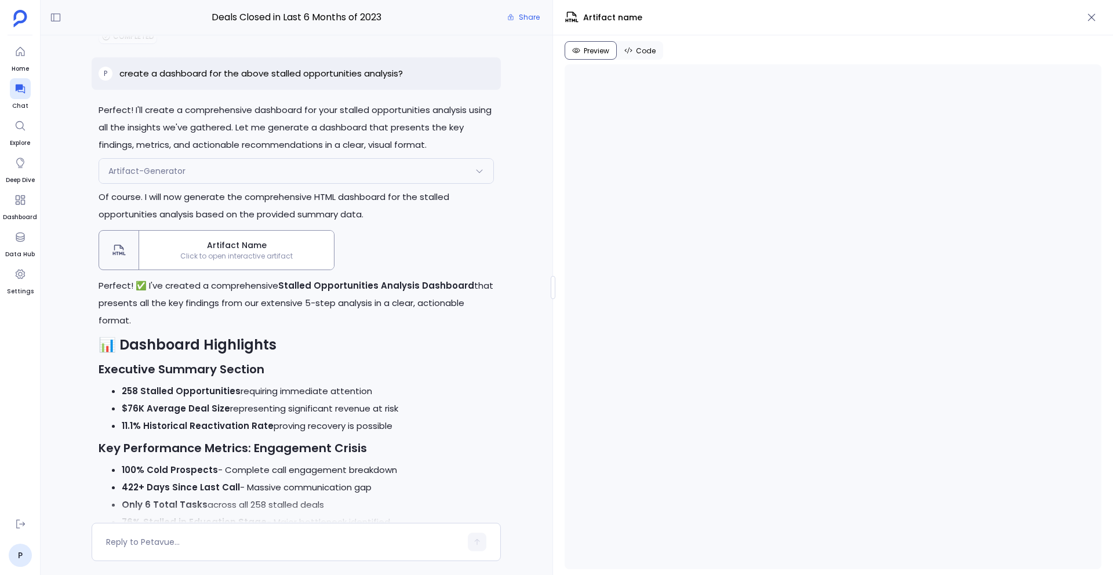
click at [553, 255] on div "Deals Closed in Last 6 Months of 2023 Share P yes Perfect! I'll now execute the…" at bounding box center [577, 287] width 1073 height 575
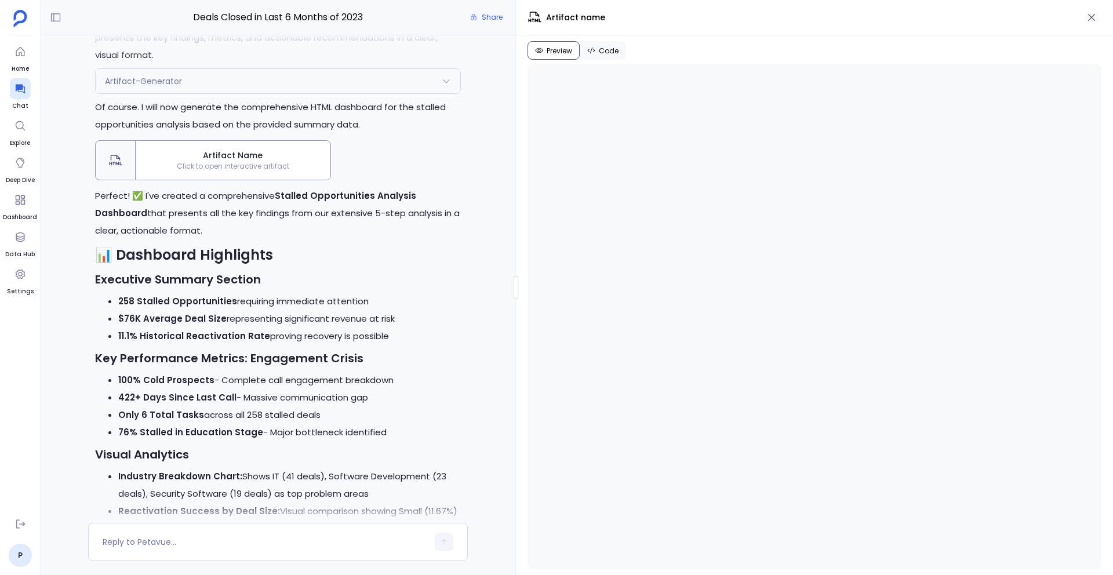
click at [515, 286] on div at bounding box center [516, 287] width 5 height 23
click at [1094, 20] on icon "button" at bounding box center [1092, 18] width 12 height 12
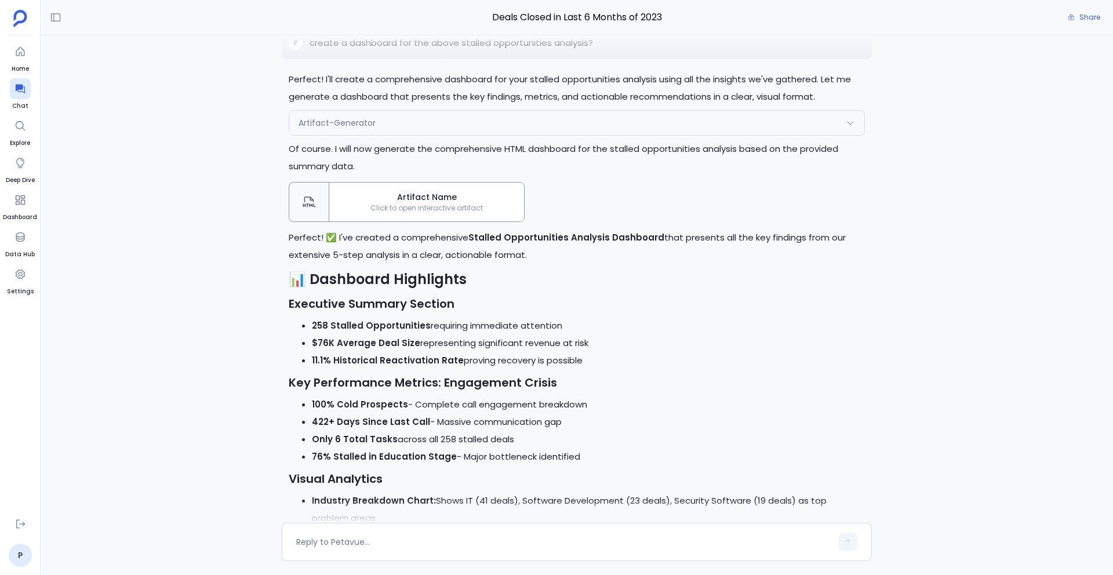
click at [407, 205] on span "Click to open interactive artifact" at bounding box center [426, 208] width 195 height 9
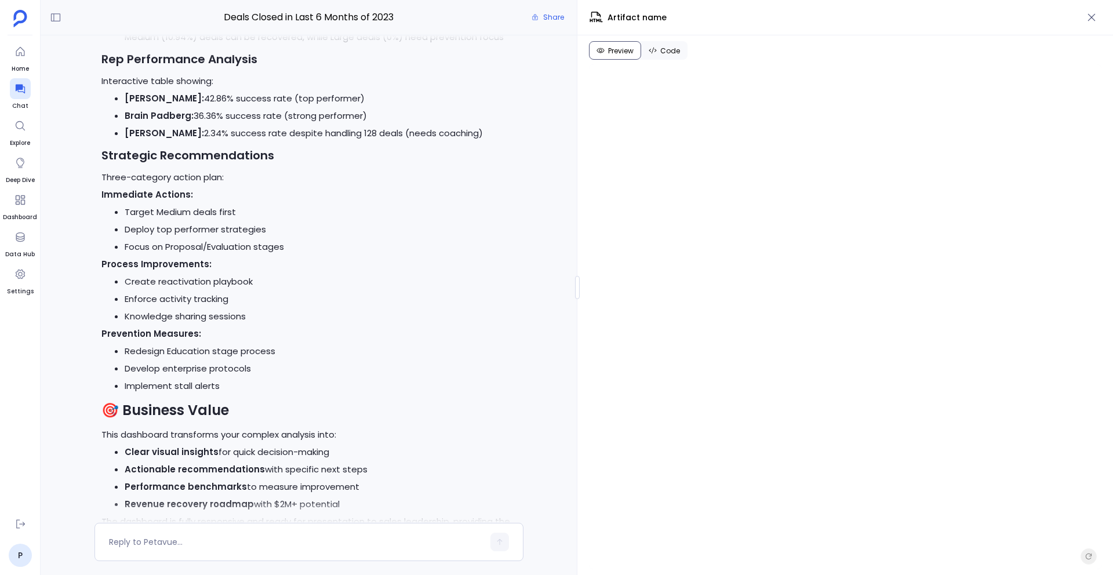
scroll to position [33117, 0]
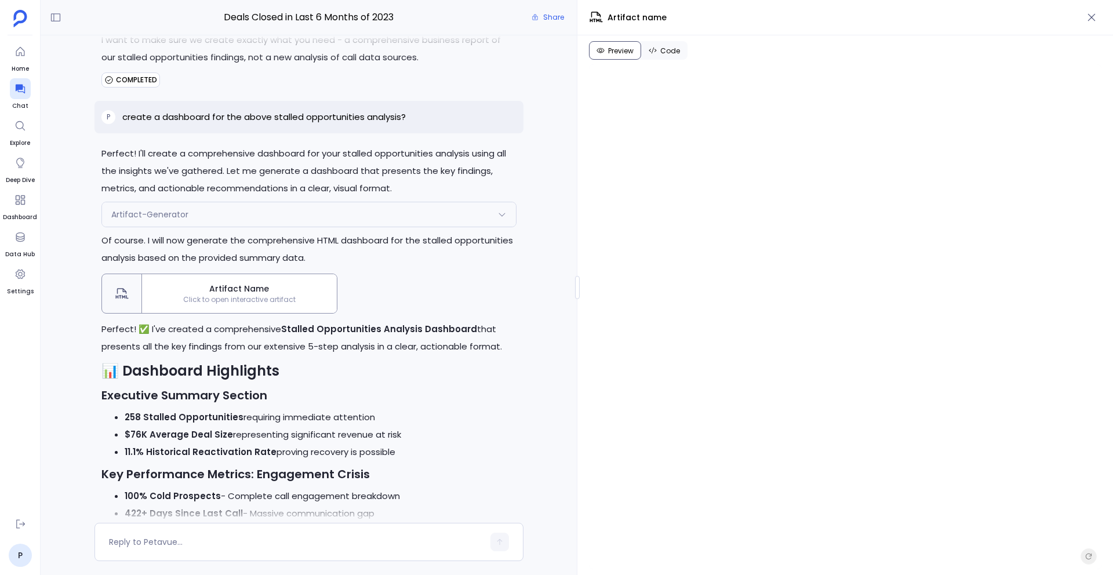
click at [483, 227] on div "Artifact-Generator" at bounding box center [309, 214] width 414 height 24
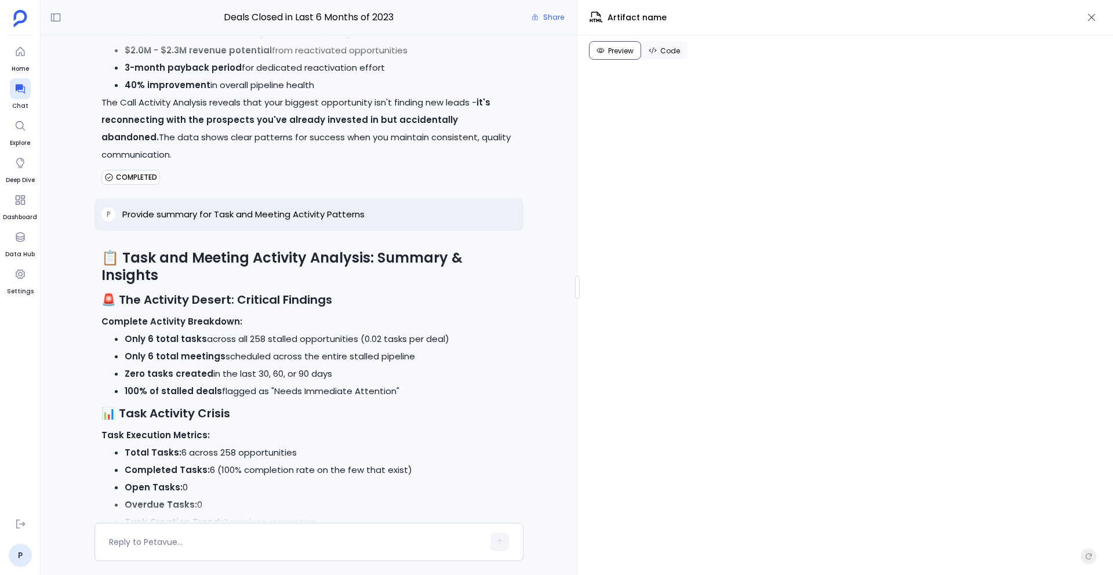
scroll to position [35222, 0]
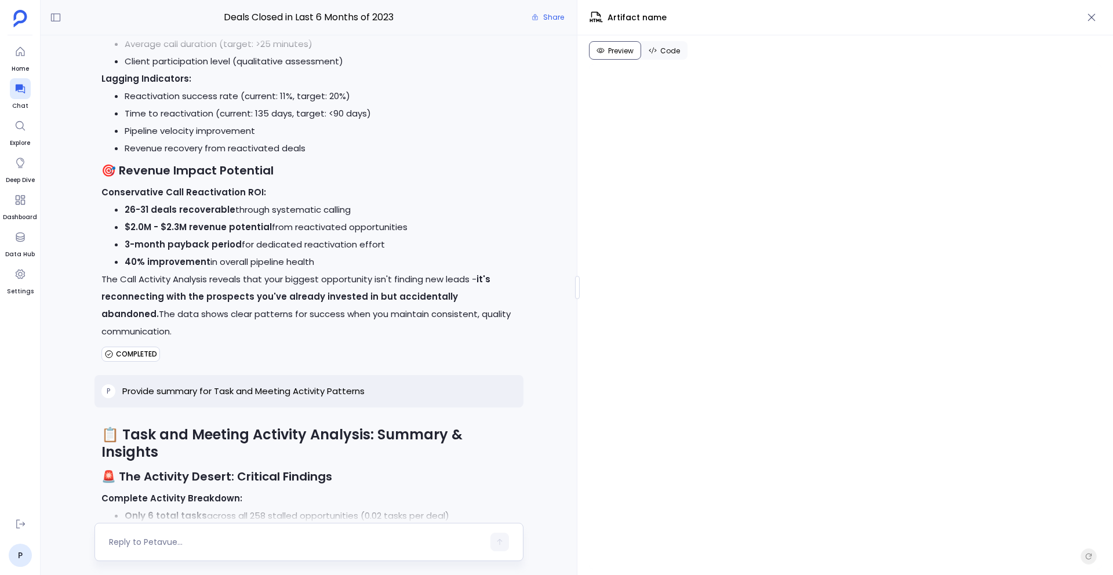
click at [293, 540] on textarea at bounding box center [296, 542] width 375 height 12
click at [142, 538] on textarea "How" at bounding box center [296, 542] width 375 height 12
type textarea "How did you execute step 1 and 2"
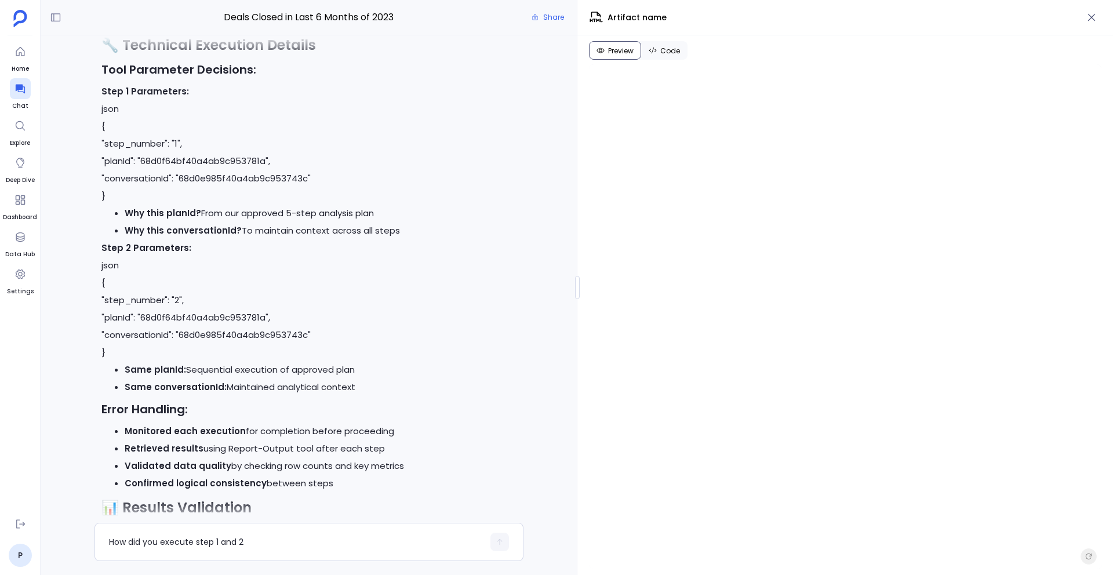
scroll to position [39864, 0]
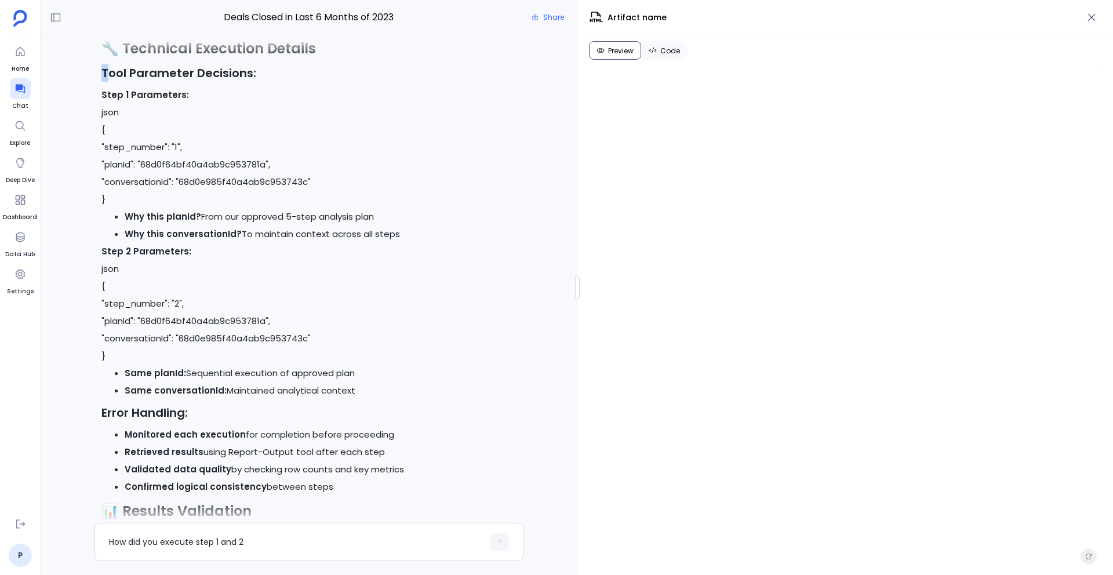
drag, startPoint x: 105, startPoint y: 99, endPoint x: 109, endPoint y: 104, distance: 6.6
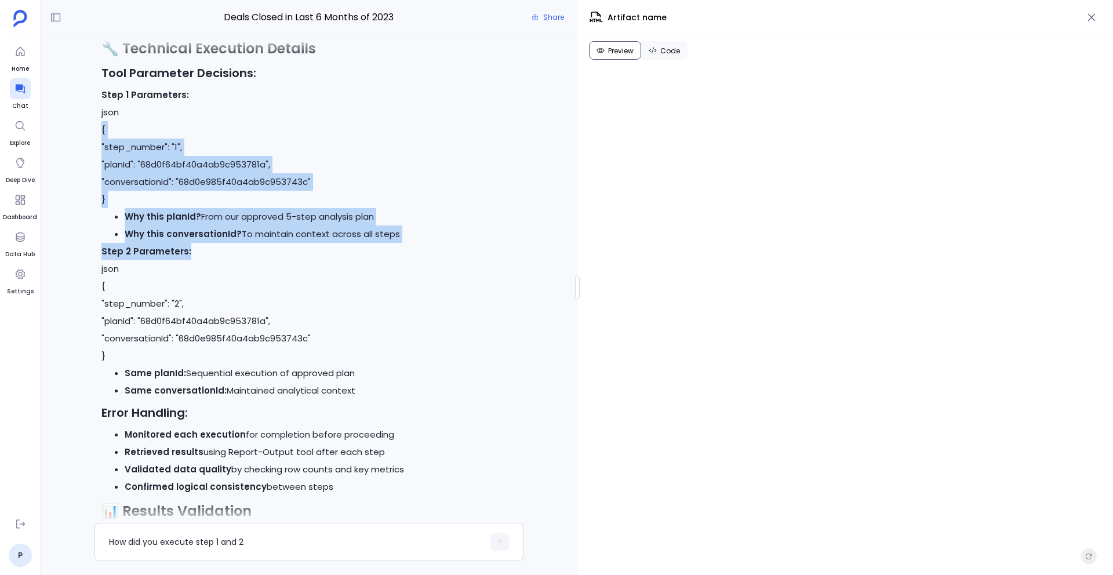
drag, startPoint x: 87, startPoint y: 170, endPoint x: 332, endPoint y: 293, distance: 274.4
click at [335, 293] on div "P yes Perfect! I'll now execute the approved analysis plan to examine your pipe…" at bounding box center [309, 279] width 536 height 488
click at [332, 293] on p "Step 2 Parameters: json { "step_number": "2", "planId": "68d0f64bf40a4ab9c95378…" at bounding box center [308, 304] width 415 height 122
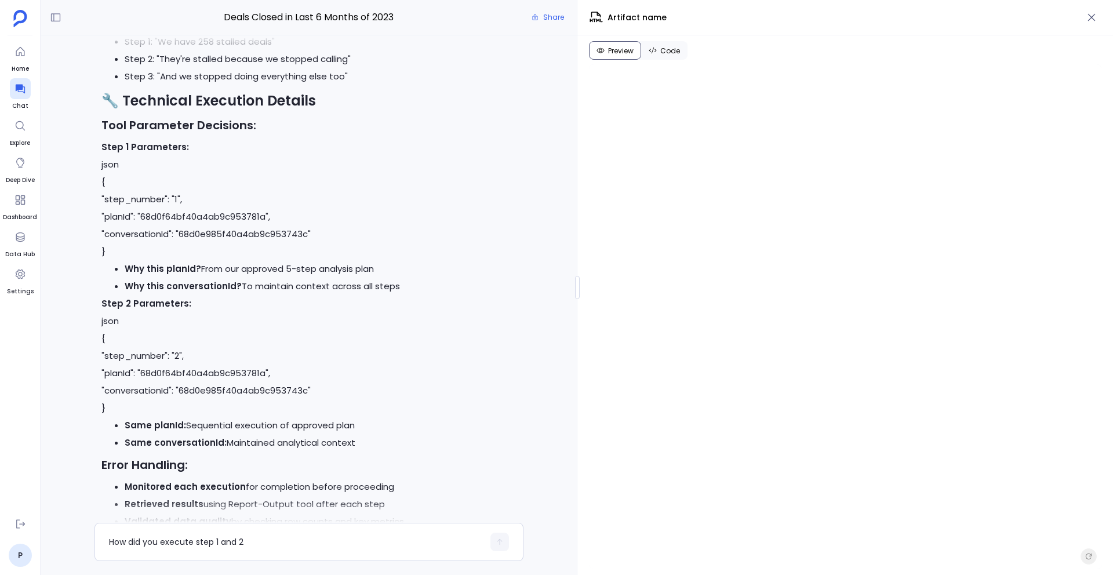
scroll to position [39826, 0]
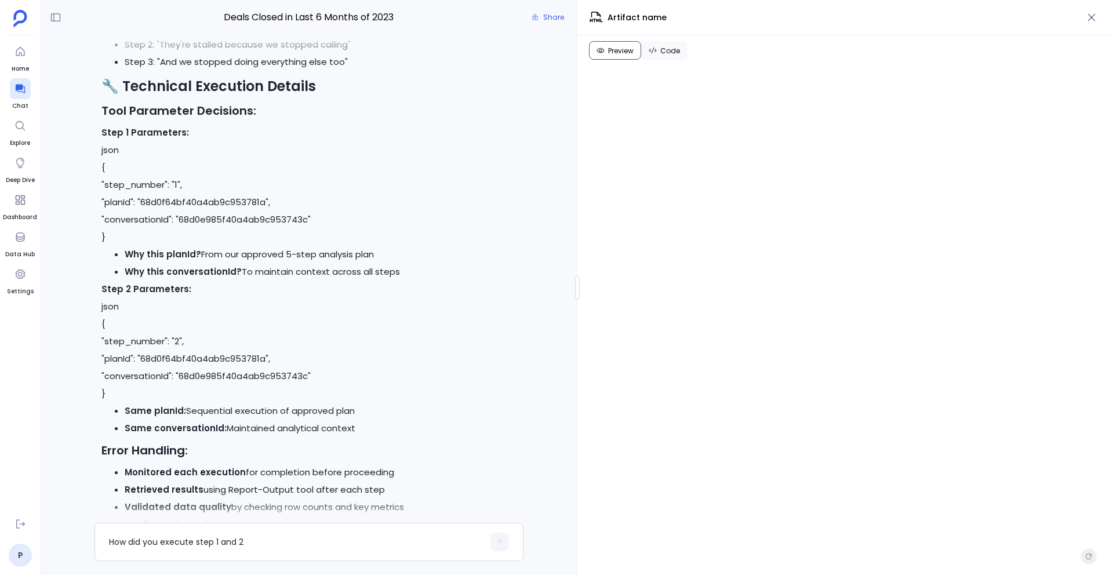
drag, startPoint x: 115, startPoint y: 183, endPoint x: 395, endPoint y: 300, distance: 304.1
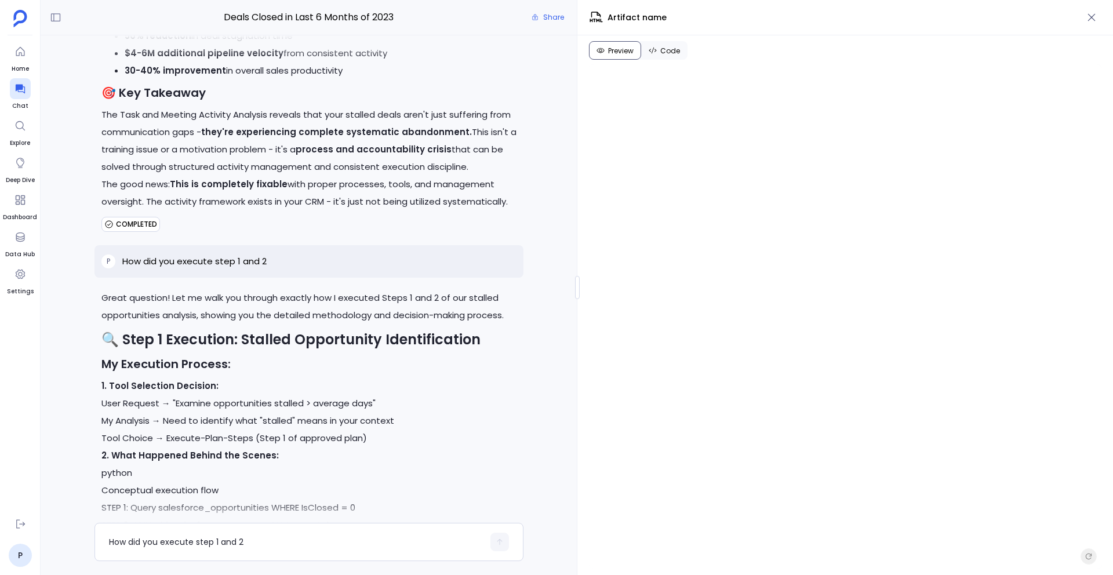
scroll to position [37948, 0]
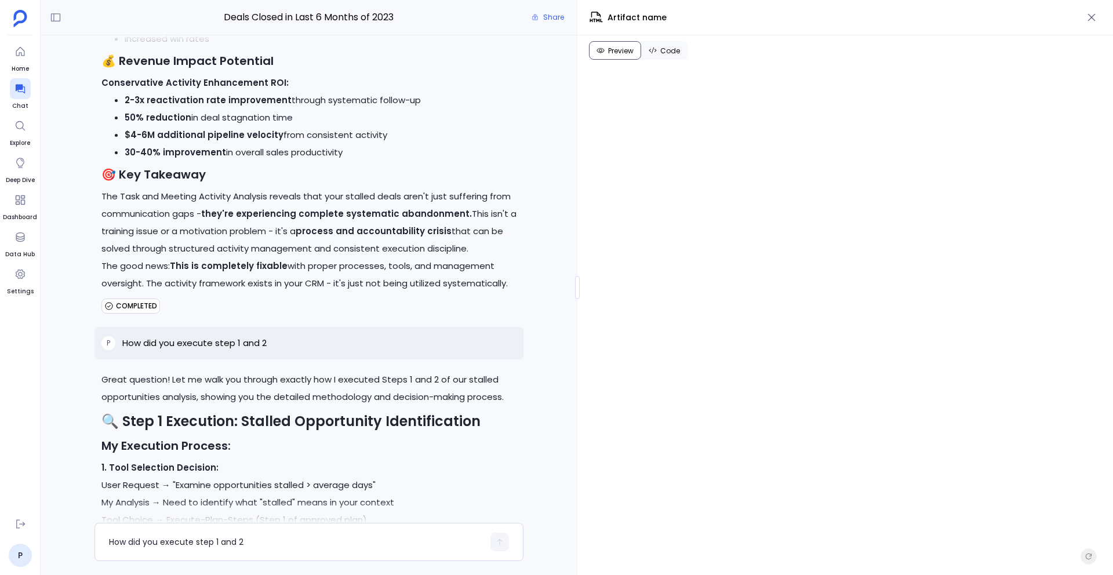
click at [331, 360] on div "P How did you execute step 1 and 2" at bounding box center [309, 343] width 429 height 32
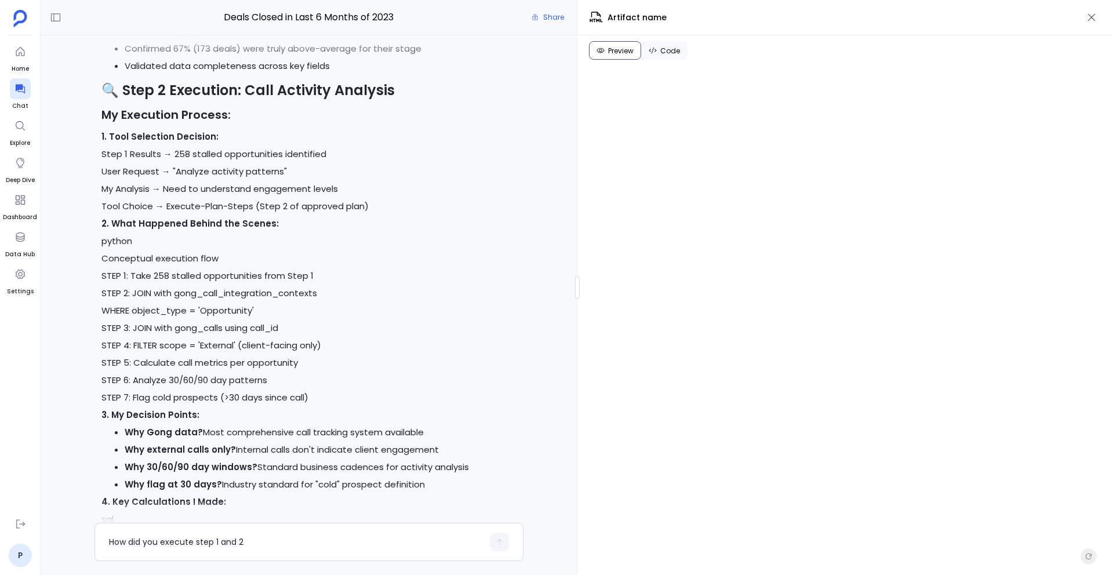
click at [331, 379] on p "STEP 1: Take 258 stalled opportunities from Step 1 STEP 2: JOIN with gong_call_…" at bounding box center [308, 336] width 415 height 139
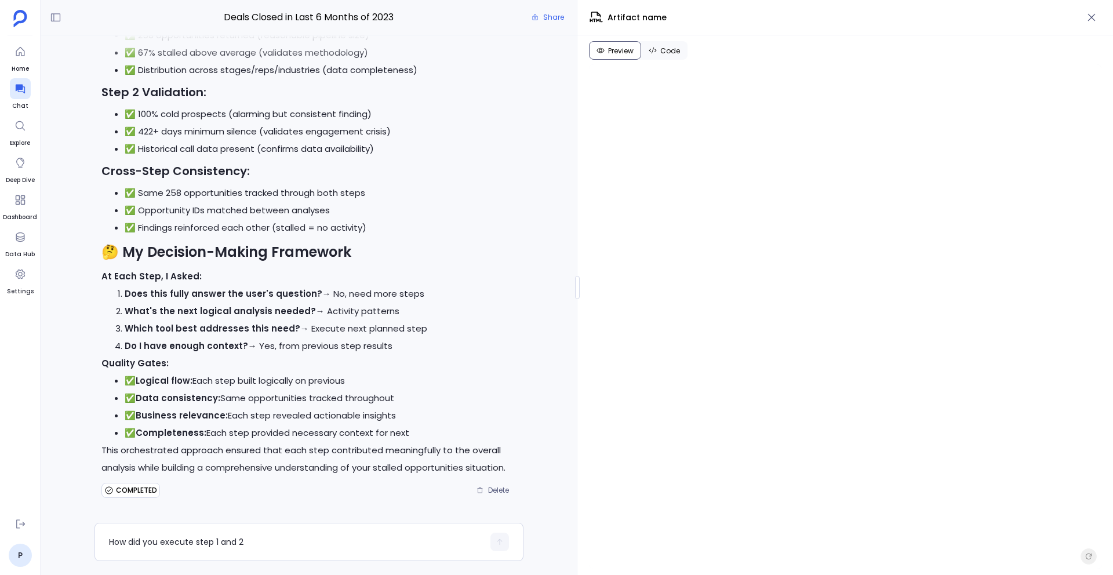
scroll to position [40424, 0]
click at [366, 554] on div "How did you execute step 1 and 2" at bounding box center [309, 542] width 429 height 38
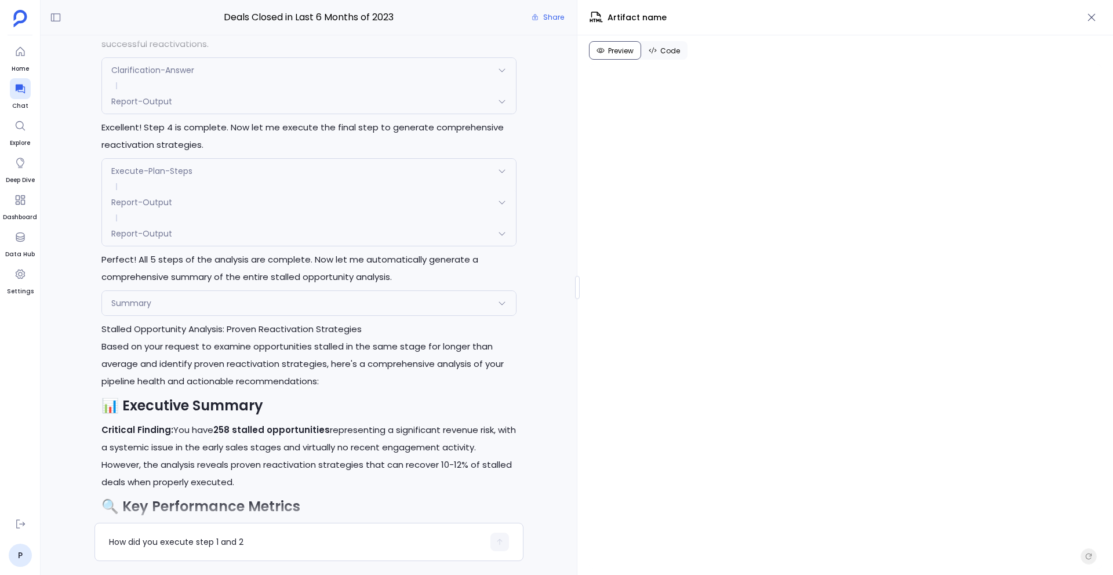
scroll to position [11344, 0]
click at [351, 311] on div "Summary" at bounding box center [309, 301] width 414 height 24
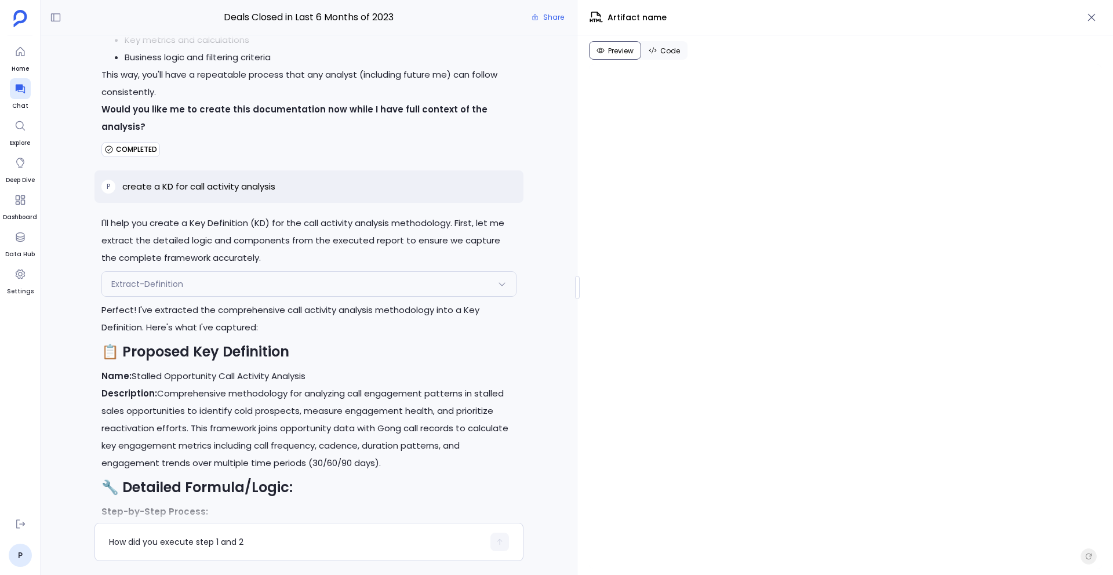
scroll to position [24773, 0]
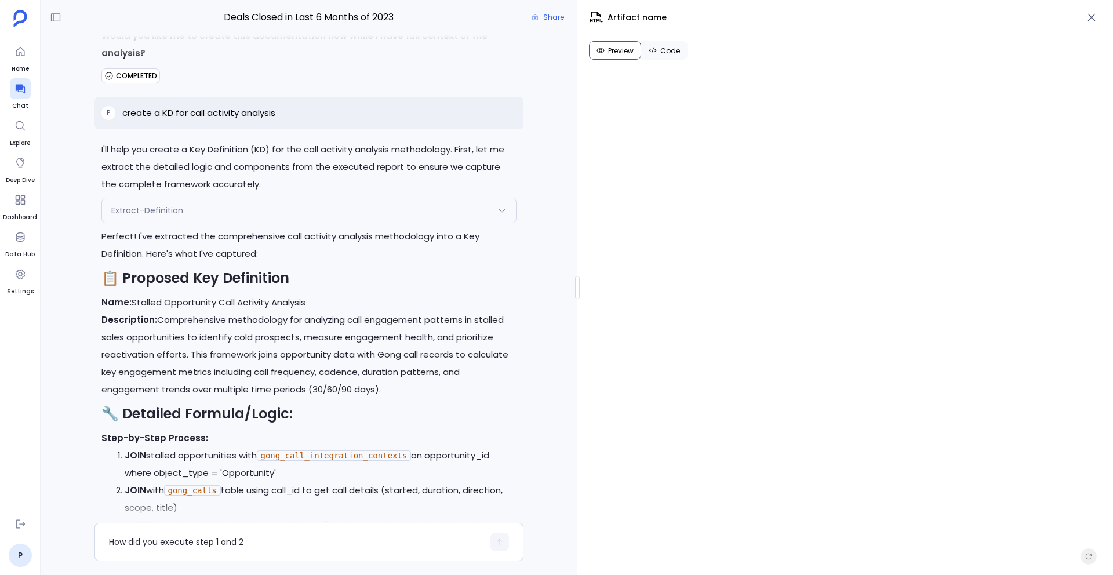
click at [332, 223] on div "Extract-Definition" at bounding box center [309, 210] width 414 height 24
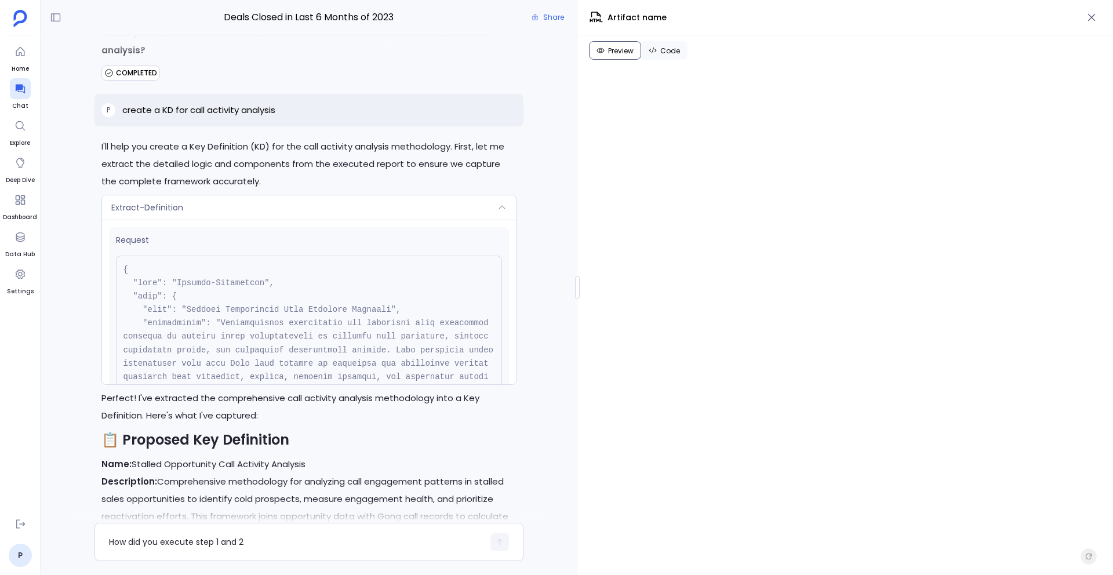
scroll to position [24609, 0]
click at [332, 223] on div "Extract-Definition" at bounding box center [309, 210] width 414 height 24
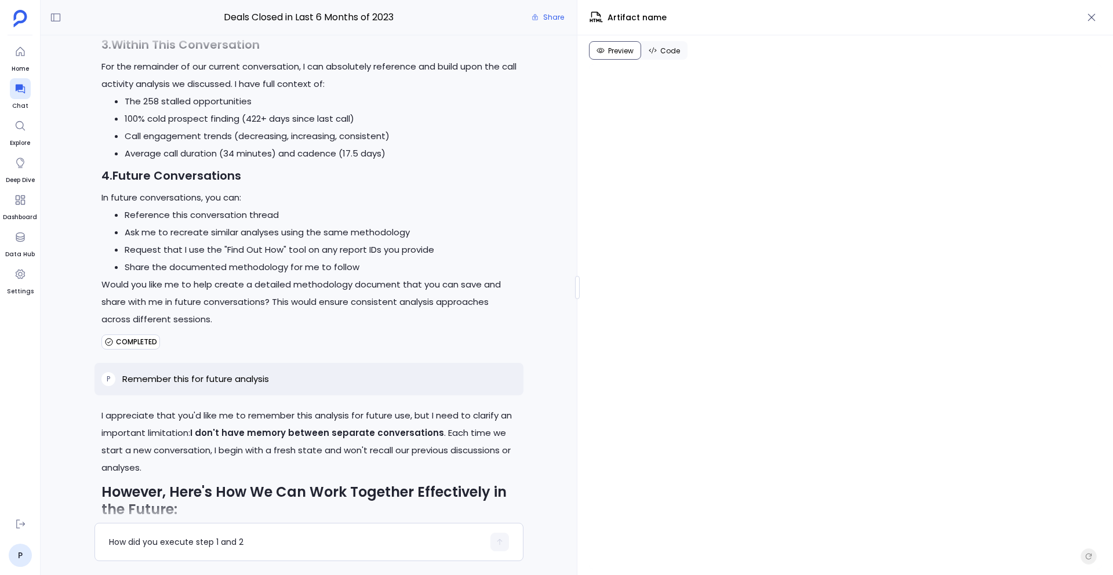
scroll to position [23636, 0]
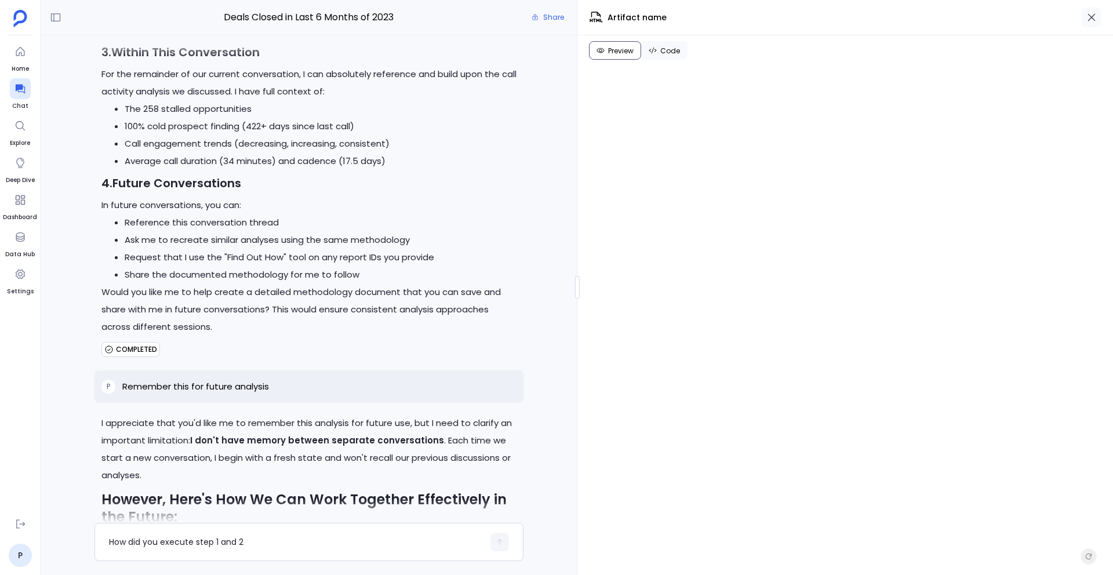
click at [1084, 8] on button "button" at bounding box center [1092, 18] width 20 height 20
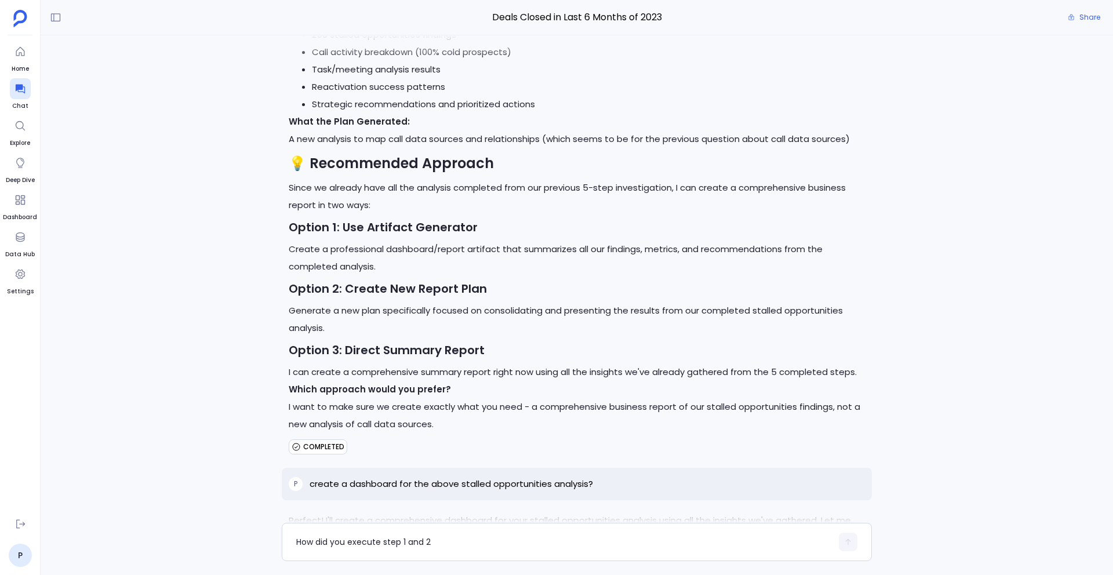
scroll to position [29616, 0]
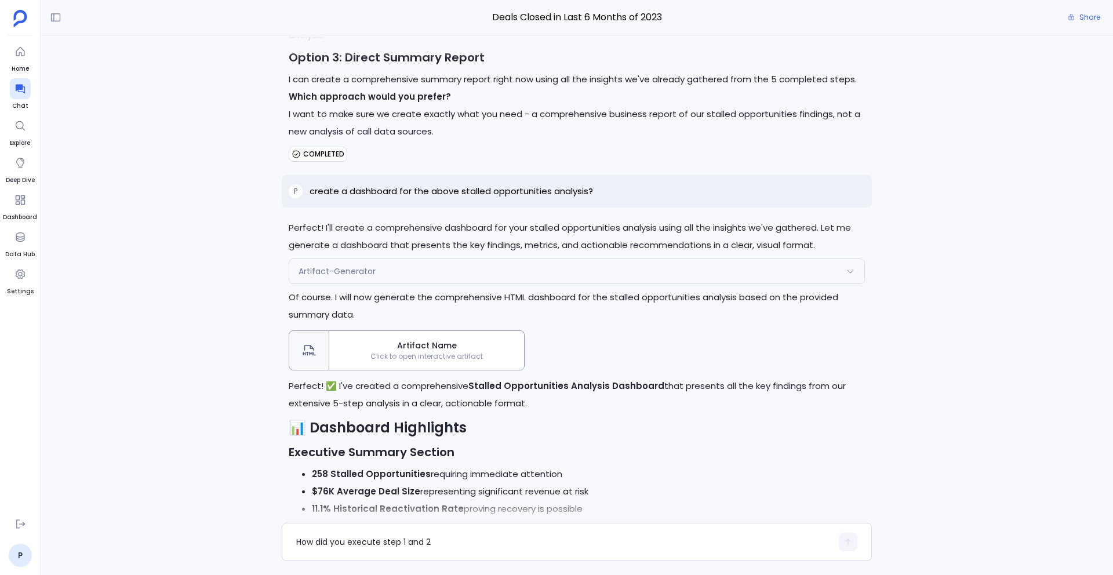
click at [454, 363] on div "Artifact Name Click to open interactive artifact" at bounding box center [426, 350] width 195 height 39
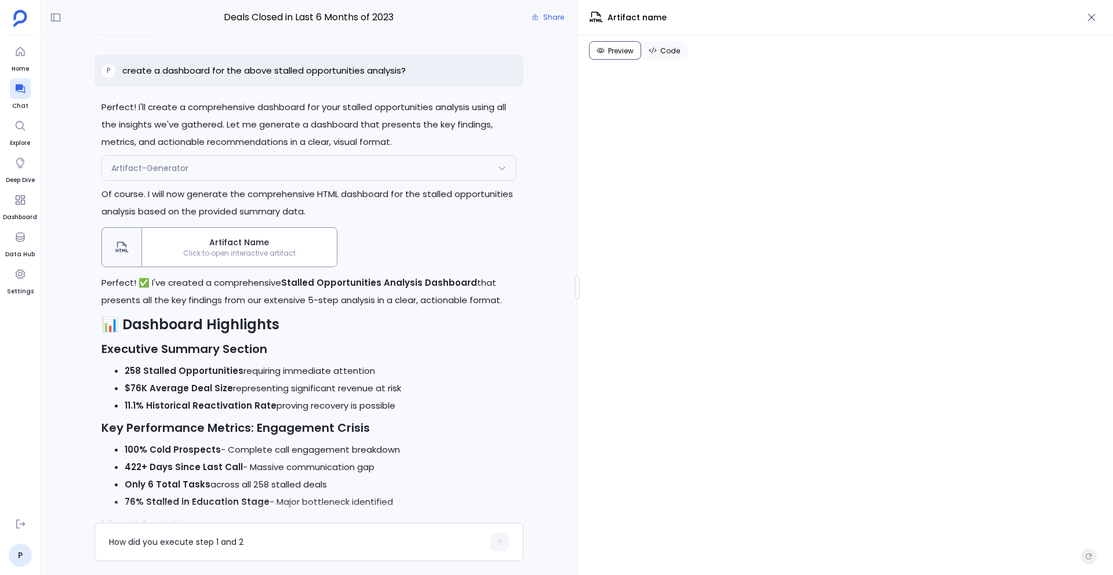
scroll to position [32392, 0]
click at [266, 269] on div "Artifact Name Click to open interactive artifact" at bounding box center [239, 249] width 195 height 39
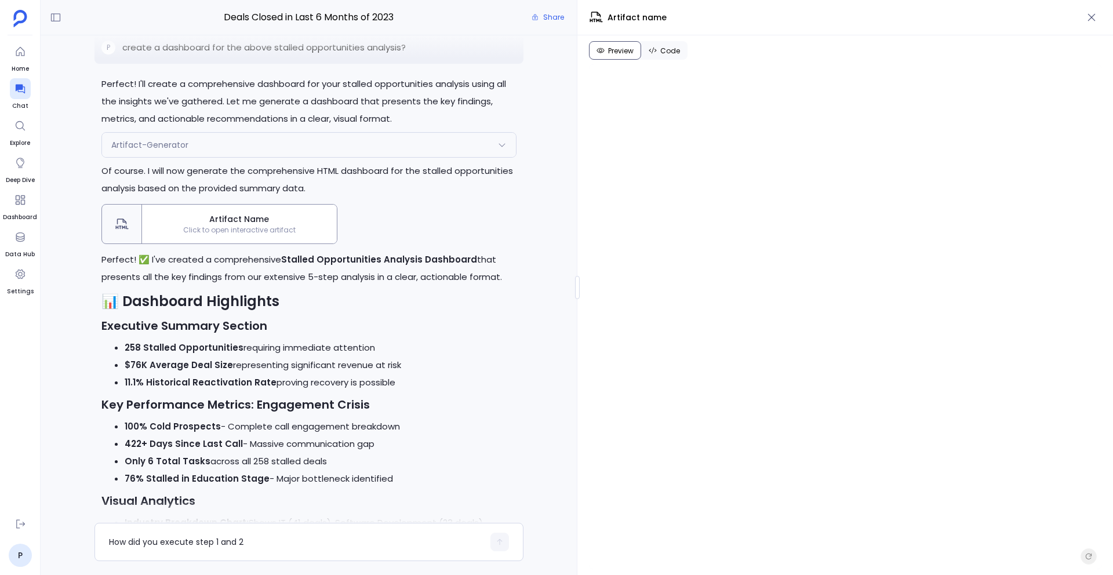
click at [280, 157] on div "Artifact-Generator" at bounding box center [309, 145] width 414 height 24
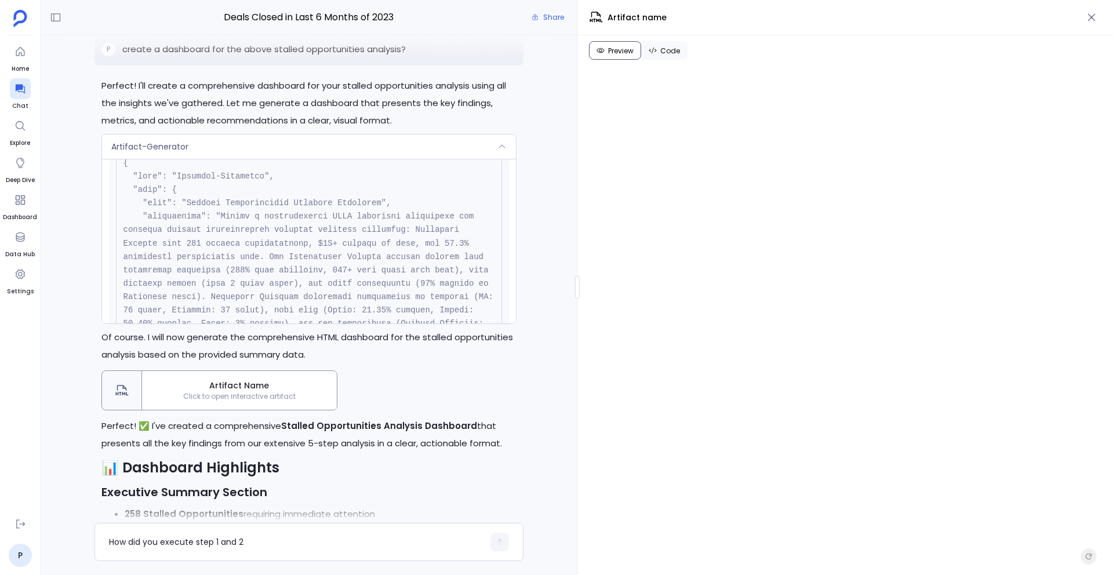
scroll to position [48, 0]
click at [240, 129] on p "Perfect! I'll create a comprehensive dashboard for your stalled opportunities a…" at bounding box center [308, 103] width 415 height 52
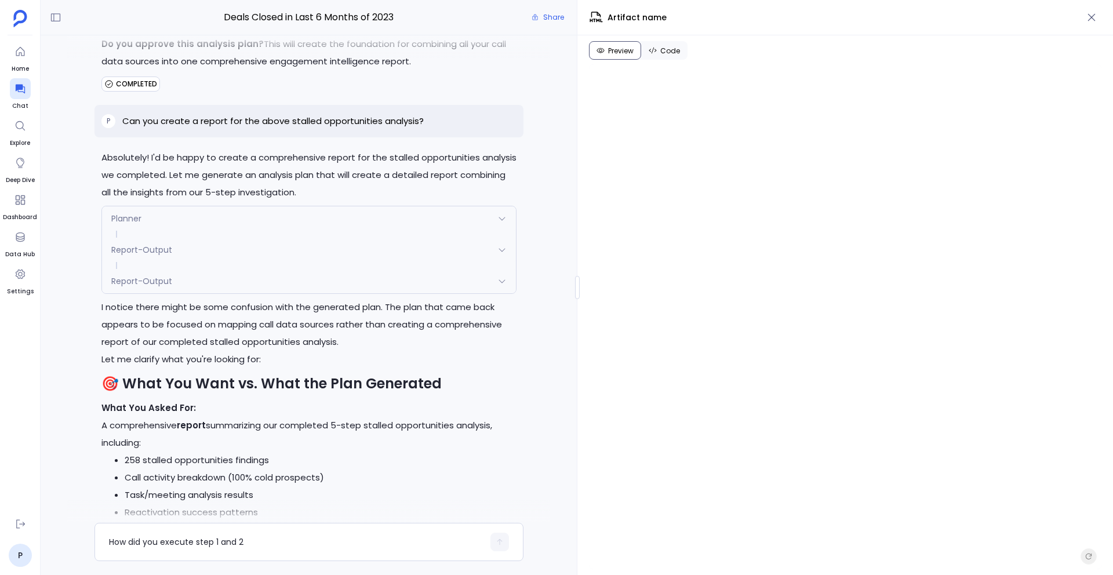
scroll to position [31512, 0]
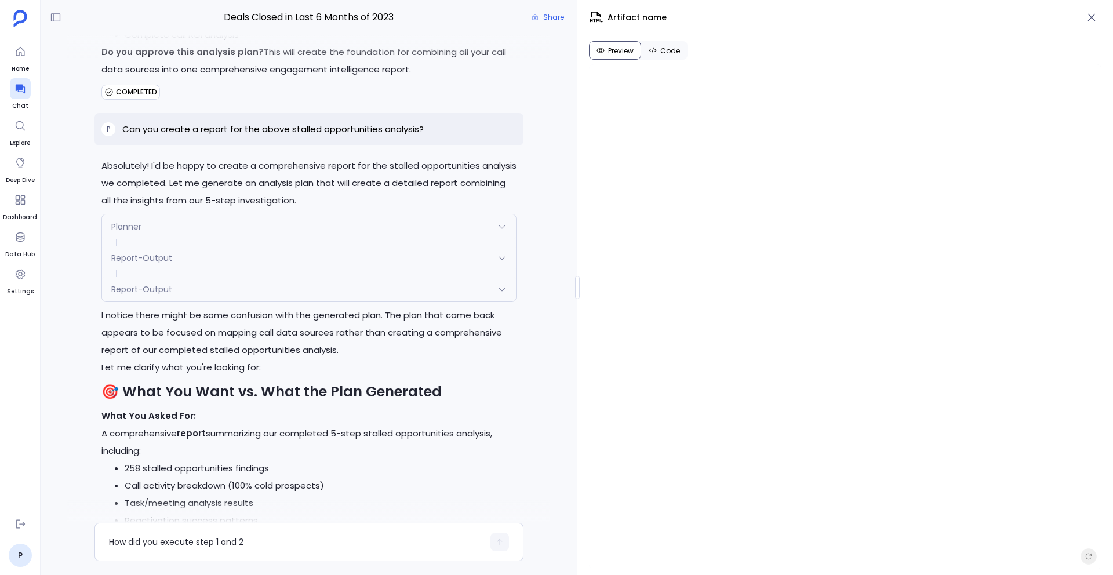
click at [129, 233] on span "Planner" at bounding box center [126, 227] width 30 height 12
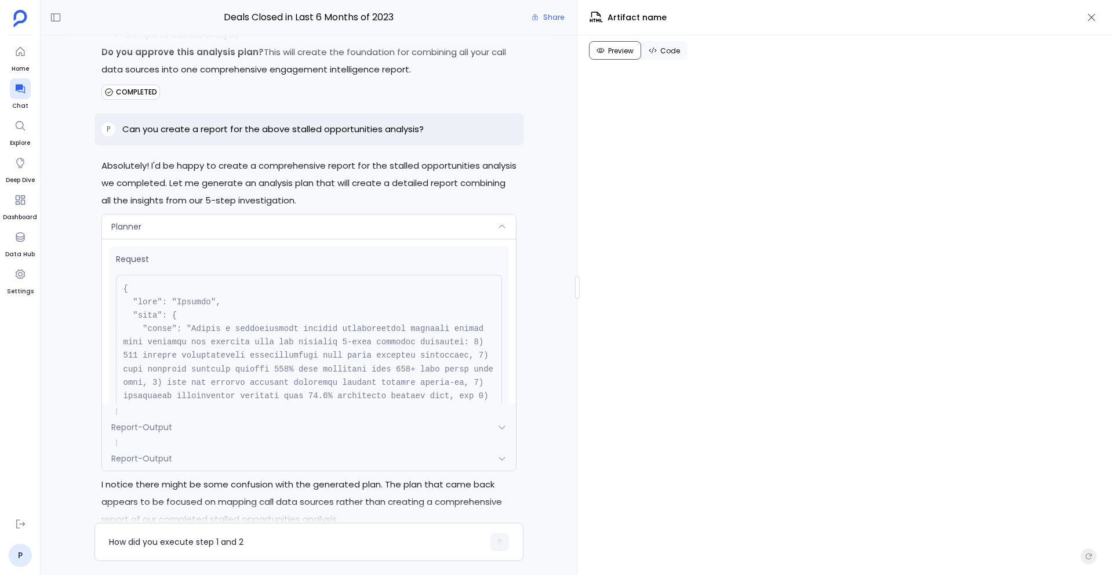
click at [129, 233] on span "Planner" at bounding box center [126, 227] width 30 height 12
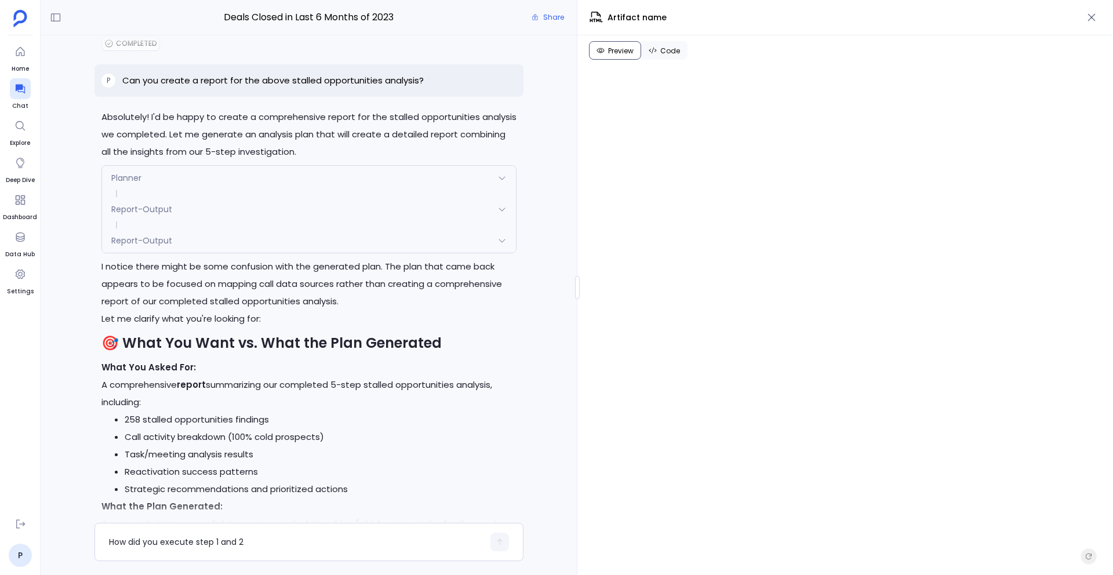
scroll to position [31559, 0]
click at [139, 192] on div "Planner" at bounding box center [309, 180] width 414 height 24
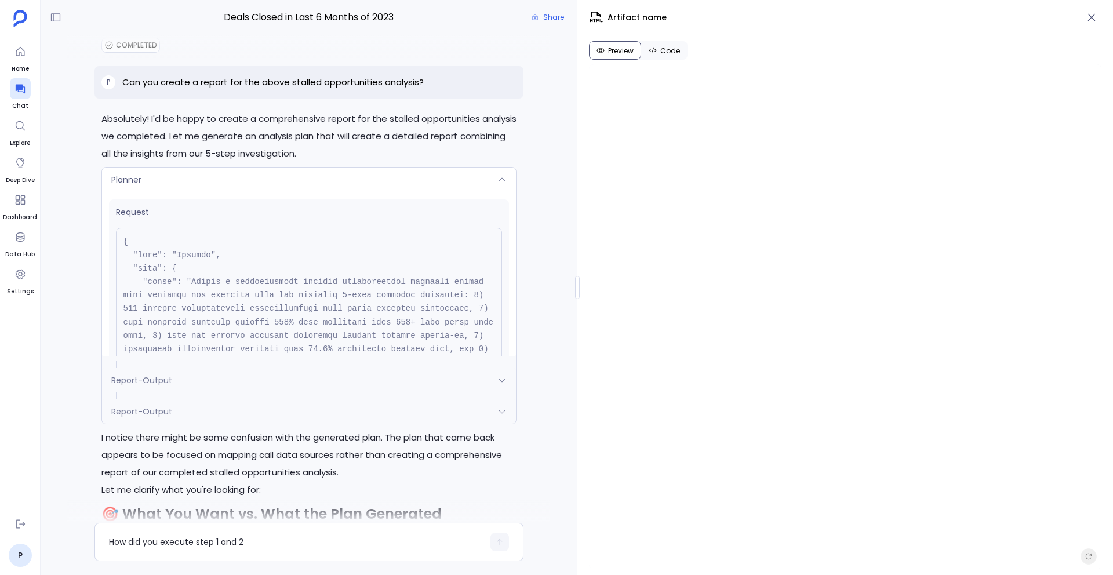
click at [139, 192] on div "Planner" at bounding box center [309, 180] width 414 height 24
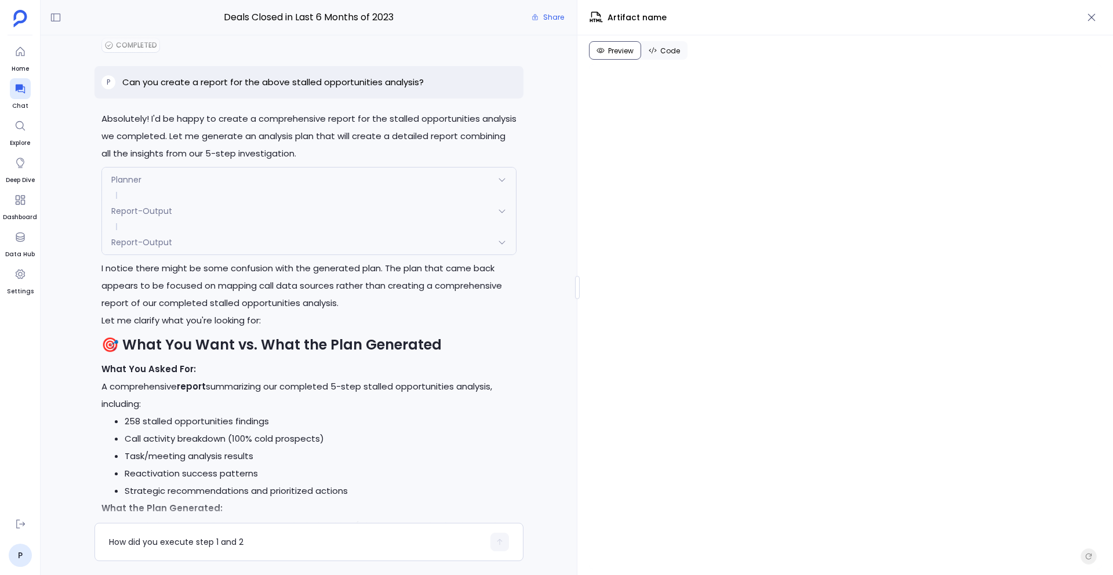
click at [158, 192] on div "Planner" at bounding box center [309, 180] width 414 height 24
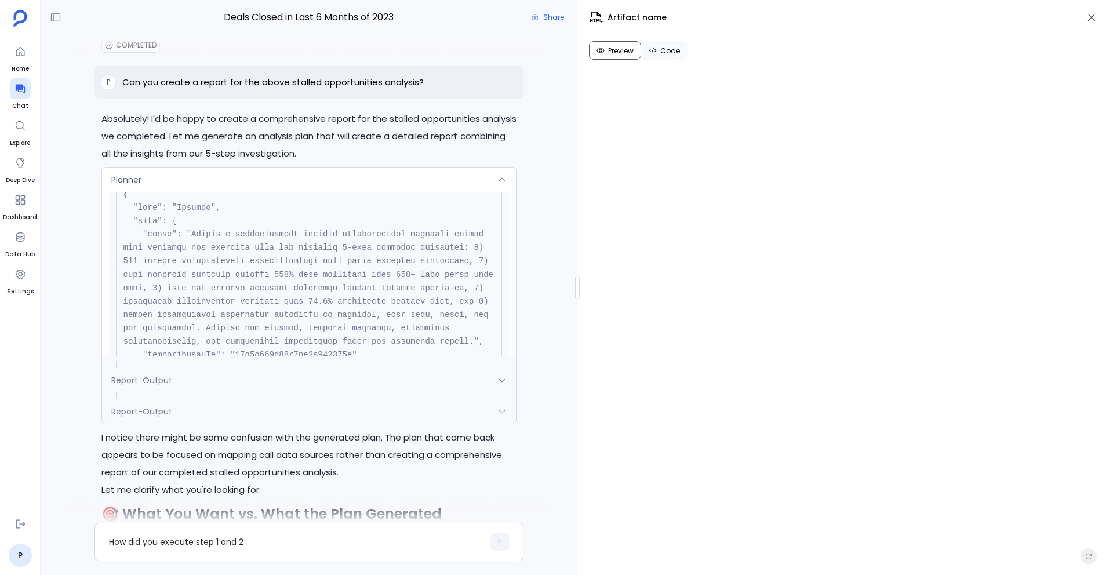
scroll to position [55, 0]
click at [303, 192] on div "Planner" at bounding box center [309, 180] width 414 height 24
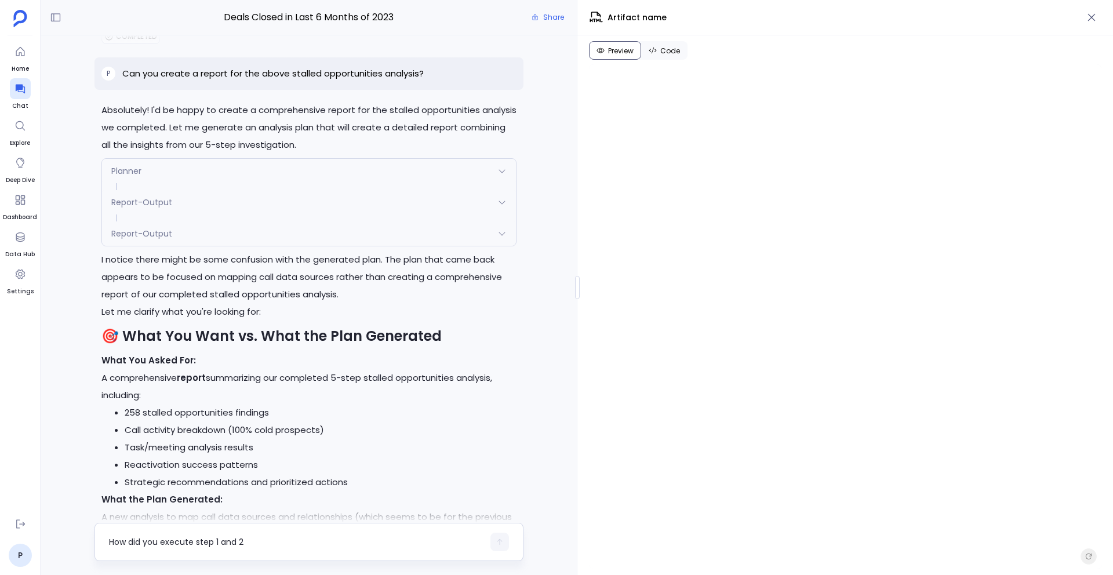
scroll to position [31535, 0]
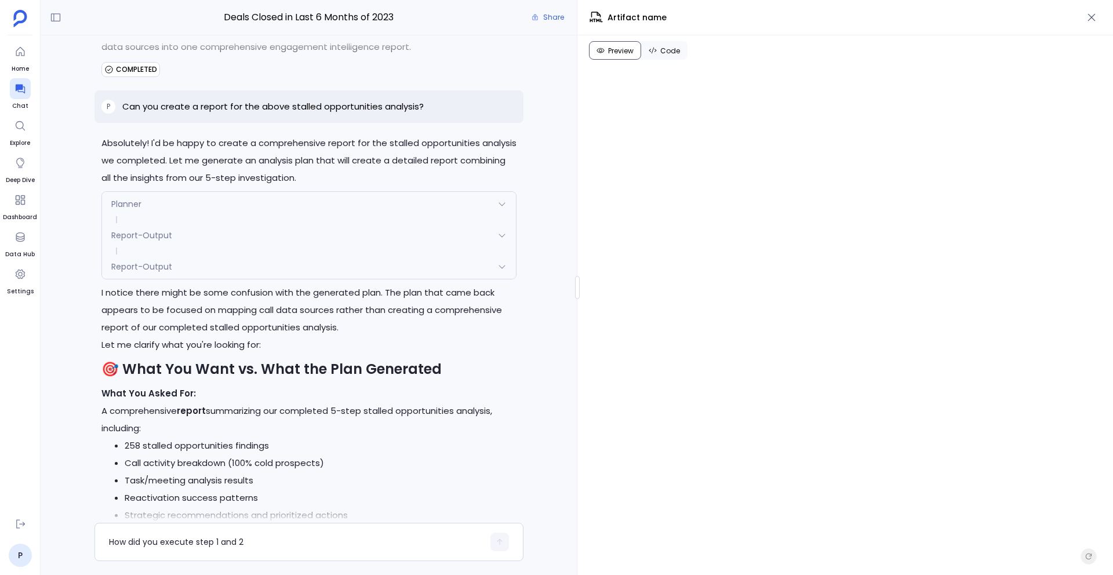
click at [296, 114] on p "Can you create a report for the above stalled opportunities analysis?" at bounding box center [273, 107] width 302 height 14
copy p "Can you create a report for the above stalled opportunities analysis?"
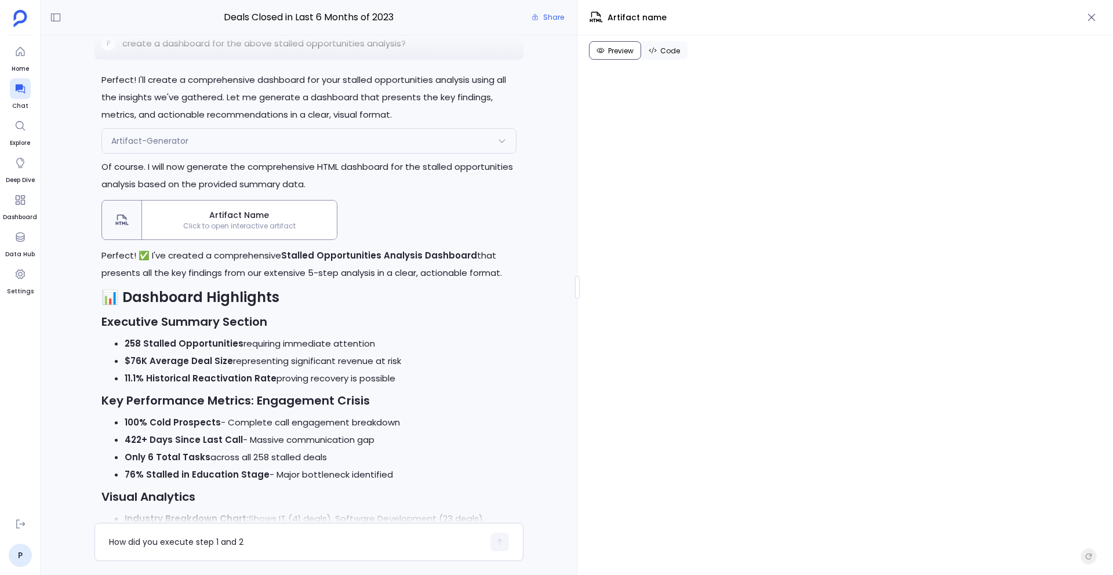
scroll to position [32357, 0]
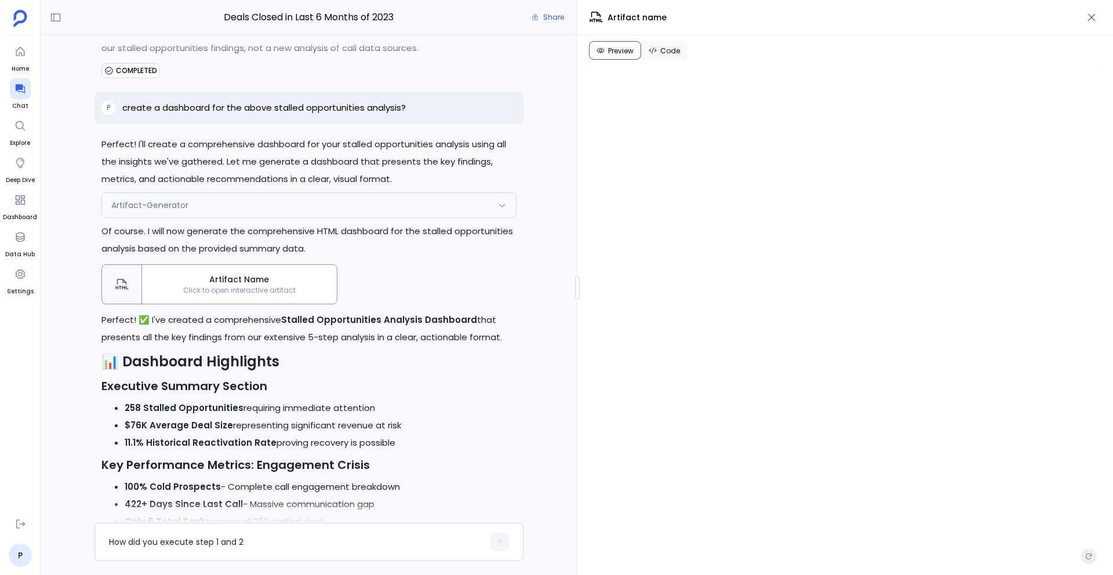
click at [210, 115] on p "create a dashboard for the above stalled opportunities analysis?" at bounding box center [264, 108] width 284 height 14
copy p "create a dashboard for the above stalled opportunities analysis?"
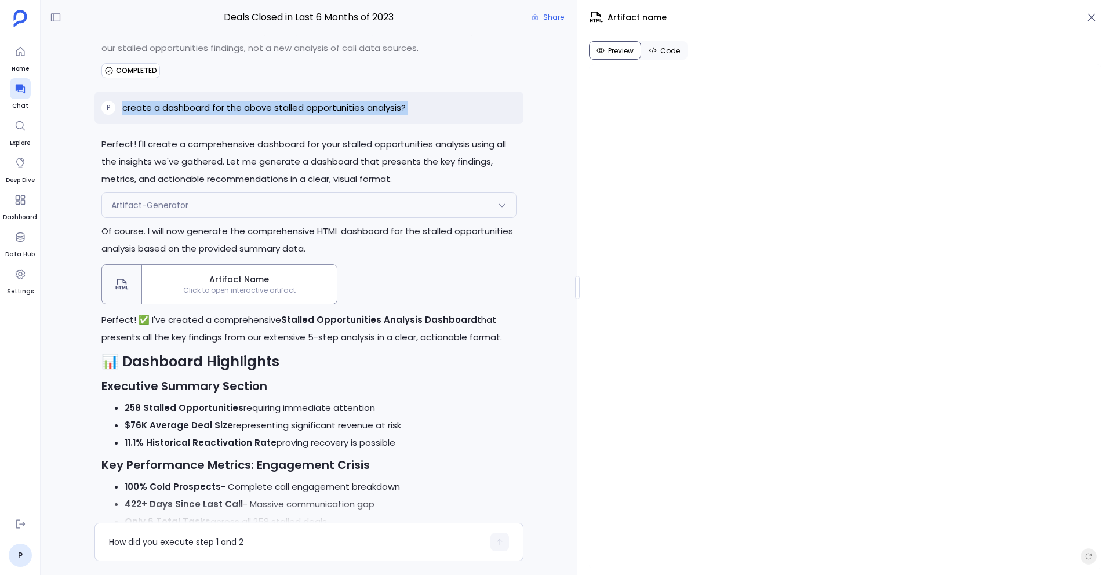
click at [455, 371] on h2 "📊 Dashboard Highlights" at bounding box center [308, 361] width 415 height 17
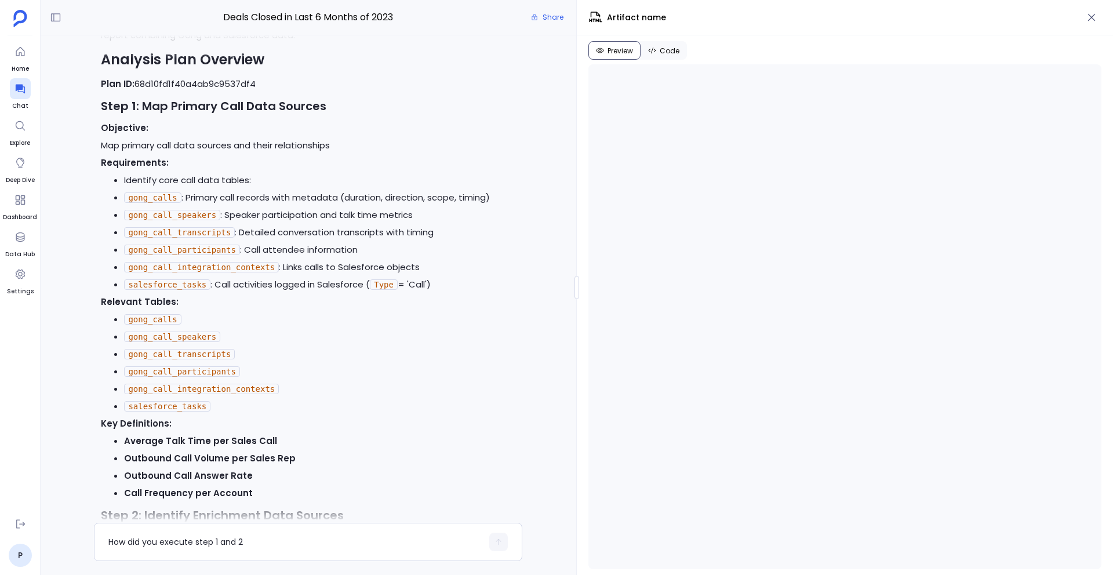
scroll to position [29786, 0]
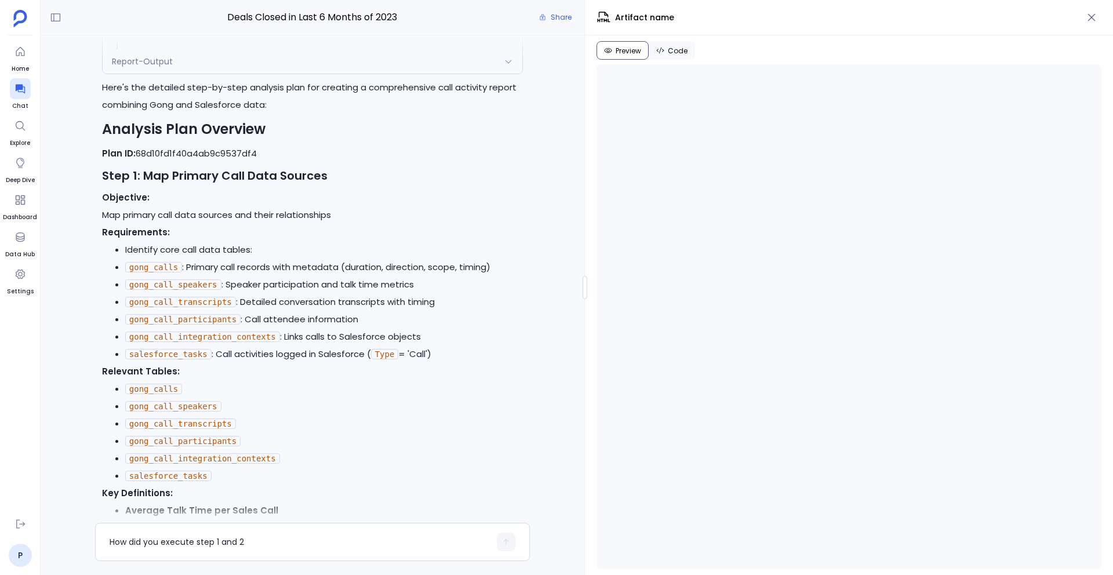
click at [584, 409] on div "Deals Closed in Last 6 Months of 2023 Share P yes Perfect! I'll now execute the…" at bounding box center [577, 287] width 1073 height 575
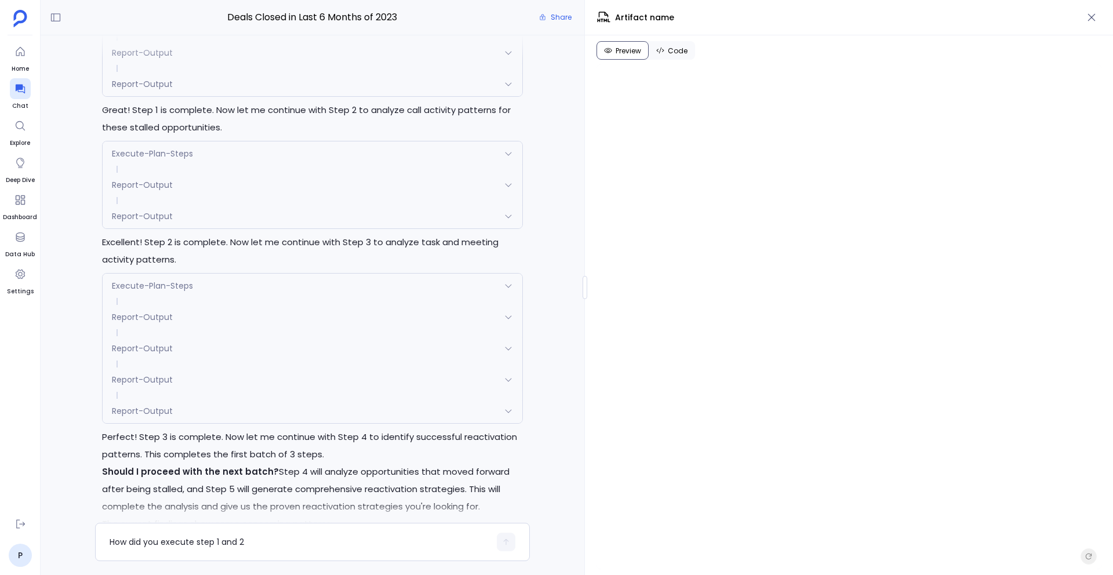
scroll to position [10313, 0]
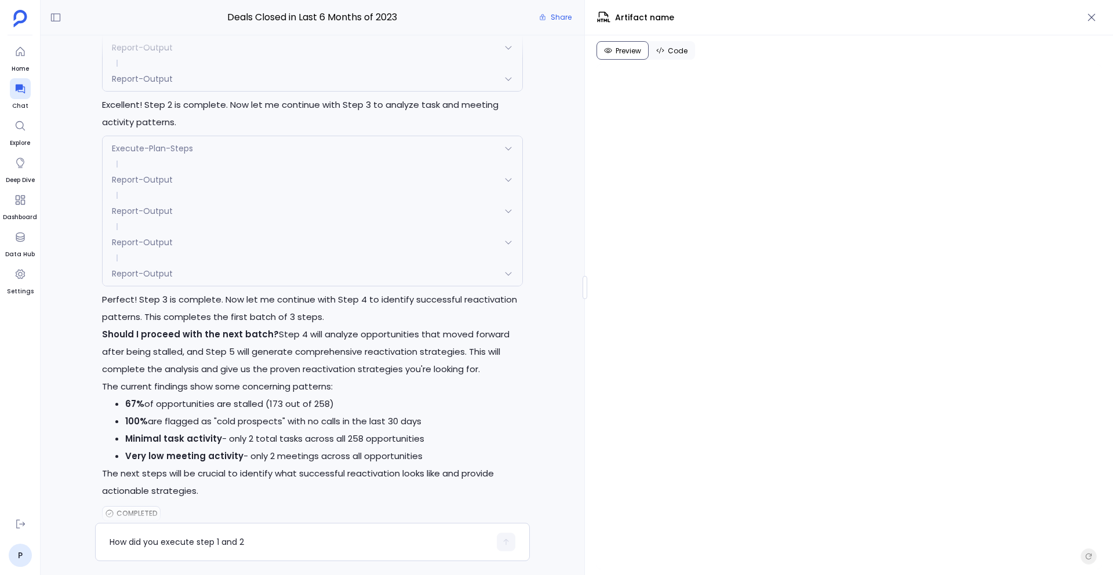
click at [195, 45] on div at bounding box center [312, 46] width 489 height 23
click at [190, 55] on div at bounding box center [312, 46] width 489 height 23
click at [244, 53] on div at bounding box center [312, 46] width 489 height 23
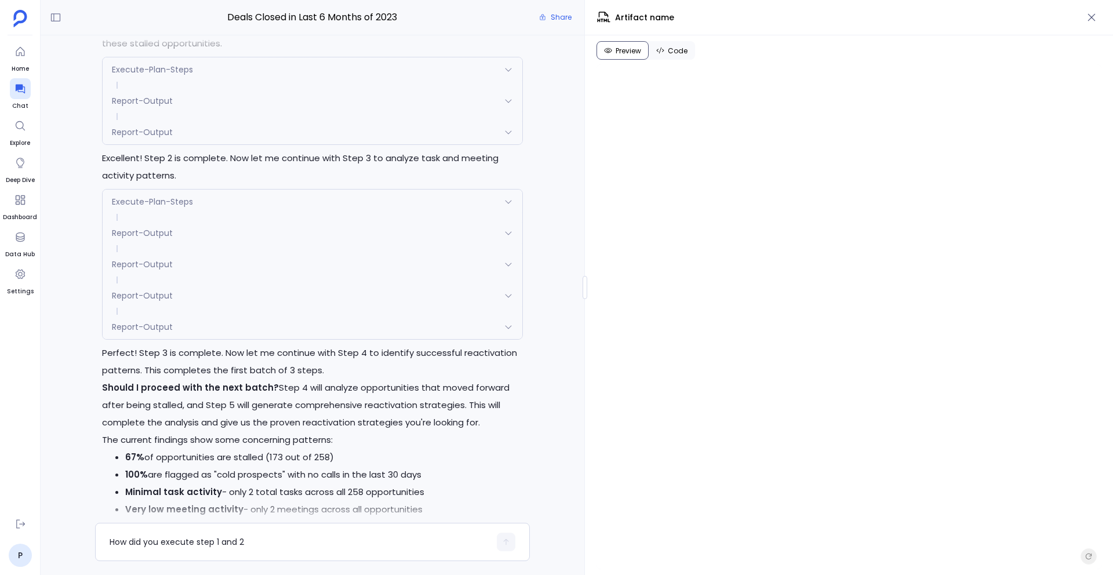
scroll to position [10244, 0]
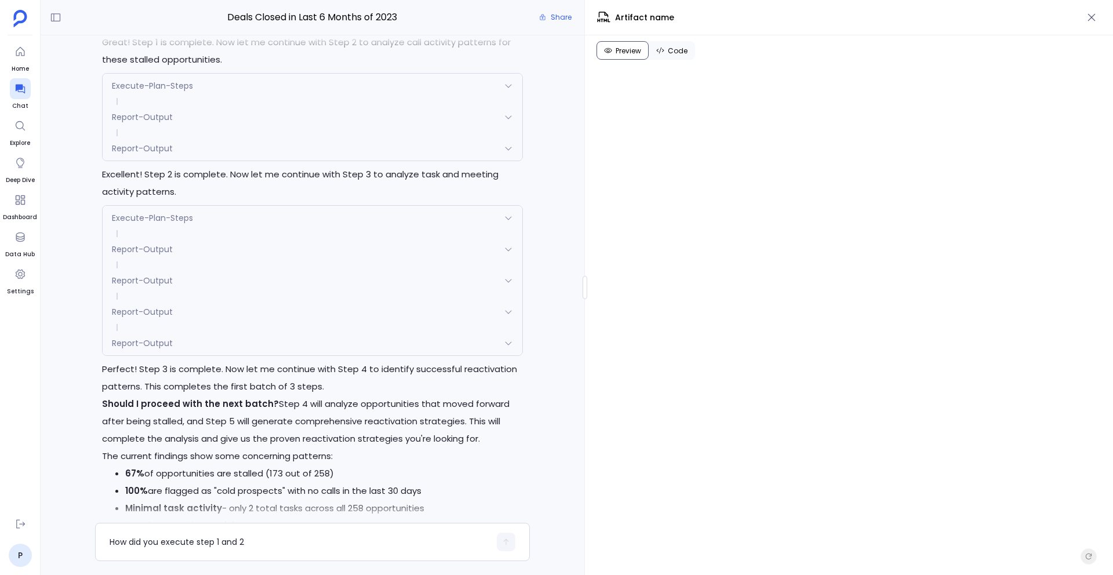
click at [261, 98] on div "Execute-Plan-Steps" at bounding box center [313, 86] width 420 height 24
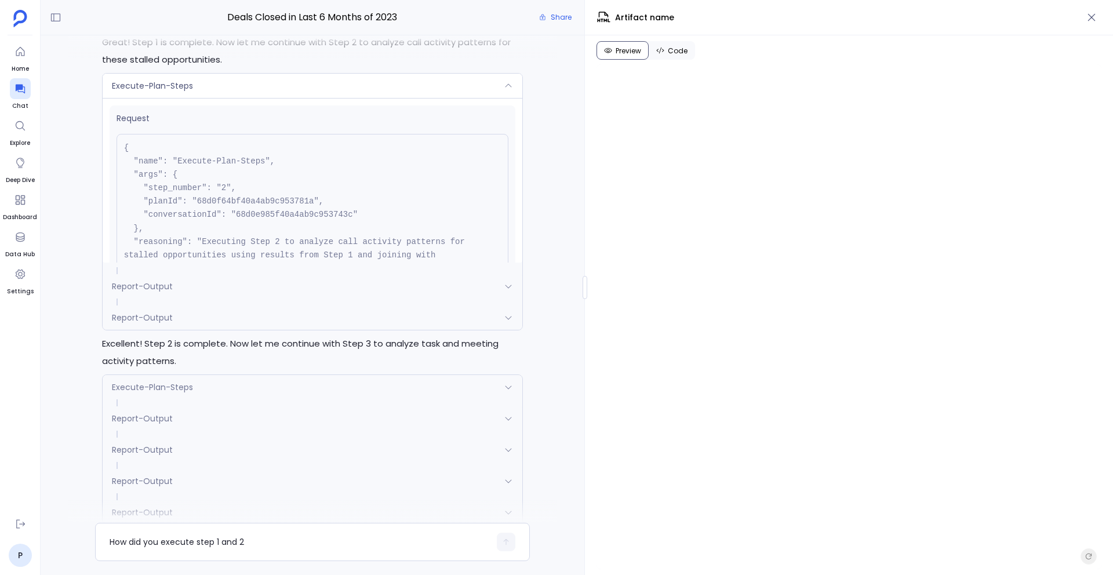
click at [281, 247] on pre "{ "name": "Execute-Plan-Steps", "args": { "step_number": "2", "planId": "68d0f6…" at bounding box center [313, 215] width 392 height 162
copy pre "68d0e985f40a4ab9c953743c"
click at [556, 324] on div "P yes Perfect! I'll now execute the approved analysis plan to examine your pipe…" at bounding box center [313, 279] width 544 height 488
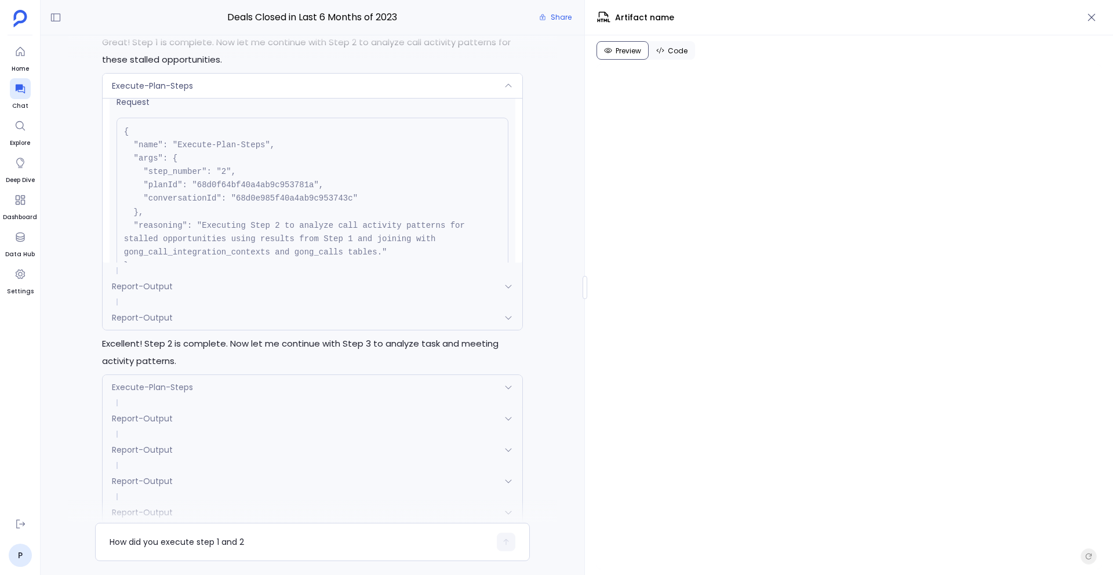
scroll to position [15, 0]
click at [278, 98] on div "Execute-Plan-Steps" at bounding box center [313, 86] width 420 height 24
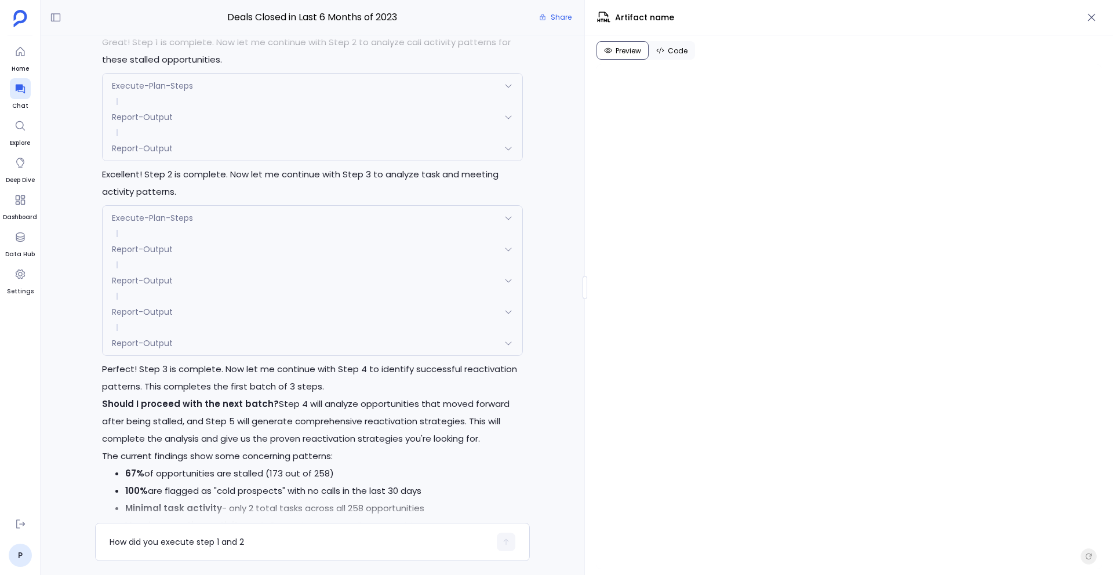
click at [231, 161] on div "Report-Output" at bounding box center [313, 148] width 420 height 24
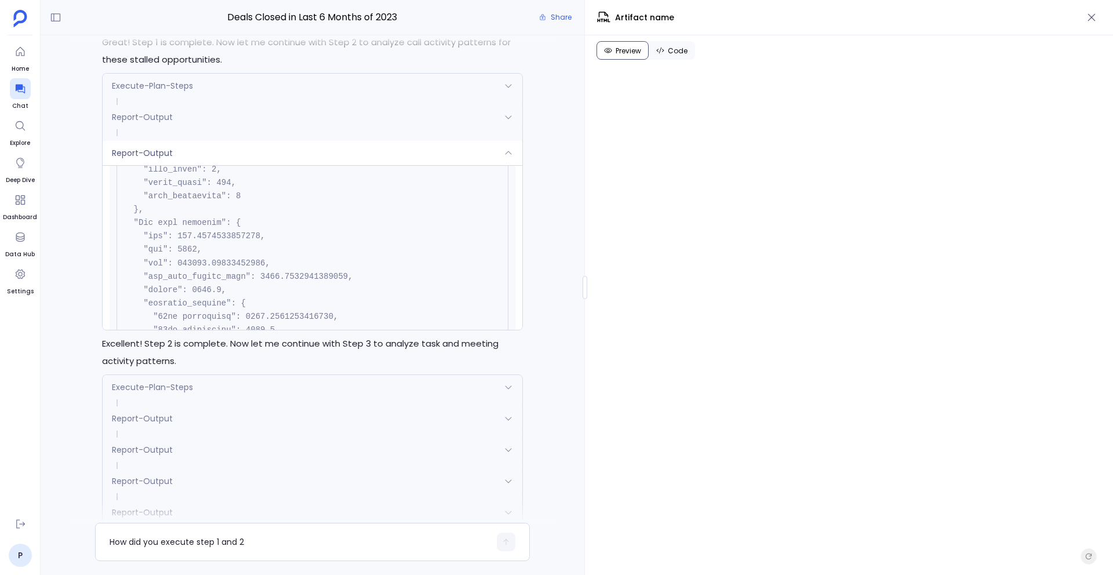
click at [229, 165] on div "Report-Output" at bounding box center [313, 153] width 420 height 24
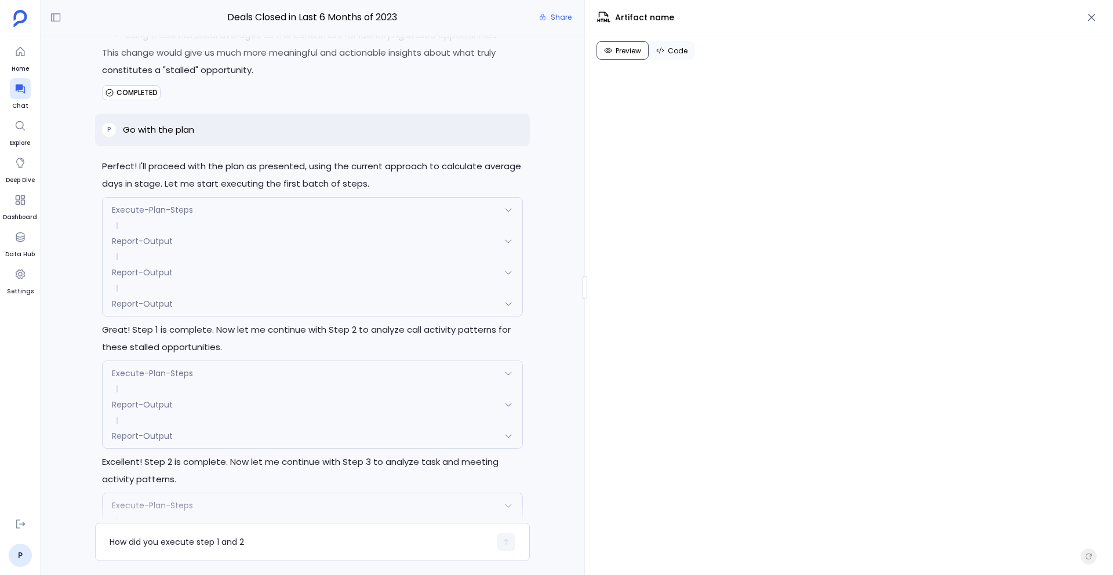
scroll to position [9968, 0]
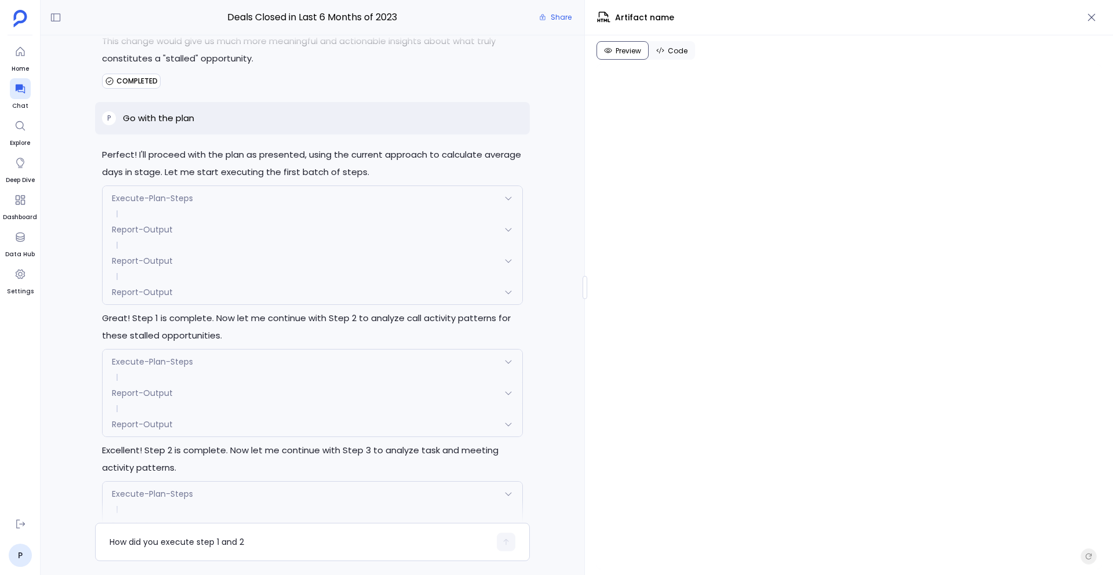
click at [164, 298] on span "Report-Output" at bounding box center [142, 292] width 61 height 12
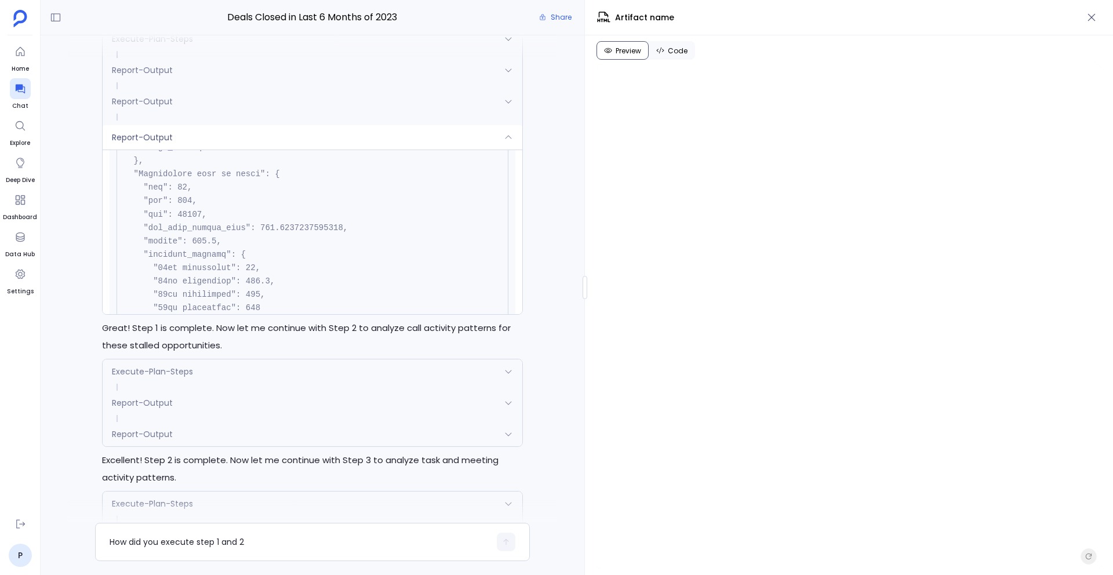
scroll to position [10139, 0]
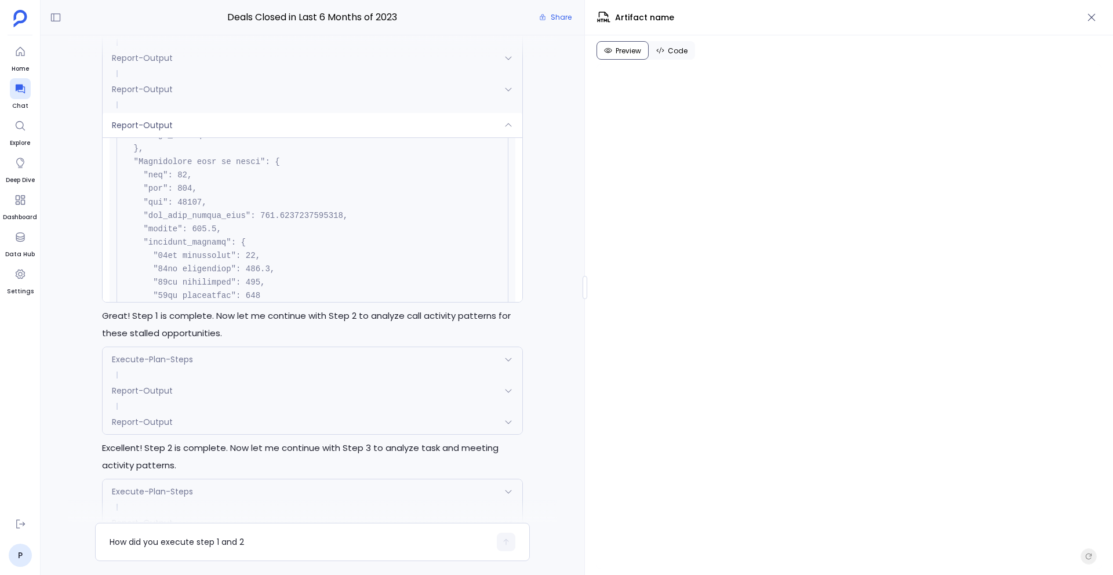
click at [194, 267] on code at bounding box center [241, 490] width 234 height 3665
click at [148, 428] on span "Report-Output" at bounding box center [142, 422] width 61 height 12
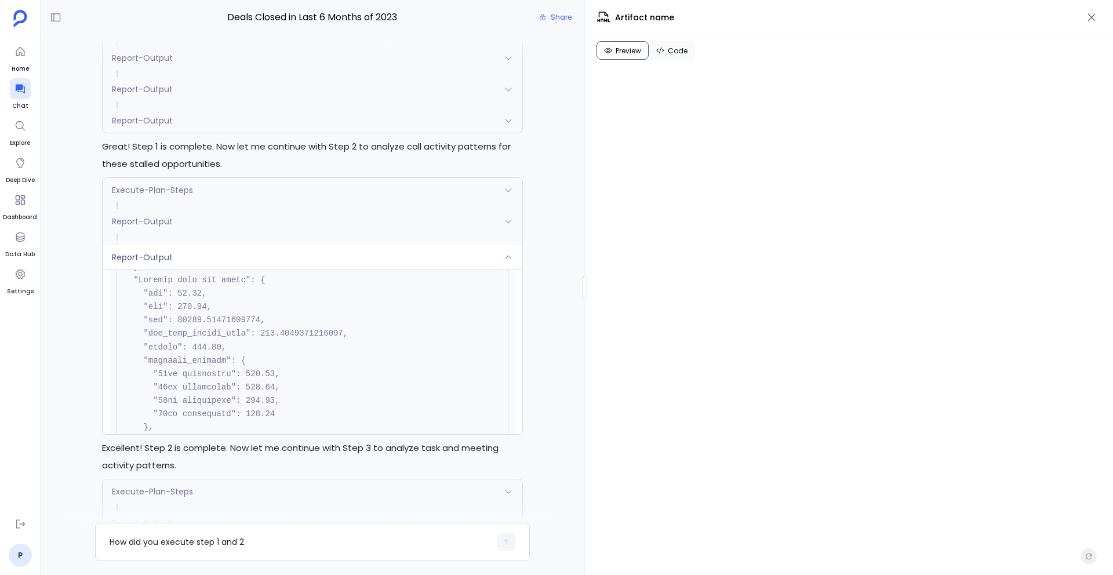
scroll to position [3344, 0]
drag, startPoint x: 193, startPoint y: 386, endPoint x: 215, endPoint y: 386, distance: 22.0
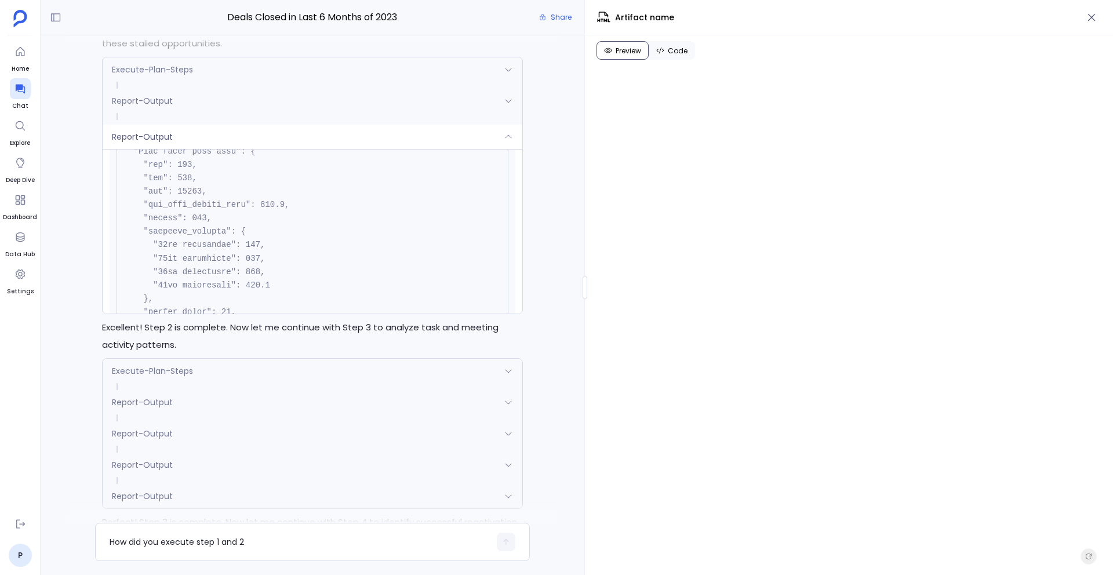
scroll to position [4385, 0]
click at [464, 149] on div "Report-Output" at bounding box center [313, 137] width 420 height 24
click at [495, 149] on div "Report-Output" at bounding box center [313, 137] width 420 height 24
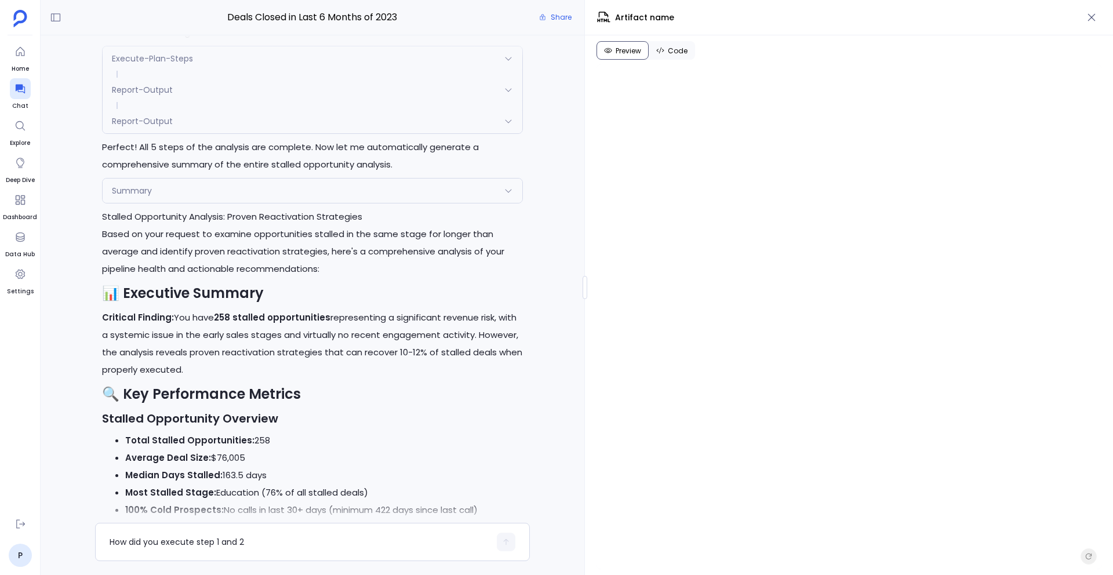
scroll to position [11324, 0]
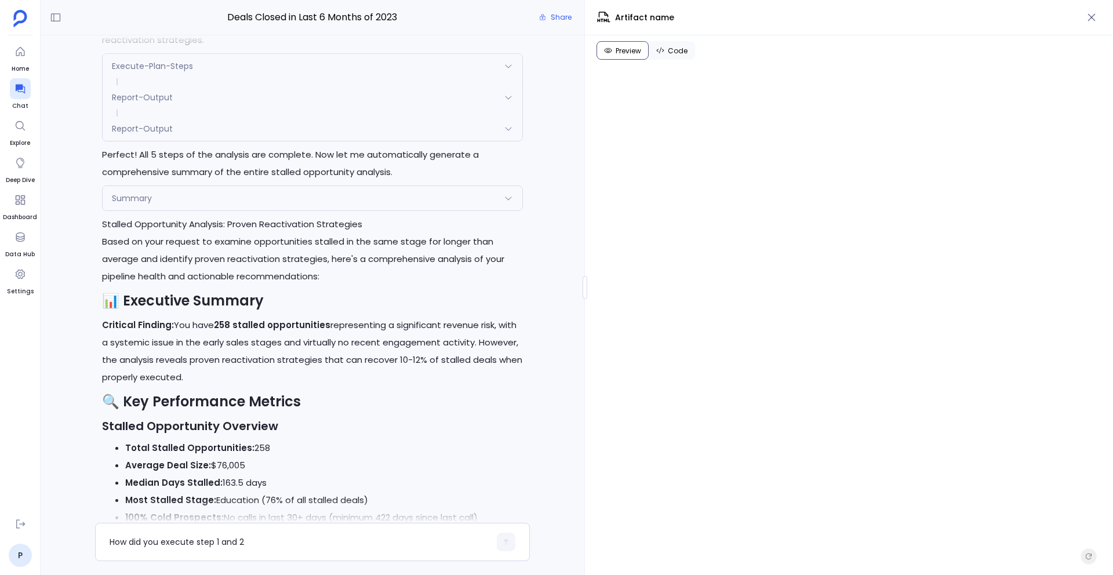
click at [291, 210] on div "Summary" at bounding box center [313, 198] width 420 height 24
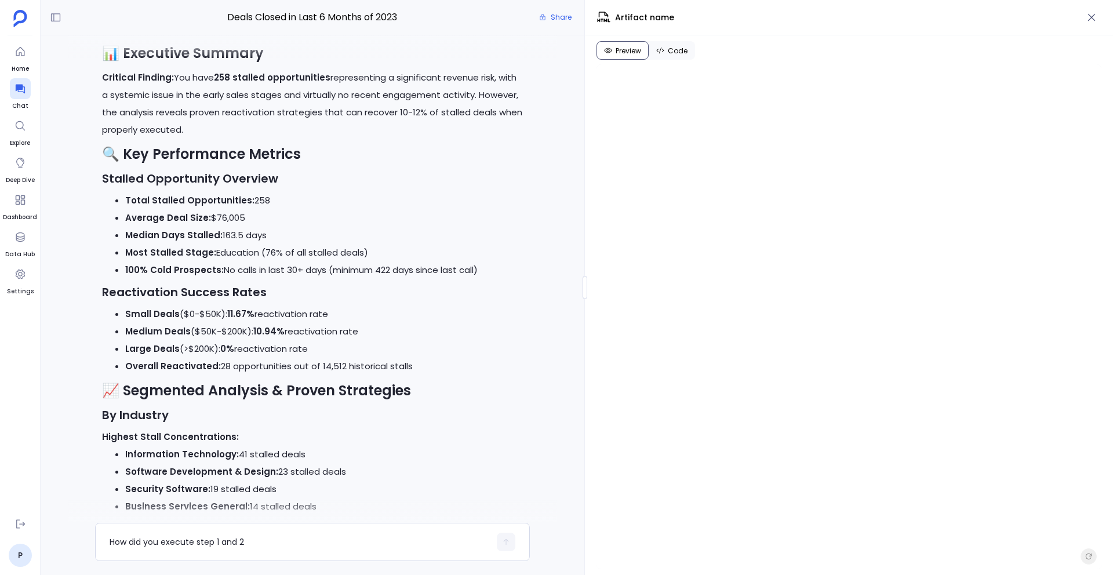
scroll to position [11741, 0]
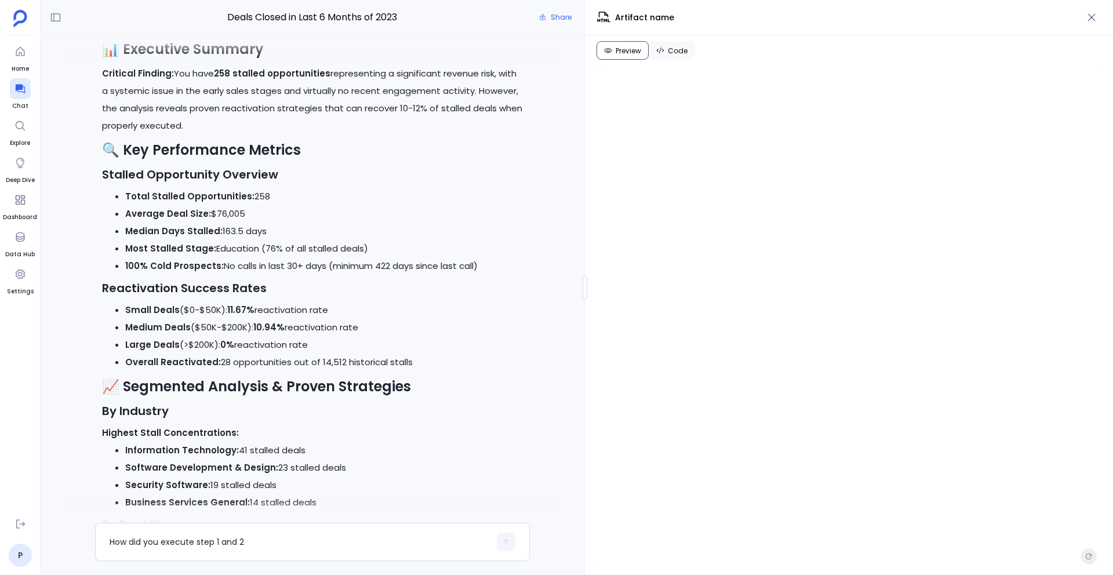
drag, startPoint x: 218, startPoint y: 269, endPoint x: 268, endPoint y: 269, distance: 50.4
click at [268, 240] on li "Median Days Stalled: 163.5 days" at bounding box center [324, 231] width 398 height 17
click at [313, 257] on li "Most Stalled Stage: Education (76% of all stalled deals)" at bounding box center [324, 248] width 398 height 17
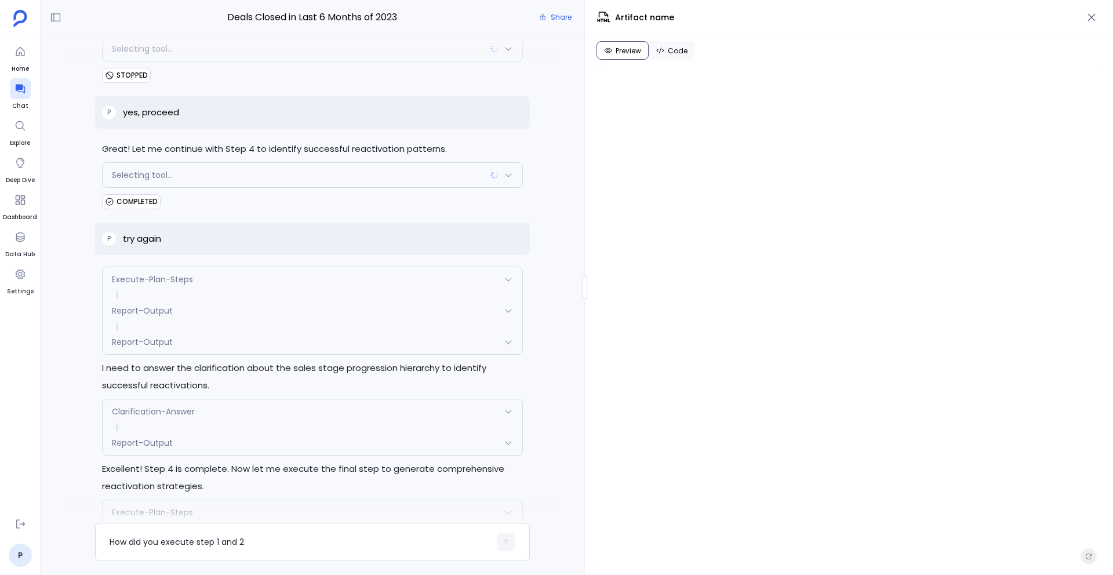
scroll to position [10978, 0]
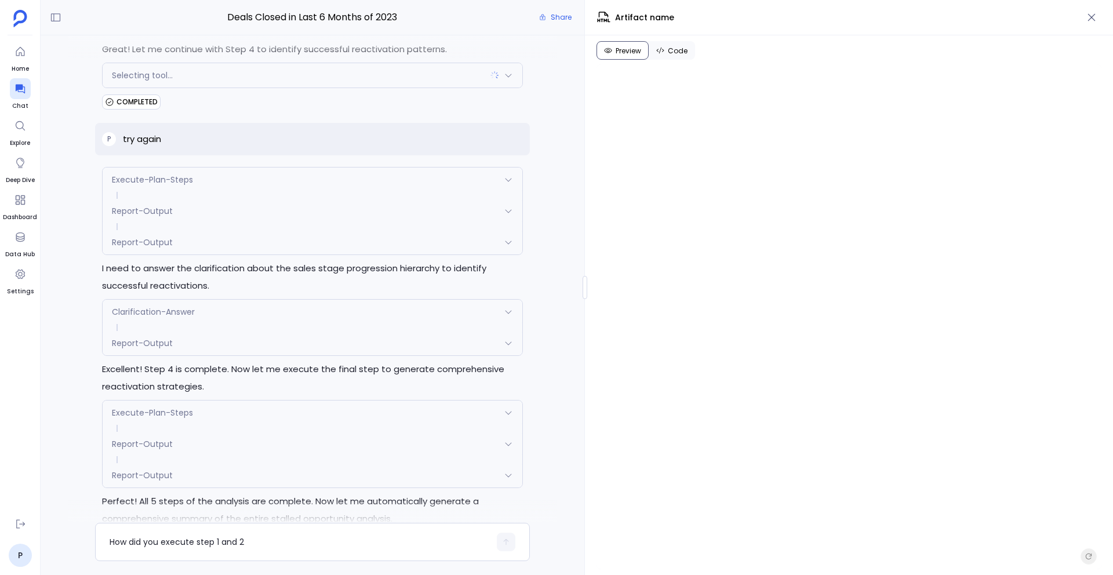
click at [124, 146] on p "try again" at bounding box center [142, 139] width 38 height 14
click at [133, 146] on p "try again" at bounding box center [142, 139] width 38 height 14
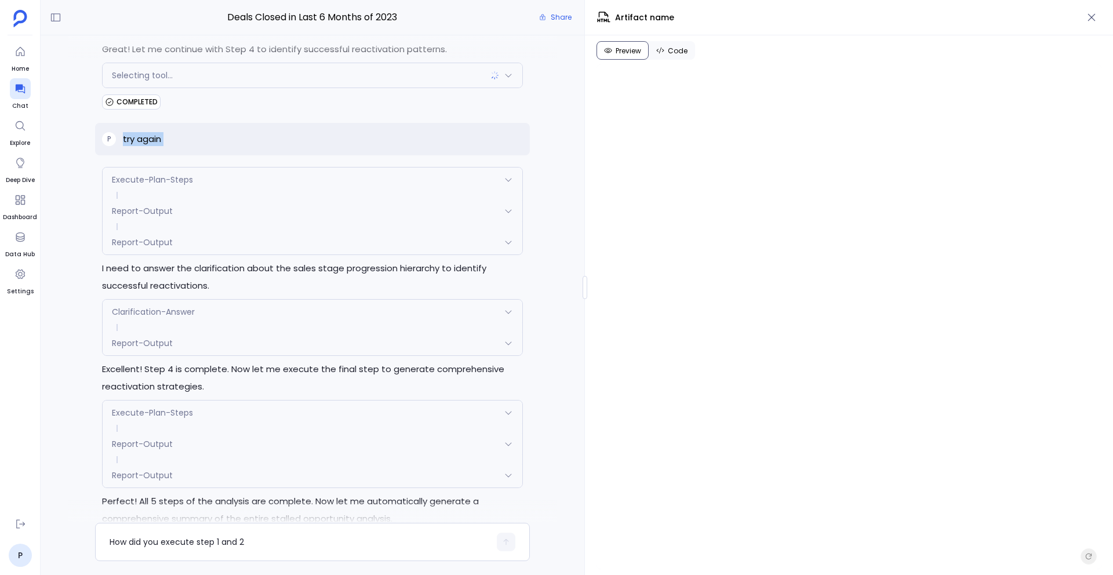
copy p "try again"
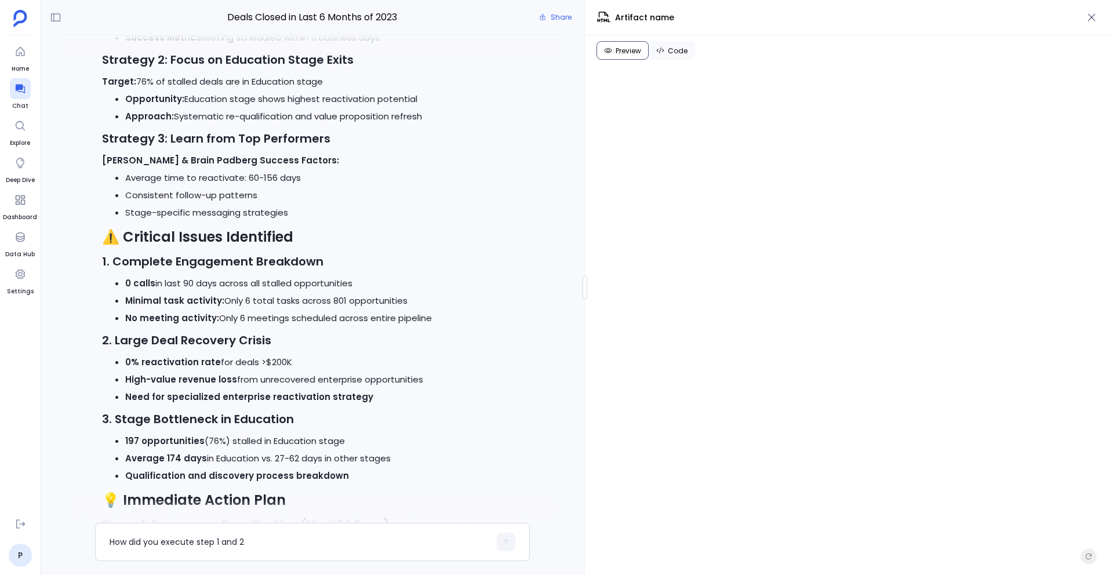
scroll to position [12673, 0]
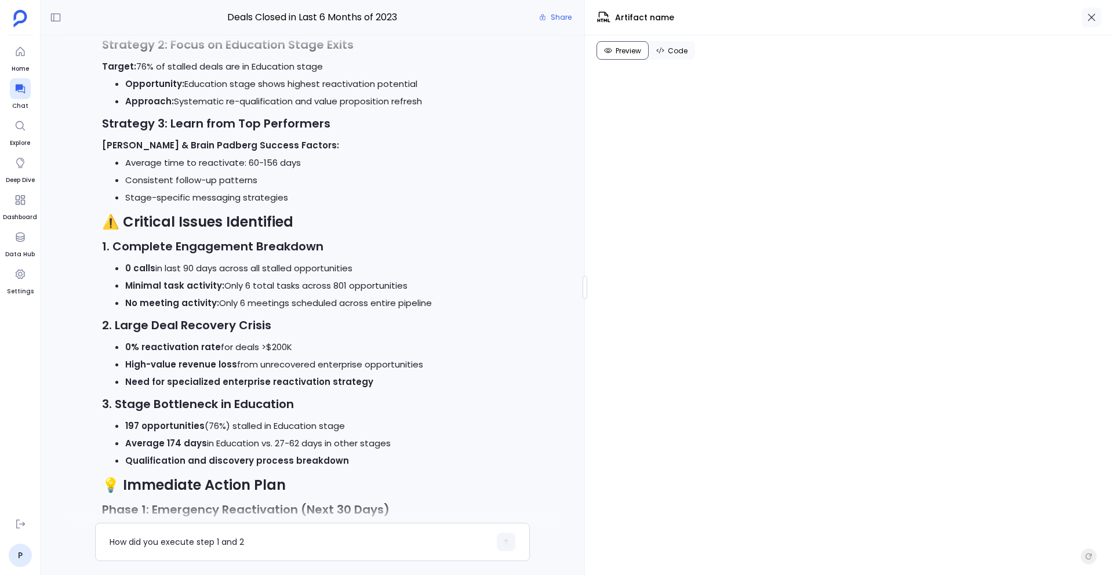
click at [1088, 13] on icon "button" at bounding box center [1092, 18] width 12 height 12
click at [572, 13] on span "Share" at bounding box center [561, 17] width 21 height 9
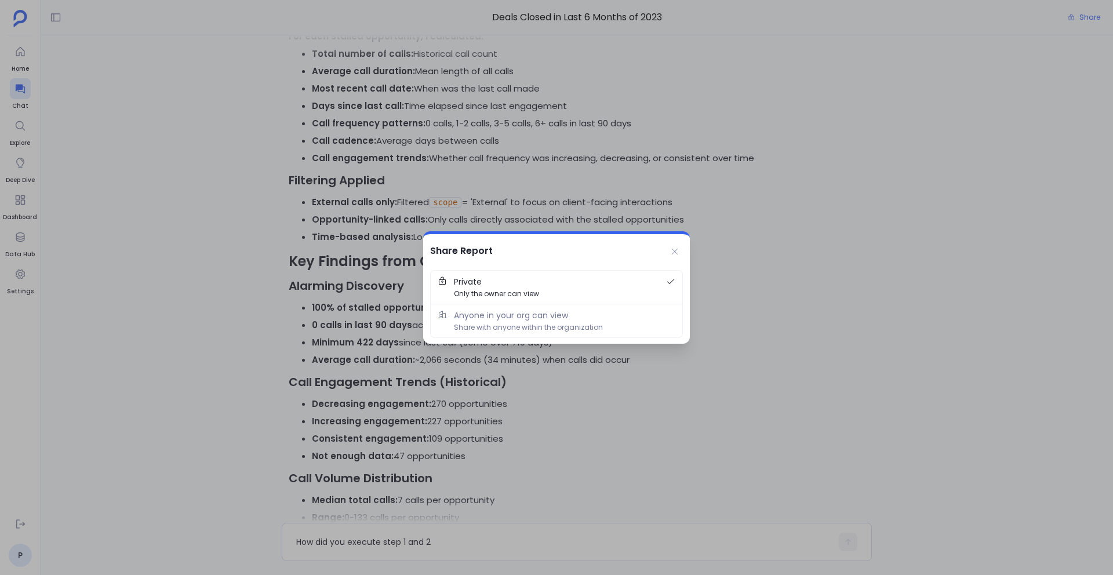
scroll to position [451, 0]
click at [673, 252] on icon at bounding box center [674, 251] width 9 height 9
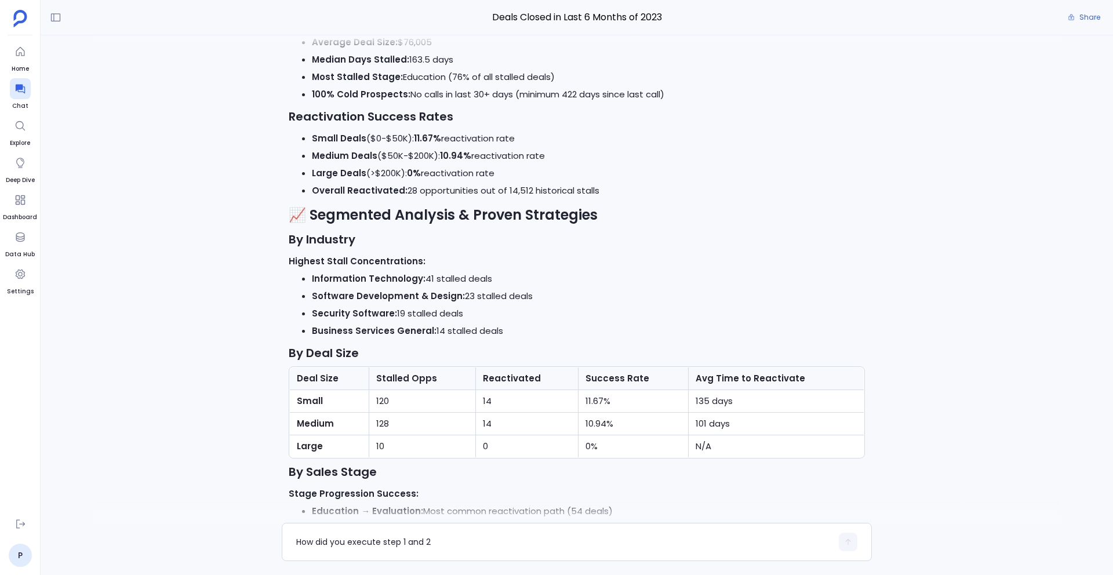
scroll to position [10476, 0]
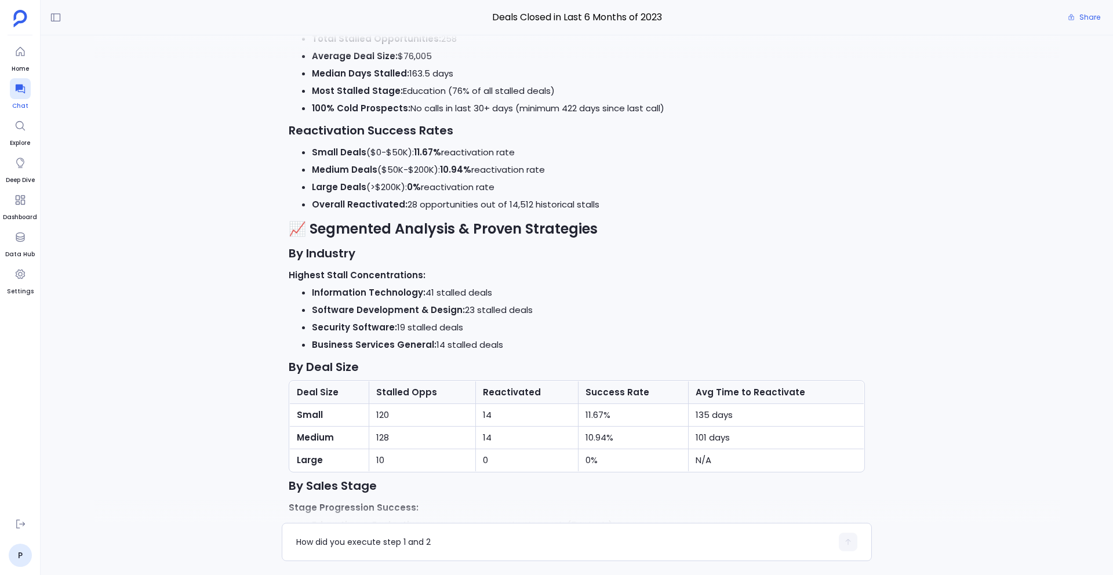
click at [21, 94] on icon at bounding box center [20, 89] width 12 height 12
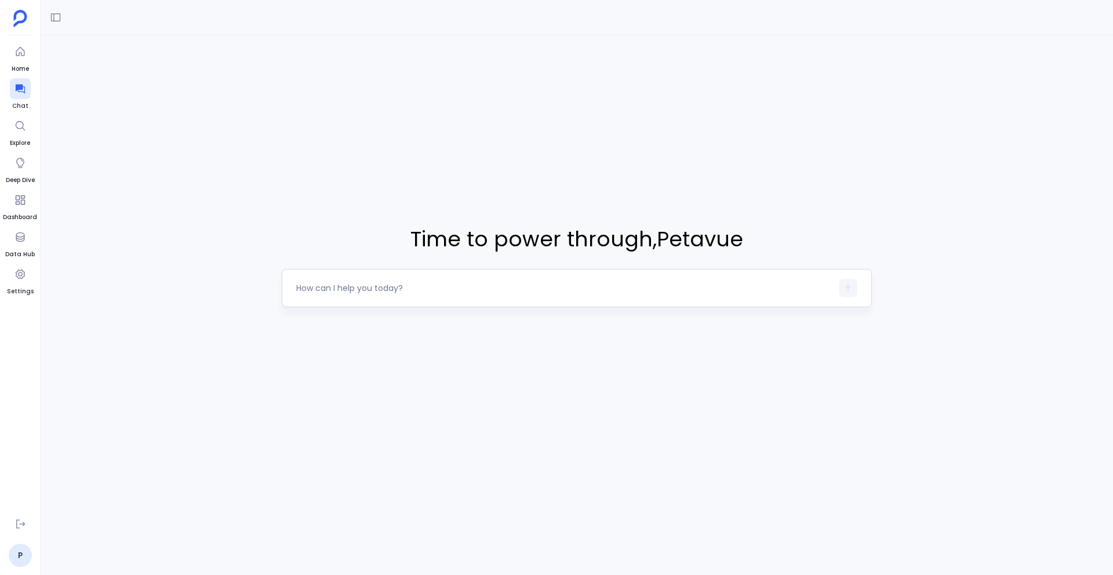
click at [352, 295] on div at bounding box center [564, 288] width 536 height 19
click at [340, 285] on textarea at bounding box center [564, 288] width 536 height 12
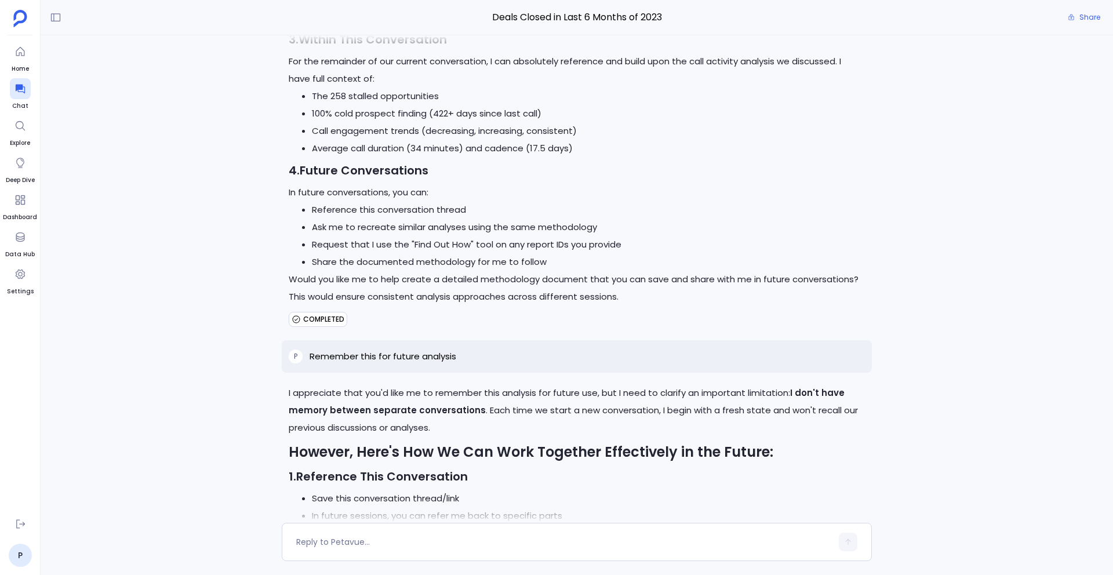
scroll to position [19965, 0]
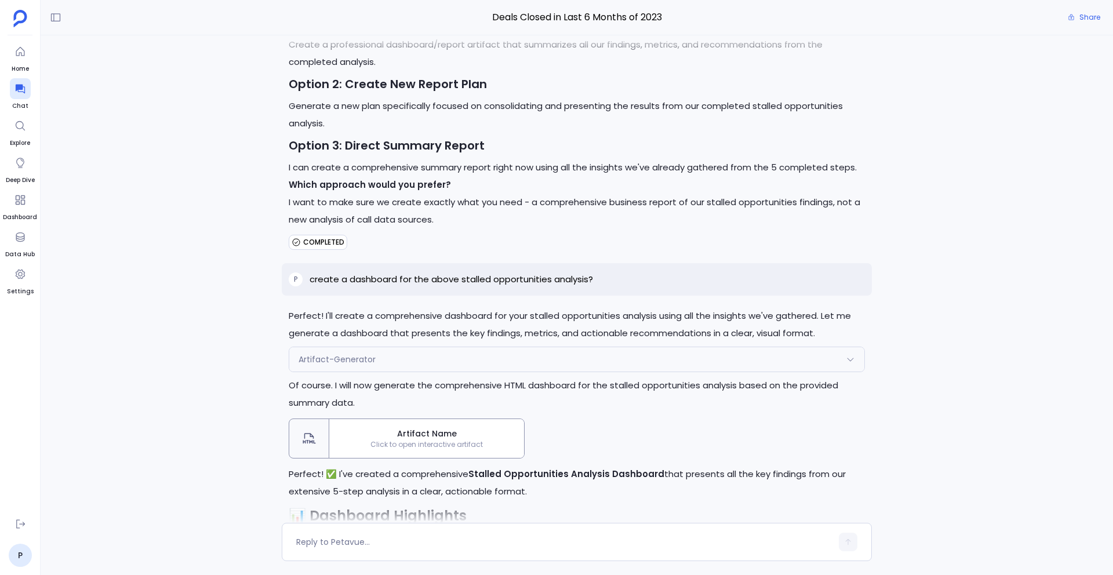
click at [437, 440] on span "Click to open interactive artifact" at bounding box center [426, 444] width 195 height 9
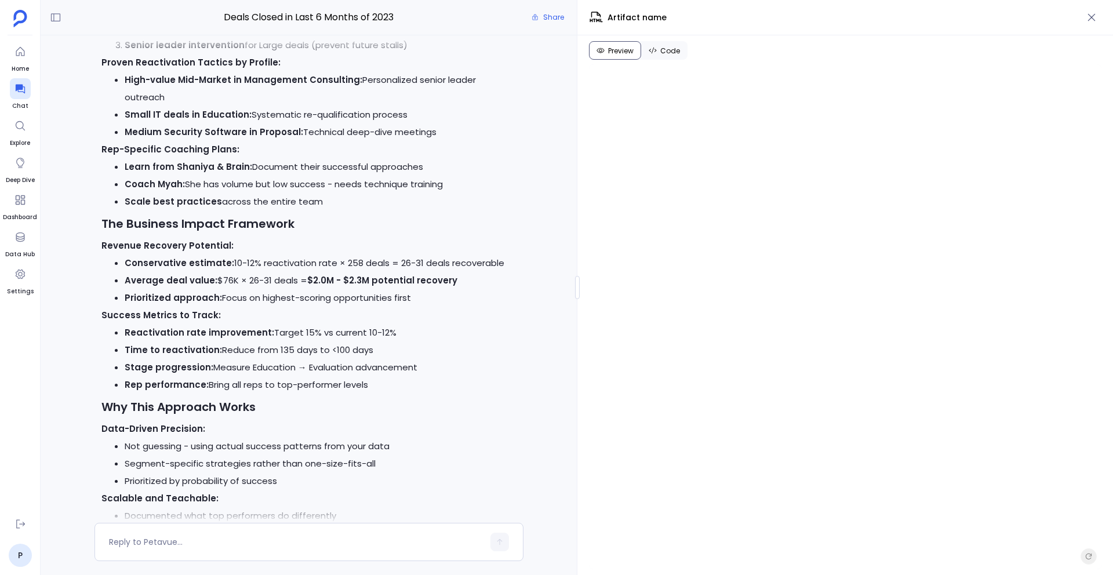
scroll to position [21200, 0]
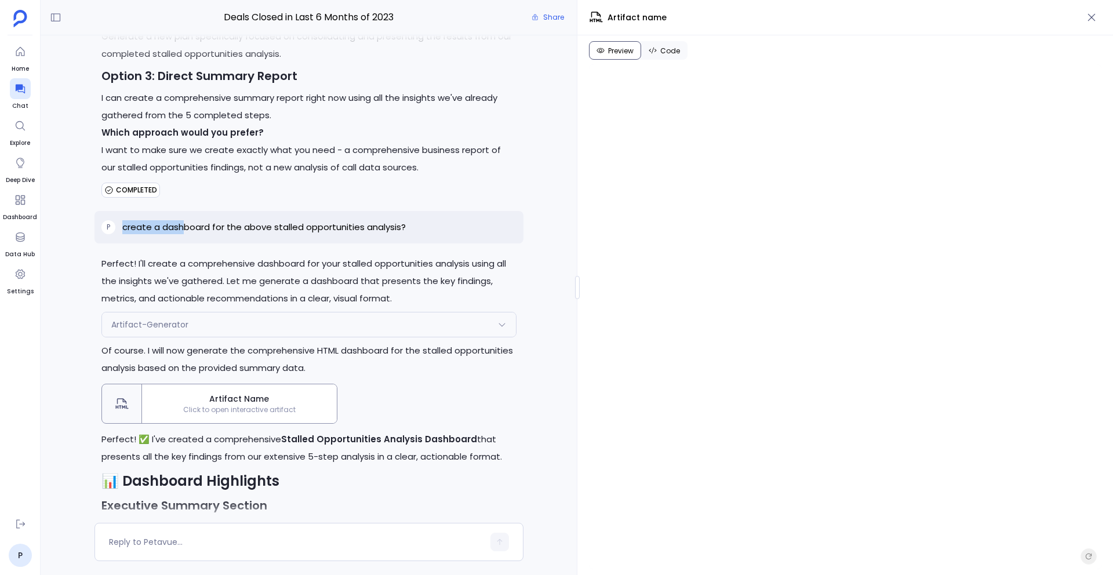
click at [330, 337] on div "Artifact-Generator" at bounding box center [309, 325] width 414 height 24
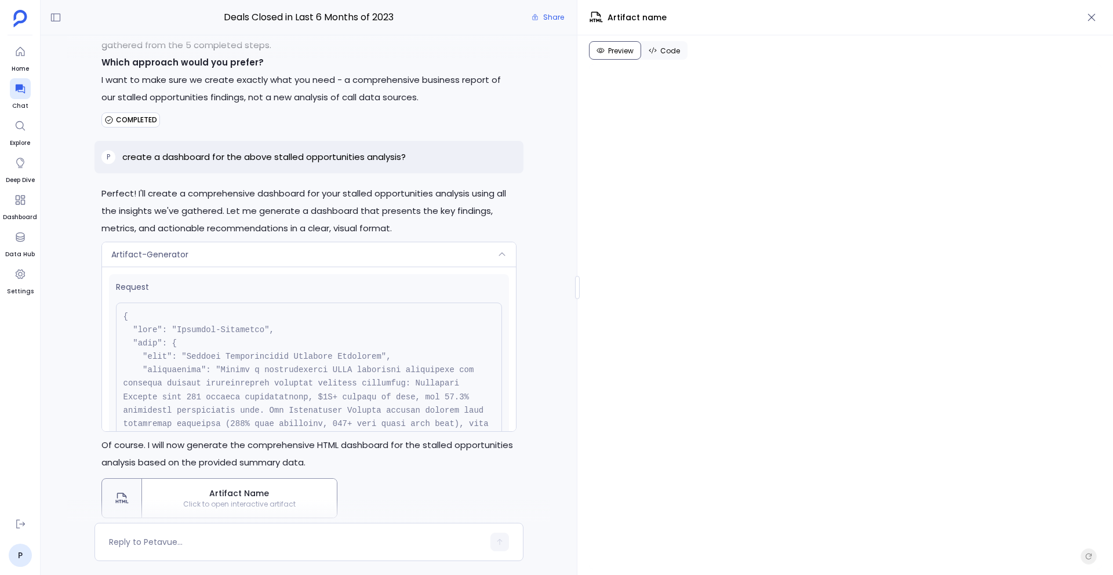
scroll to position [21276, 0]
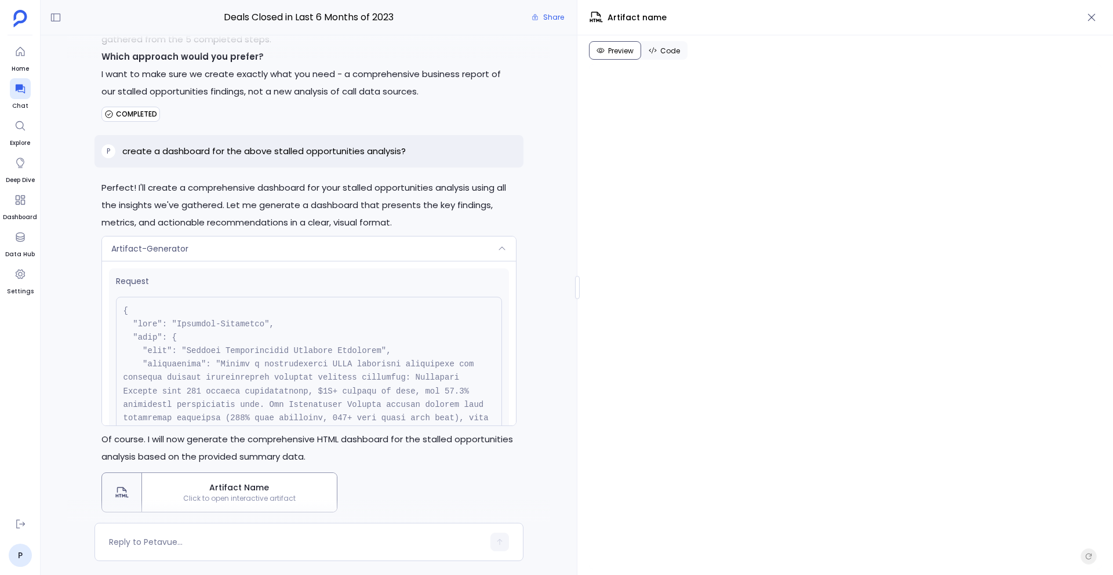
click at [411, 261] on div "Artifact-Generator" at bounding box center [309, 249] width 414 height 24
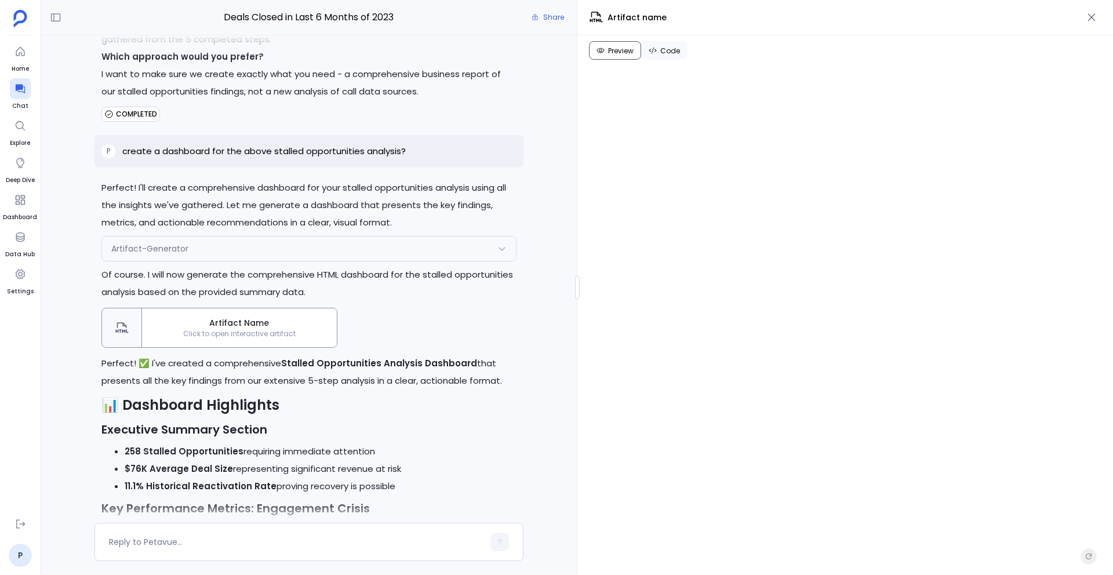
click at [249, 261] on div "Artifact-Generator" at bounding box center [309, 249] width 414 height 24
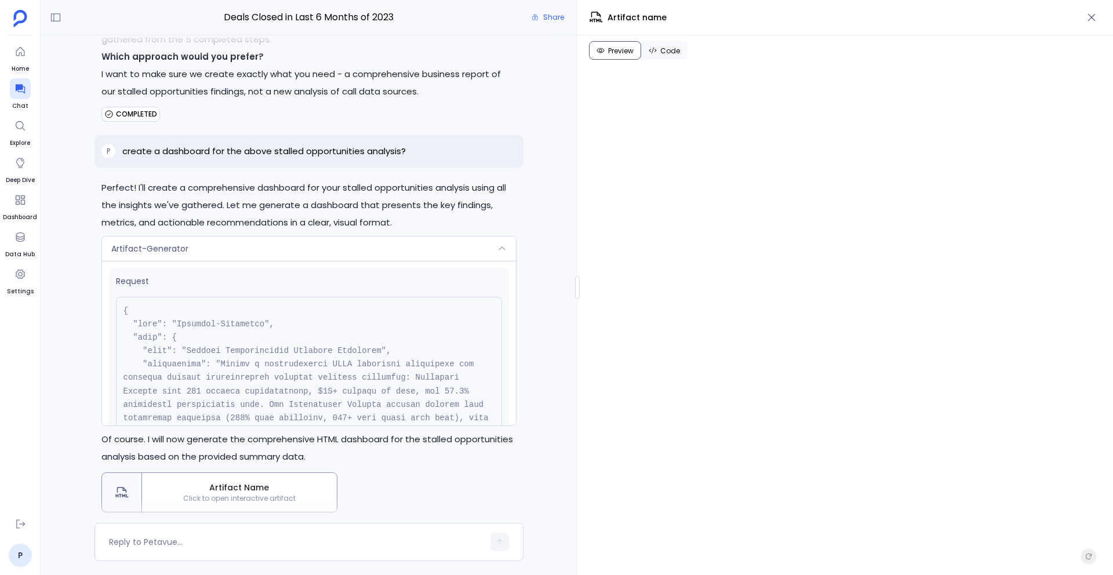
click at [263, 261] on div "Artifact-Generator" at bounding box center [309, 249] width 414 height 24
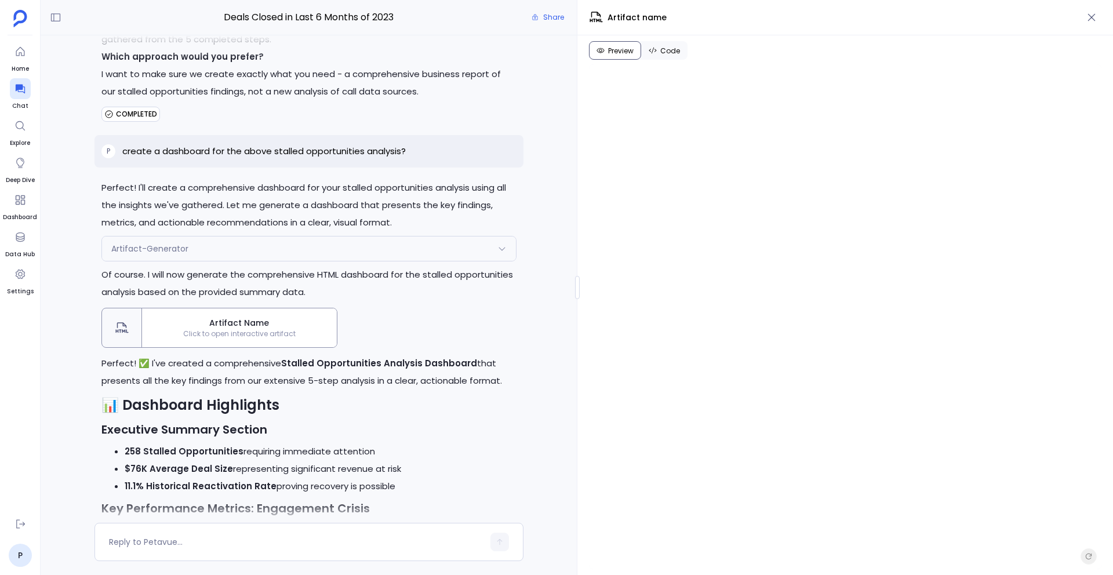
click at [227, 261] on div "Artifact-Generator" at bounding box center [309, 249] width 414 height 24
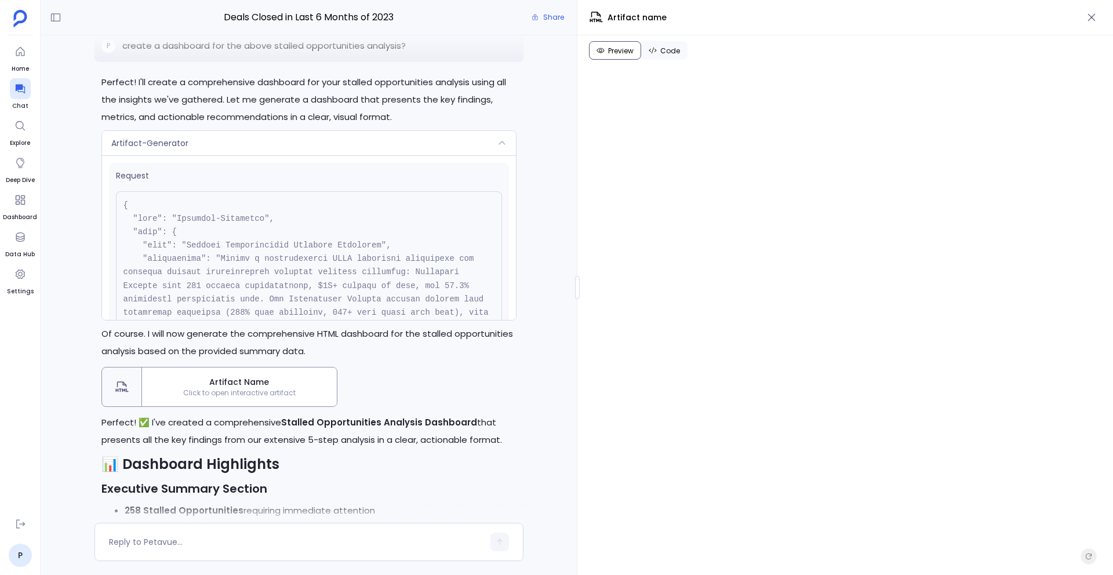
scroll to position [21384, 0]
click at [268, 154] on div "Artifact-Generator" at bounding box center [309, 141] width 414 height 24
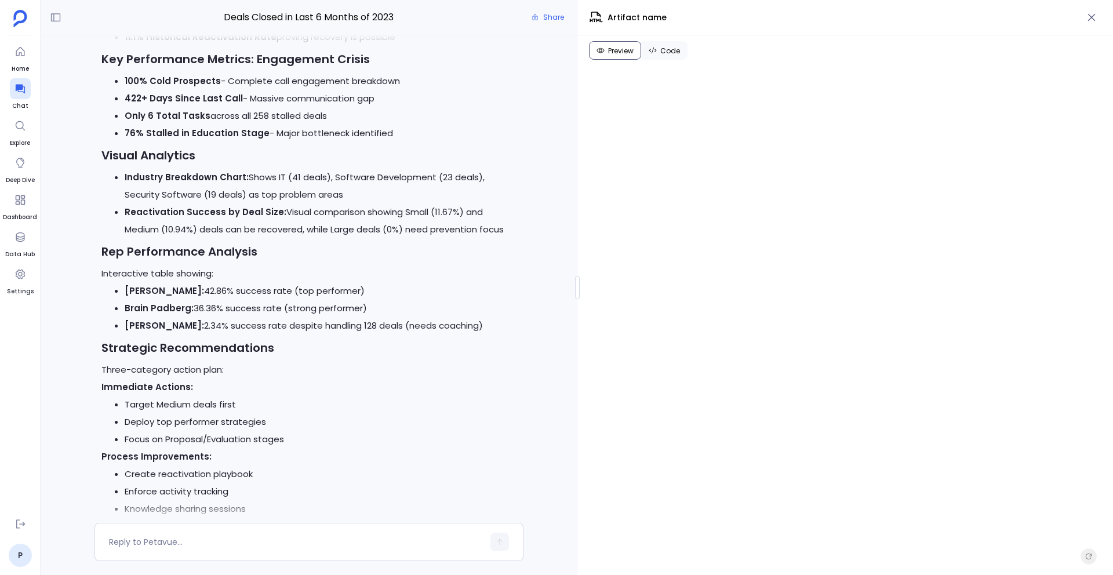
scroll to position [21574, 0]
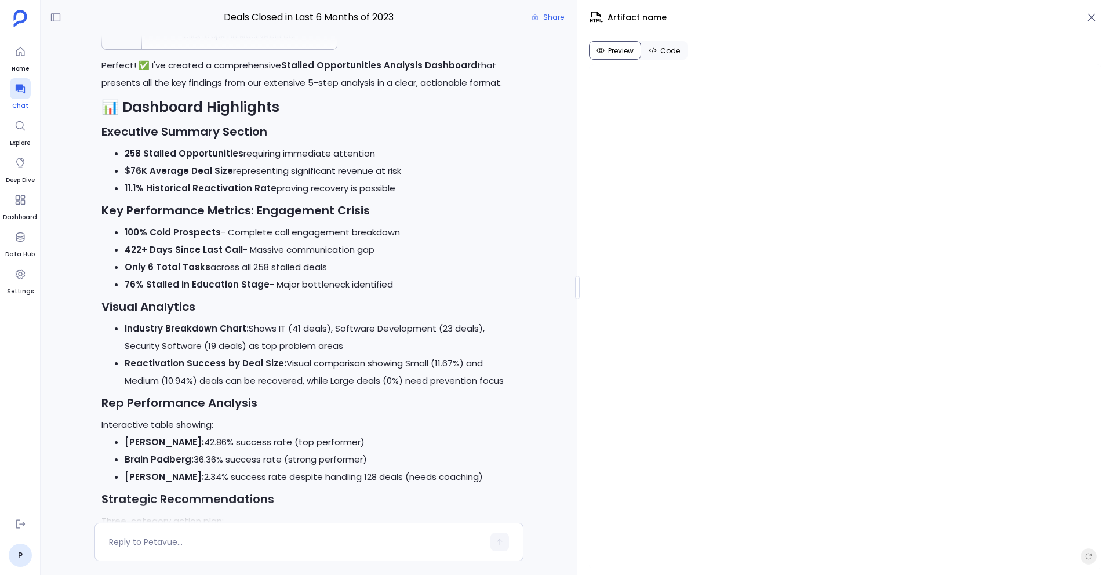
click at [26, 87] on div at bounding box center [20, 88] width 21 height 21
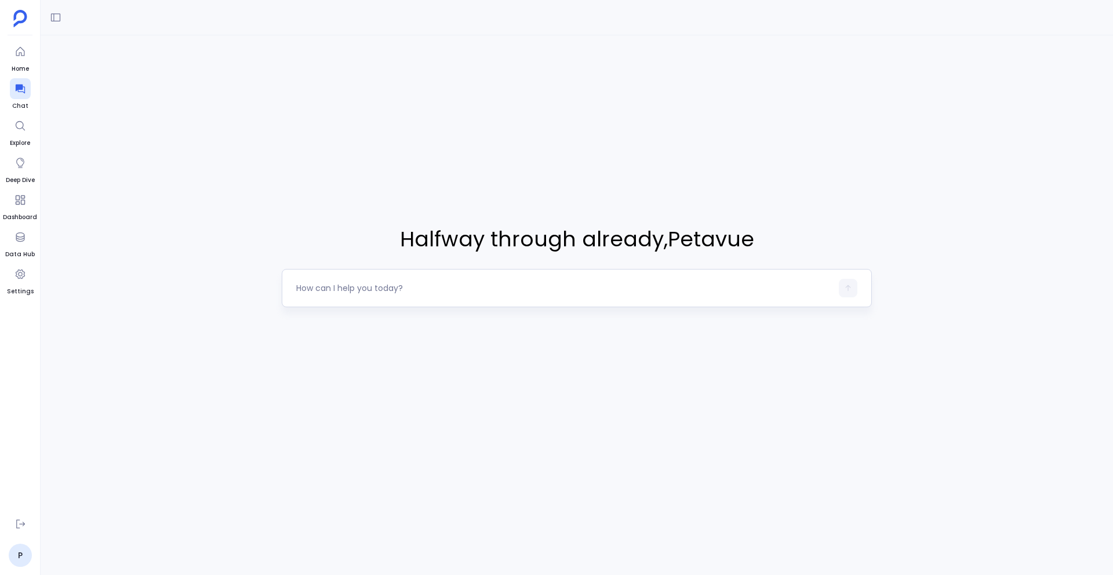
click at [332, 294] on div at bounding box center [564, 288] width 536 height 19
click at [326, 287] on textarea at bounding box center [564, 288] width 536 height 12
click at [16, 518] on icon at bounding box center [20, 524] width 12 height 12
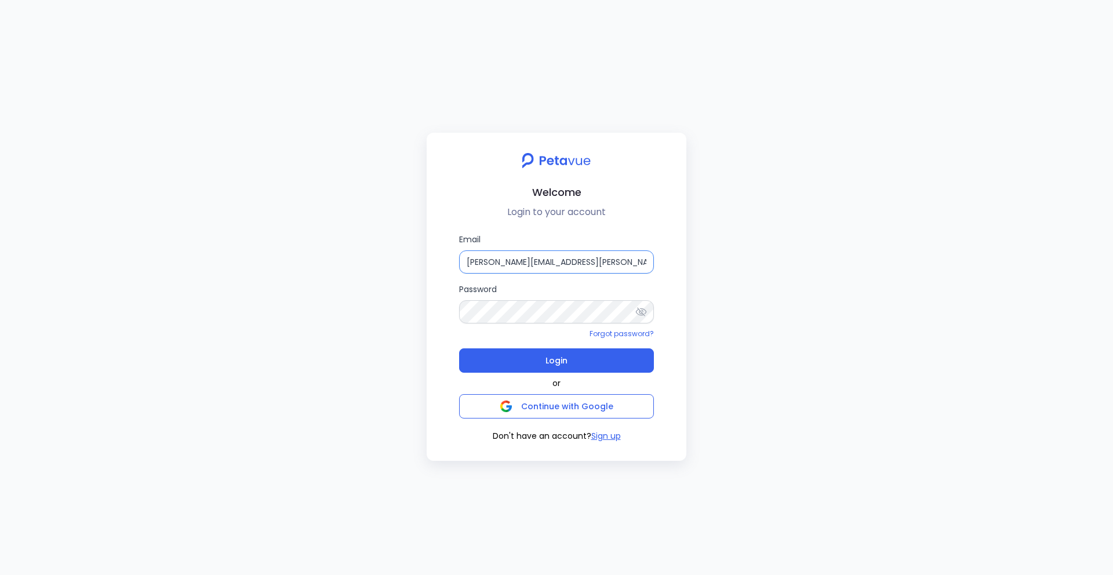
click at [584, 257] on input "rachel+kd@petavue.com" at bounding box center [556, 261] width 195 height 23
type input "support+turingvuestag@petavue.com"
click at [584, 365] on button "Login" at bounding box center [556, 360] width 195 height 24
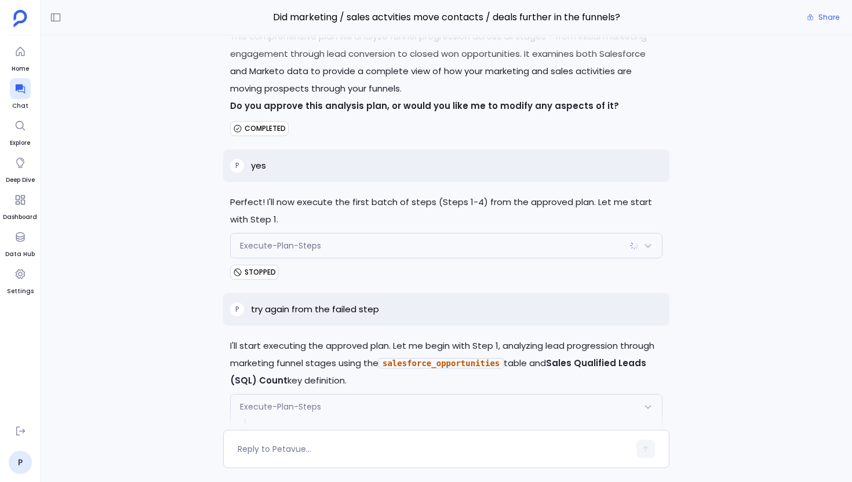
scroll to position [5549, 0]
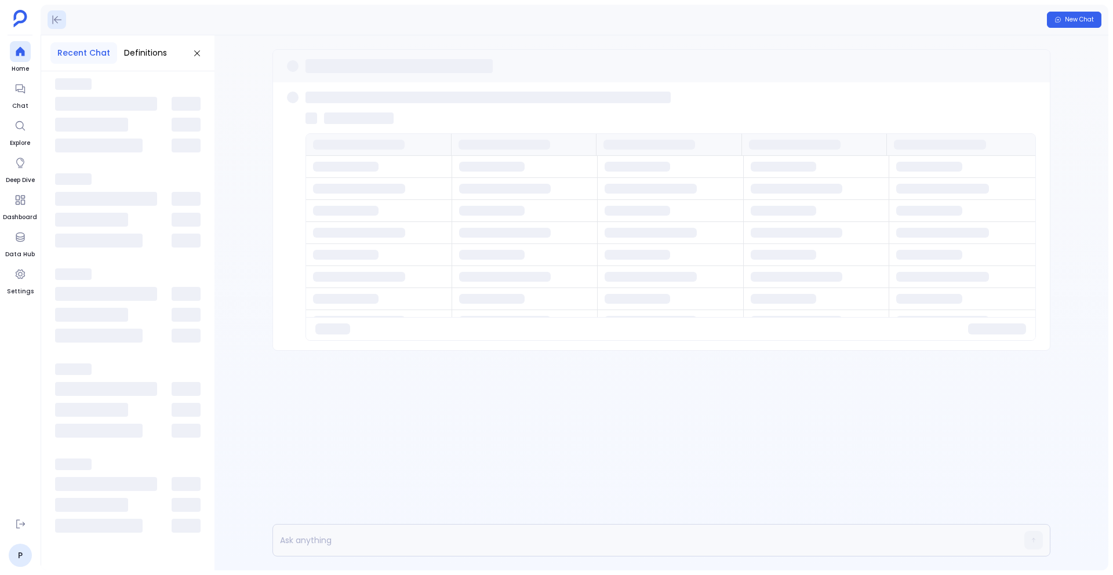
click at [54, 23] on icon at bounding box center [57, 20] width 12 height 12
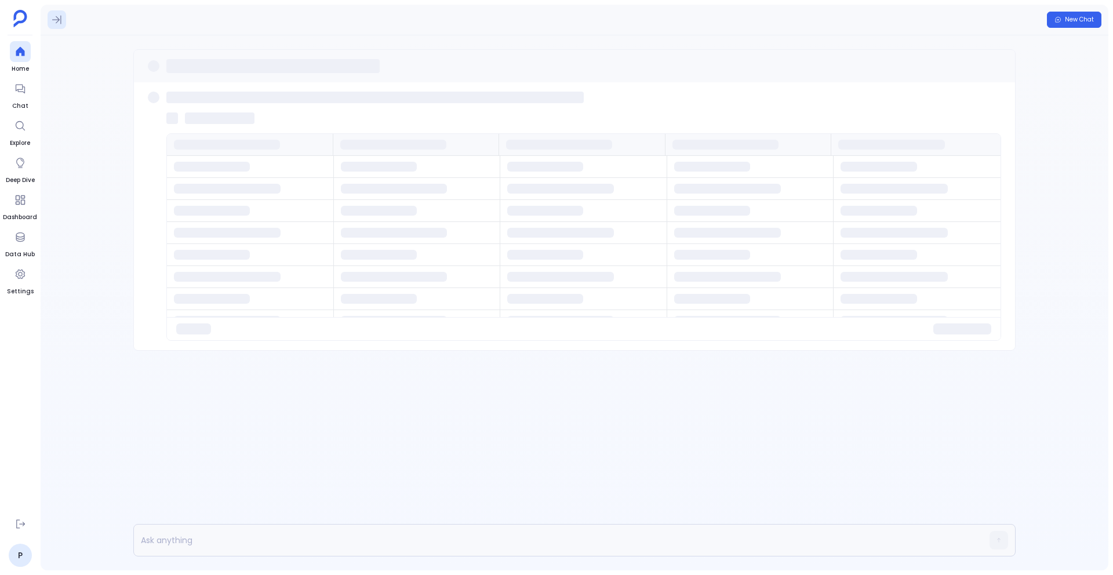
click at [54, 23] on icon at bounding box center [57, 20] width 12 height 12
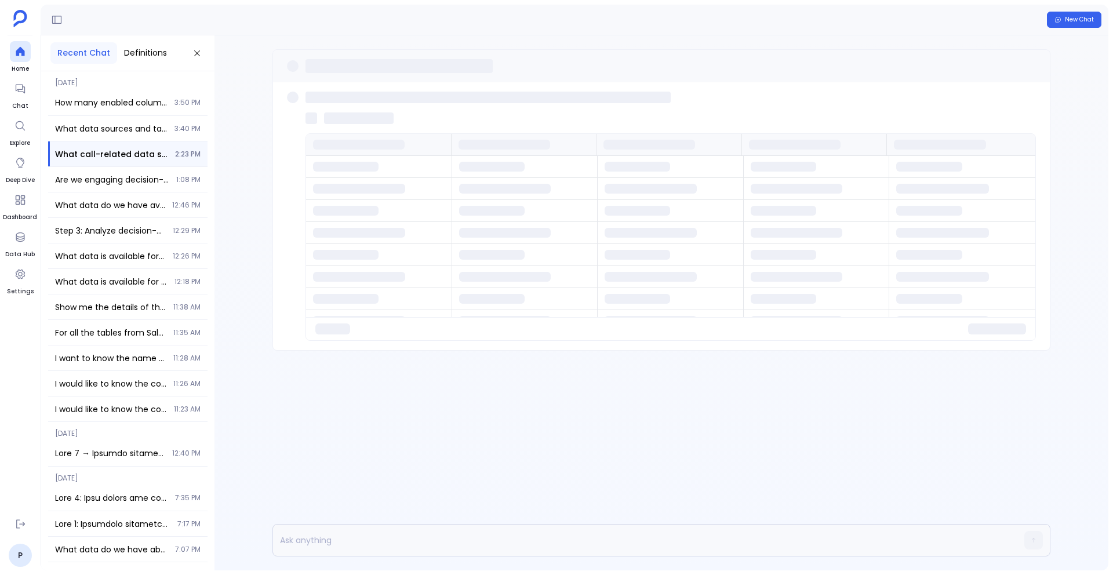
click at [318, 169] on div at bounding box center [346, 167] width 66 height 10
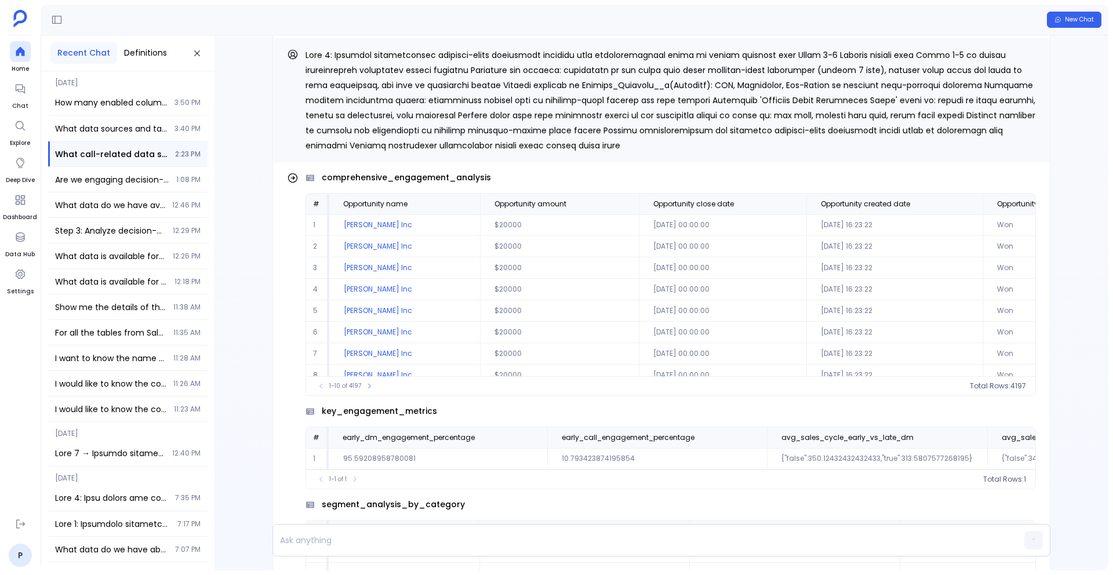
scroll to position [-5508, 0]
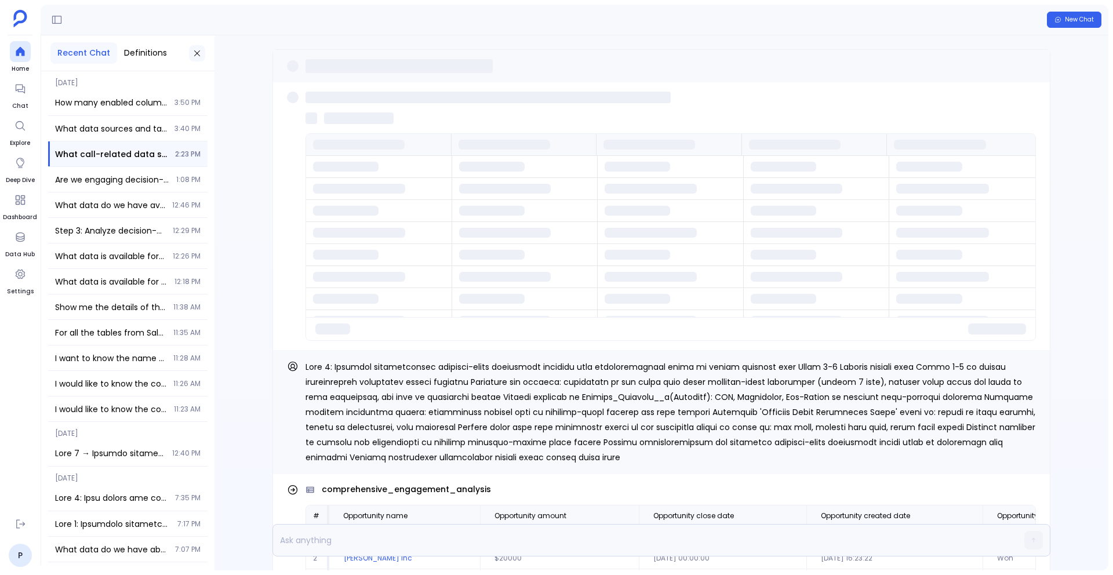
click at [199, 50] on icon at bounding box center [197, 53] width 6 height 6
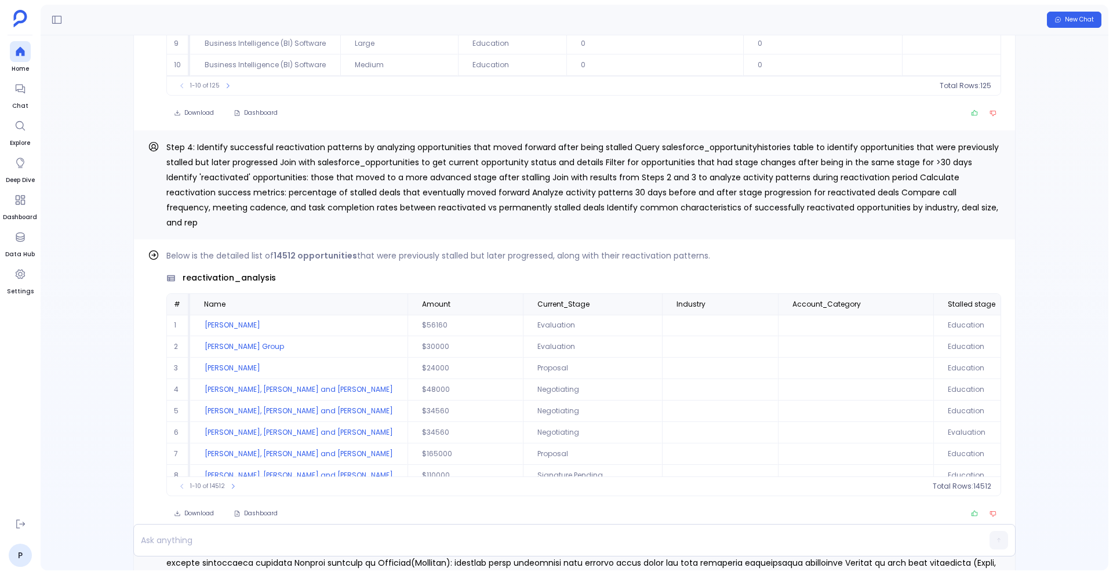
scroll to position [56, 0]
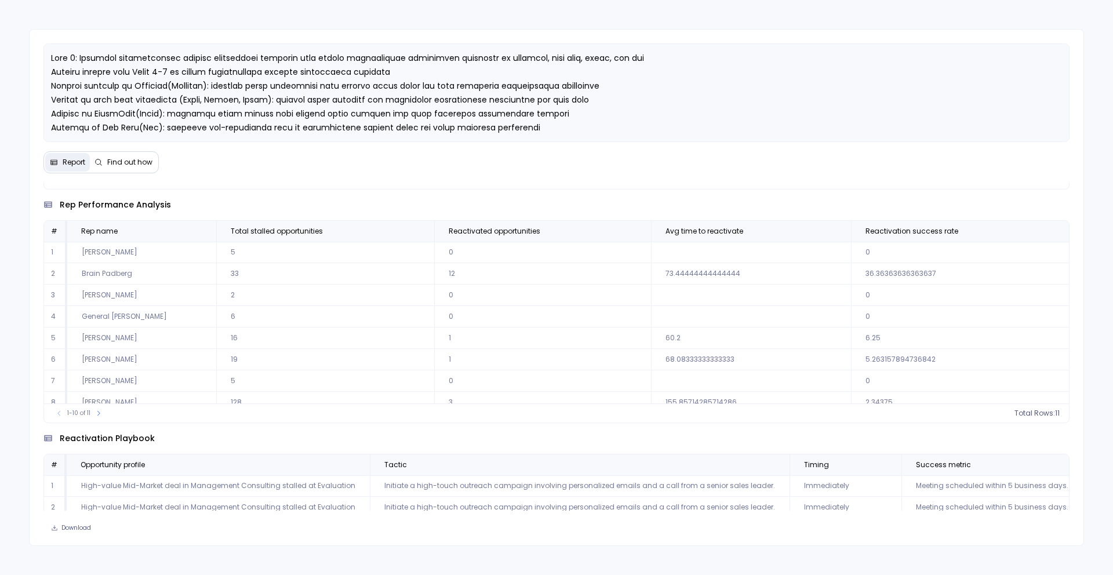
scroll to position [53, 0]
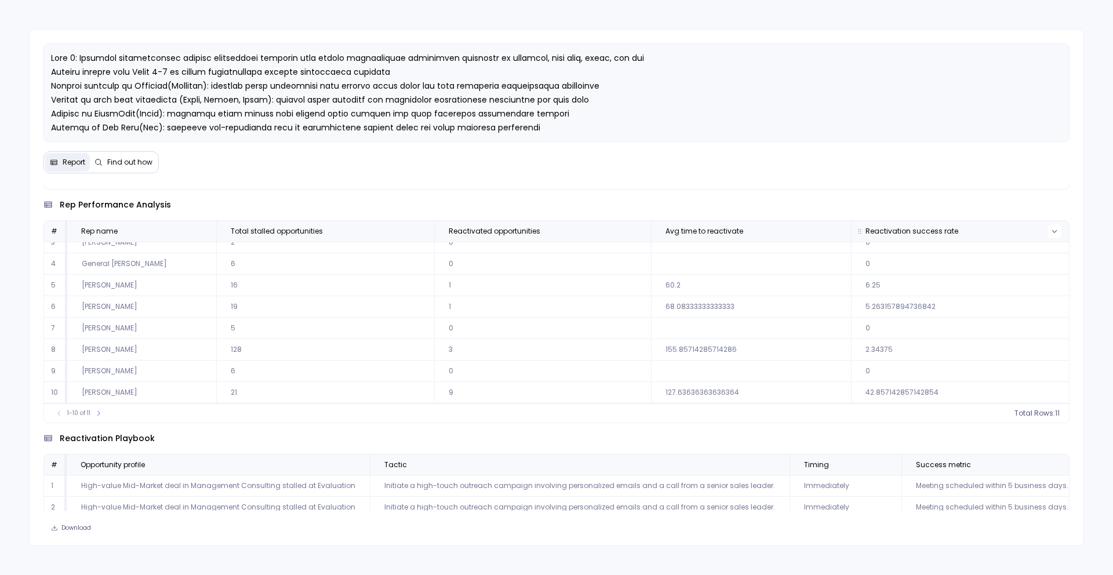
click at [1052, 228] on icon at bounding box center [1054, 231] width 7 height 7
click at [1023, 278] on button "Sort Descending" at bounding box center [1049, 273] width 115 height 23
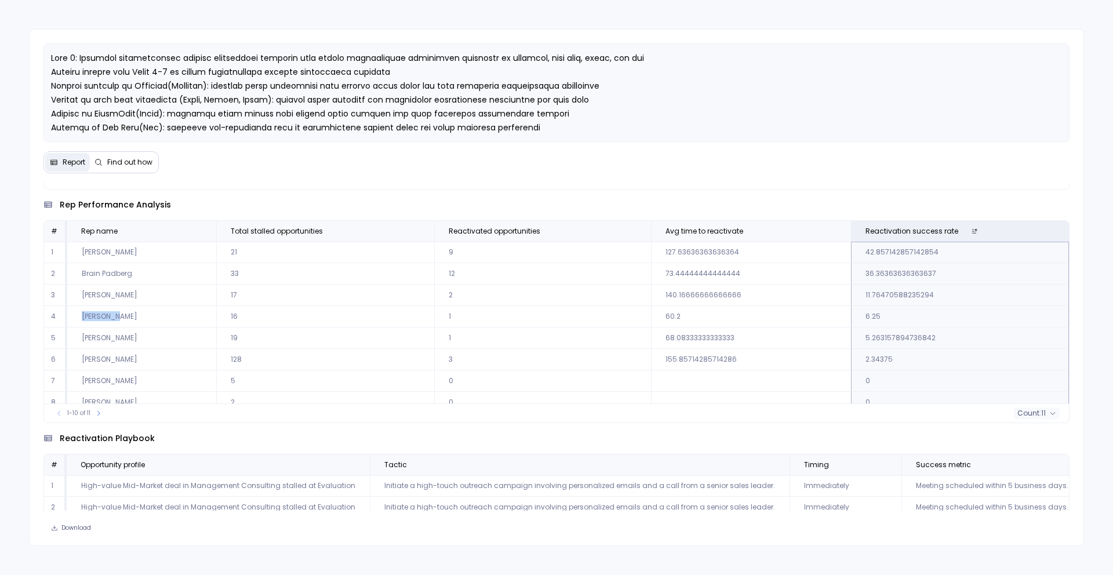
drag, startPoint x: 82, startPoint y: 318, endPoint x: 123, endPoint y: 318, distance: 41.2
click at [123, 318] on td "[PERSON_NAME]" at bounding box center [142, 316] width 150 height 21
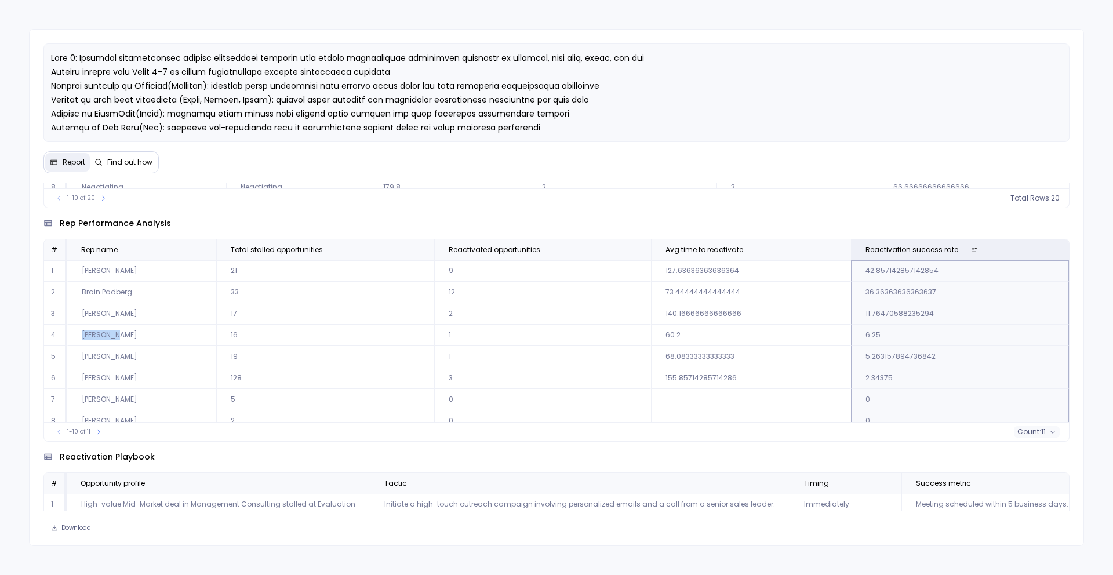
scroll to position [839, 0]
drag, startPoint x: 238, startPoint y: 358, endPoint x: 230, endPoint y: 358, distance: 8.7
click at [230, 358] on td "19" at bounding box center [324, 357] width 217 height 21
drag, startPoint x: 239, startPoint y: 317, endPoint x: 224, endPoint y: 318, distance: 15.8
click at [224, 318] on td "17" at bounding box center [324, 314] width 217 height 21
